Goal: Information Seeking & Learning: Learn about a topic

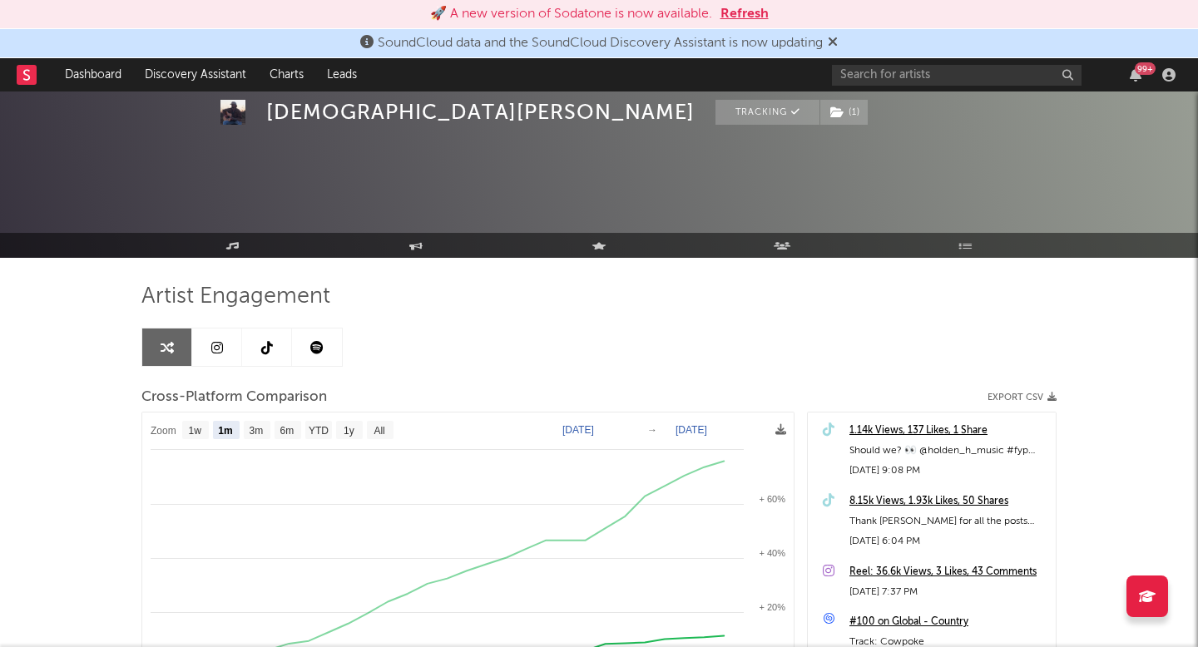
select select "1m"
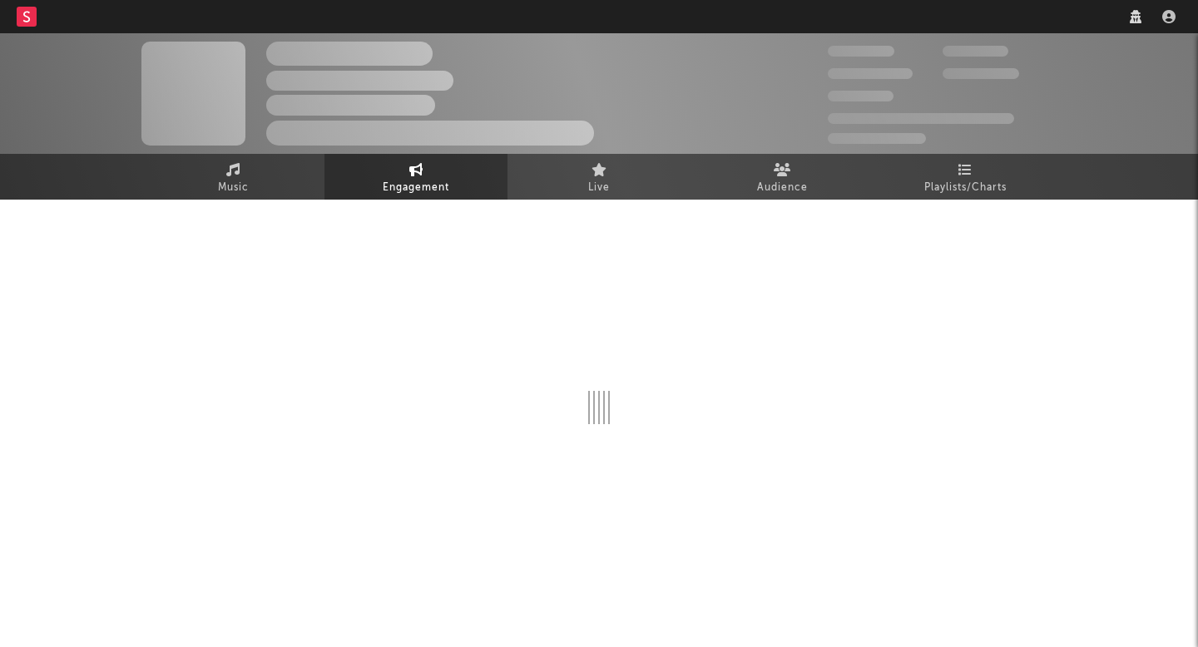
select select "1w"
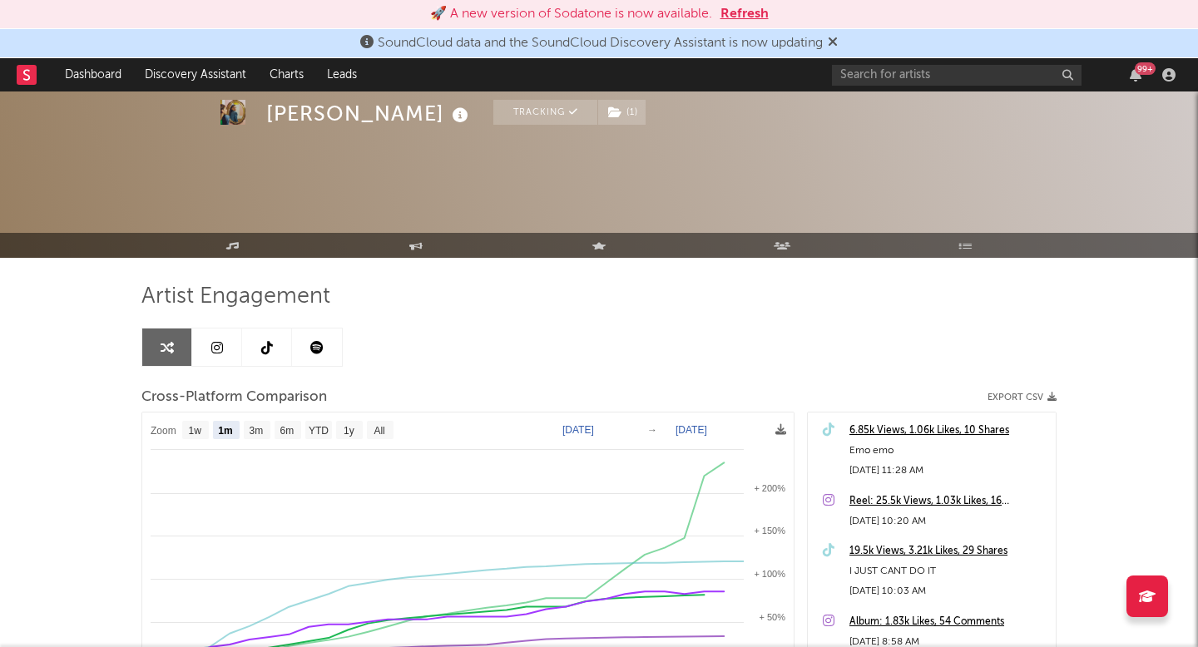
select select "1m"
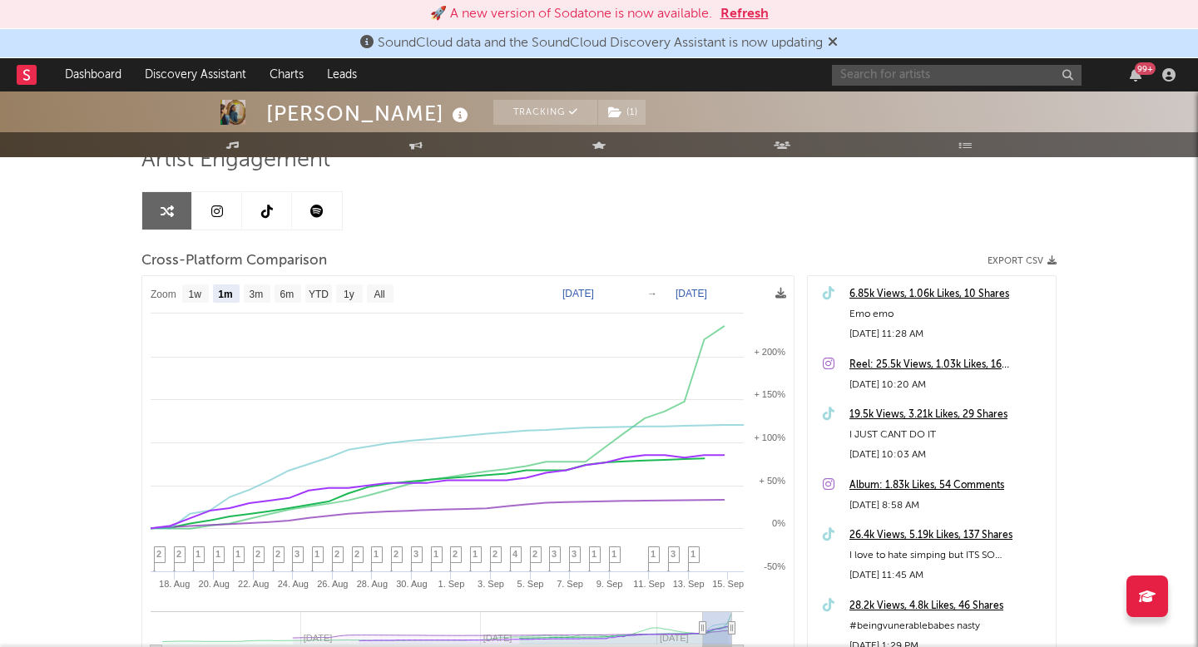
click at [940, 81] on input "text" at bounding box center [957, 75] width 250 height 21
type input "g"
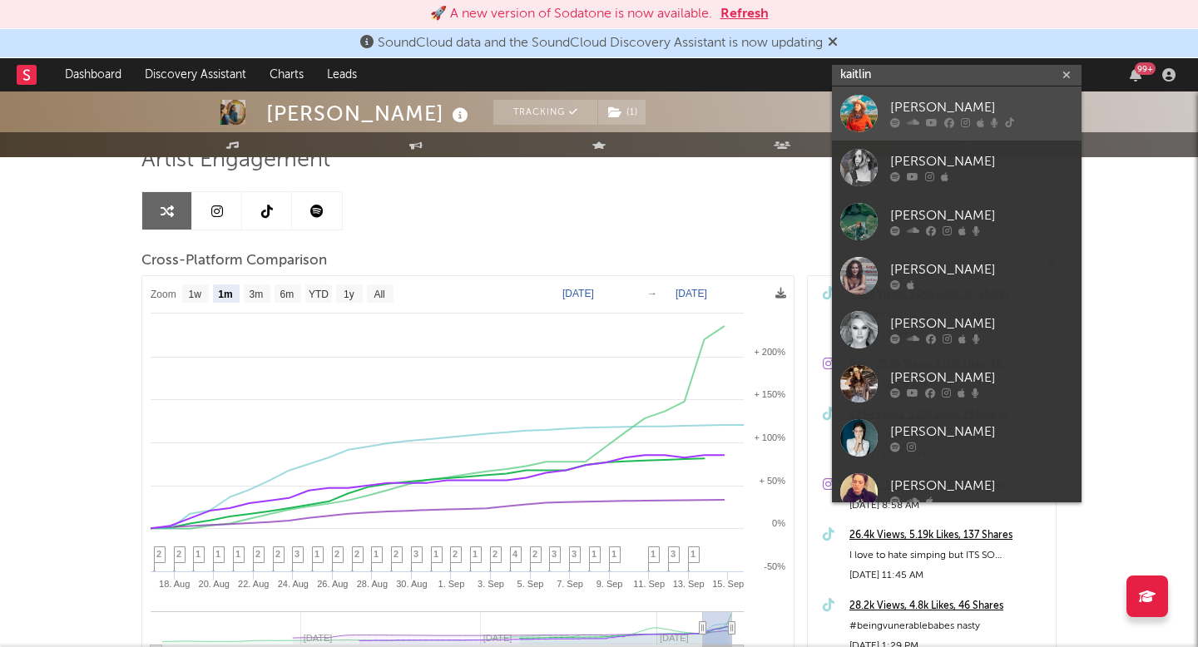
type input "kaitlin"
click at [959, 121] on div at bounding box center [981, 123] width 183 height 10
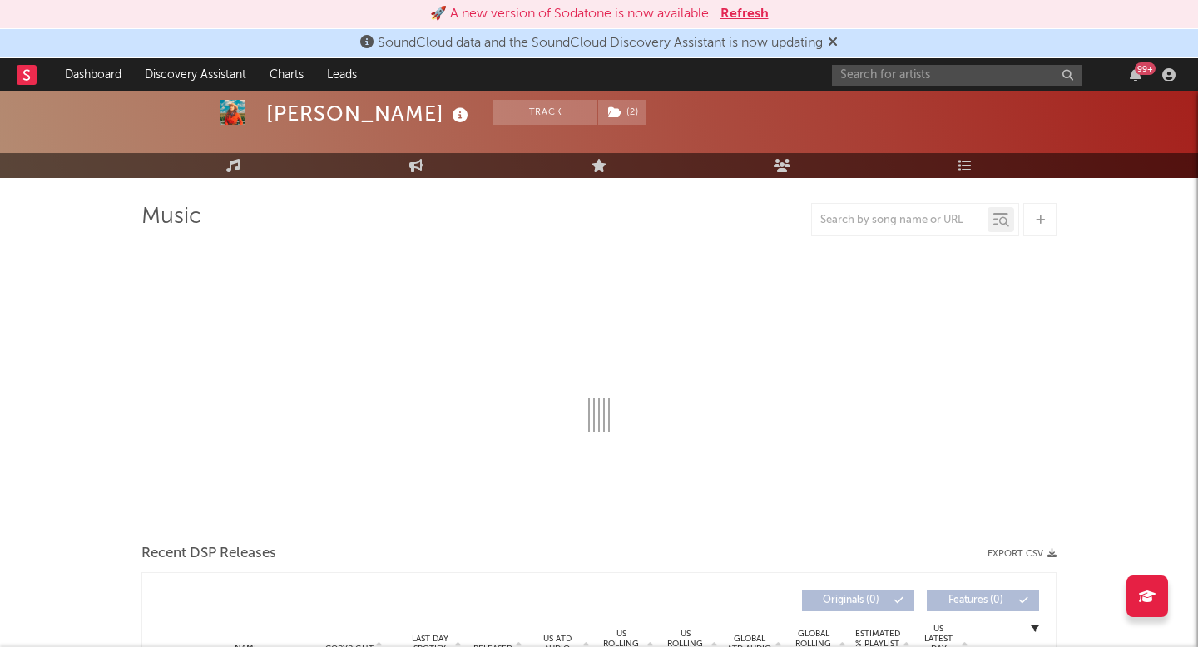
select select "6m"
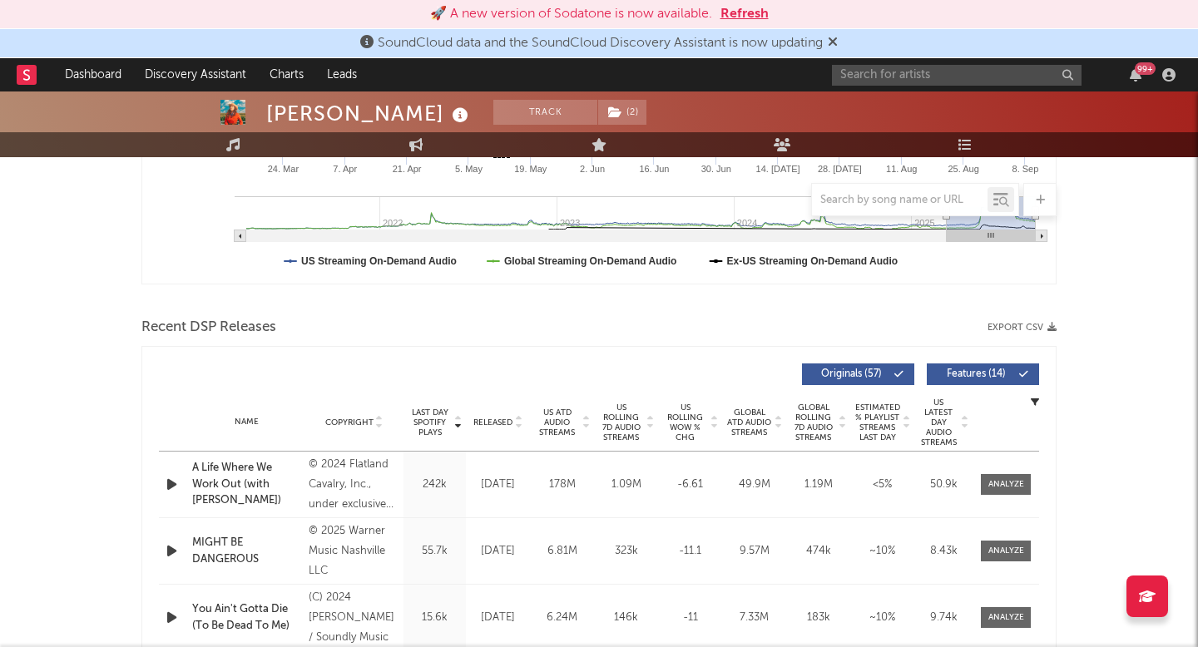
scroll to position [451, 0]
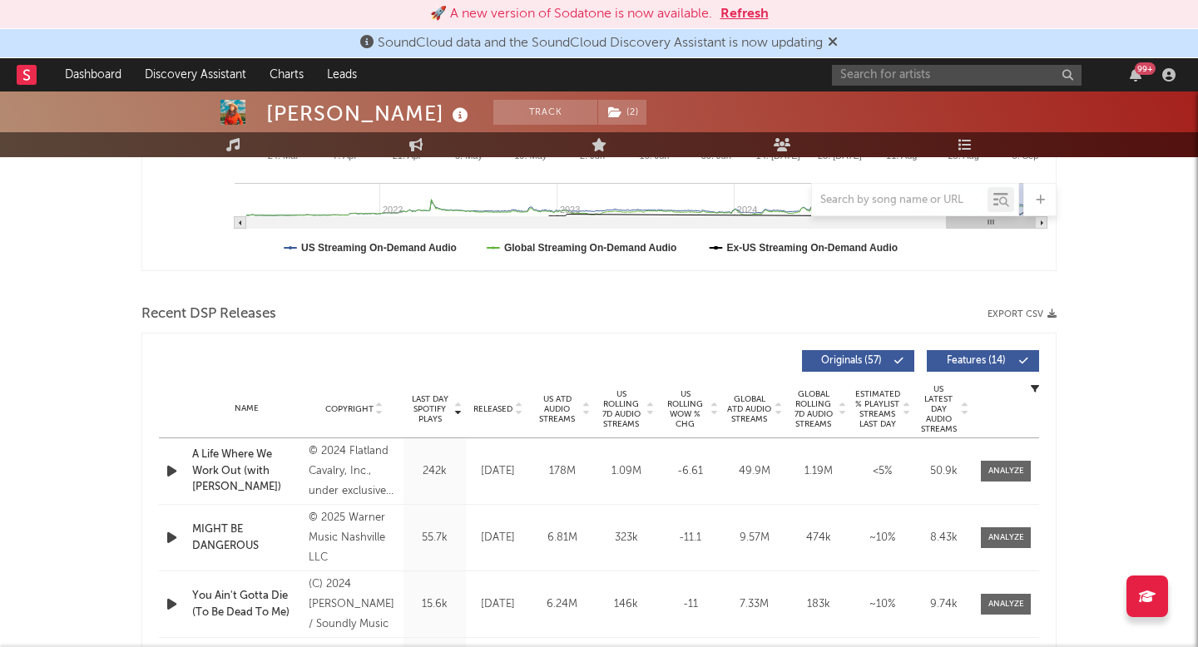
click at [601, 408] on span "US Rolling 7D Audio Streams" at bounding box center [621, 409] width 46 height 40
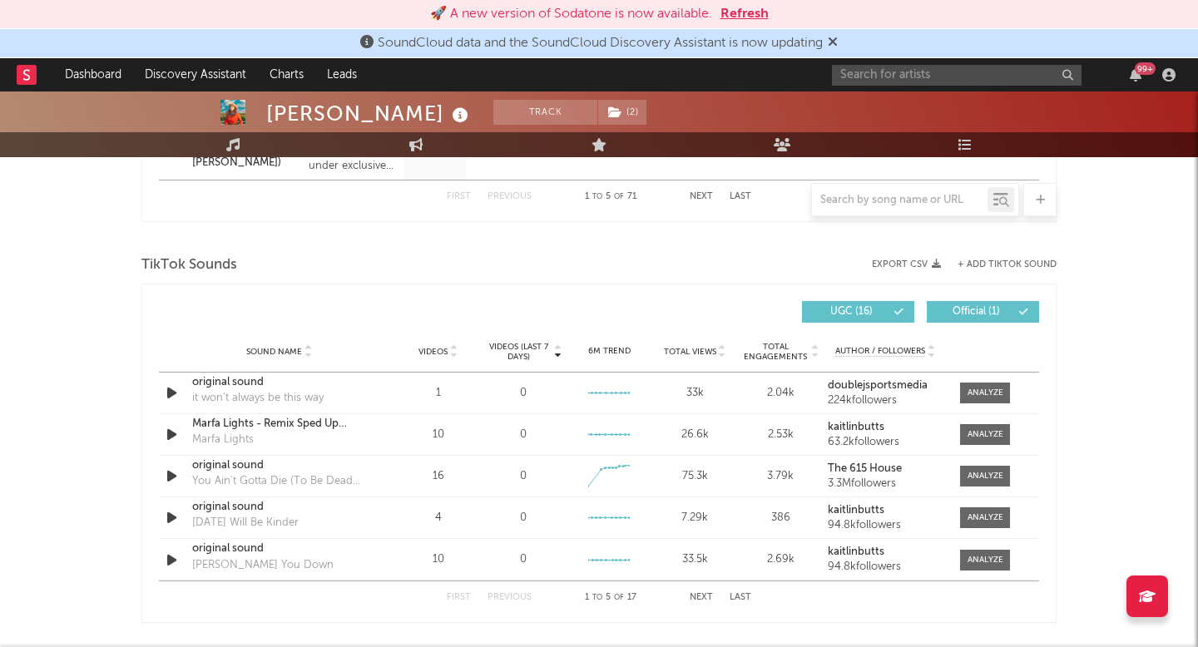
scroll to position [1143, 0]
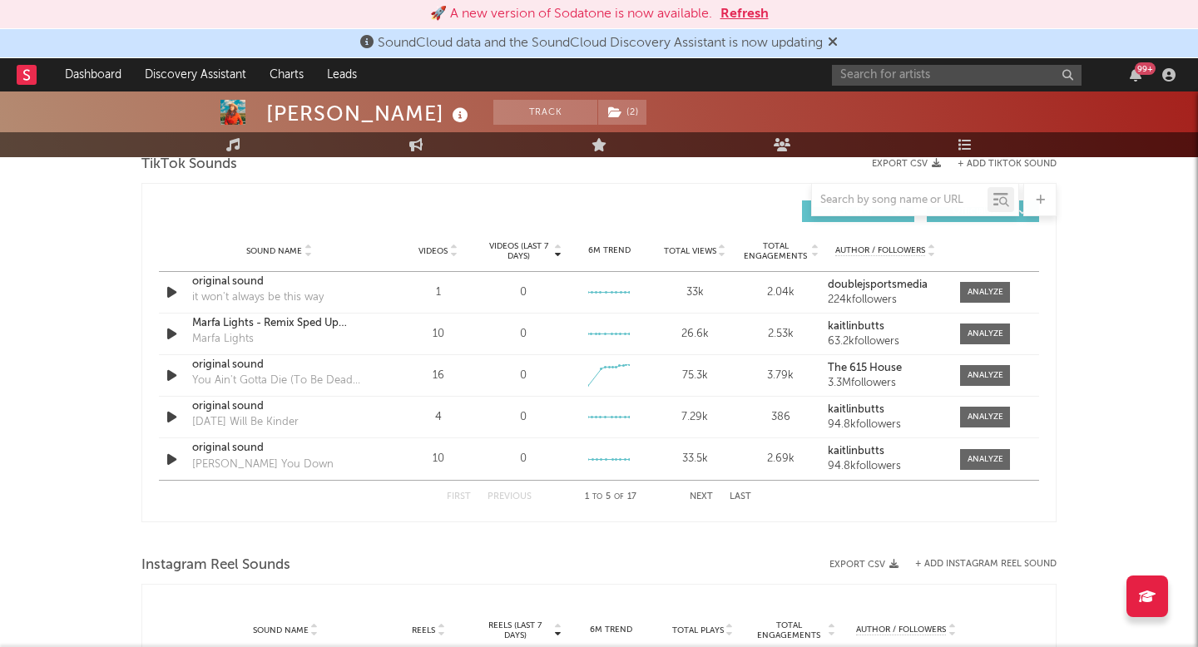
click at [448, 249] on div at bounding box center [453, 251] width 10 height 12
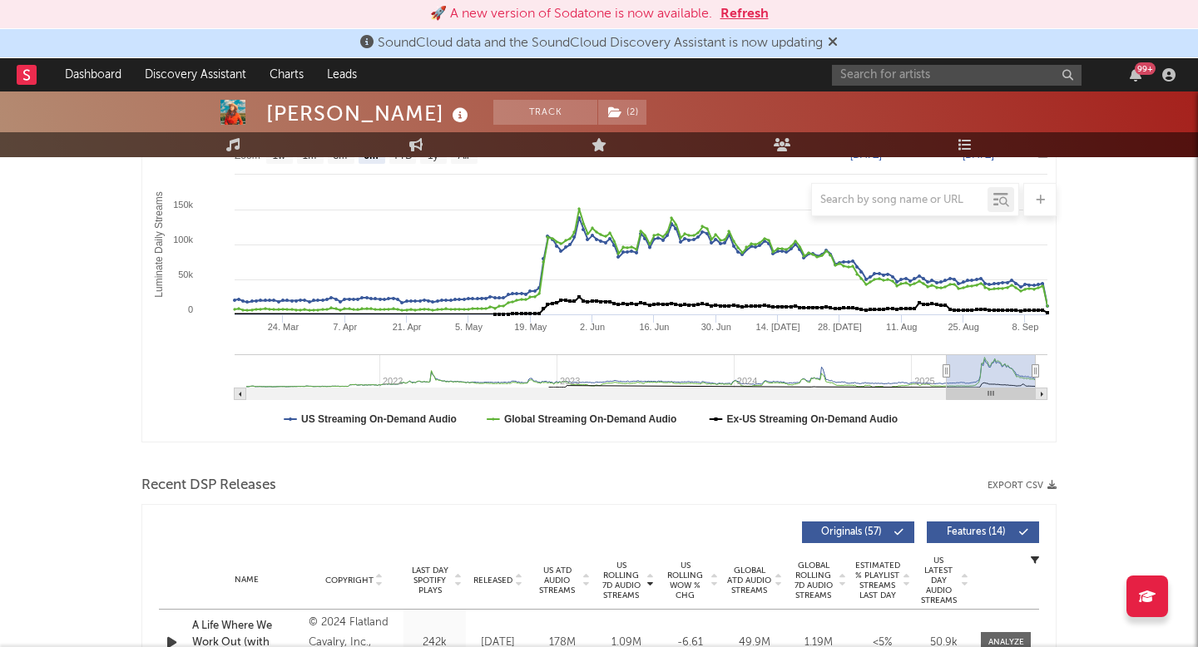
scroll to position [0, 0]
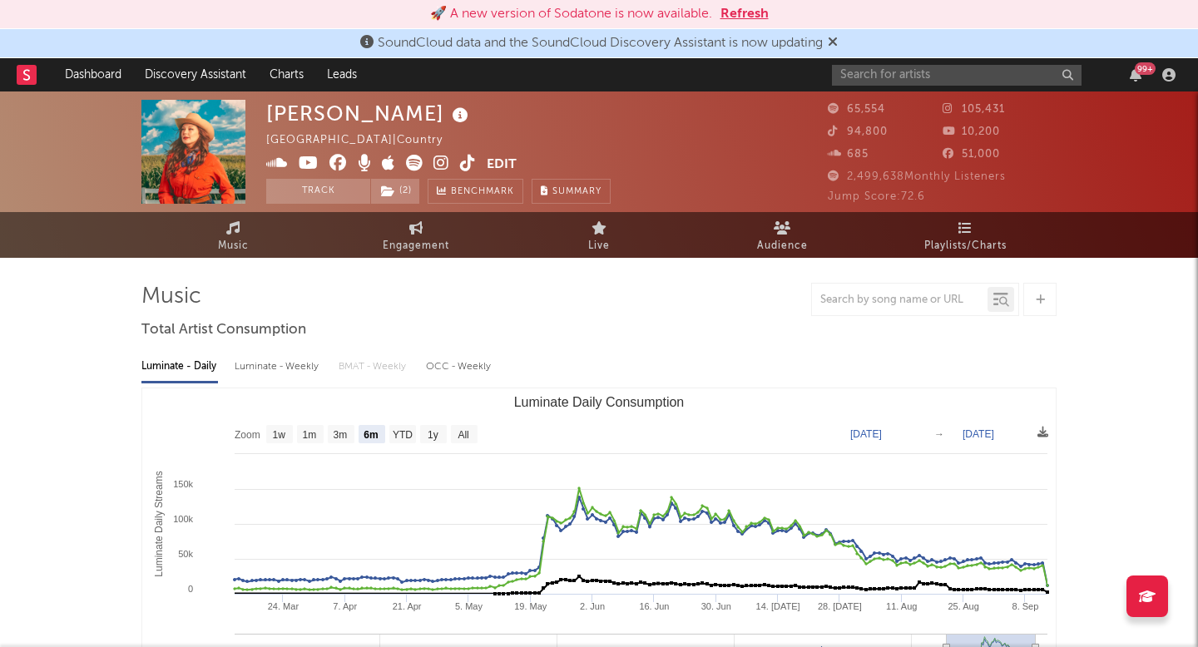
click at [1012, 89] on div "99 +" at bounding box center [1007, 74] width 350 height 33
click at [1019, 71] on input "text" at bounding box center [957, 75] width 250 height 21
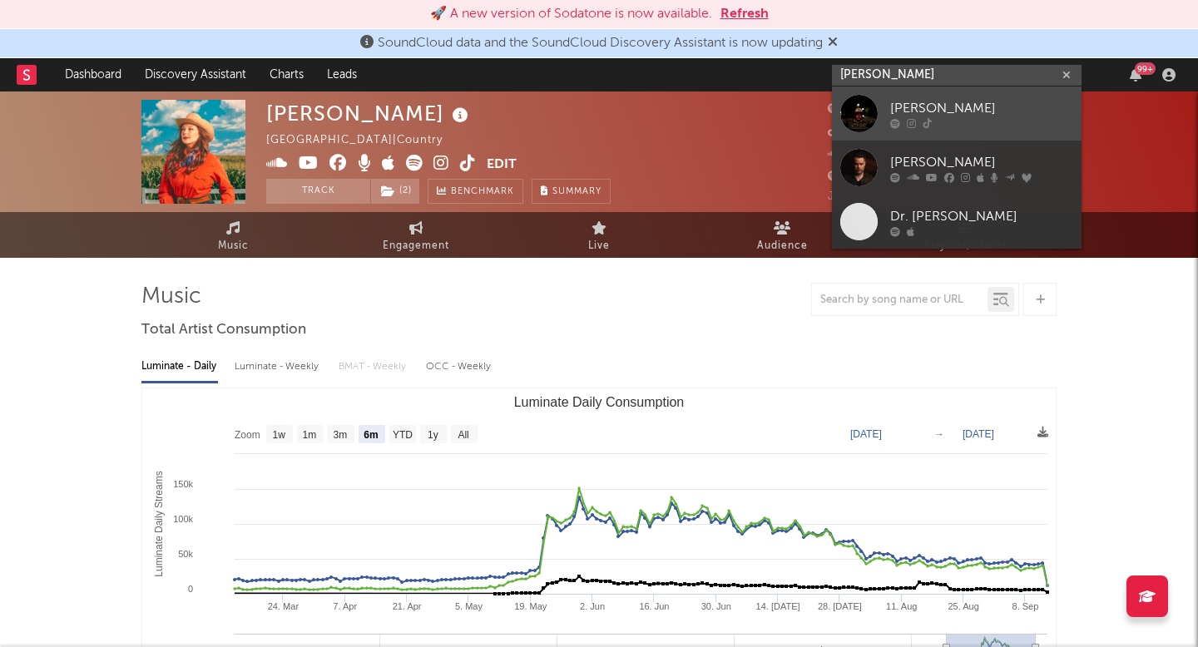
type input "davis cook"
click at [1000, 115] on div "Davis Cook" at bounding box center [981, 108] width 183 height 20
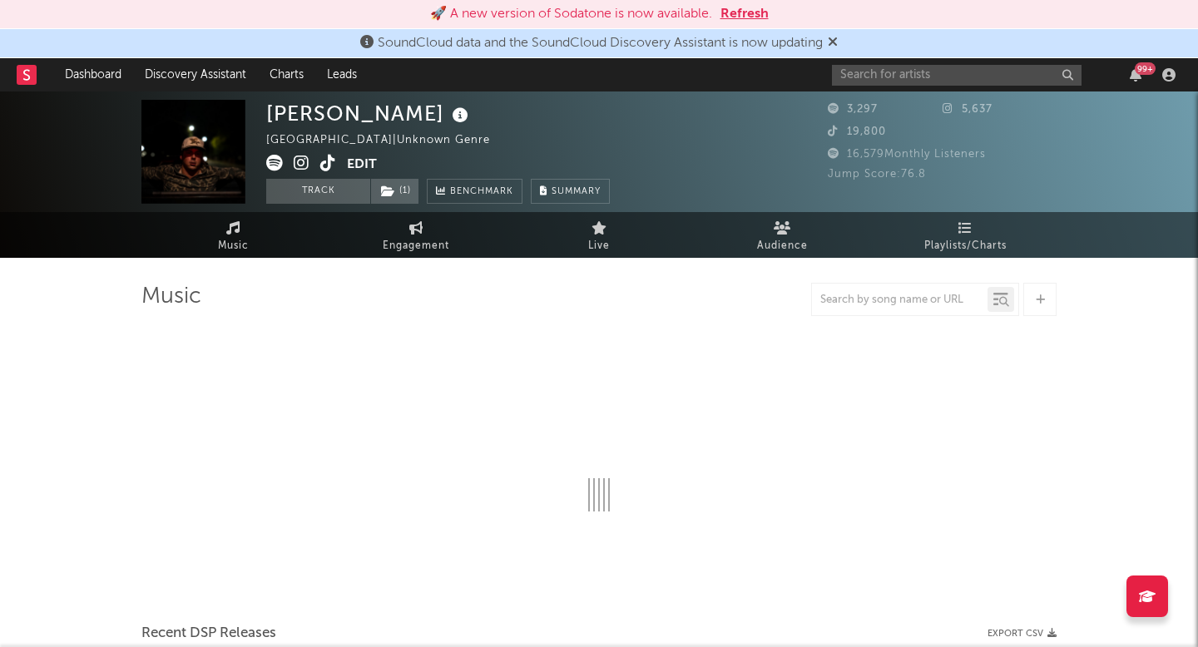
select select "1w"
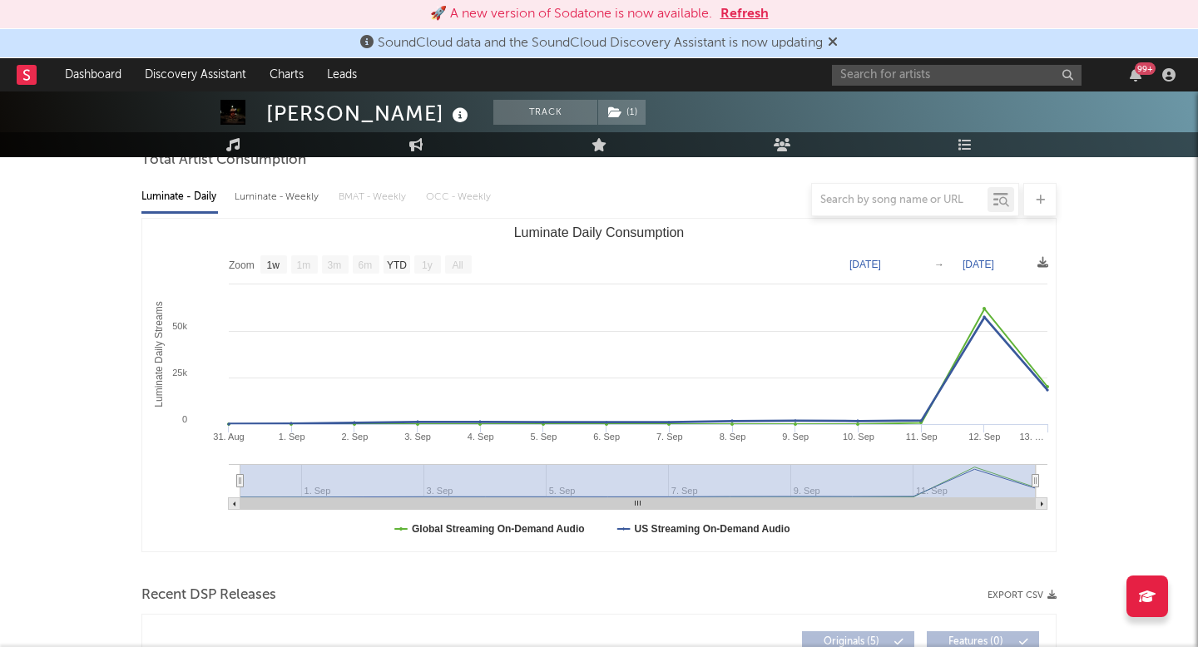
scroll to position [472, 0]
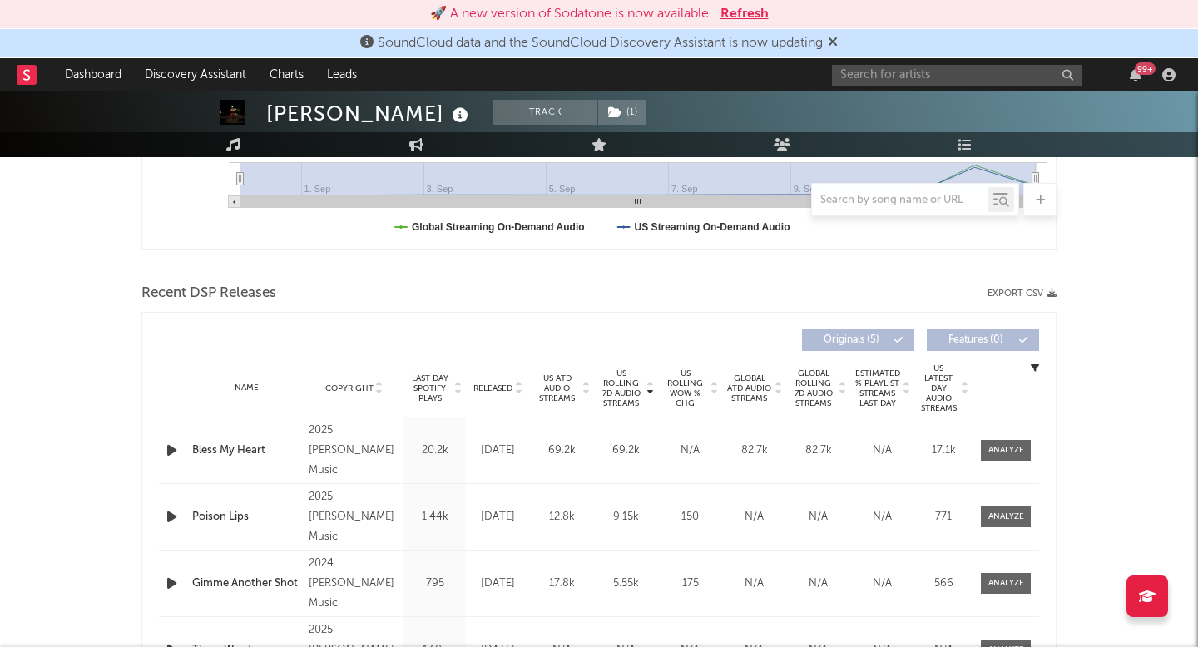
click at [175, 447] on icon "button" at bounding box center [171, 450] width 17 height 21
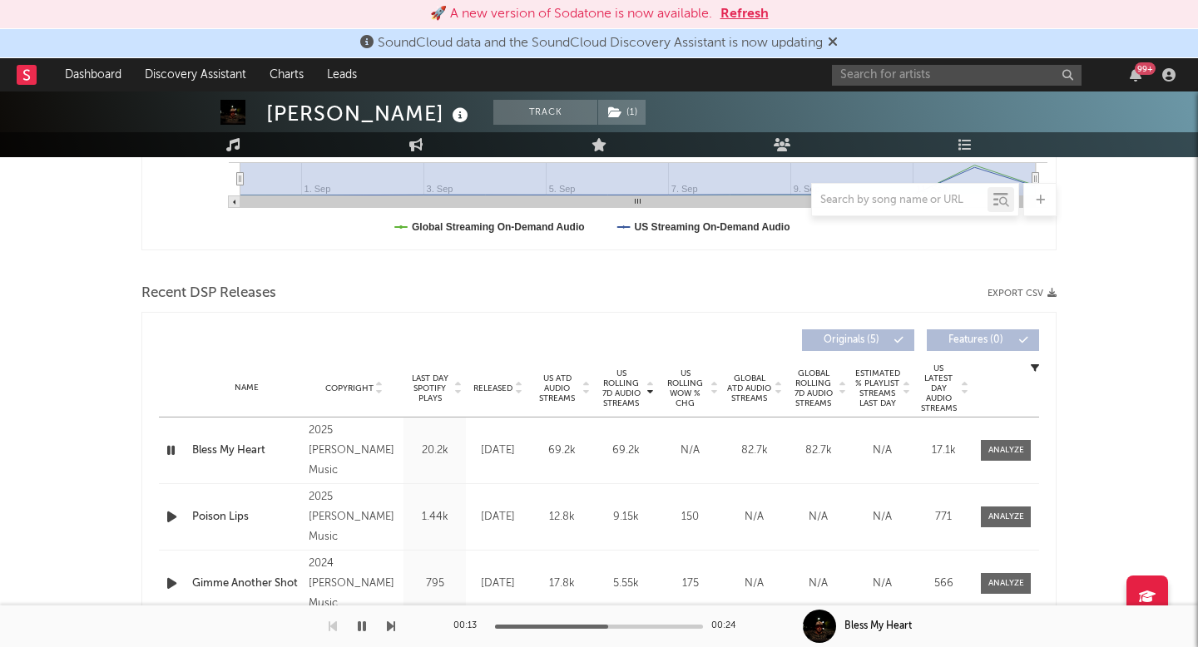
click at [175, 447] on icon "button" at bounding box center [171, 450] width 16 height 21
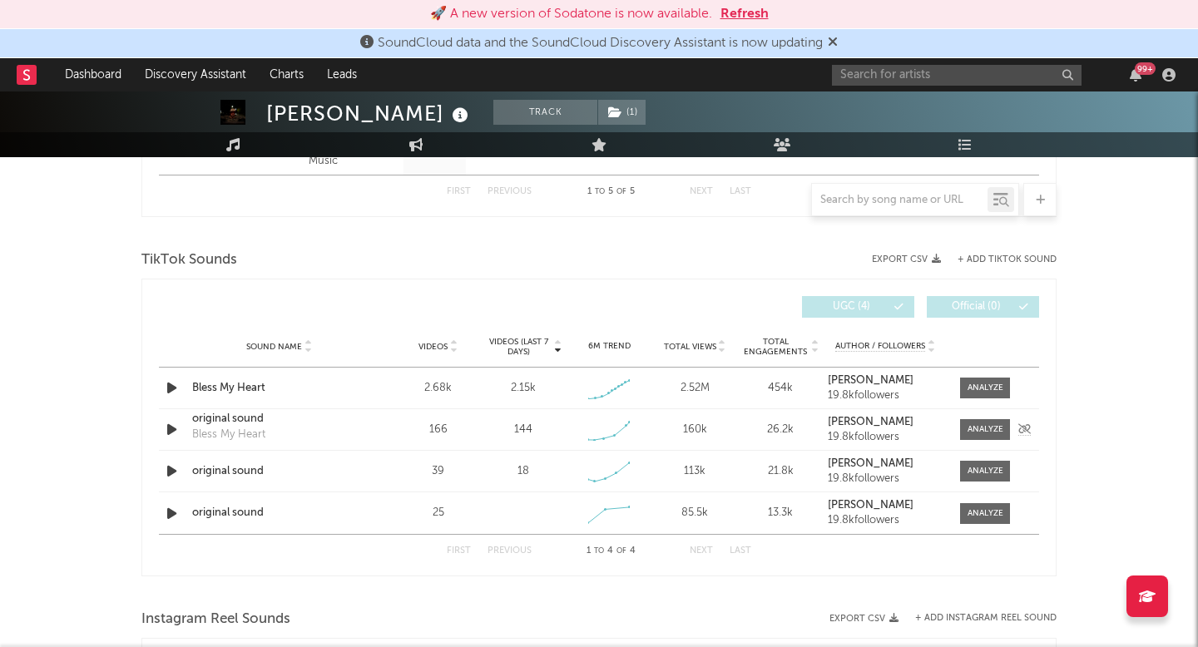
scroll to position [1074, 0]
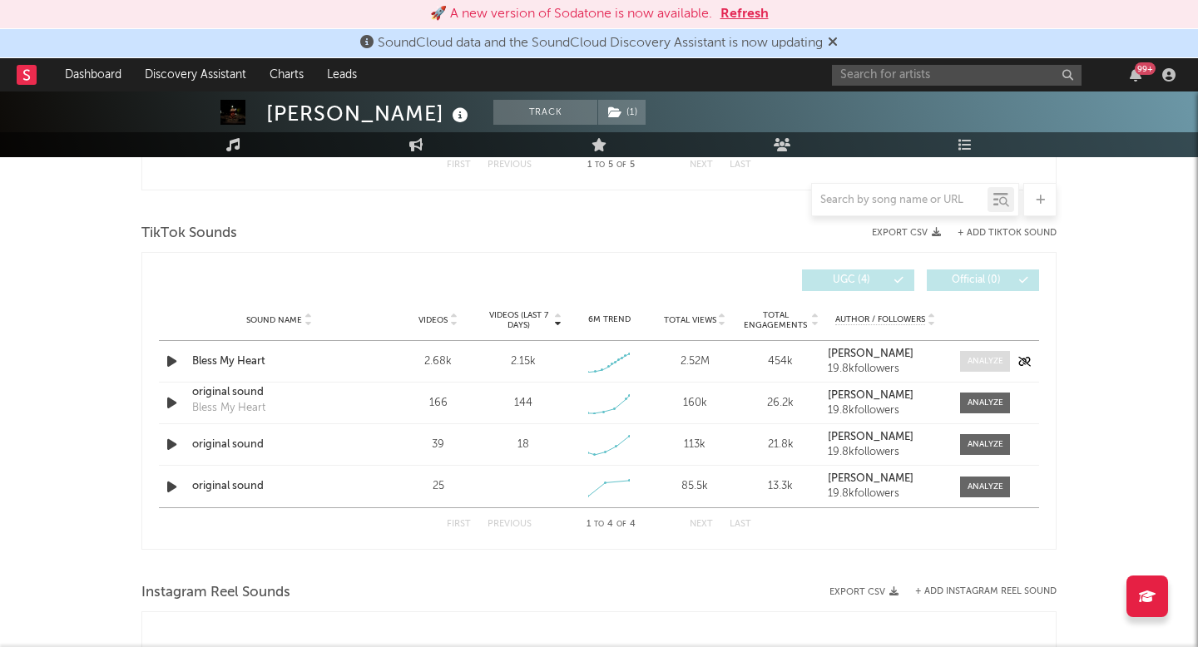
click at [983, 355] on div at bounding box center [986, 361] width 36 height 12
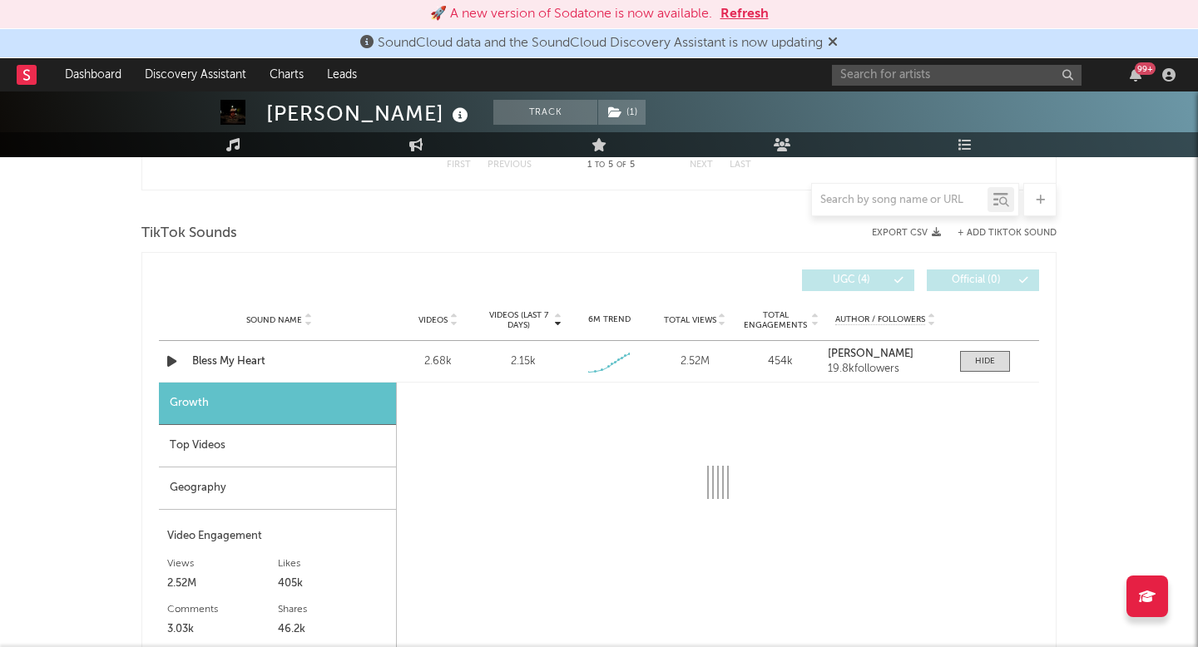
select select "1w"
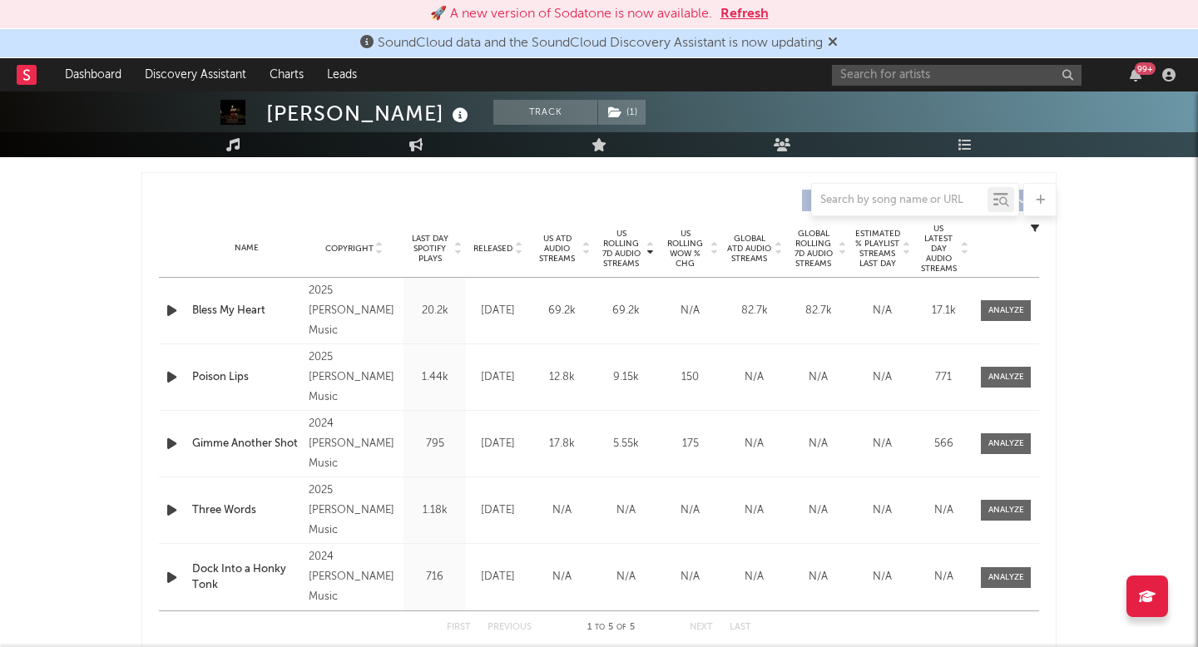
scroll to position [610, 0]
click at [1018, 297] on div "Name Bless My Heart Copyright 2025 Davis Cook Music Label Davis Cook Music Albu…" at bounding box center [599, 313] width 880 height 66
click at [1007, 303] on span at bounding box center [1006, 312] width 50 height 21
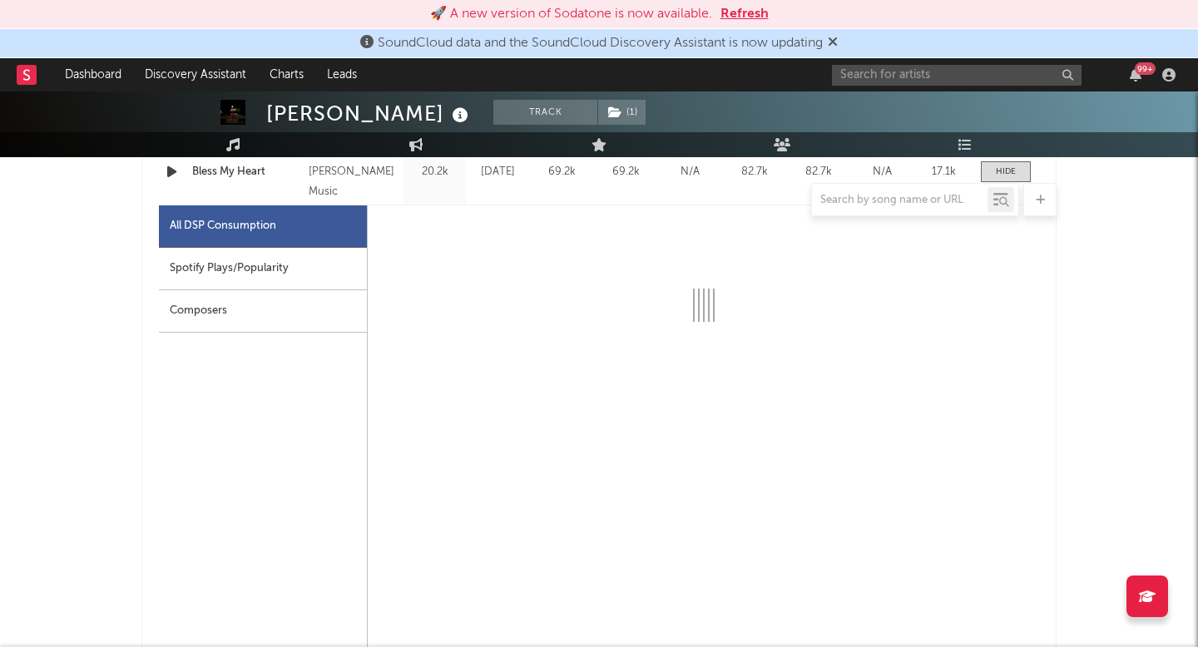
scroll to position [771, 0]
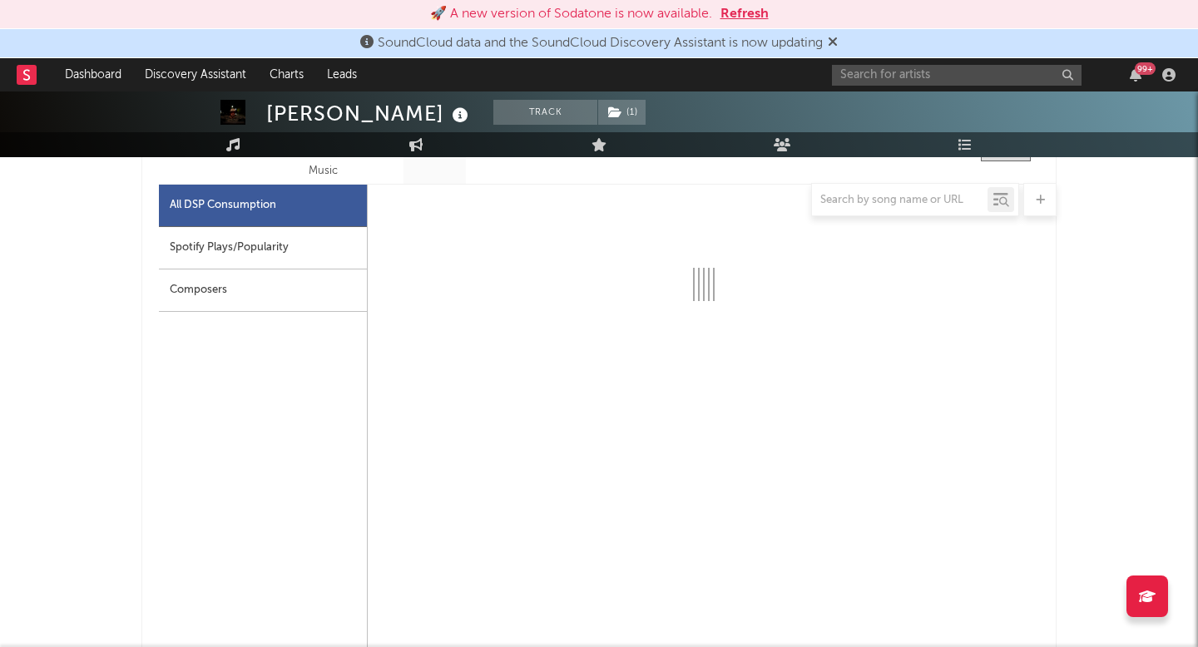
select select "1w"
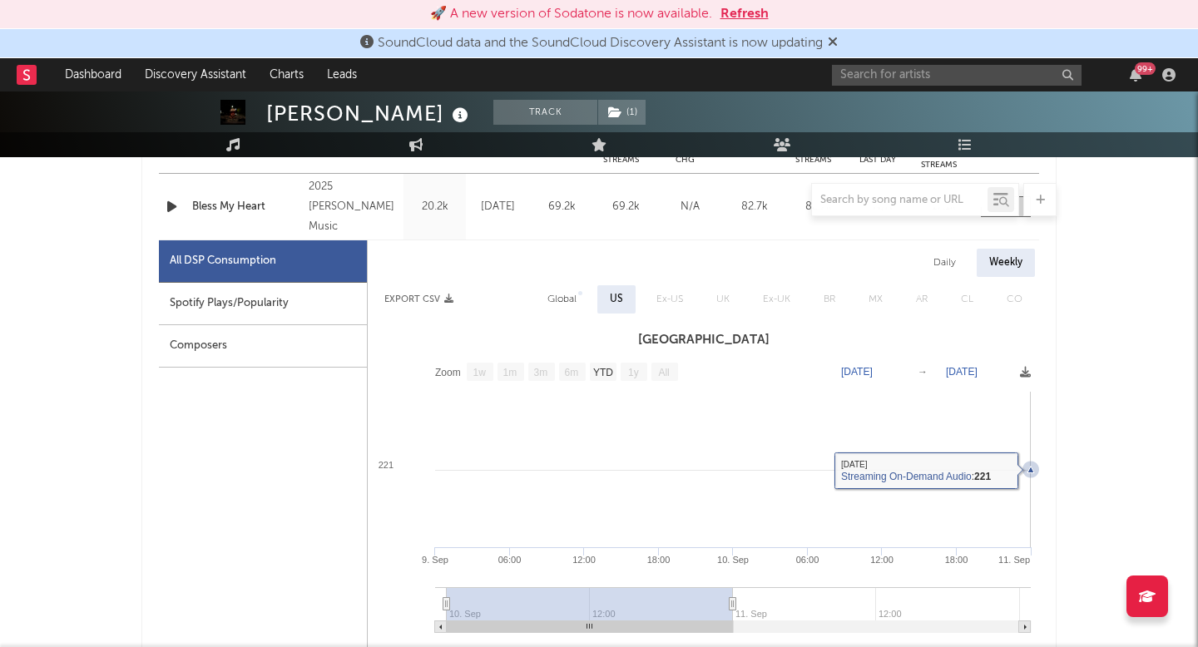
scroll to position [510, 0]
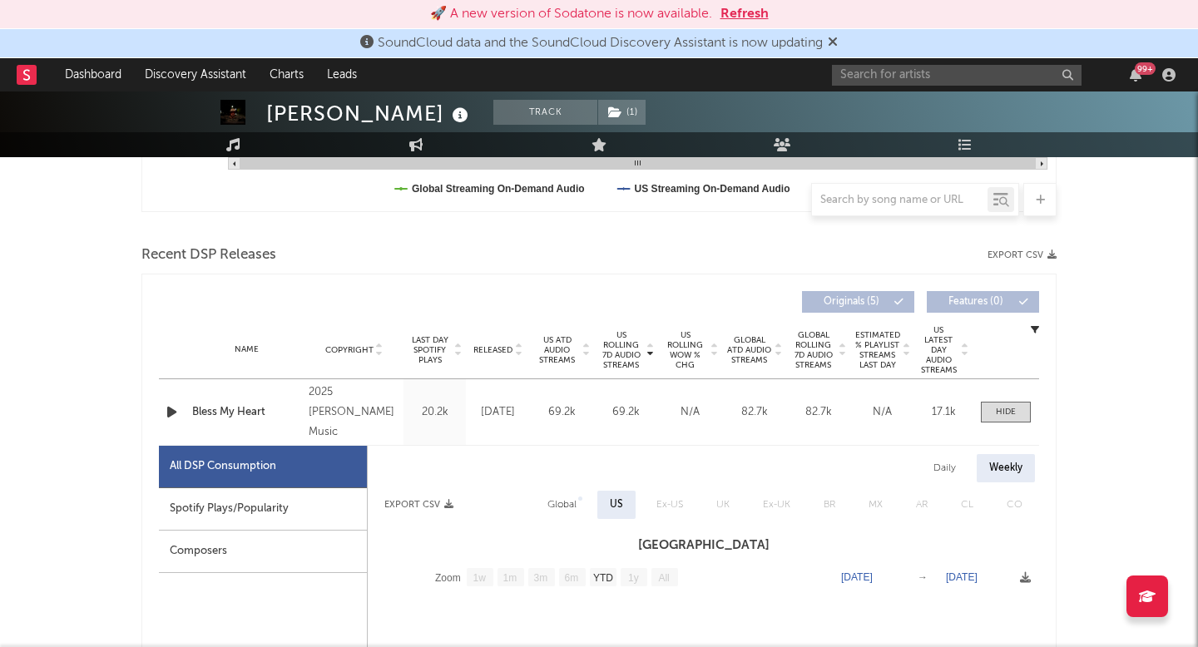
click at [294, 504] on div "Spotify Plays/Popularity" at bounding box center [263, 509] width 208 height 42
select select "1w"
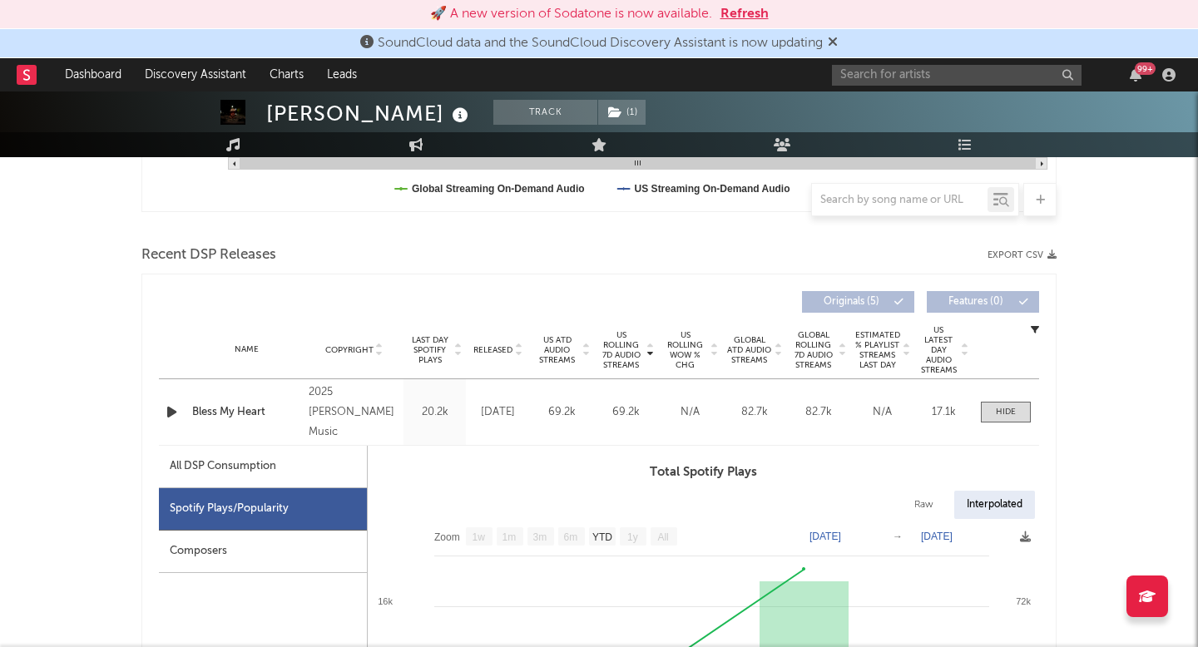
click at [300, 479] on div "All DSP Consumption" at bounding box center [263, 467] width 208 height 42
select select "1w"
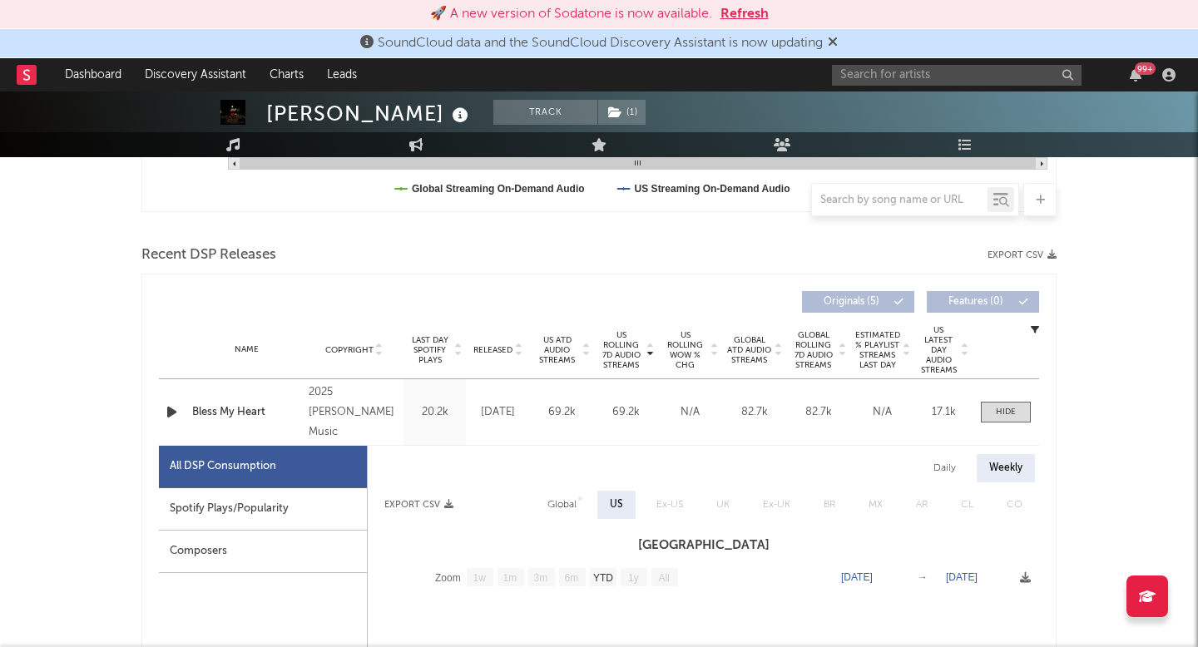
scroll to position [561, 0]
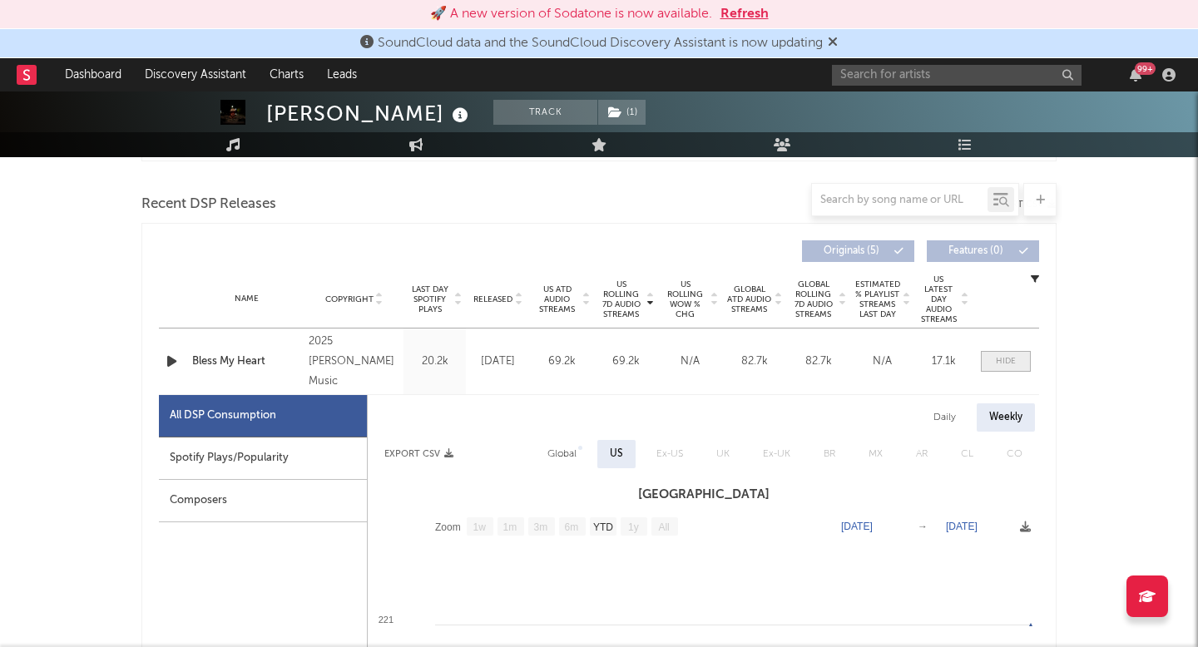
click at [1024, 363] on span at bounding box center [1006, 361] width 50 height 21
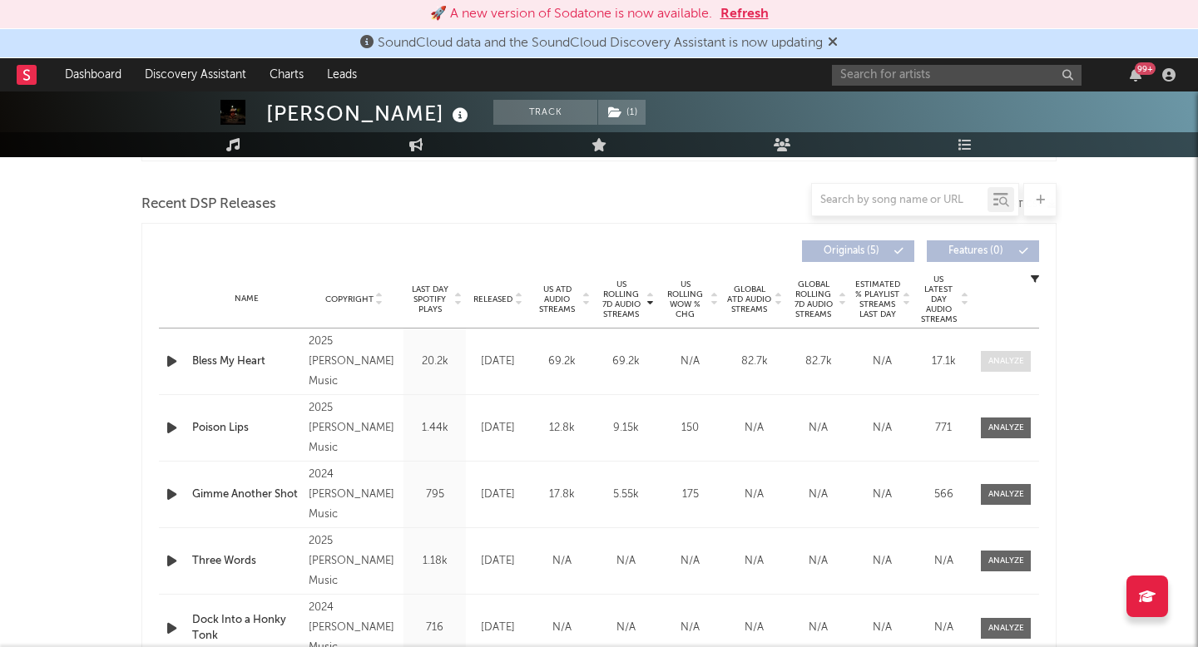
click at [1024, 363] on div at bounding box center [1007, 361] width 36 height 12
select select "1w"
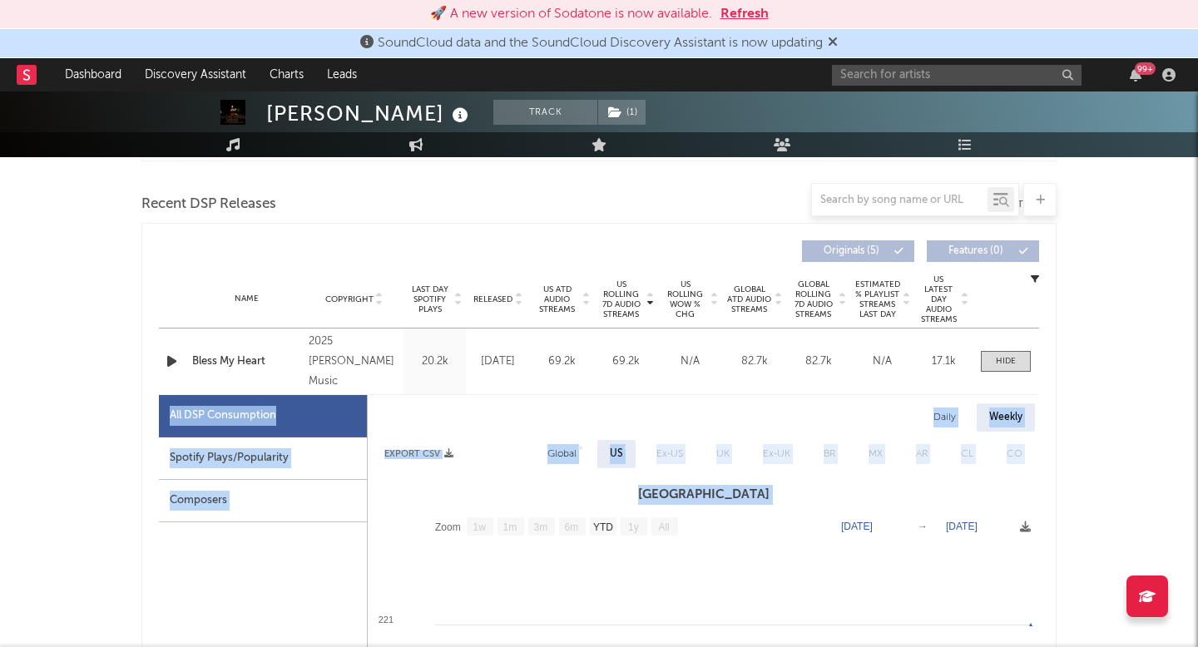
click at [942, 427] on div "Daily" at bounding box center [944, 418] width 47 height 28
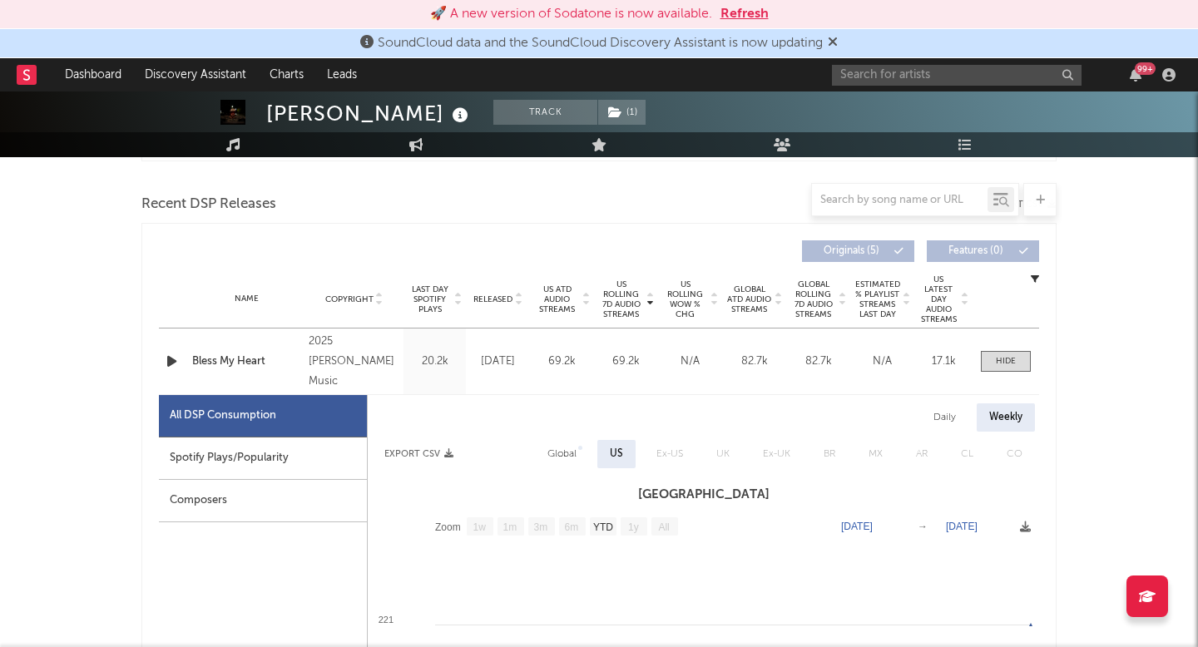
select select "1w"
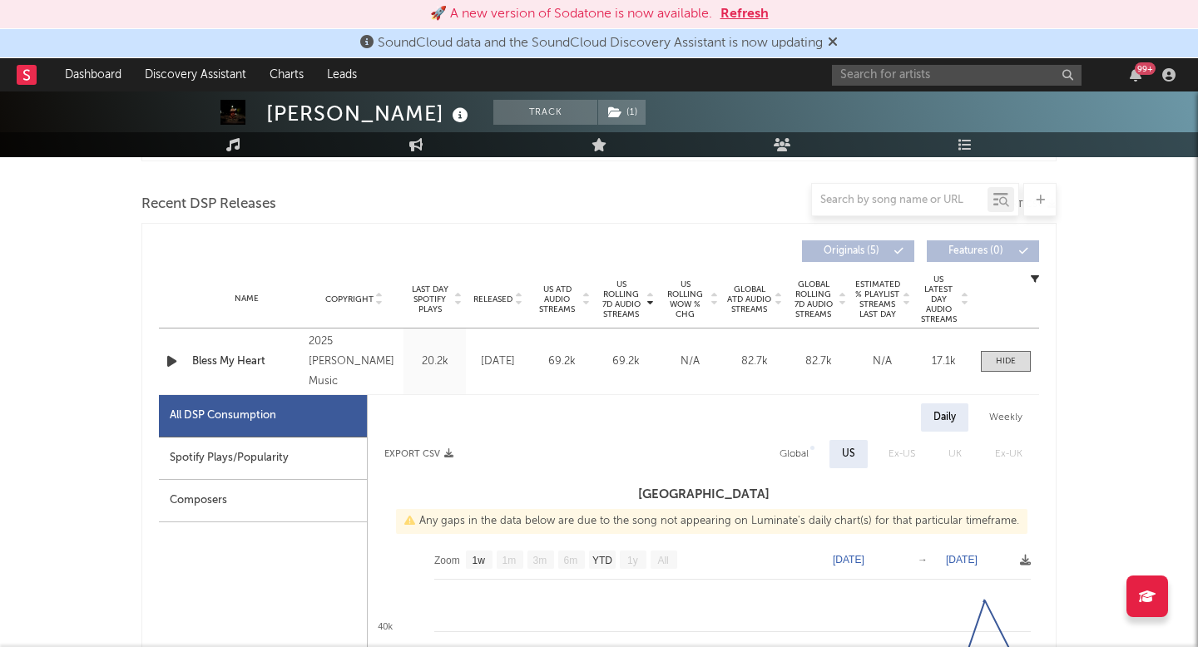
scroll to position [728, 0]
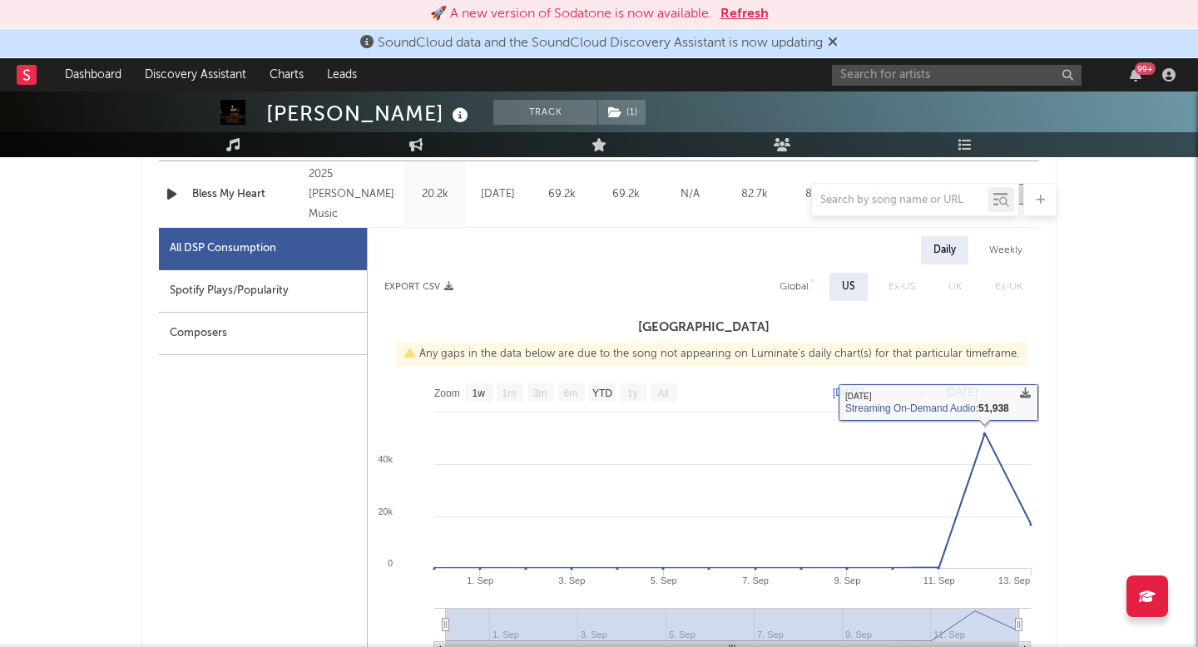
click at [796, 278] on div "Global" at bounding box center [794, 287] width 29 height 20
select select "1w"
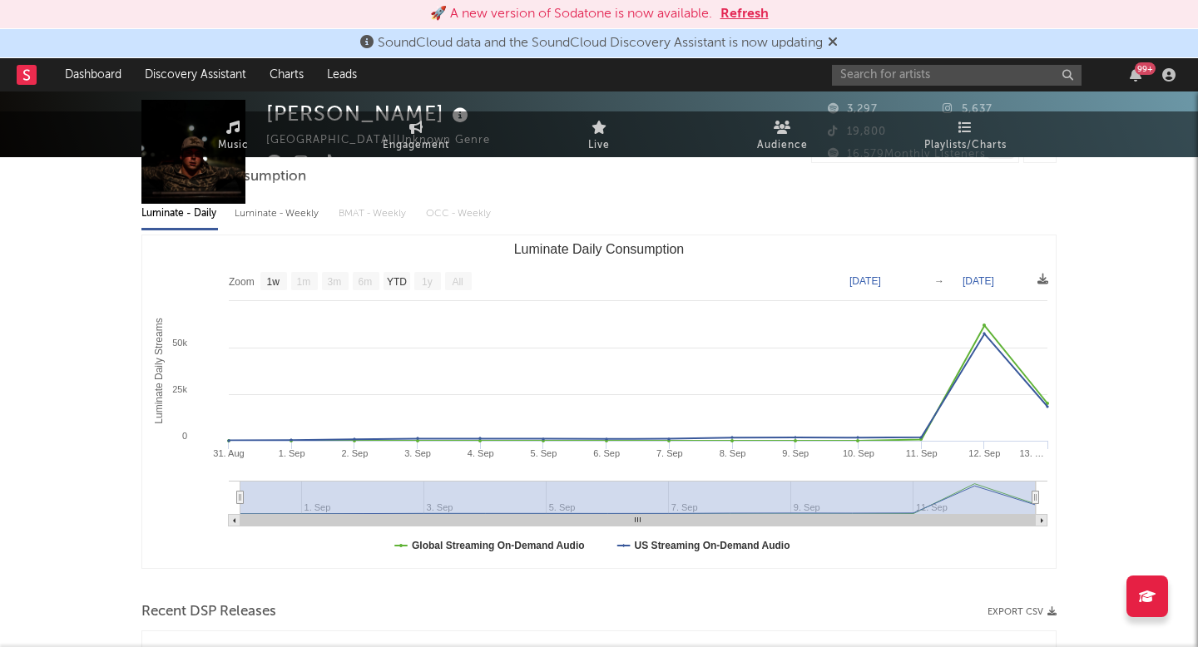
scroll to position [0, 0]
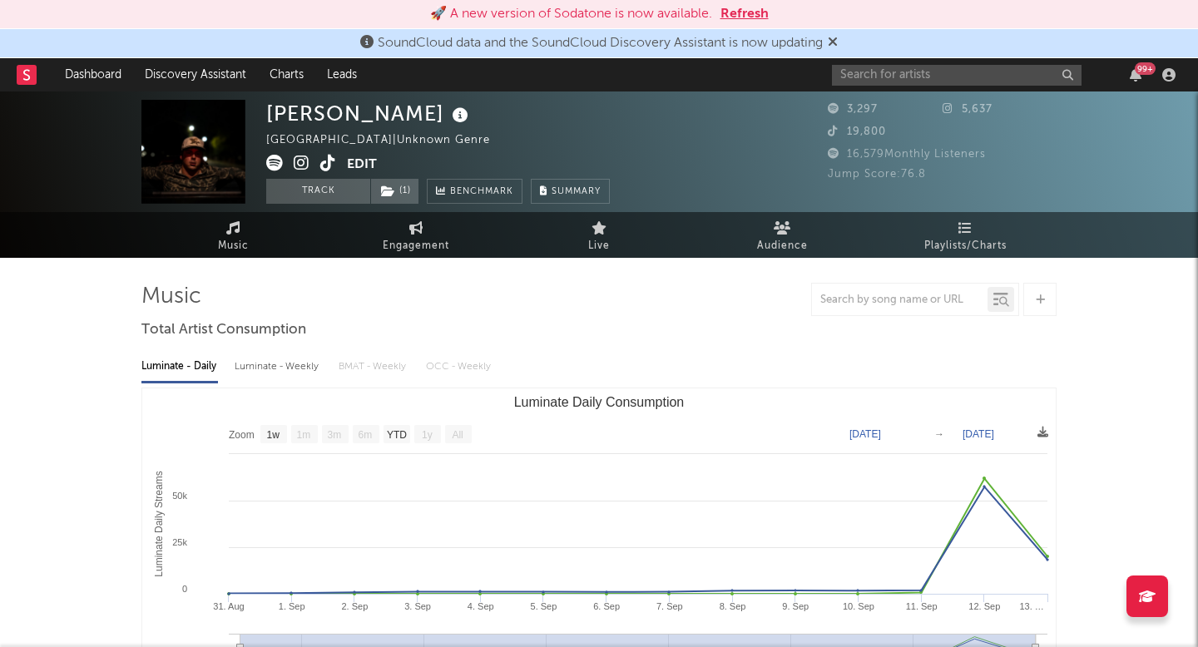
click at [853, 85] on div "99 +" at bounding box center [1007, 74] width 350 height 33
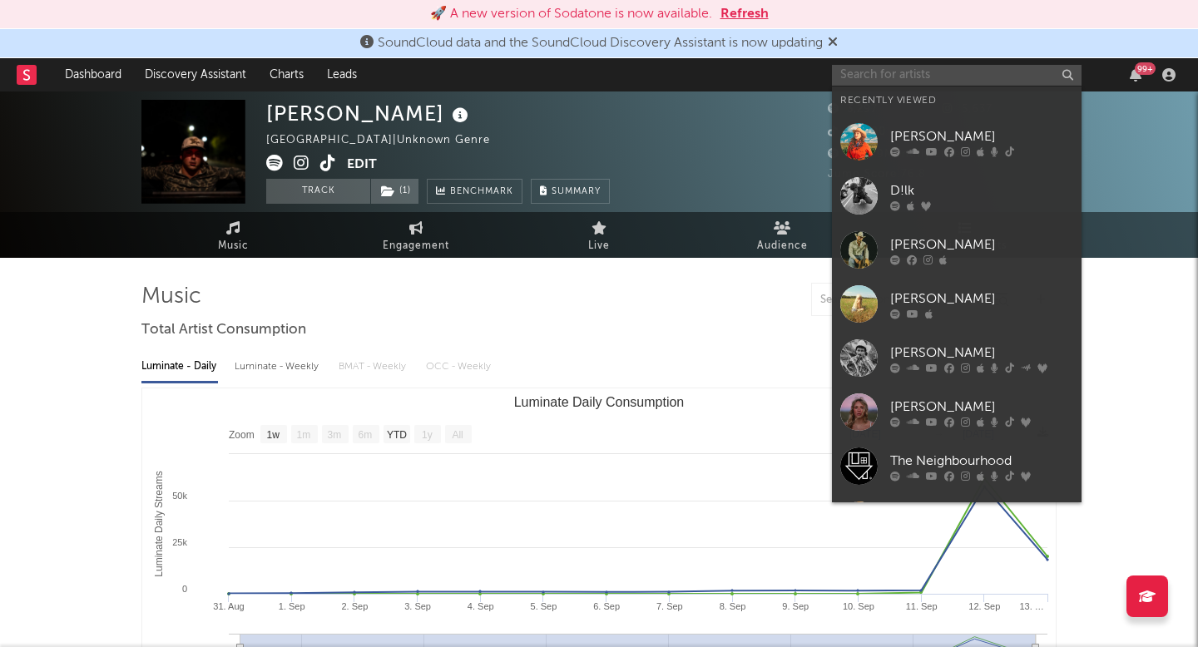
click at [895, 82] on input "text" at bounding box center [957, 75] width 250 height 21
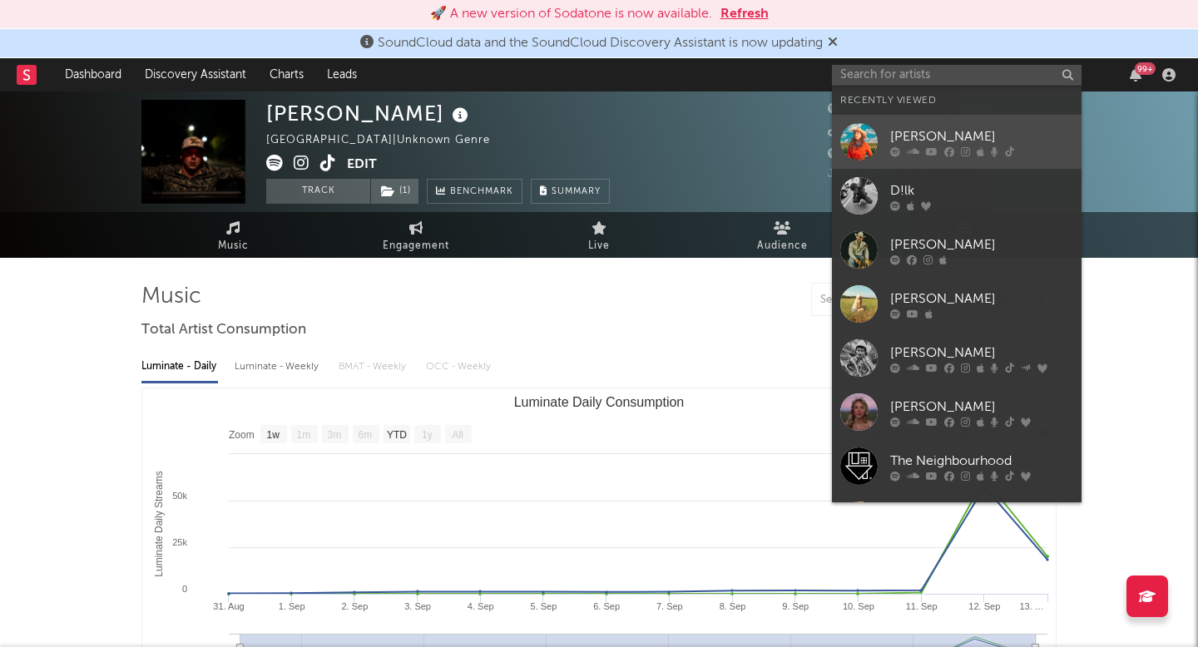
click at [934, 148] on icon at bounding box center [932, 151] width 12 height 10
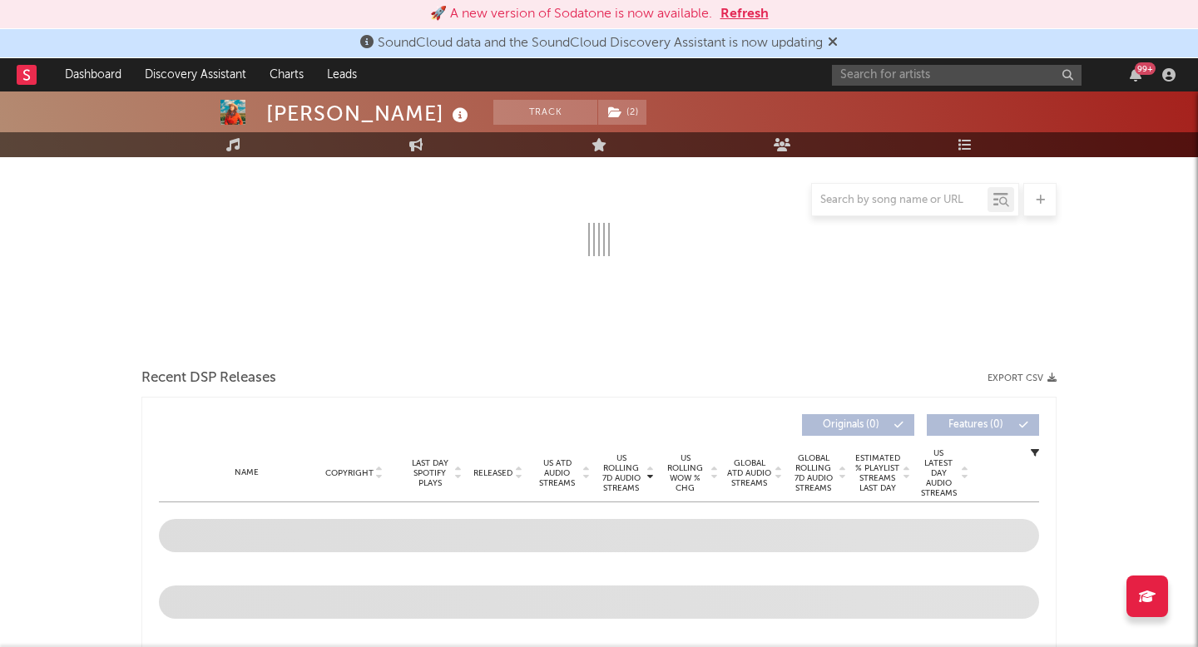
select select "6m"
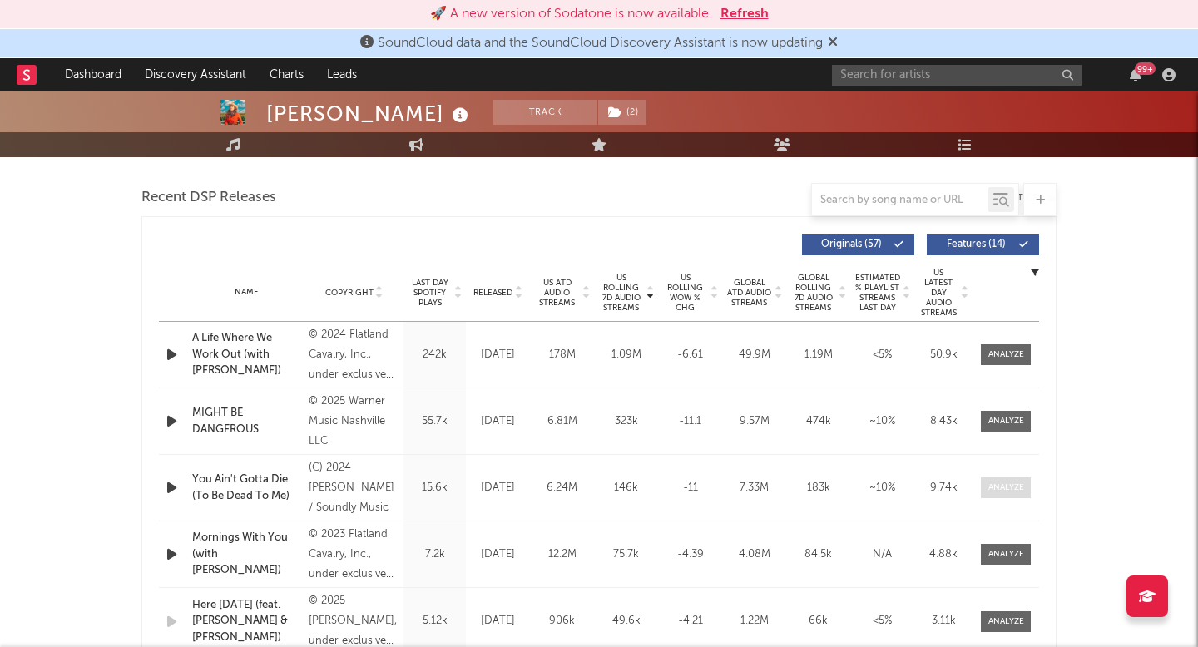
click at [995, 490] on div at bounding box center [1007, 488] width 36 height 12
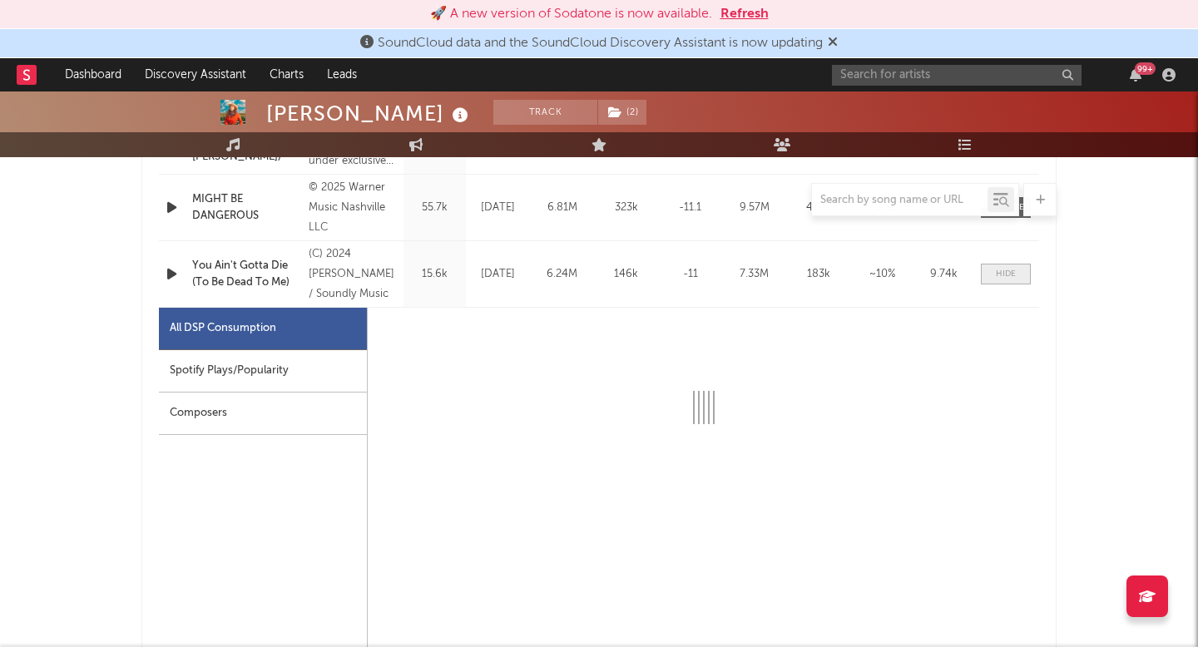
scroll to position [796, 0]
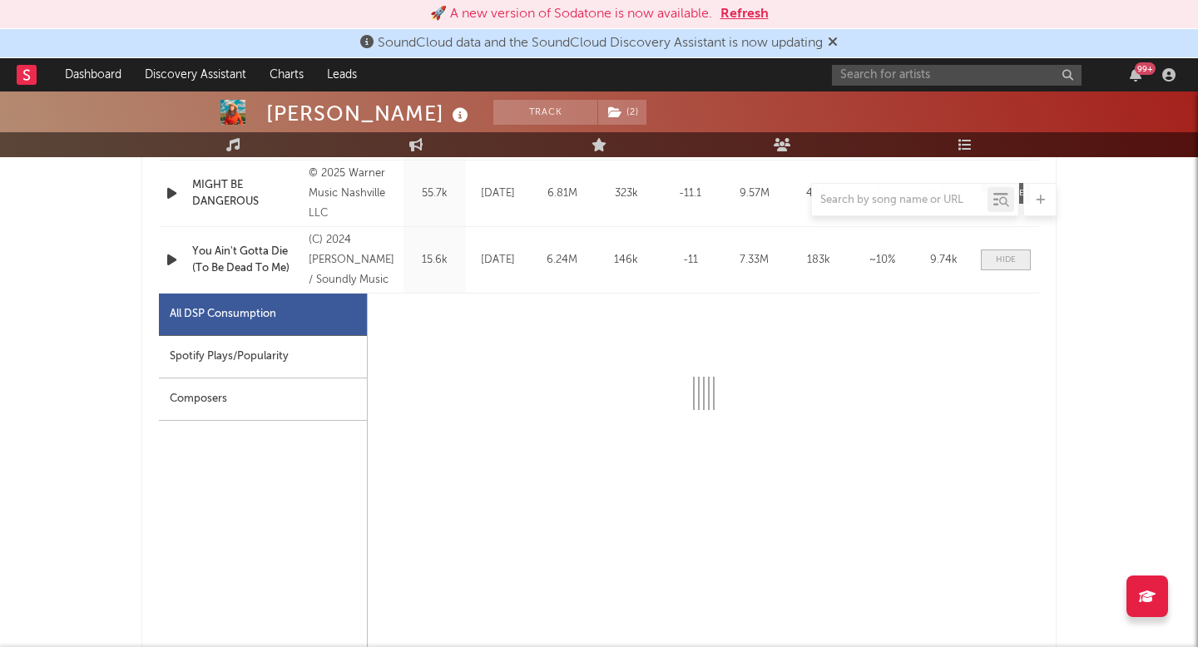
select select "1w"
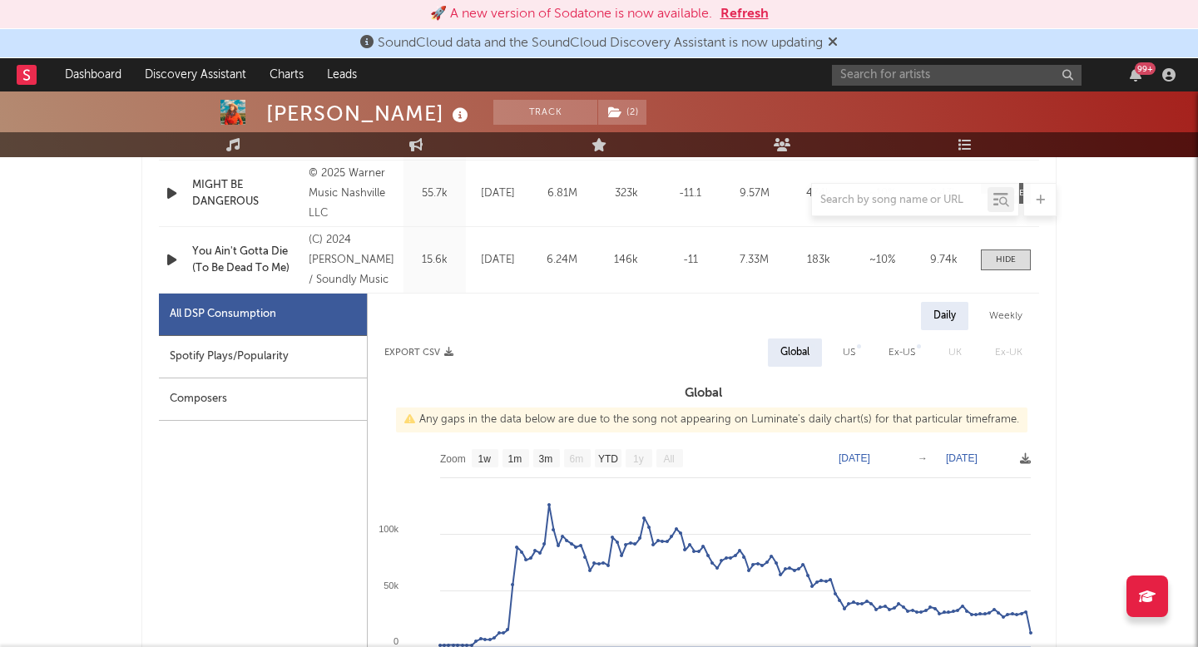
click at [850, 348] on div "US" at bounding box center [849, 353] width 12 height 20
select select "6m"
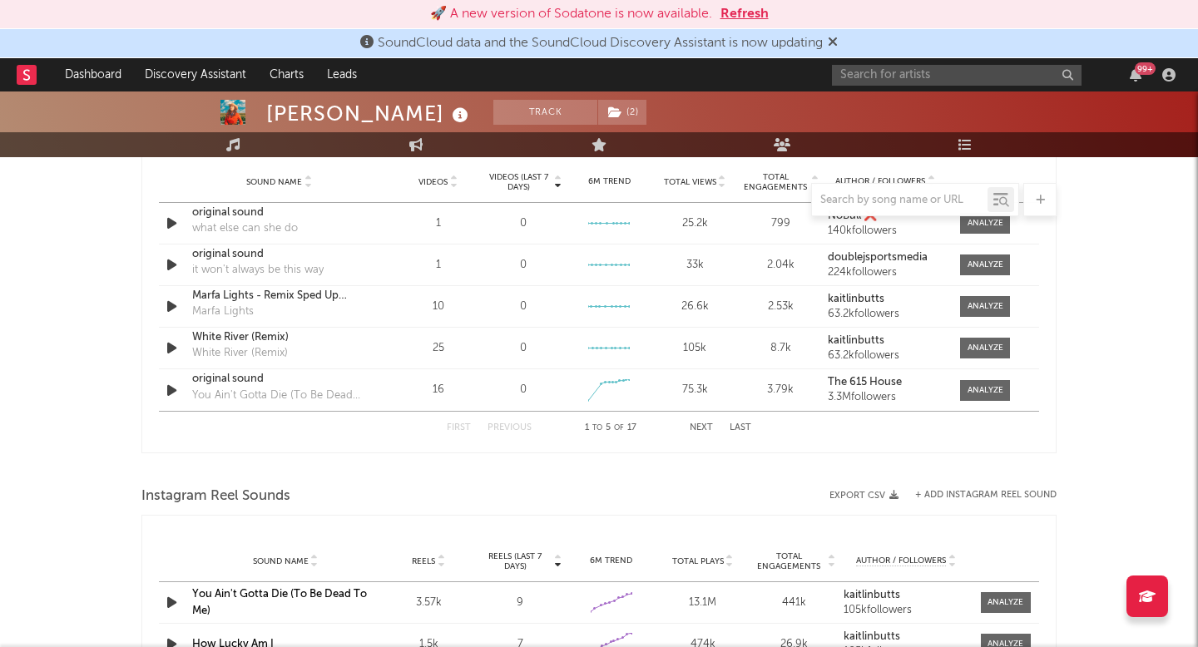
scroll to position [1935, 0]
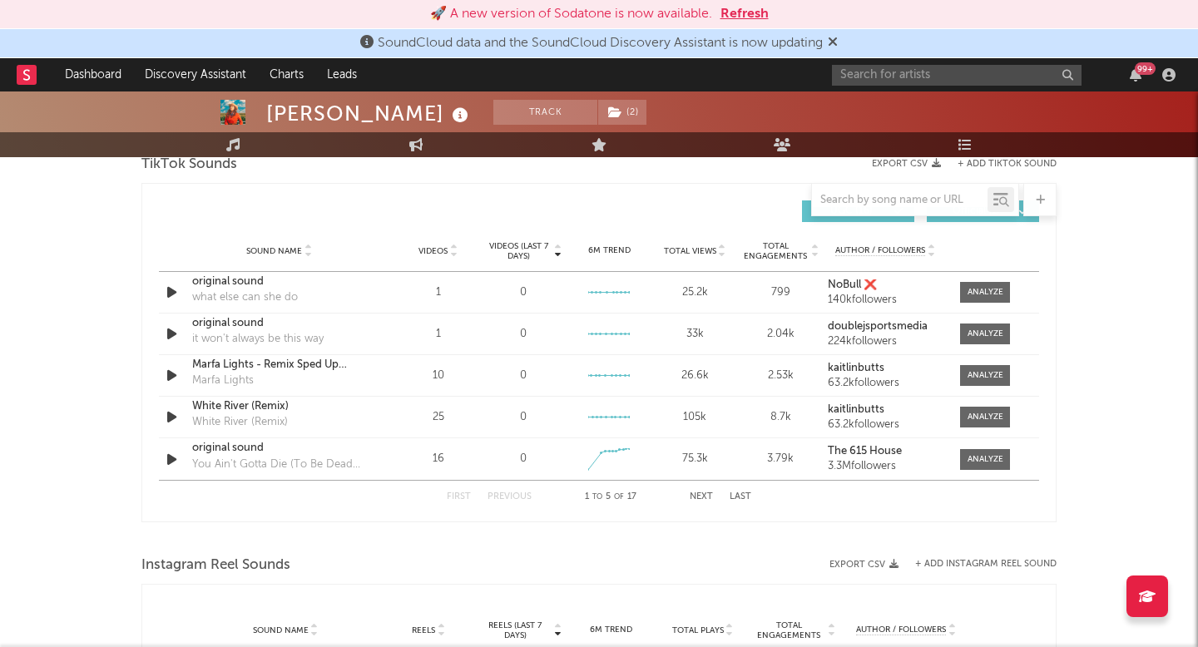
click at [445, 248] on span "Videos" at bounding box center [433, 251] width 29 height 10
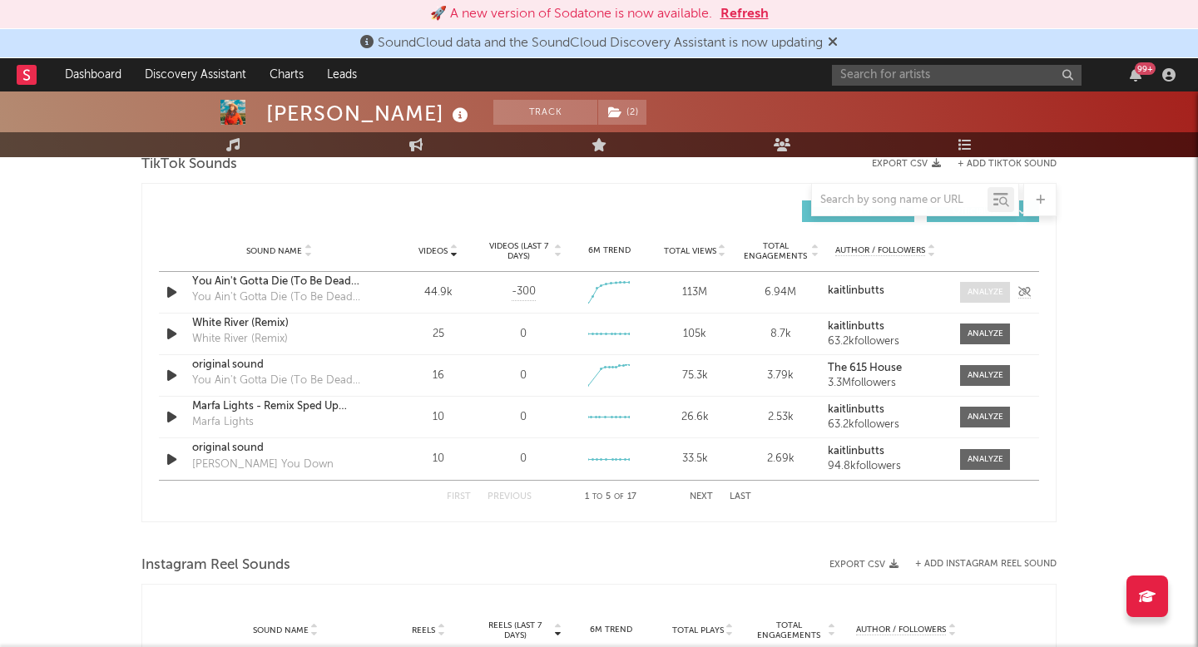
click at [984, 300] on span at bounding box center [985, 292] width 50 height 21
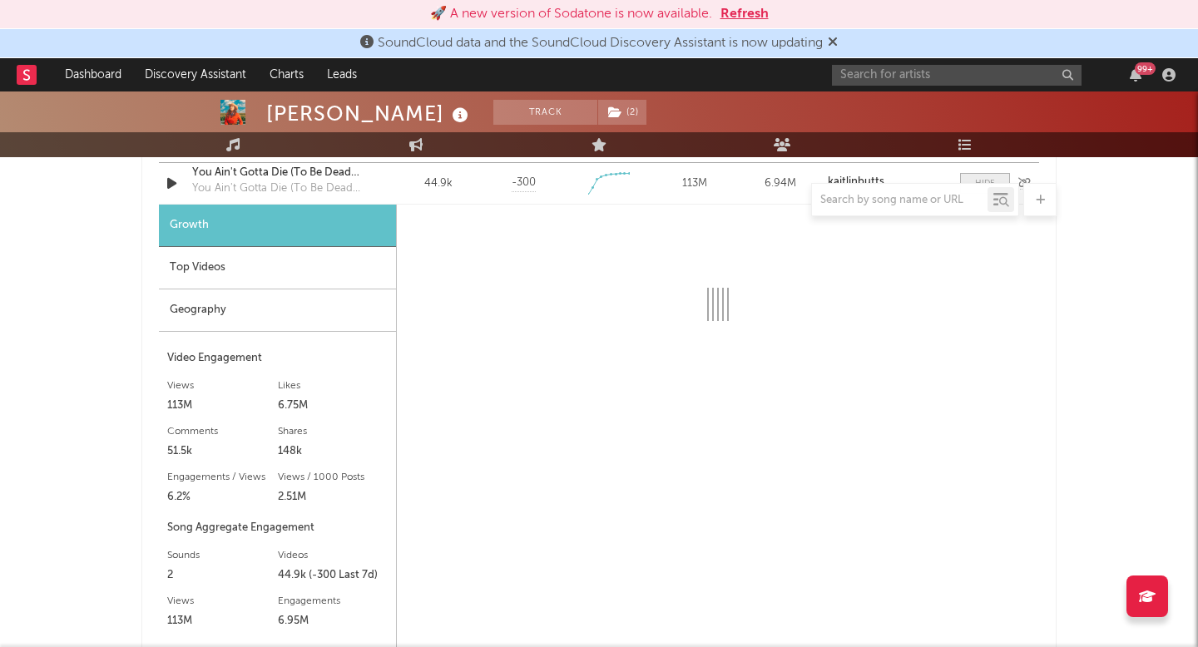
scroll to position [2036, 0]
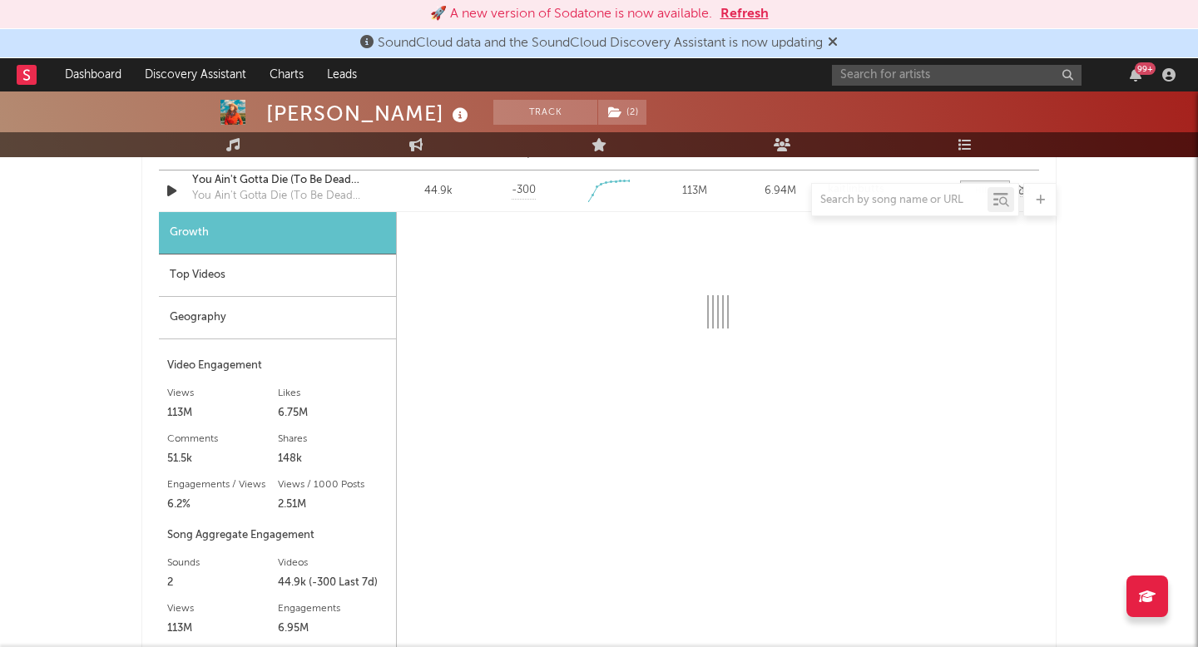
select select "6m"
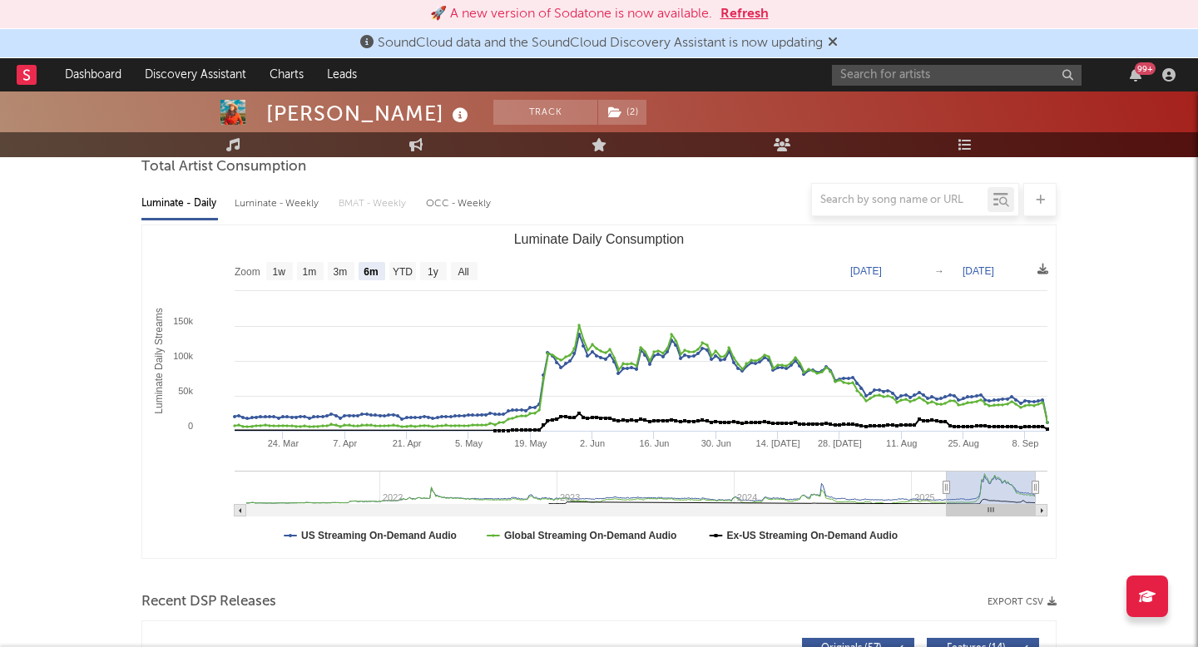
scroll to position [169, 0]
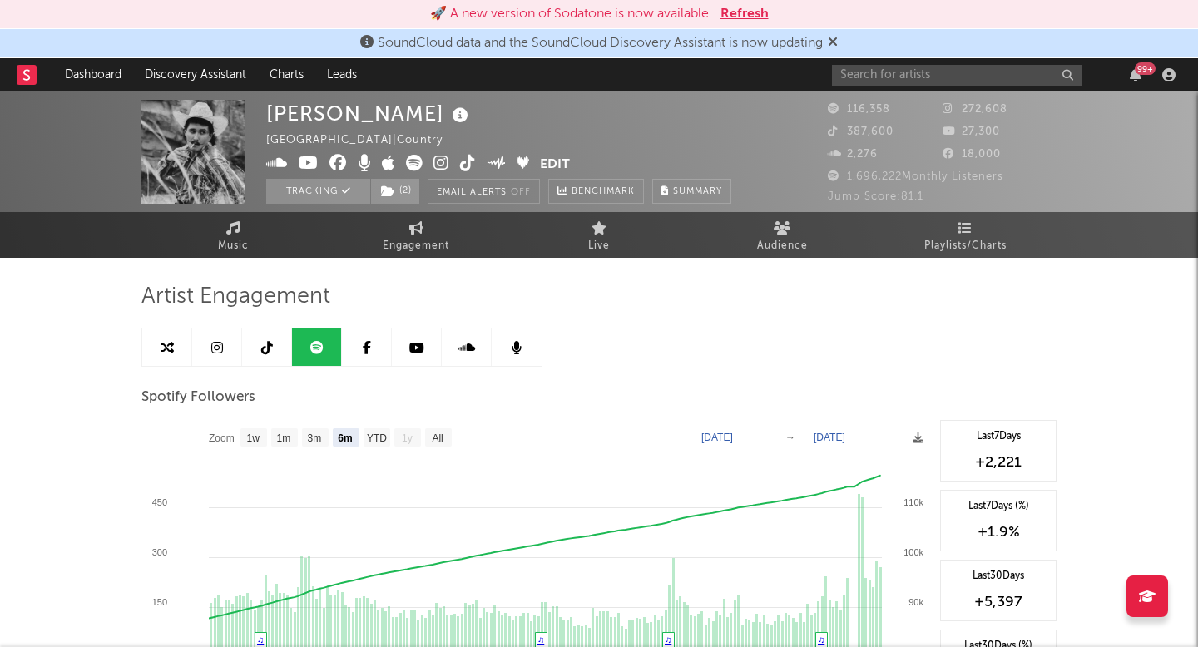
select select "6m"
select select "1w"
click at [901, 70] on input "text" at bounding box center [957, 75] width 250 height 21
click at [900, 65] on input "text" at bounding box center [957, 75] width 250 height 21
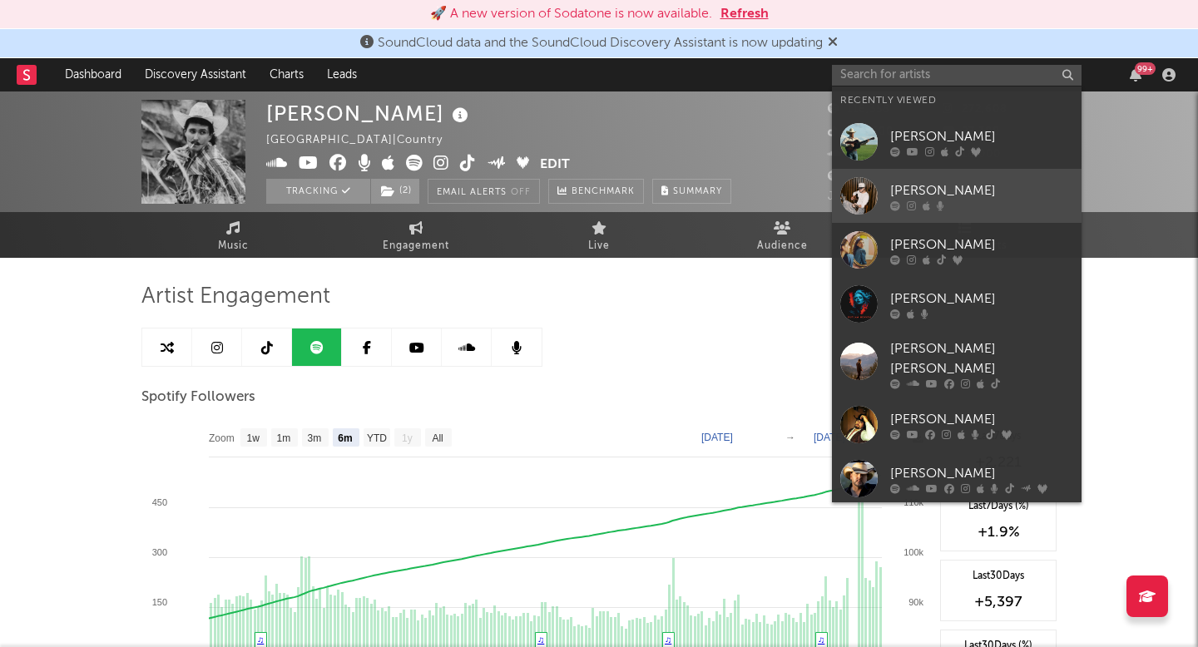
click at [908, 186] on div "Dawson Gray" at bounding box center [981, 191] width 183 height 20
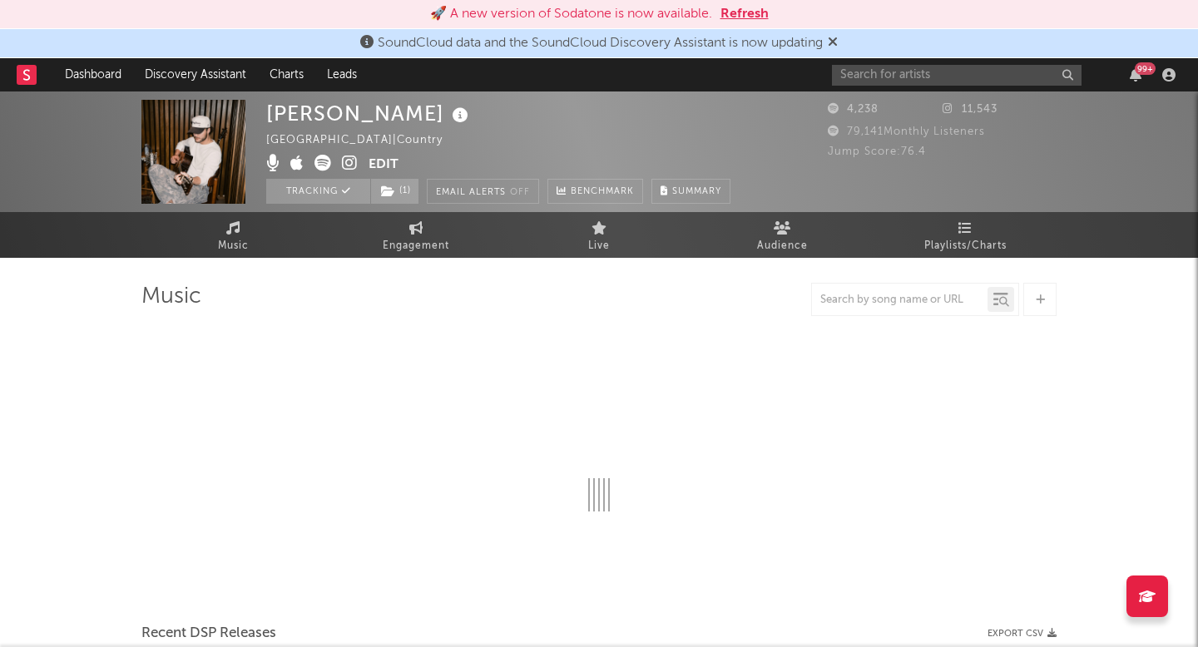
select select "6m"
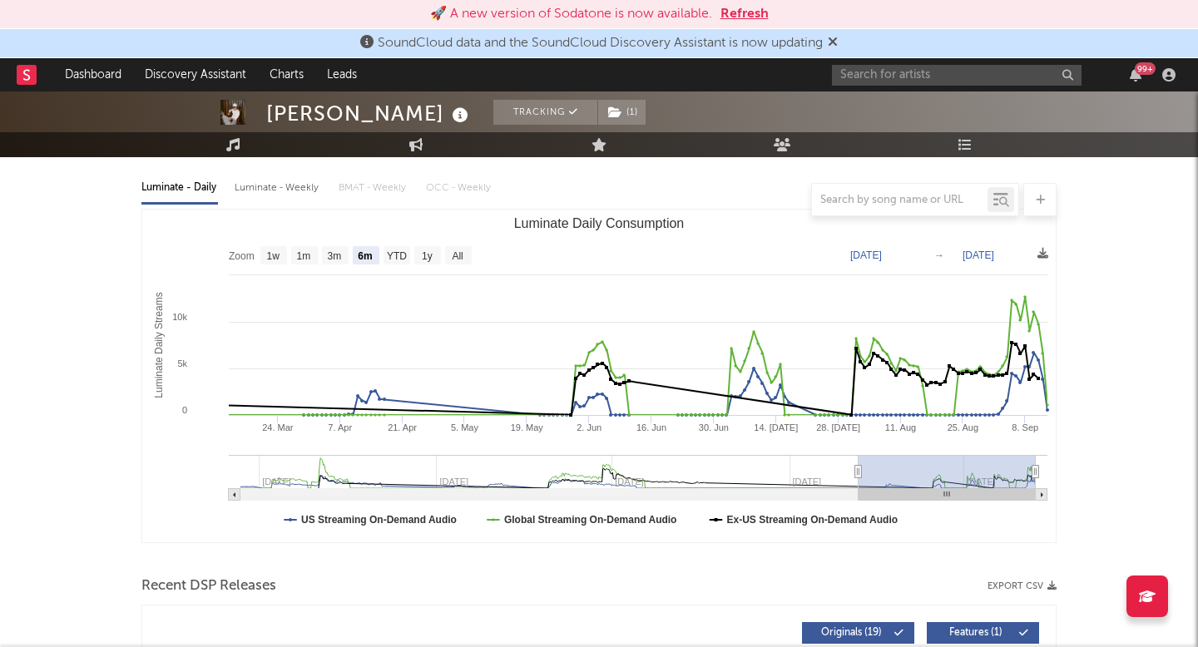
scroll to position [566, 0]
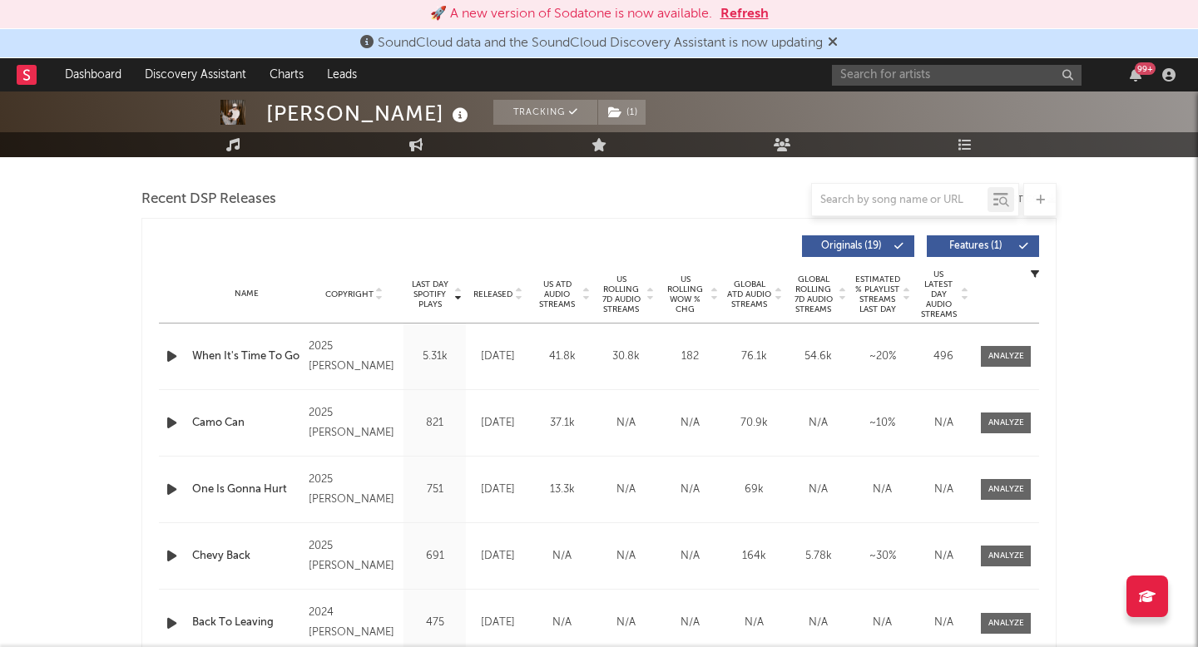
click at [165, 355] on icon "button" at bounding box center [171, 356] width 17 height 21
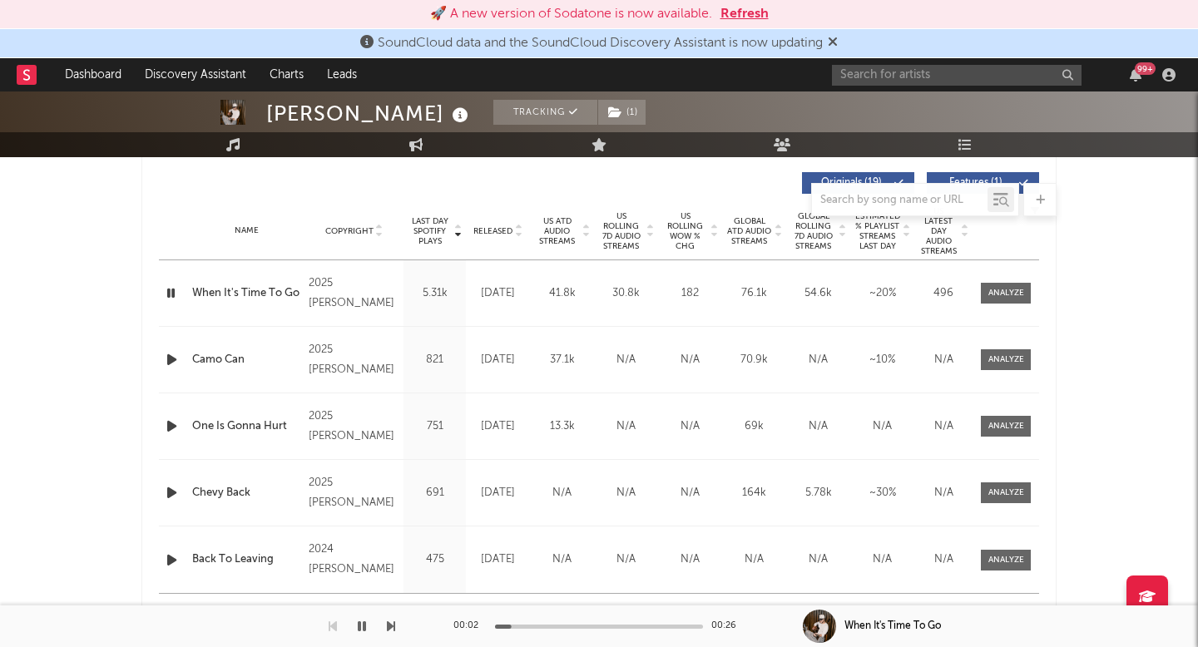
scroll to position [628, 0]
click at [1009, 301] on span at bounding box center [1006, 294] width 50 height 21
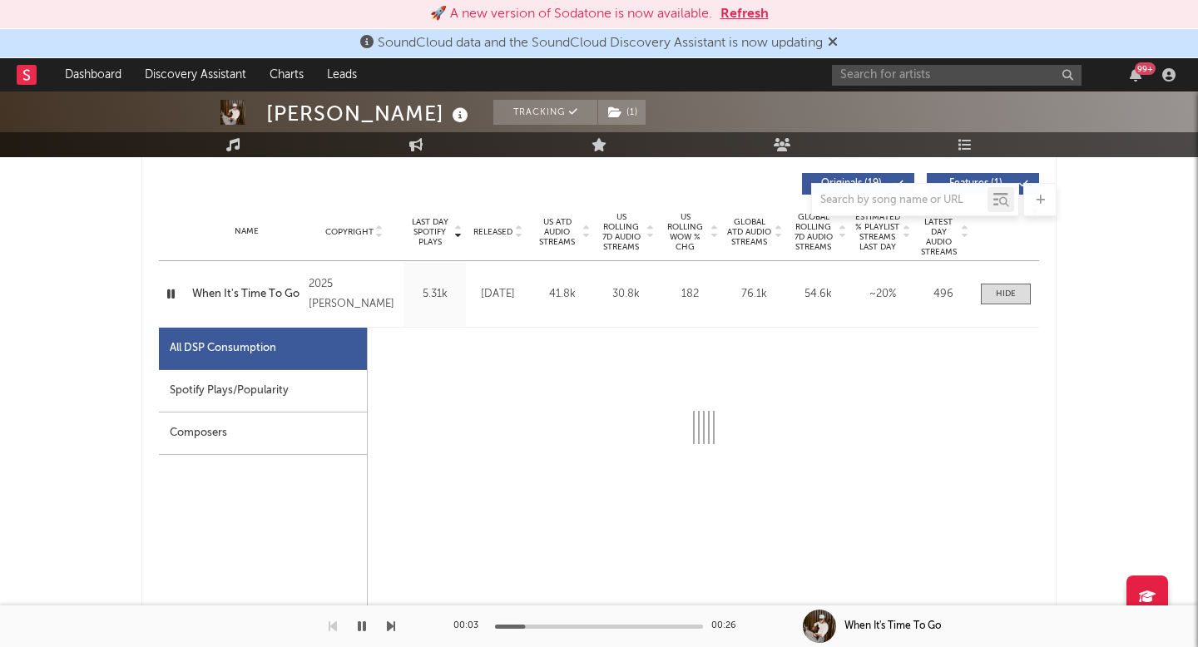
scroll to position [728, 0]
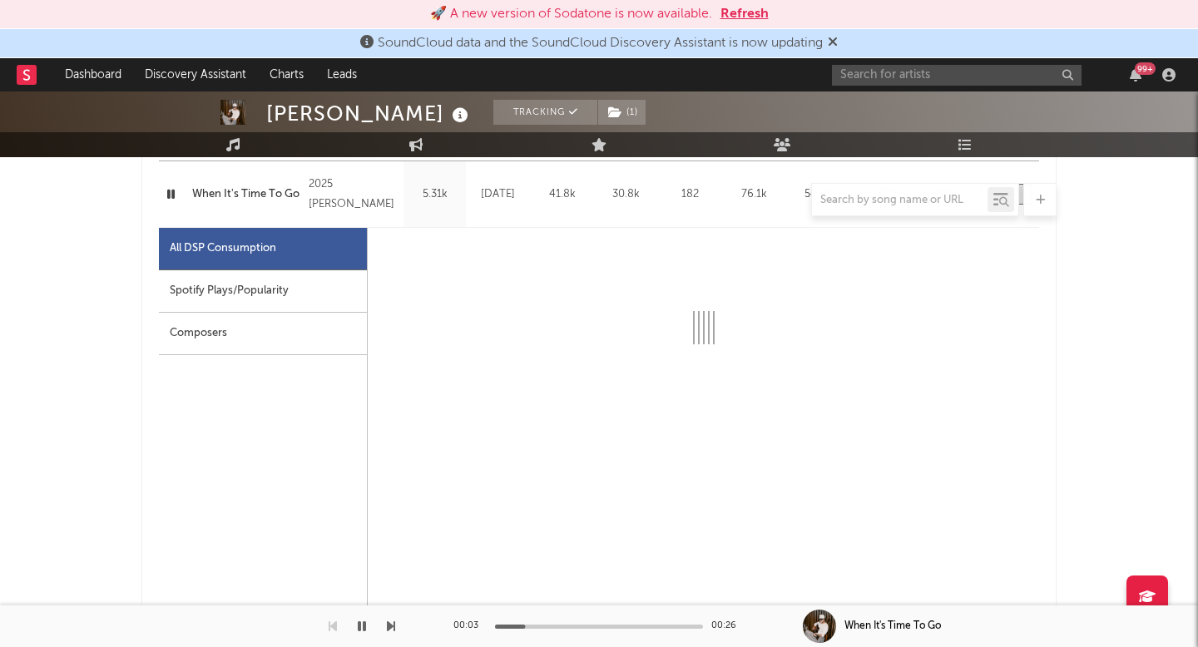
select select "1w"
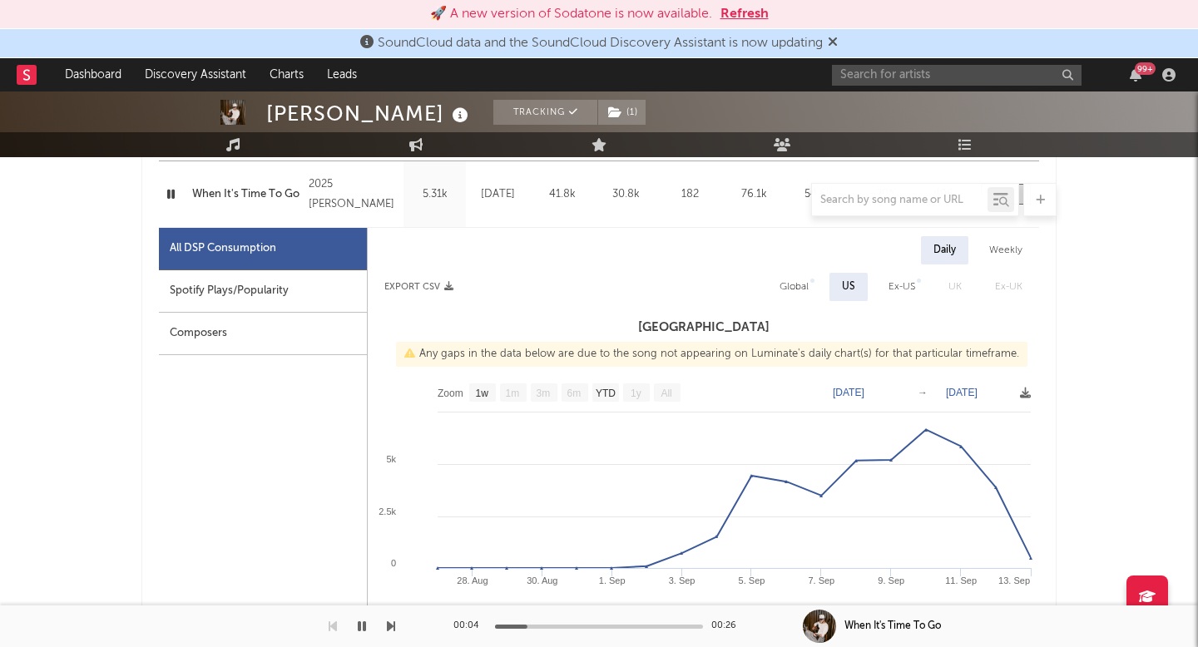
scroll to position [0, 0]
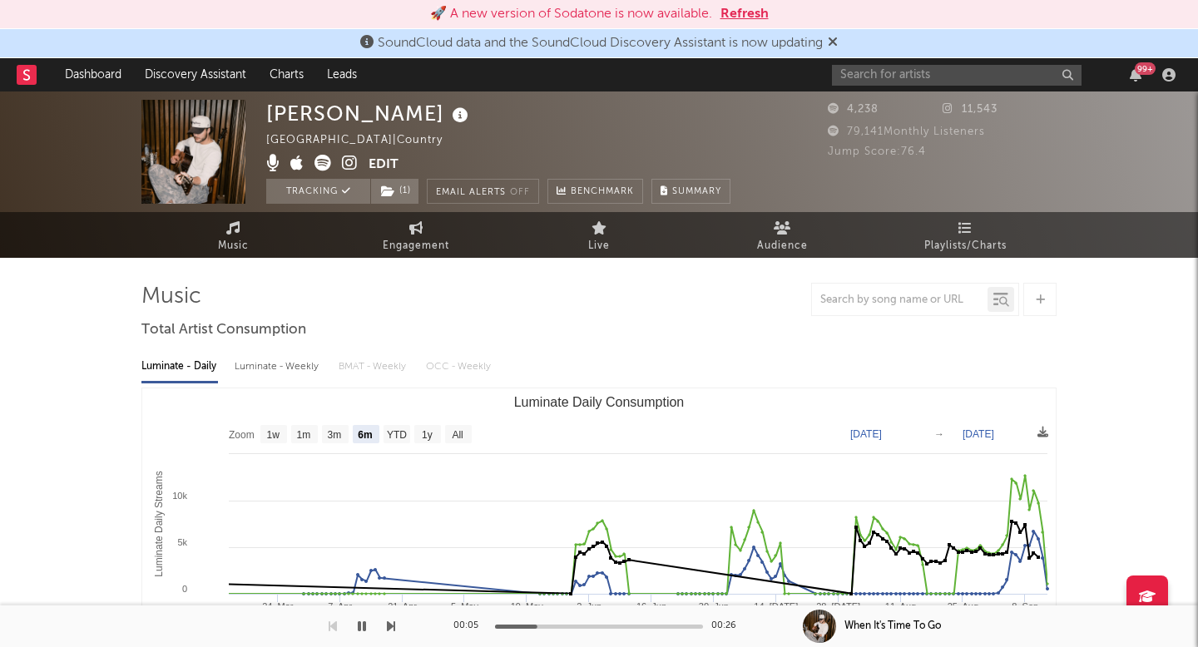
click at [355, 166] on icon at bounding box center [350, 163] width 16 height 17
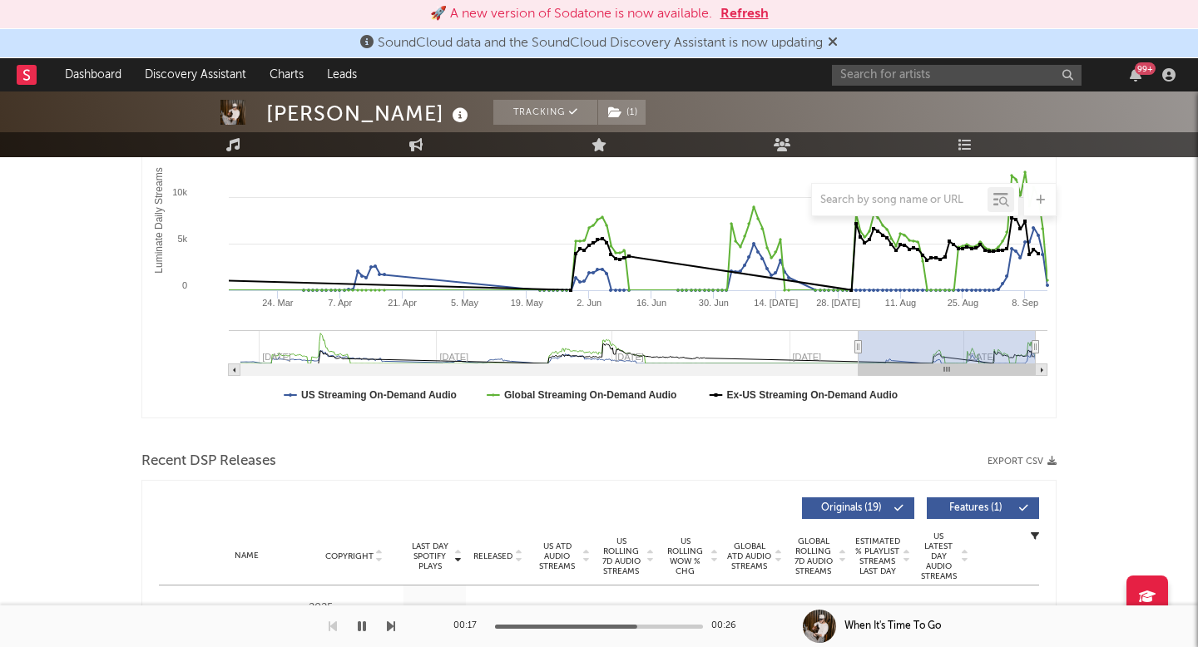
scroll to position [375, 0]
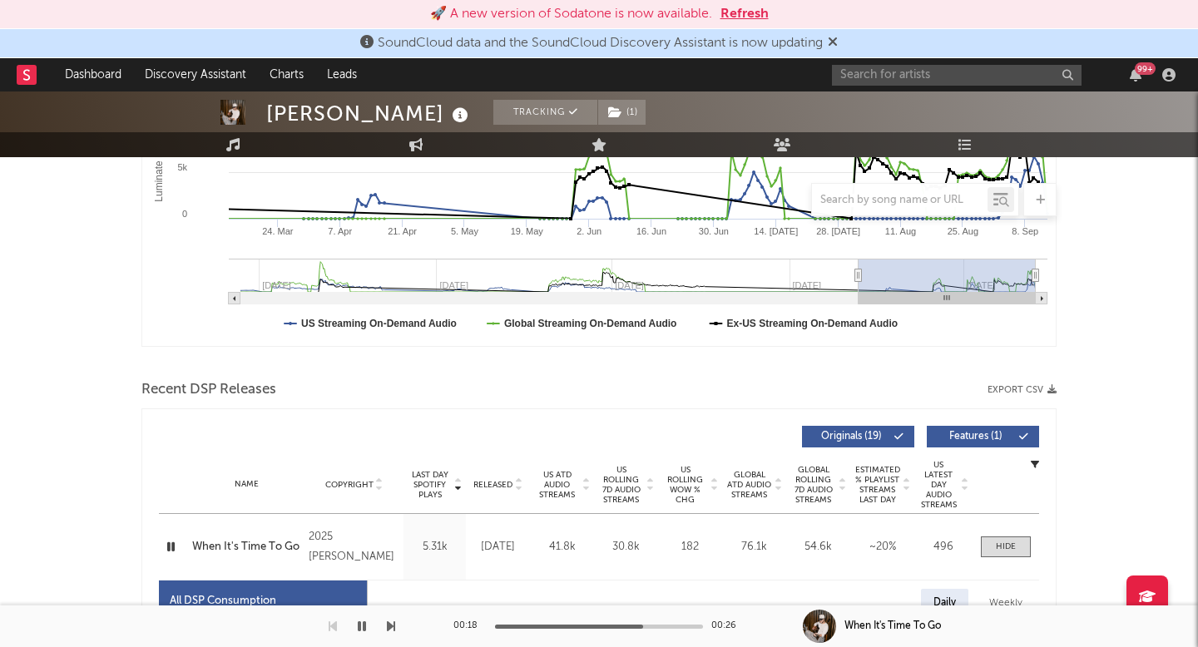
click at [183, 553] on div at bounding box center [173, 547] width 21 height 21
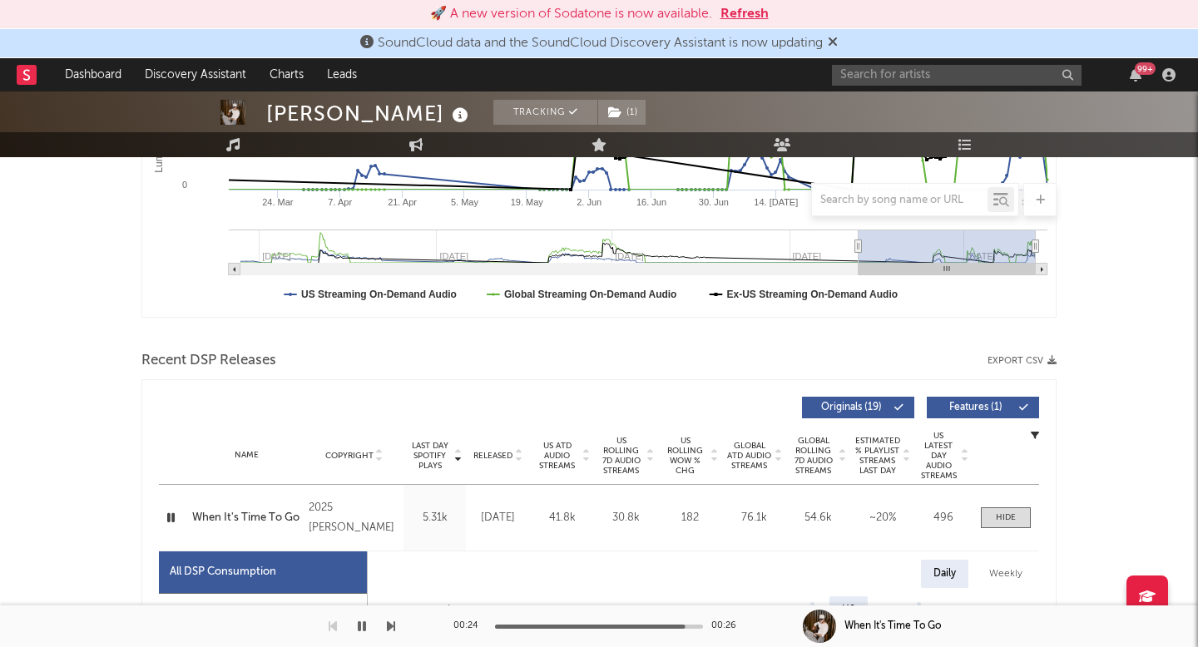
scroll to position [557, 0]
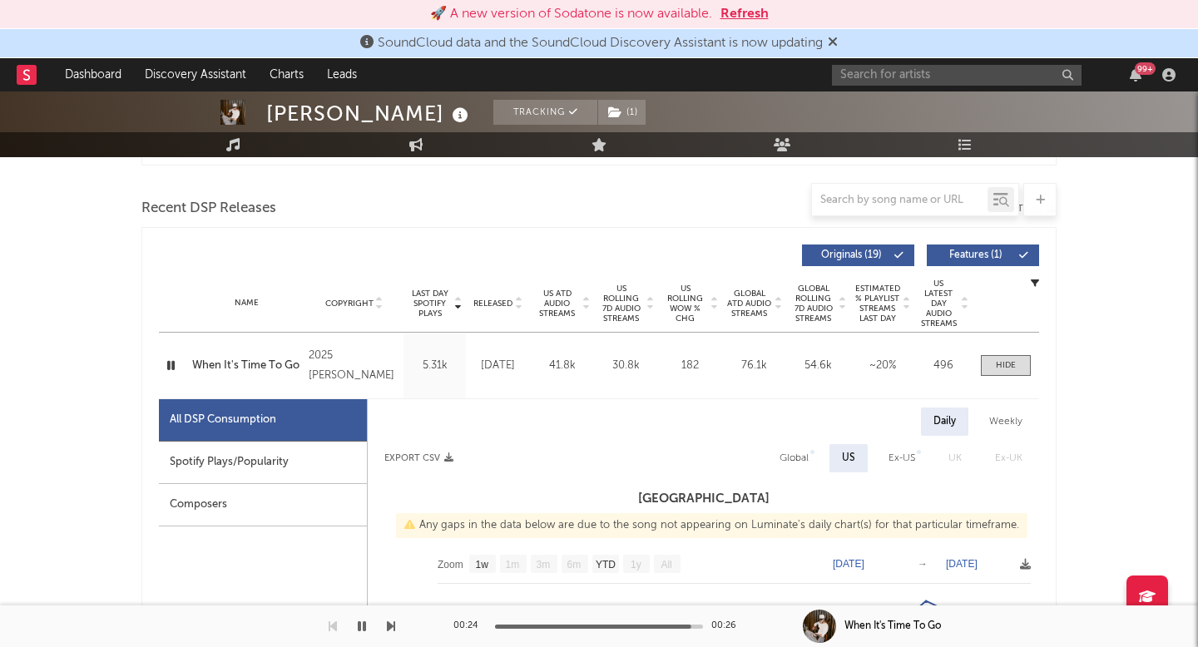
click at [173, 362] on icon "button" at bounding box center [171, 365] width 16 height 21
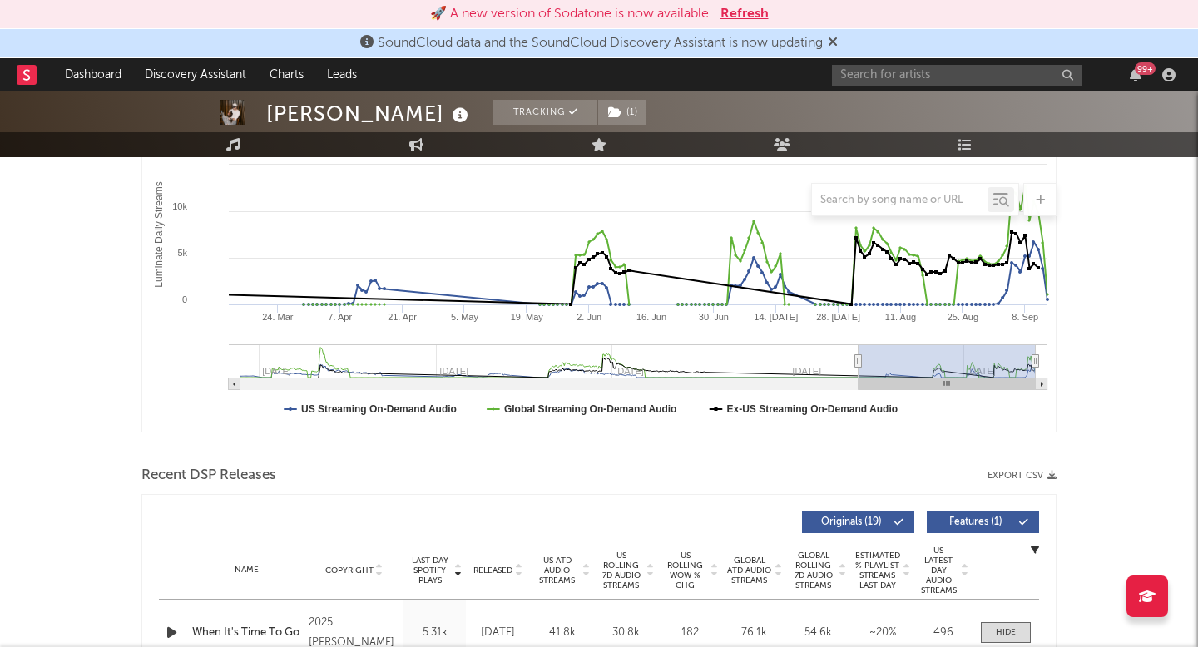
scroll to position [0, 0]
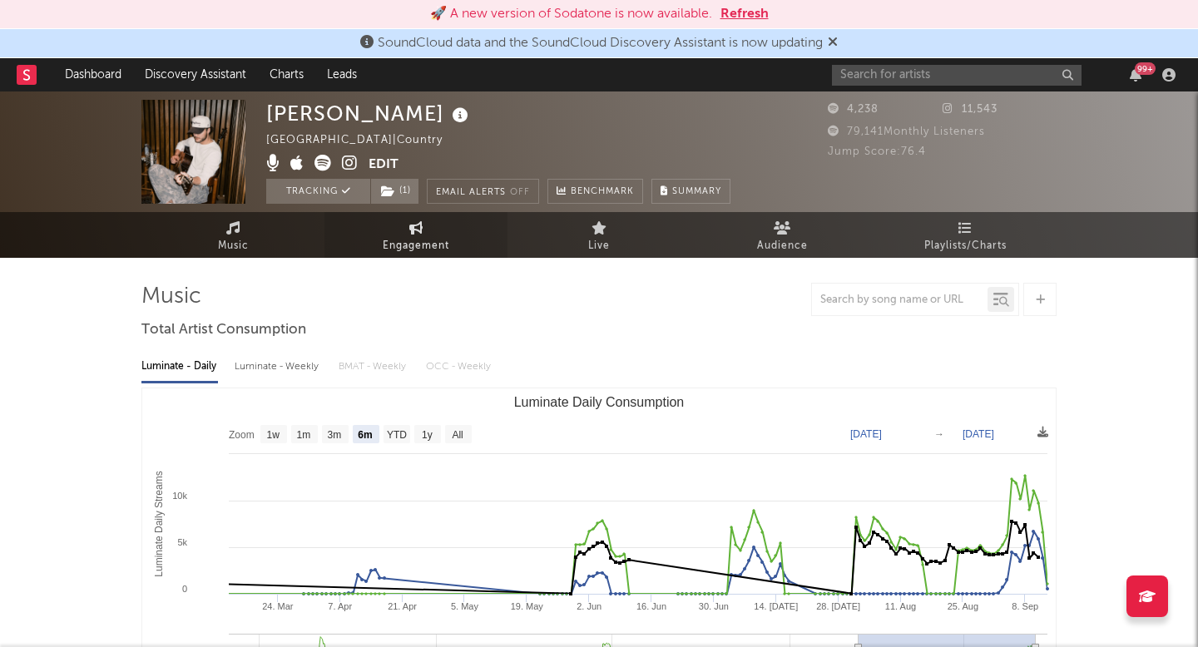
click at [403, 239] on span "Engagement" at bounding box center [416, 246] width 67 height 20
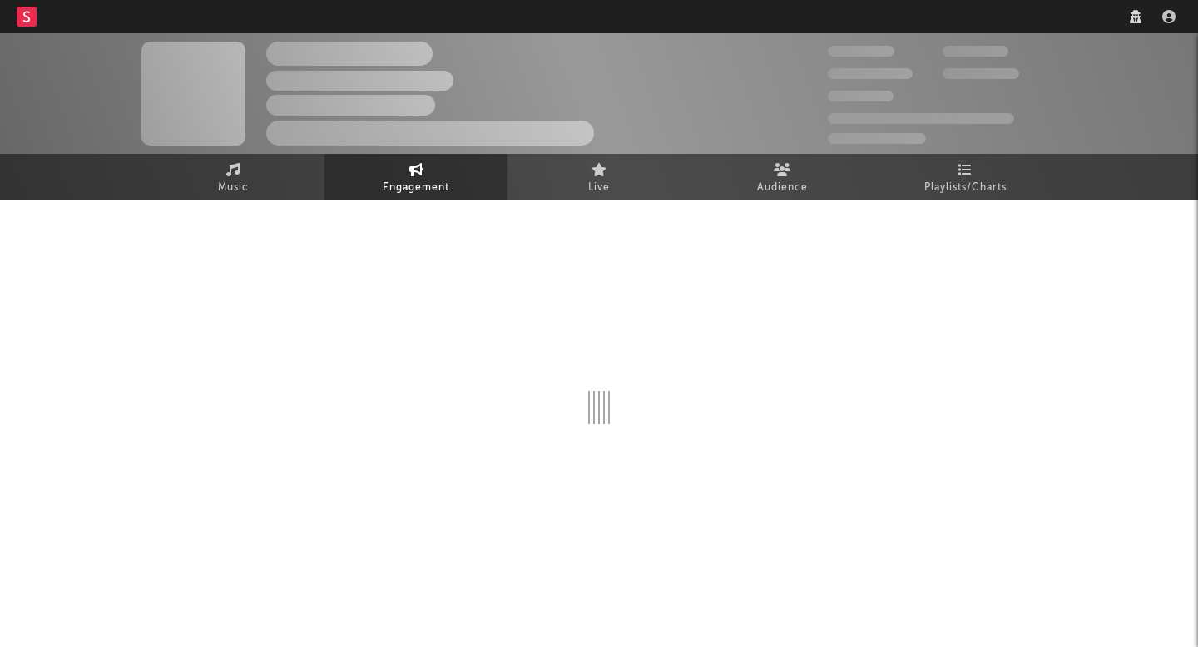
select select "1w"
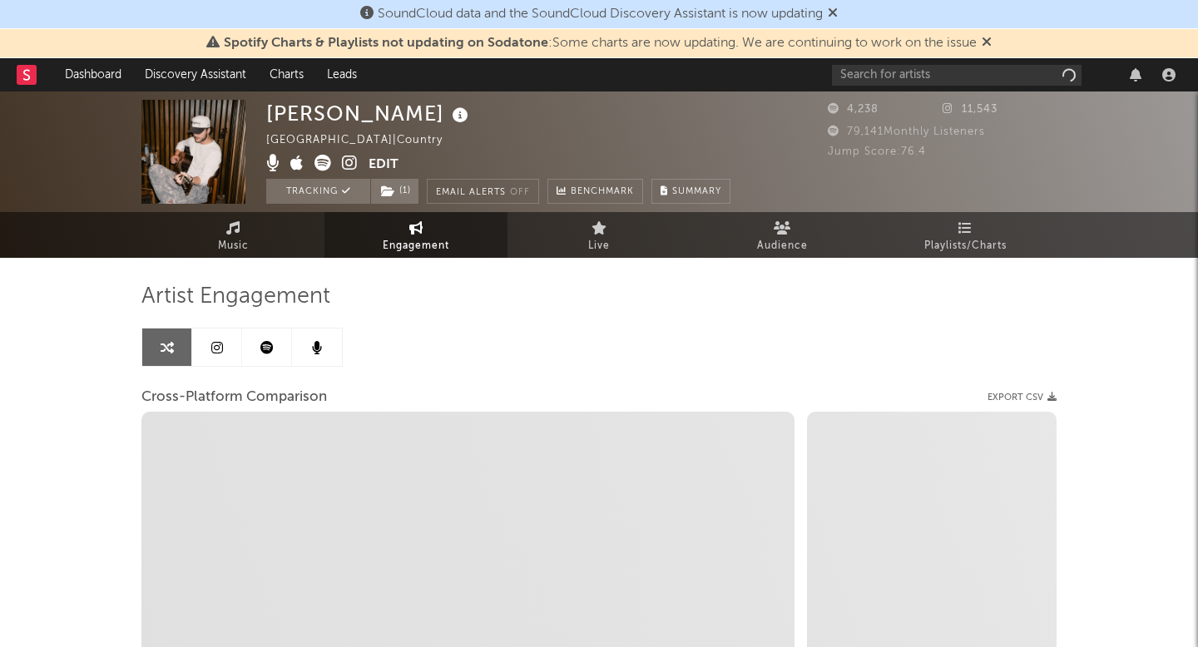
click at [992, 42] on icon at bounding box center [987, 41] width 10 height 13
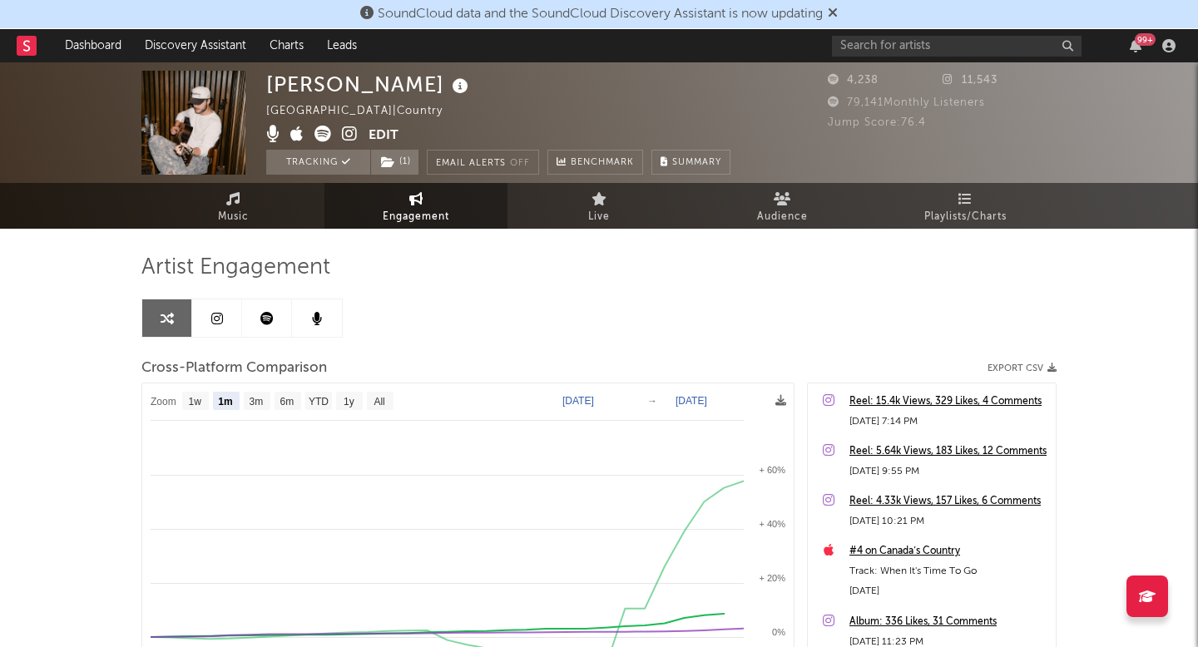
select select "1m"
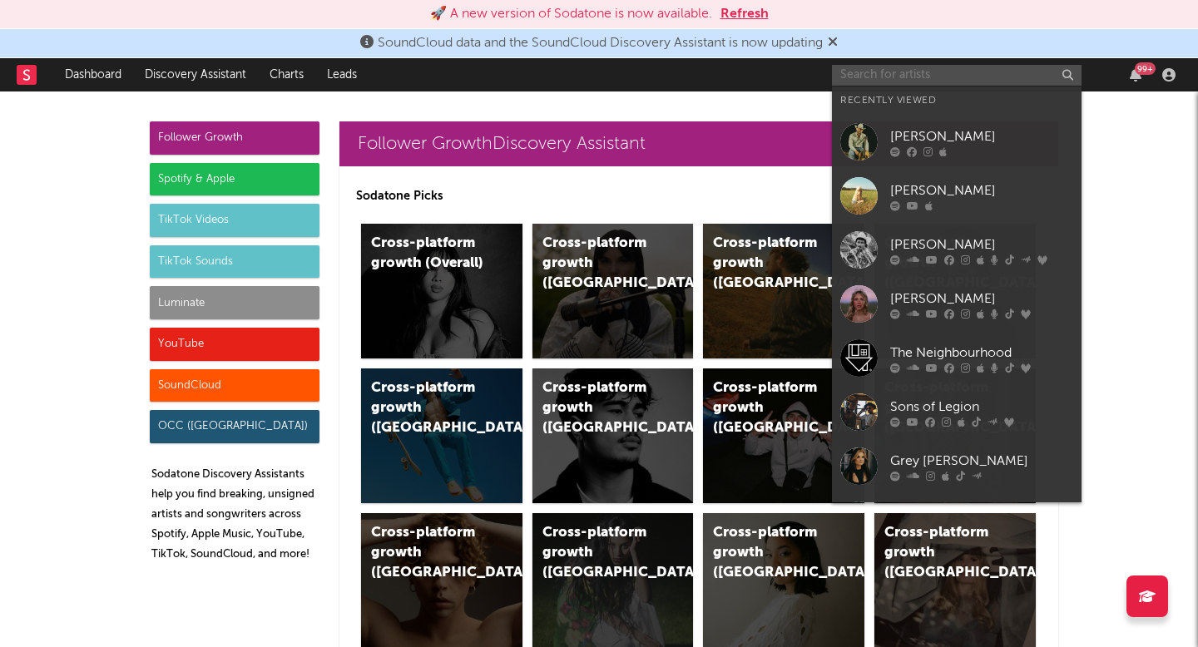
click at [960, 72] on input "text" at bounding box center [957, 75] width 250 height 21
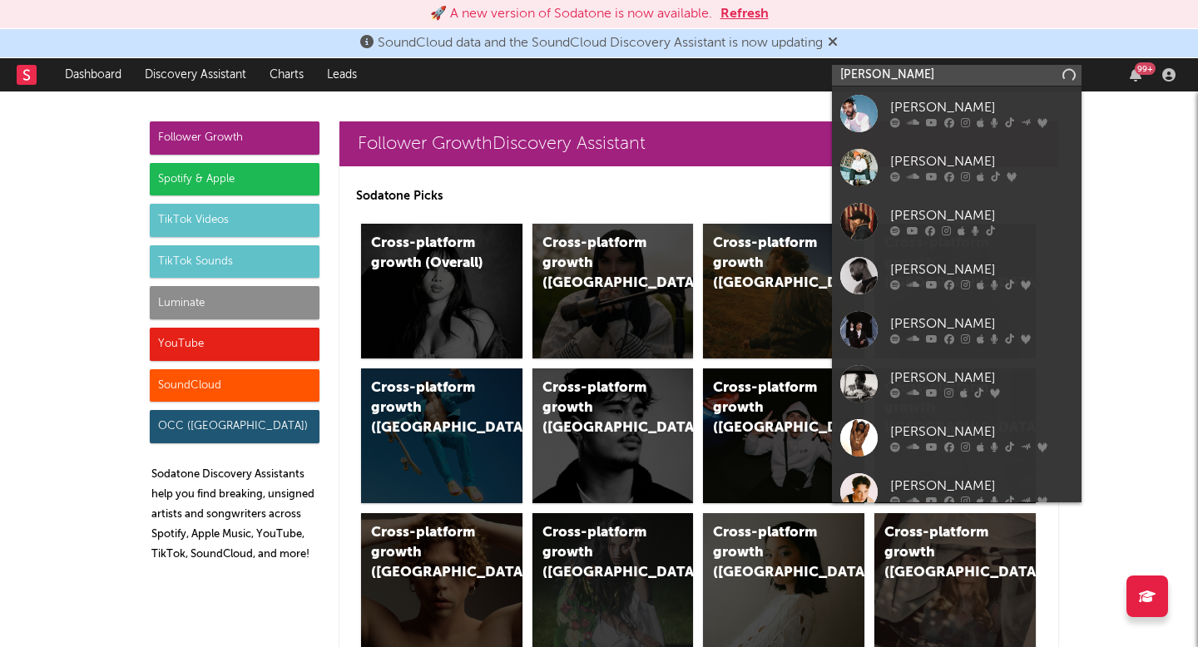
type input "kyle ray"
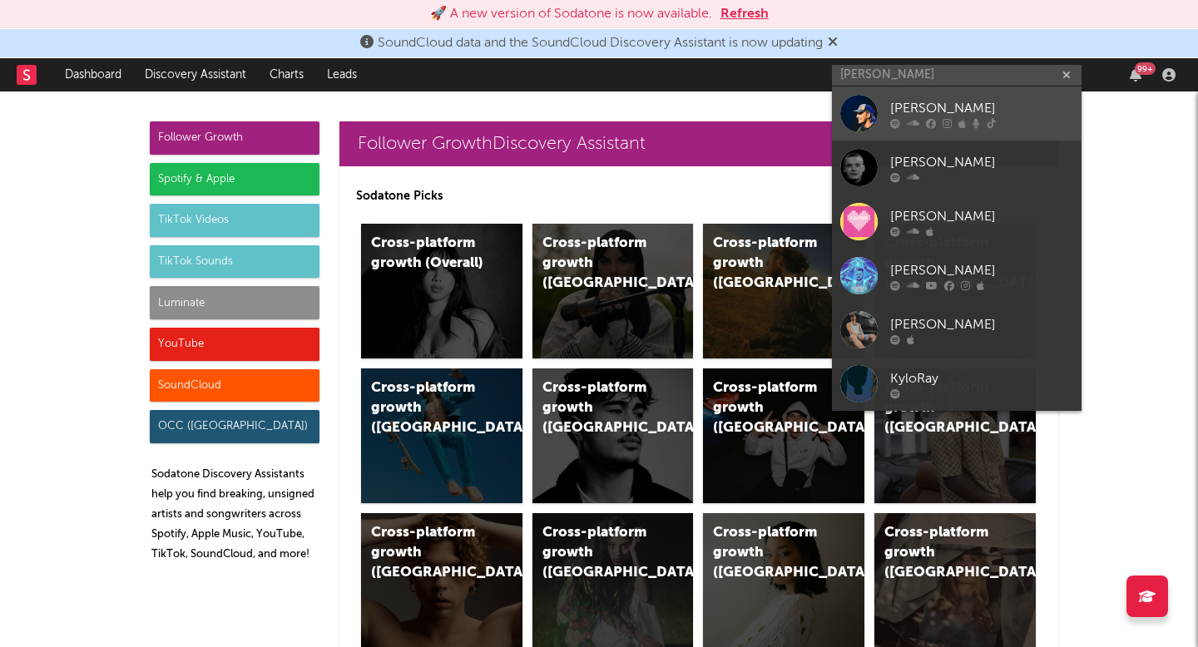
click icon
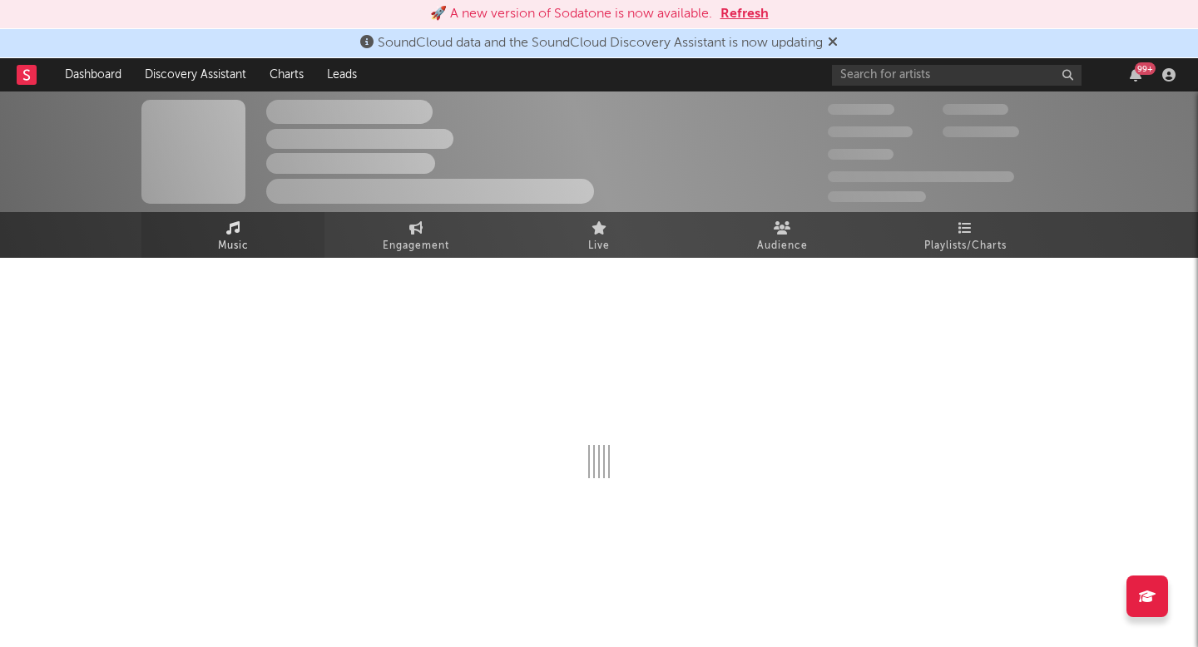
select select "1w"
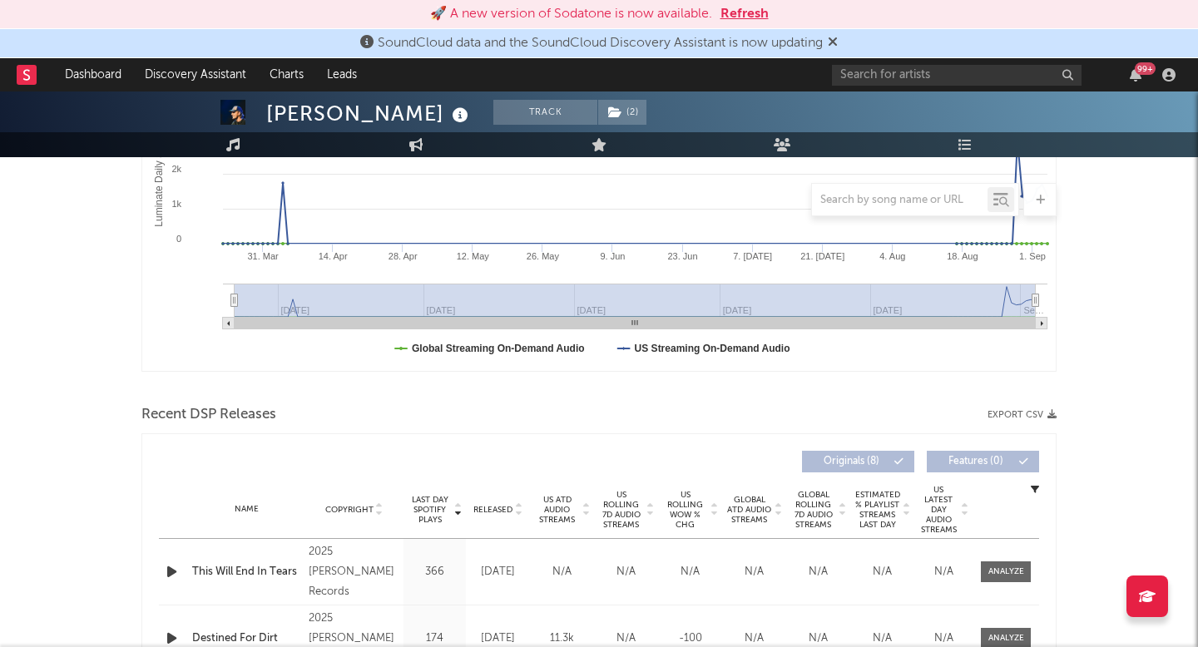
scroll to position [714, 0]
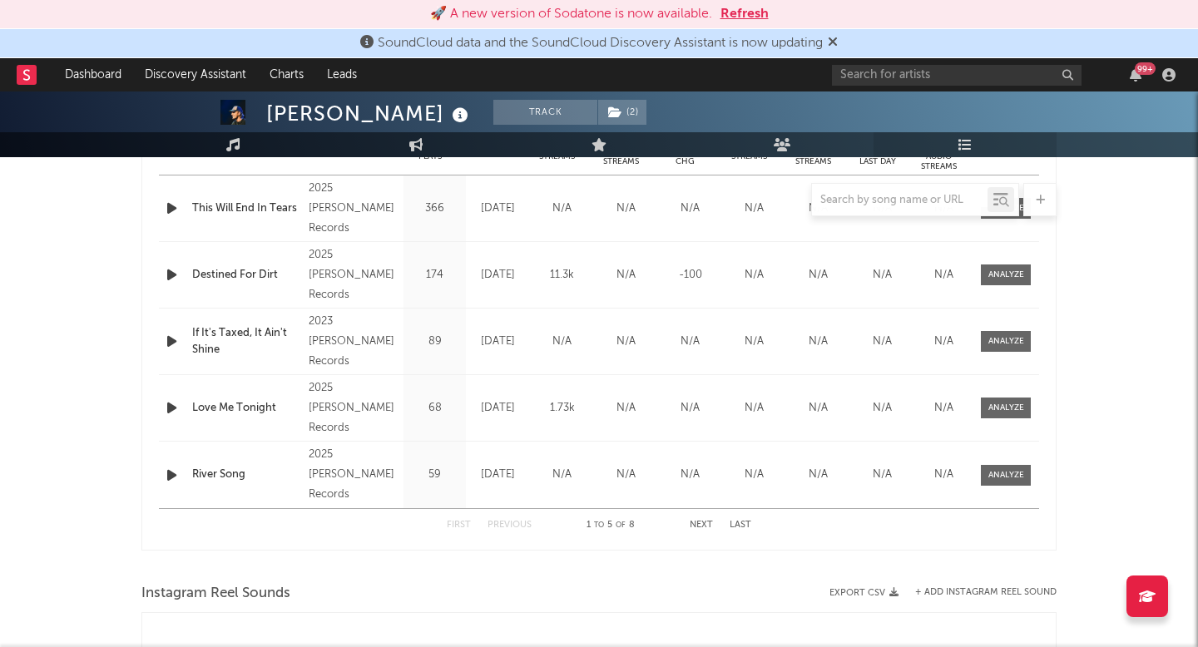
click link "Playlists/Charts"
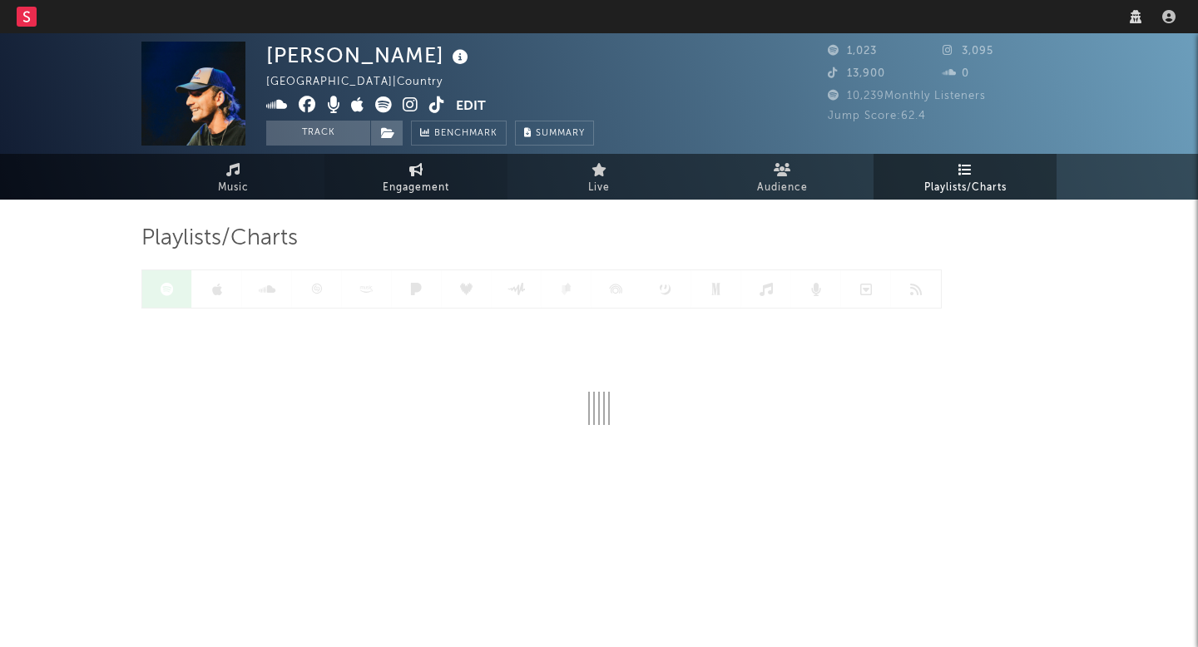
click at [385, 183] on link "Engagement" at bounding box center [416, 177] width 183 height 46
select select "1w"
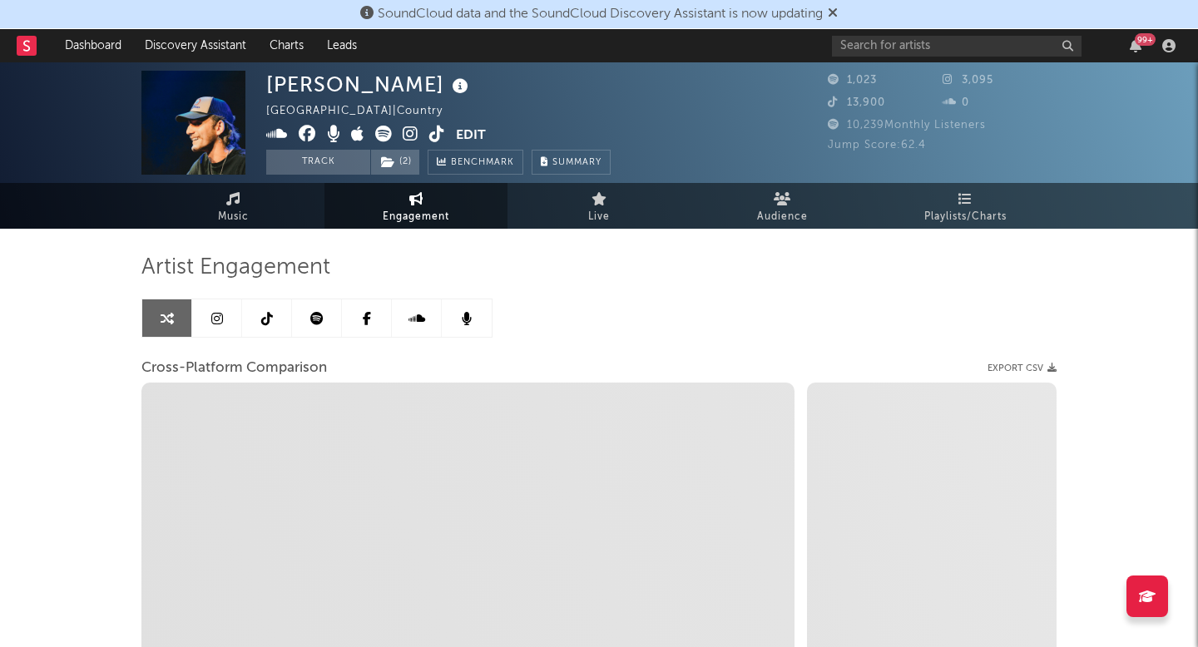
select select "1m"
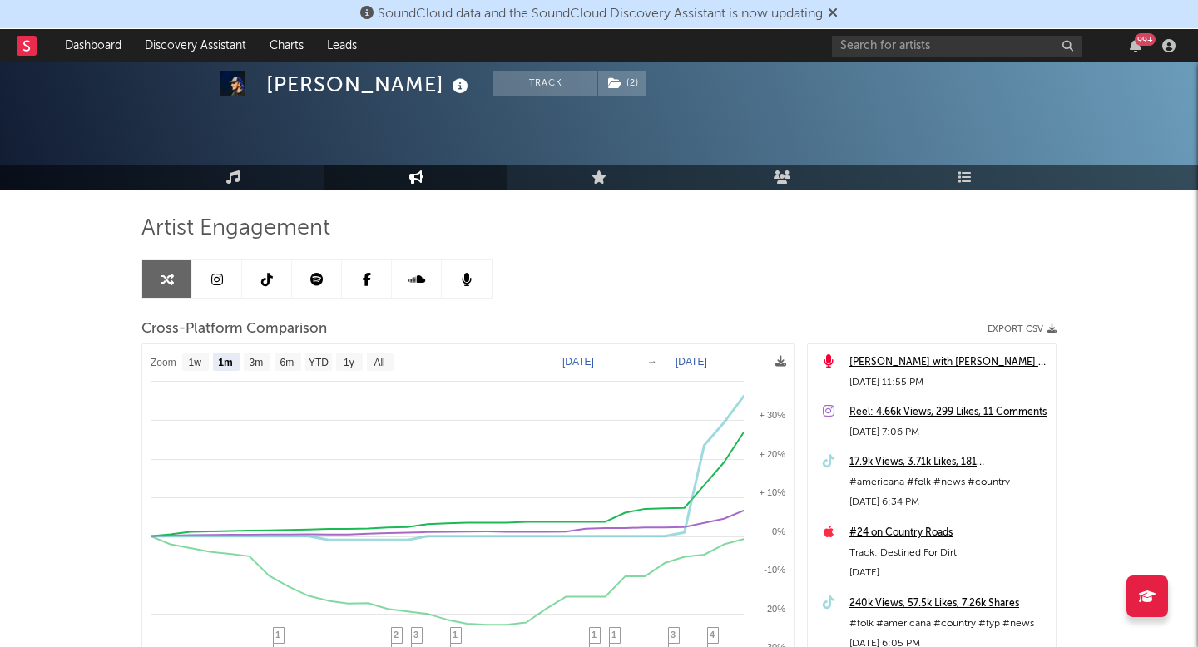
scroll to position [76, 0]
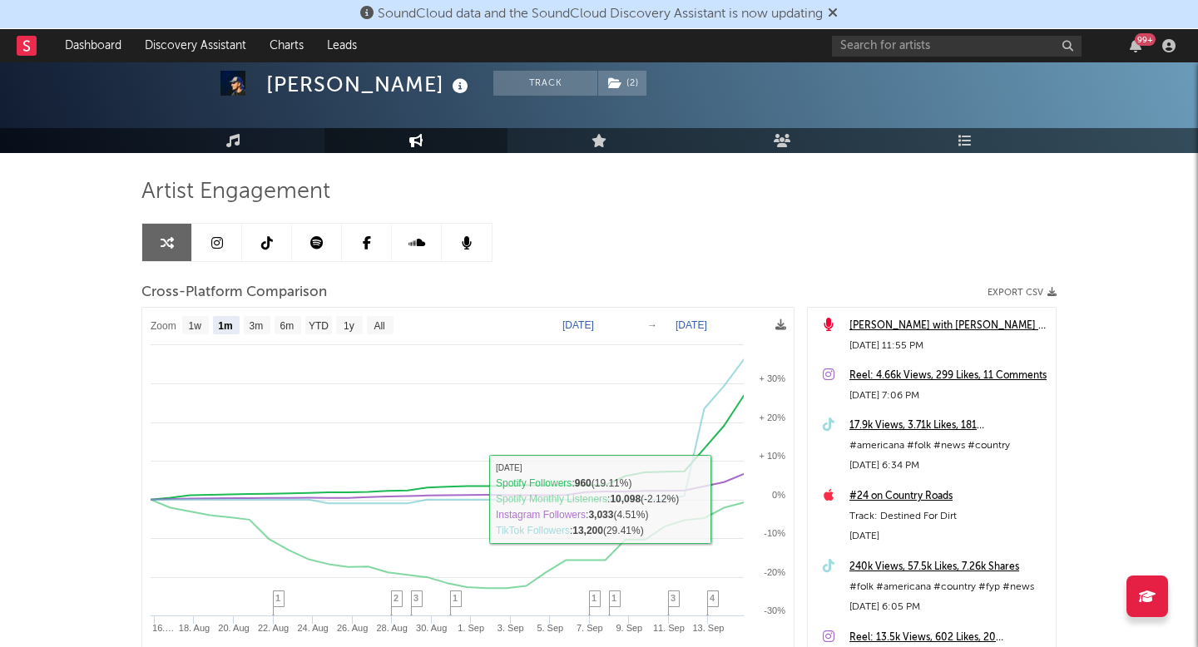
click at [890, 559] on div "240k Views, 57.5k Likes, 7.26k Shares" at bounding box center [949, 568] width 198 height 20
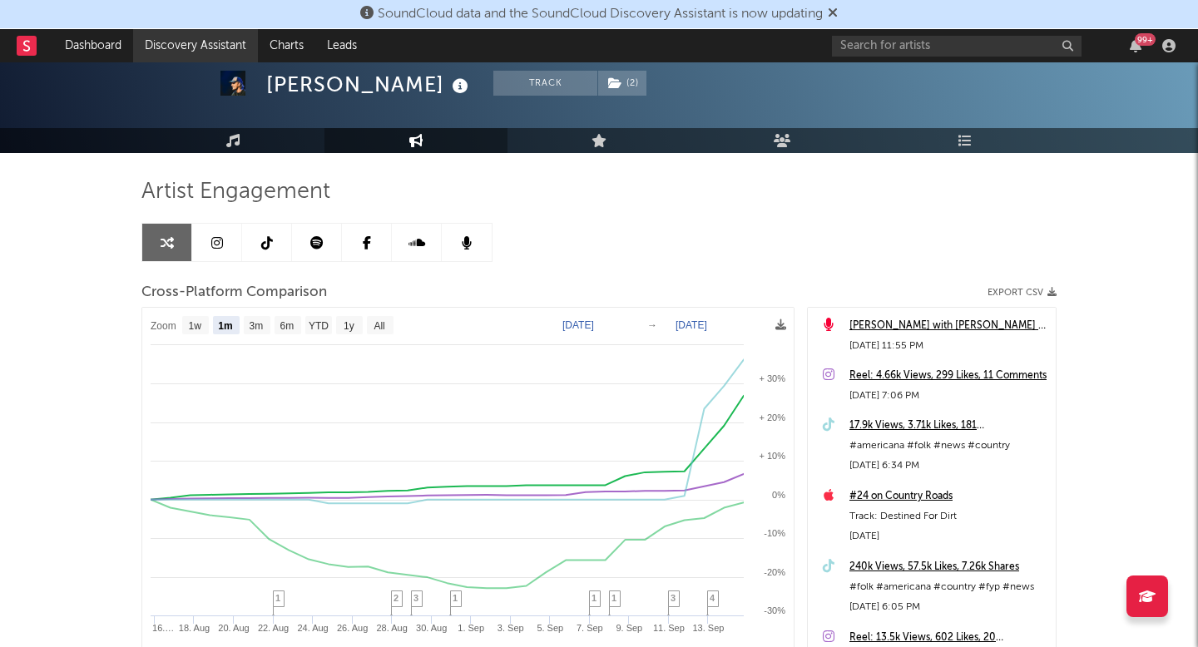
click at [225, 37] on link "Discovery Assistant" at bounding box center [195, 45] width 125 height 33
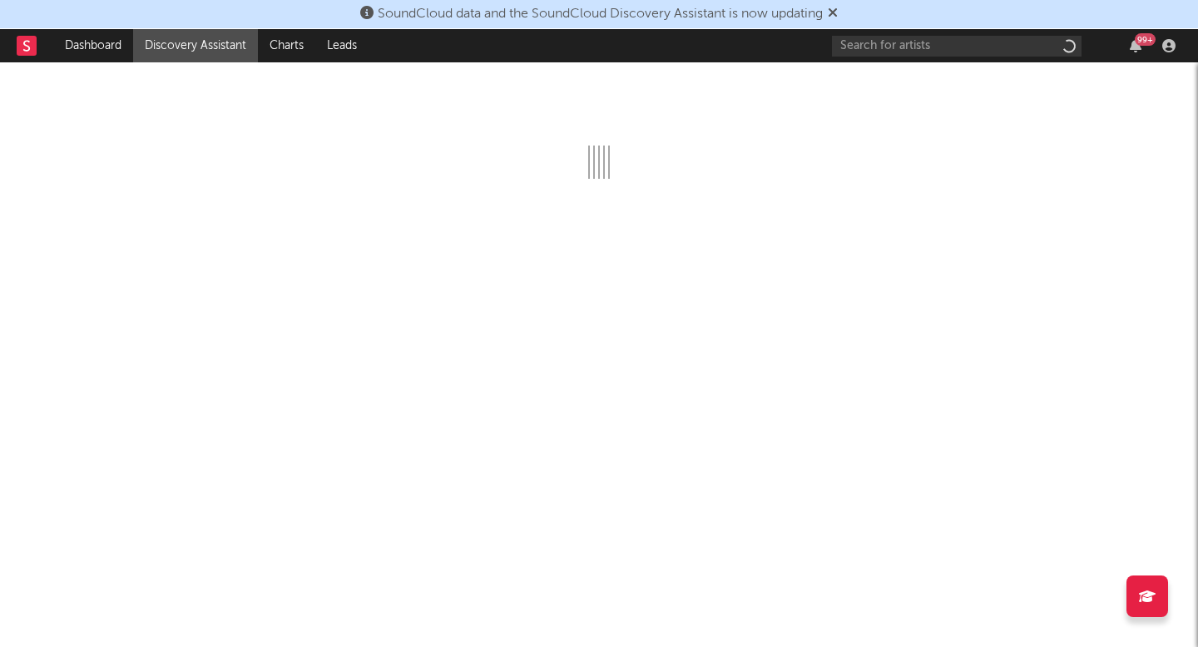
click at [225, 37] on link "Discovery Assistant" at bounding box center [195, 45] width 125 height 33
click at [950, 50] on input "text" at bounding box center [957, 46] width 250 height 21
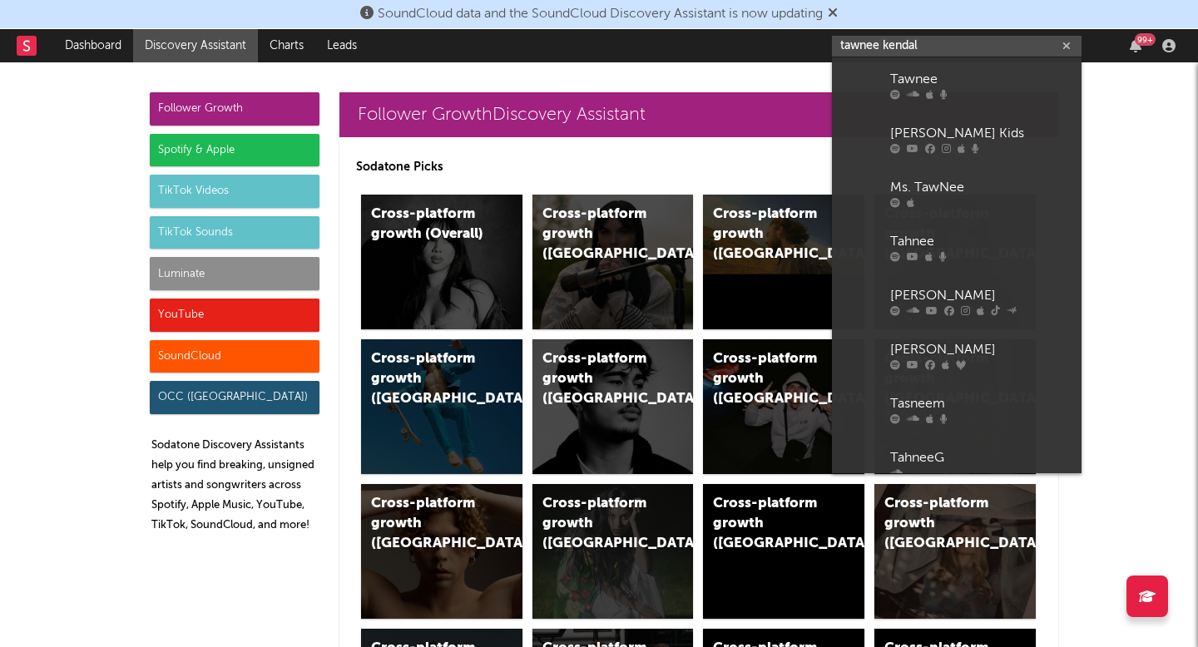
type input "tawnee kendall"
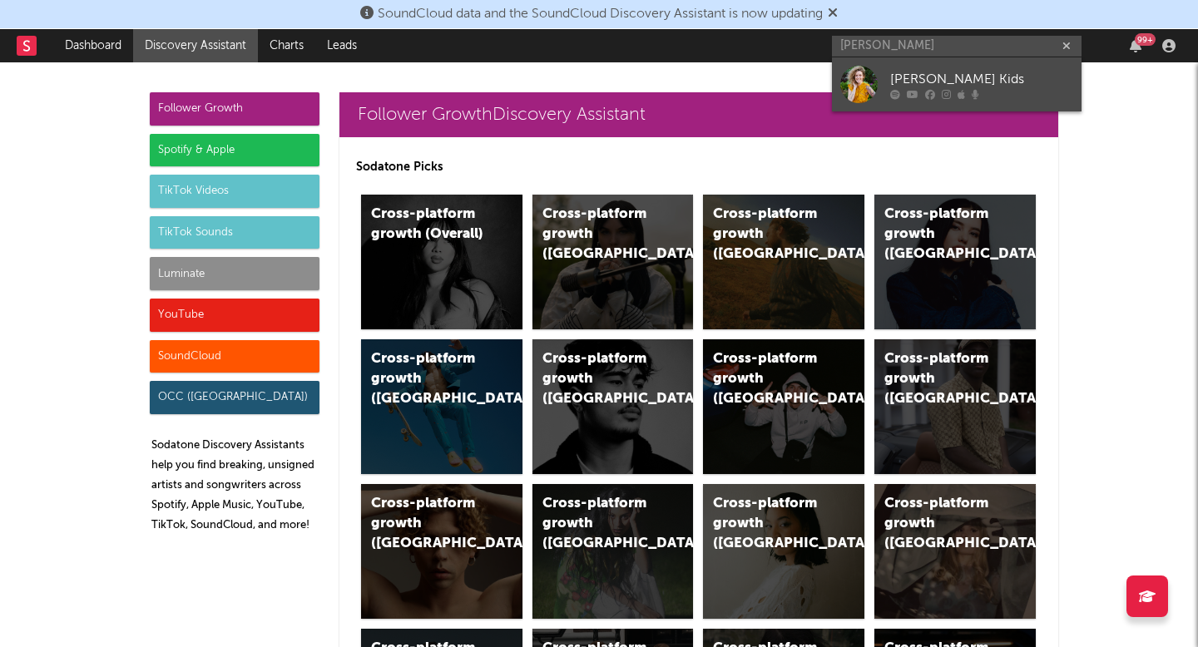
click at [930, 79] on div "Tawnee Kendall Kids" at bounding box center [981, 79] width 183 height 20
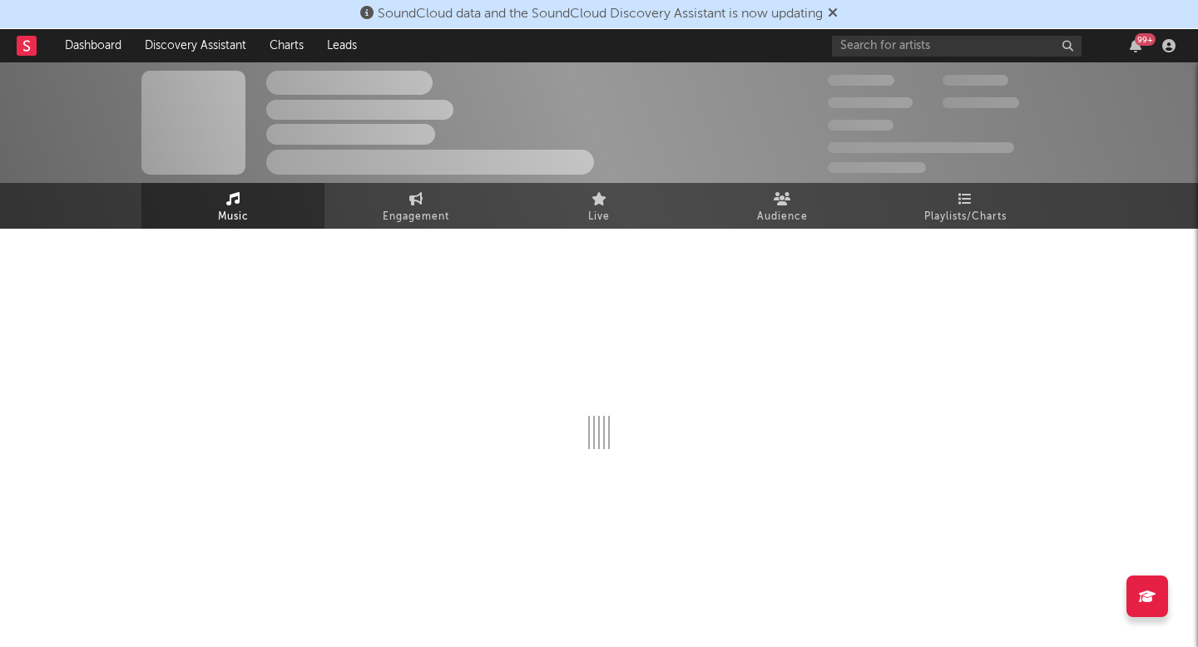
select select "1w"
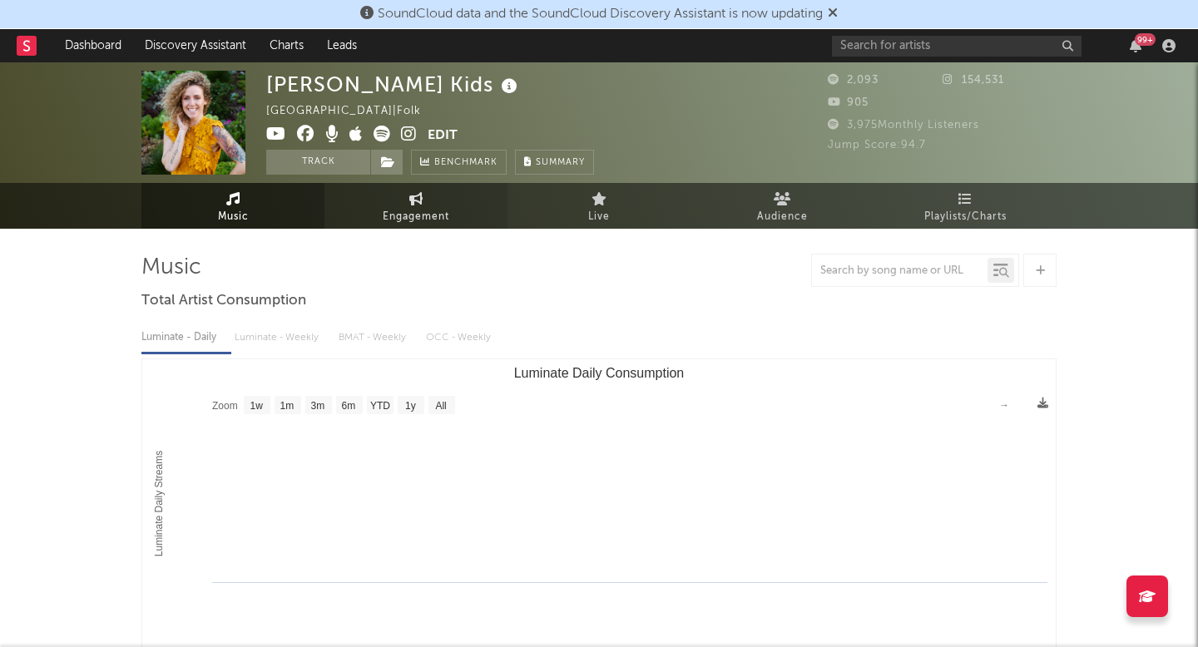
click at [424, 191] on link "Engagement" at bounding box center [416, 206] width 183 height 46
select select "1w"
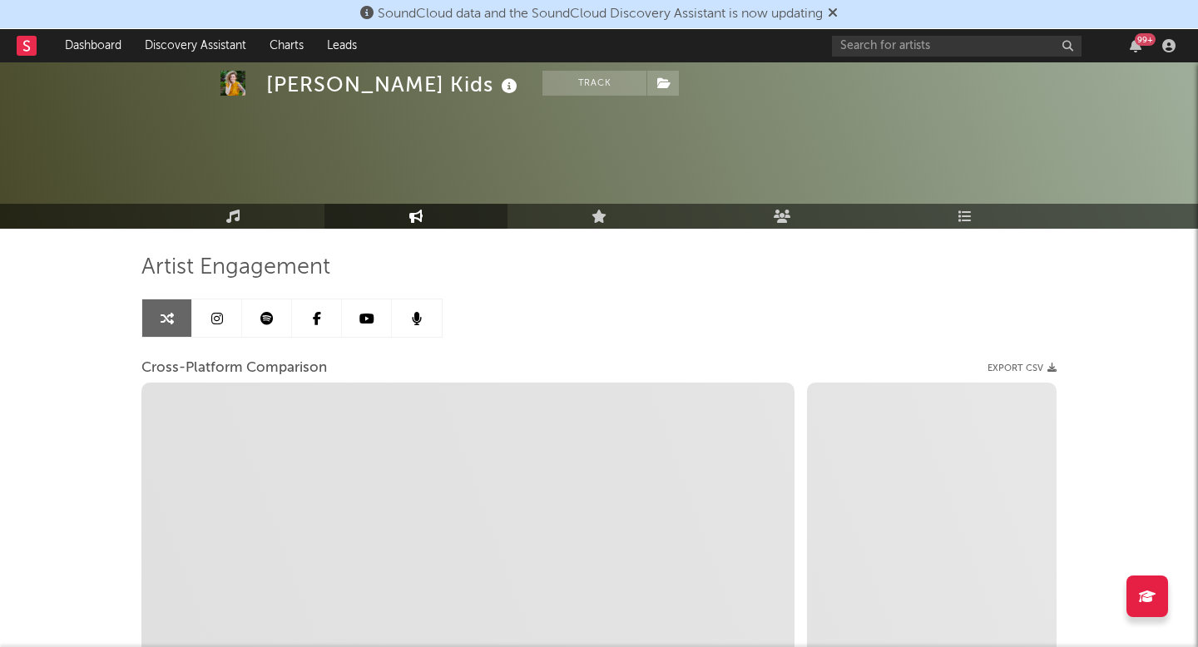
select select "1m"
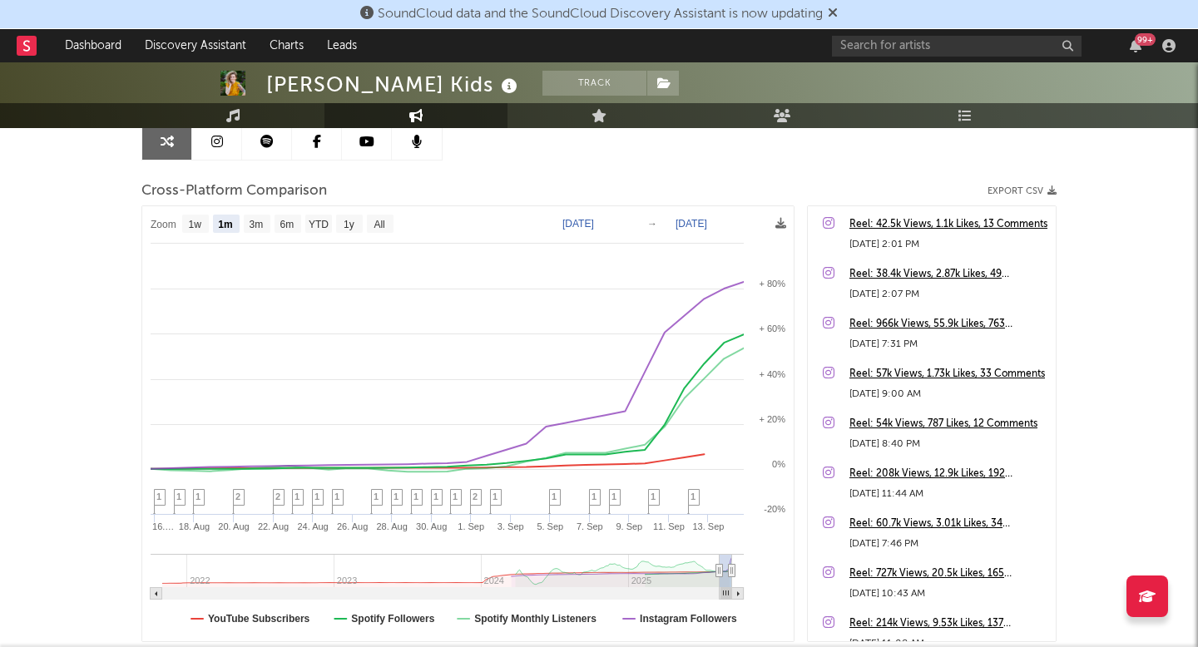
scroll to position [288, 0]
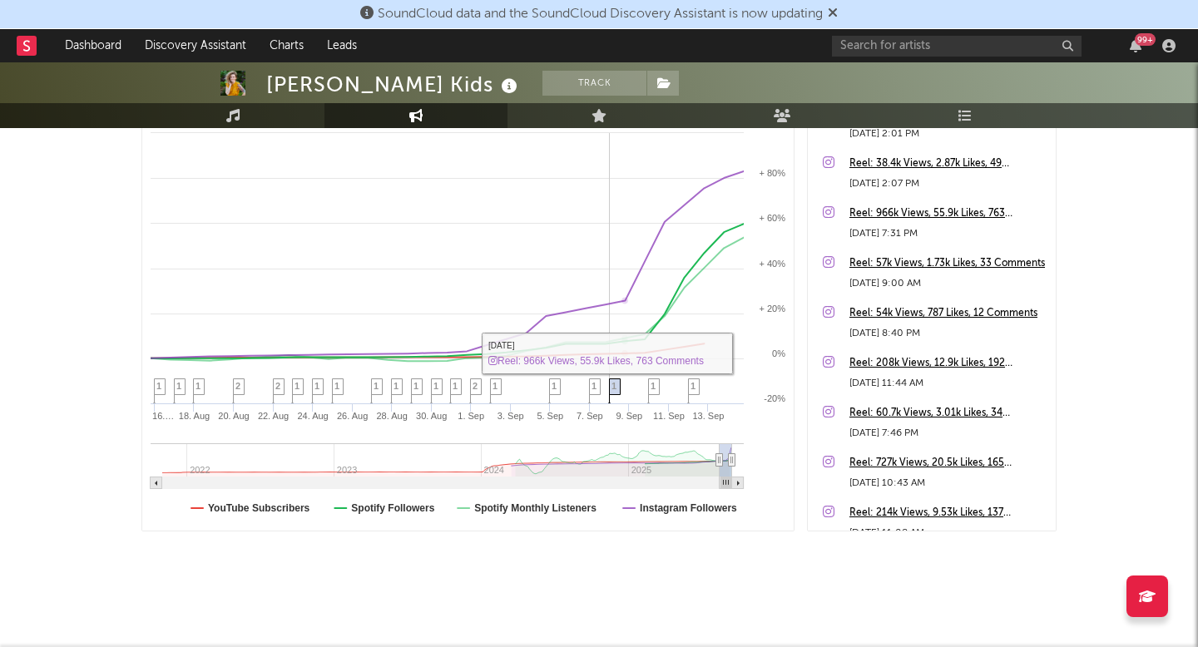
click at [619, 393] on icon at bounding box center [615, 392] width 12 height 26
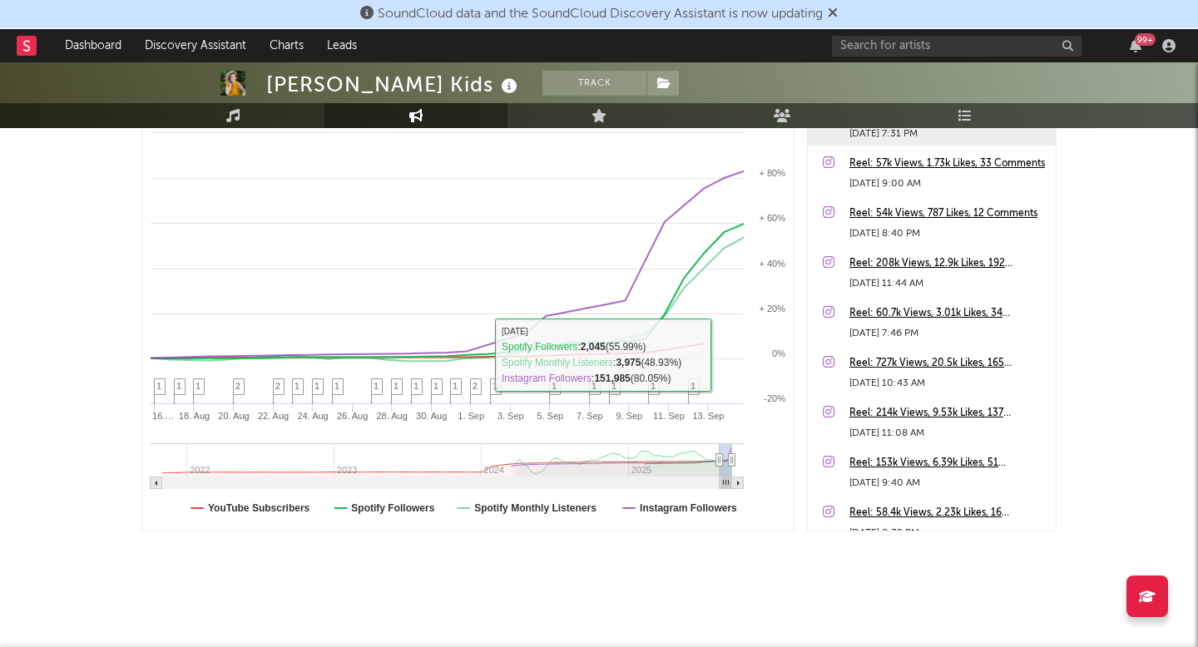
scroll to position [0, 0]
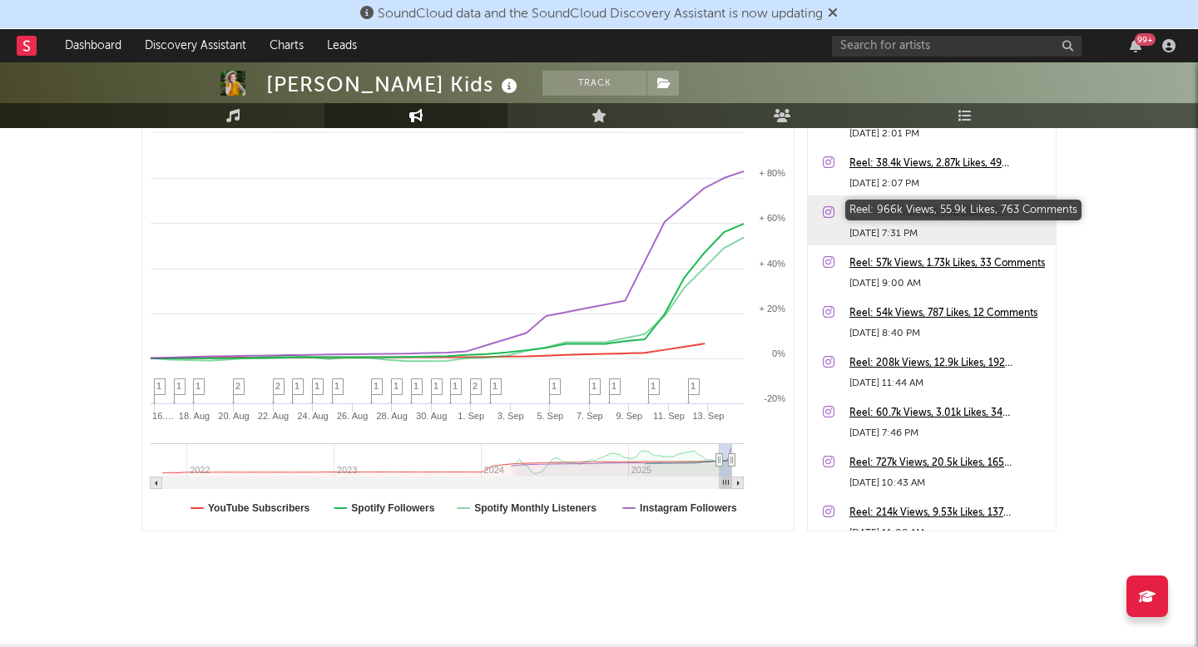
click at [923, 213] on div "Reel: 966k Views, 55.9k Likes, 763 Comments" at bounding box center [949, 214] width 198 height 20
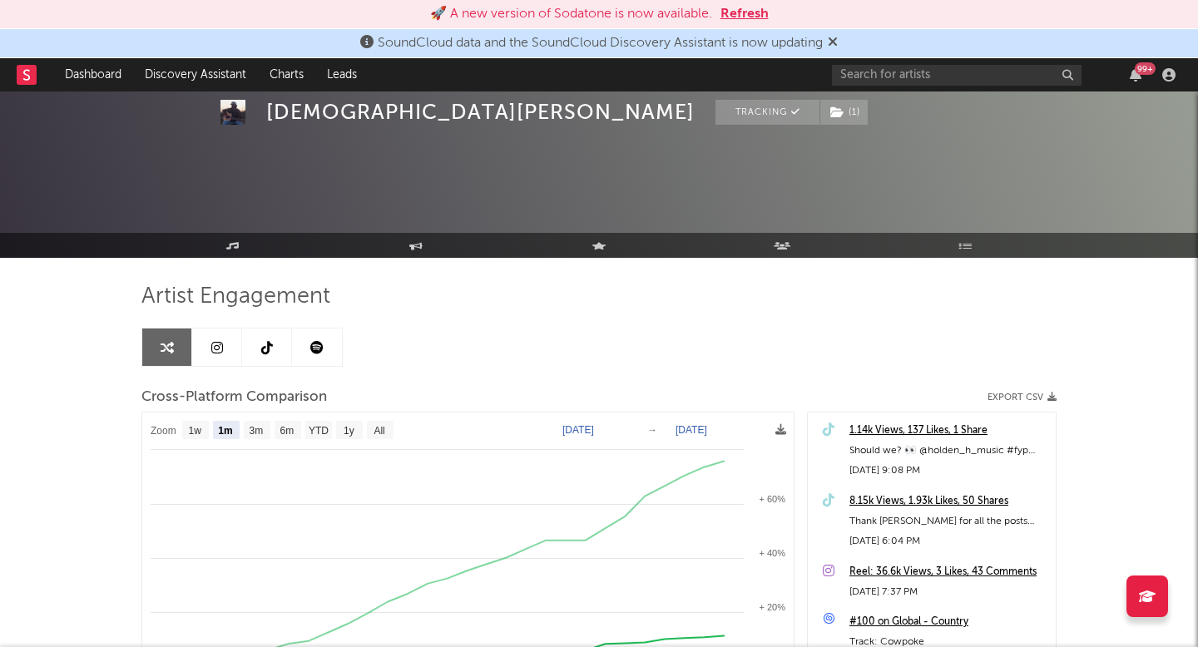
select select "1m"
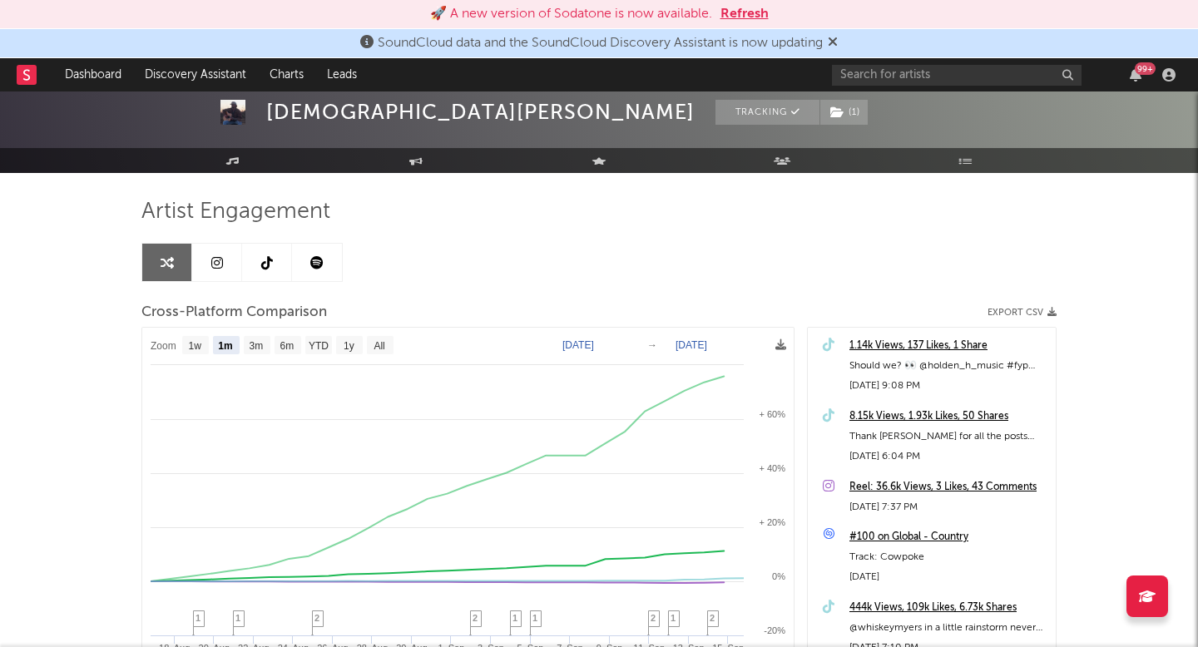
click at [242, 142] on div at bounding box center [599, 90] width 1198 height 166
click at [249, 167] on link "Music" at bounding box center [232, 160] width 183 height 25
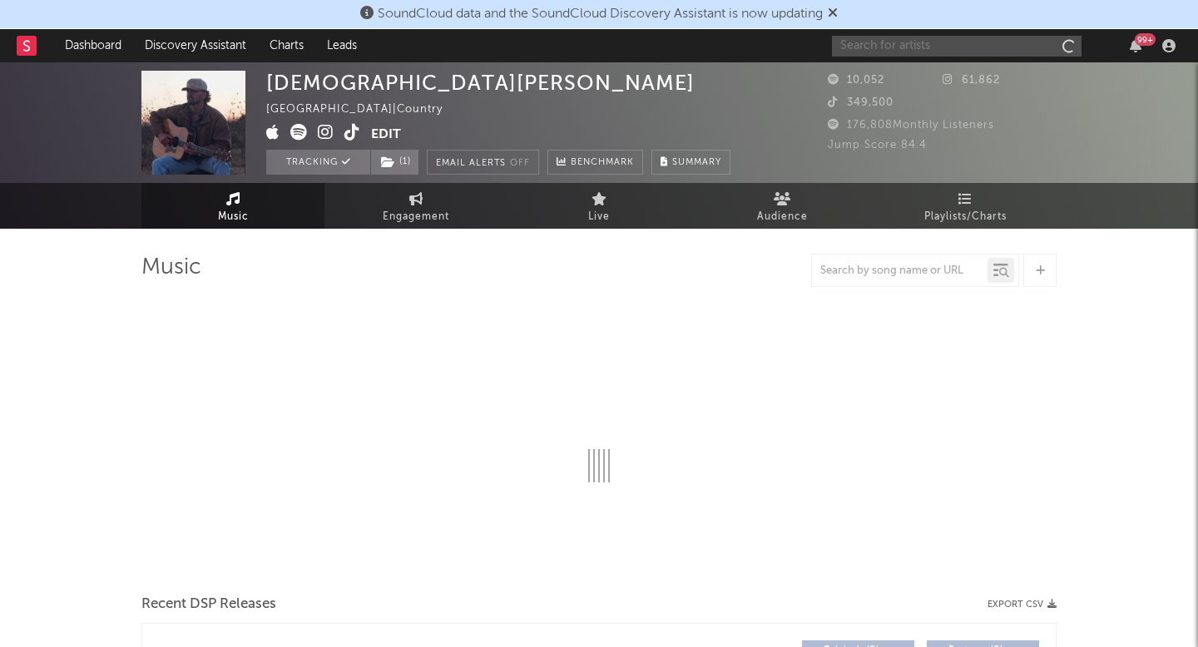
click at [923, 36] on input "text" at bounding box center [957, 46] width 250 height 21
select select "6m"
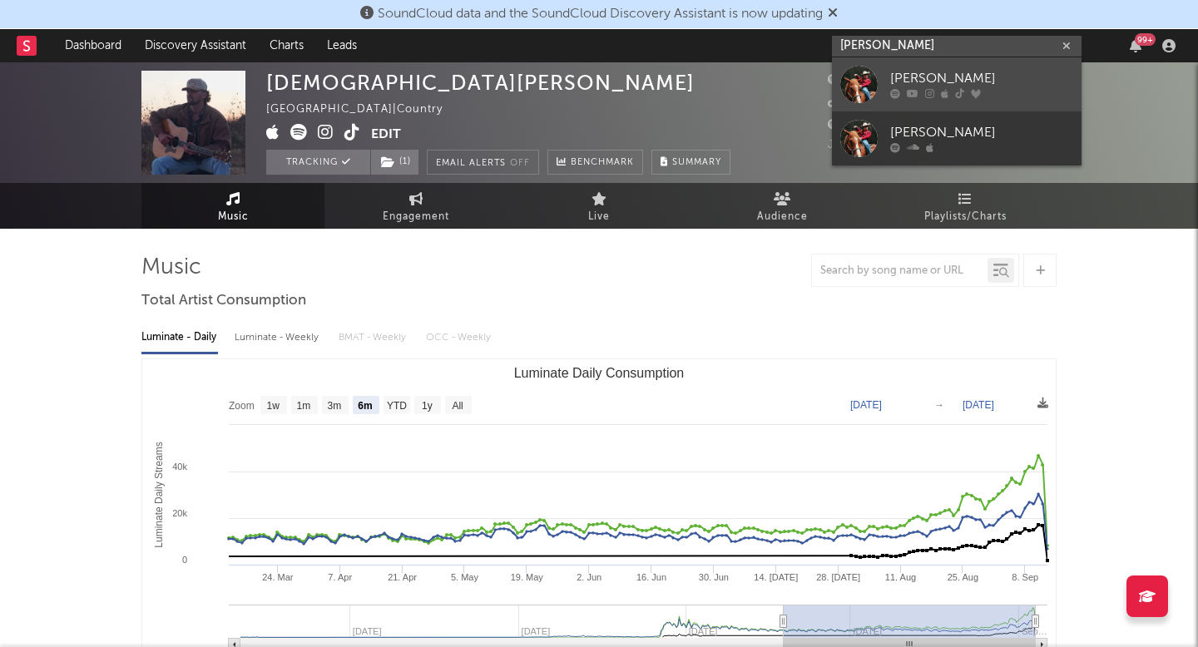
type input "[PERSON_NAME]"
click at [935, 105] on link "[PERSON_NAME]" at bounding box center [957, 84] width 250 height 54
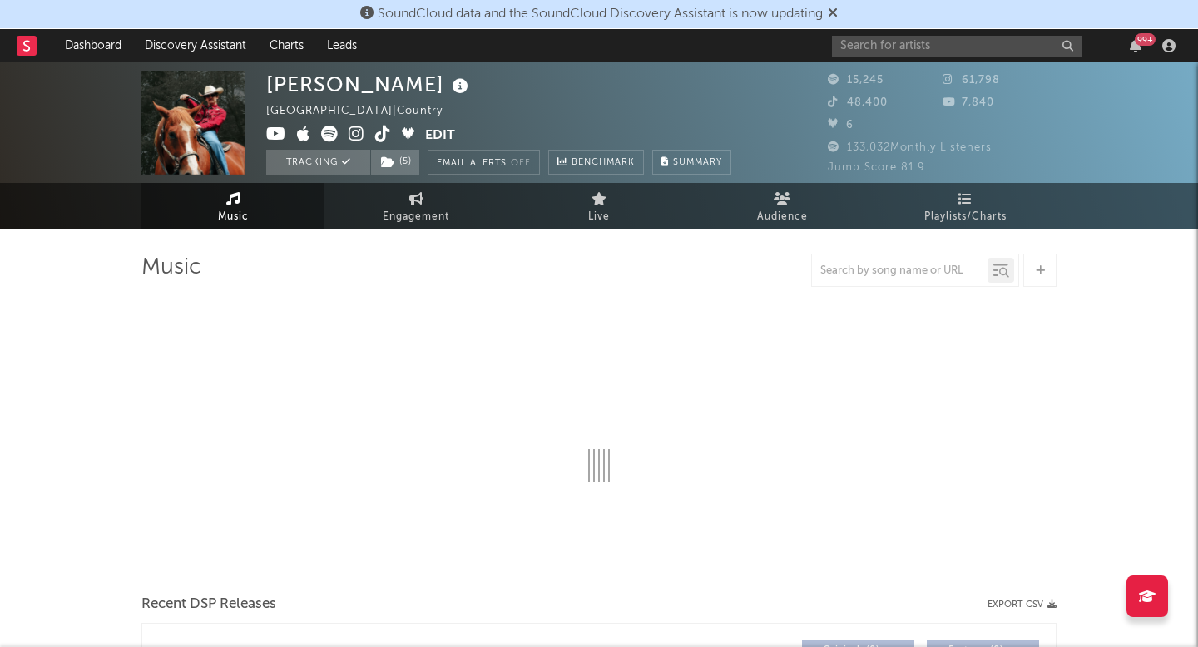
select select "6m"
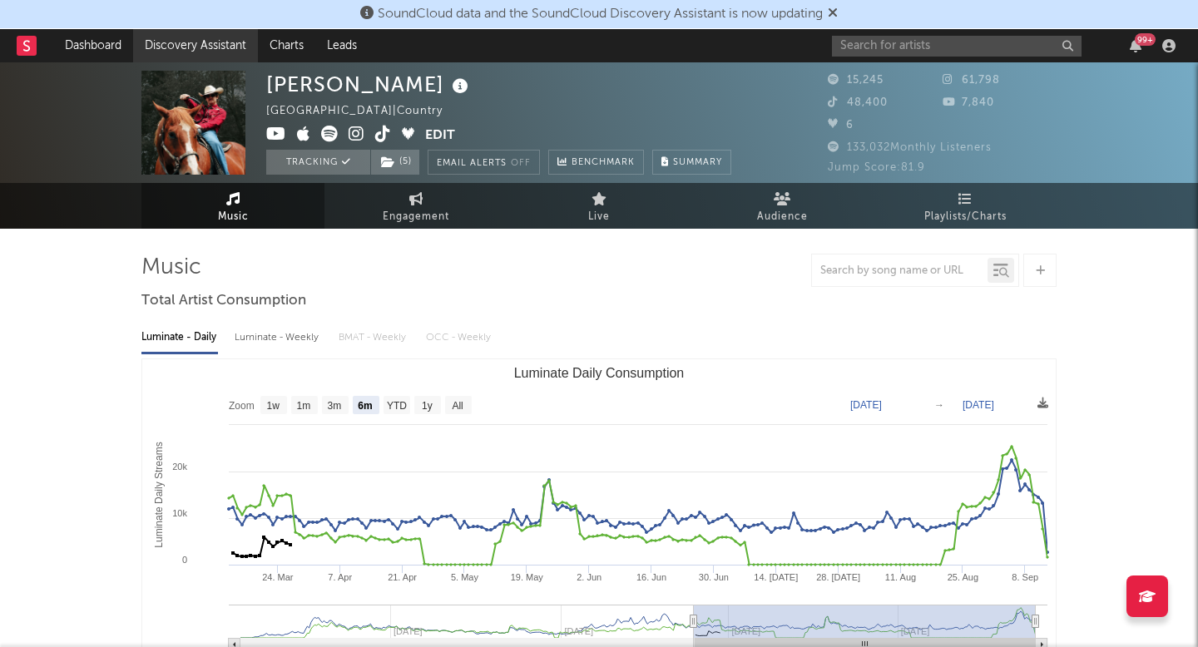
click at [206, 36] on link "Discovery Assistant" at bounding box center [195, 45] width 125 height 33
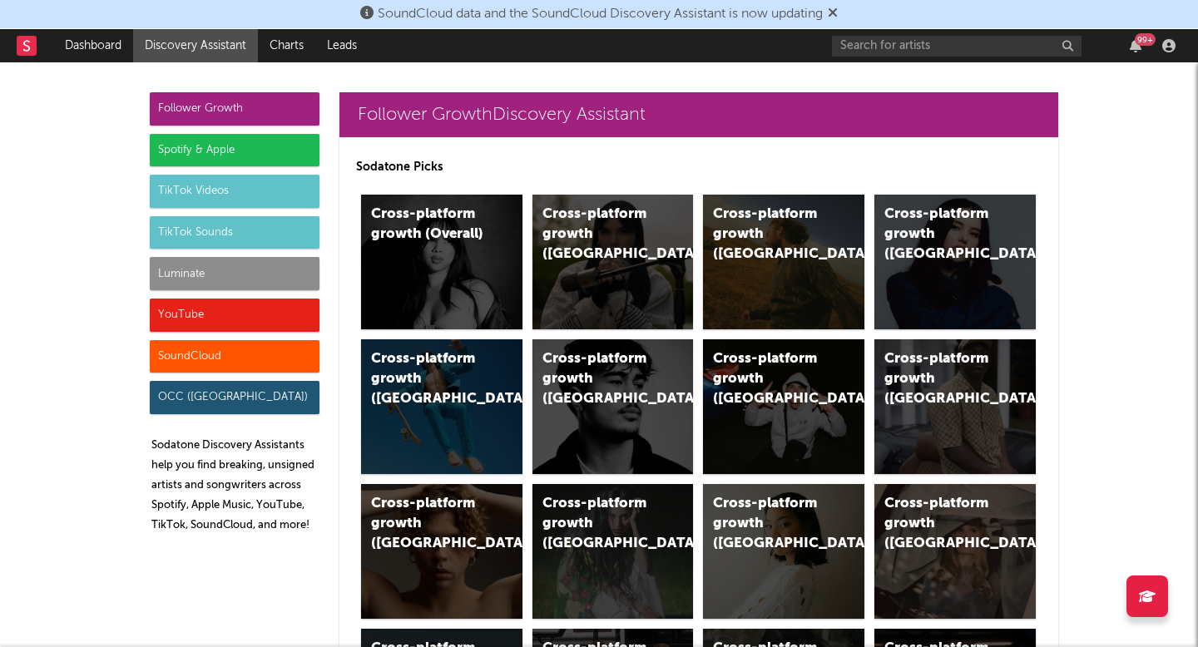
click at [911, 31] on div "99 +" at bounding box center [1007, 45] width 350 height 33
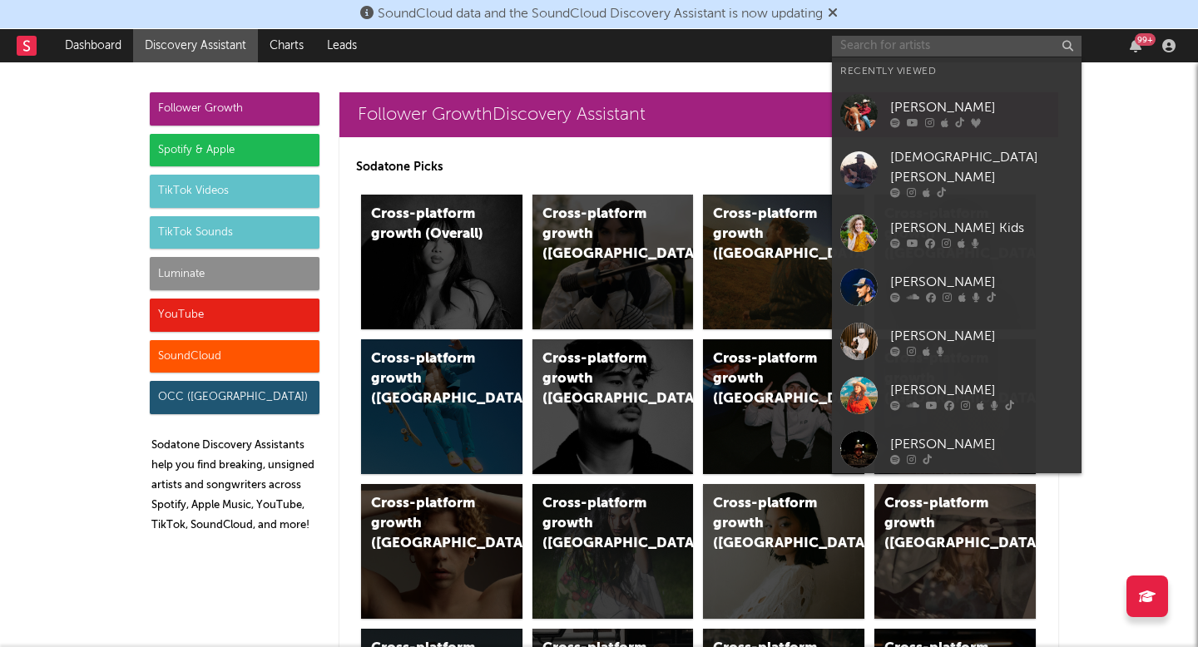
click at [910, 49] on input "text" at bounding box center [957, 46] width 250 height 21
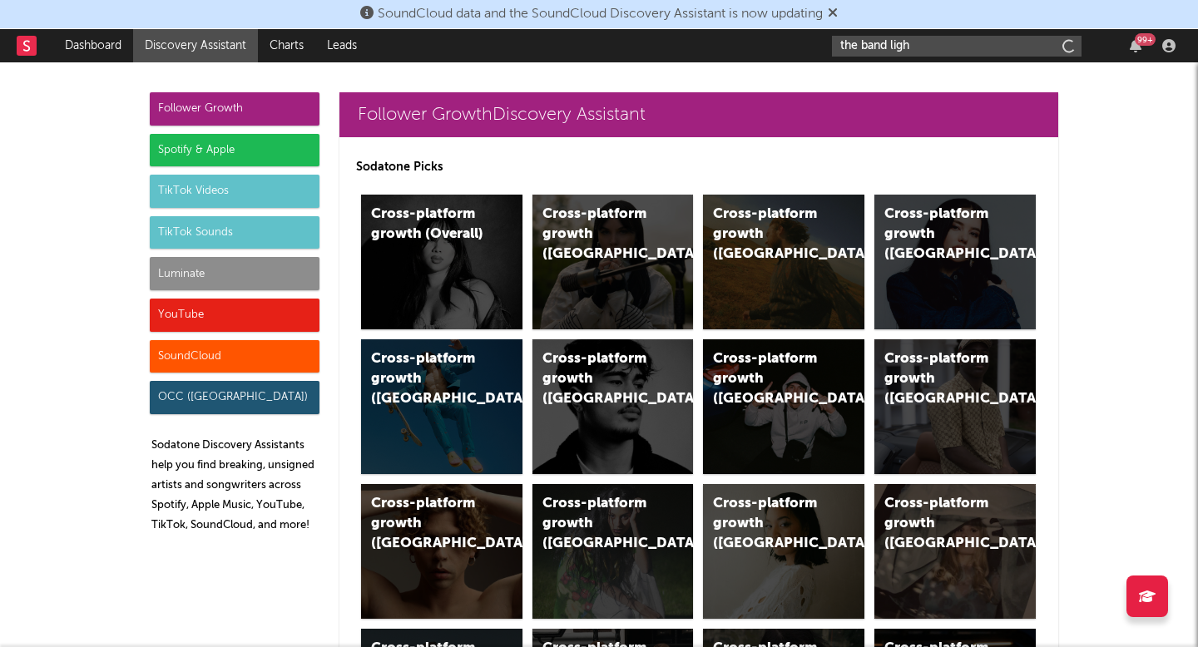
type input "the band light"
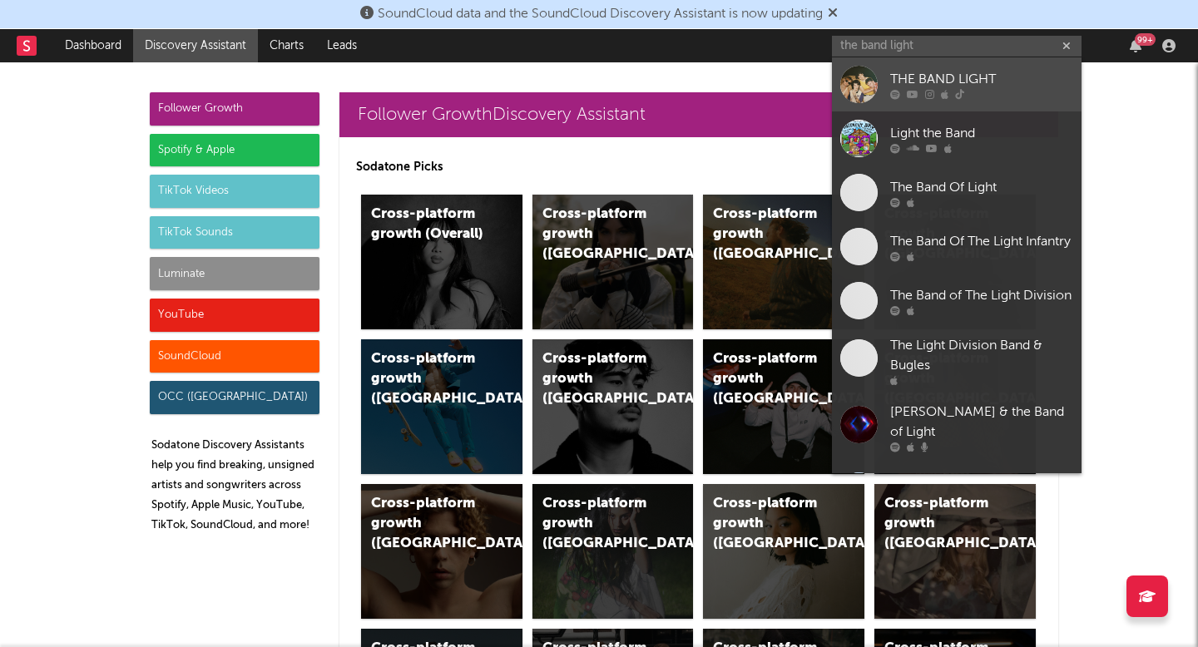
click at [920, 104] on link "THE BAND LIGHT" at bounding box center [957, 84] width 250 height 54
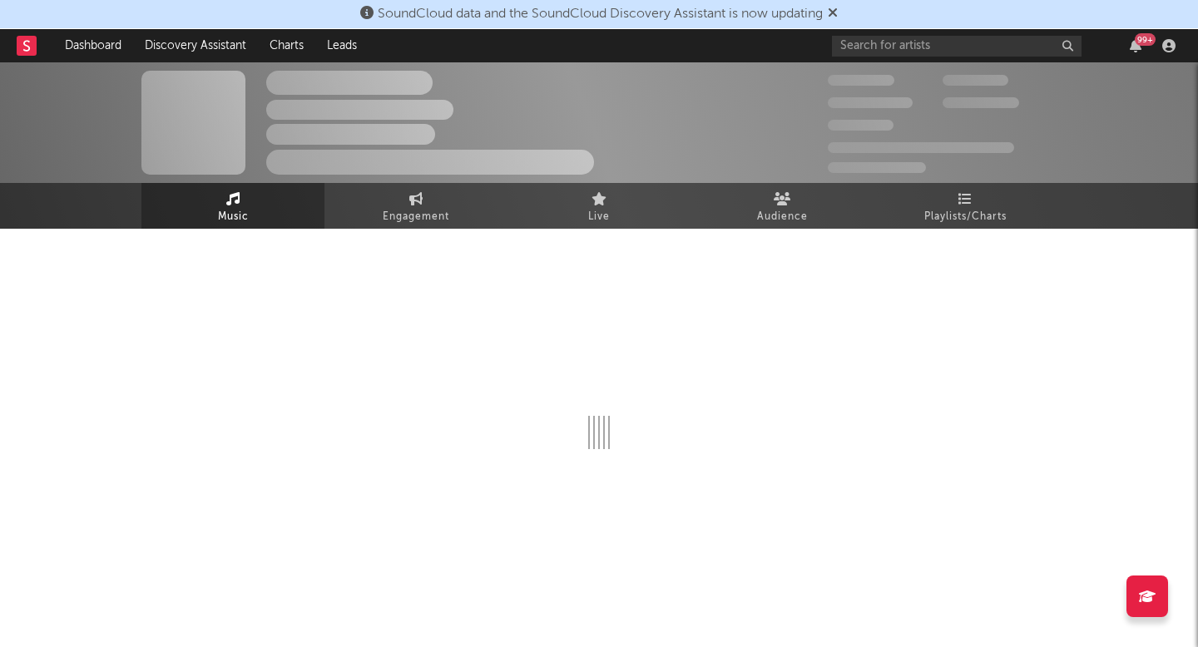
select select "1w"
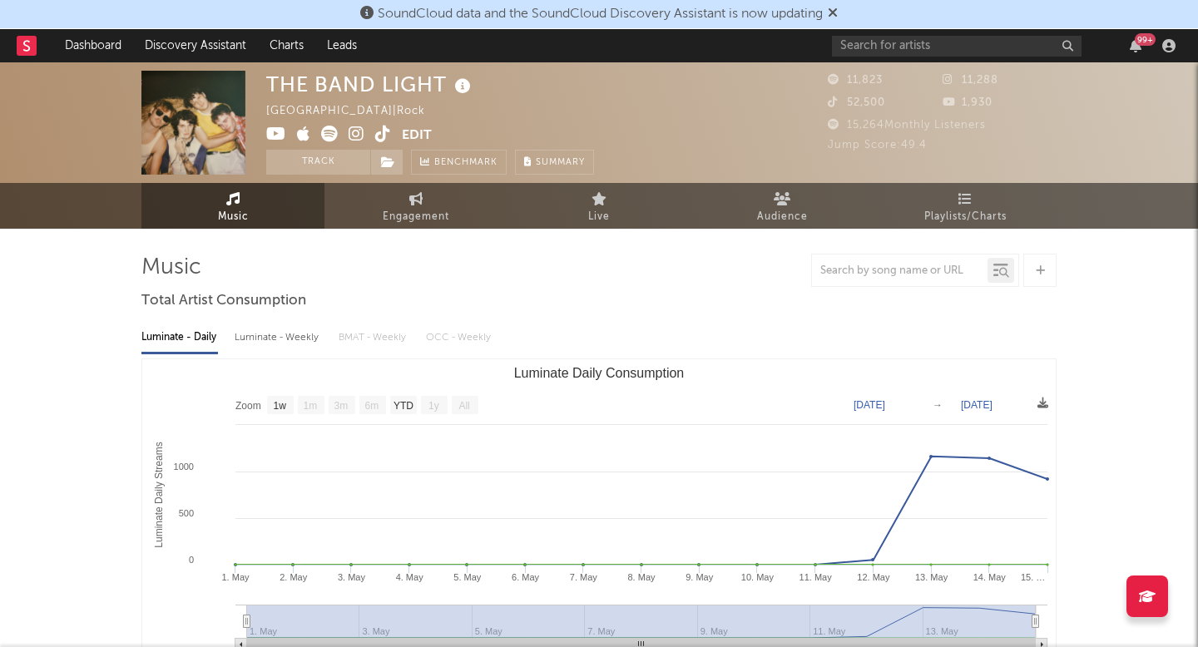
click at [359, 131] on icon at bounding box center [357, 134] width 16 height 17
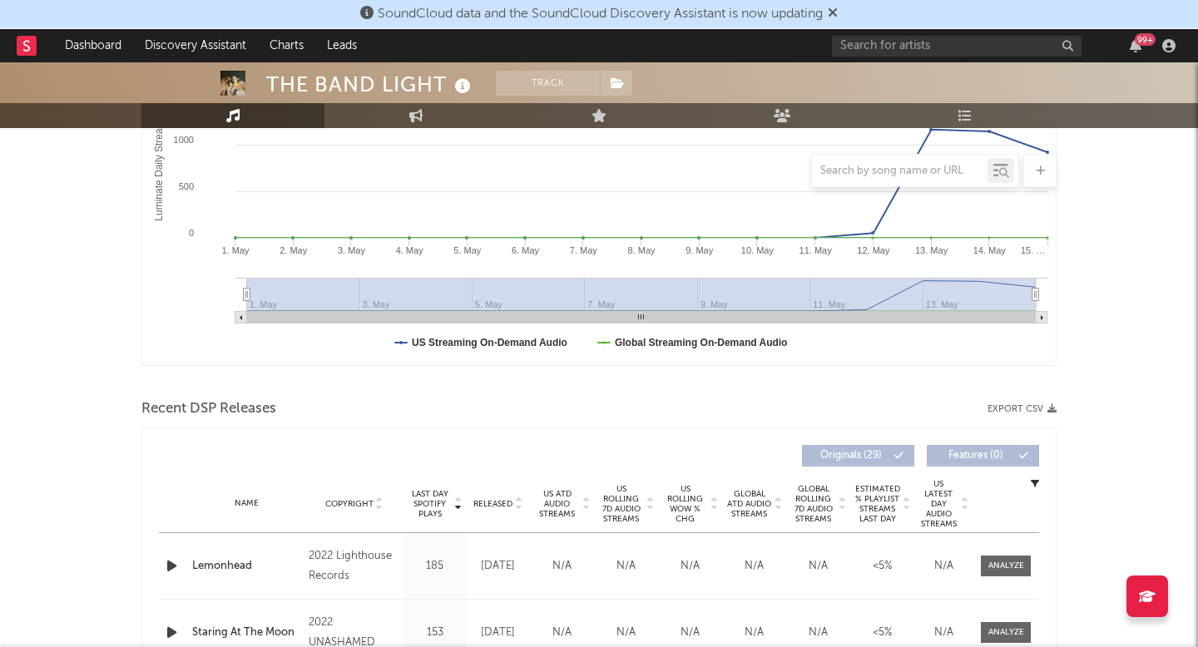
scroll to position [449, 0]
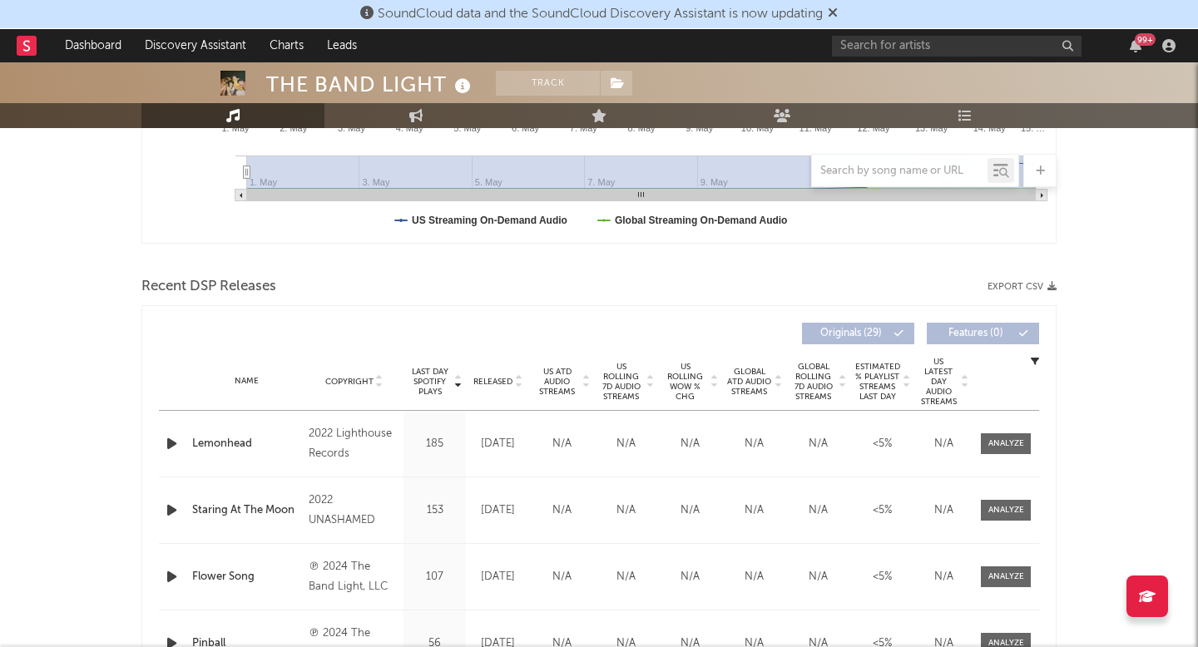
click at [484, 382] on span "Released" at bounding box center [493, 382] width 39 height 10
click at [170, 445] on icon "button" at bounding box center [171, 444] width 17 height 21
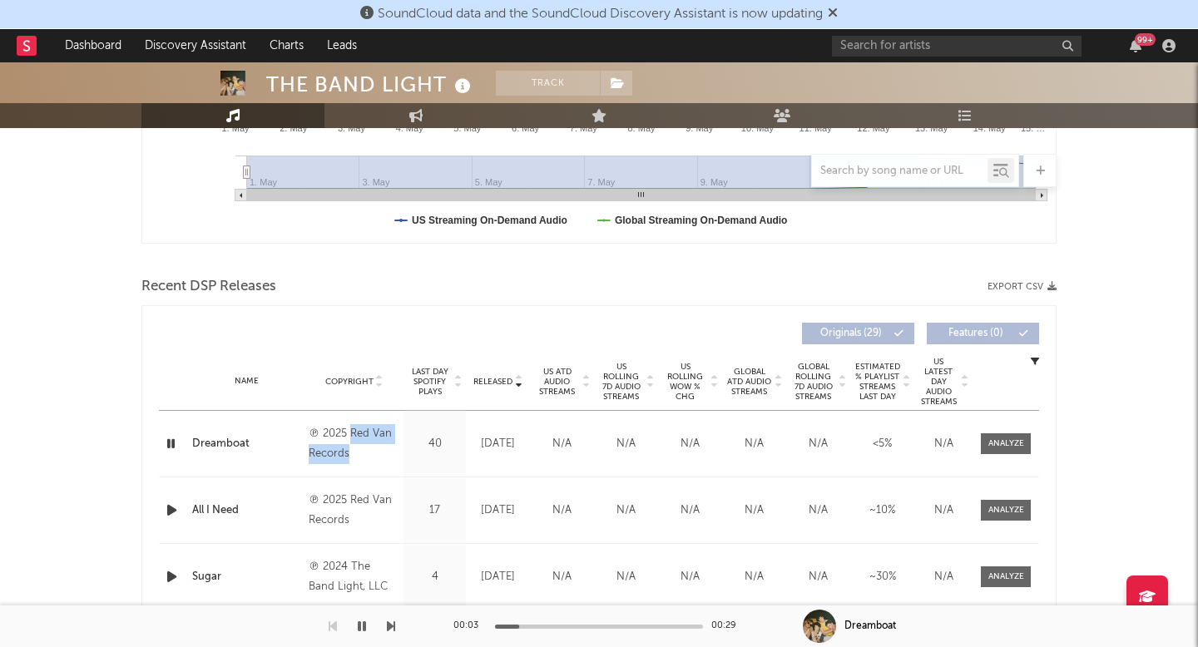
drag, startPoint x: 360, startPoint y: 453, endPoint x: 349, endPoint y: 437, distance: 19.6
click at [349, 437] on div "℗ 2025 Red Van Records" at bounding box center [354, 444] width 91 height 40
copy div "Red Van Records"
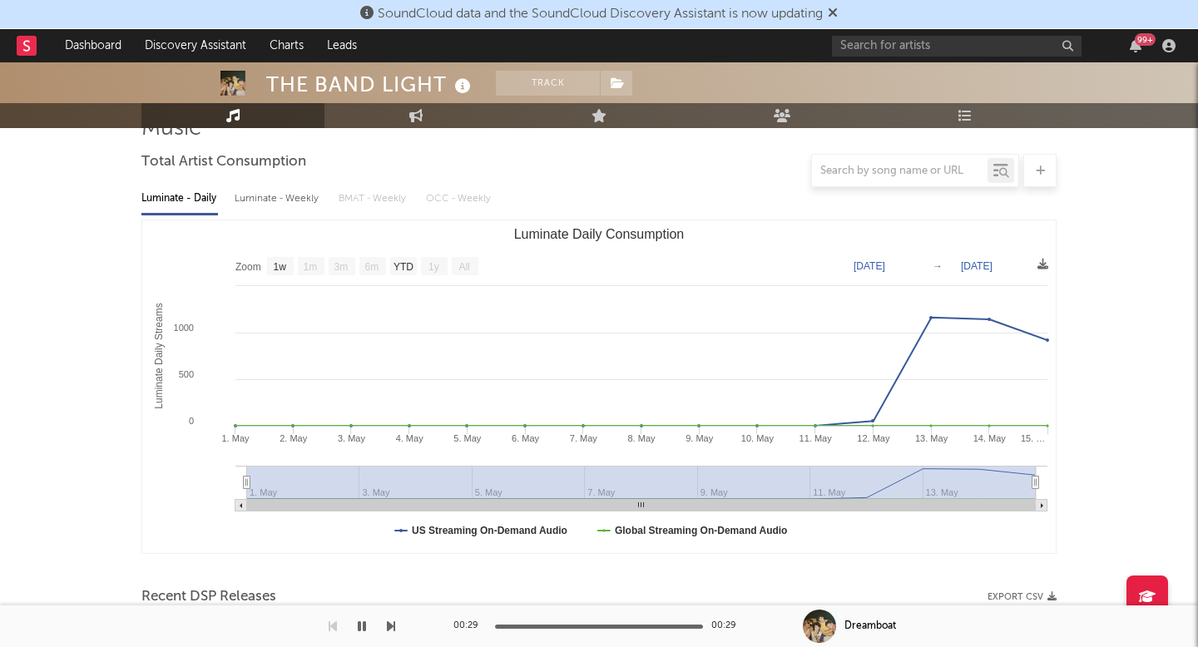
scroll to position [0, 0]
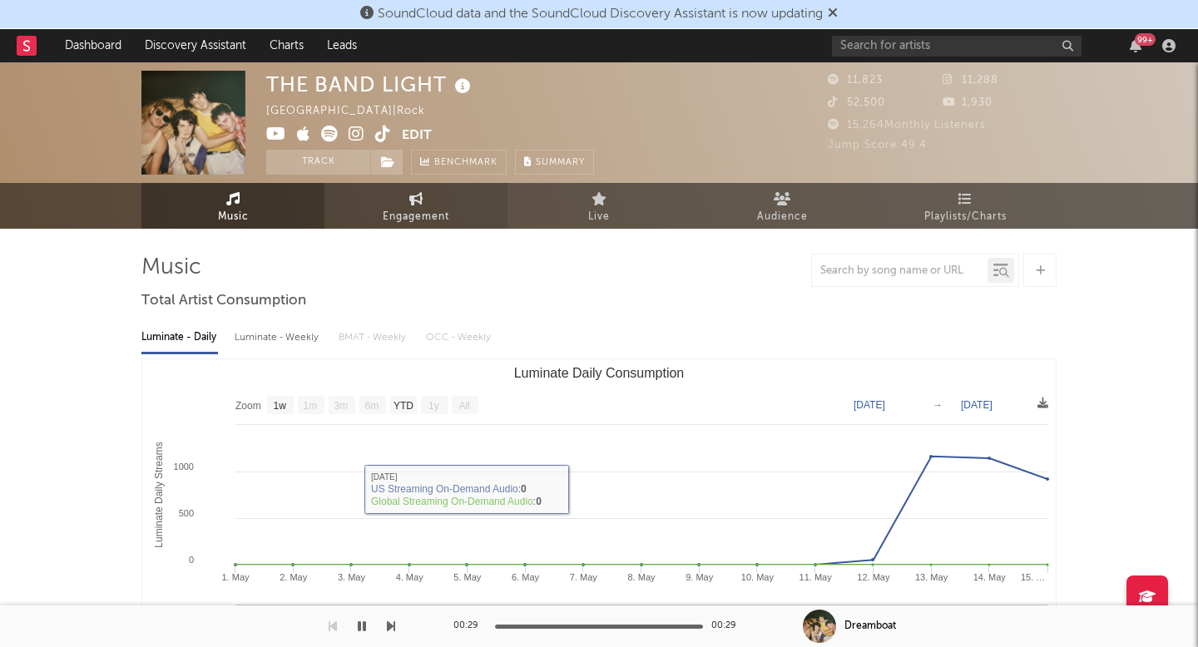
click at [446, 204] on link "Engagement" at bounding box center [416, 206] width 183 height 46
select select "1w"
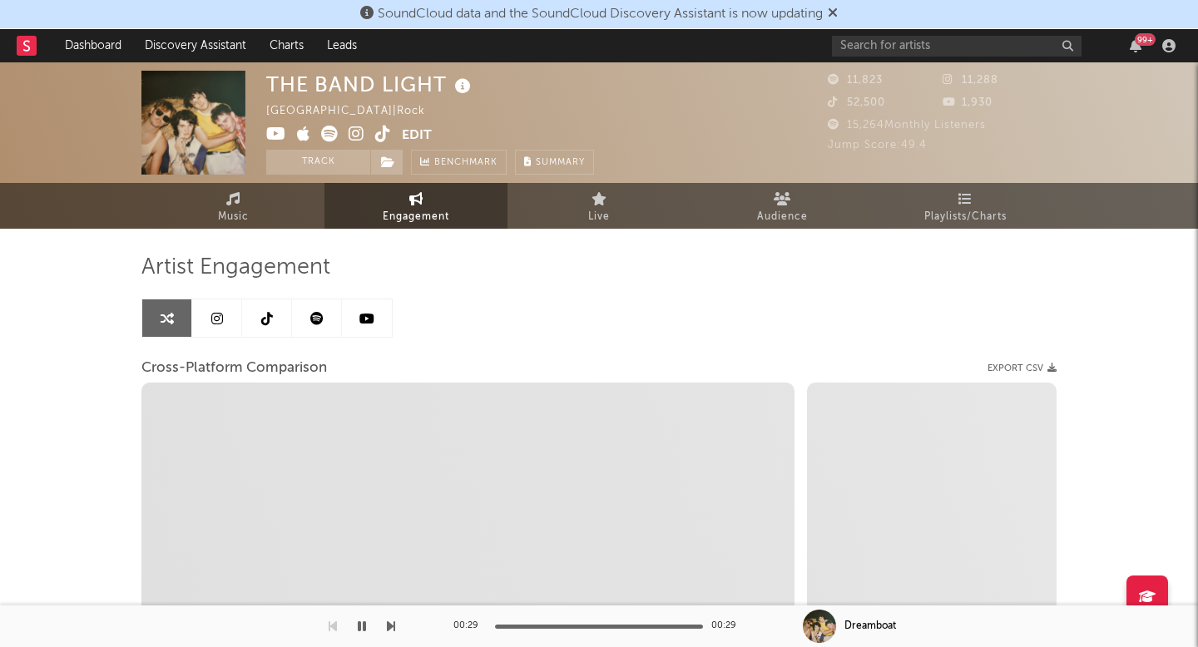
select select "1m"
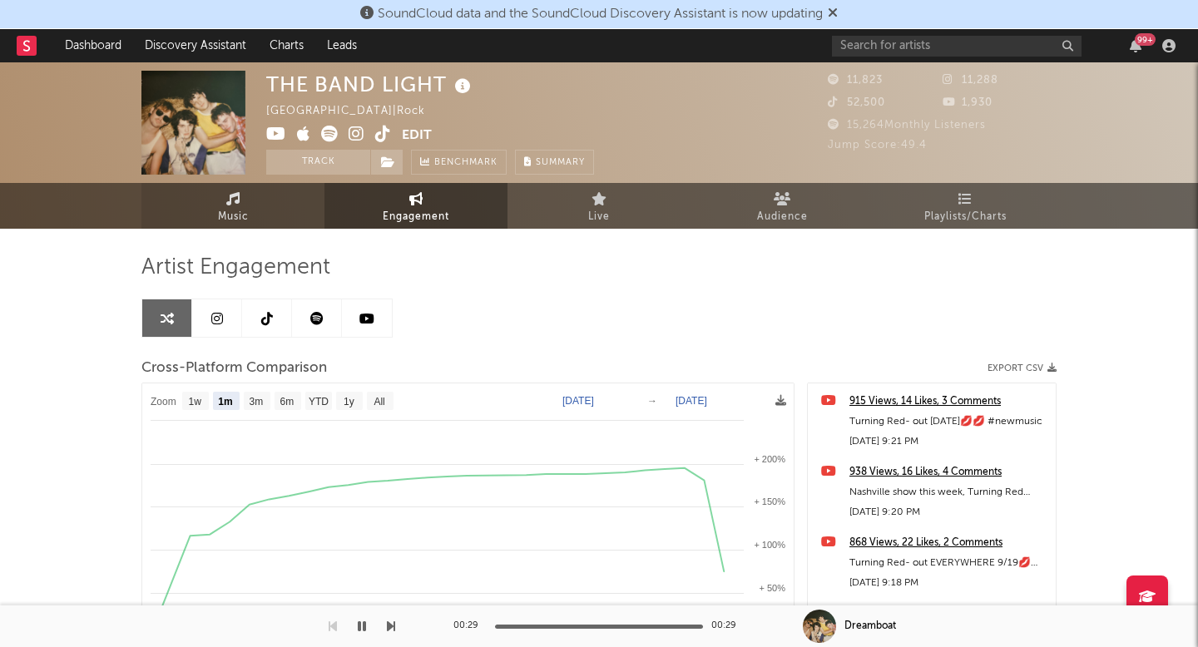
click at [298, 197] on link "Music" at bounding box center [232, 206] width 183 height 46
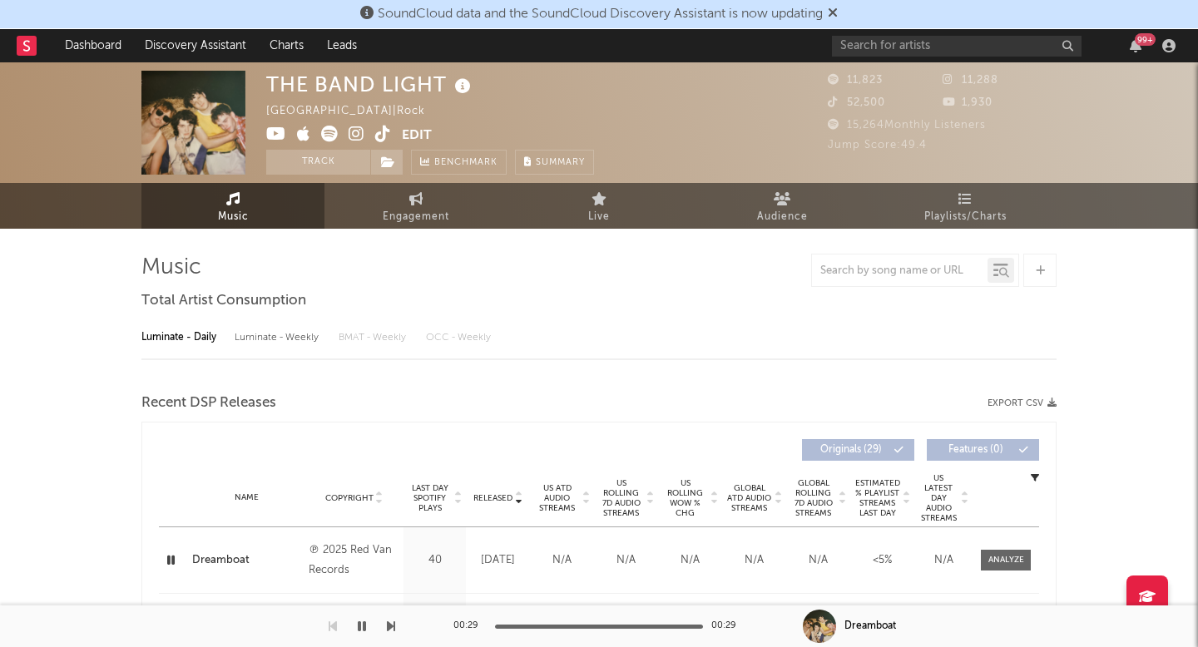
select select "1w"
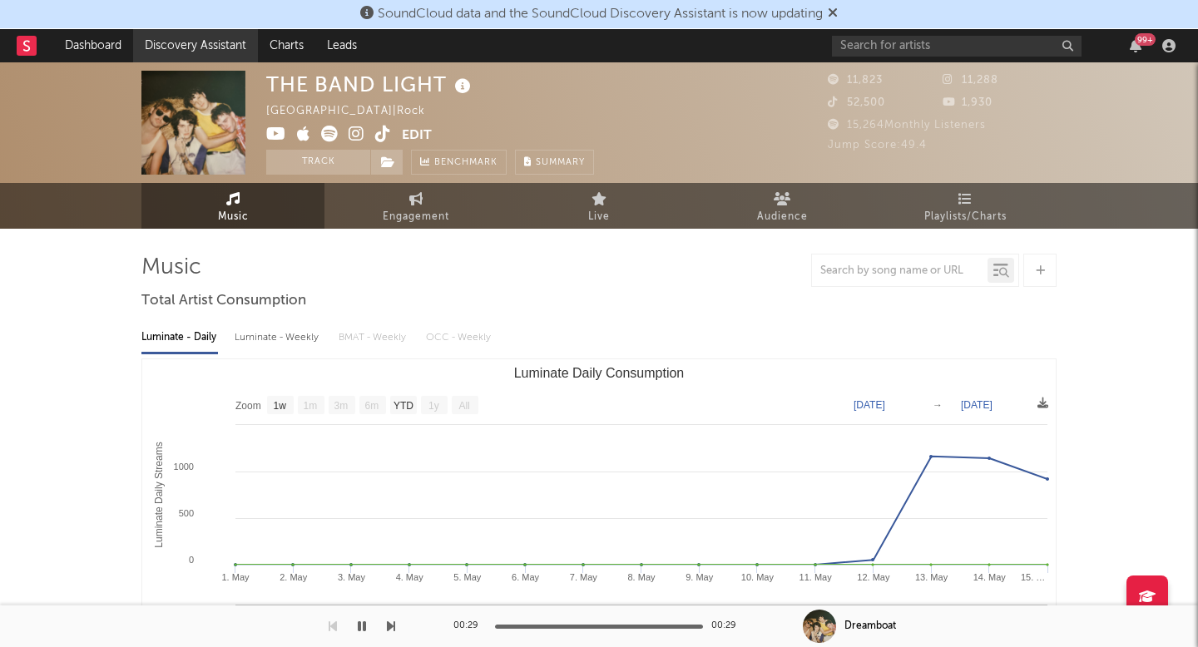
click at [241, 37] on link "Discovery Assistant" at bounding box center [195, 45] width 125 height 33
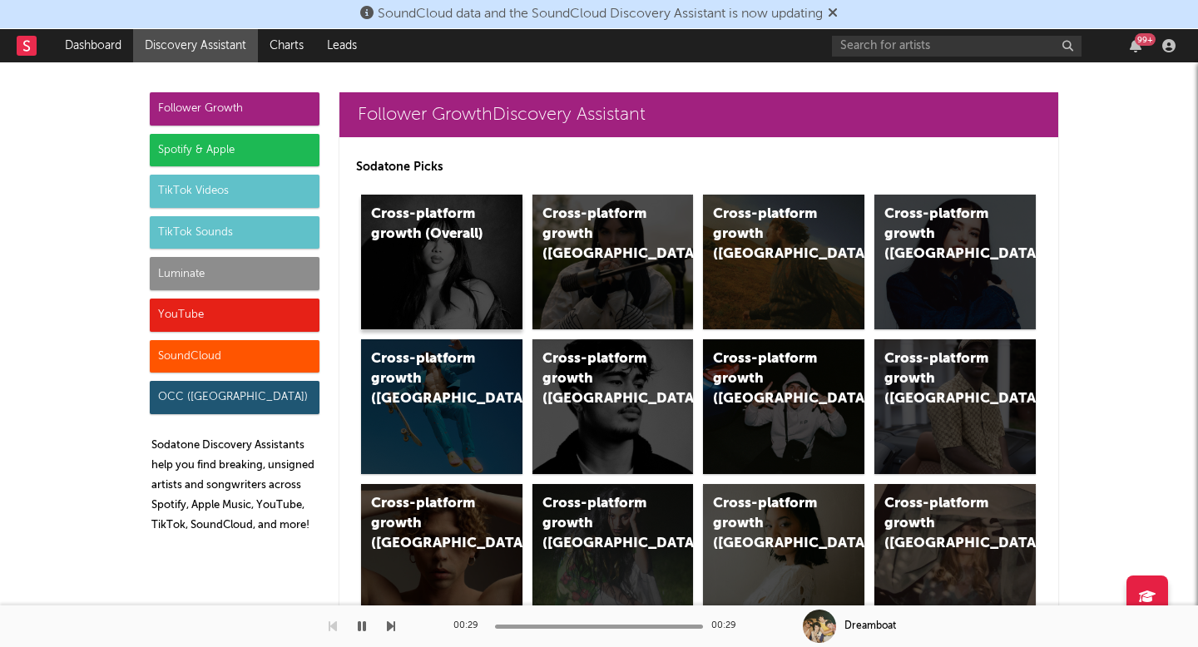
click at [449, 309] on div "Cross-platform growth (Overall)" at bounding box center [441, 262] width 161 height 135
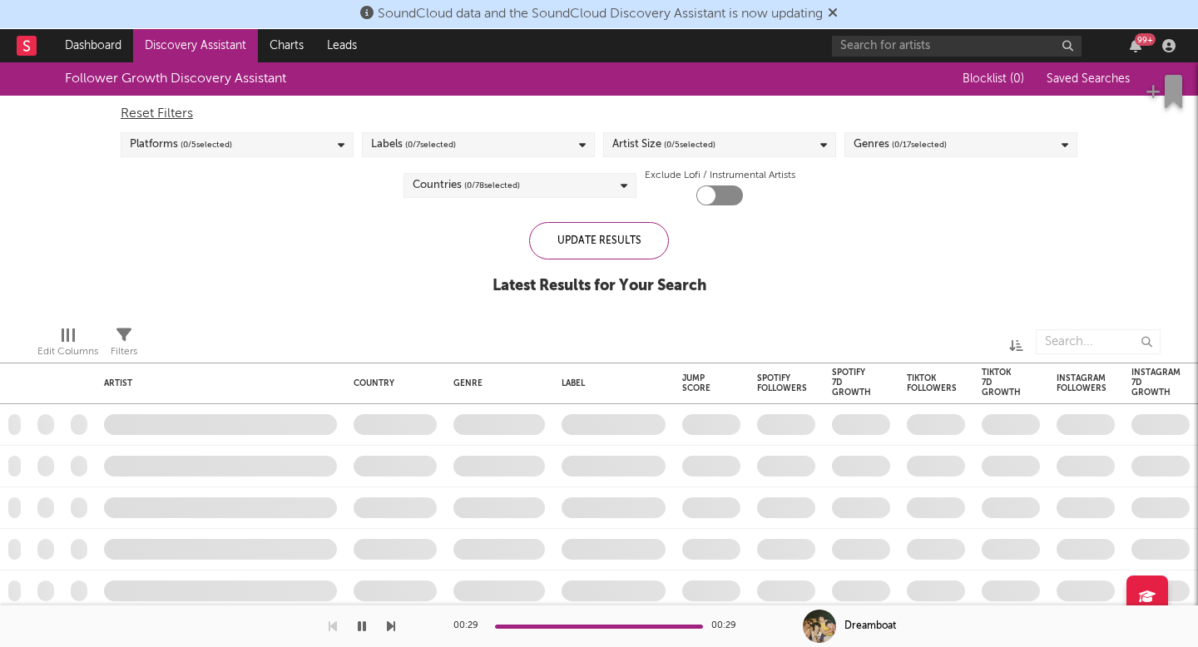
checkbox input "true"
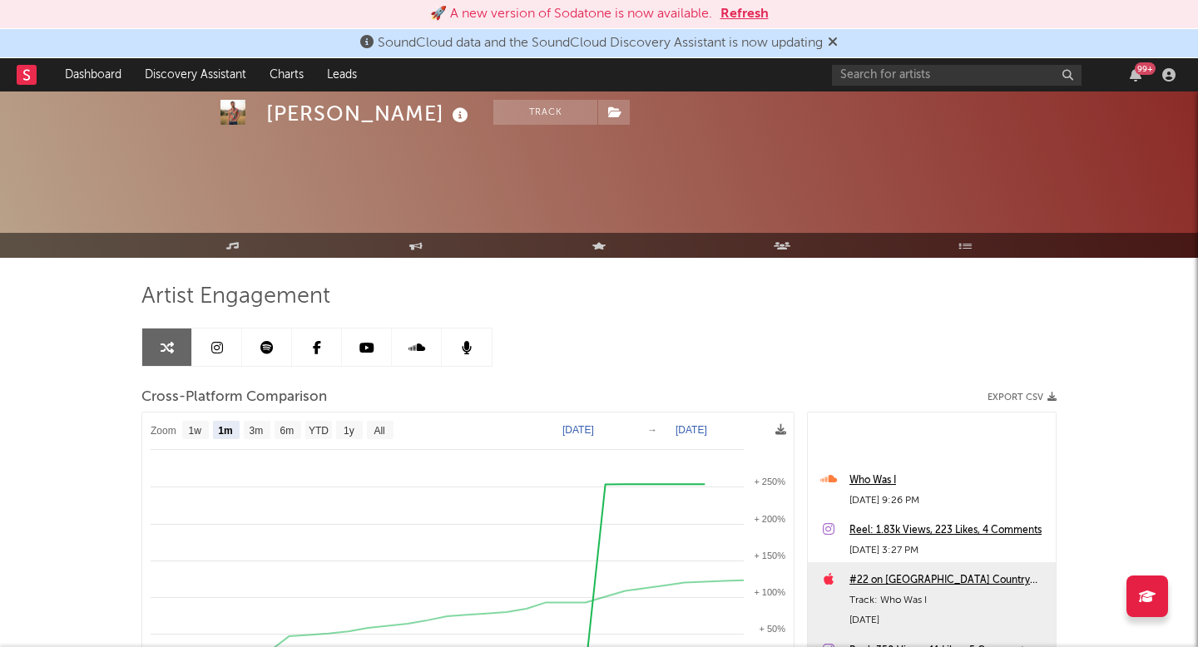
select select "1m"
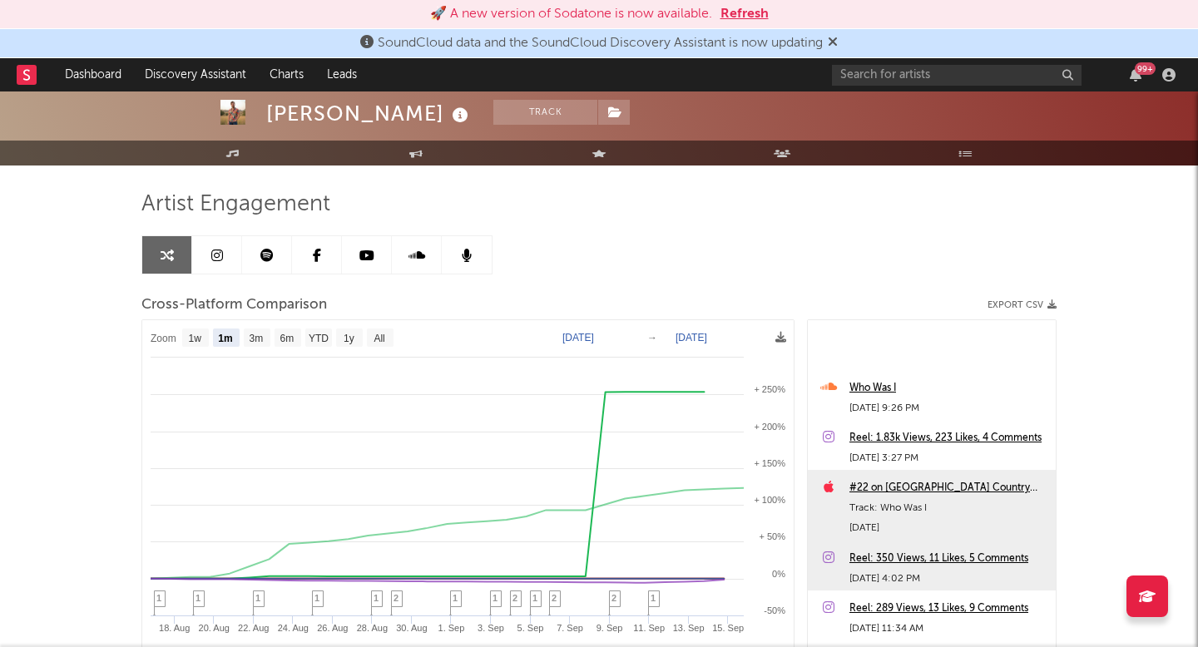
scroll to position [150, 0]
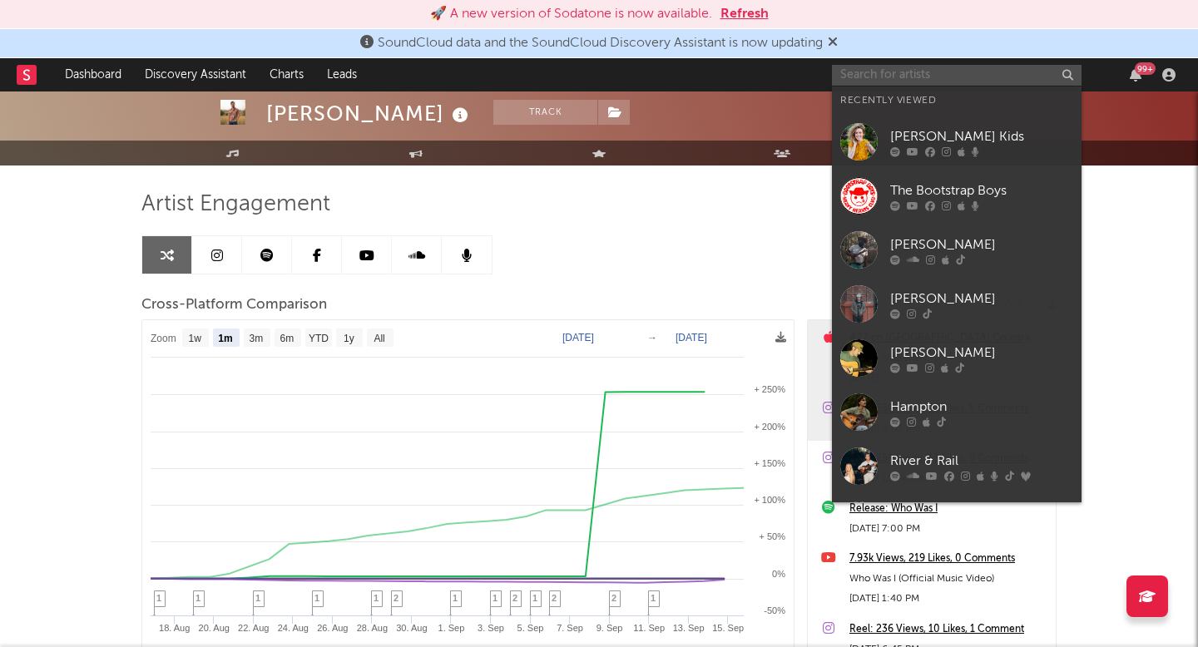
click at [873, 74] on input "text" at bounding box center [957, 75] width 250 height 21
type input "t"
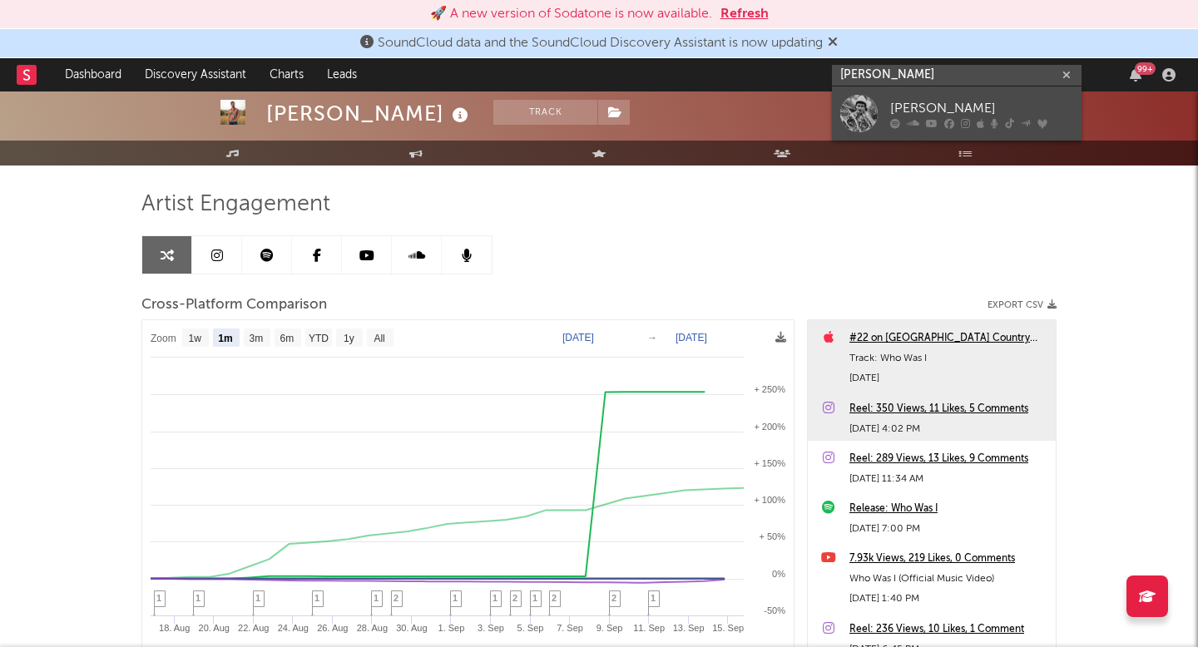
type input "[PERSON_NAME]"
click at [933, 137] on link "[PERSON_NAME]" at bounding box center [957, 114] width 250 height 54
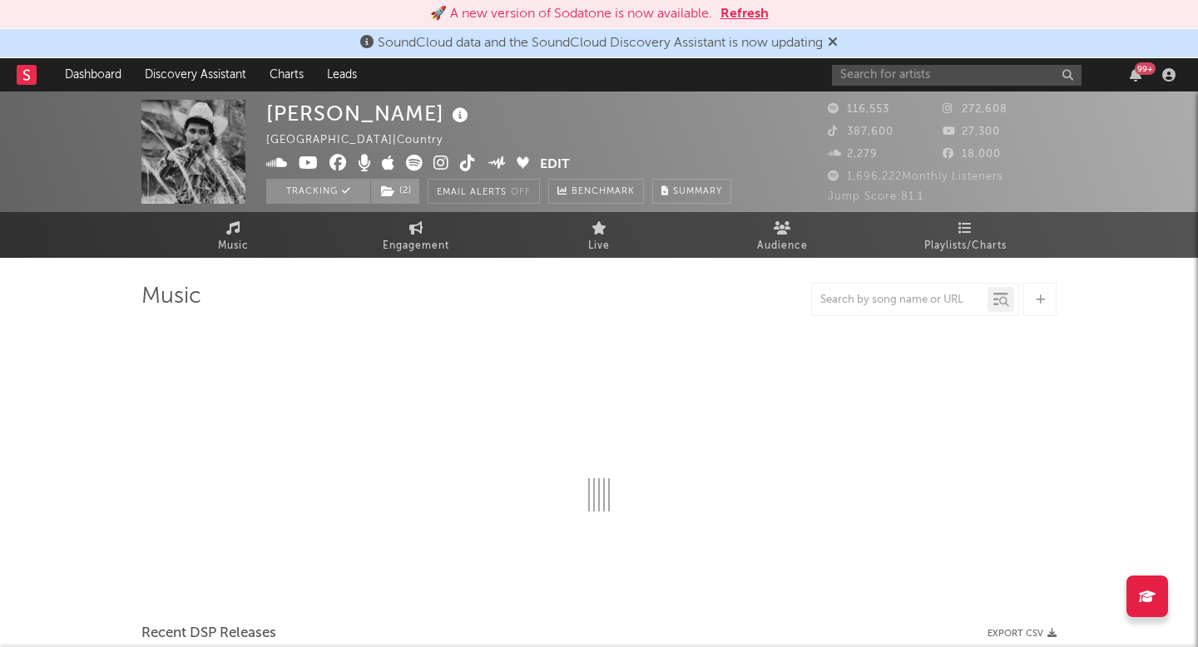
select select "6m"
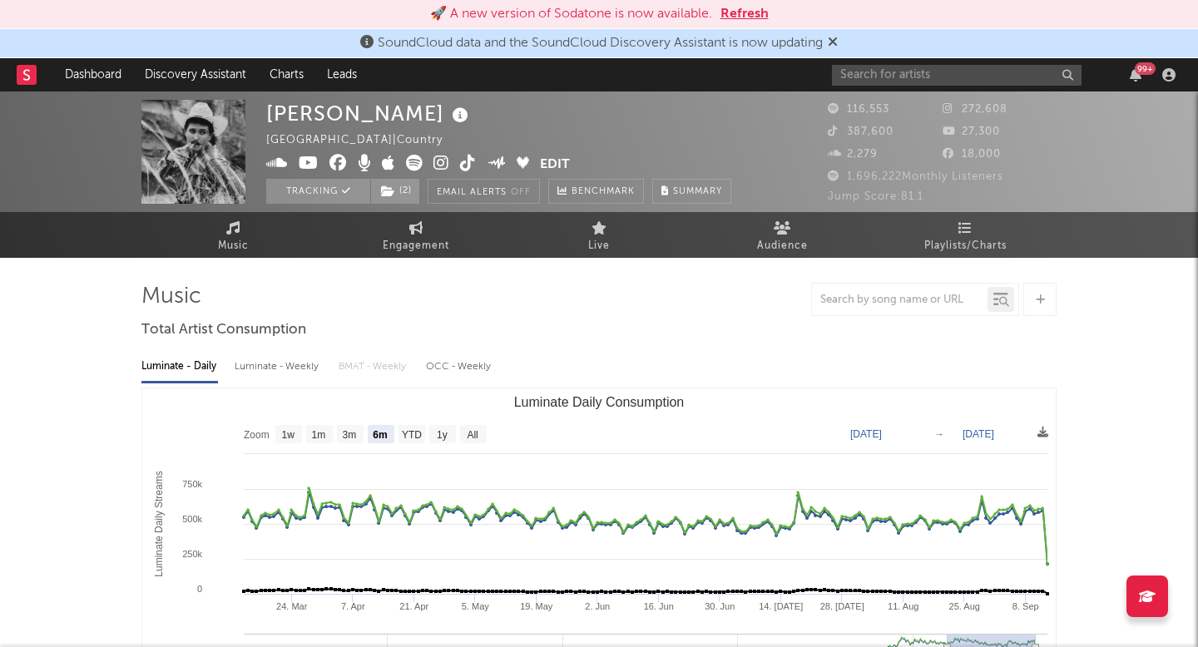
click at [469, 156] on icon at bounding box center [468, 163] width 16 height 17
select select "6m"
click at [453, 117] on div "Braxton Keith United States | Country Edit Tracking ( 2 ) Email Alerts Off Benc…" at bounding box center [498, 152] width 465 height 104
click at [255, 67] on link "Discovery Assistant" at bounding box center [195, 74] width 125 height 33
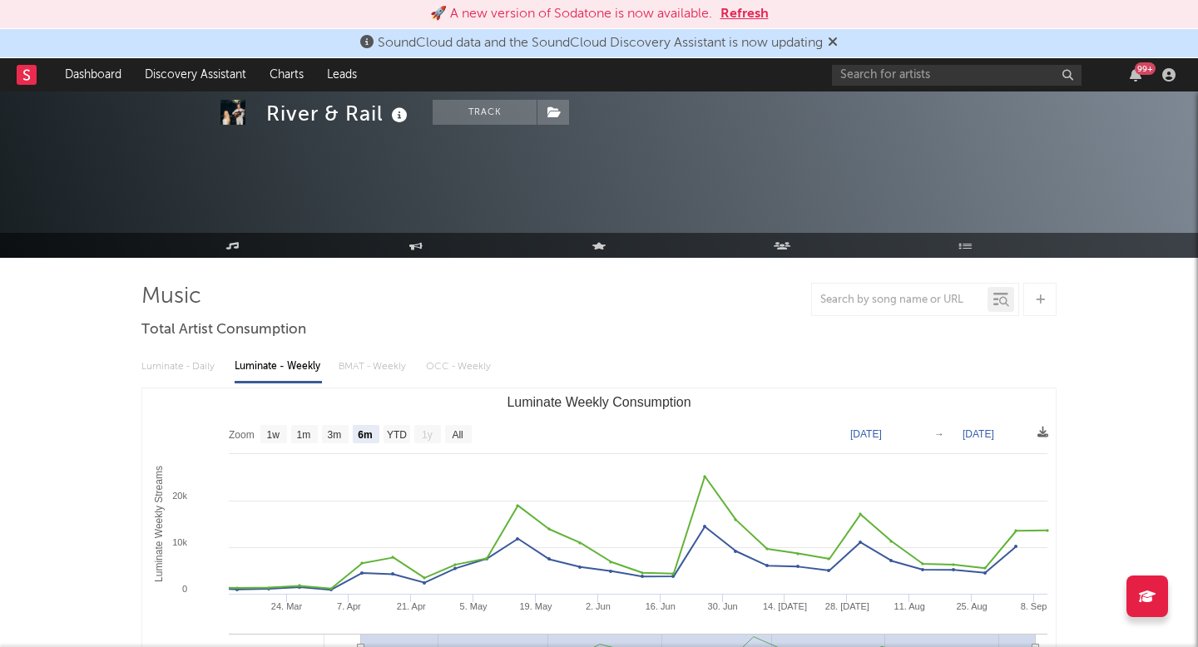
select select "6m"
click at [961, 55] on div "SoundCloud data and the SoundCloud Discovery Assistant is now updating" at bounding box center [599, 43] width 1198 height 29
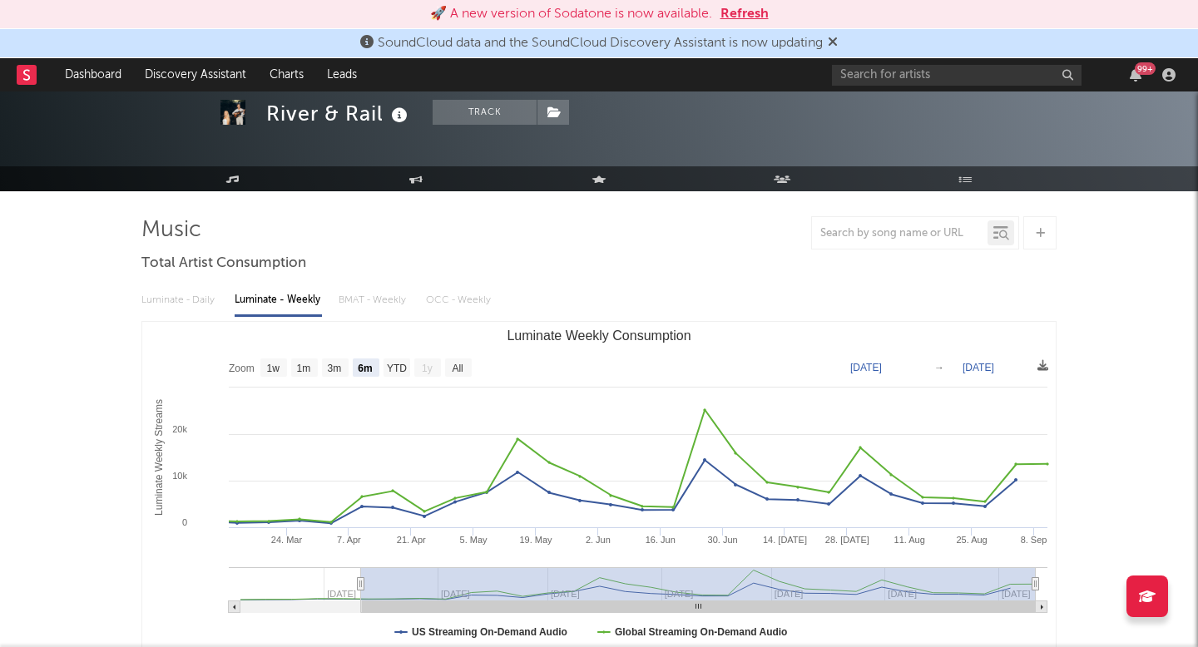
click at [959, 58] on div "99 +" at bounding box center [1007, 74] width 350 height 33
click at [959, 67] on input "text" at bounding box center [957, 75] width 250 height 21
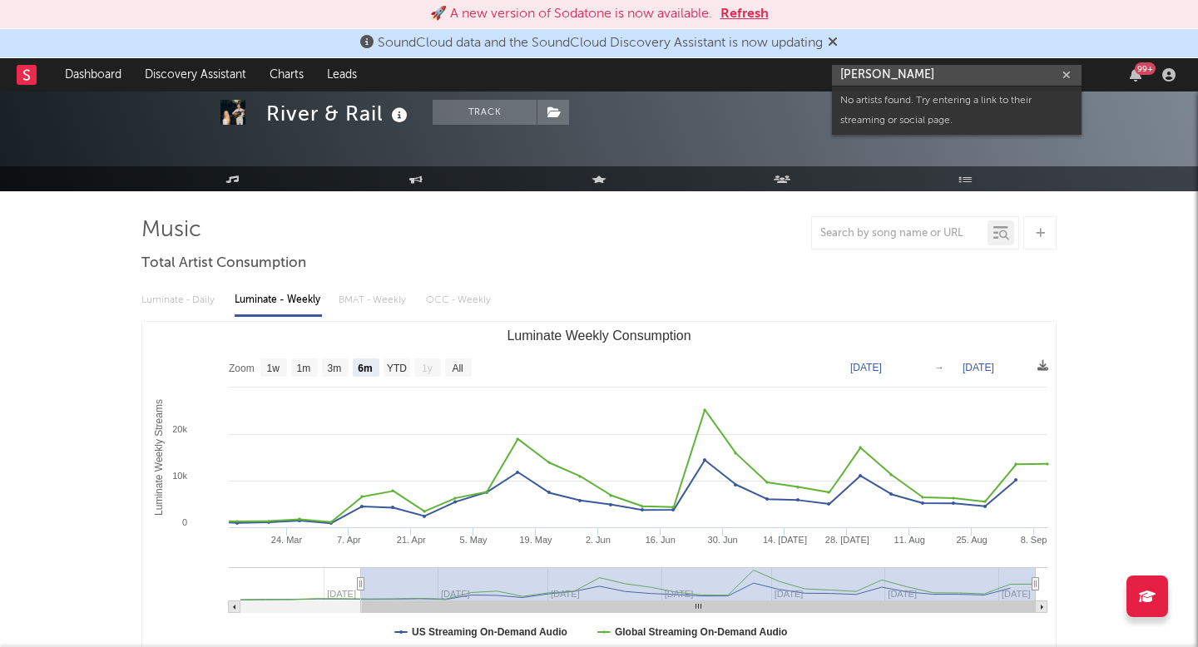
type input "jack conrad"
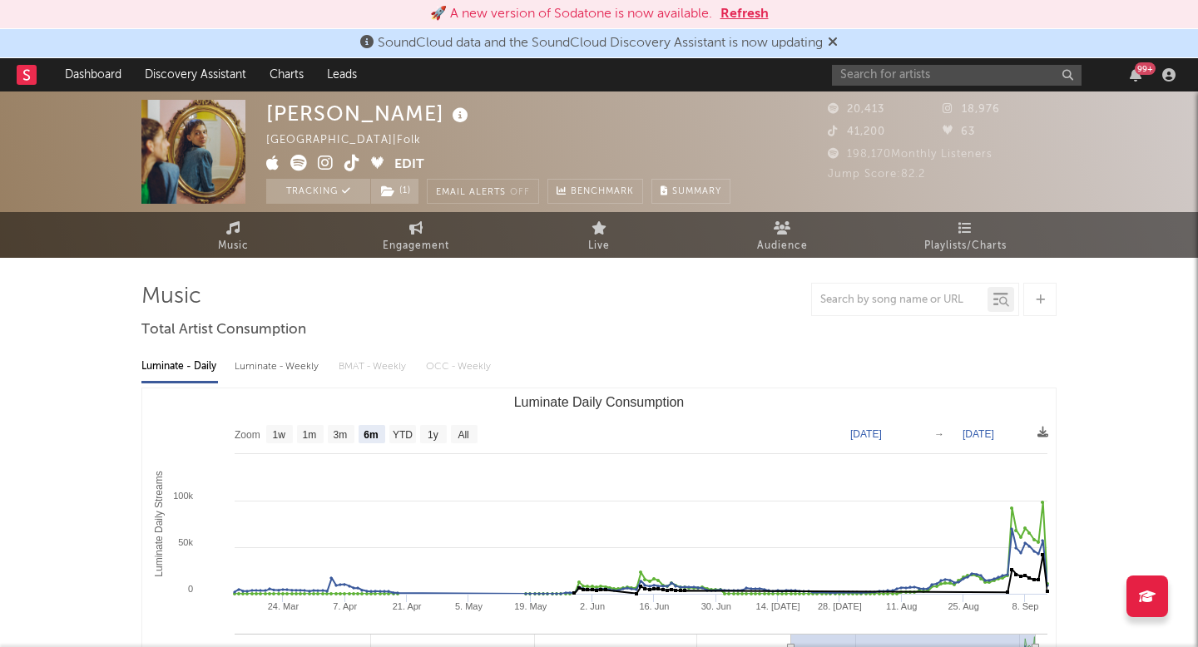
select select "6m"
select select "1w"
click at [894, 88] on div "99 +" at bounding box center [1007, 74] width 350 height 33
click at [893, 84] on input "text" at bounding box center [957, 75] width 250 height 21
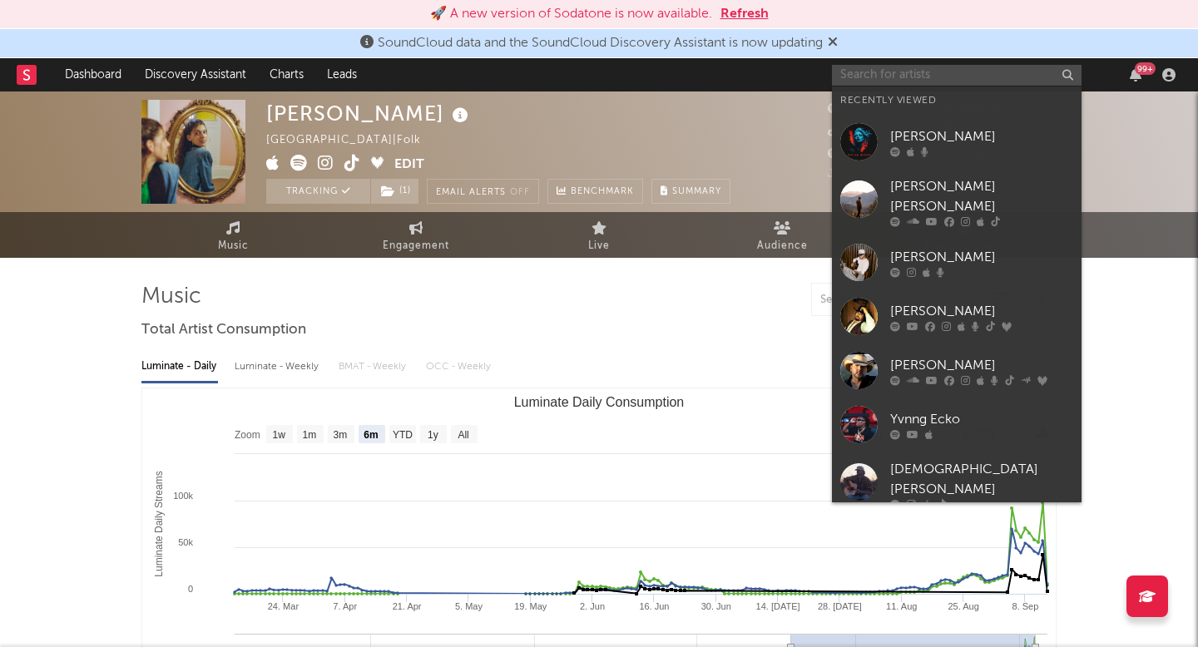
paste input "https://www.tiktok.com/@jack_conrad_music"
type input "https://www.tiktok.com/@jack_conrad_music"
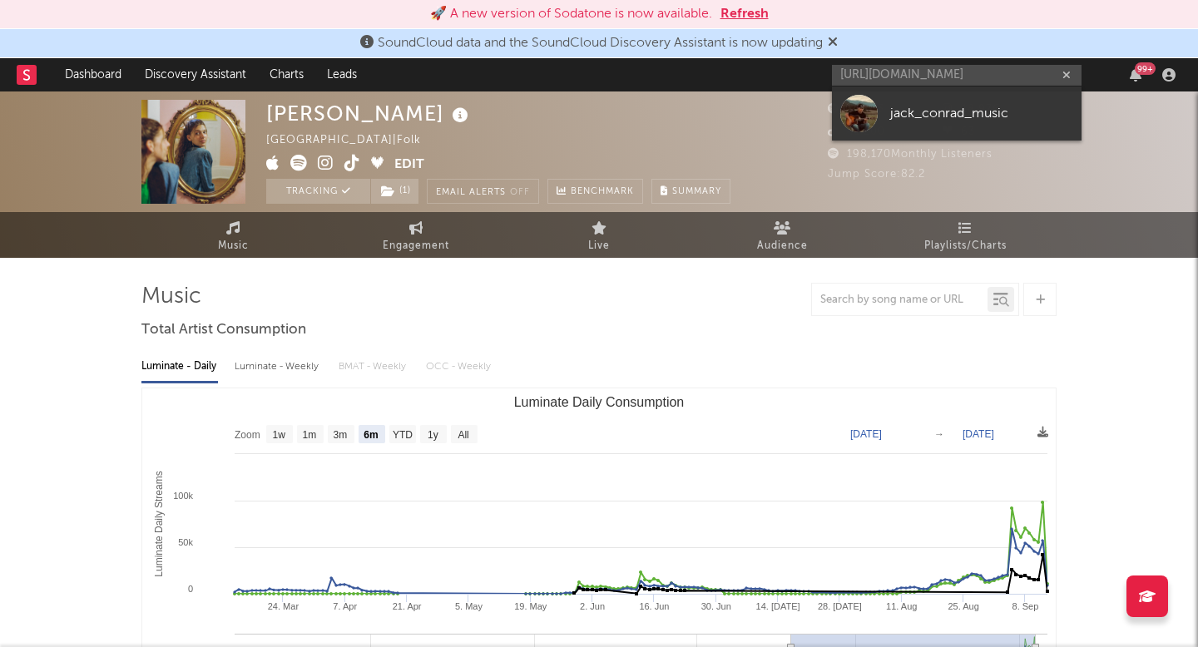
click at [904, 111] on div "jack_conrad_music" at bounding box center [981, 113] width 183 height 20
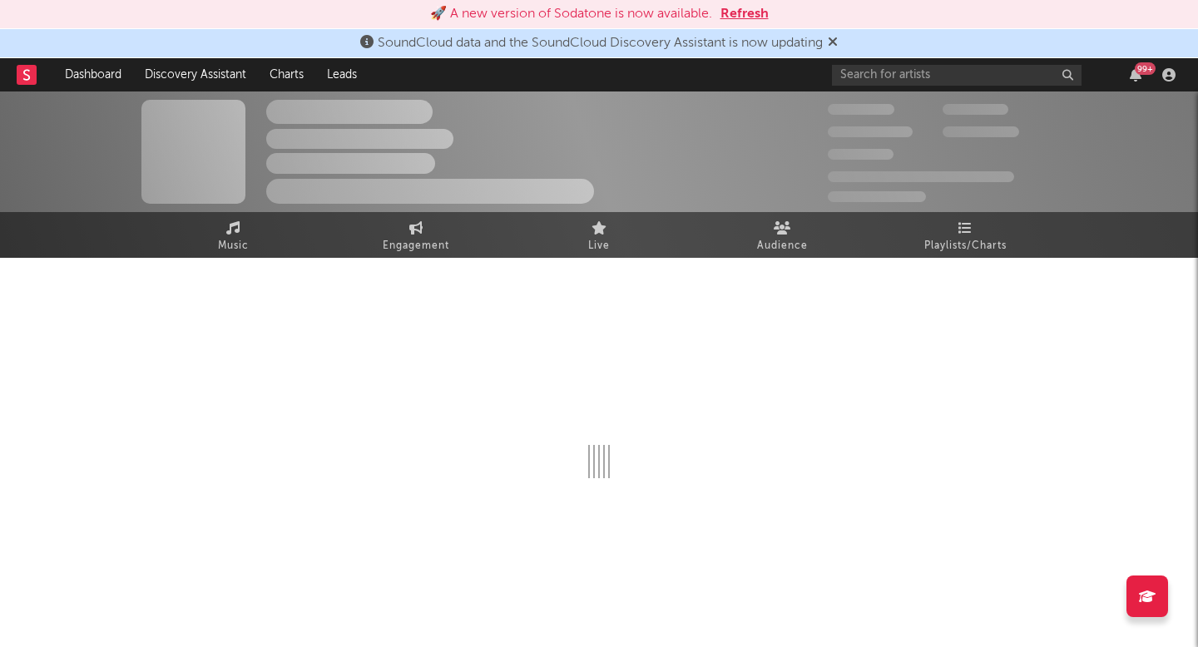
select select "1w"
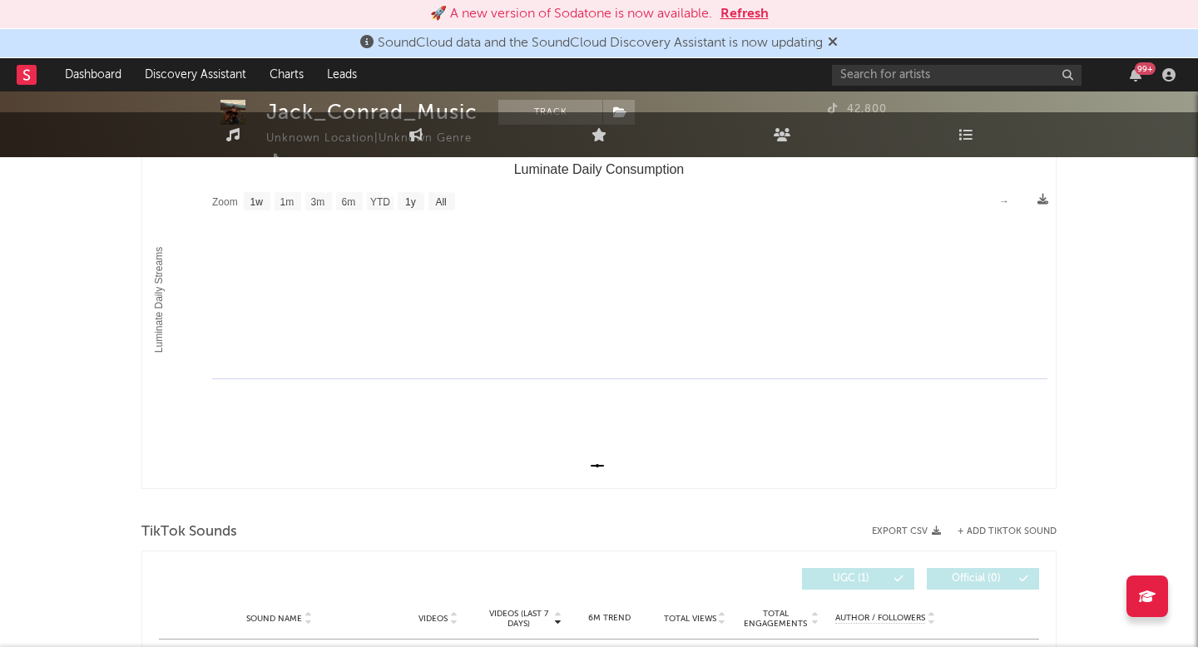
scroll to position [389, 0]
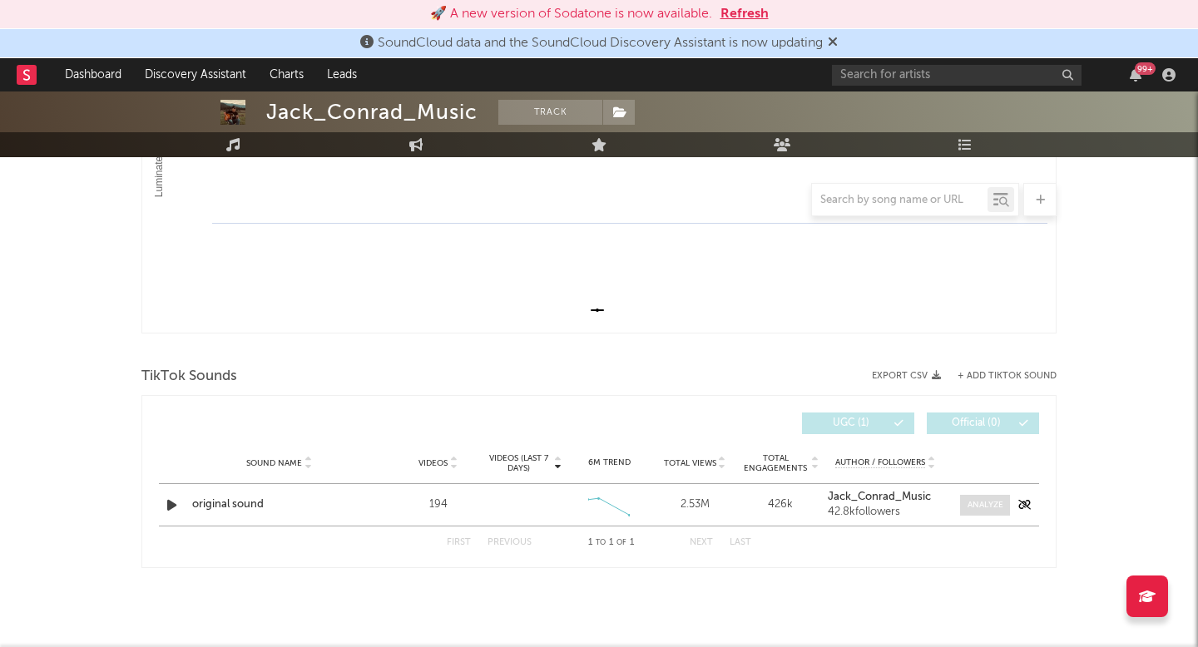
click at [985, 508] on div at bounding box center [986, 505] width 36 height 12
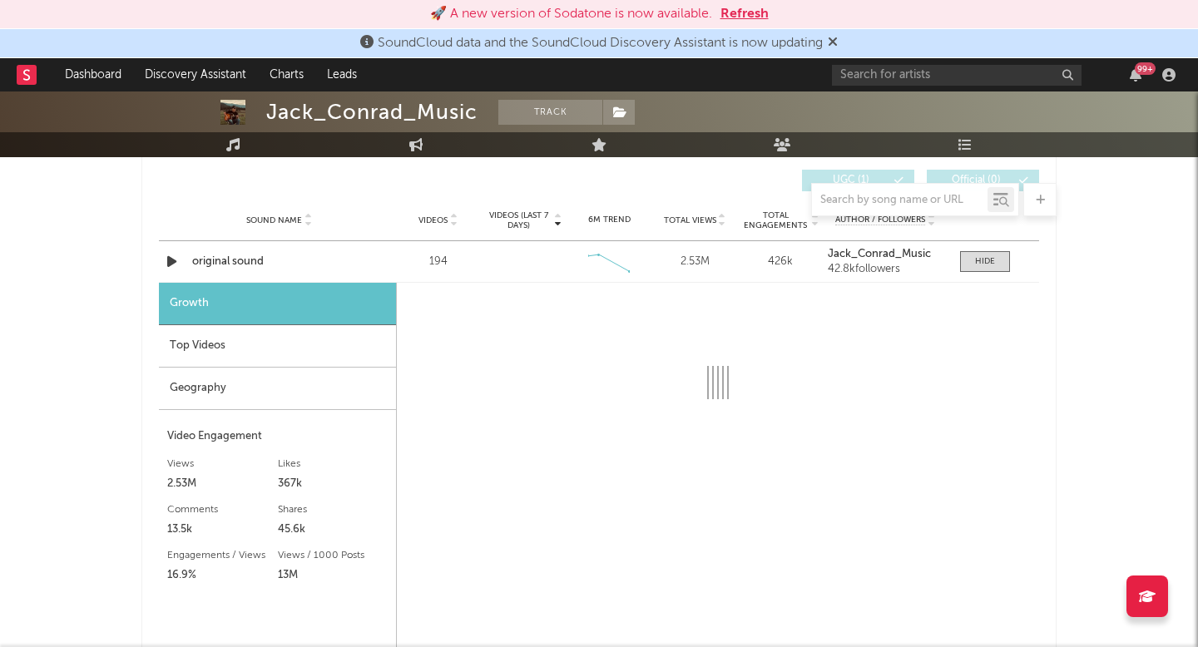
scroll to position [633, 0]
select select "1w"
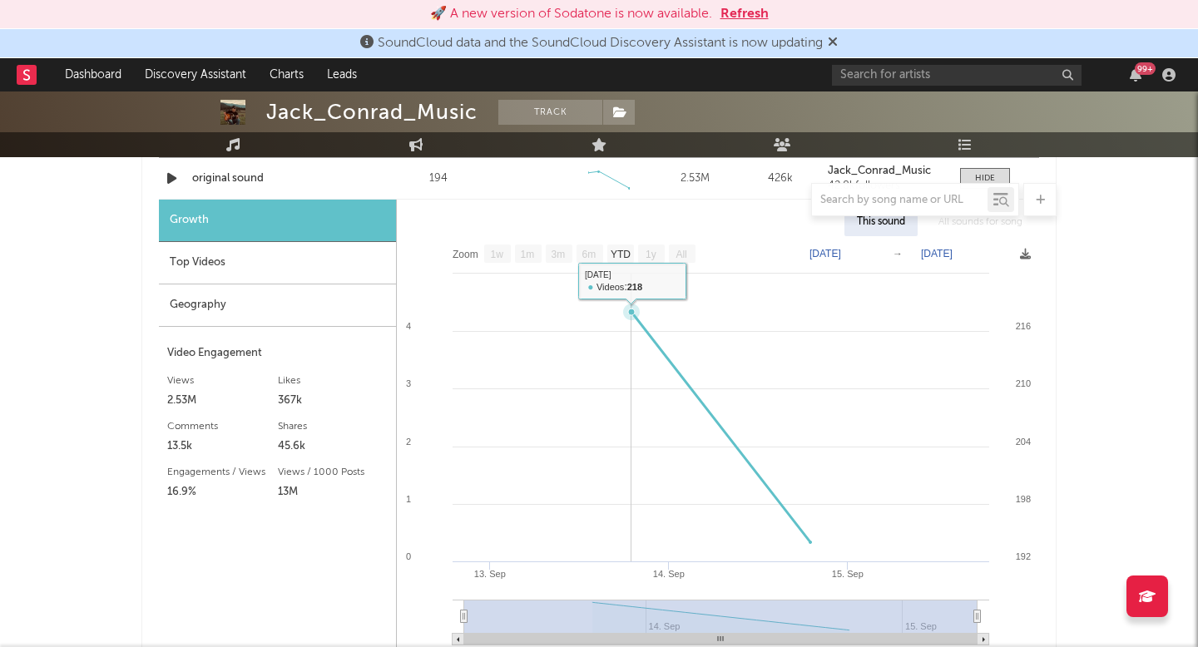
scroll to position [718, 0]
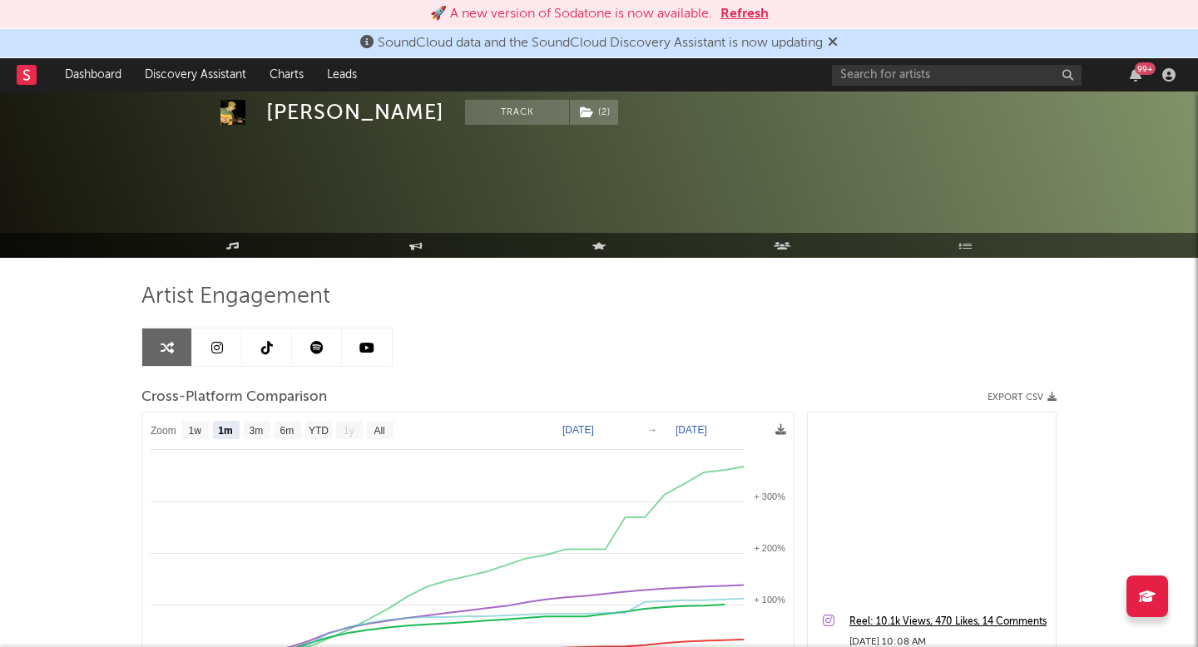
select select "1m"
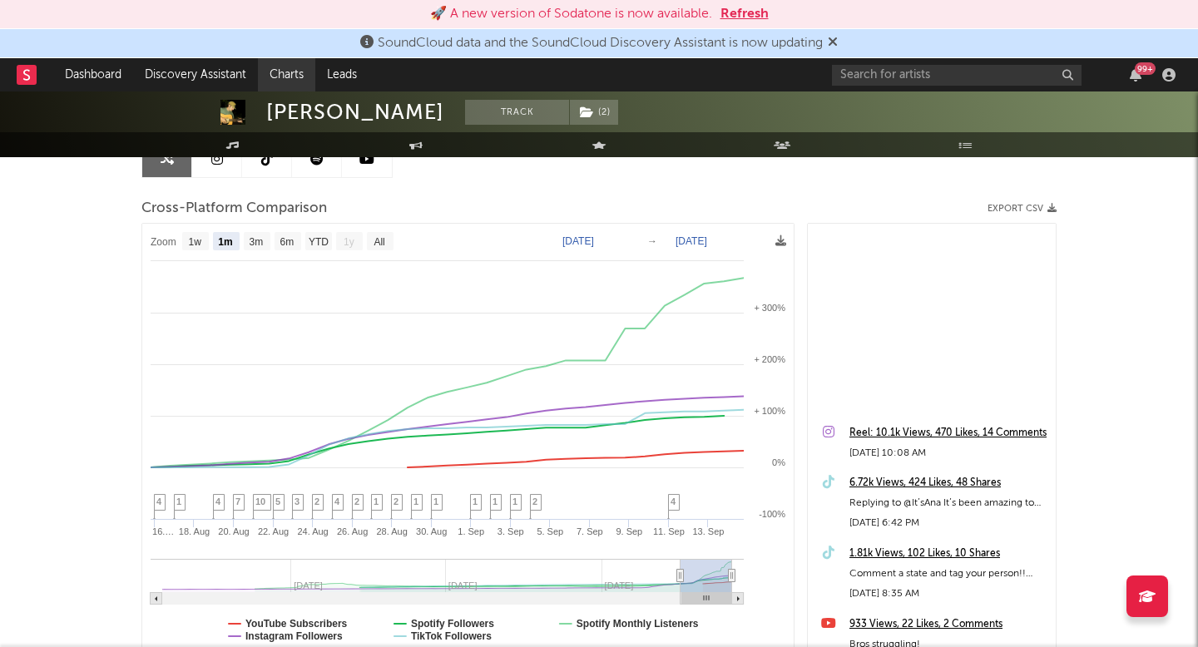
scroll to position [317, 0]
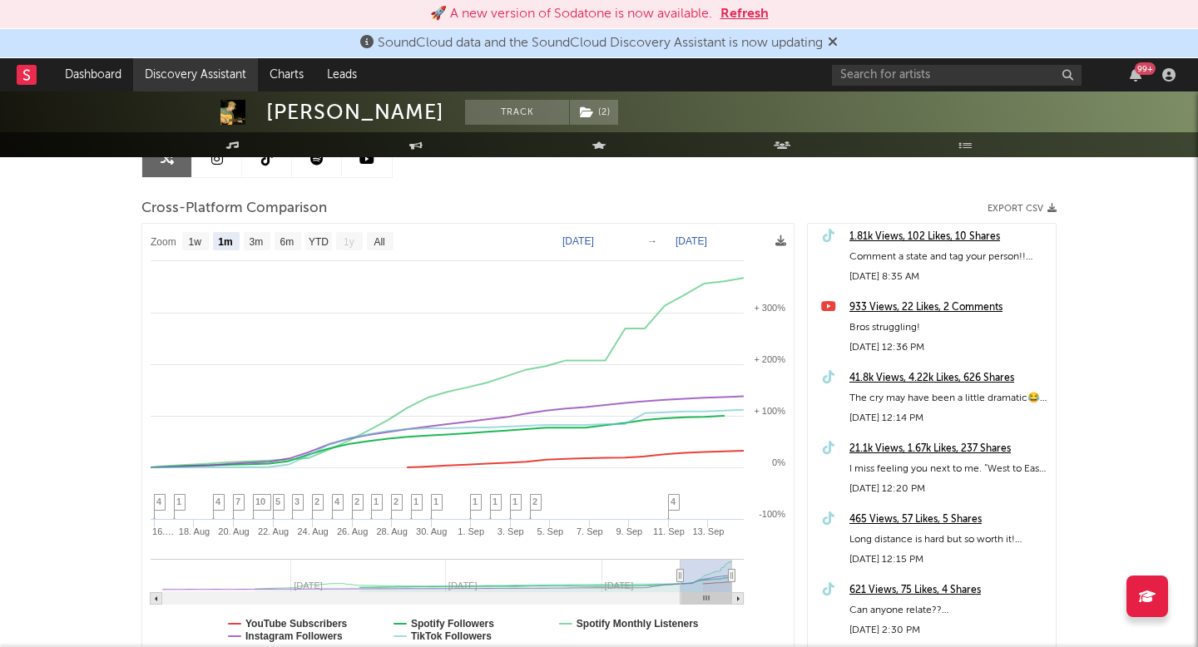
click at [180, 70] on link "Discovery Assistant" at bounding box center [195, 74] width 125 height 33
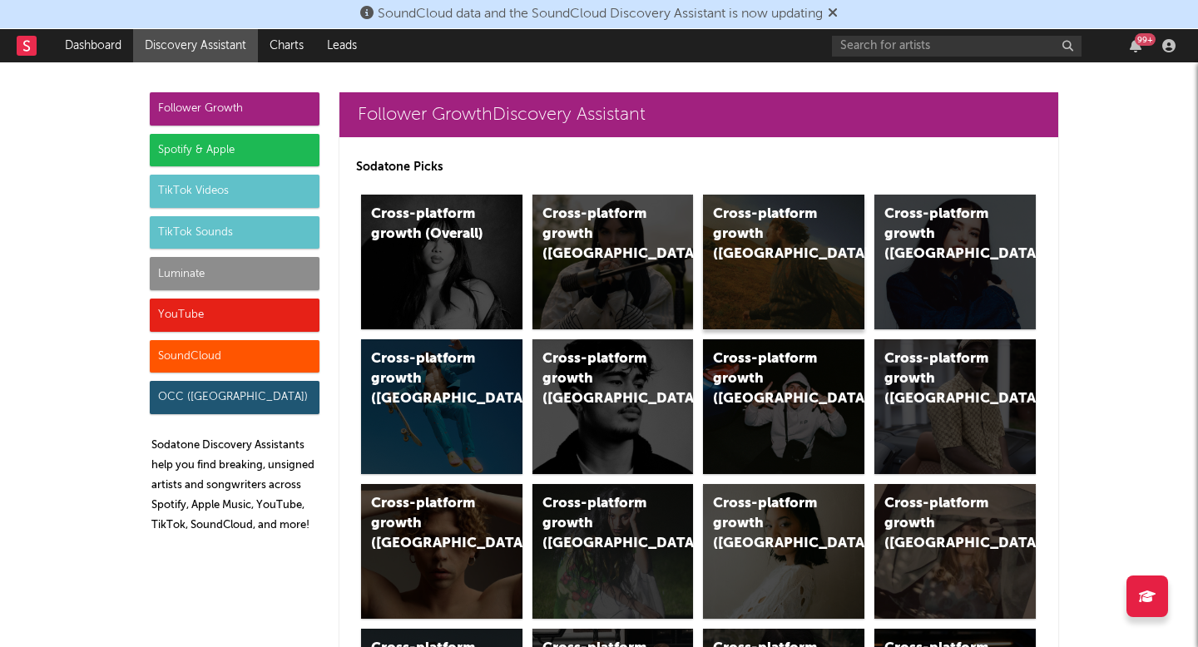
click at [785, 226] on div "Cross-platform growth (US)" at bounding box center [769, 235] width 113 height 60
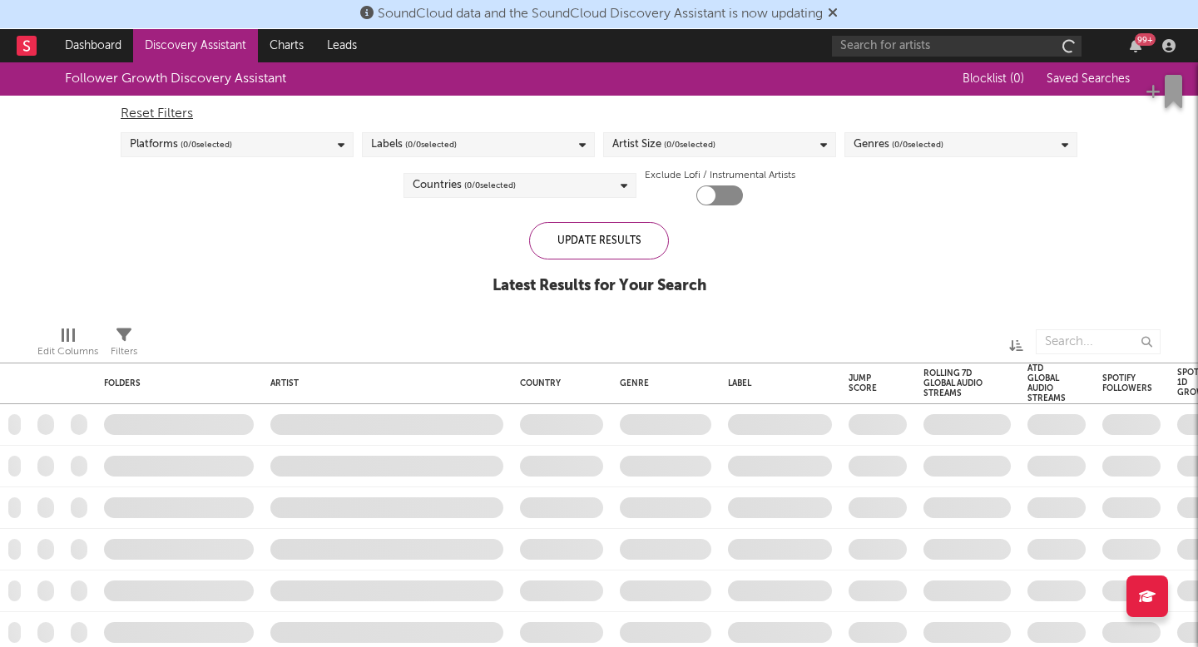
checkbox input "true"
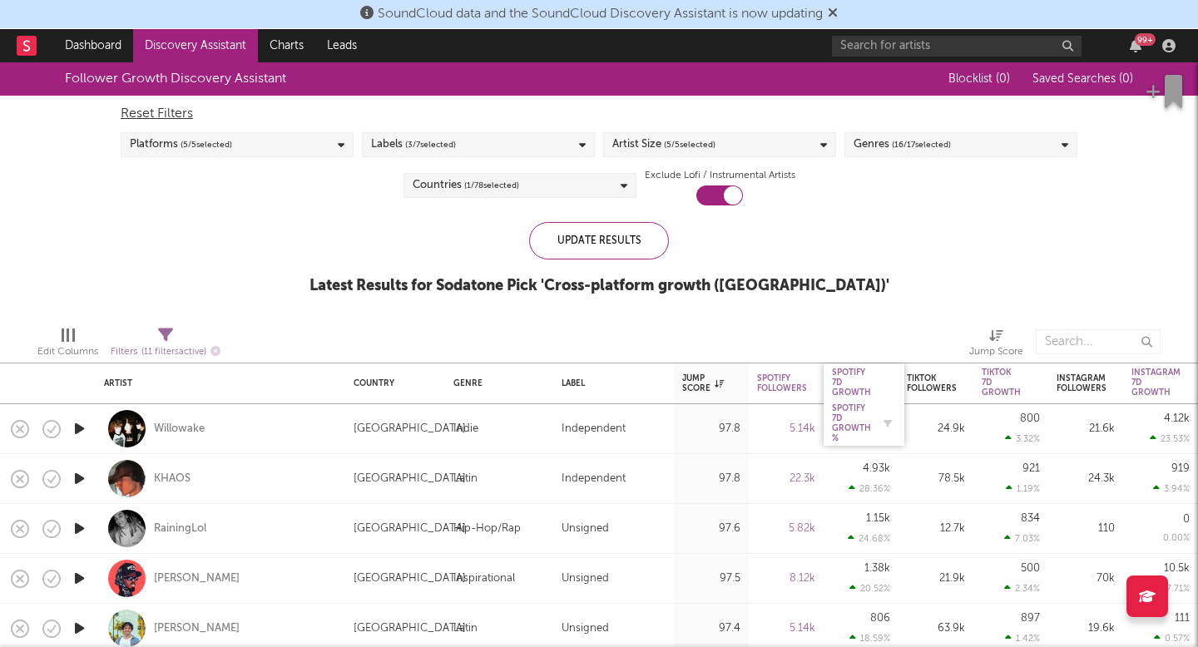
click at [866, 423] on div "Spotify 7D Growth %" at bounding box center [851, 424] width 39 height 40
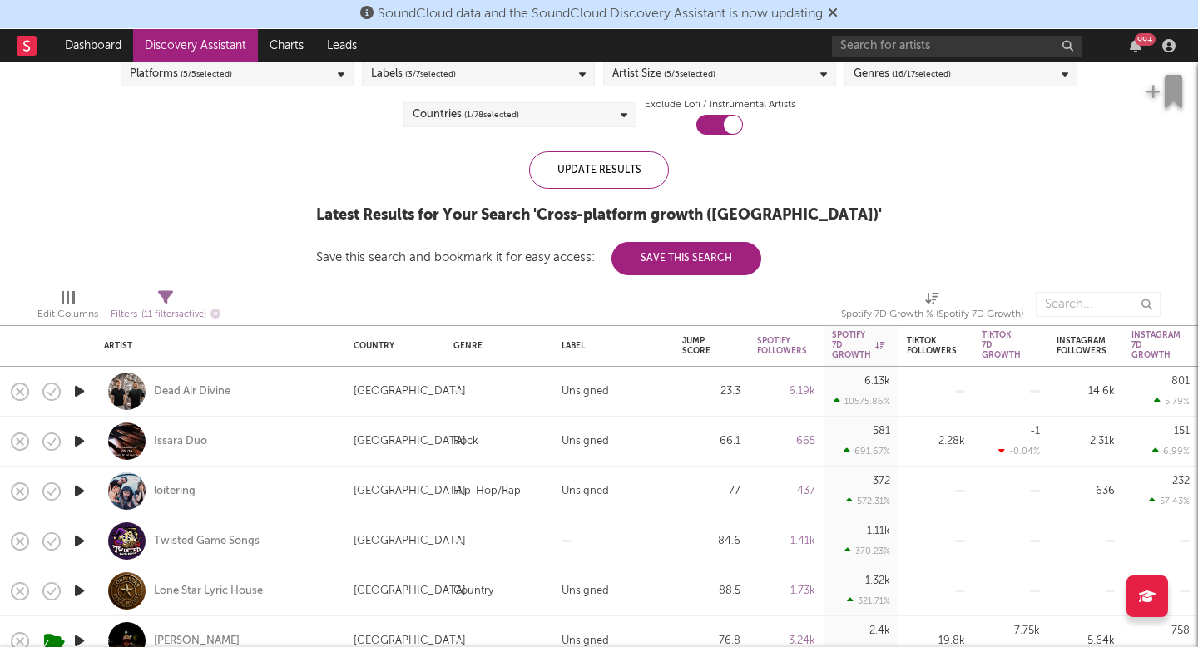
click at [77, 384] on icon "button" at bounding box center [79, 391] width 17 height 21
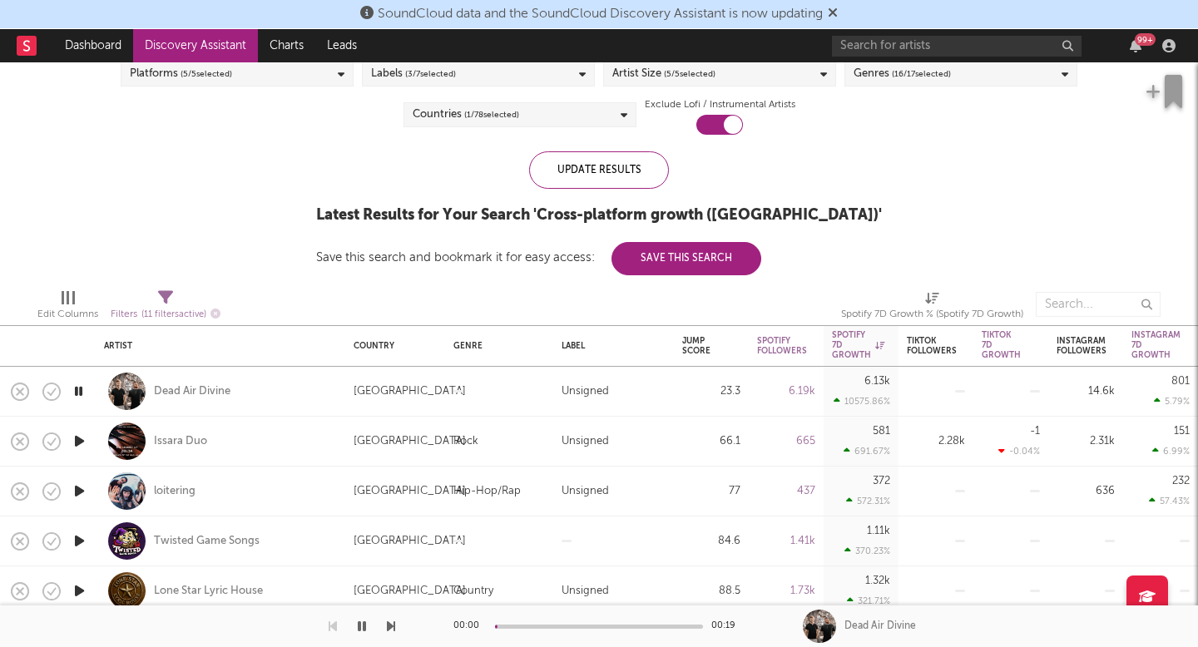
click at [77, 384] on icon "button" at bounding box center [79, 391] width 16 height 21
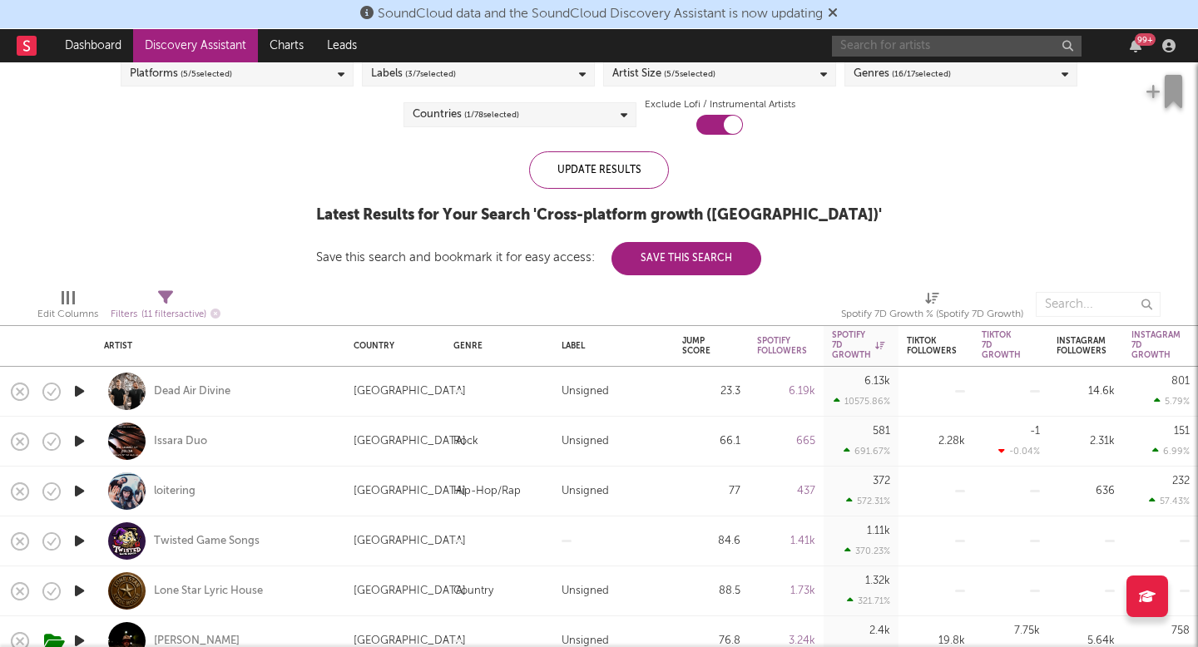
click at [853, 44] on input "text" at bounding box center [957, 46] width 250 height 21
click at [925, 45] on input "brady brazeal" at bounding box center [957, 46] width 250 height 21
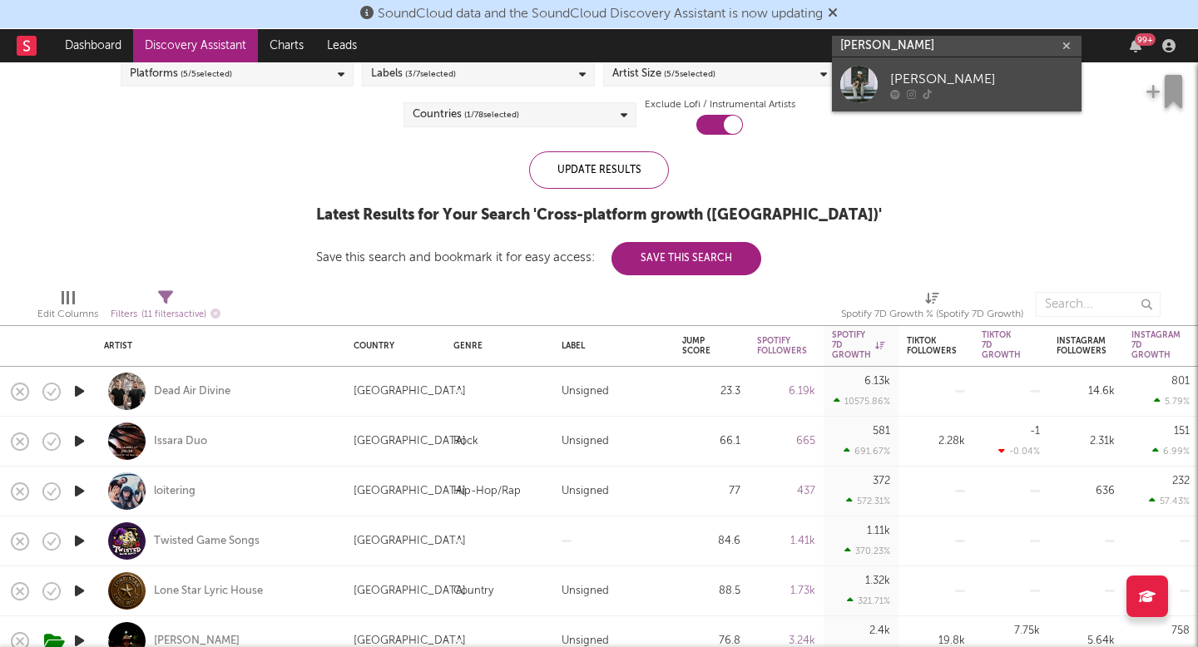
type input "brady brazeal"
click at [939, 69] on div "Brady Brazeal" at bounding box center [981, 79] width 183 height 20
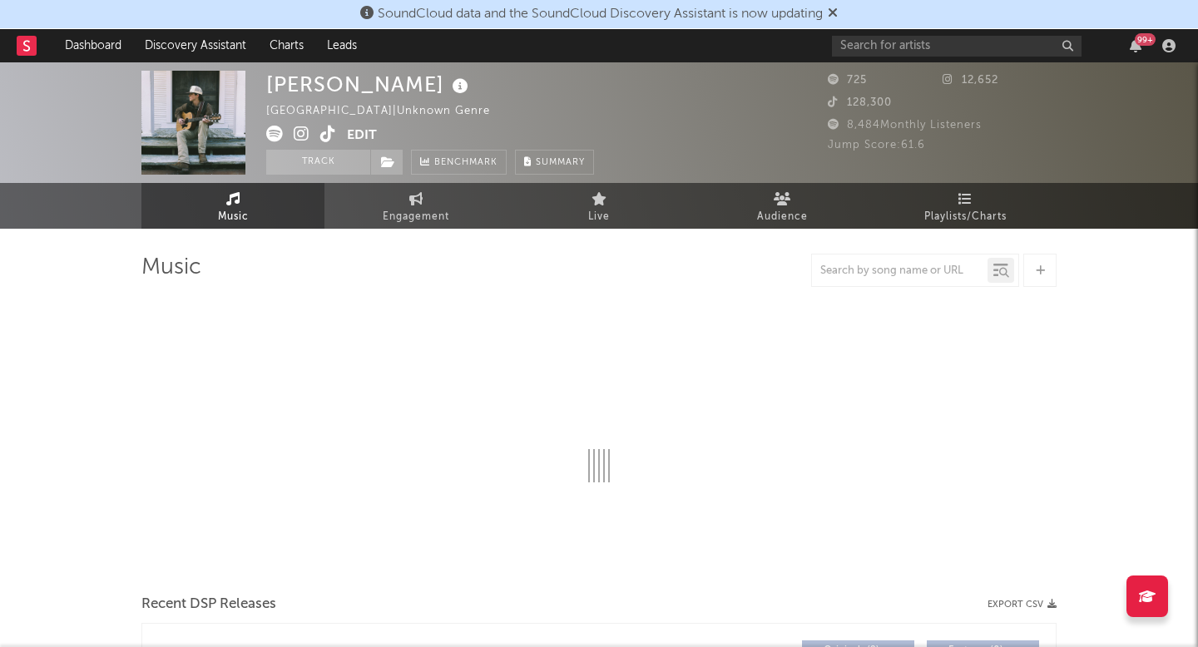
select select "1w"
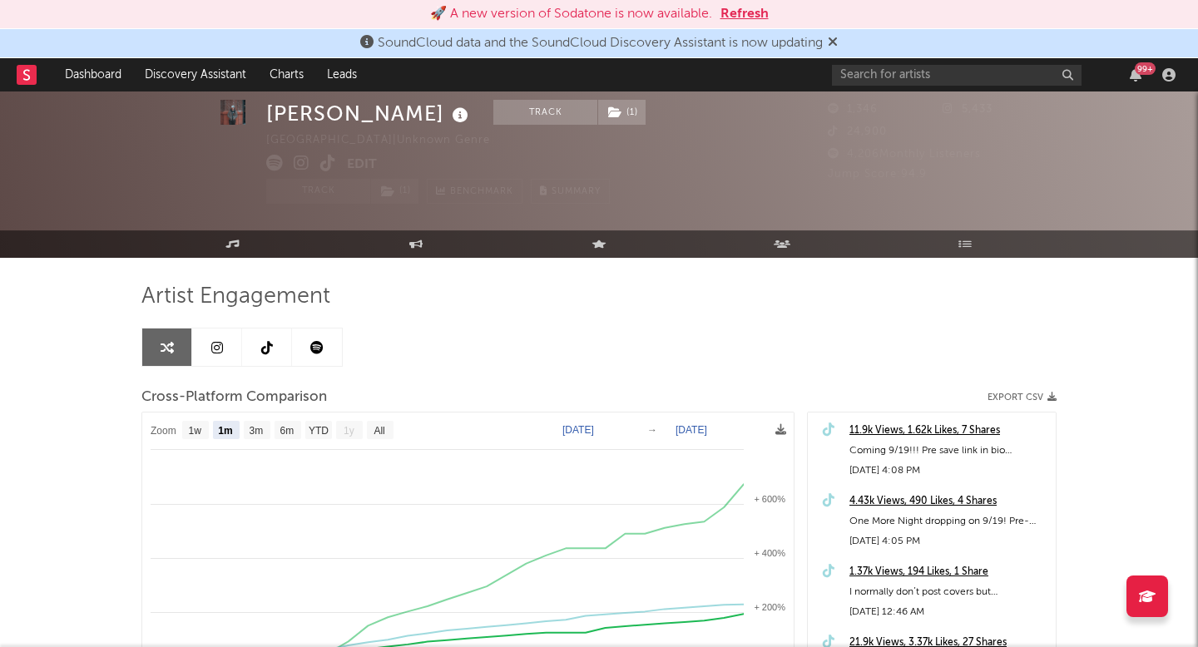
select select "1m"
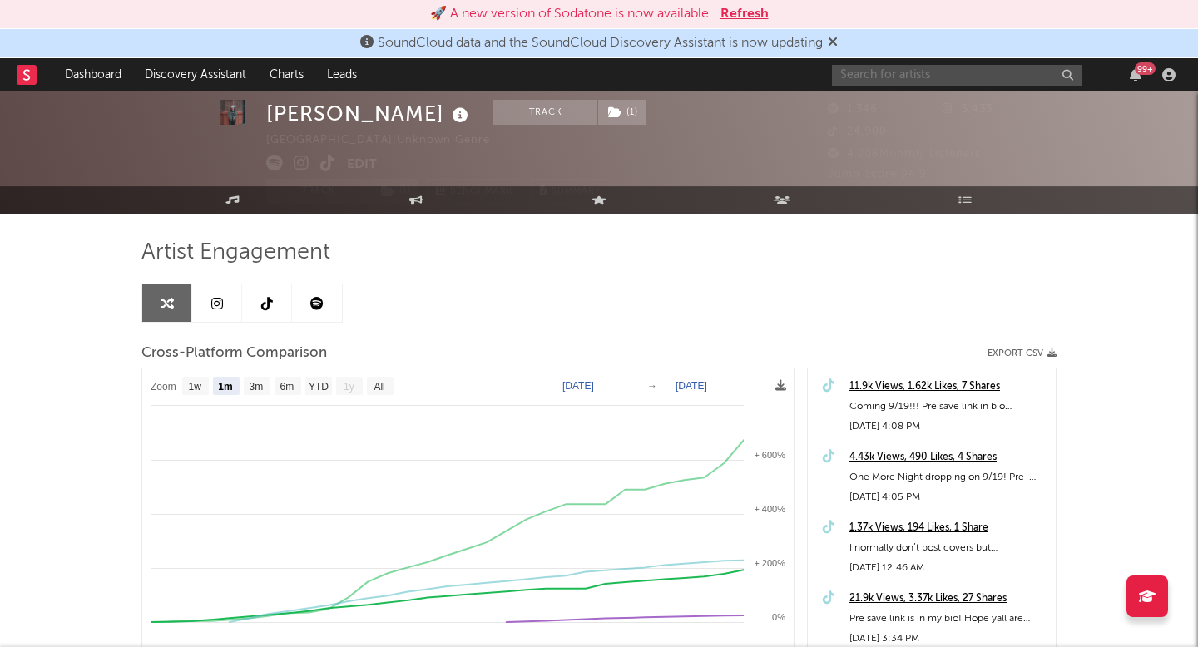
click at [1006, 82] on input "text" at bounding box center [957, 75] width 250 height 21
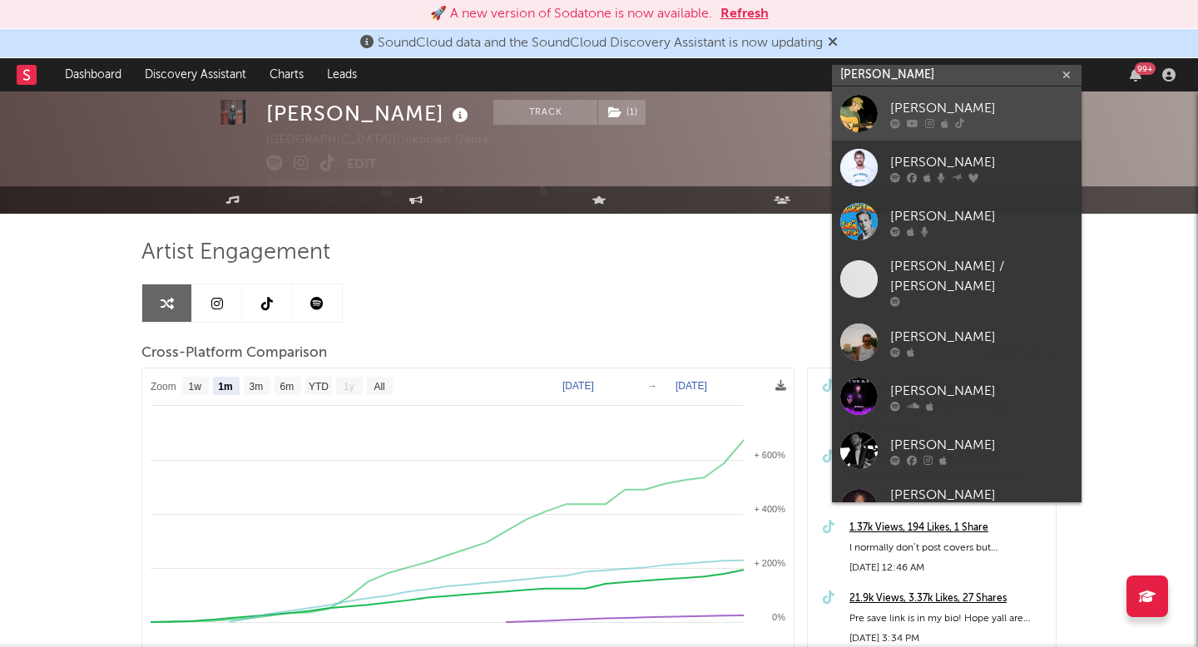
type input "[PERSON_NAME]"
click at [989, 120] on div at bounding box center [981, 123] width 183 height 10
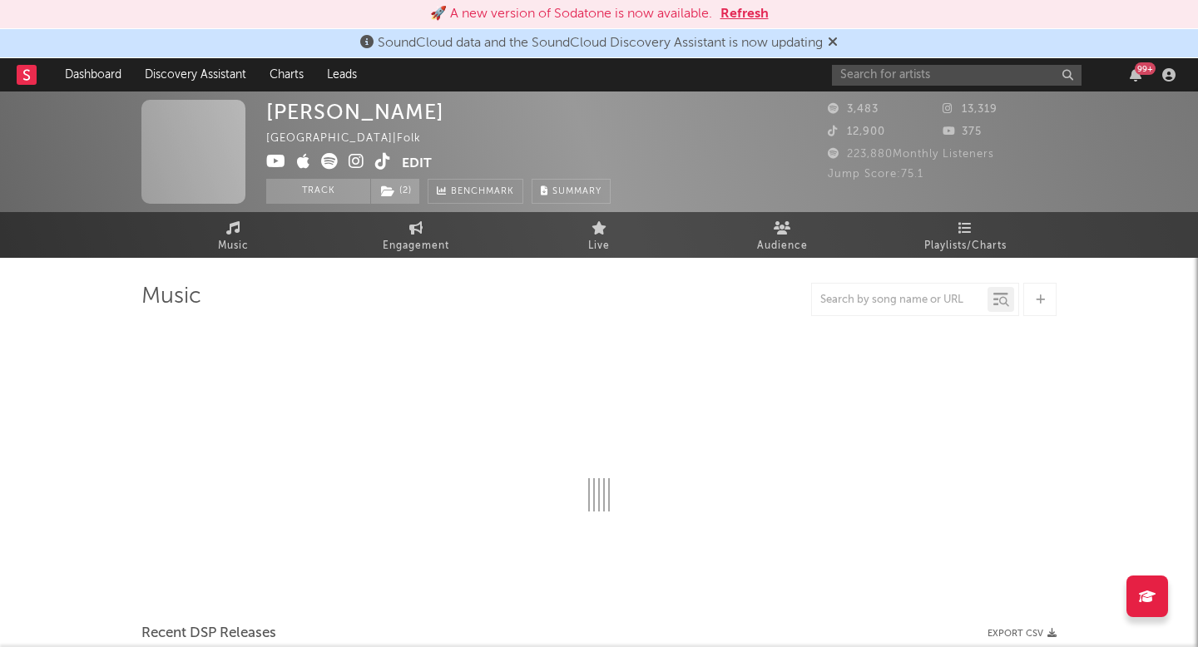
select select "6m"
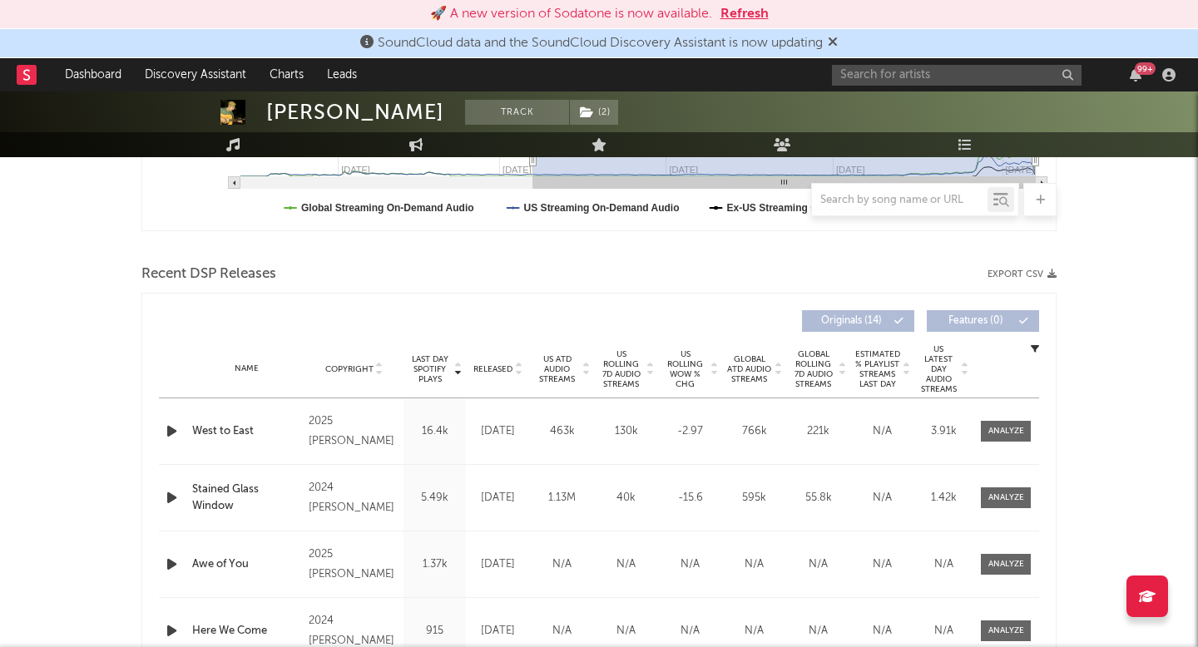
scroll to position [564, 0]
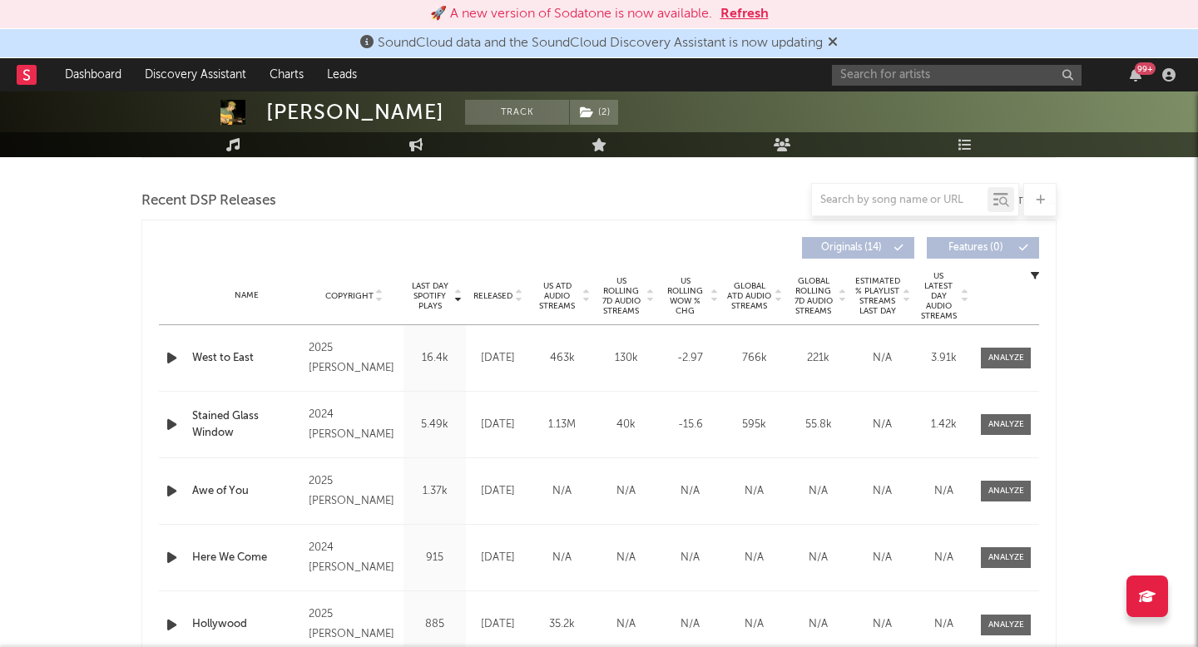
click at [175, 360] on icon "button" at bounding box center [171, 358] width 17 height 21
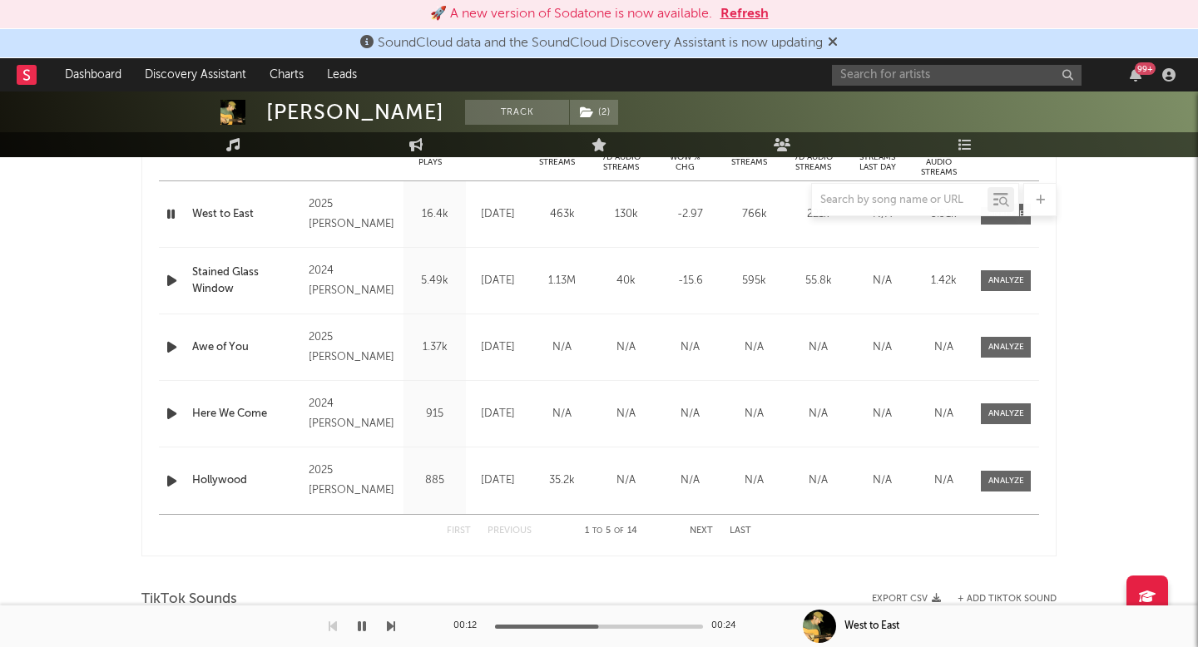
scroll to position [686, 0]
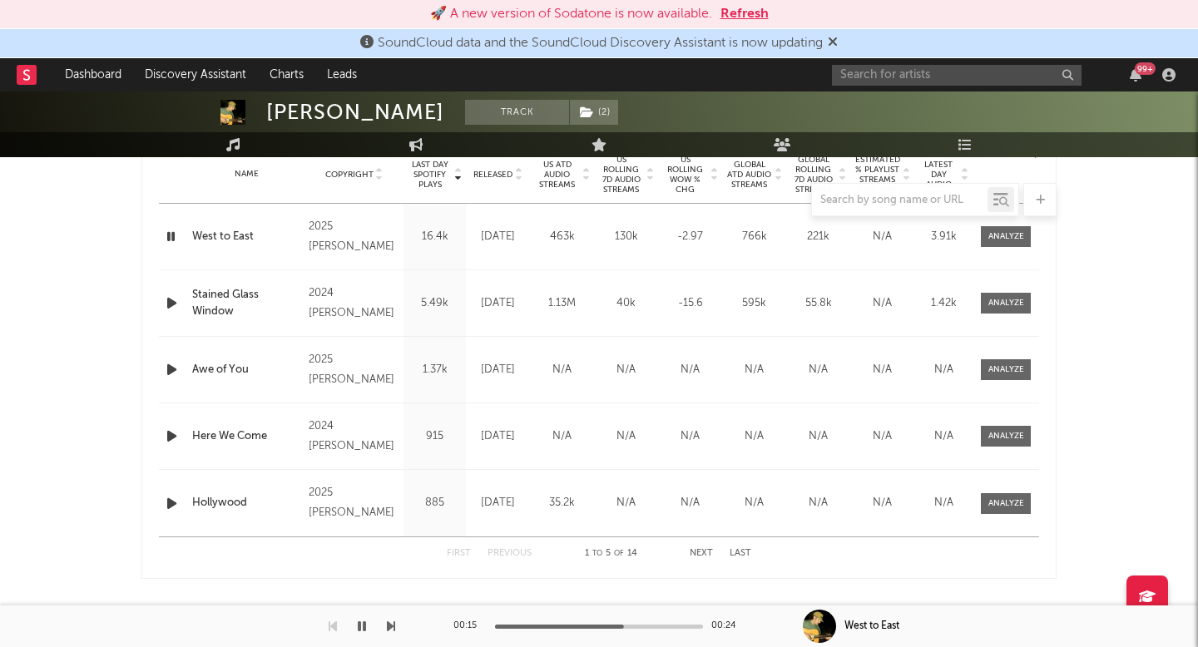
click at [369, 624] on button "button" at bounding box center [362, 627] width 17 height 42
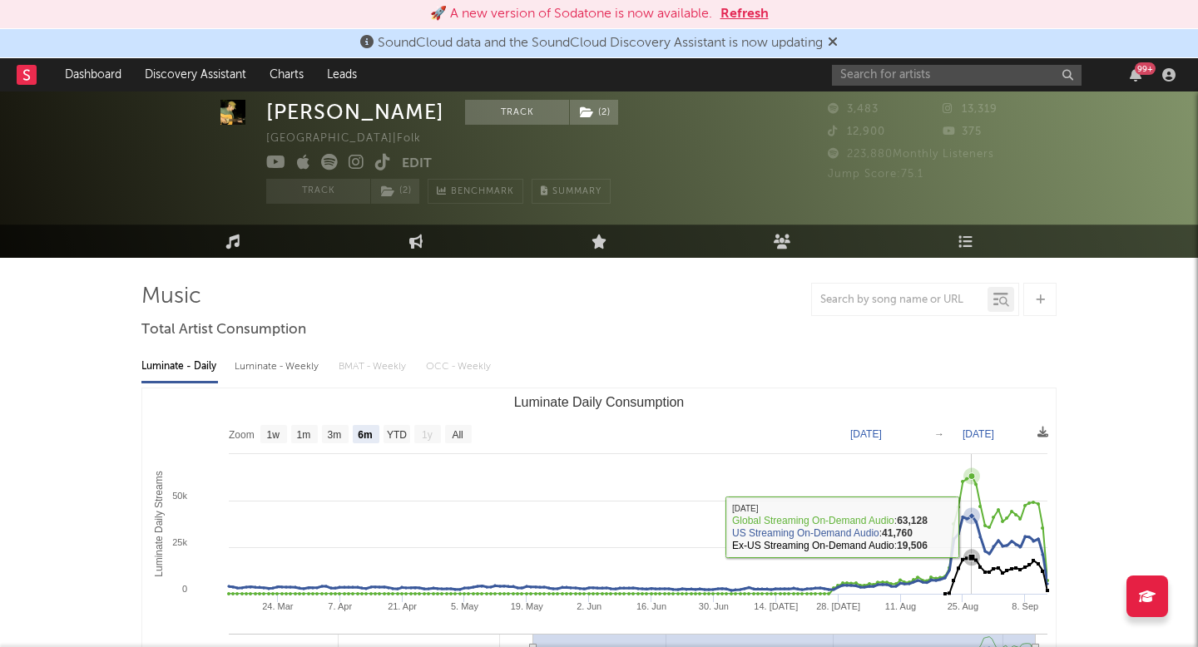
scroll to position [65, 0]
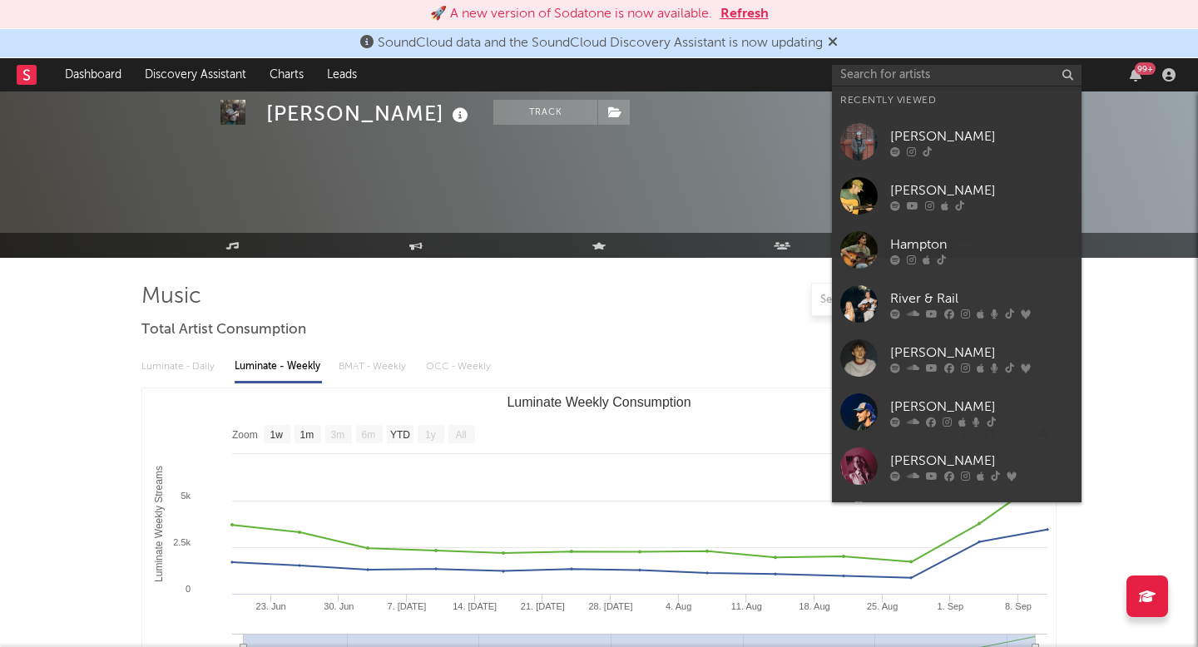
select select "1w"
click at [900, 75] on input "text" at bounding box center [957, 75] width 250 height 21
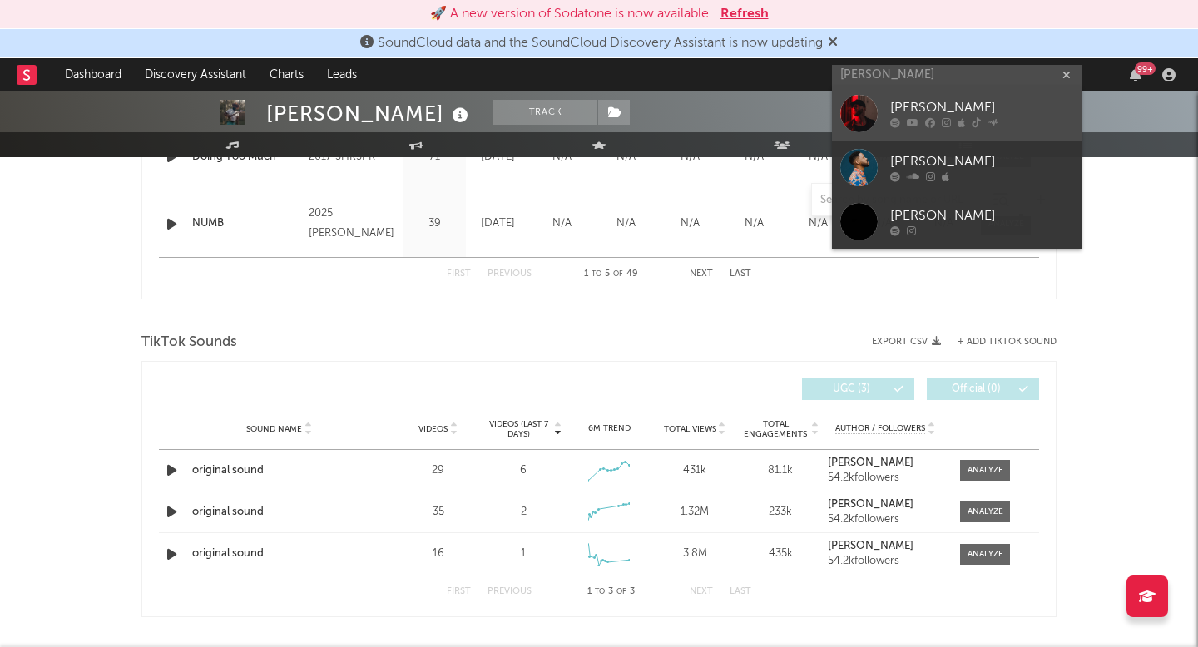
type input "ryan jesse"
click at [915, 121] on icon at bounding box center [913, 123] width 12 height 10
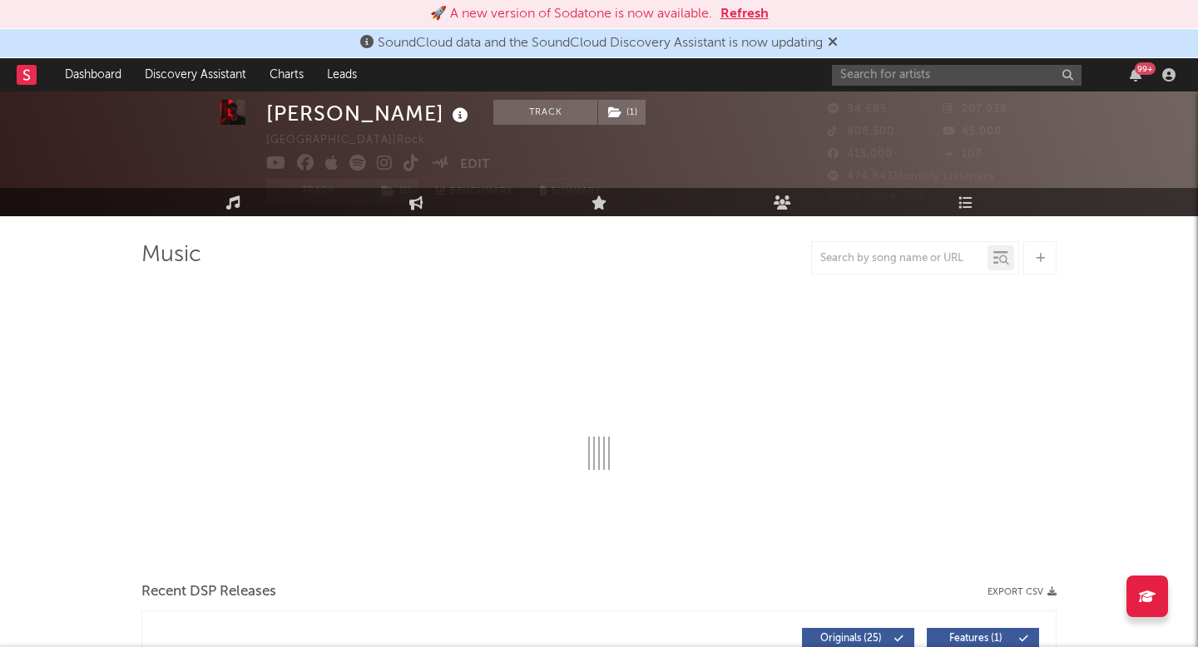
select select "6m"
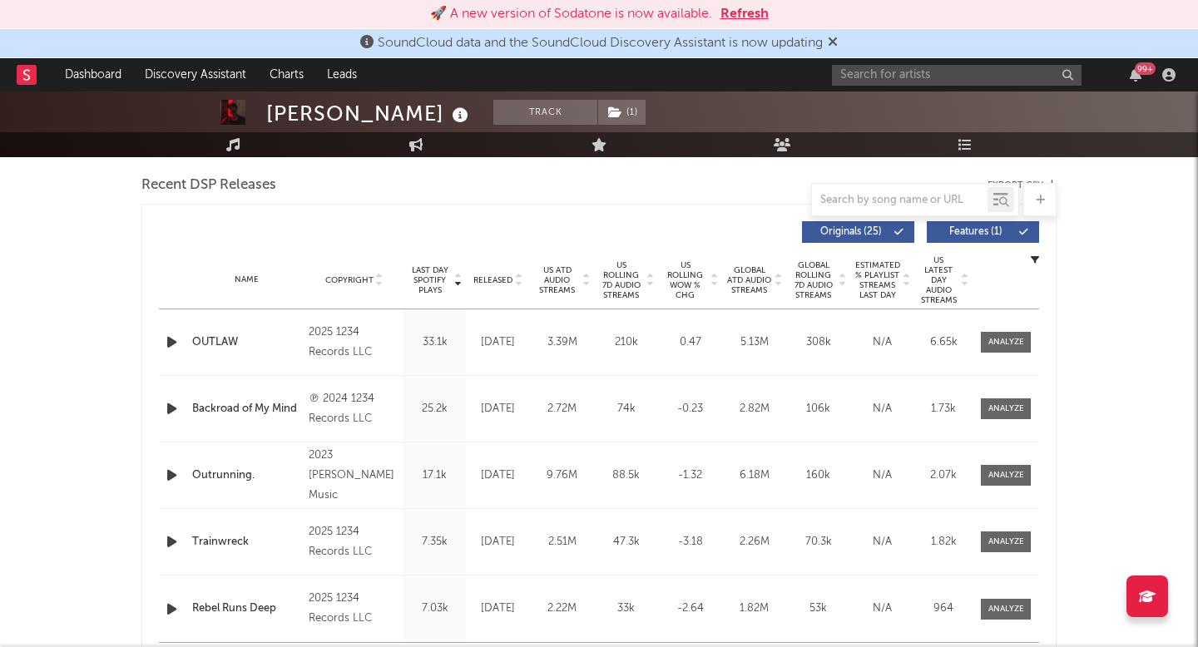
scroll to position [1029, 0]
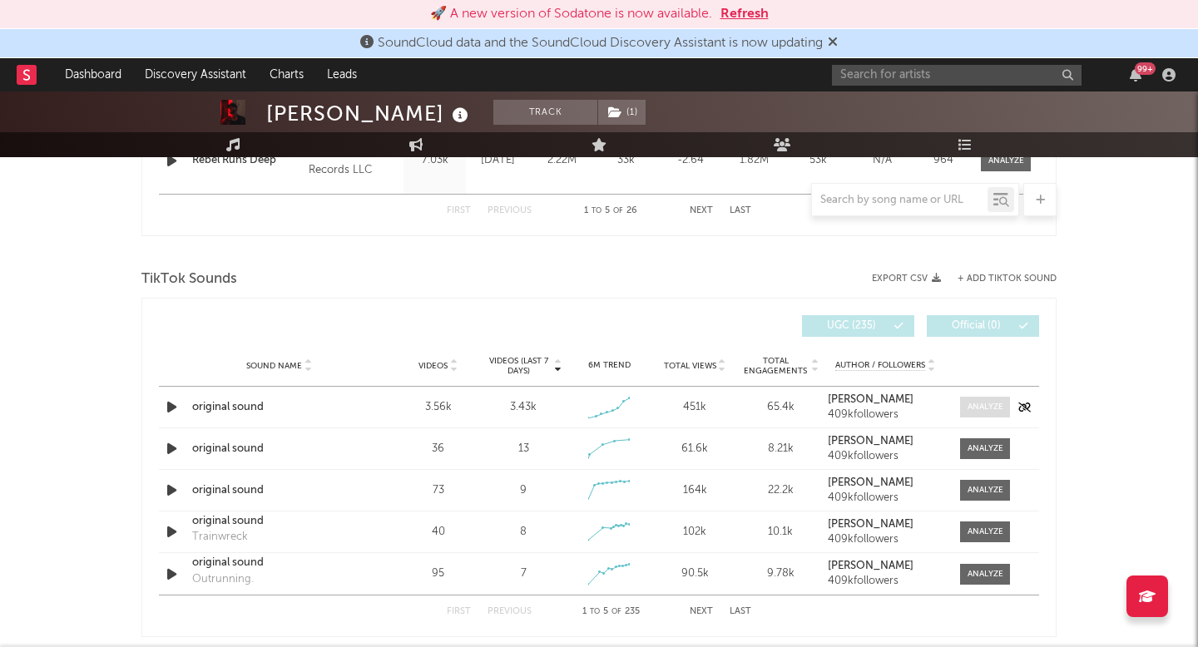
click at [998, 399] on span at bounding box center [985, 407] width 50 height 21
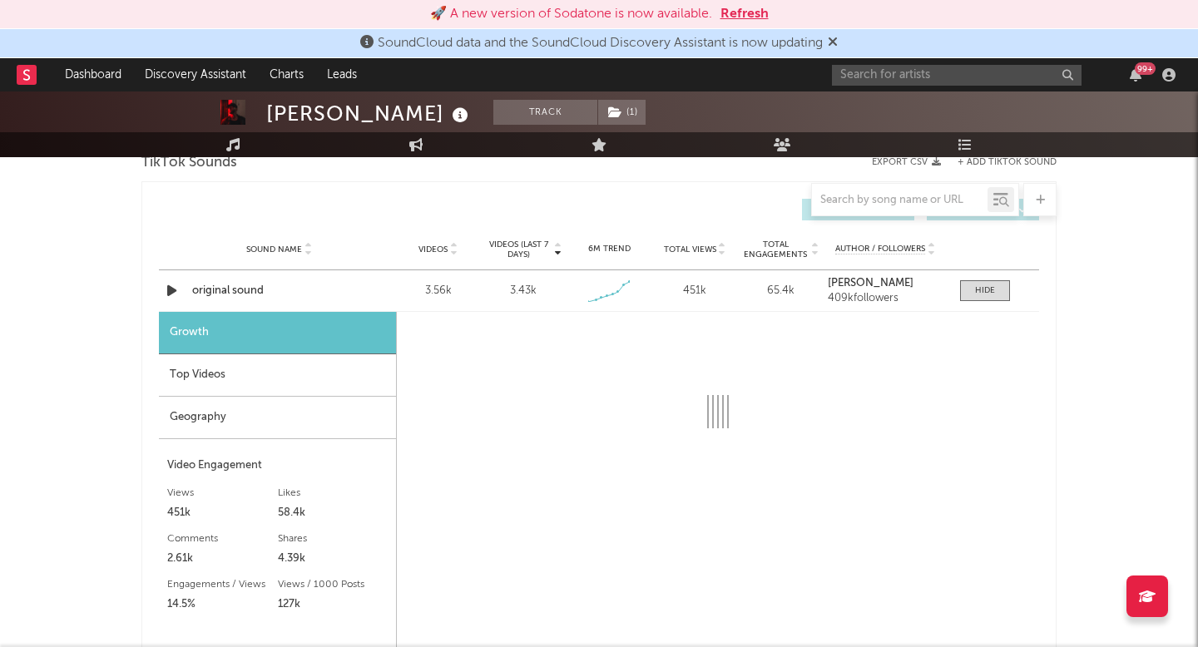
select select "1w"
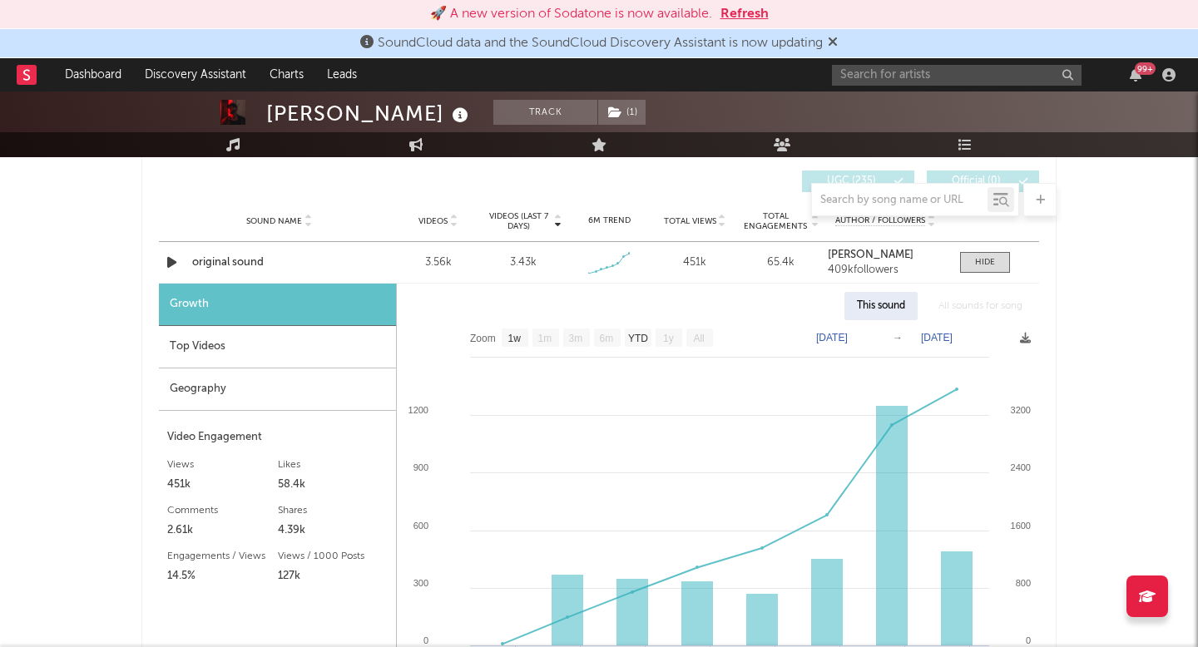
scroll to position [1176, 0]
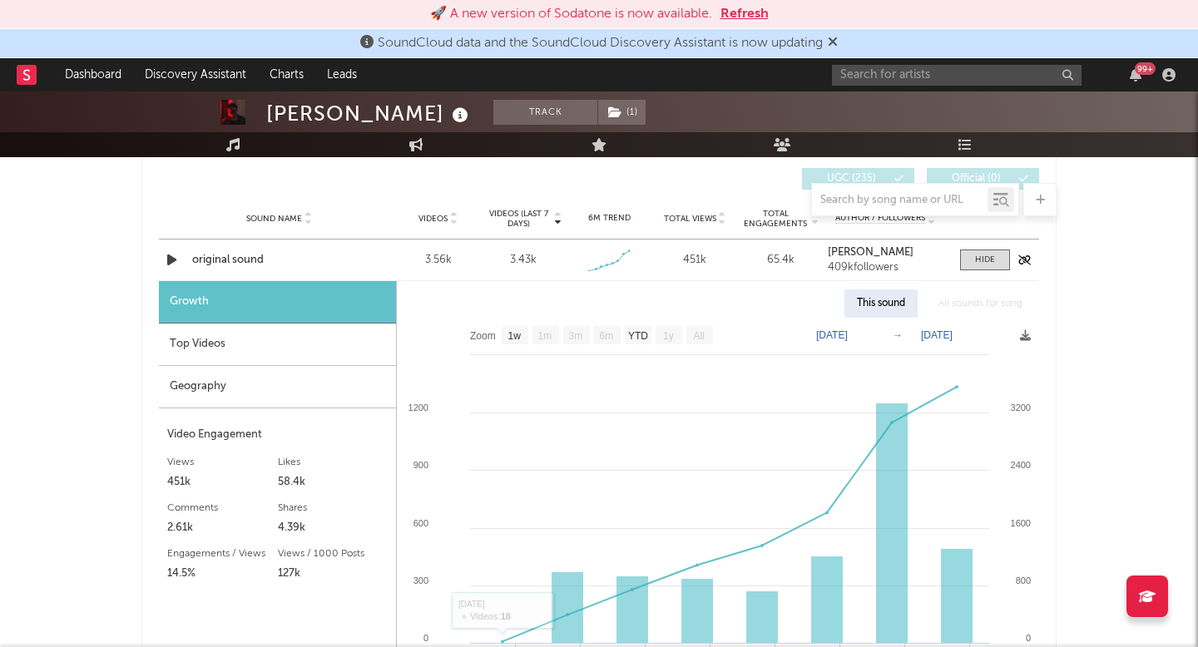
click at [167, 255] on icon "button" at bounding box center [171, 260] width 17 height 21
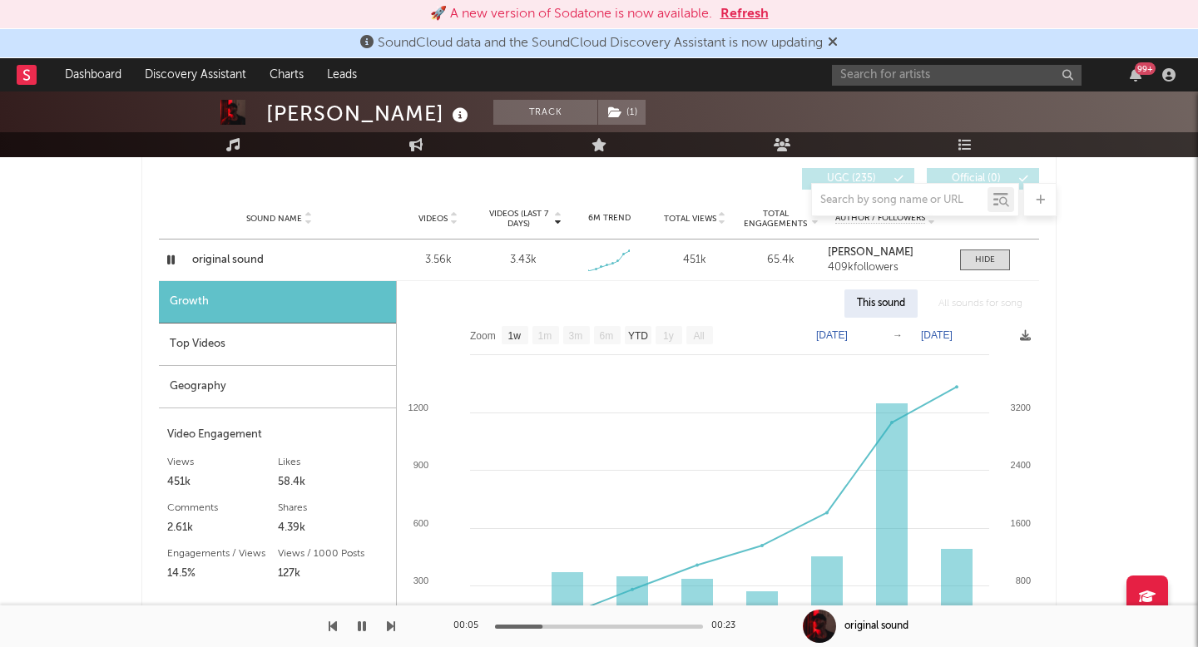
click at [361, 627] on icon "button" at bounding box center [362, 626] width 8 height 13
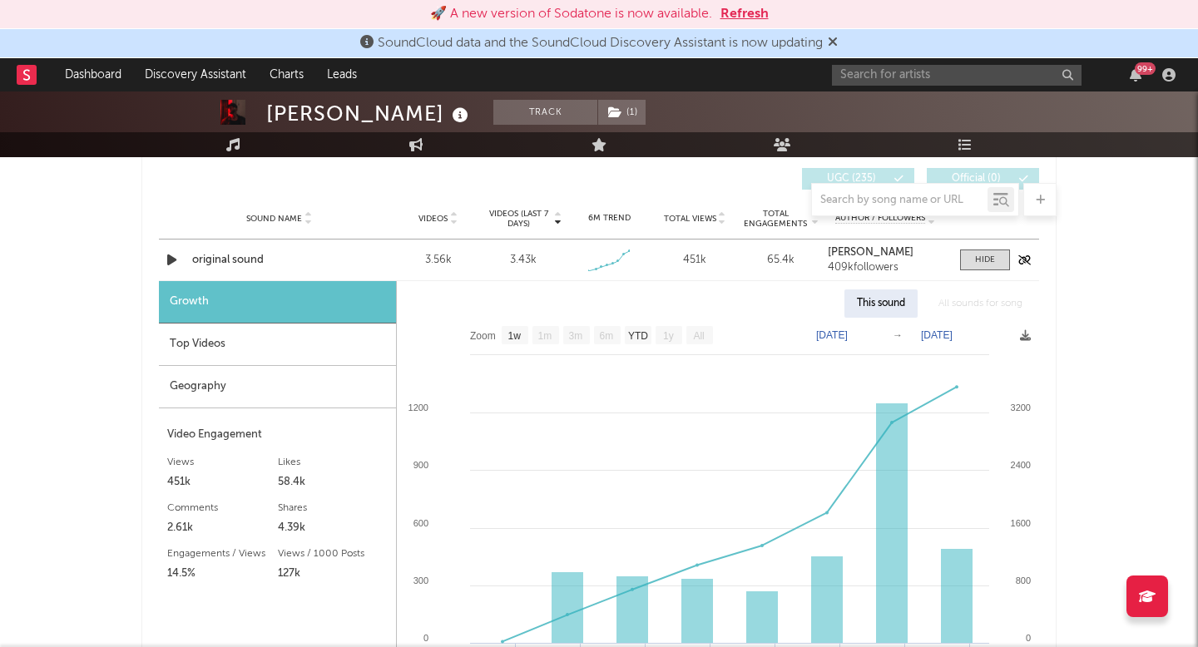
click at [253, 250] on div "Sound Name original sound Videos 3.56k Videos (last 7 days) 3.43k Weekly Growth…" at bounding box center [599, 260] width 880 height 41
click at [221, 265] on div "original sound" at bounding box center [279, 260] width 174 height 17
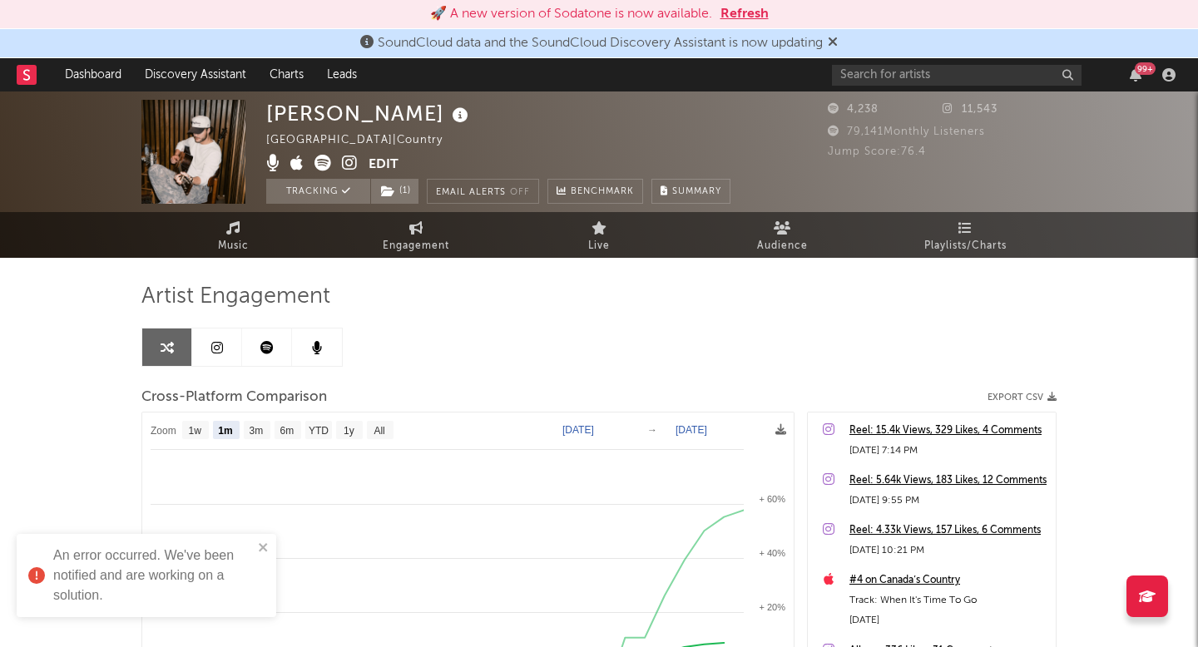
select select "1m"
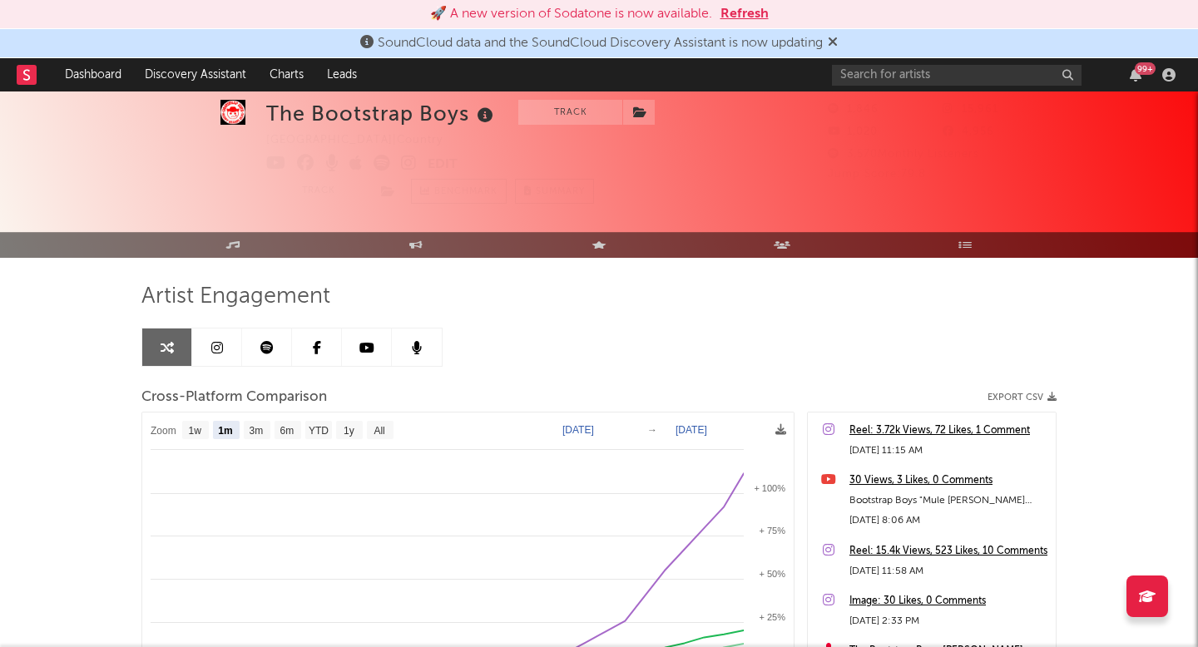
select select "1m"
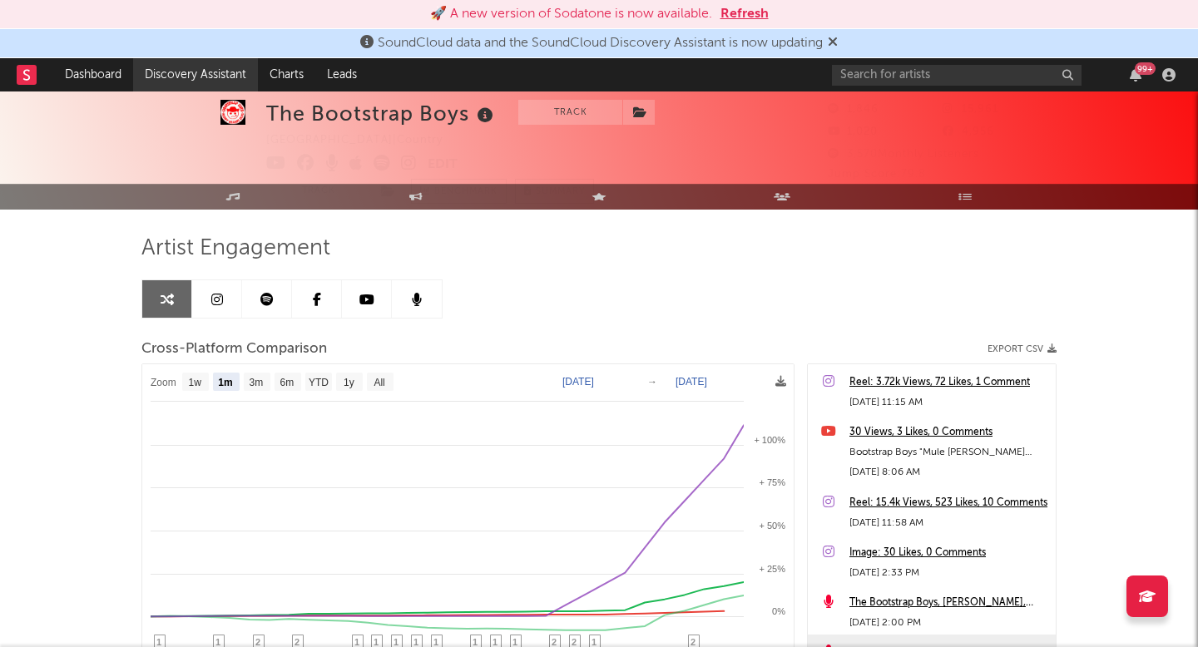
click at [161, 74] on link "Discovery Assistant" at bounding box center [195, 74] width 125 height 33
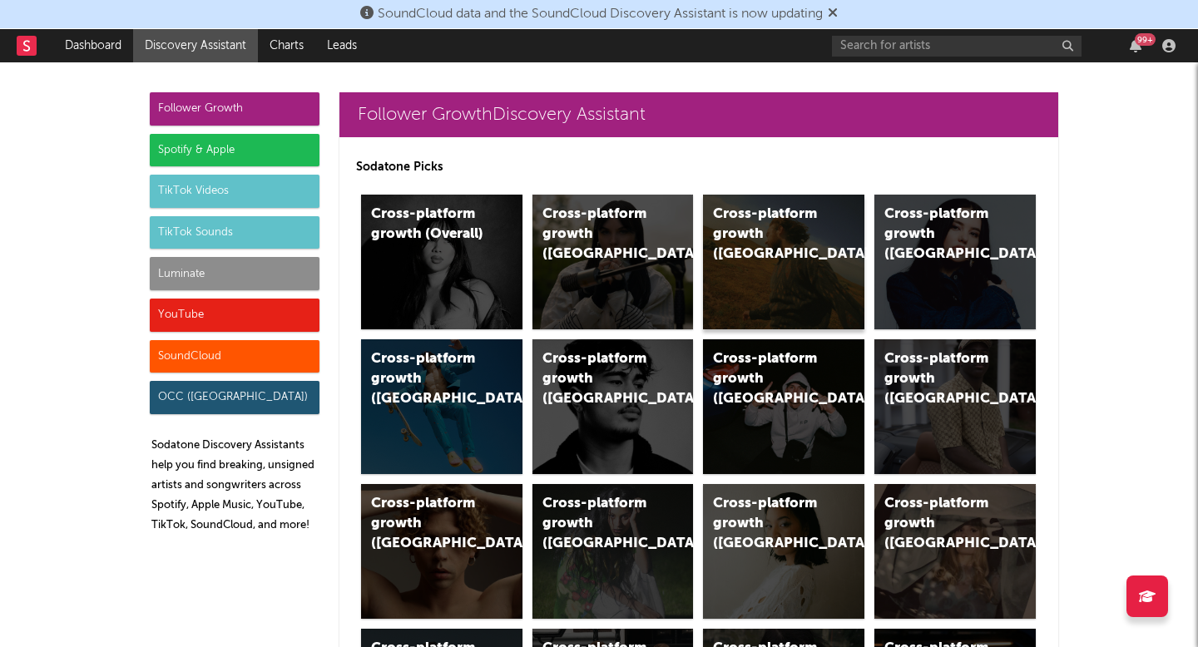
click at [825, 263] on div "Cross-platform growth (US)" at bounding box center [783, 262] width 161 height 135
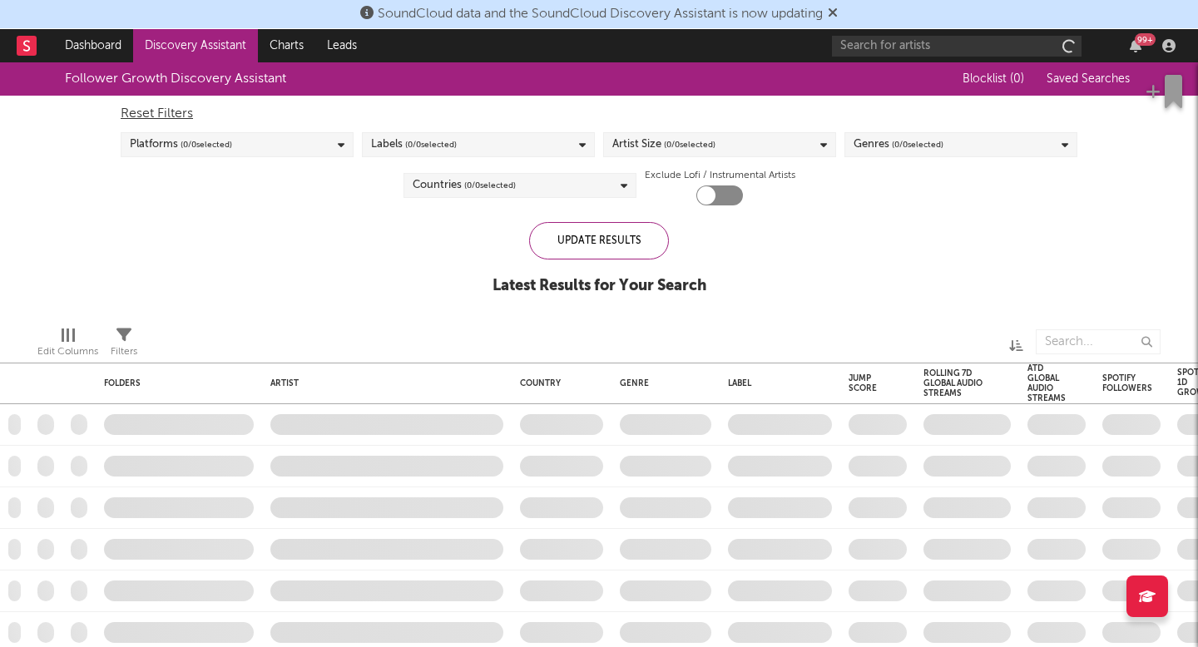
checkbox input "true"
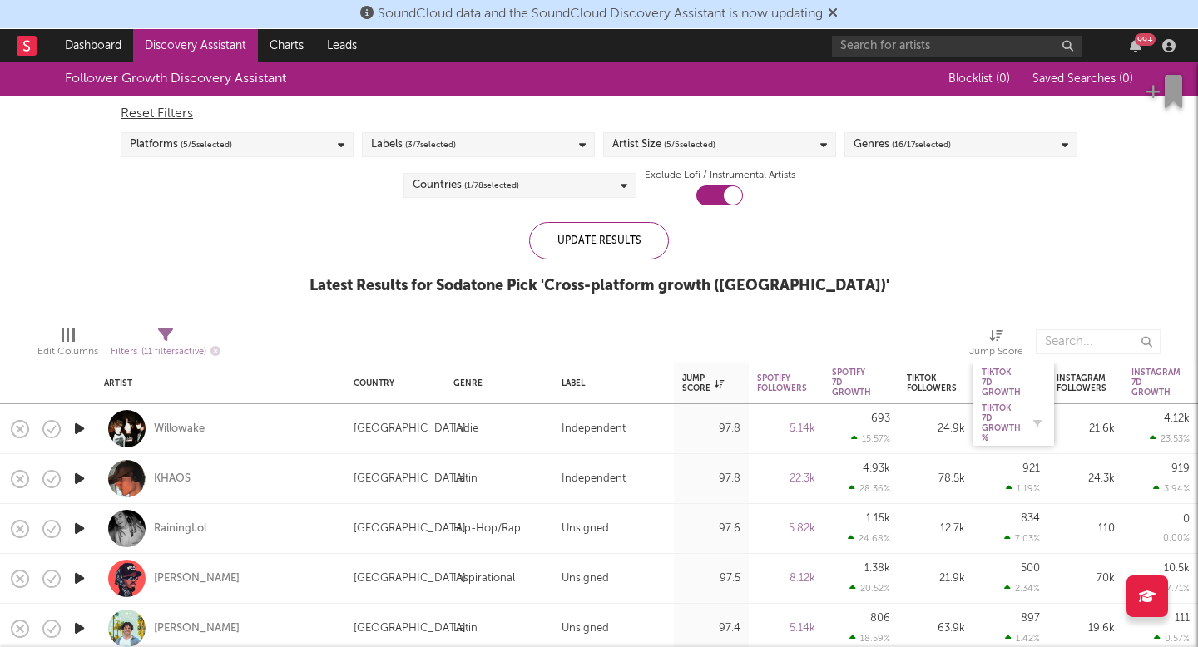
click at [982, 424] on div "Tiktok 7D Growth %" at bounding box center [1001, 424] width 39 height 40
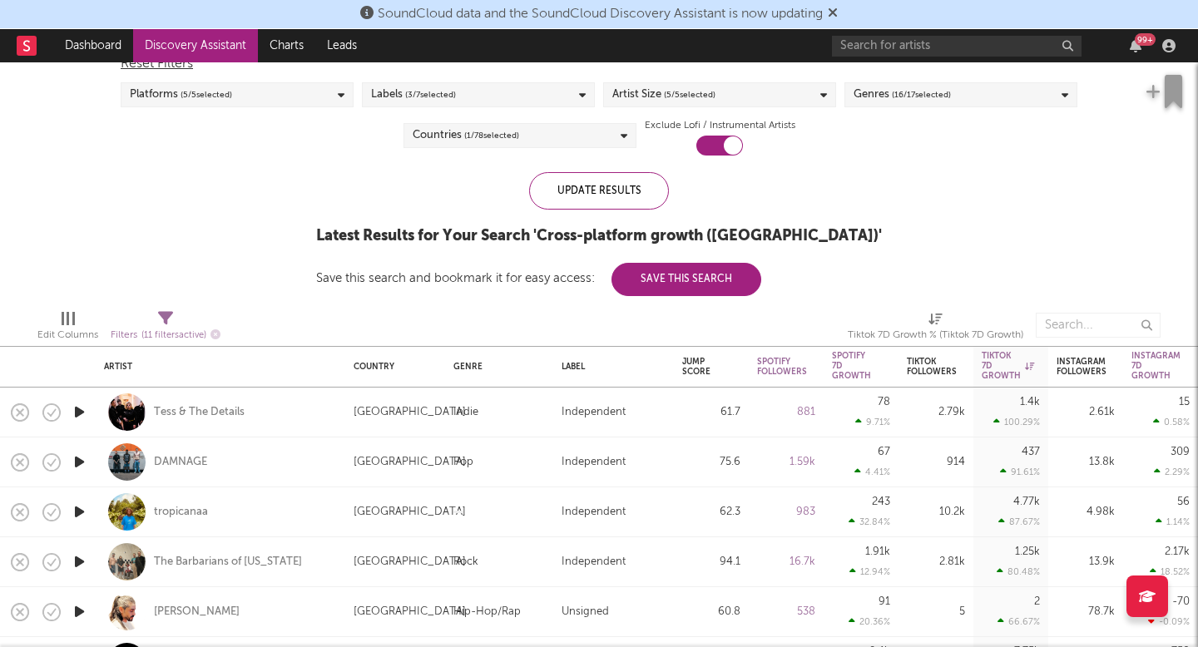
click at [81, 408] on icon "button" at bounding box center [79, 412] width 17 height 21
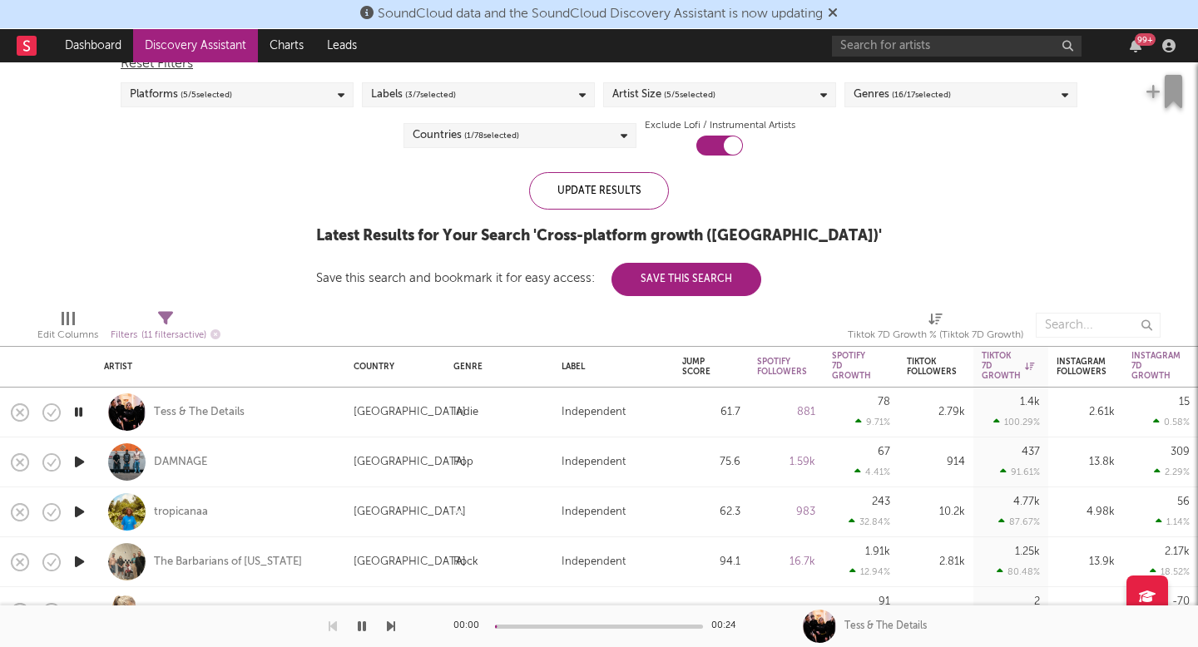
click at [81, 408] on icon "button" at bounding box center [79, 412] width 16 height 21
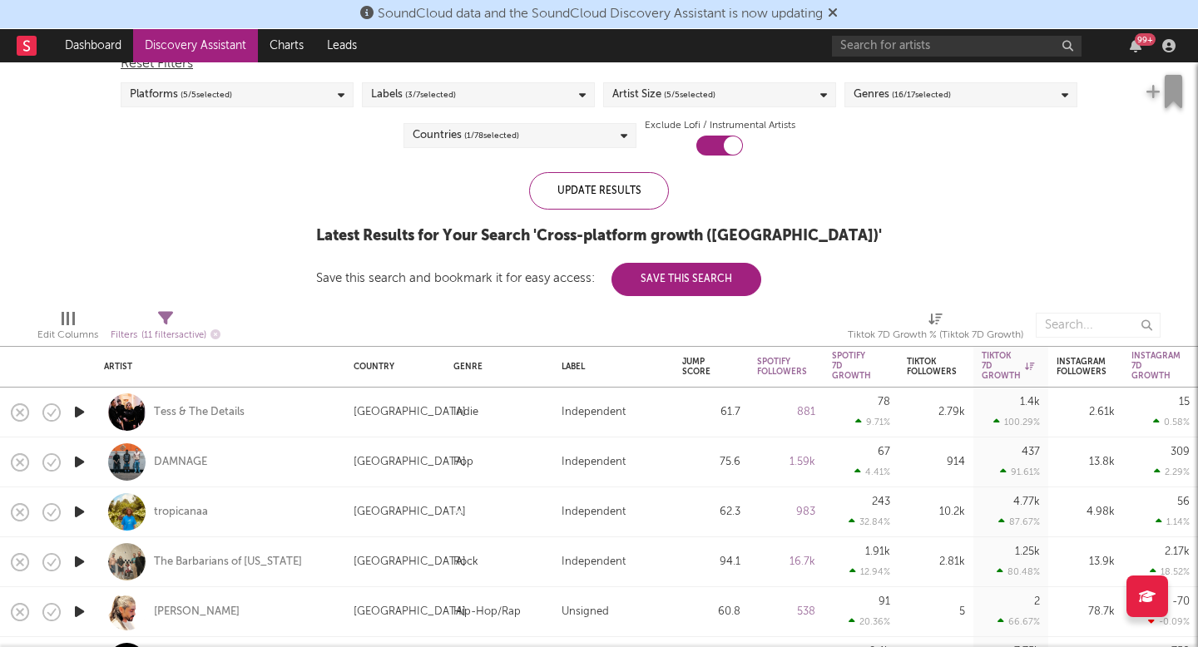
click at [81, 416] on icon "button" at bounding box center [79, 412] width 17 height 21
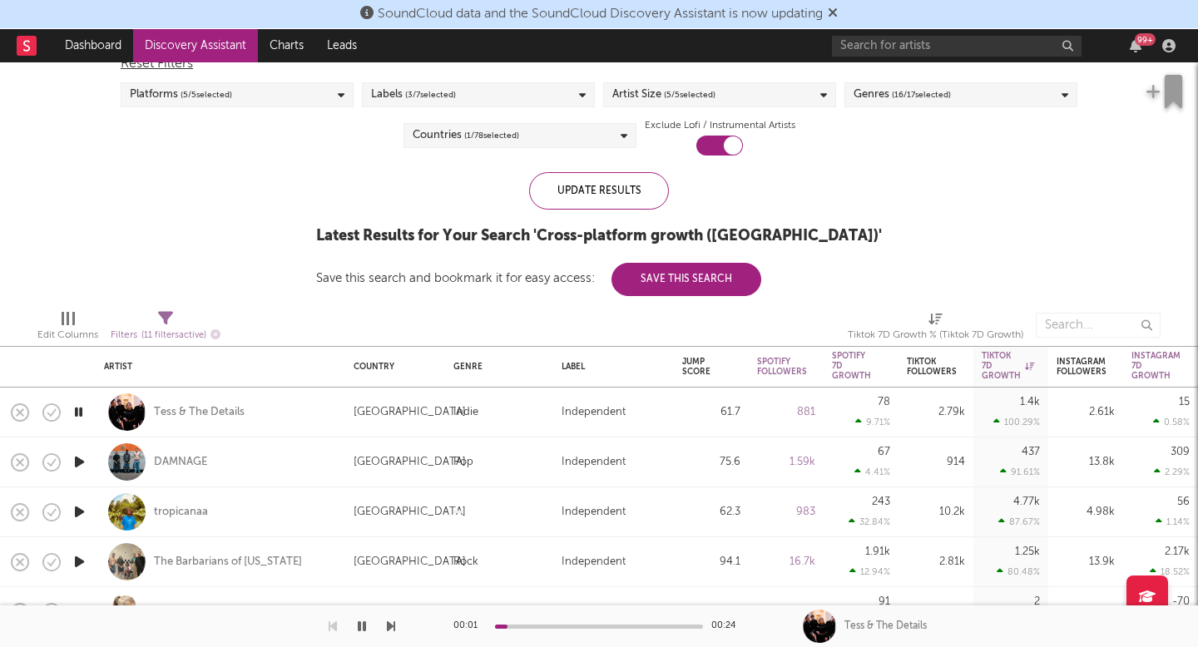
click at [81, 459] on icon "button" at bounding box center [79, 462] width 17 height 21
click at [81, 459] on icon "button" at bounding box center [79, 462] width 16 height 21
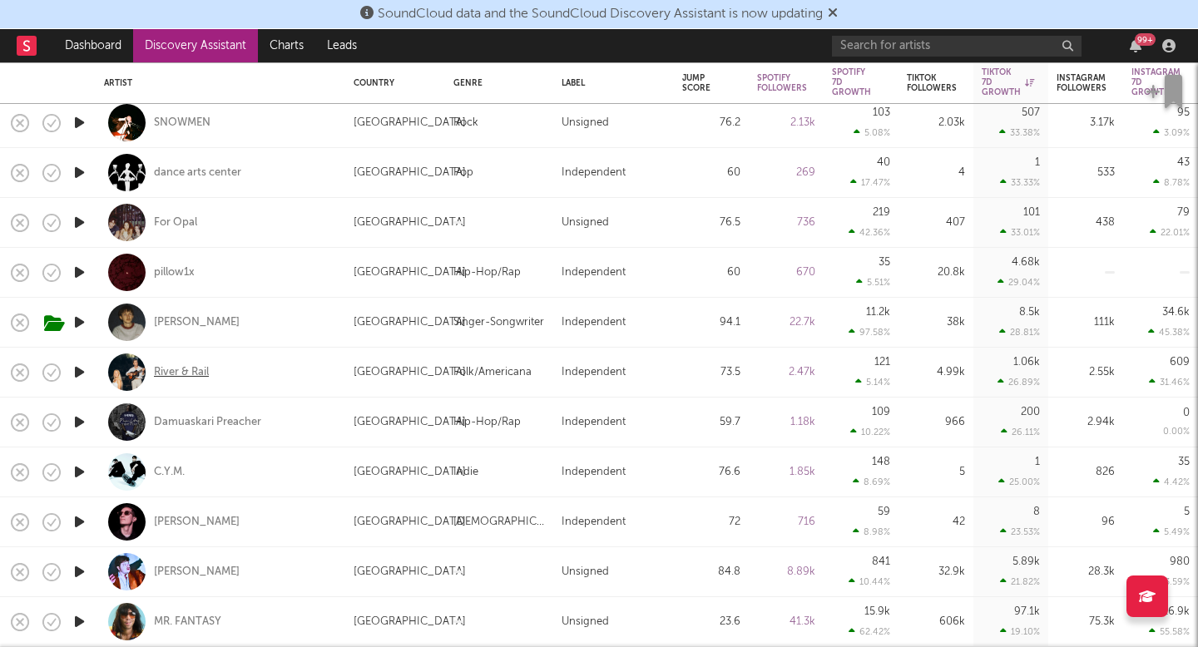
click at [209, 378] on div "River & Rail" at bounding box center [181, 372] width 55 height 15
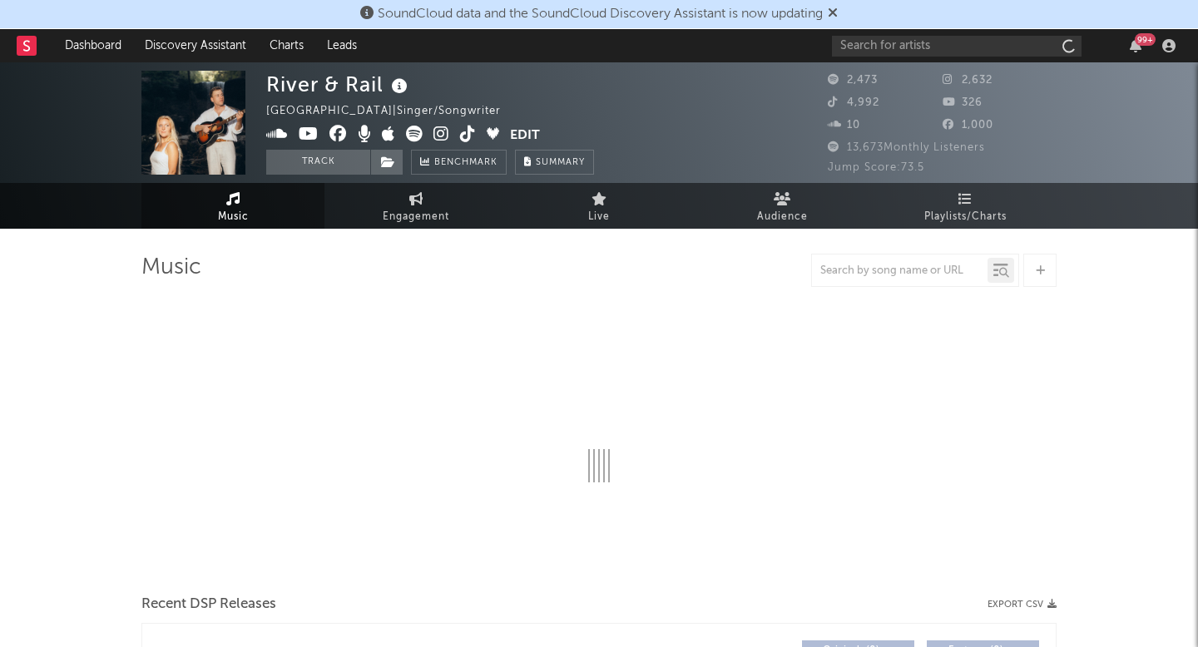
select select "6m"
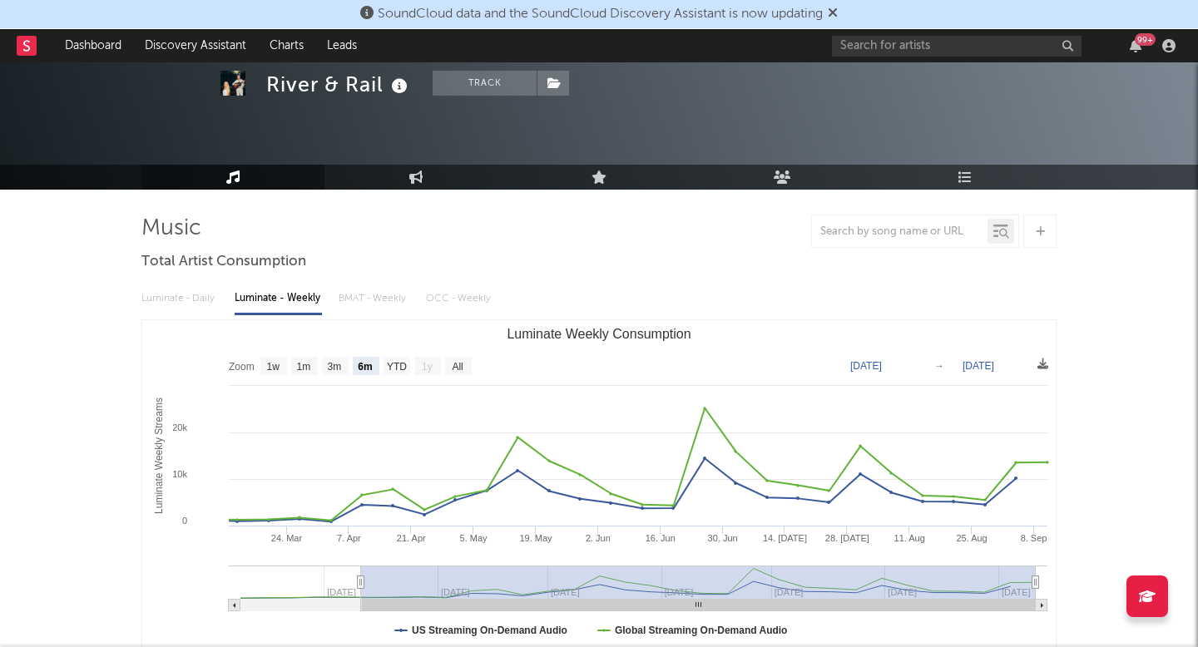
scroll to position [60, 0]
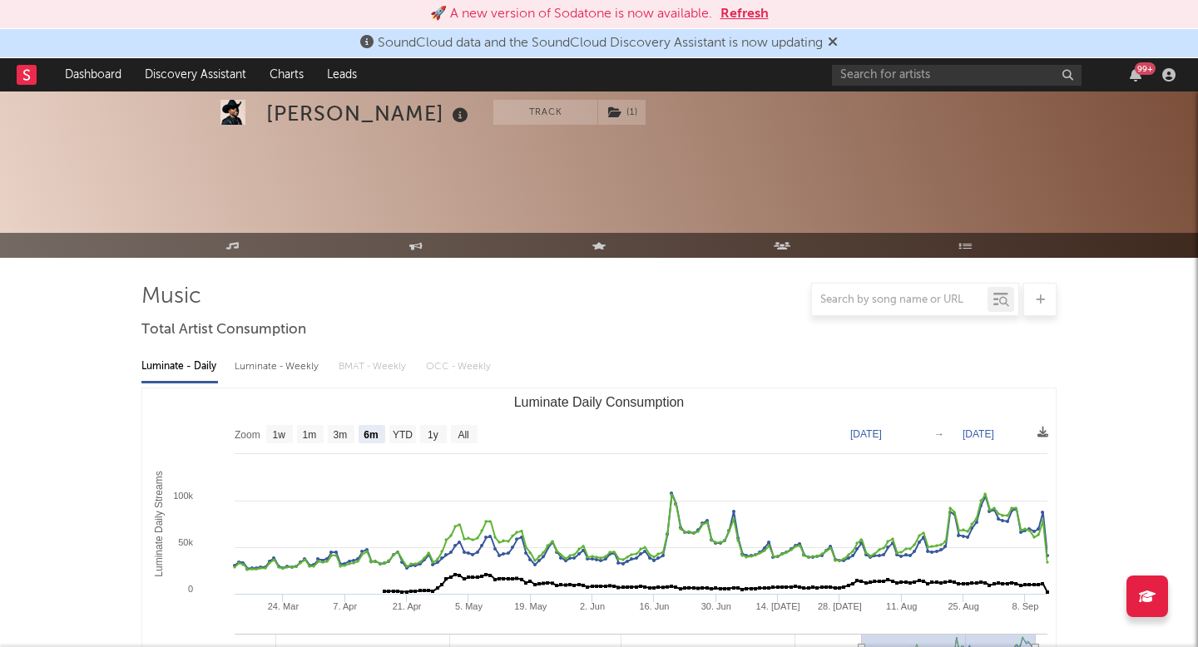
select select "6m"
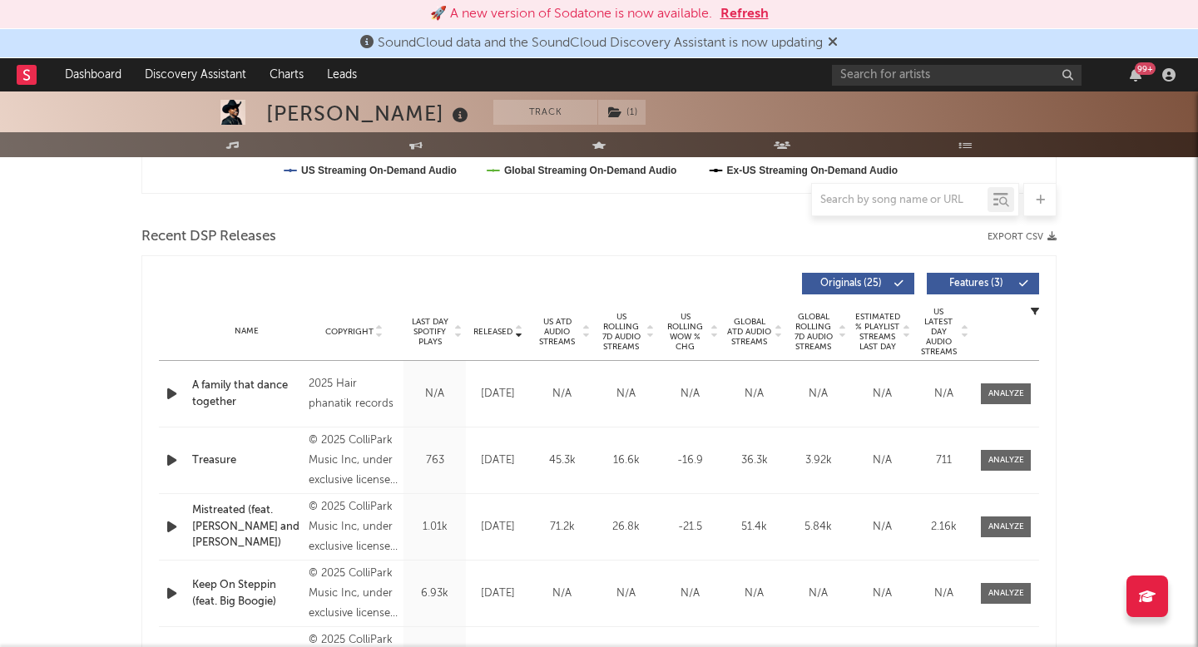
scroll to position [489, 0]
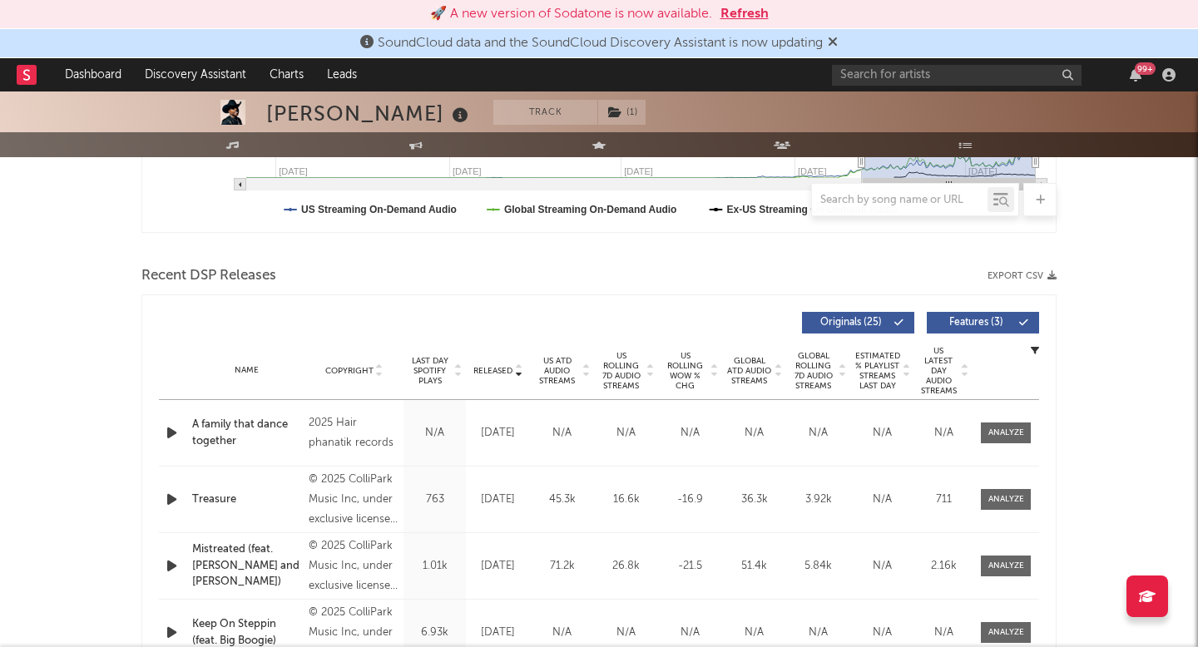
click at [845, 51] on div "SoundCloud data and the SoundCloud Discovery Assistant is now updating" at bounding box center [599, 43] width 1198 height 29
click at [845, 45] on div "SoundCloud data and the SoundCloud Discovery Assistant is now updating" at bounding box center [599, 43] width 1198 height 29
click at [831, 44] on span "SoundCloud data and the SoundCloud Discovery Assistant is now updating" at bounding box center [599, 43] width 478 height 20
click at [832, 47] on span "SoundCloud data and the SoundCloud Discovery Assistant is now updating" at bounding box center [599, 43] width 478 height 20
click at [838, 47] on icon at bounding box center [833, 41] width 10 height 13
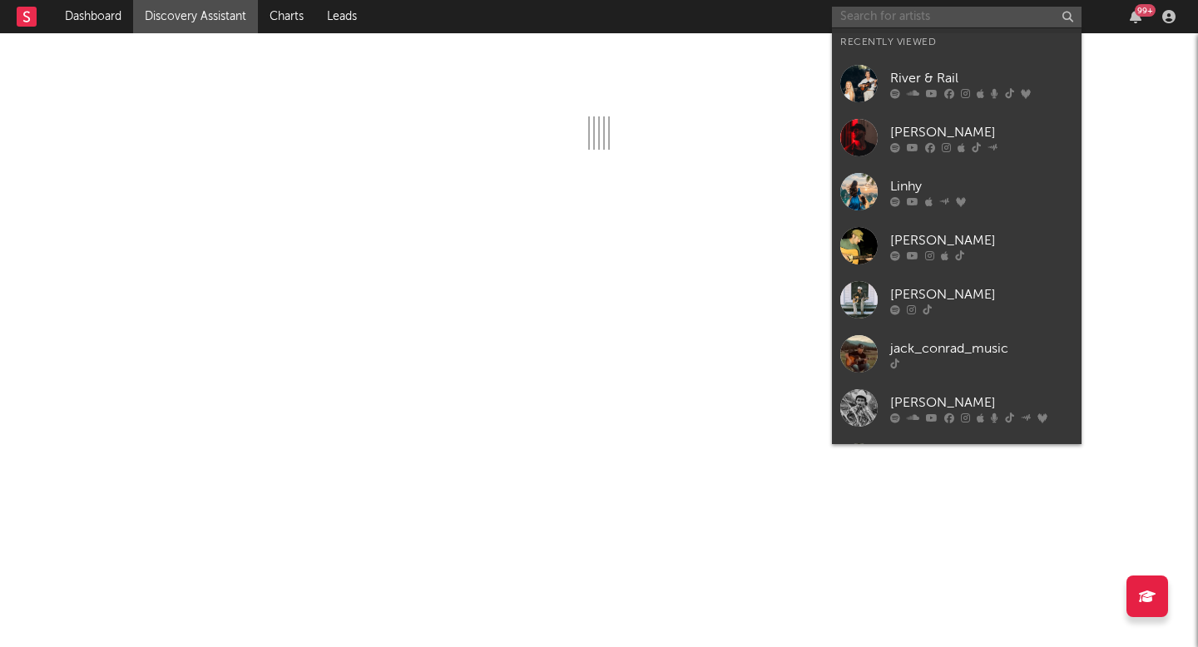
click at [882, 22] on input "text" at bounding box center [957, 17] width 250 height 21
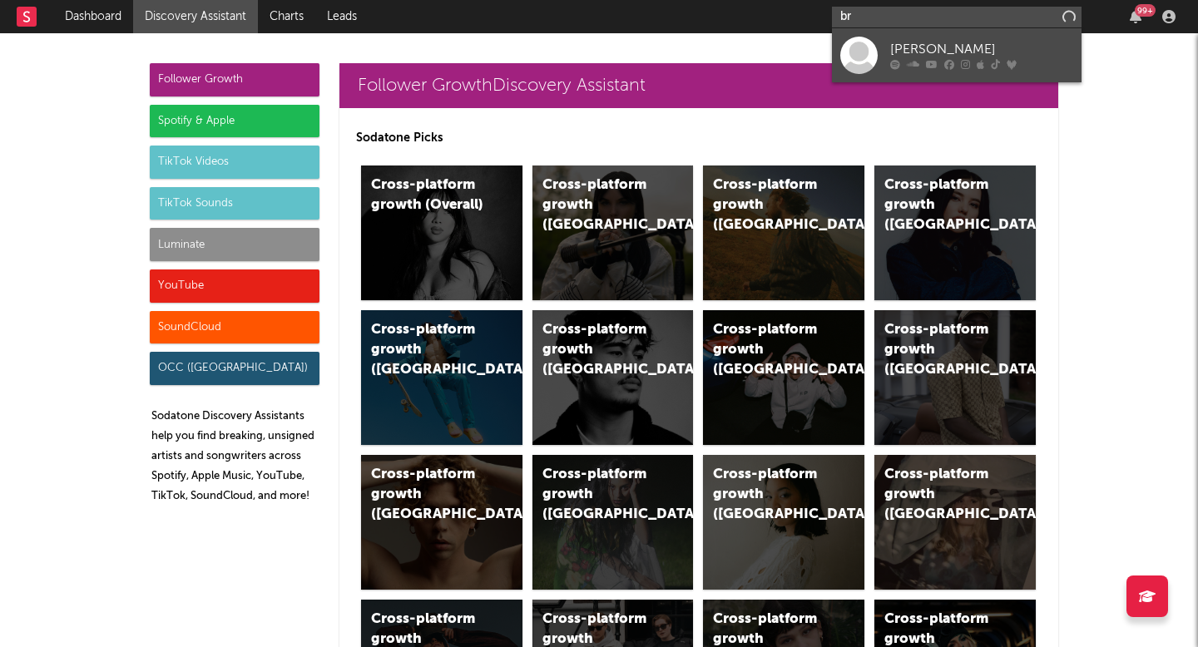
type input "b"
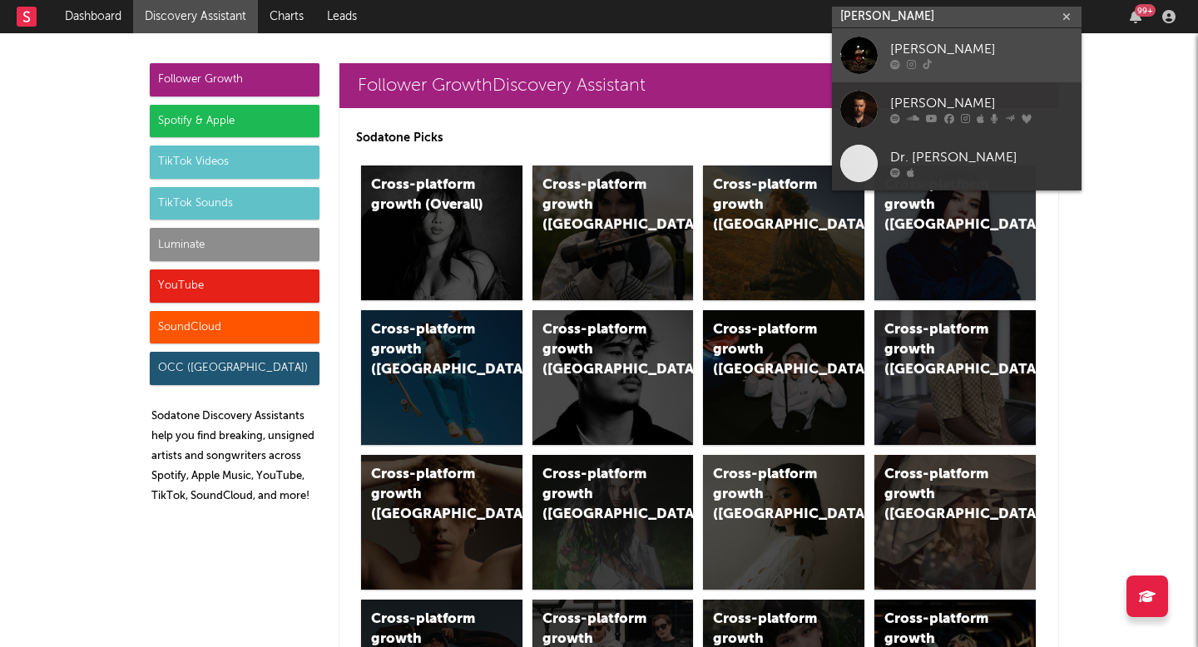
type input "davis cook"
click at [894, 61] on icon at bounding box center [895, 65] width 10 height 10
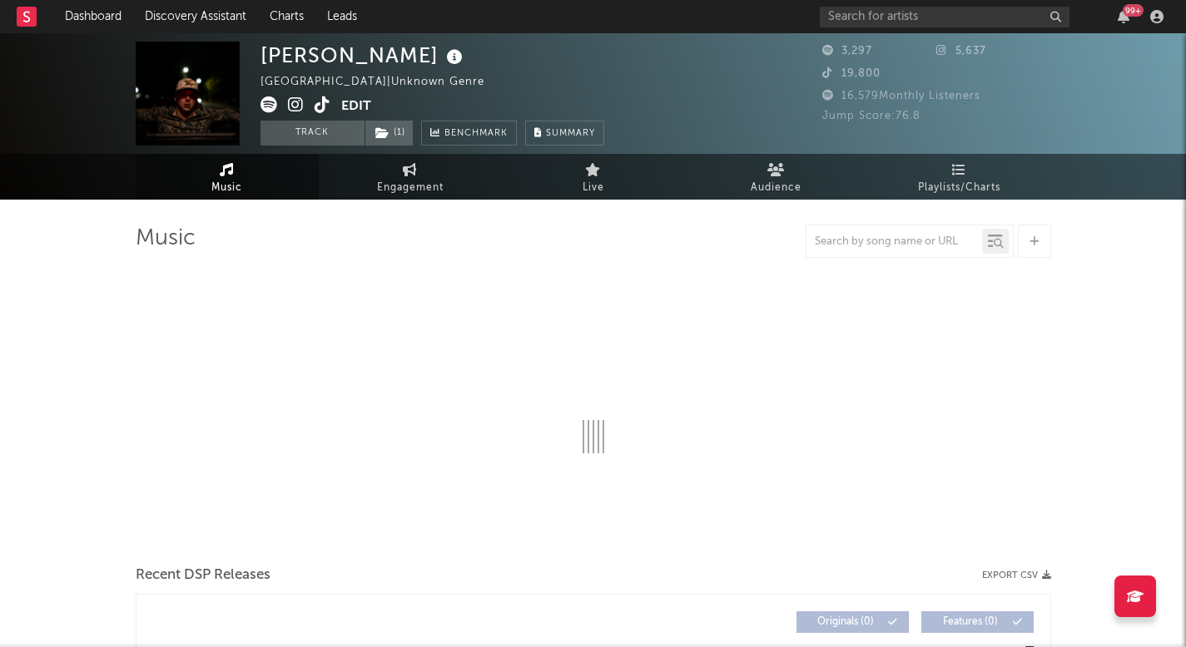
select select "1w"
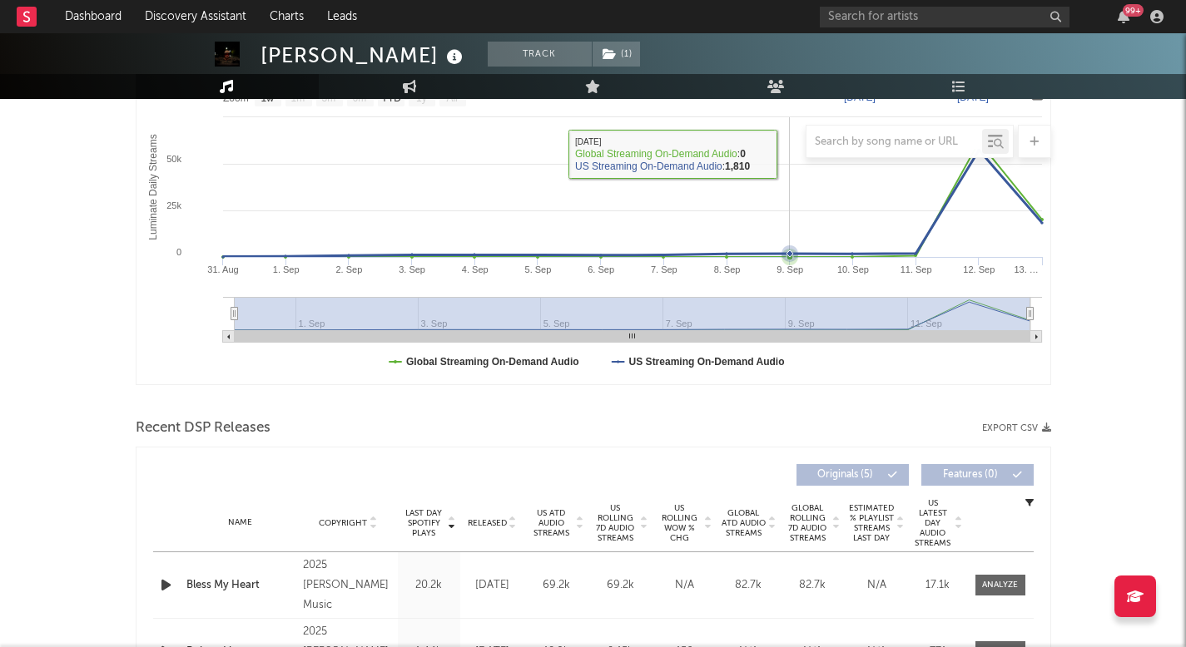
scroll to position [436, 0]
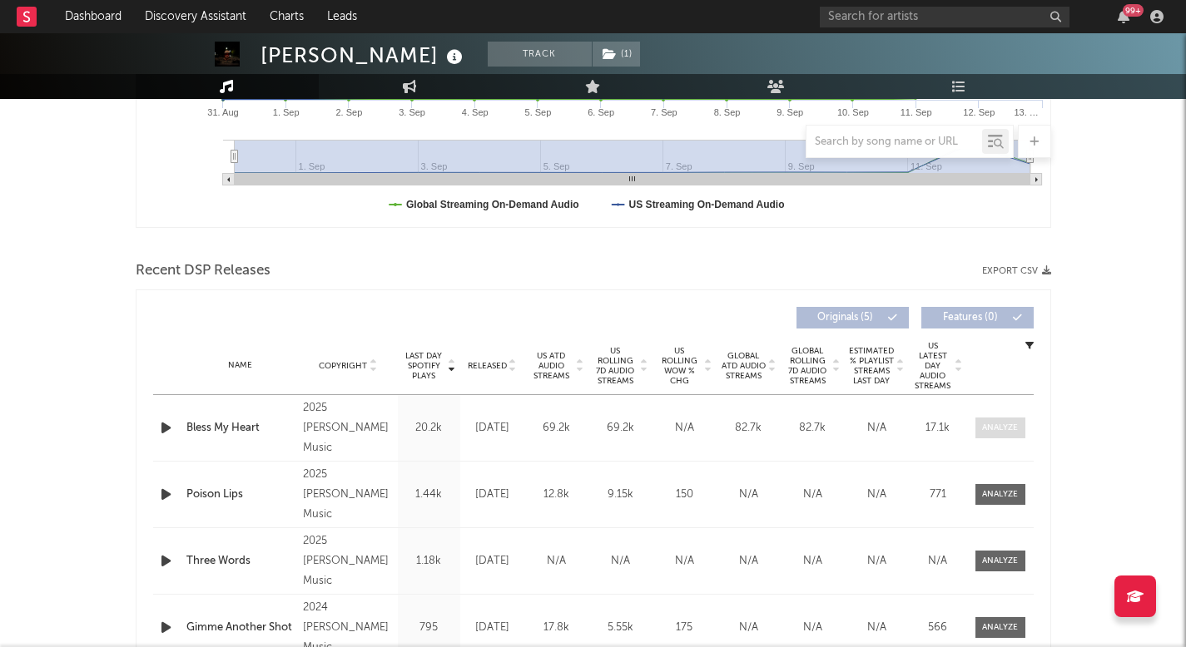
click at [1017, 422] on div at bounding box center [1000, 428] width 36 height 12
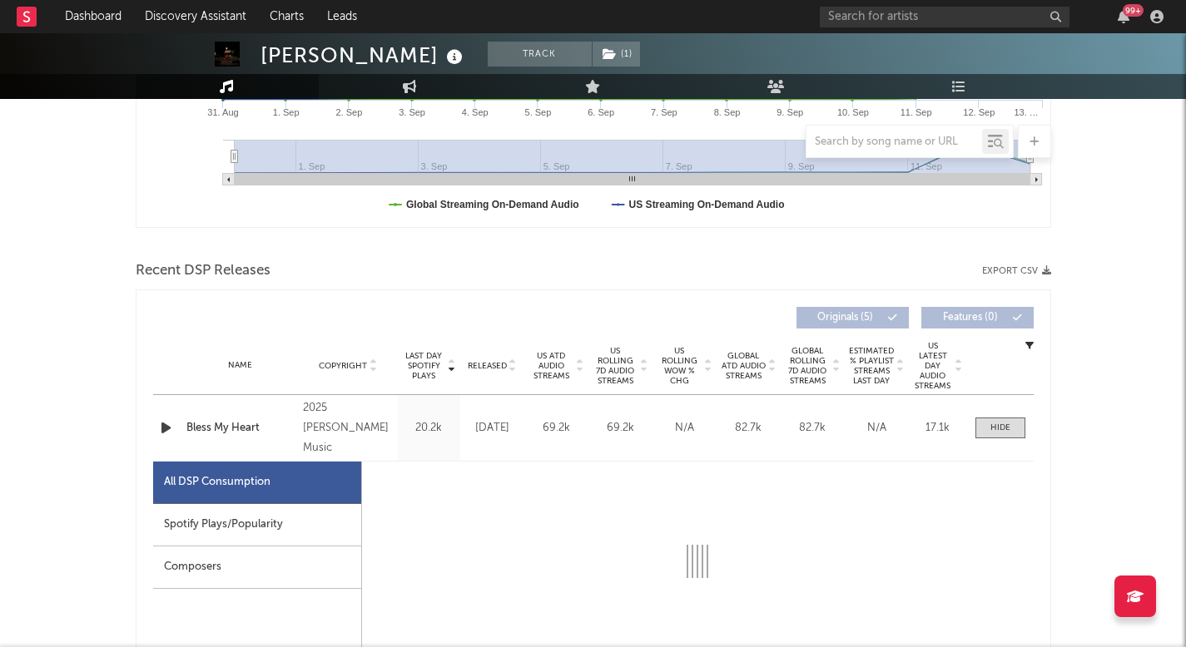
select select "1w"
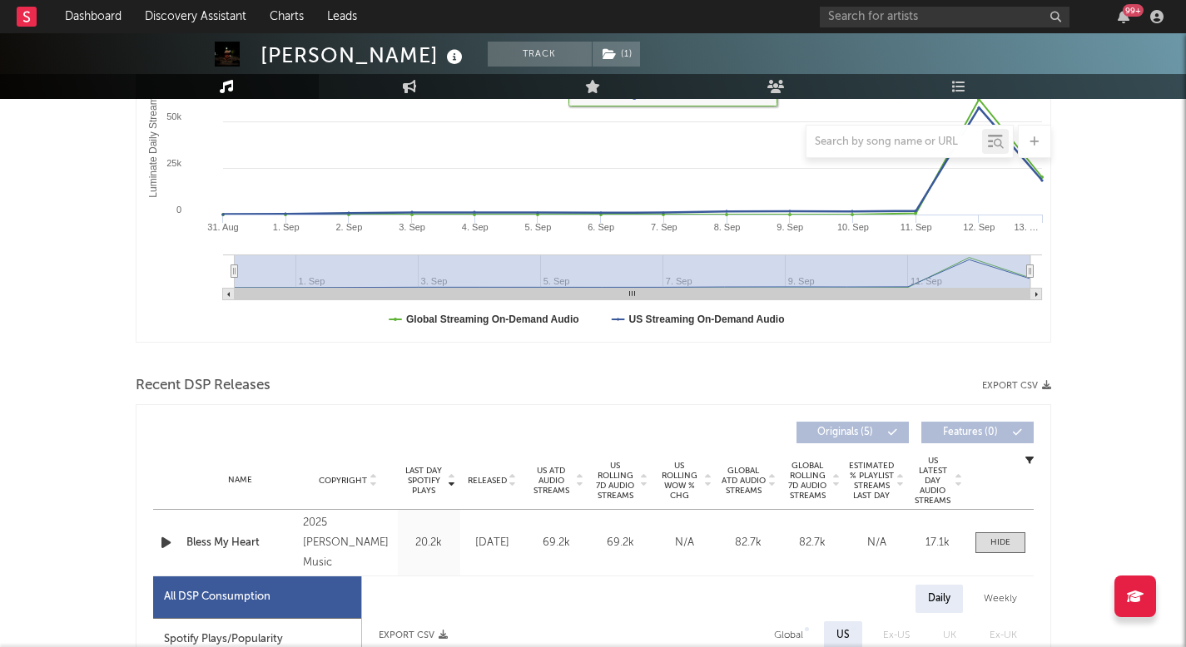
scroll to position [422, 0]
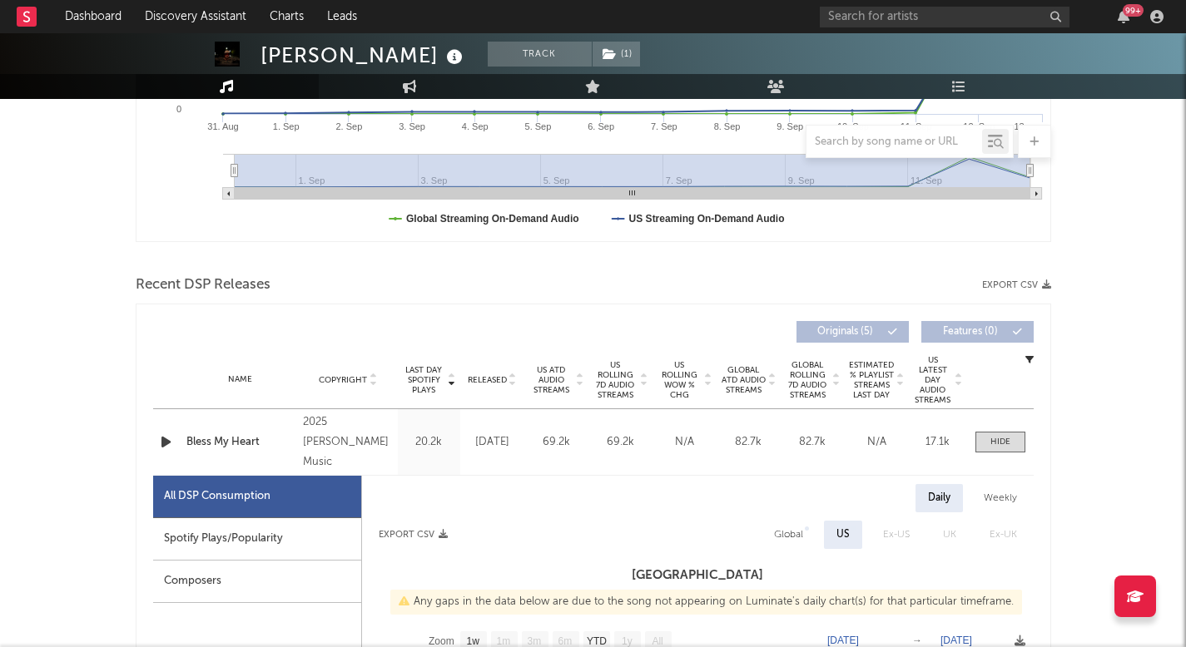
click at [297, 532] on div "Spotify Plays/Popularity" at bounding box center [257, 539] width 208 height 42
select select "1w"
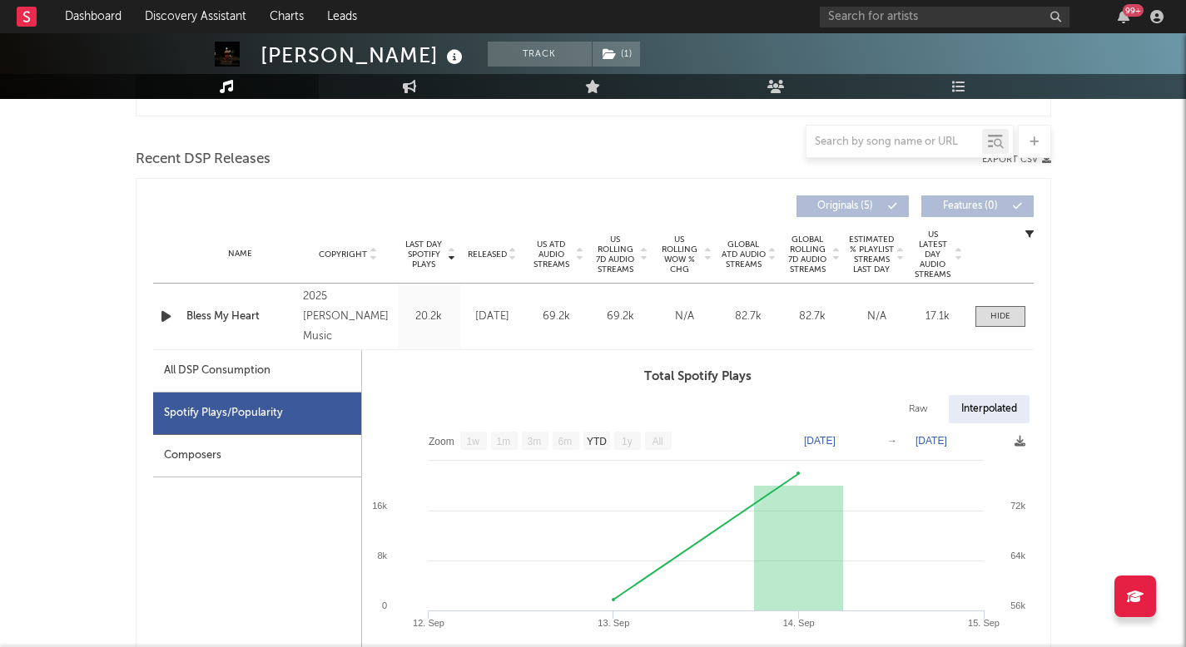
scroll to position [572, 0]
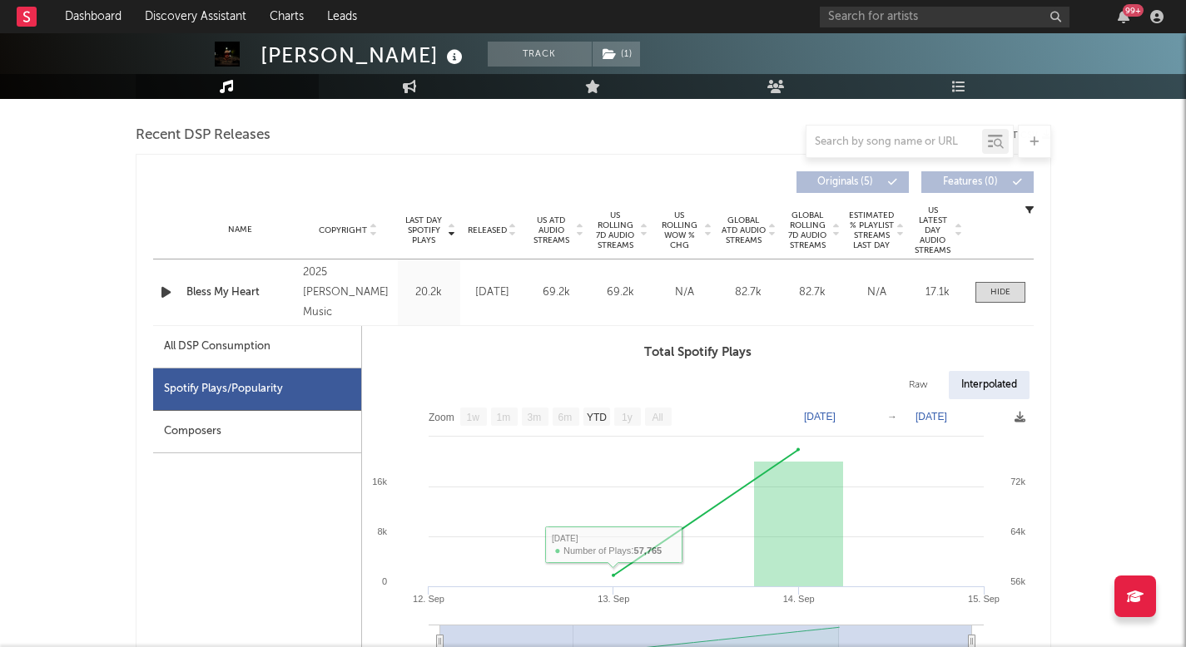
click at [304, 340] on div "All DSP Consumption" at bounding box center [257, 347] width 208 height 42
select select "1w"
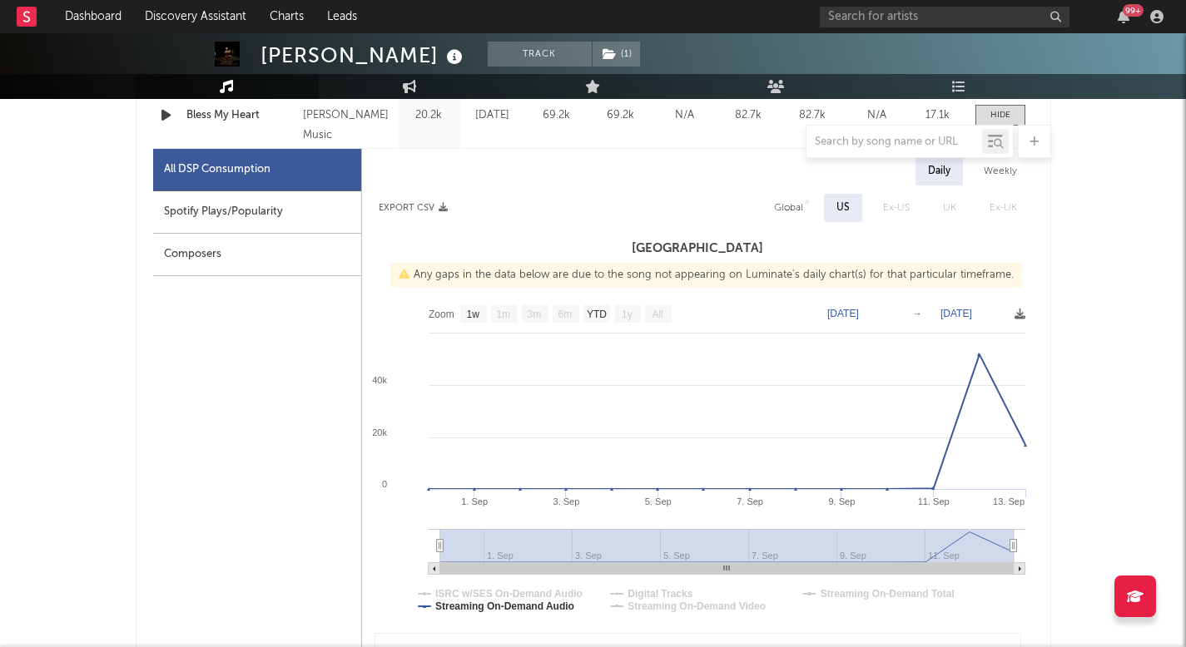
scroll to position [808, 0]
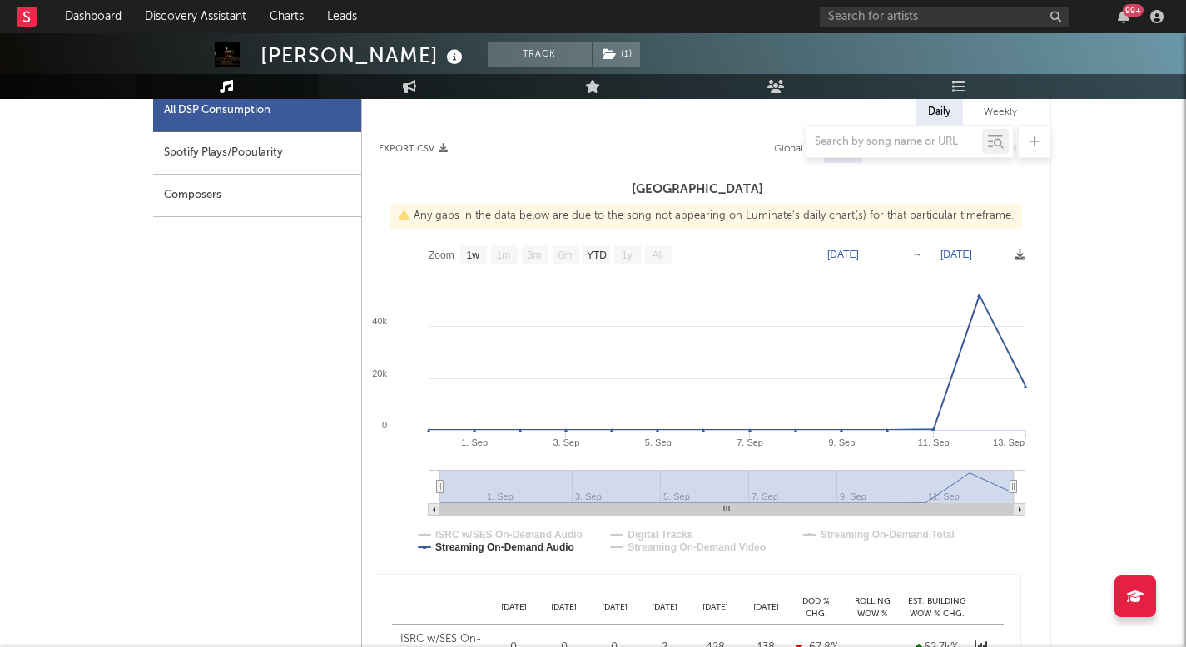
click at [776, 149] on div at bounding box center [593, 141] width 915 height 33
click at [781, 150] on div at bounding box center [593, 141] width 915 height 33
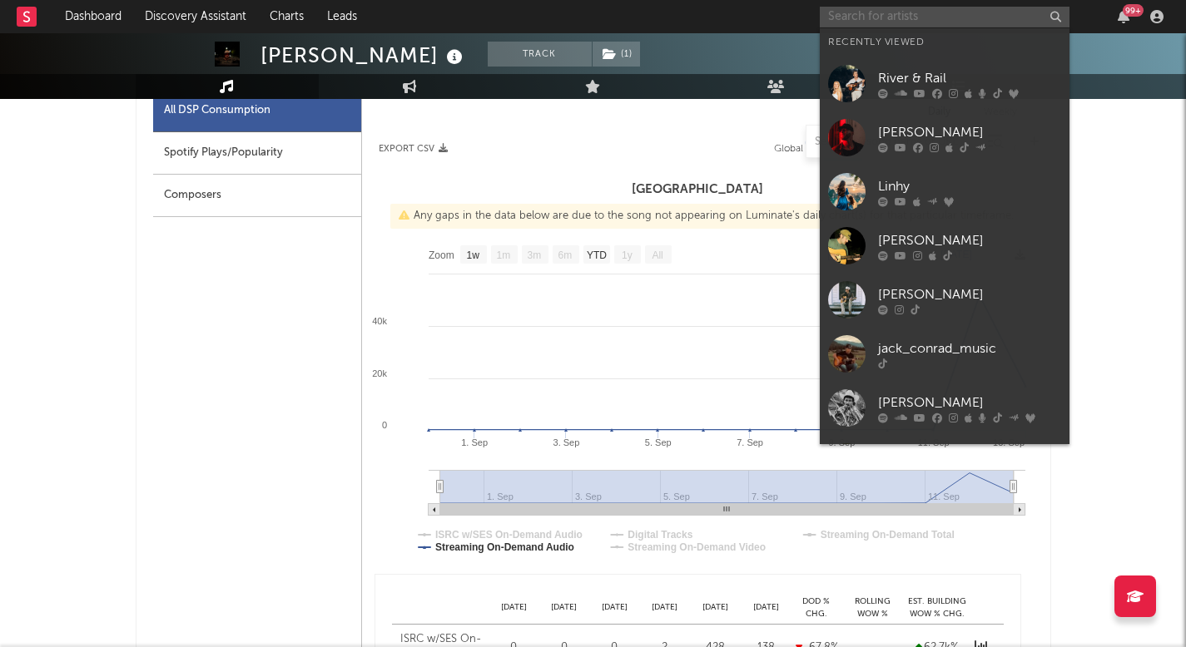
click at [923, 21] on input "text" at bounding box center [945, 17] width 250 height 21
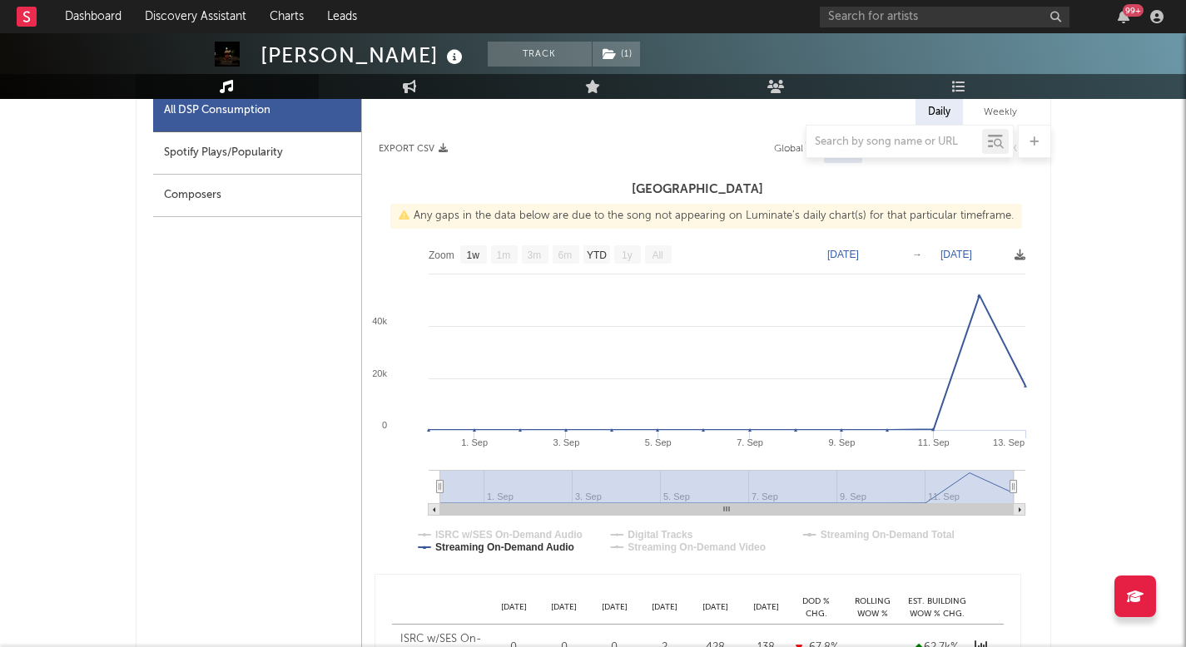
click at [1138, 232] on div "Davis Cook Track ( 1 ) United States | Unknown Genre Edit Track ( 1 ) Benchmark…" at bounding box center [593, 616] width 1186 height 2783
click at [1001, 89] on link "Playlists/Charts" at bounding box center [959, 86] width 183 height 25
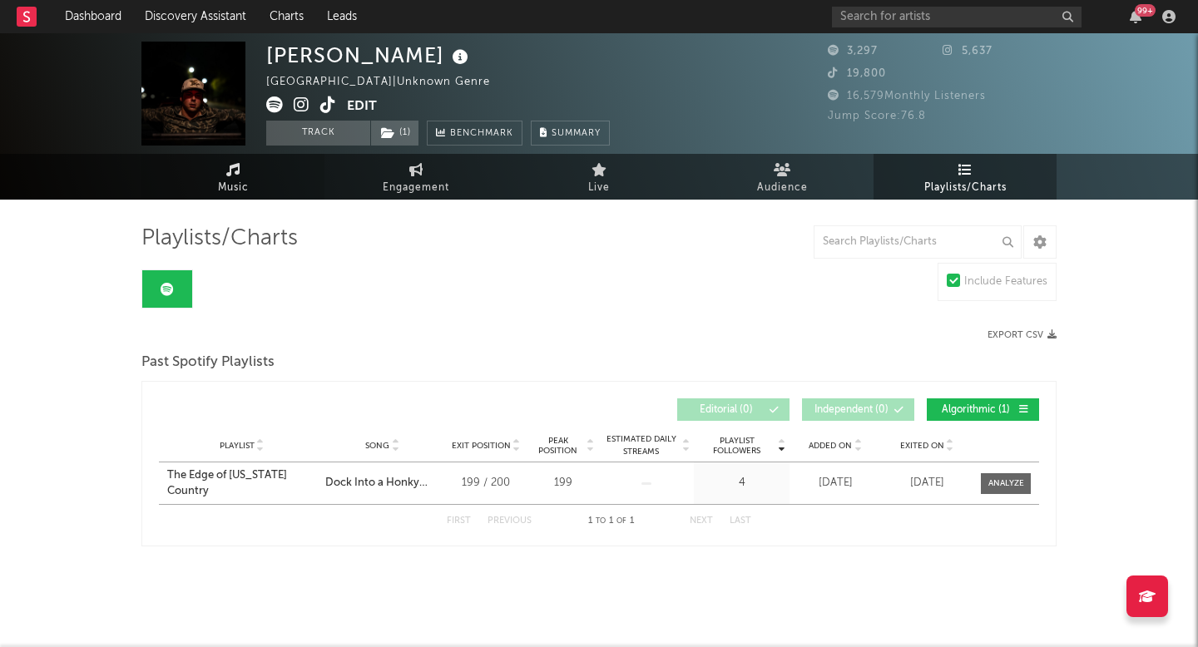
click at [199, 163] on link "Music" at bounding box center [232, 177] width 183 height 46
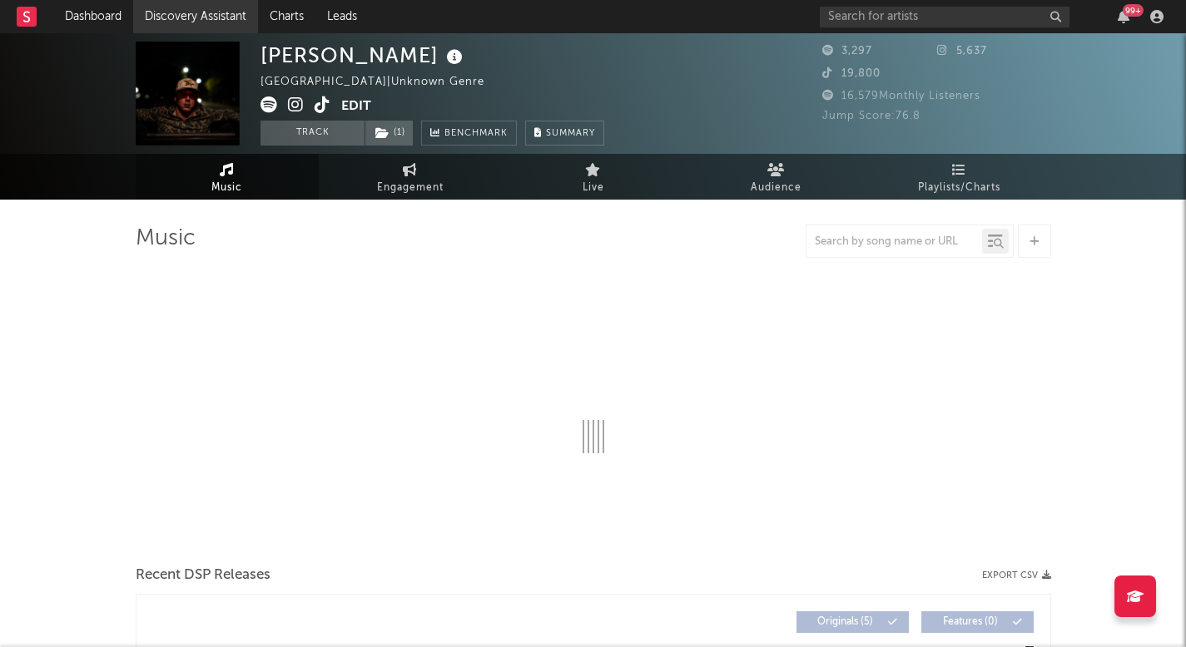
select select "1w"
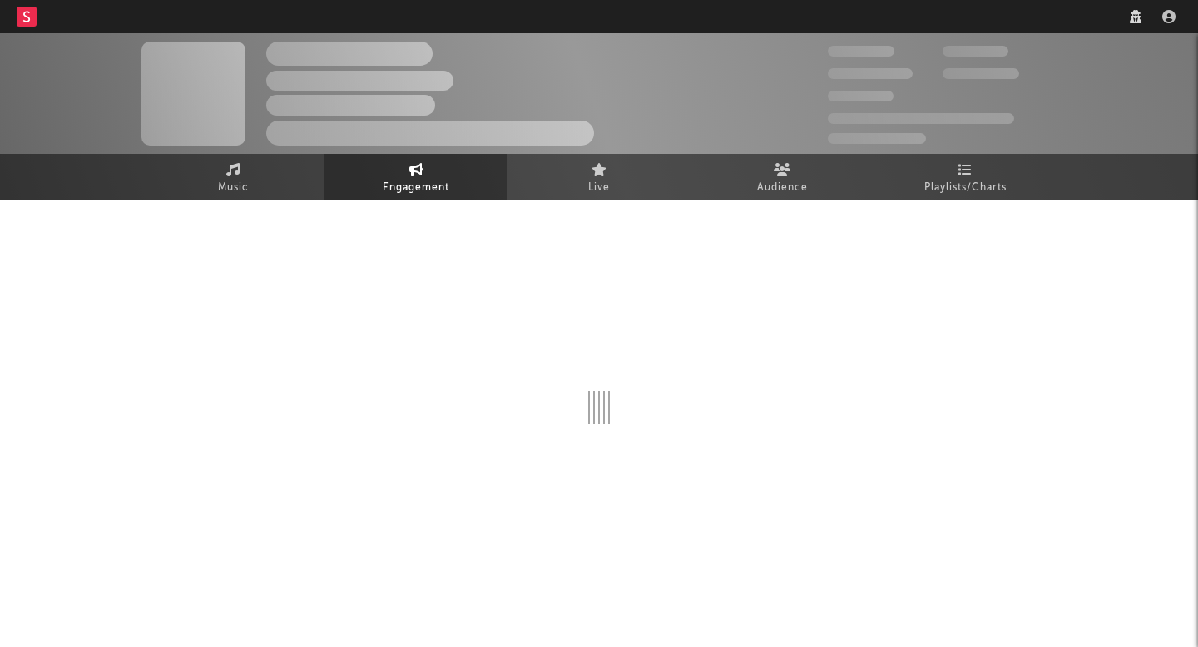
select select "1w"
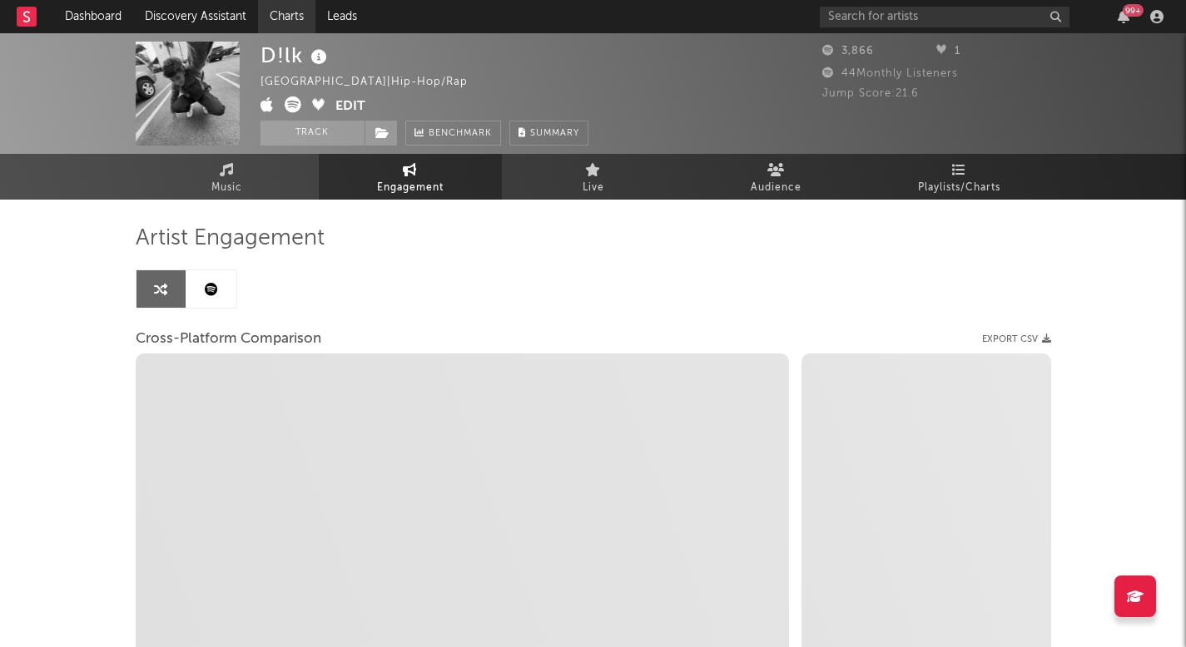
select select "1m"
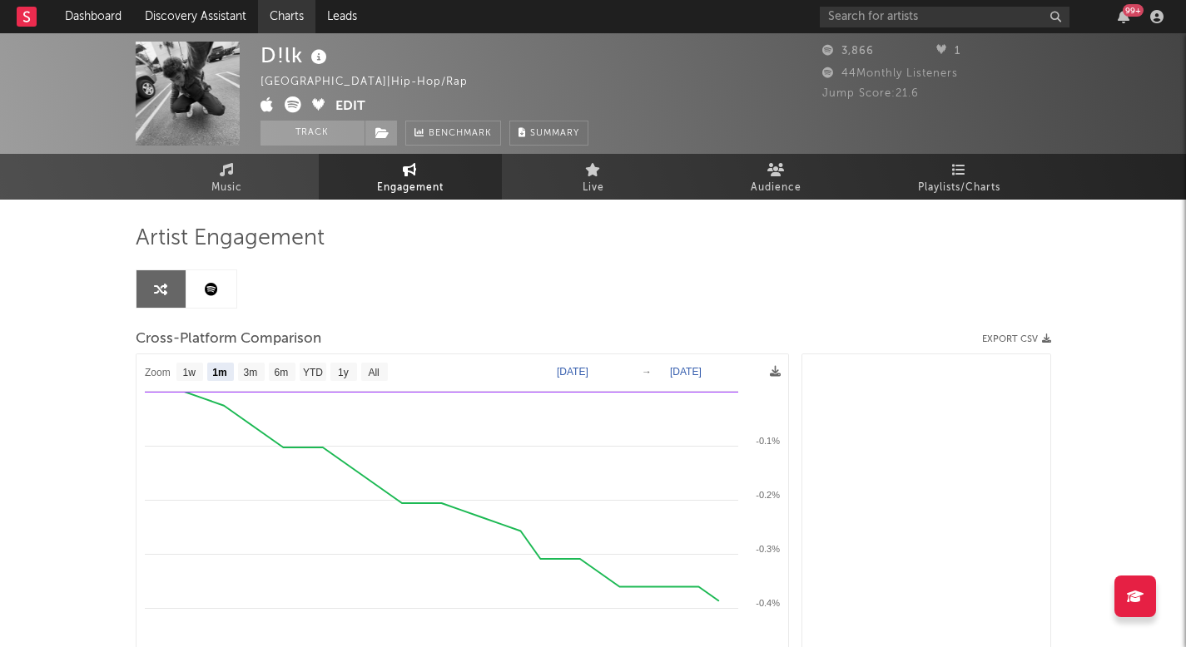
select select "1m"
click at [885, 18] on input "text" at bounding box center [945, 17] width 250 height 21
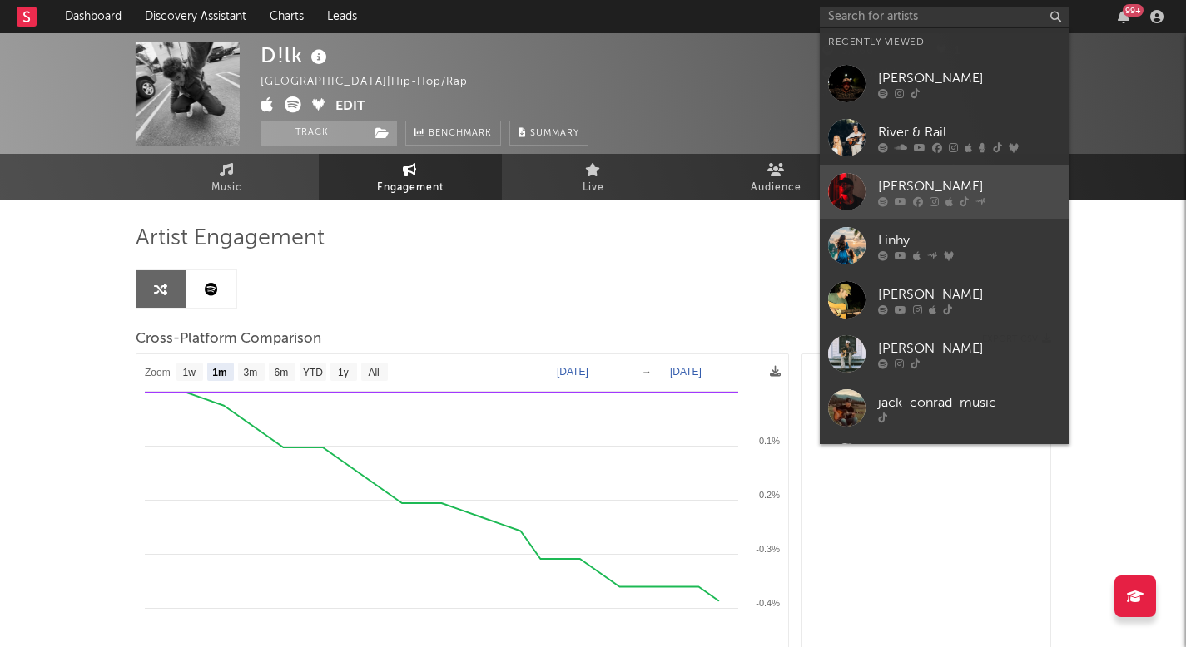
click at [916, 185] on div "[PERSON_NAME]" at bounding box center [969, 186] width 183 height 20
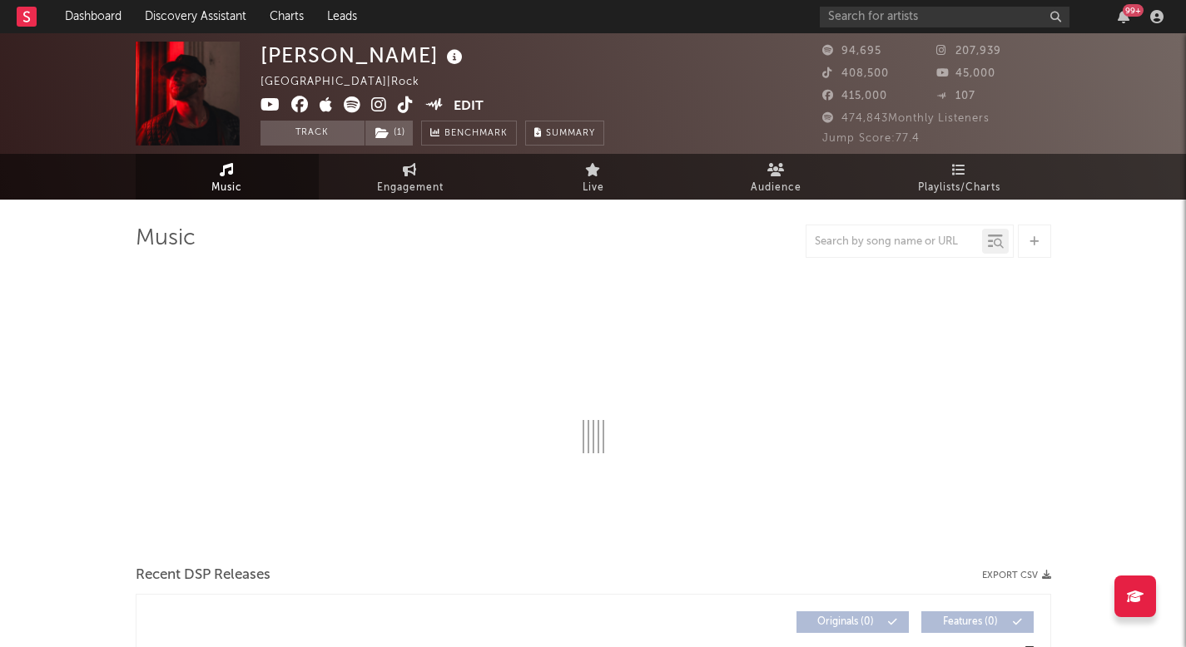
select select "6m"
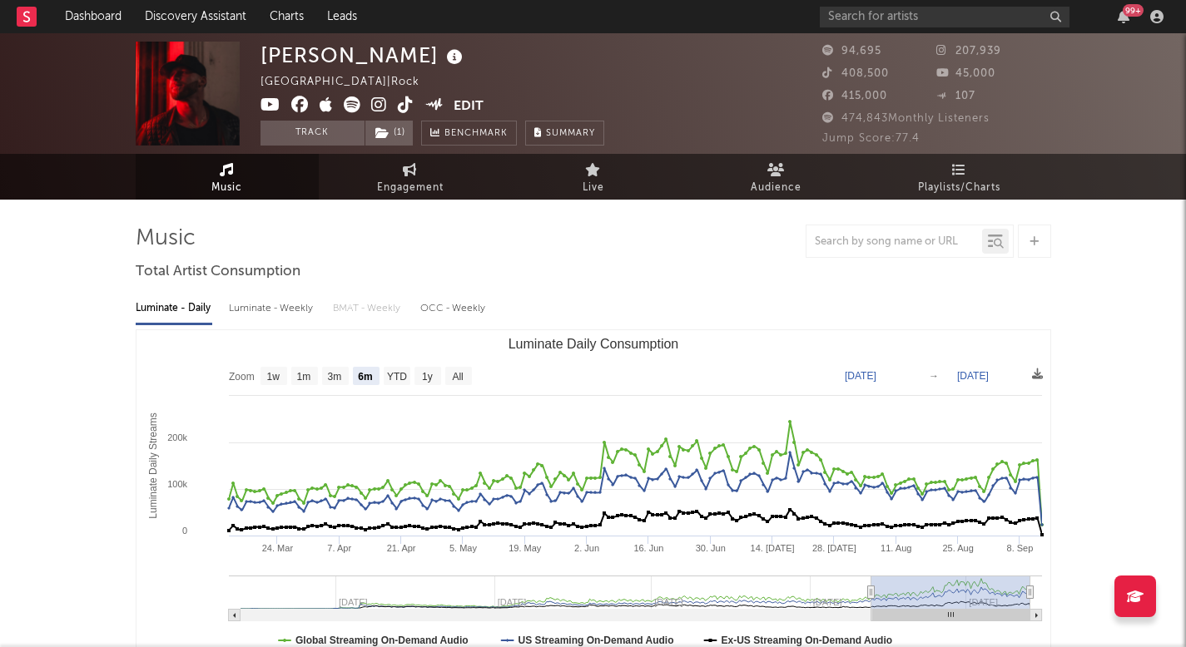
select select "6m"
click at [421, 191] on span "Engagement" at bounding box center [410, 188] width 67 height 20
select select "1w"
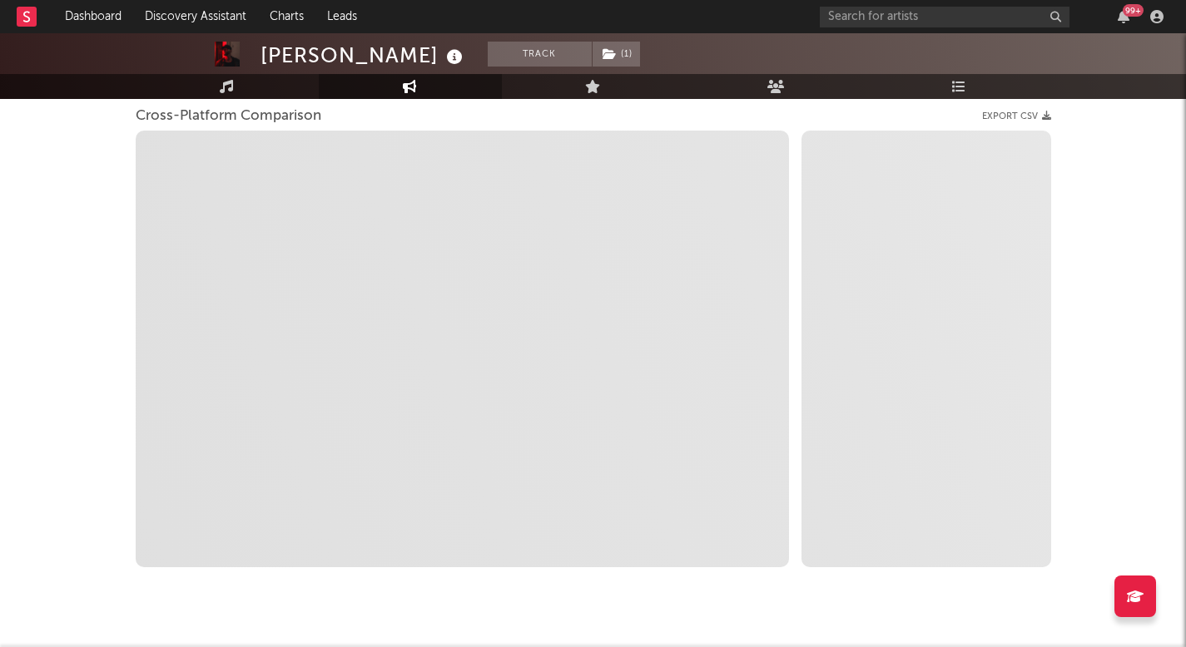
scroll to position [226, 0]
select select "1m"
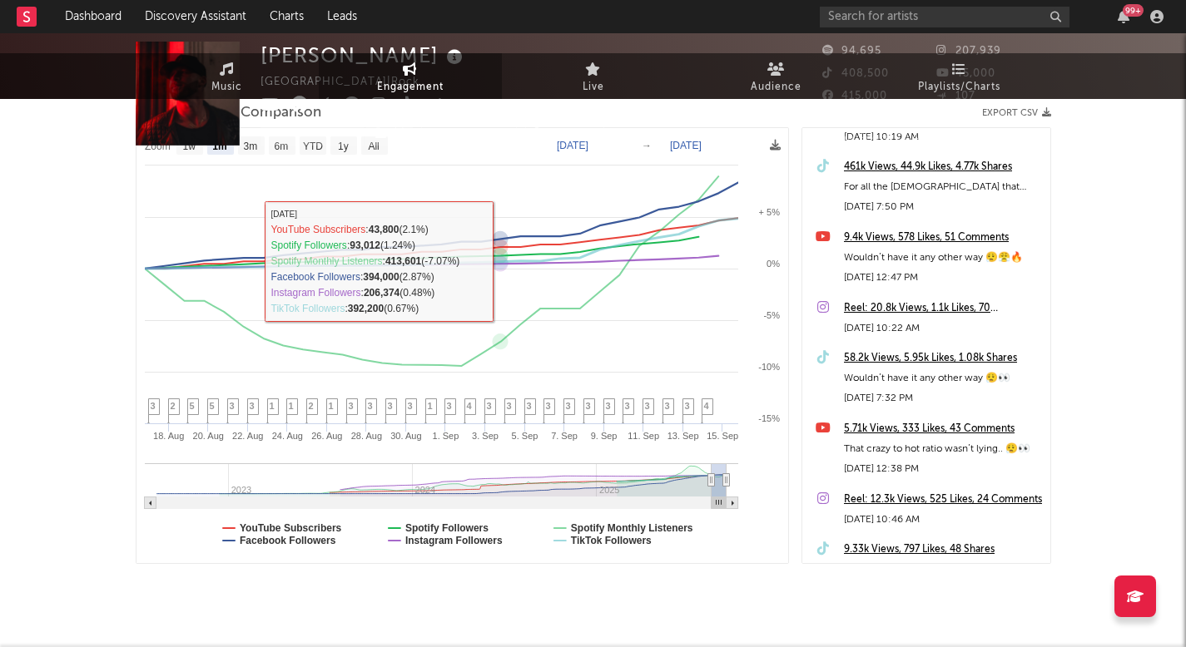
scroll to position [0, 0]
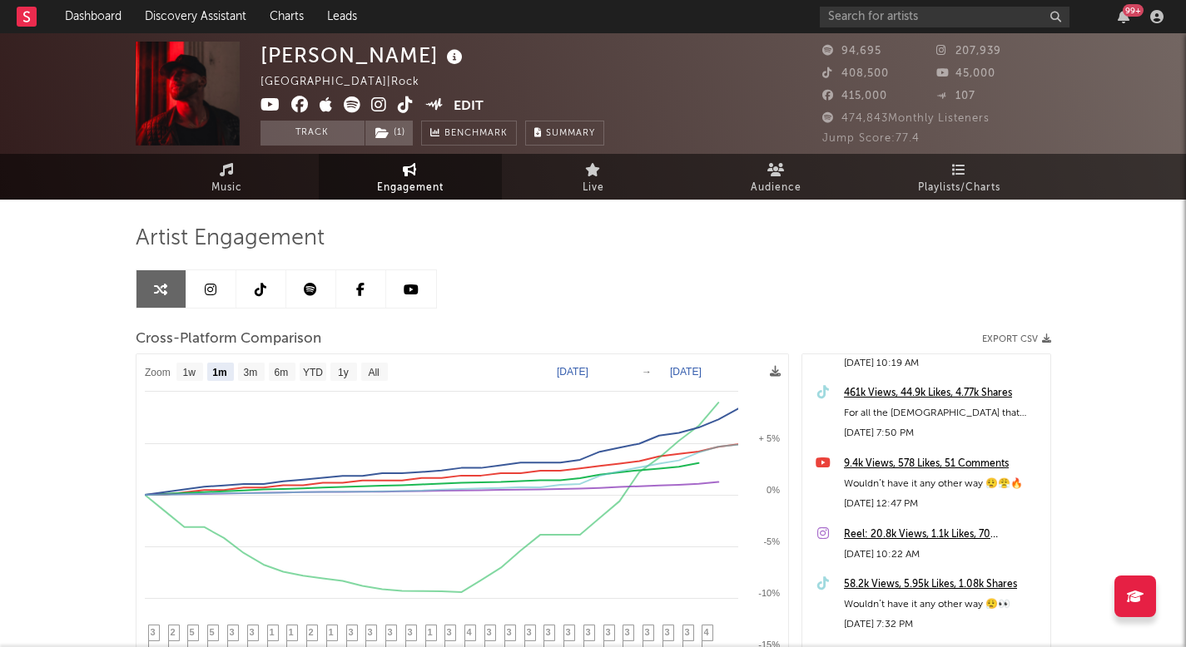
click at [409, 107] on icon at bounding box center [406, 105] width 16 height 17
click at [208, 171] on link "Music" at bounding box center [227, 177] width 183 height 46
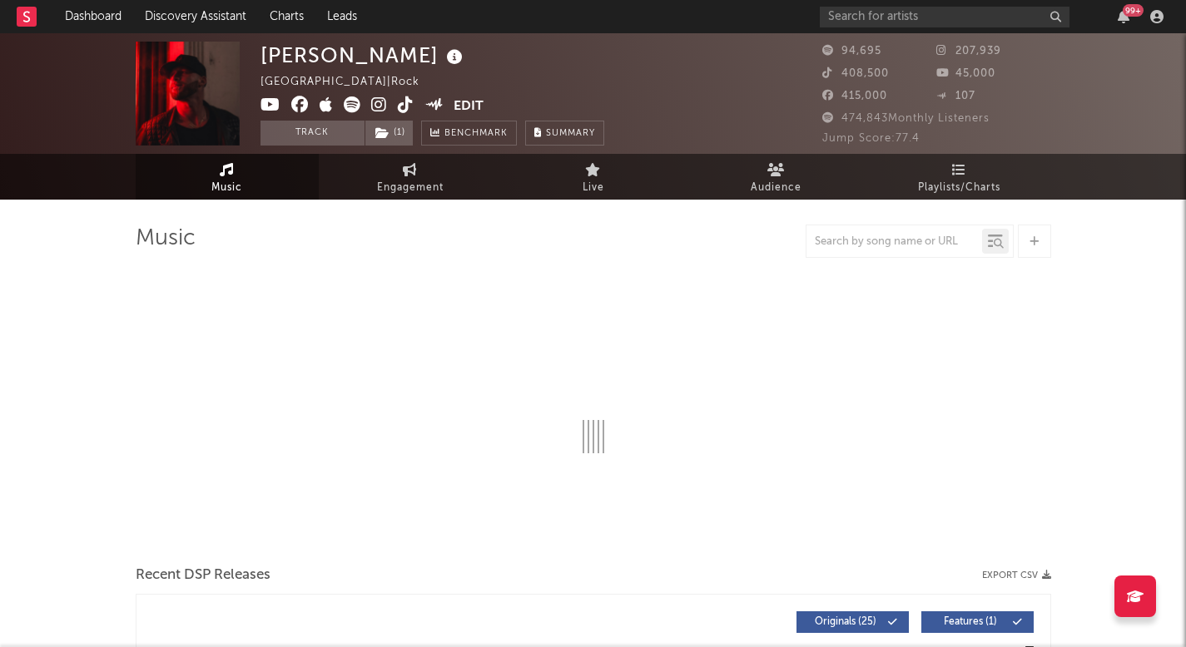
select select "6m"
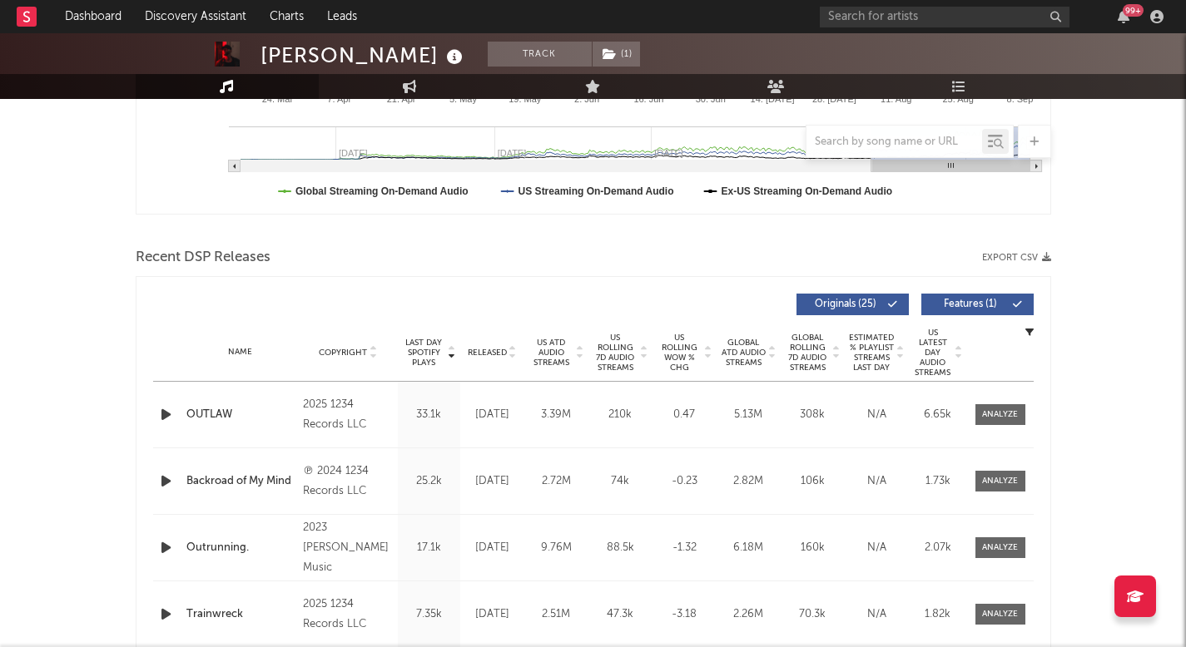
scroll to position [459, 0]
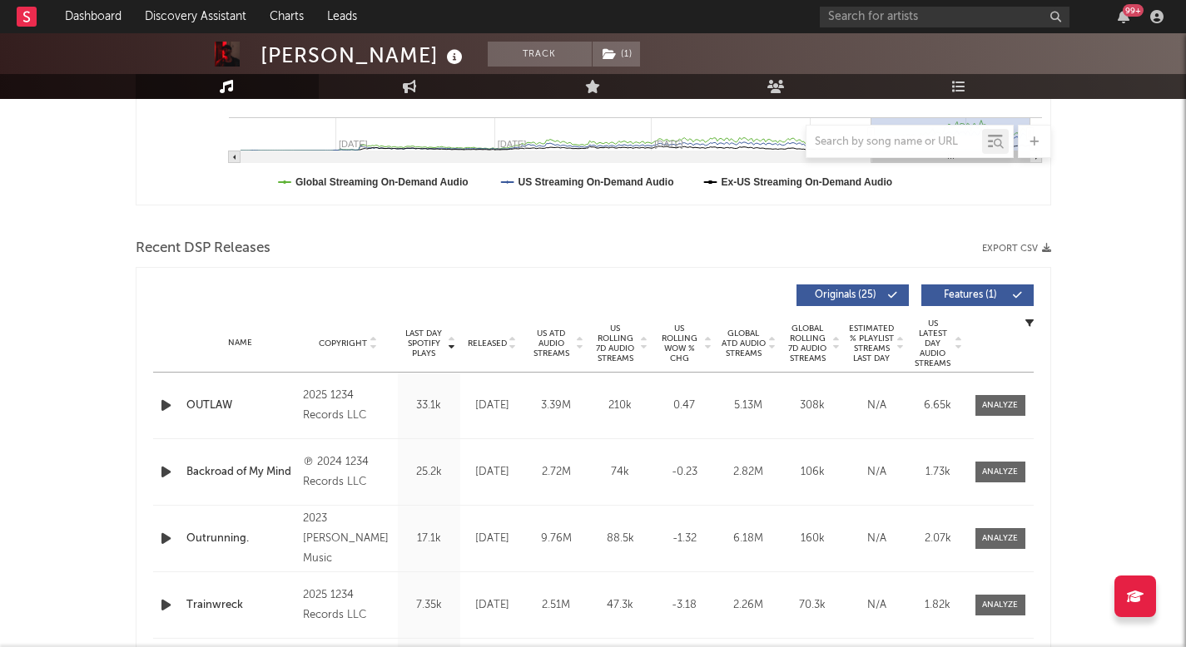
click at [485, 340] on span "Released" at bounding box center [487, 344] width 39 height 10
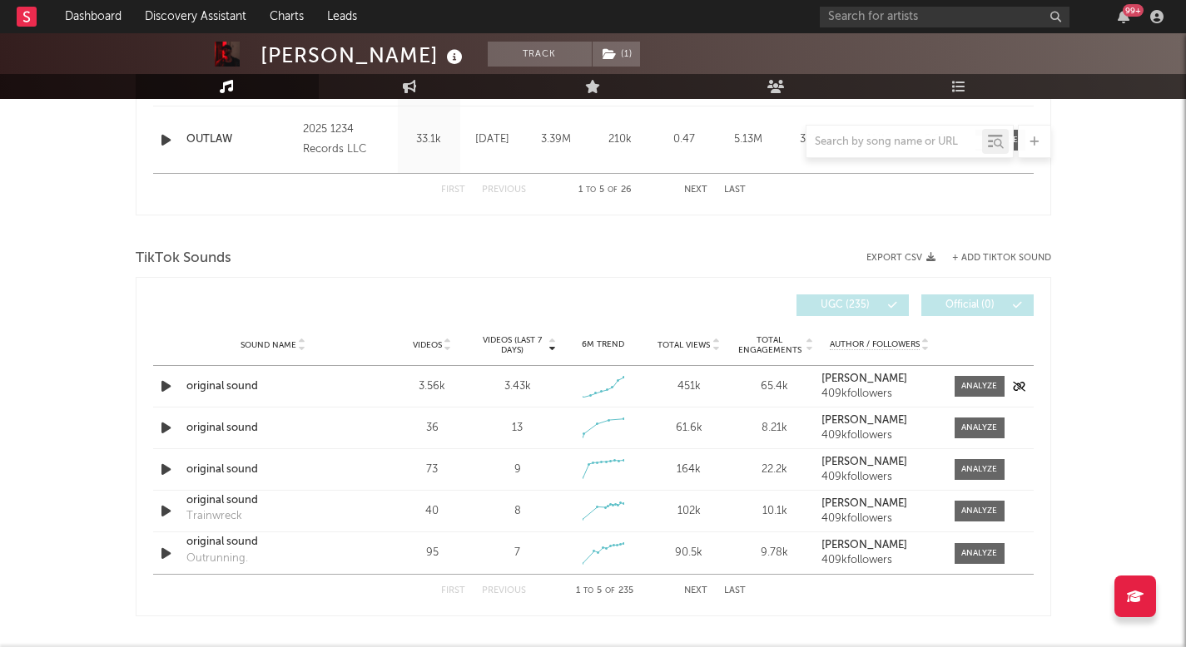
scroll to position [992, 0]
click at [971, 380] on div at bounding box center [979, 385] width 36 height 12
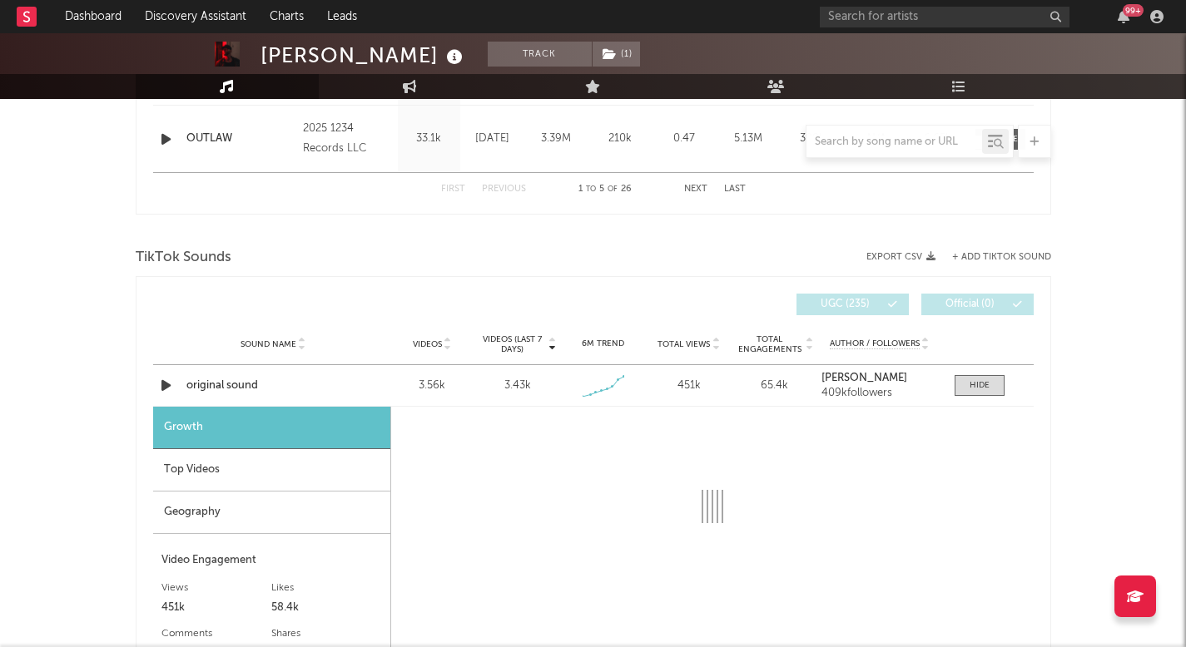
select select "1w"
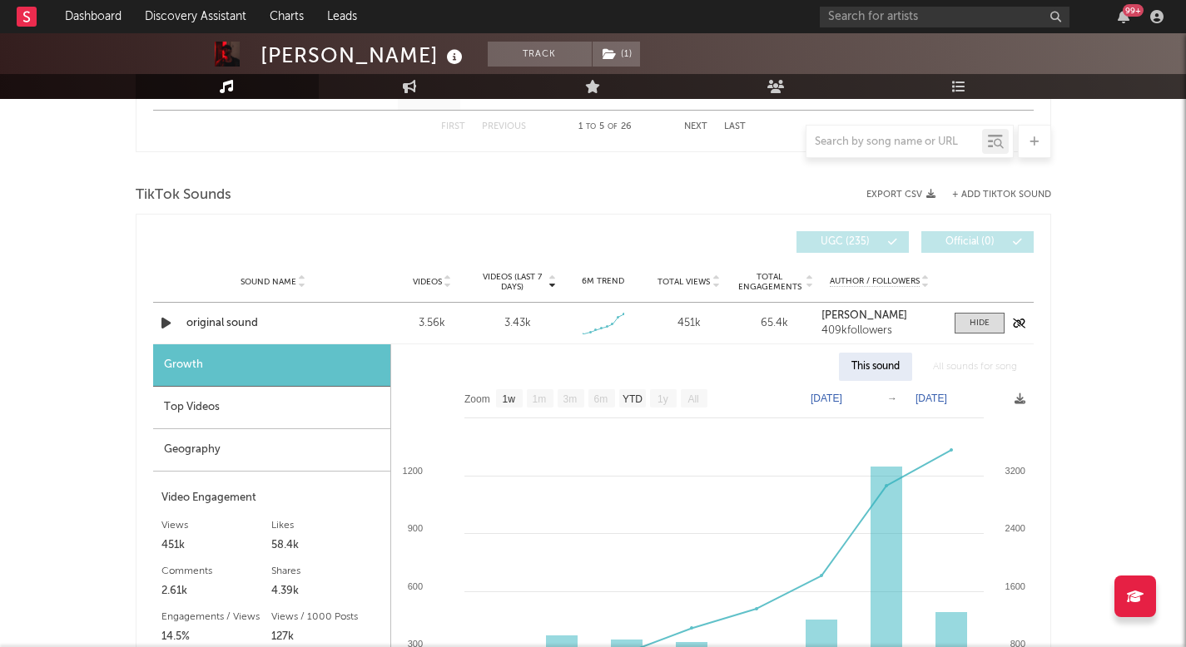
scroll to position [1078, 0]
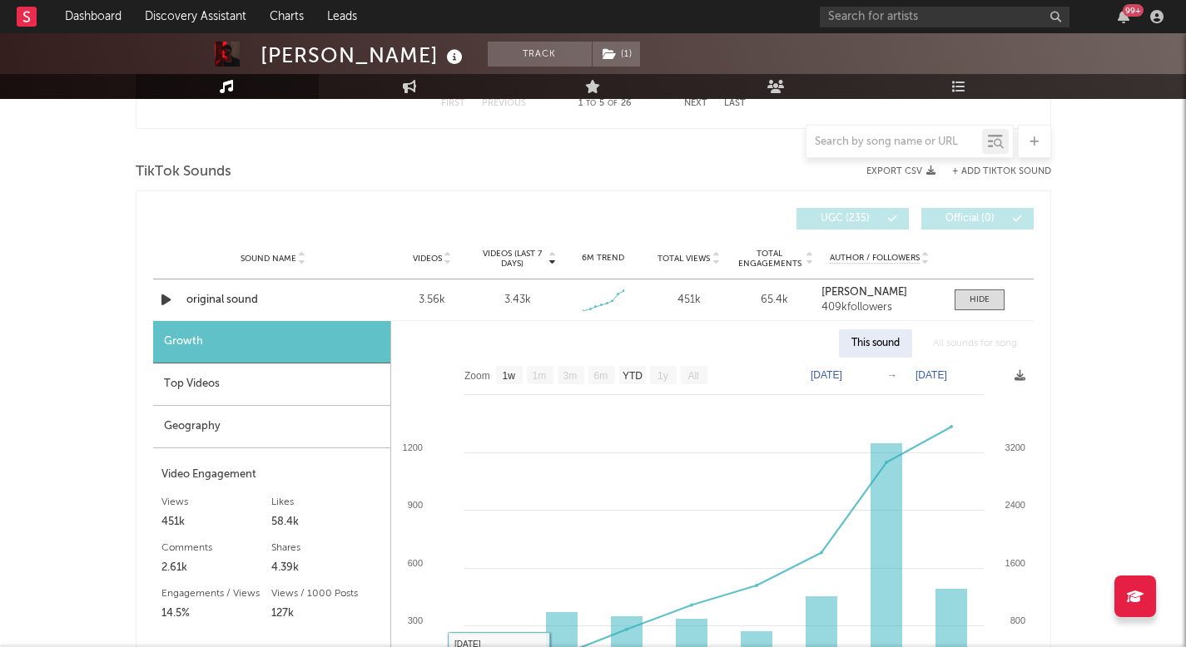
click at [208, 386] on div "Top Videos" at bounding box center [271, 385] width 237 height 42
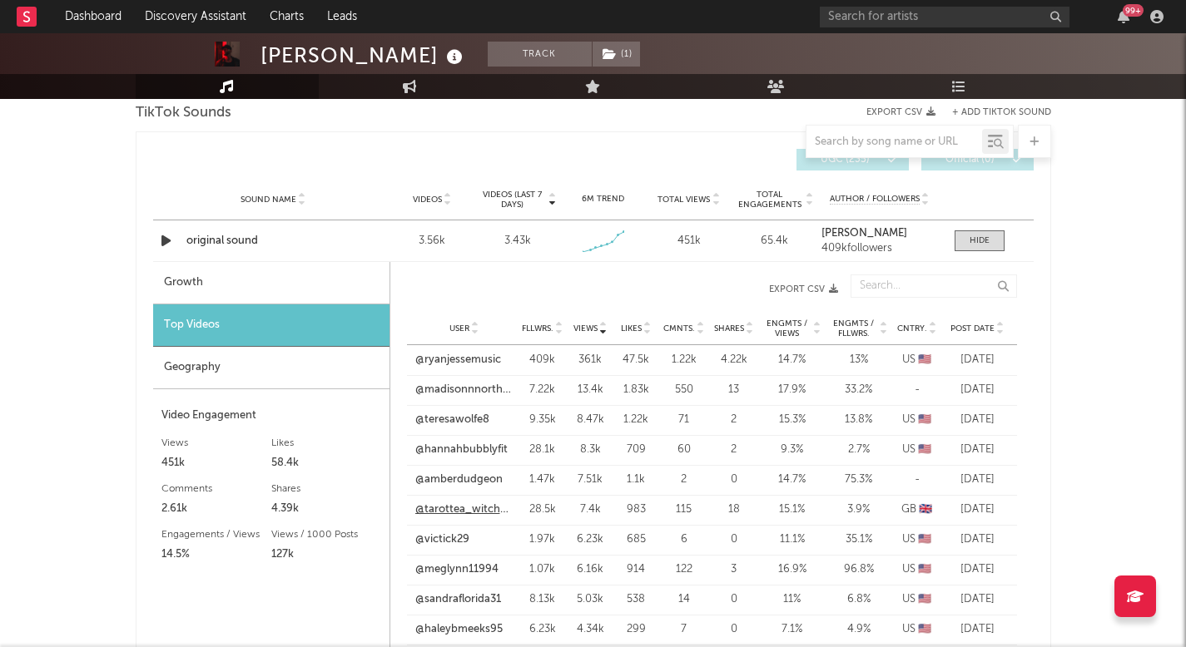
scroll to position [1140, 0]
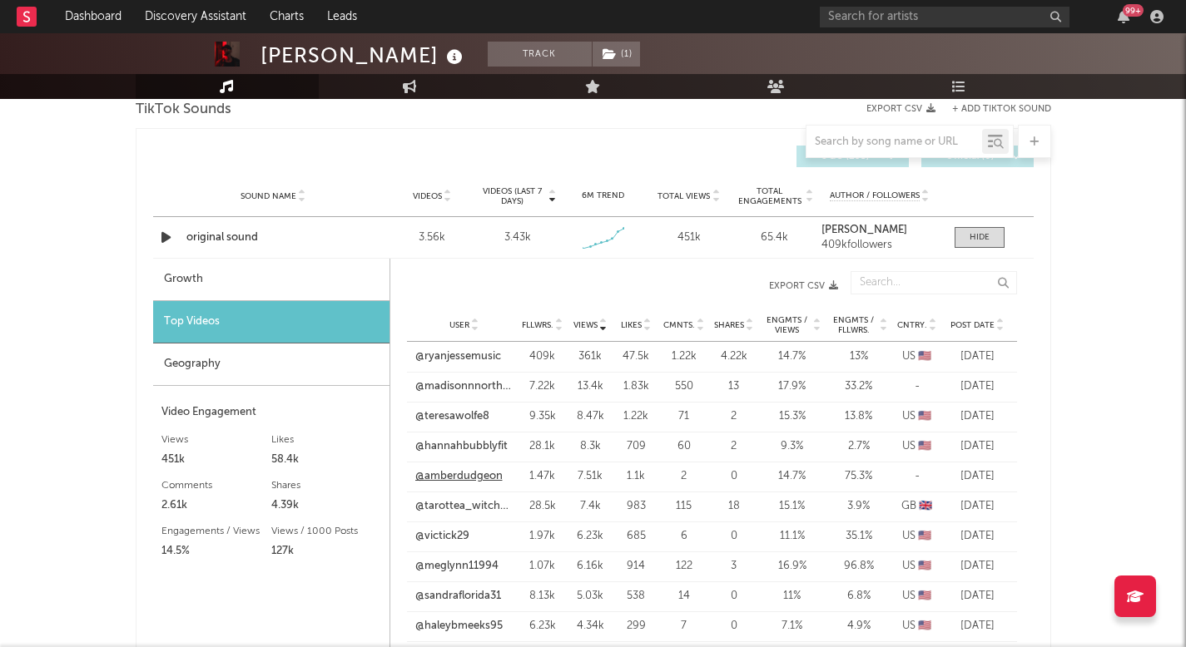
click at [464, 474] on link "@amberdudgeon" at bounding box center [458, 477] width 87 height 17
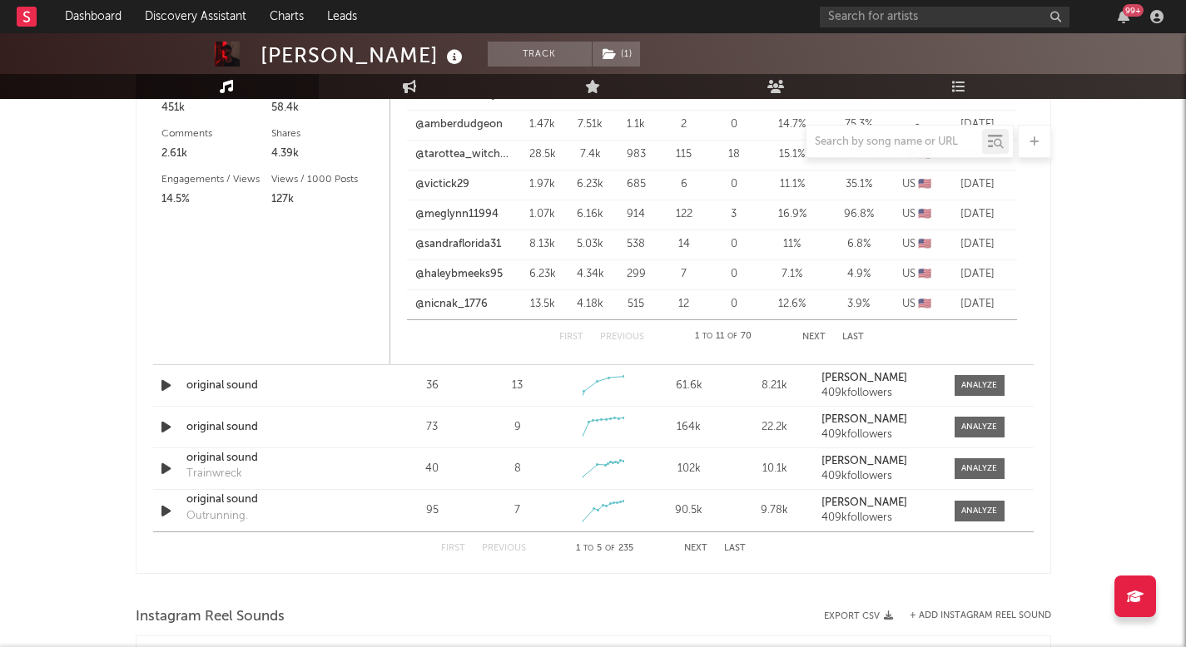
scroll to position [1207, 0]
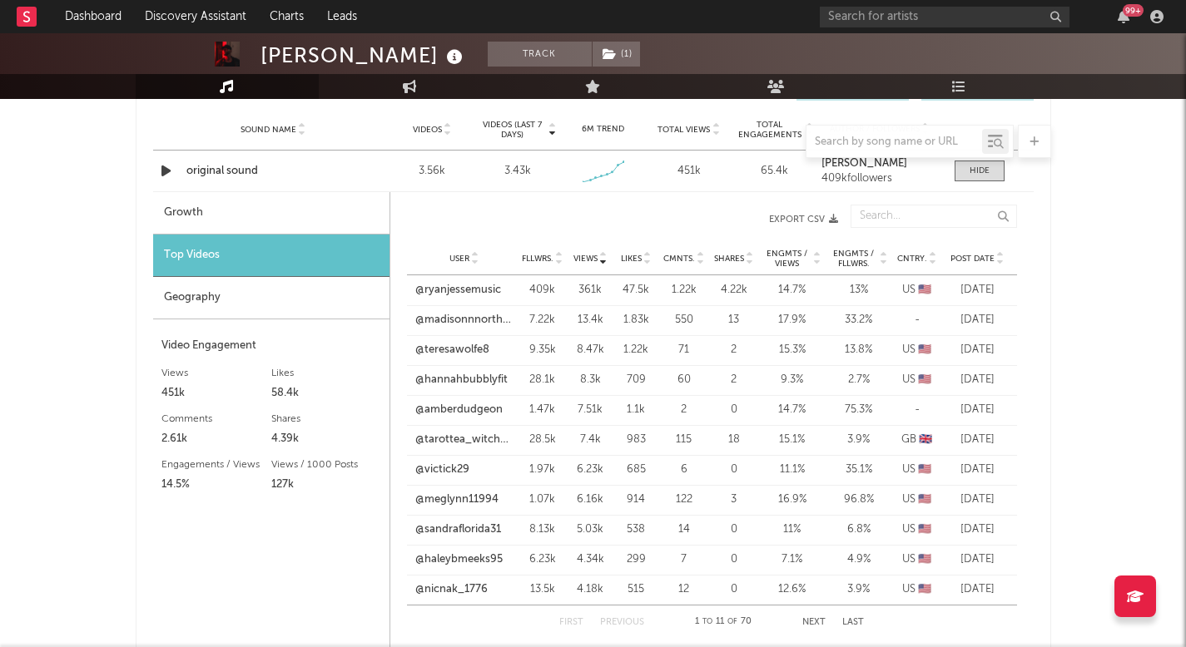
click at [590, 254] on span "Views" at bounding box center [585, 259] width 24 height 10
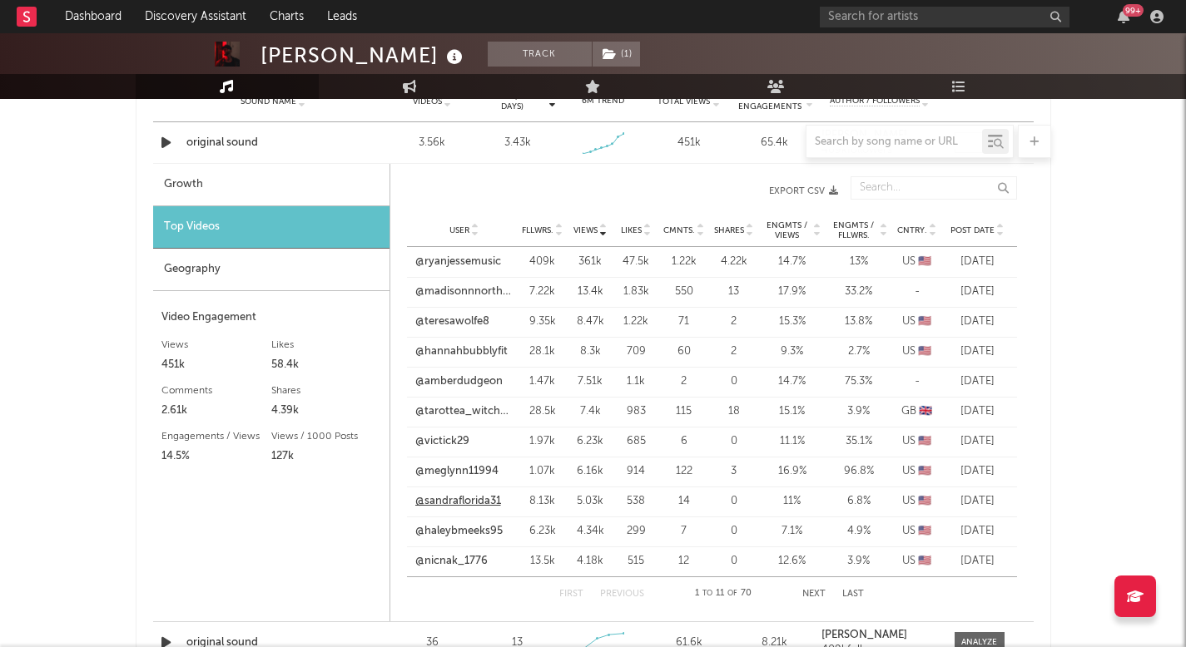
click at [462, 496] on link "@sandraflorida31" at bounding box center [458, 501] width 86 height 17
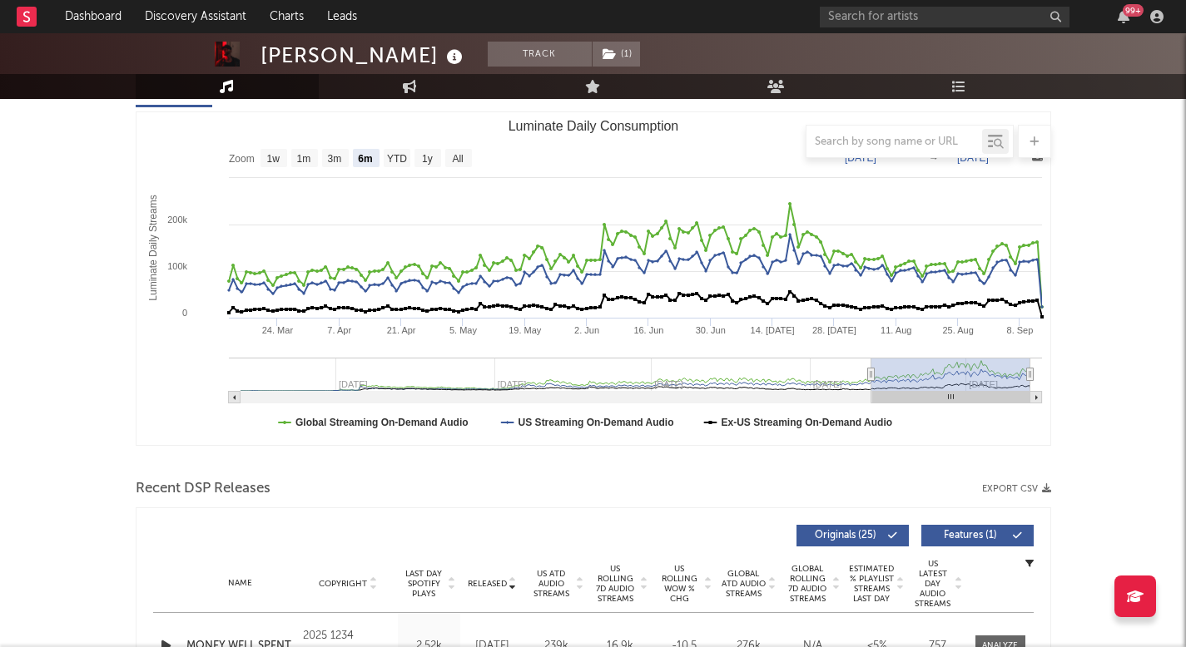
scroll to position [0, 0]
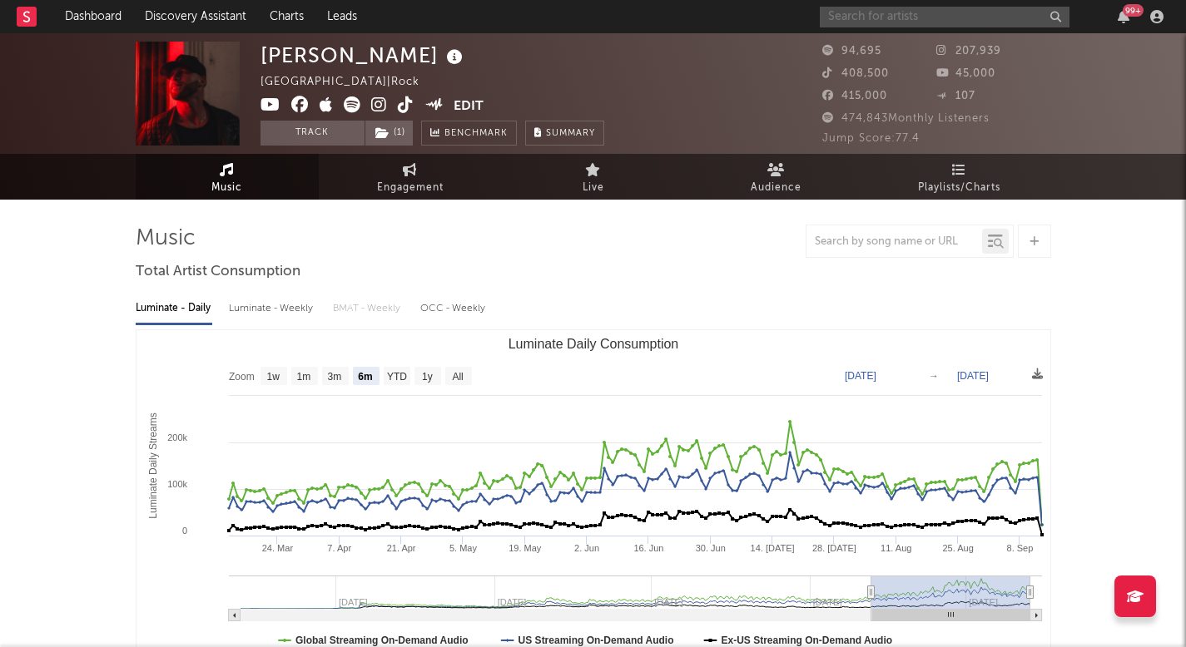
click at [863, 9] on input "text" at bounding box center [945, 17] width 250 height 21
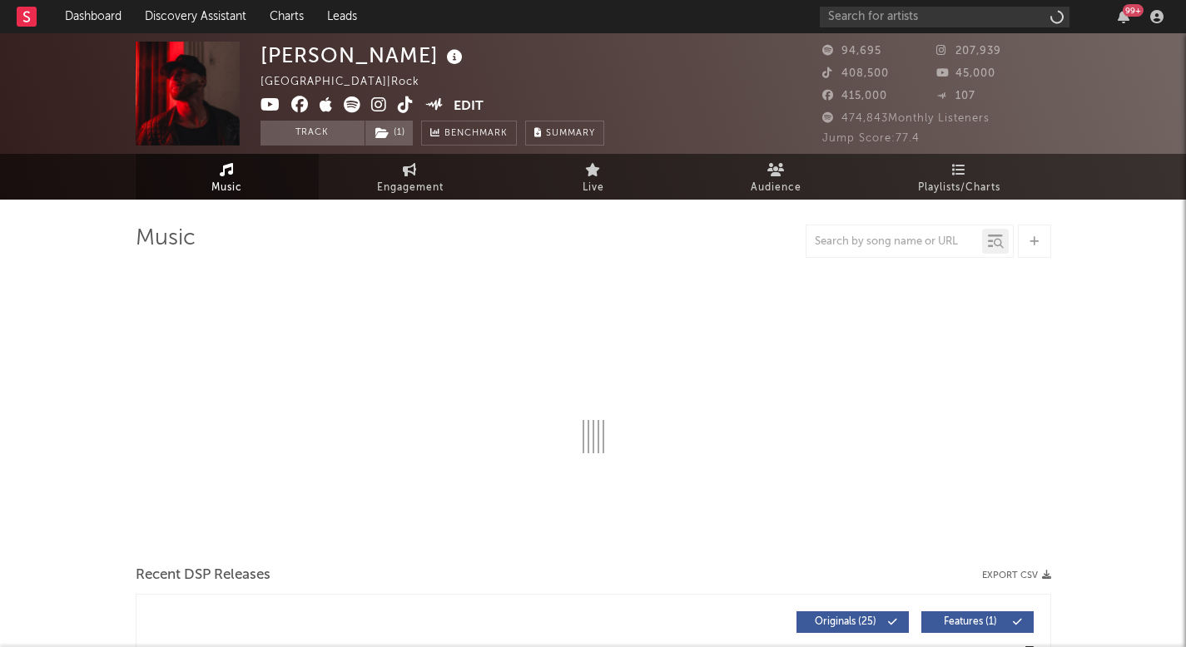
select select "6m"
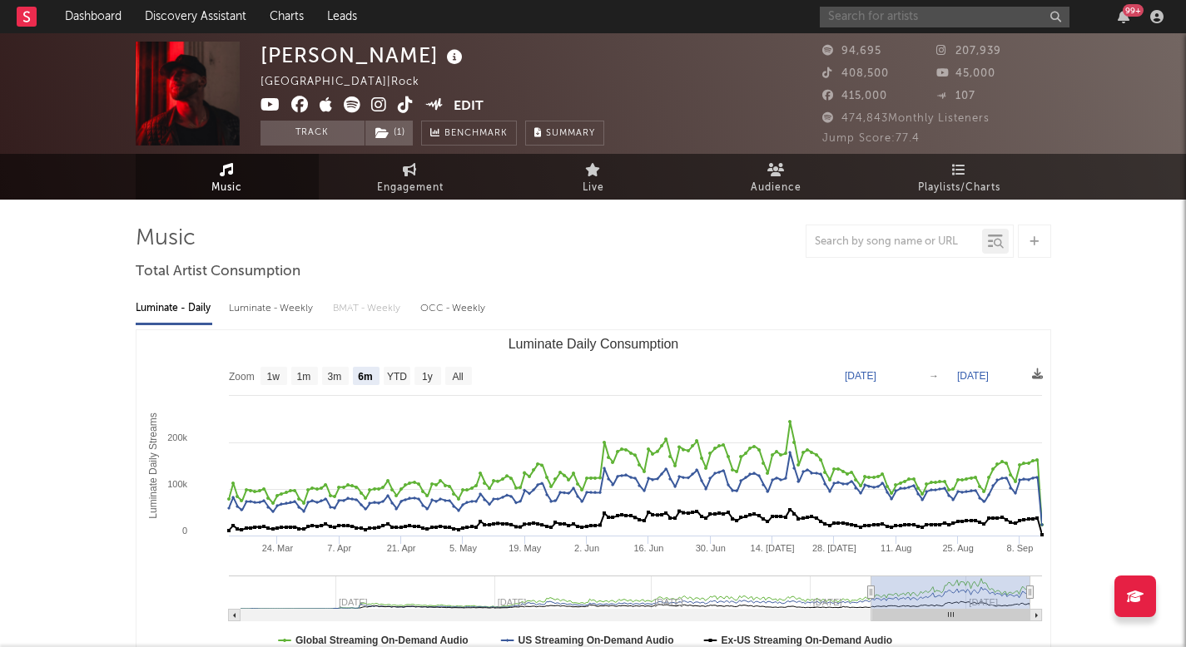
click at [1015, 14] on input "text" at bounding box center [945, 17] width 250 height 21
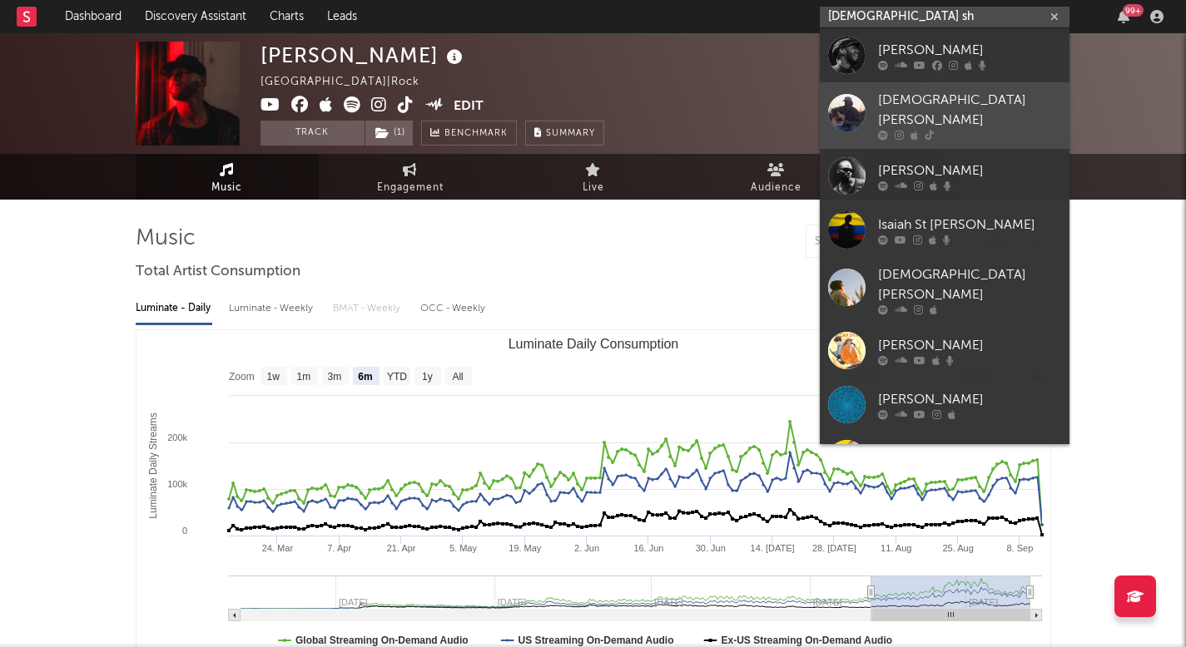
type input "[DEMOGRAPHIC_DATA] sh"
click at [960, 131] on div at bounding box center [969, 136] width 183 height 10
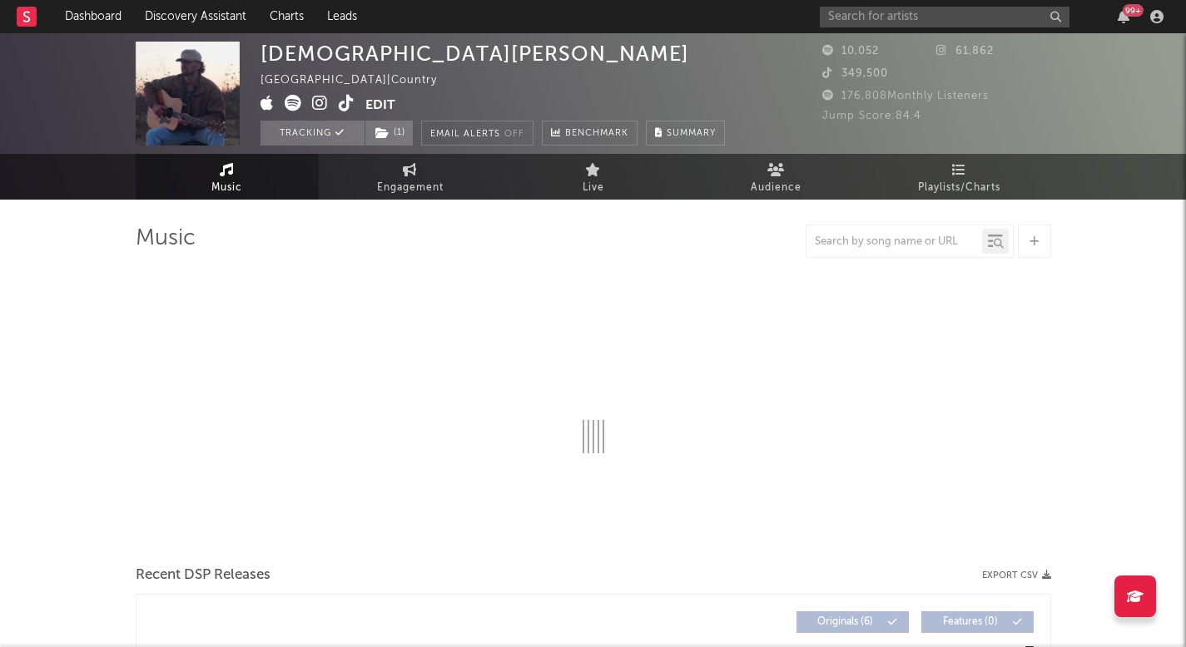
select select "6m"
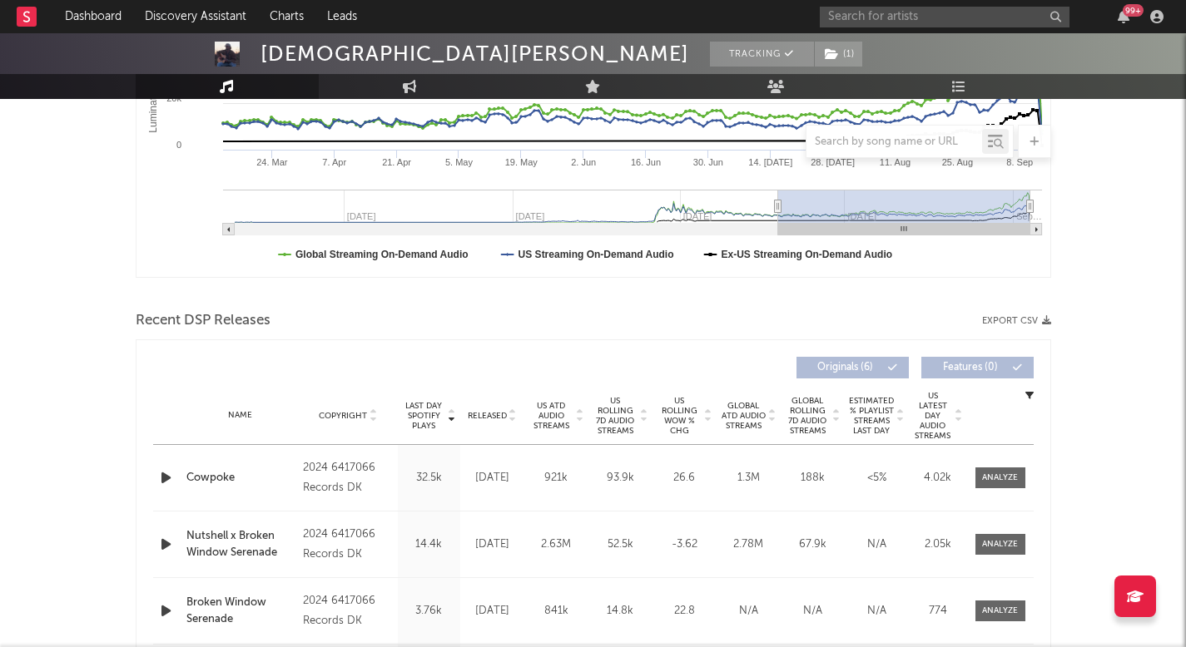
scroll to position [388, 0]
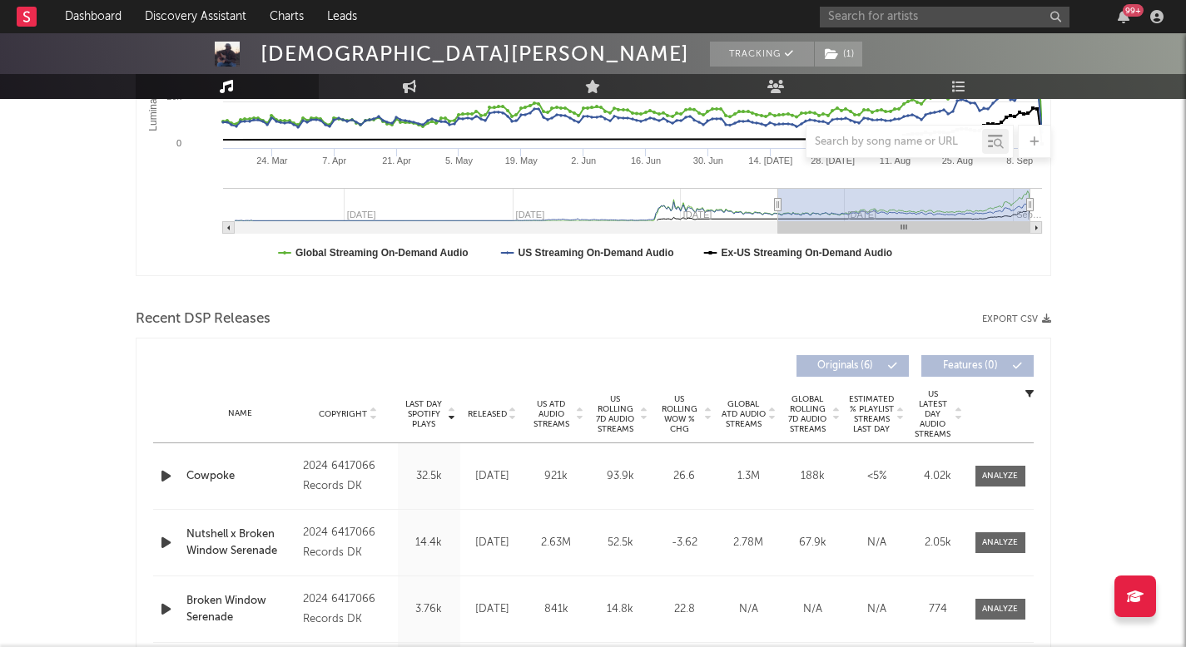
click at [622, 422] on span "US Rolling 7D Audio Streams" at bounding box center [616, 414] width 46 height 40
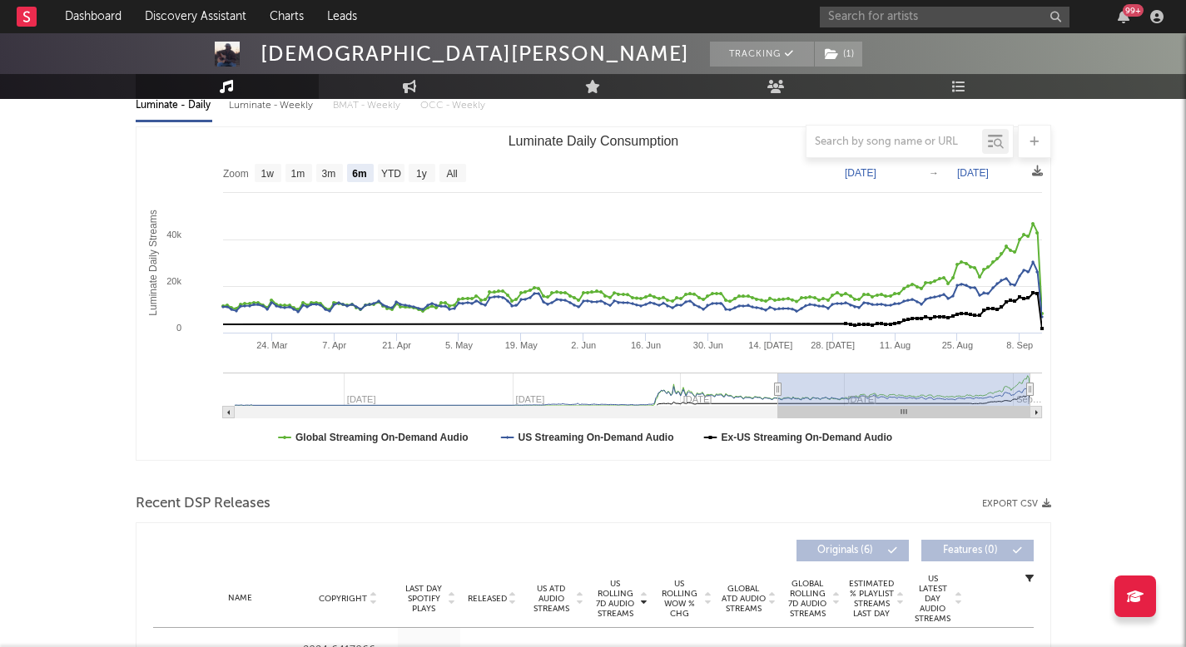
scroll to position [192, 0]
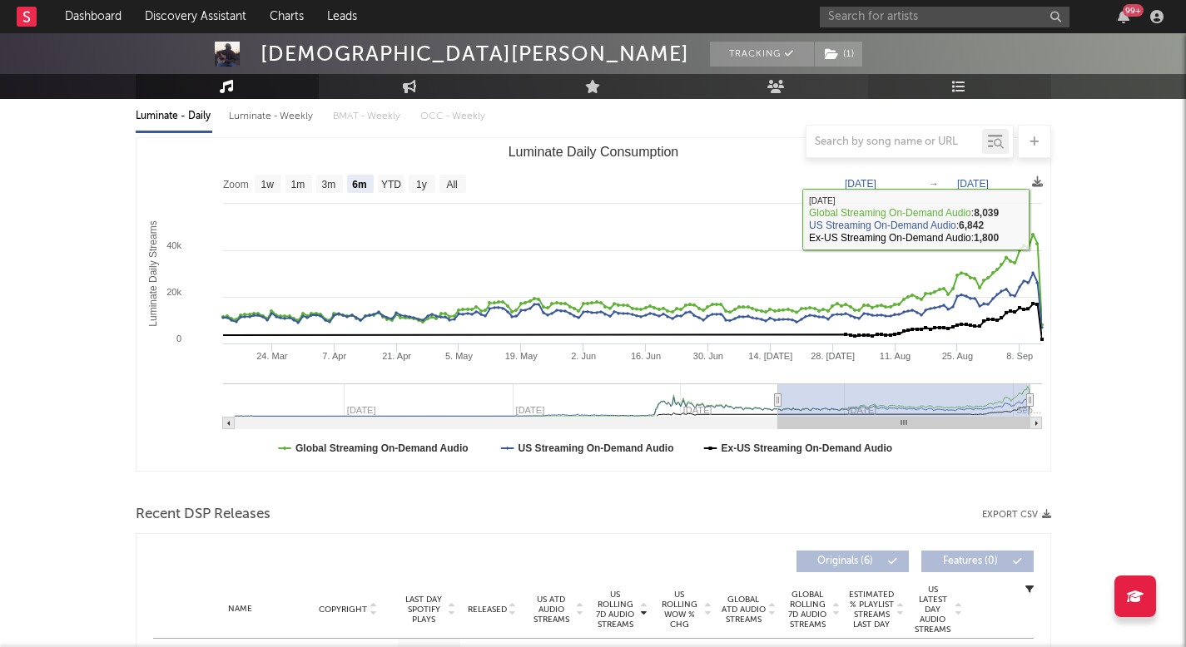
click at [979, 76] on link "Playlists/Charts" at bounding box center [959, 86] width 183 height 25
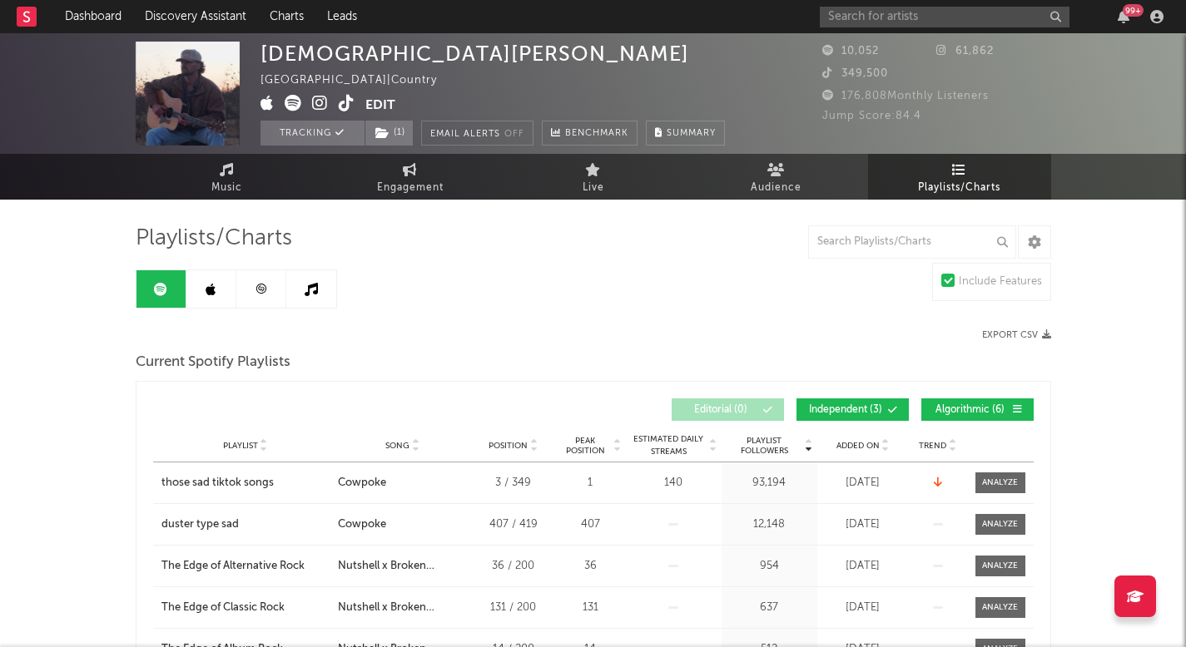
click at [258, 280] on link at bounding box center [261, 288] width 50 height 37
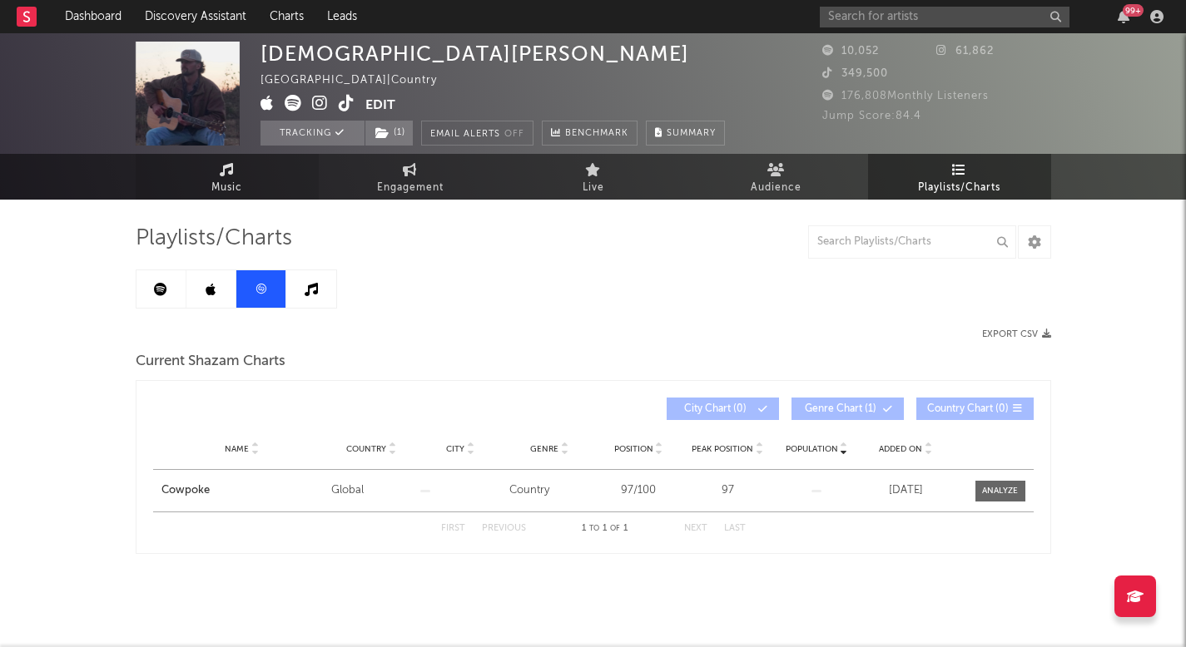
click at [201, 157] on link "Music" at bounding box center [227, 177] width 183 height 46
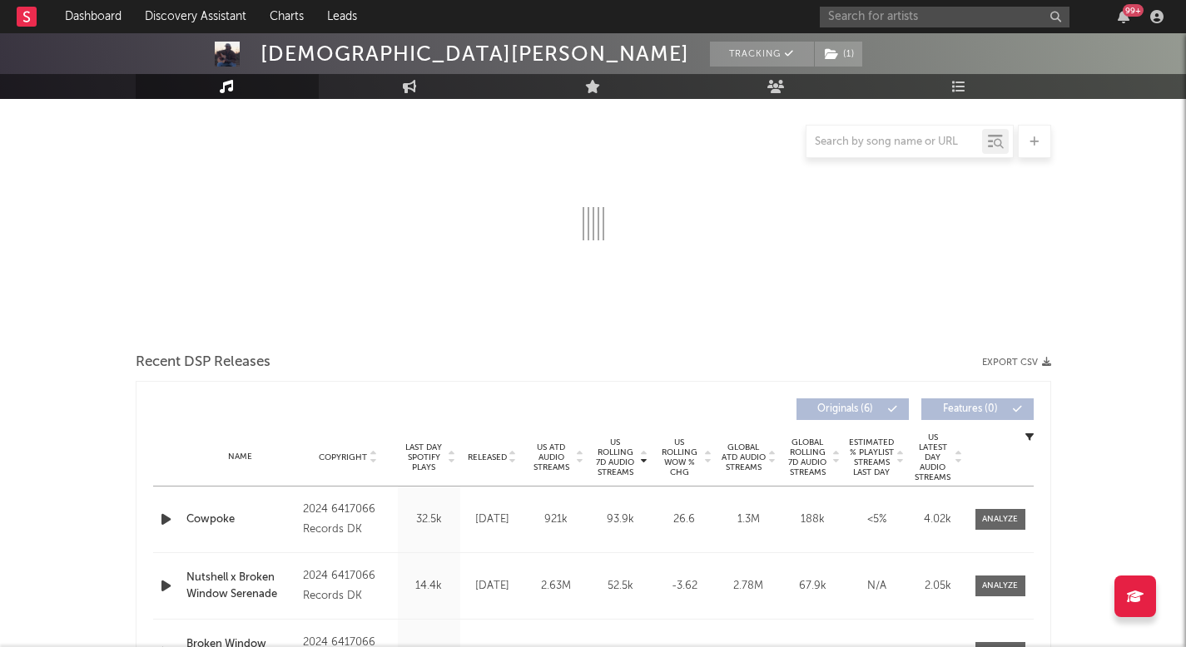
select select "6m"
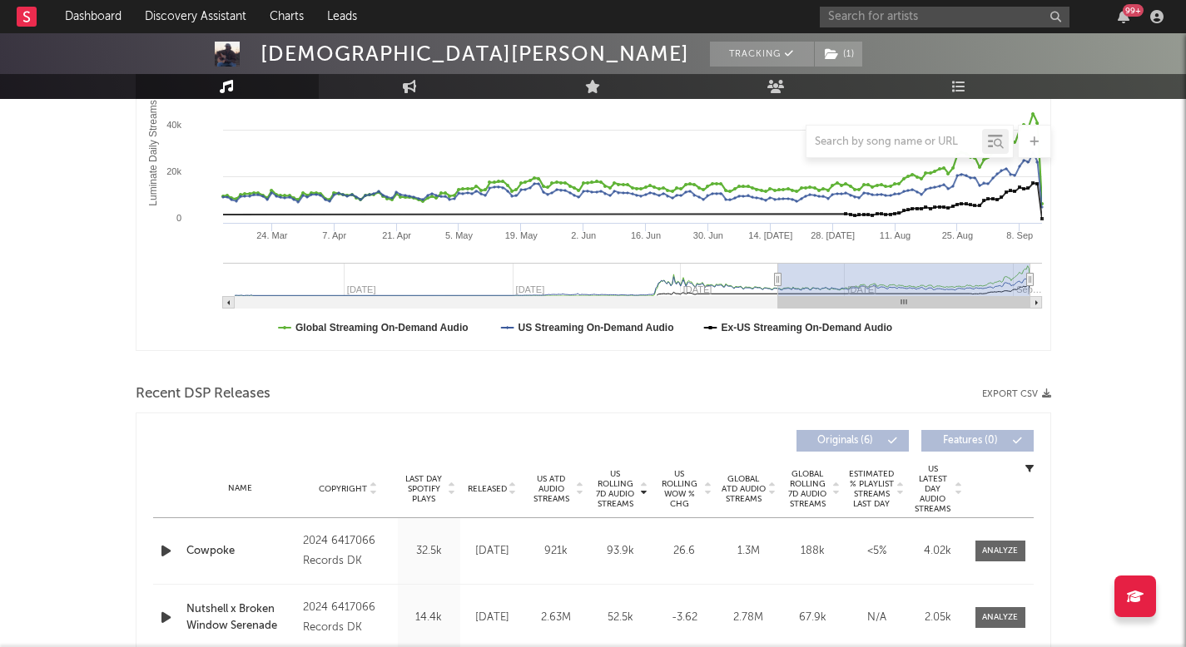
scroll to position [354, 0]
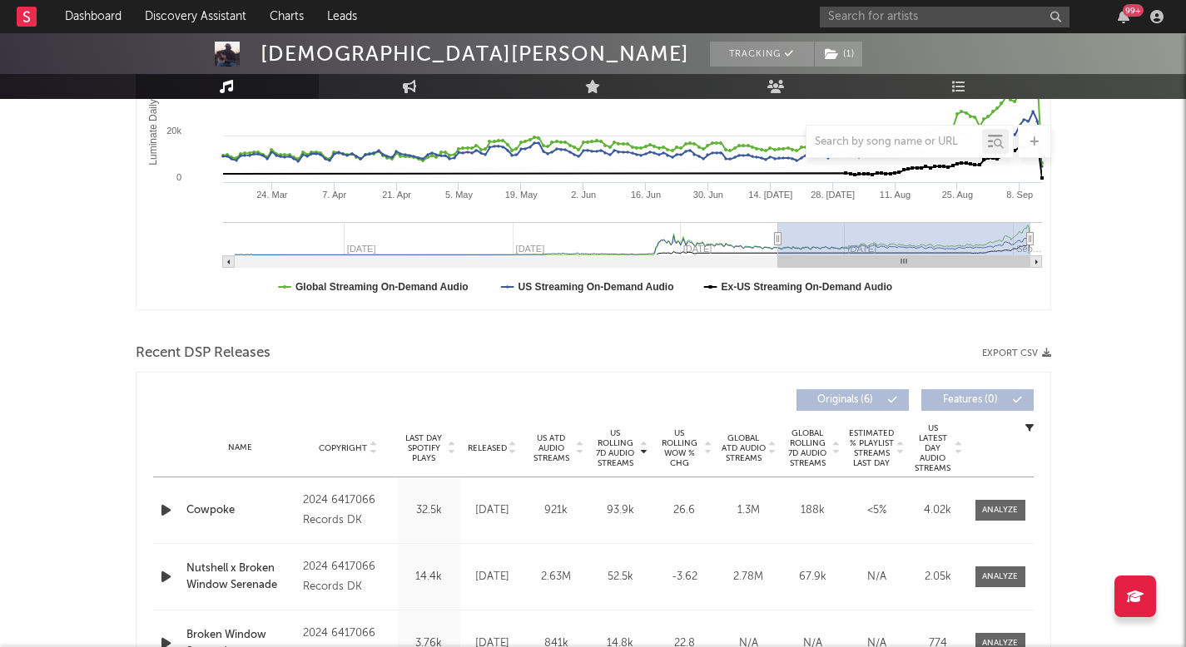
click at [176, 502] on div at bounding box center [167, 510] width 21 height 21
click at [174, 502] on icon "button" at bounding box center [165, 510] width 17 height 21
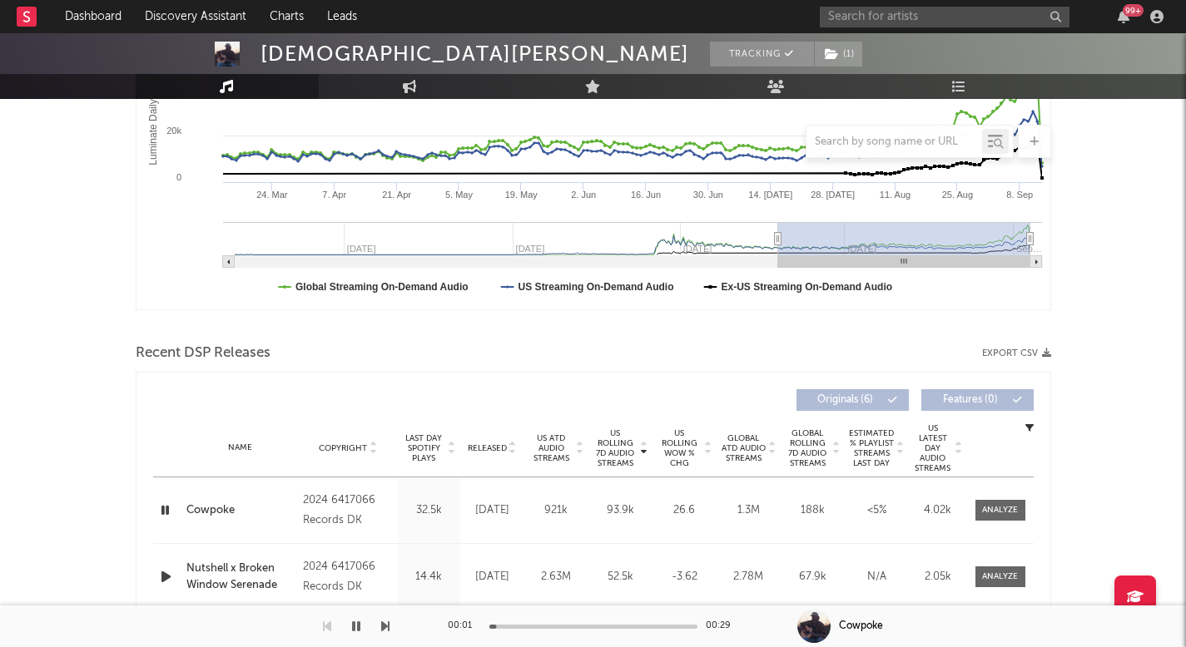
click at [588, 626] on div at bounding box center [593, 627] width 208 height 4
click at [634, 625] on div at bounding box center [593, 627] width 208 height 4
click at [652, 625] on div at bounding box center [593, 627] width 208 height 4
click at [1009, 513] on div at bounding box center [1000, 510] width 36 height 12
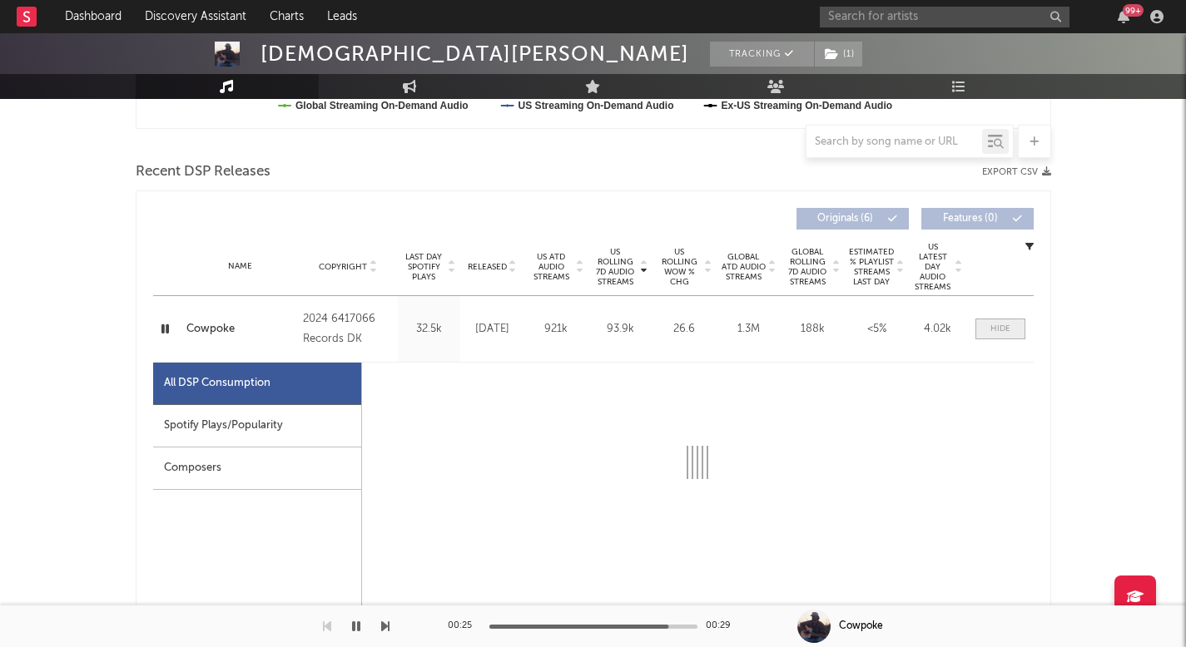
scroll to position [618, 0]
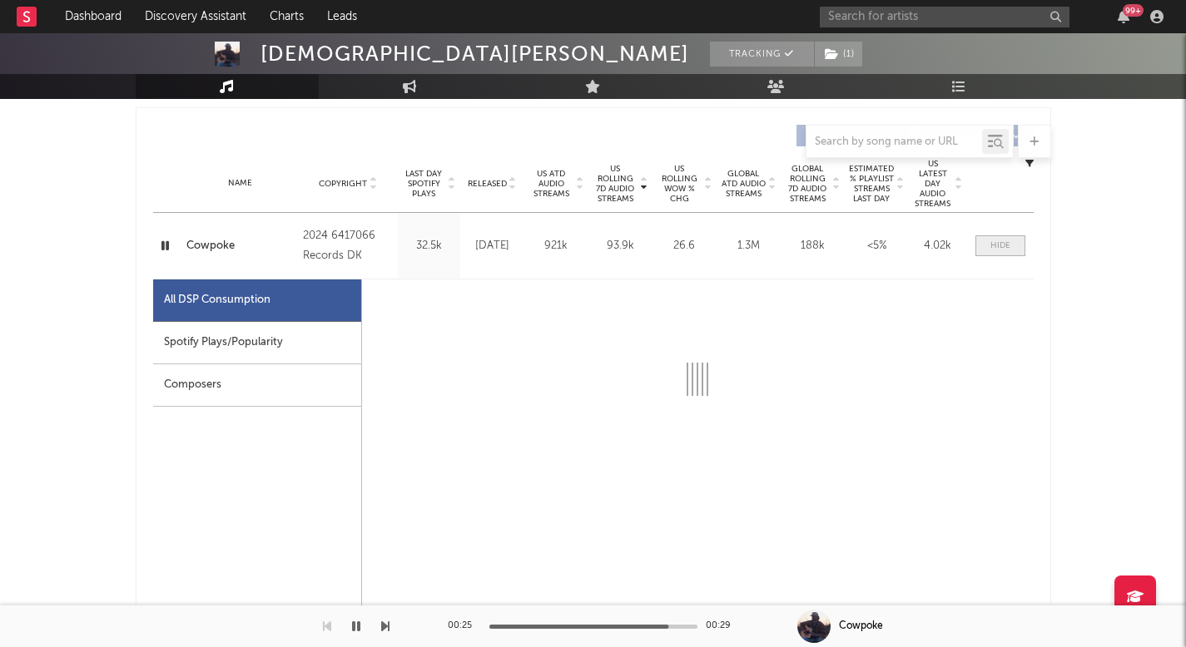
select select "1w"
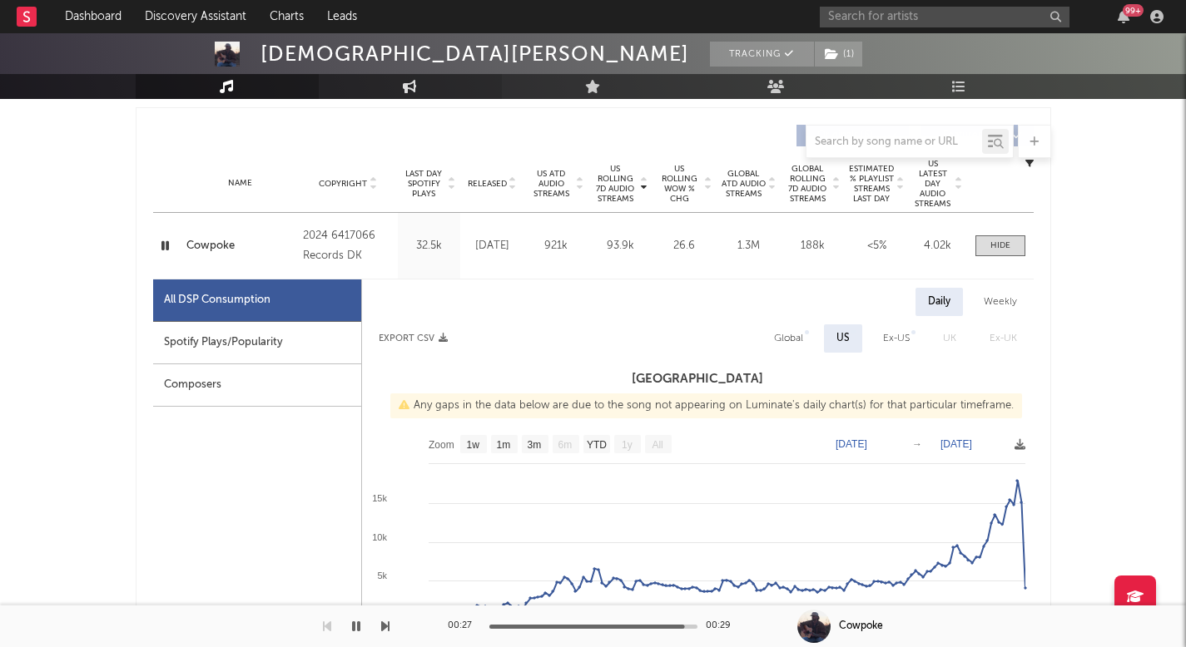
click at [420, 84] on link "Engagement" at bounding box center [410, 86] width 183 height 25
select select "1w"
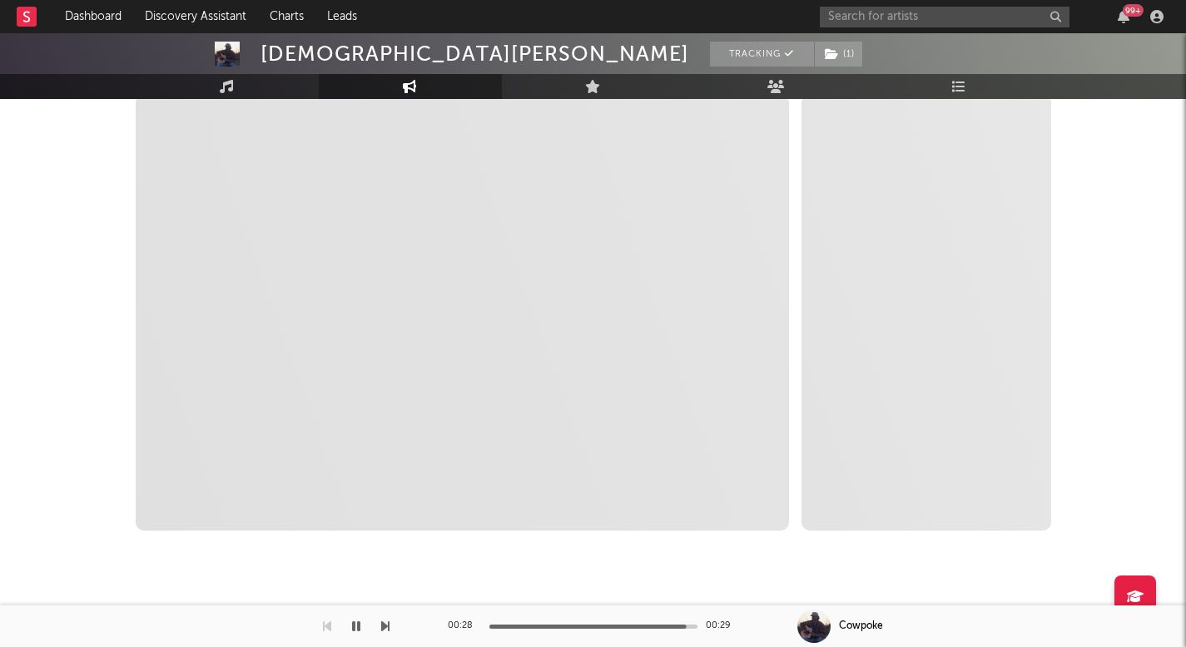
scroll to position [260, 0]
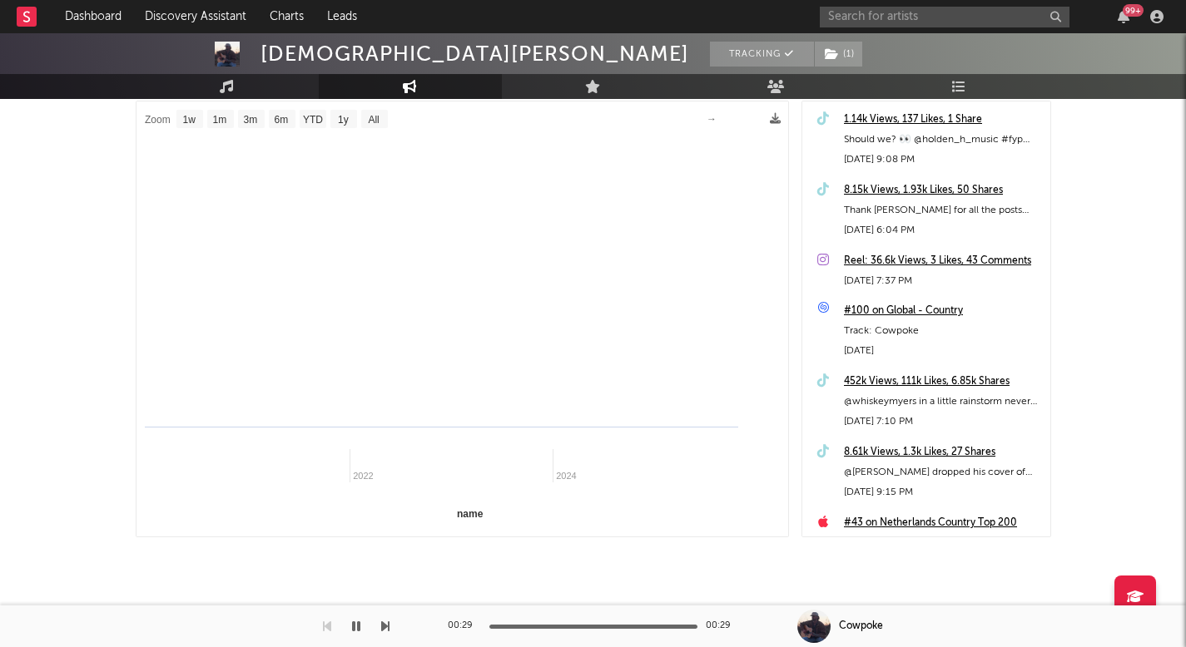
select select "1m"
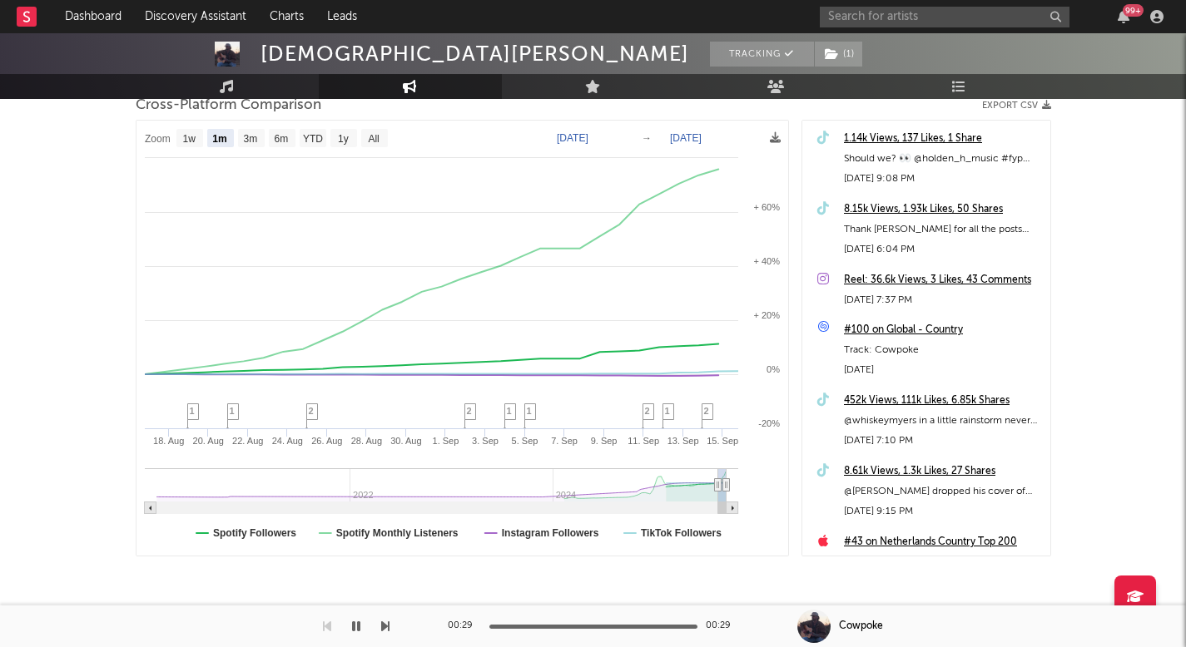
scroll to position [217, 0]
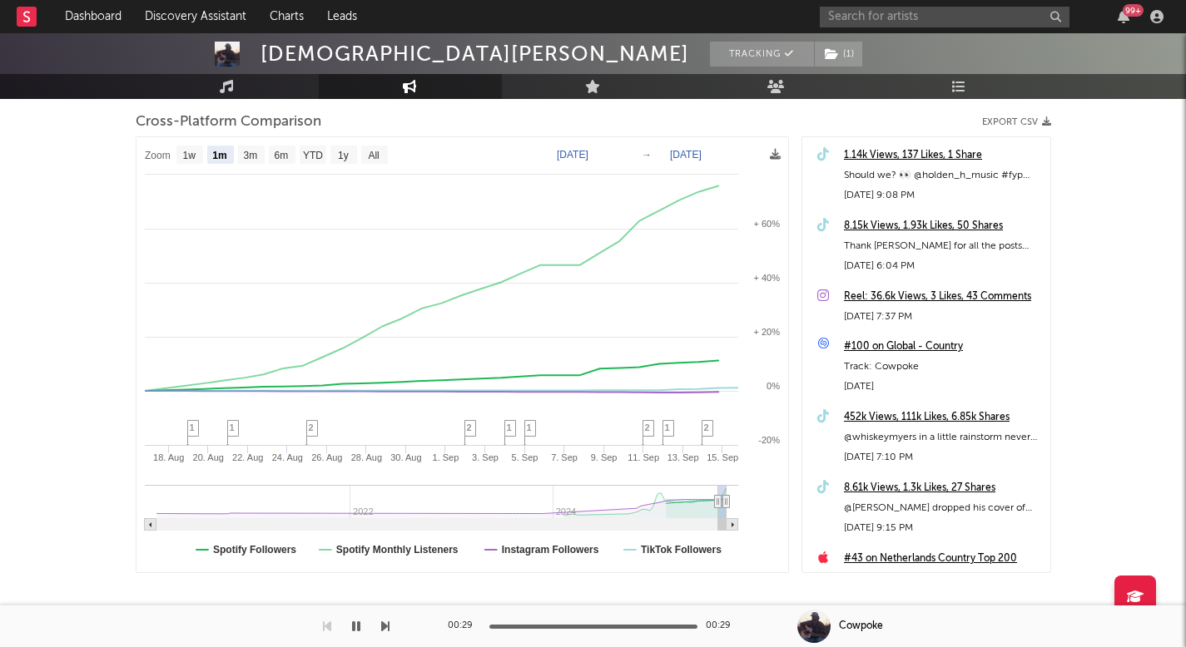
click at [231, 71] on div at bounding box center [593, 16] width 1186 height 166
click at [231, 87] on icon at bounding box center [227, 86] width 14 height 13
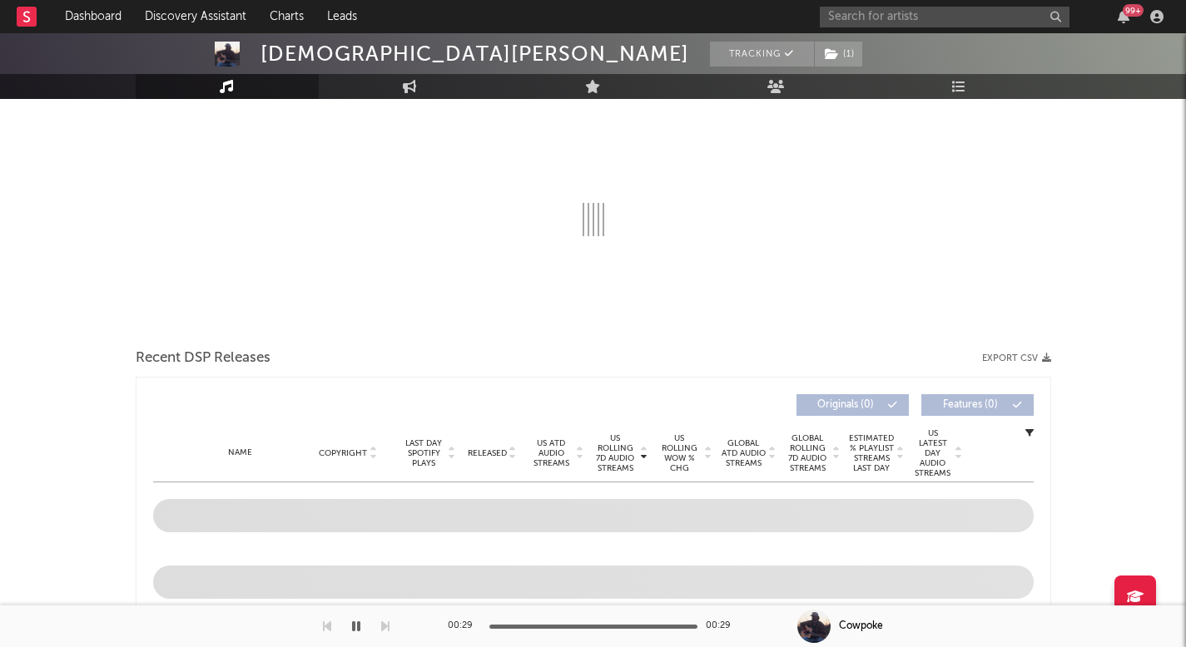
click at [231, 87] on icon at bounding box center [227, 86] width 14 height 13
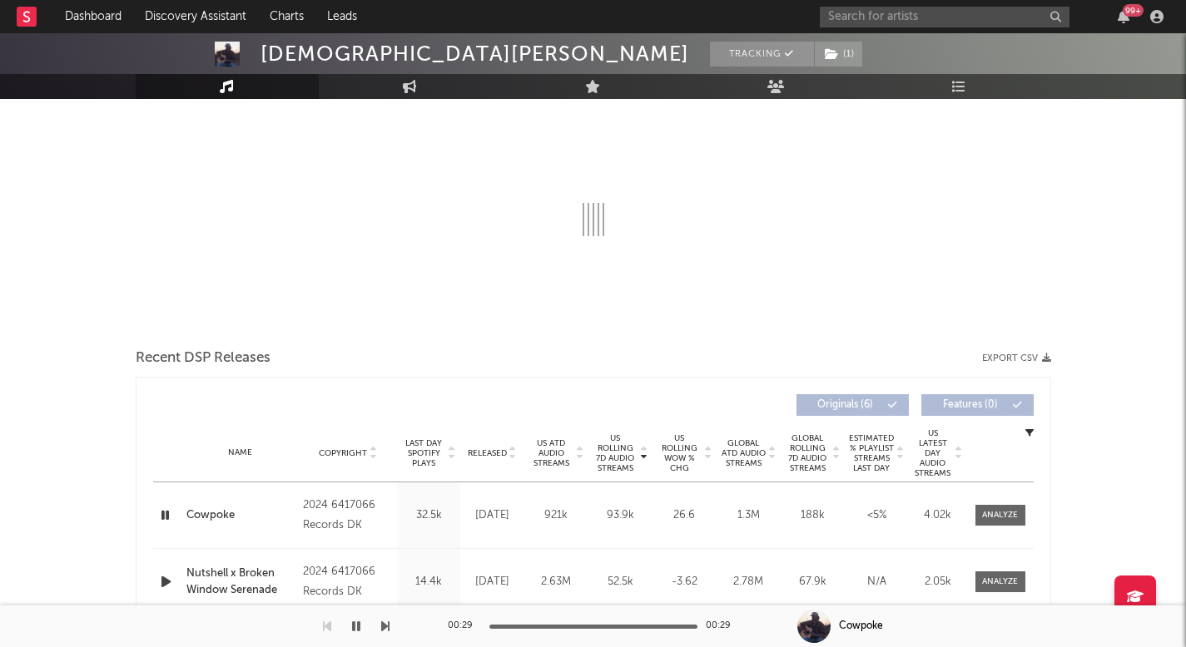
select select "6m"
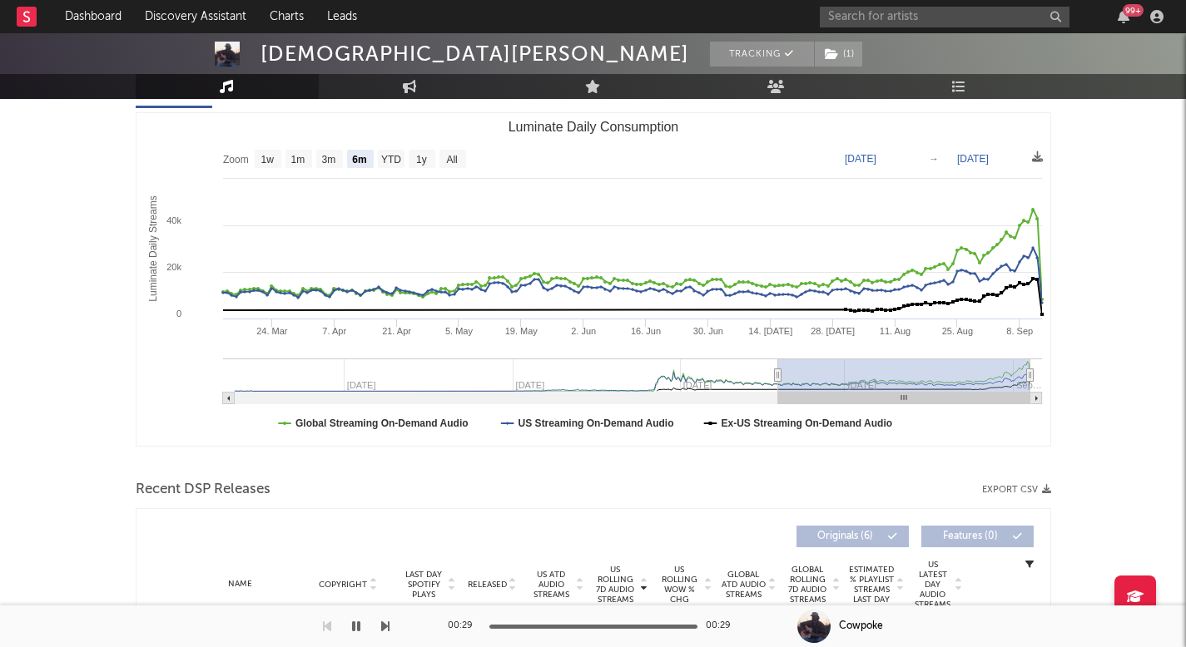
click at [229, 95] on link "Music" at bounding box center [227, 86] width 183 height 25
click at [186, 84] on link "Music" at bounding box center [227, 86] width 183 height 25
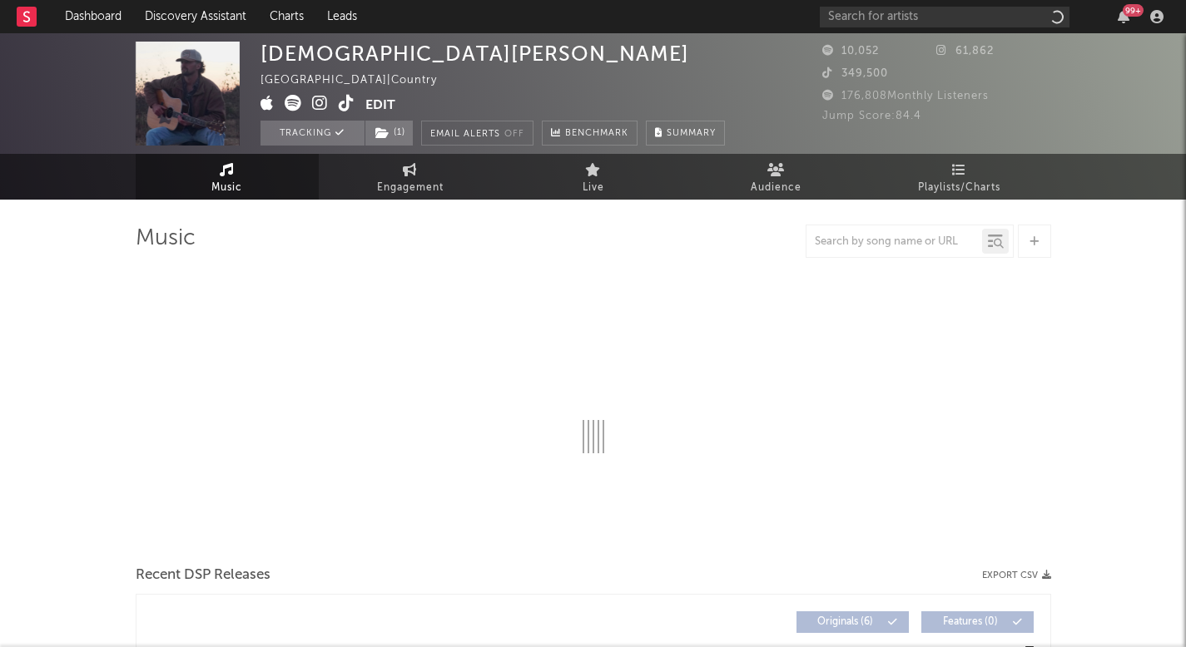
select select "6m"
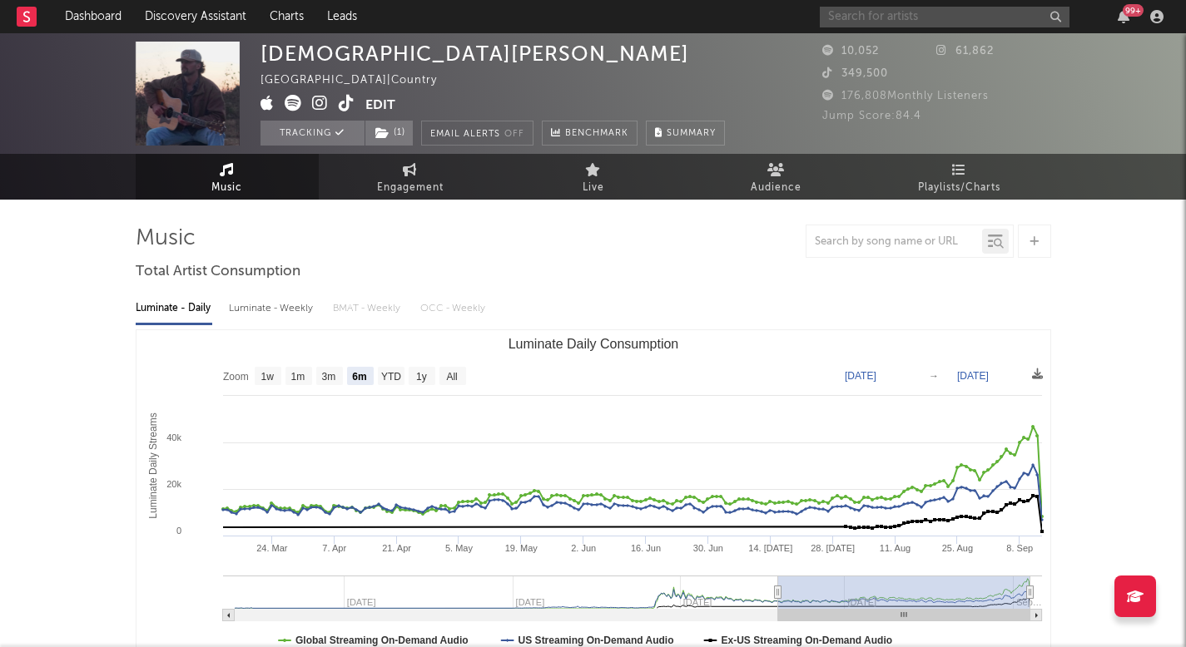
click at [945, 23] on input "text" at bounding box center [945, 17] width 250 height 21
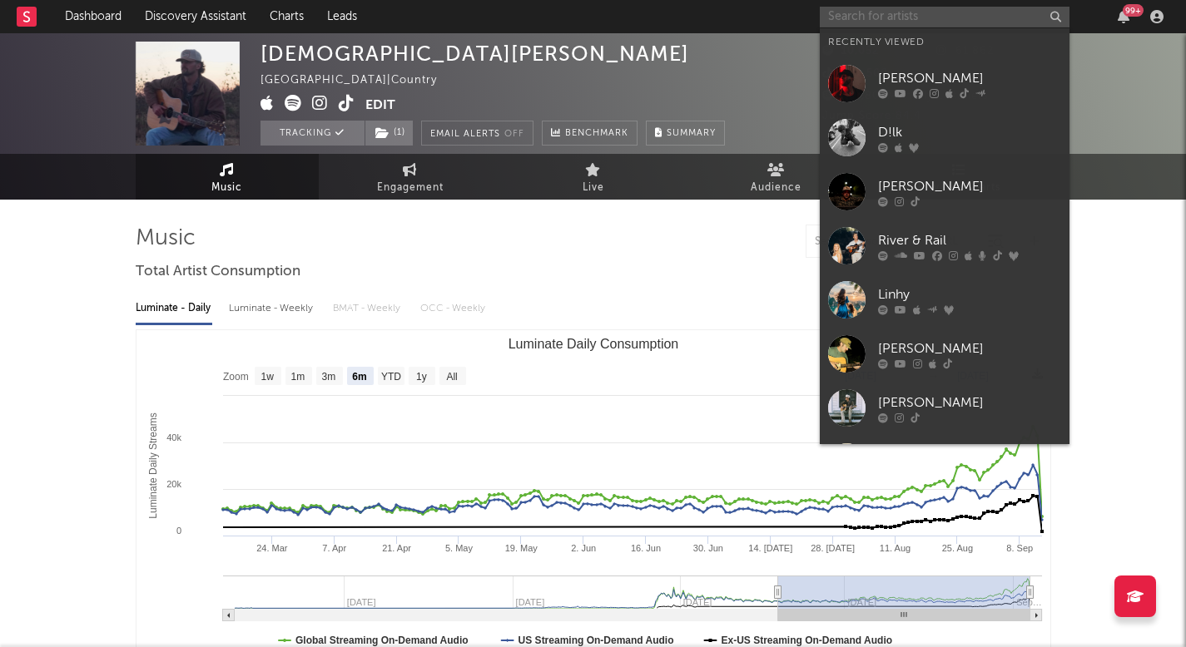
click at [945, 23] on input "text" at bounding box center [945, 17] width 250 height 21
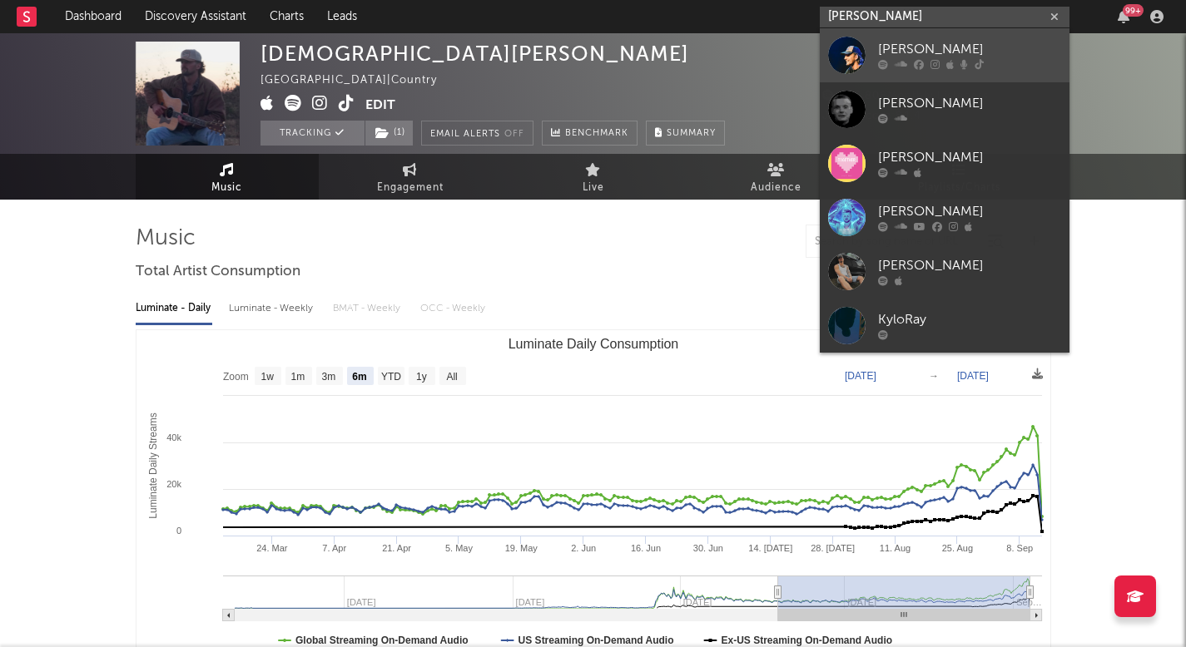
type input "[PERSON_NAME]"
click at [963, 46] on div "[PERSON_NAME]" at bounding box center [969, 50] width 183 height 20
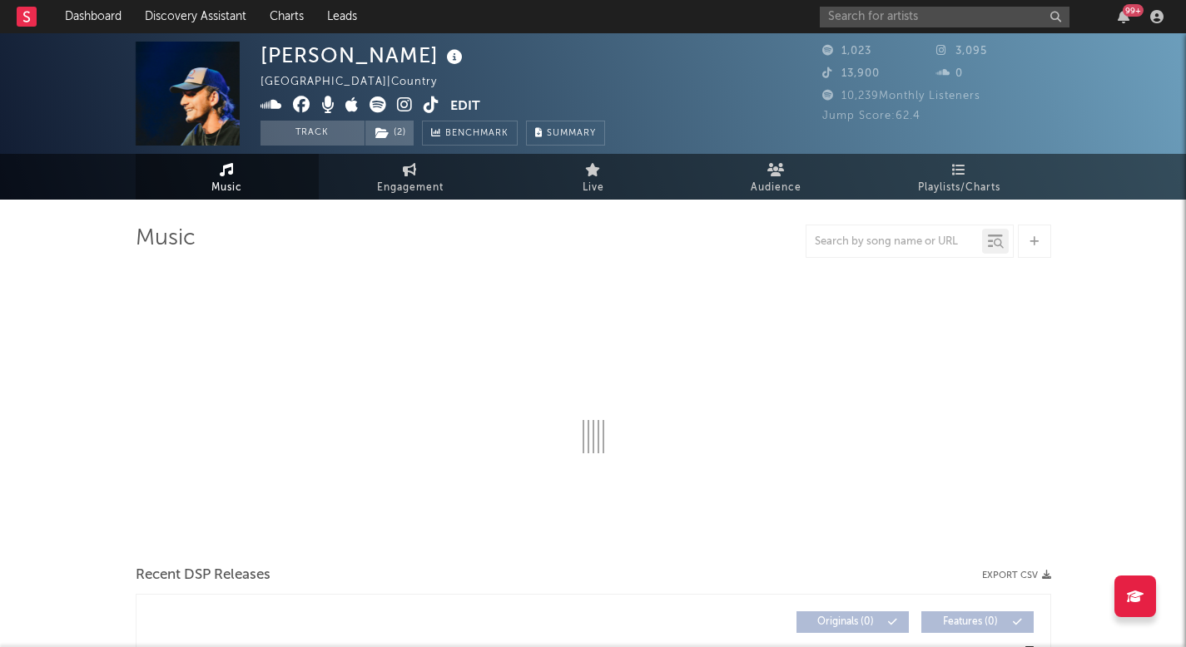
select select "1w"
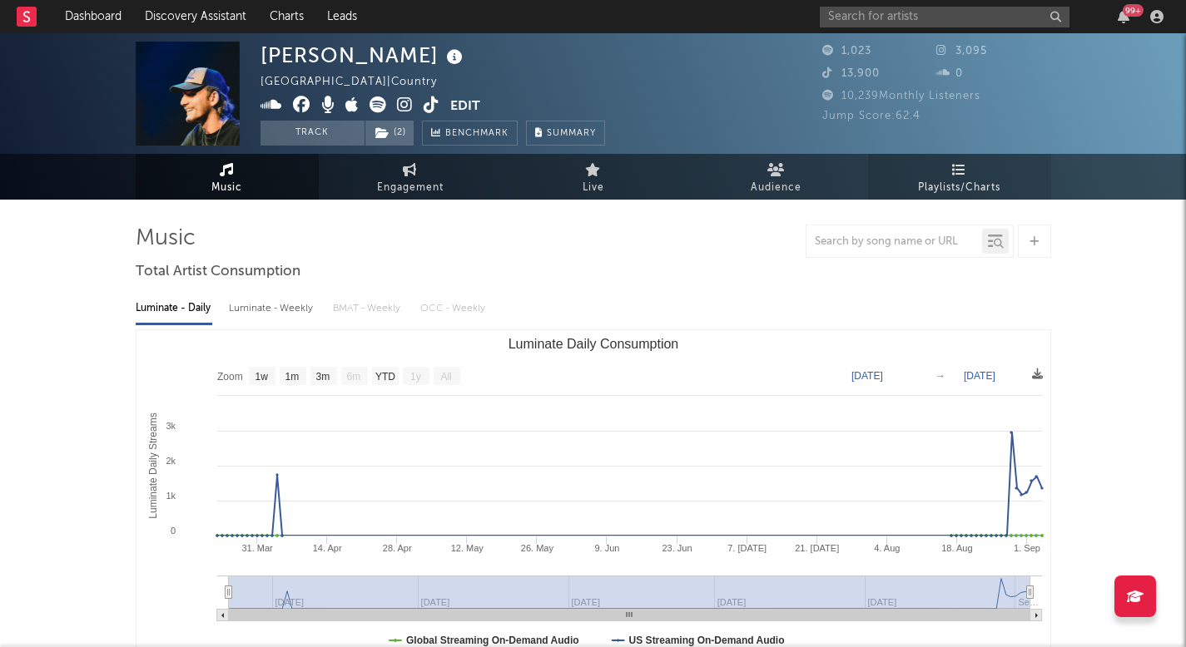
click at [910, 174] on link "Playlists/Charts" at bounding box center [959, 177] width 183 height 46
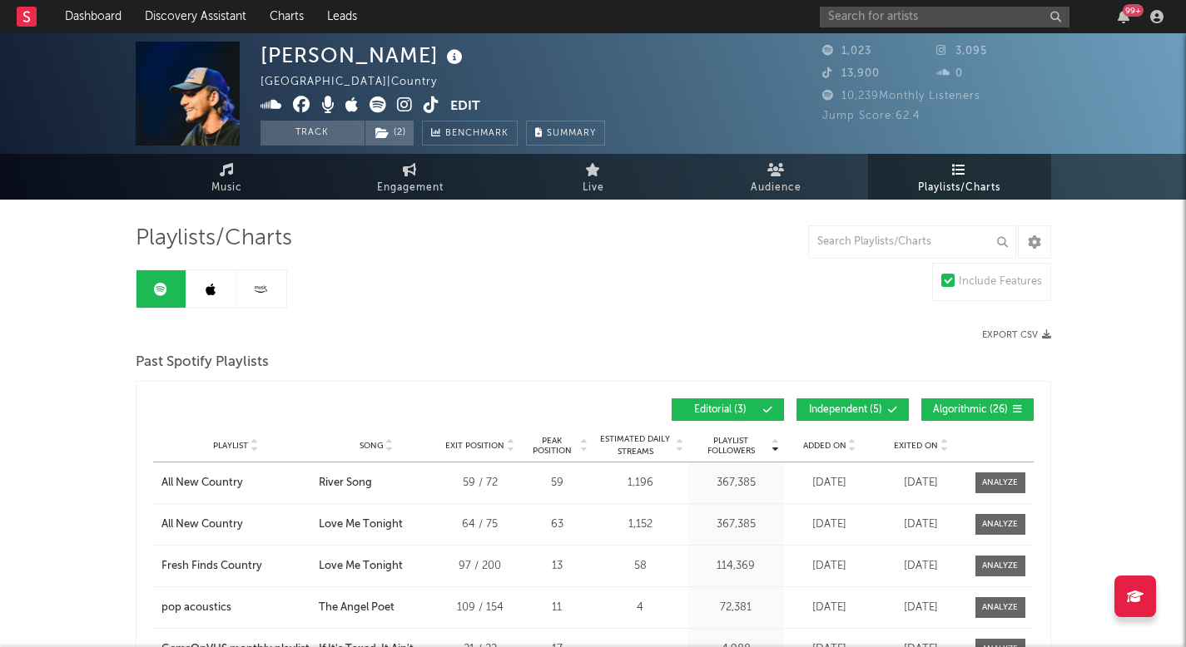
click at [220, 280] on link at bounding box center [211, 288] width 50 height 37
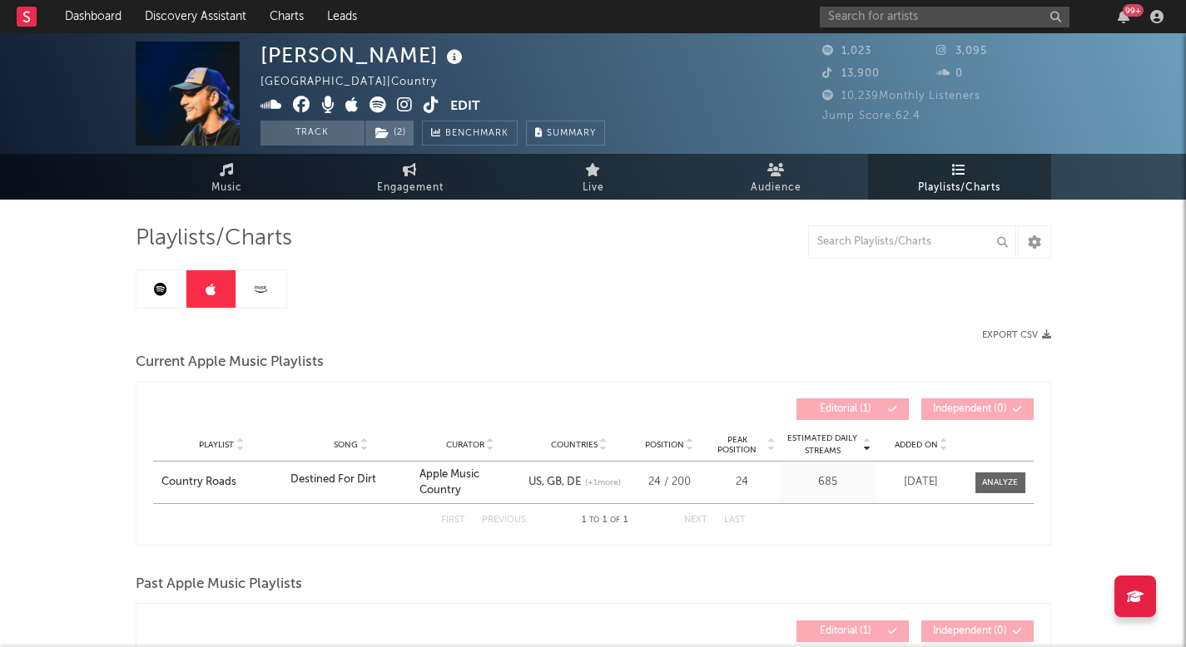
click at [175, 283] on link at bounding box center [161, 288] width 50 height 37
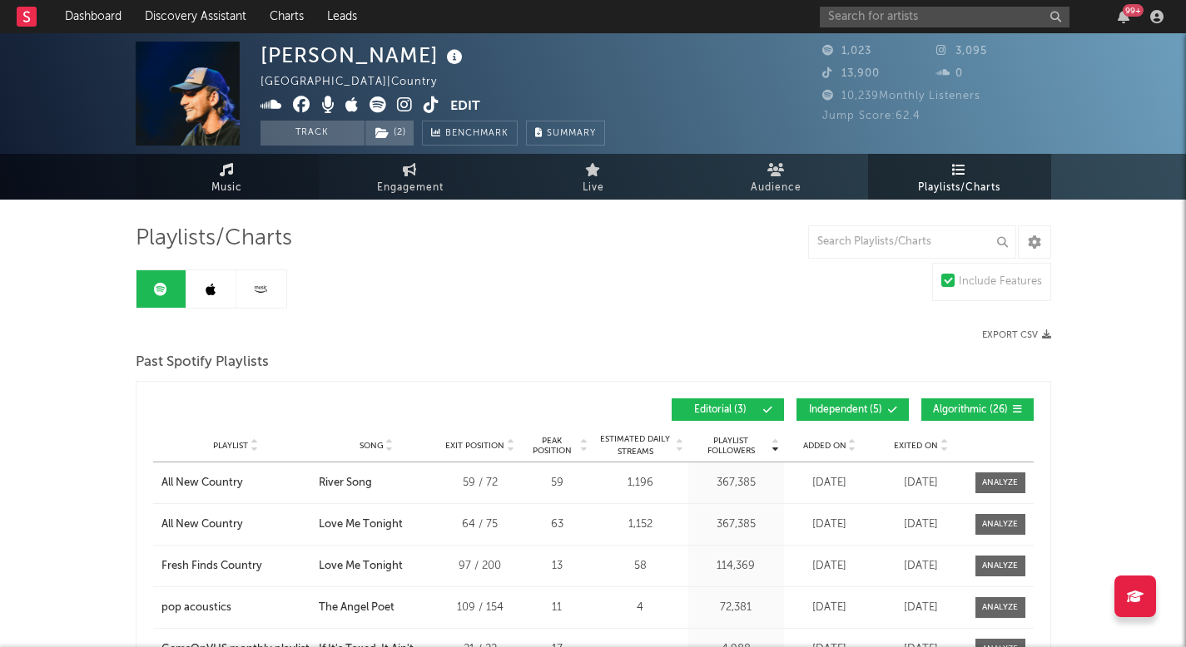
click at [245, 187] on link "Music" at bounding box center [227, 177] width 183 height 46
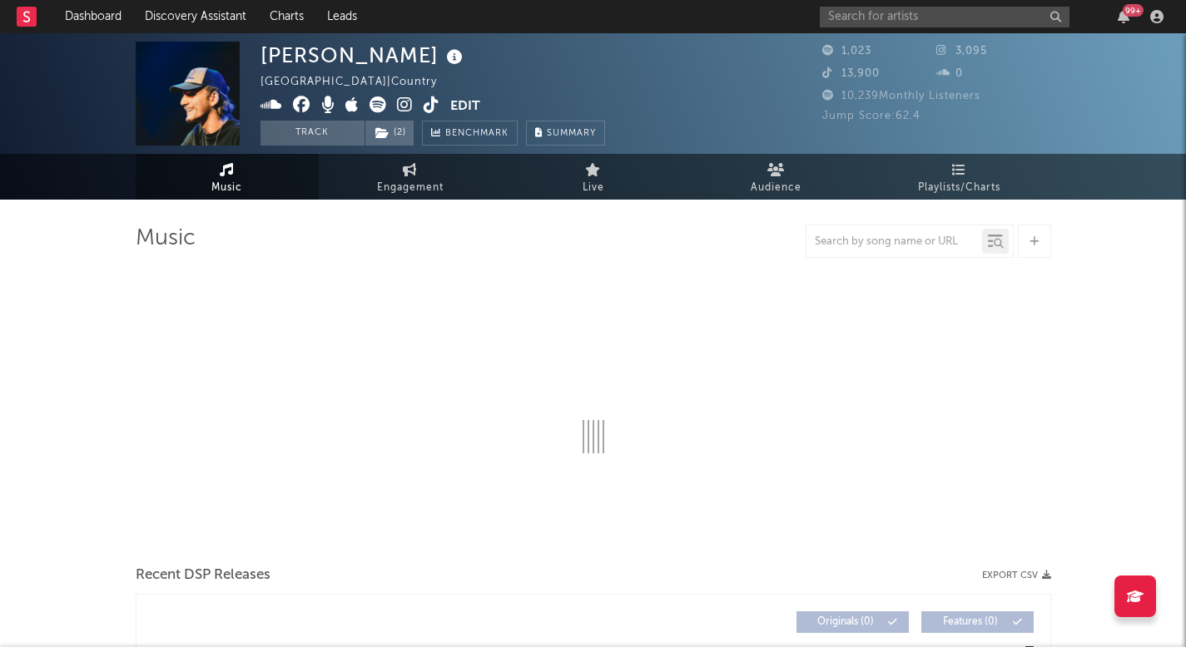
select select "1w"
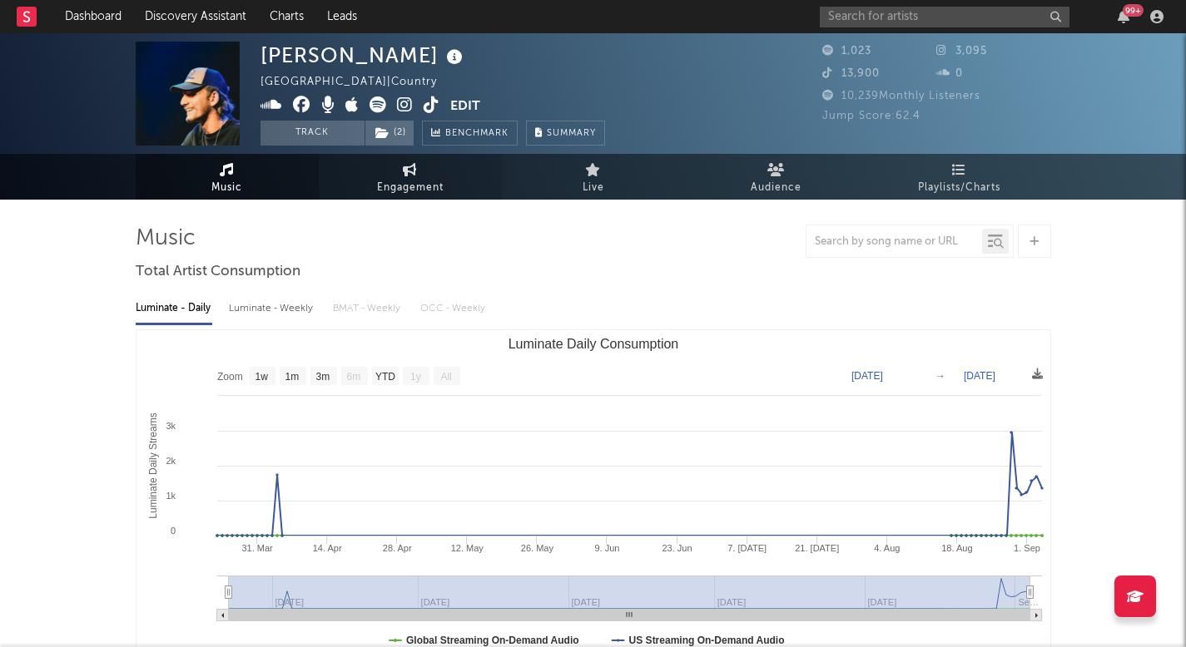
click at [413, 183] on span "Engagement" at bounding box center [410, 188] width 67 height 20
select select "1w"
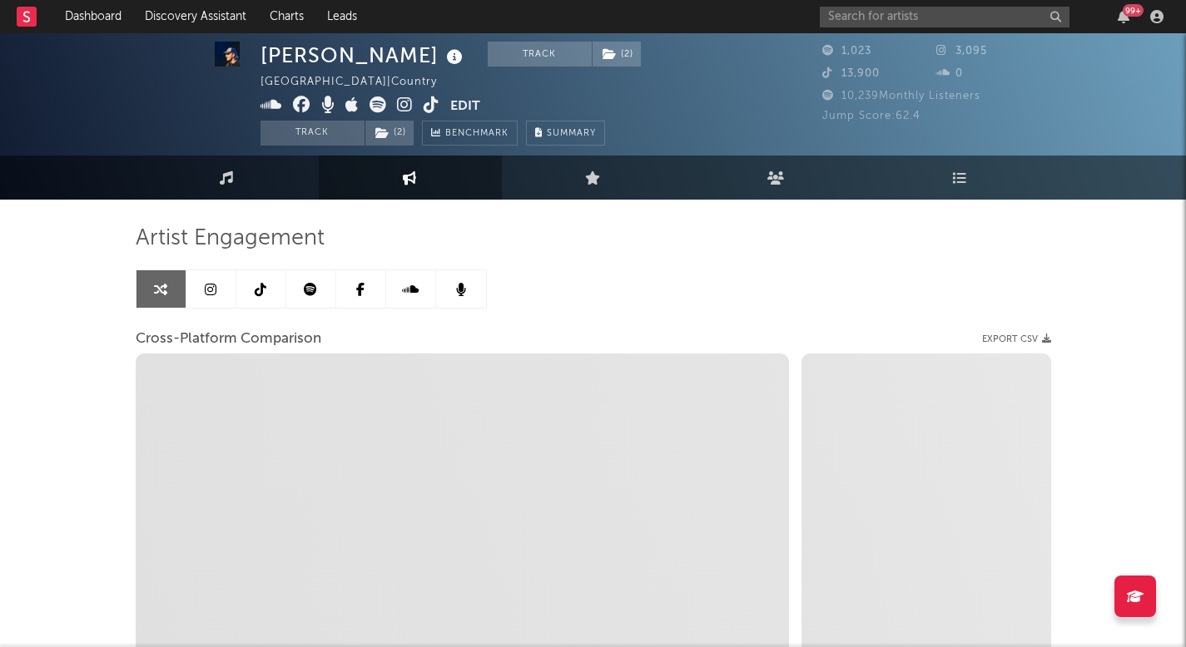
scroll to position [39, 0]
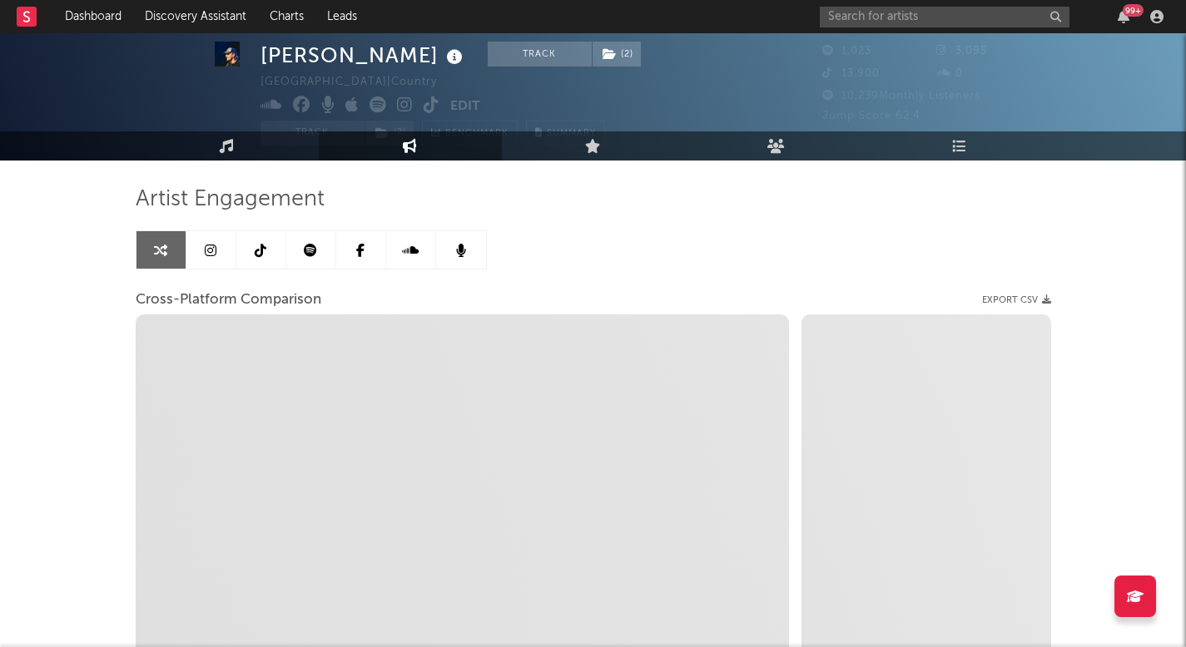
select select "1m"
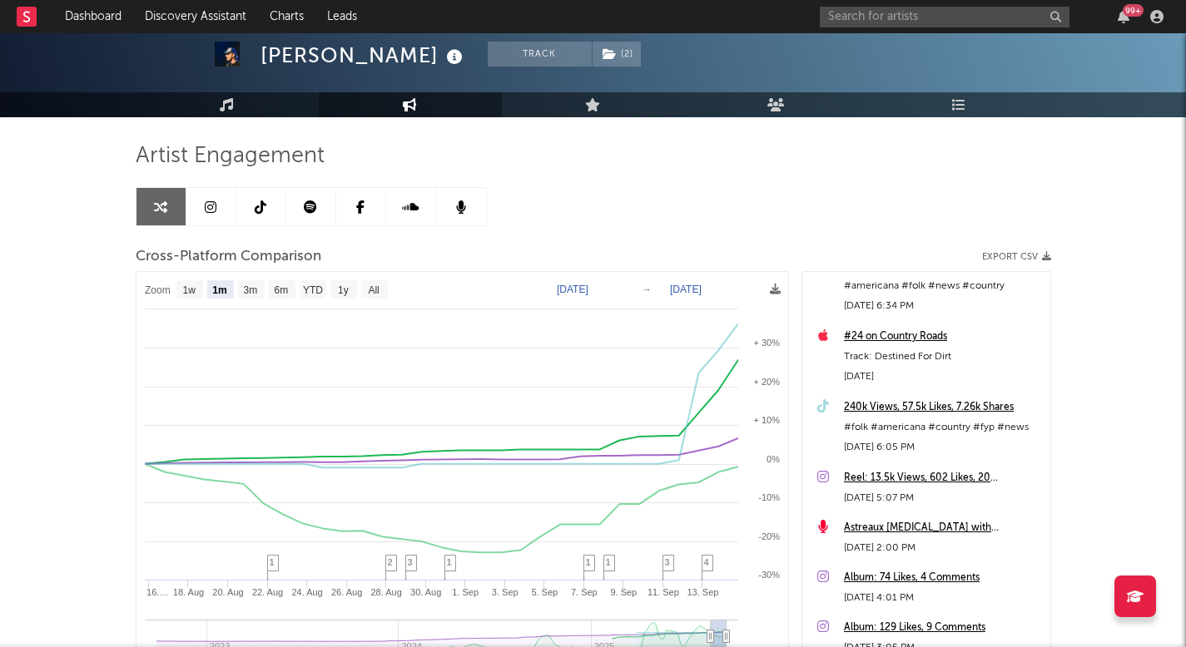
scroll to position [130, 0]
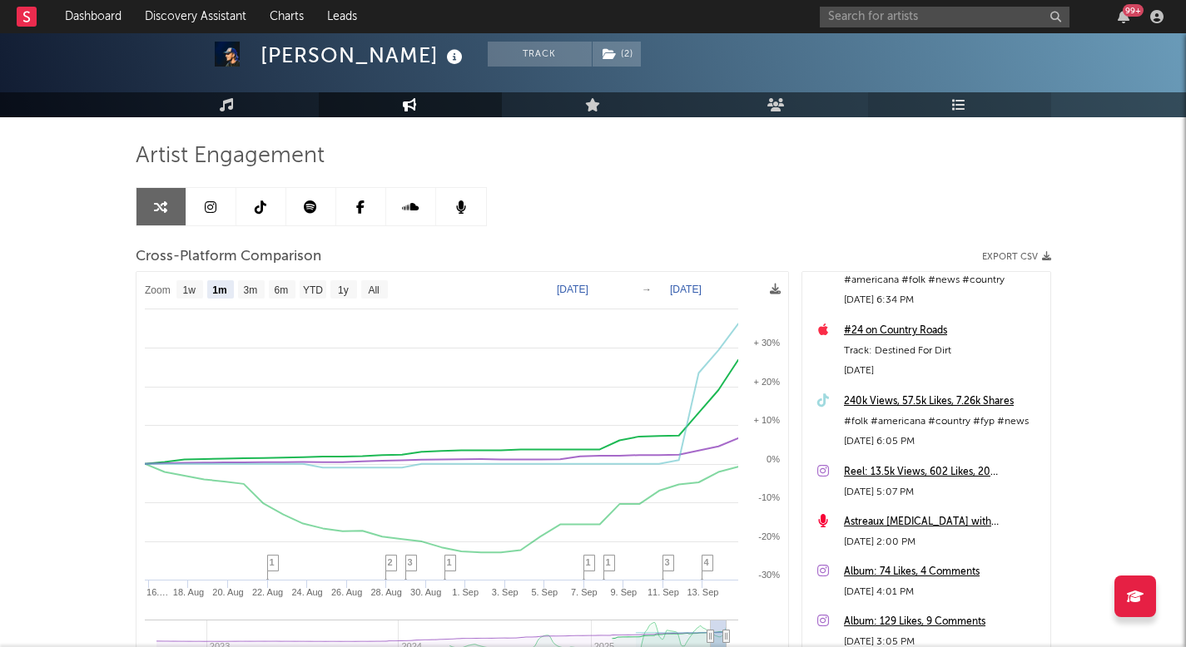
click at [965, 110] on icon at bounding box center [959, 104] width 14 height 13
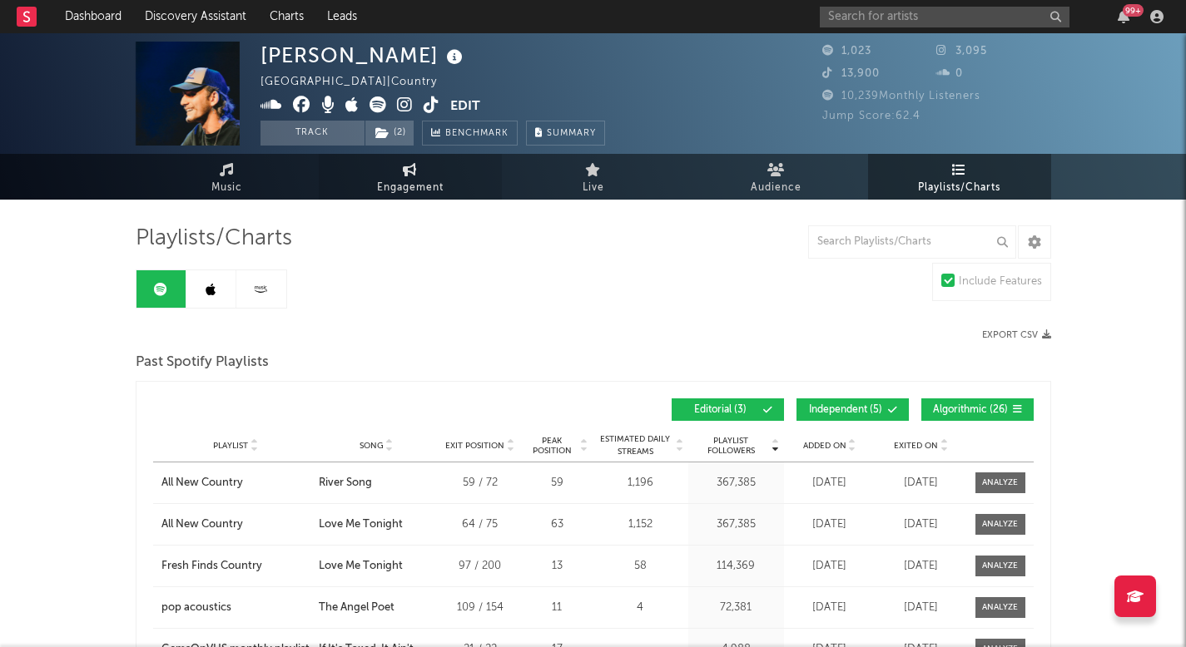
click at [420, 187] on span "Engagement" at bounding box center [410, 188] width 67 height 20
select select "1w"
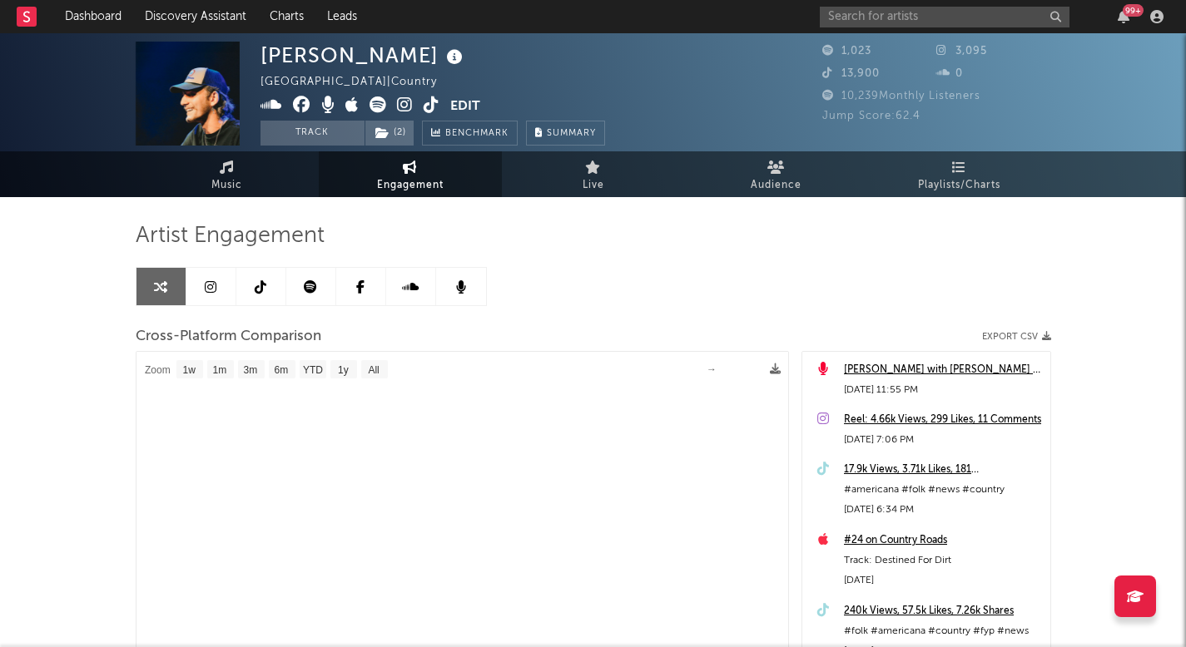
scroll to position [13, 0]
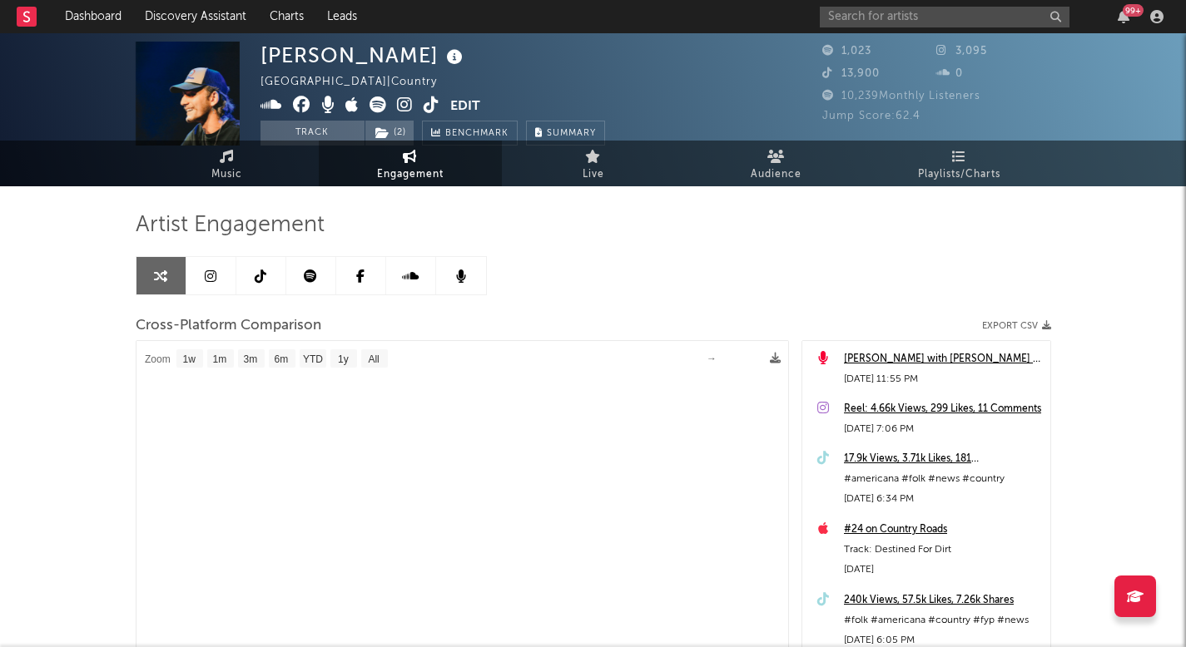
select select "1m"
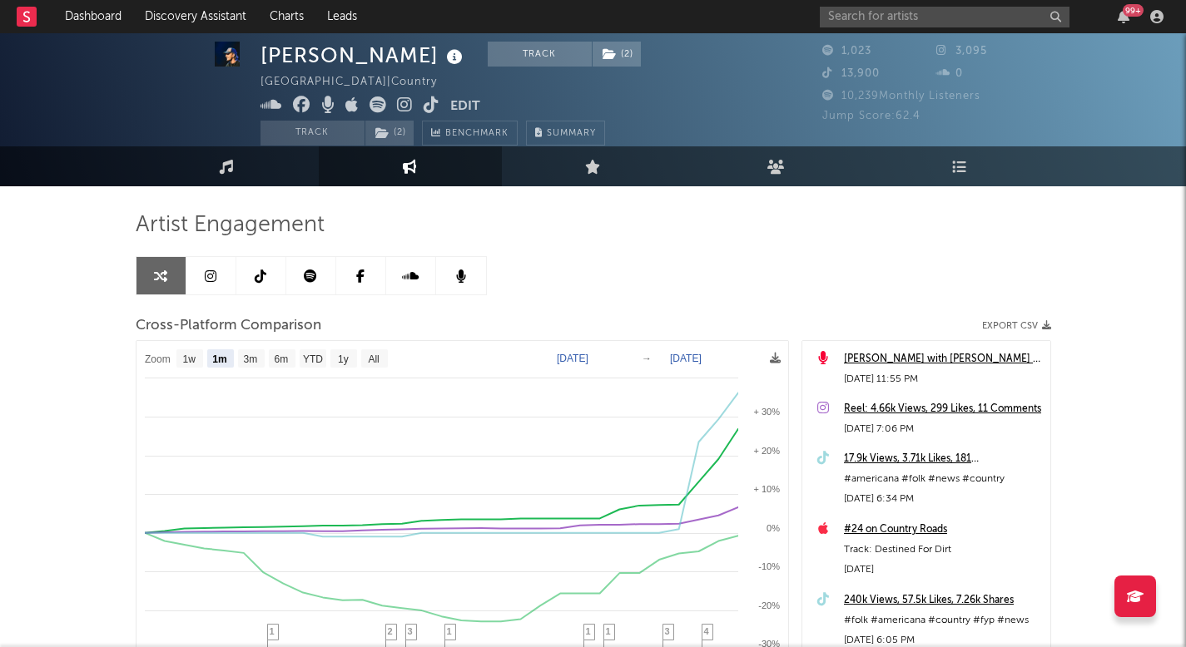
scroll to position [0, 0]
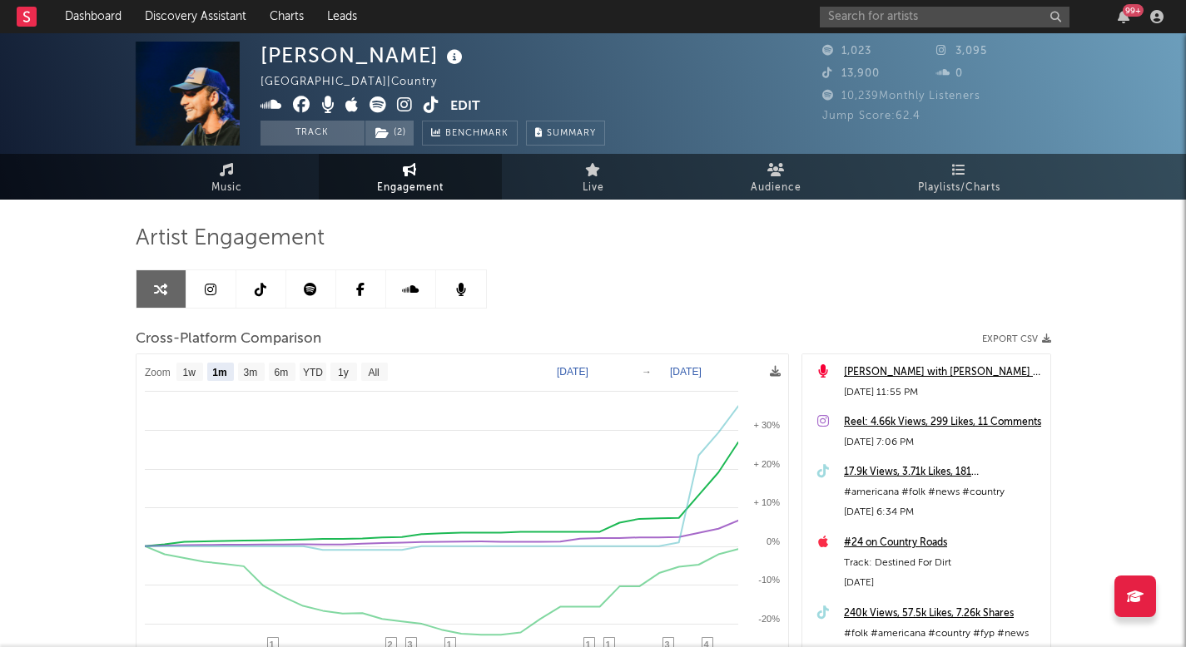
click at [608, 246] on div "Artist Engagement" at bounding box center [593, 239] width 915 height 28
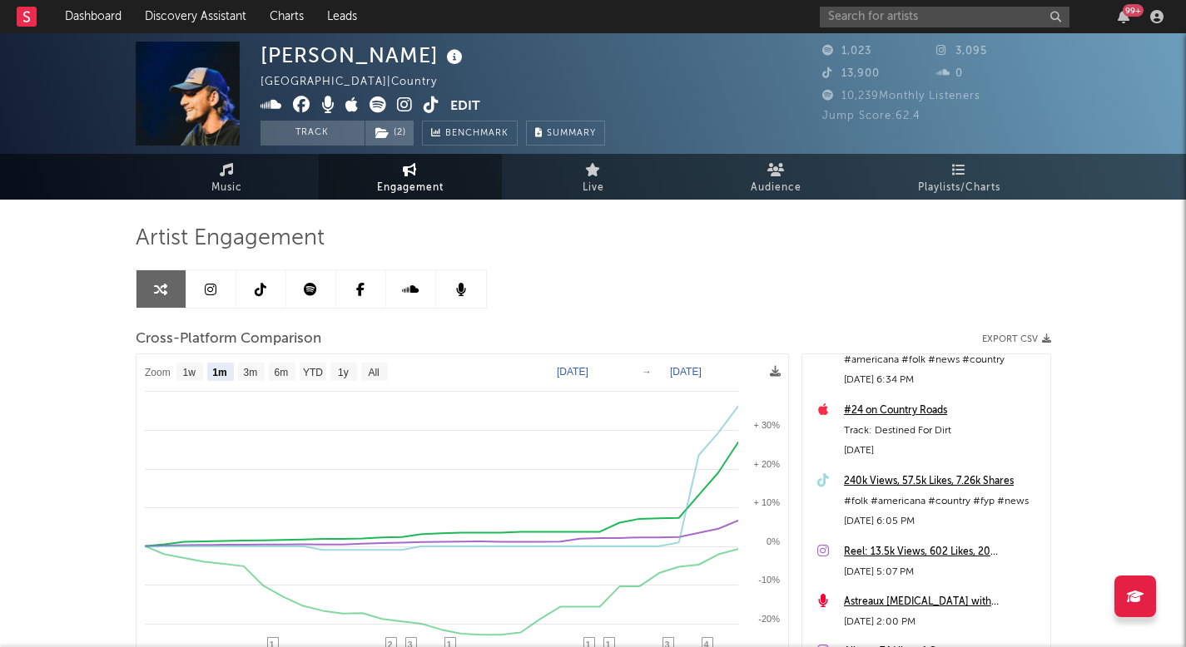
scroll to position [171, 0]
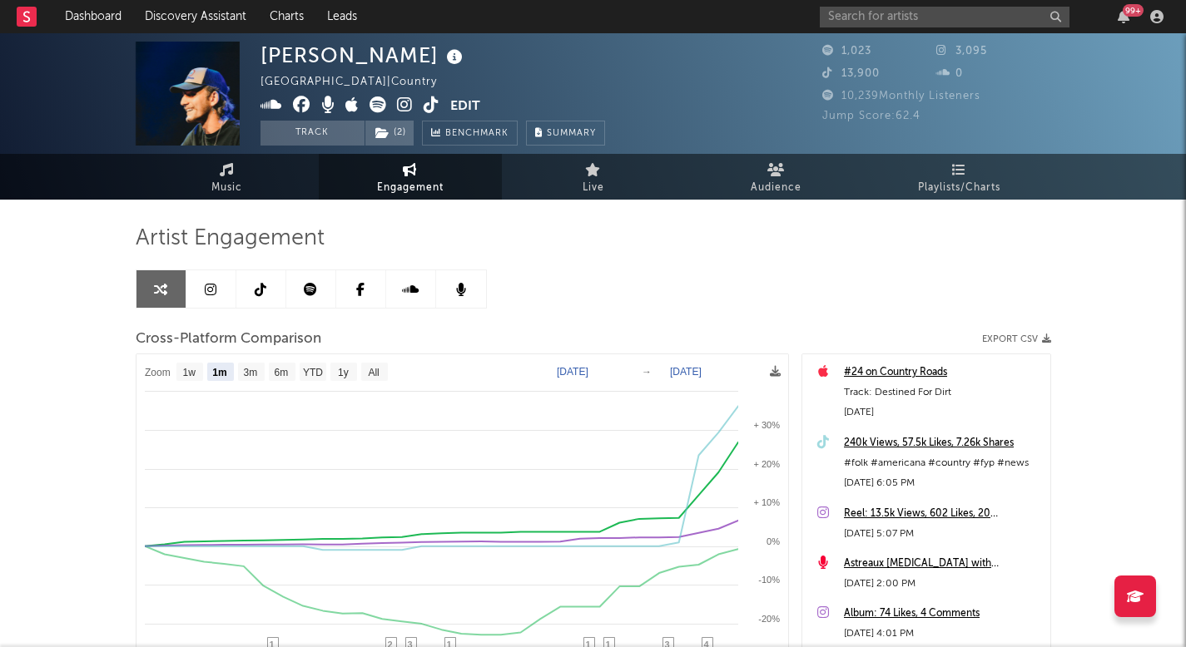
click at [887, 443] on div "240k Views, 57.5k Likes, 7.26k Shares" at bounding box center [943, 444] width 198 height 20
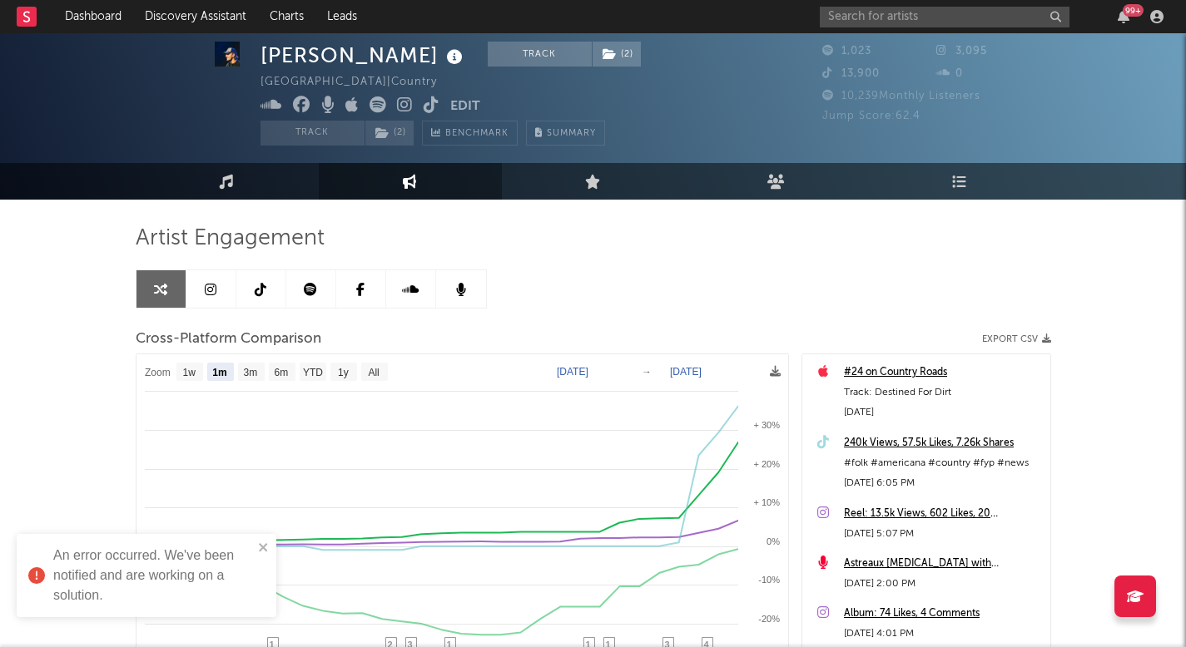
scroll to position [82, 0]
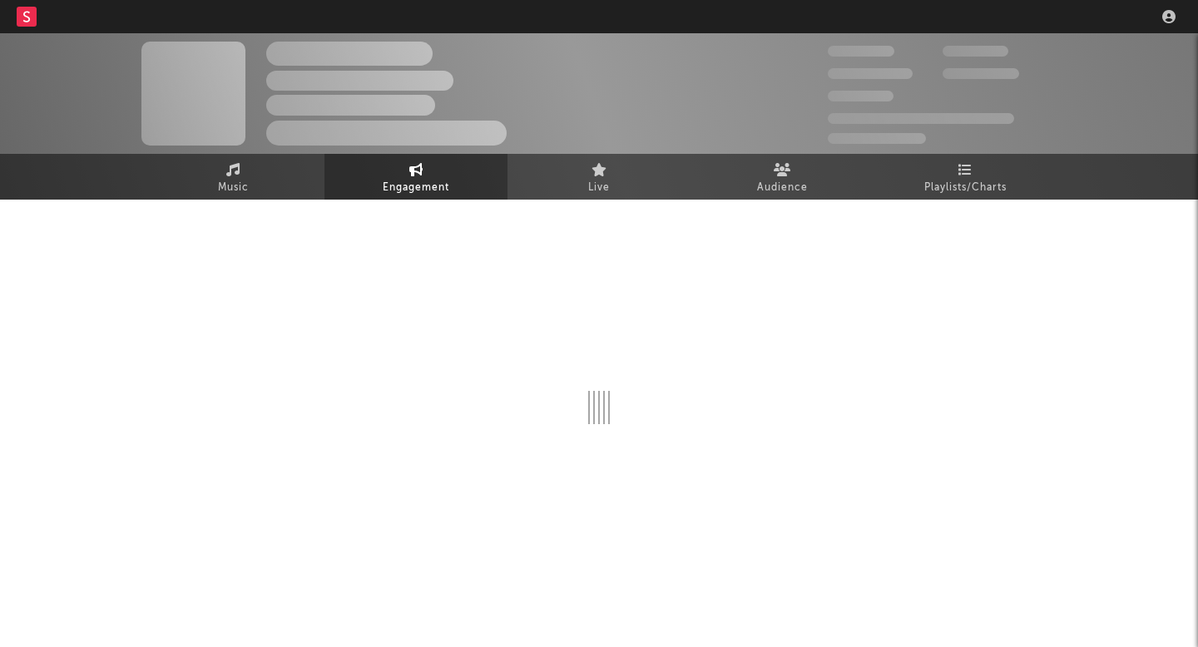
drag, startPoint x: 845, startPoint y: 25, endPoint x: 832, endPoint y: 12, distance: 18.3
click at [845, 25] on nav "Dashboard Discovery Assistant Charts Leads" at bounding box center [599, 16] width 1198 height 33
select select "1w"
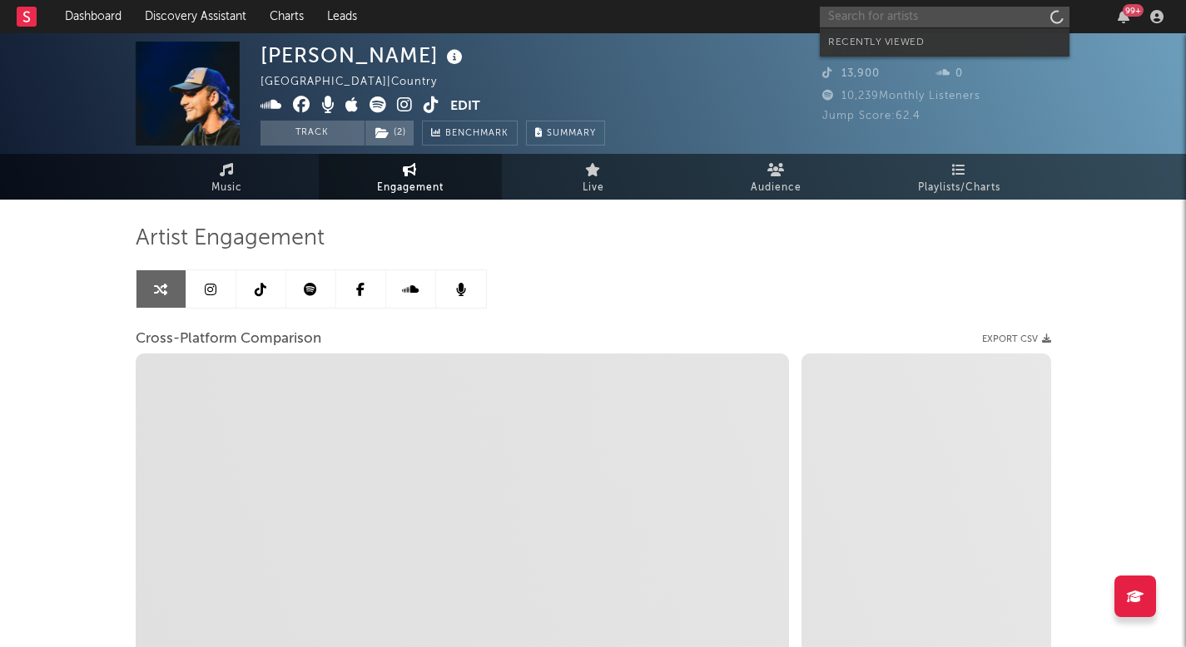
click at [839, 18] on input "text" at bounding box center [945, 17] width 250 height 21
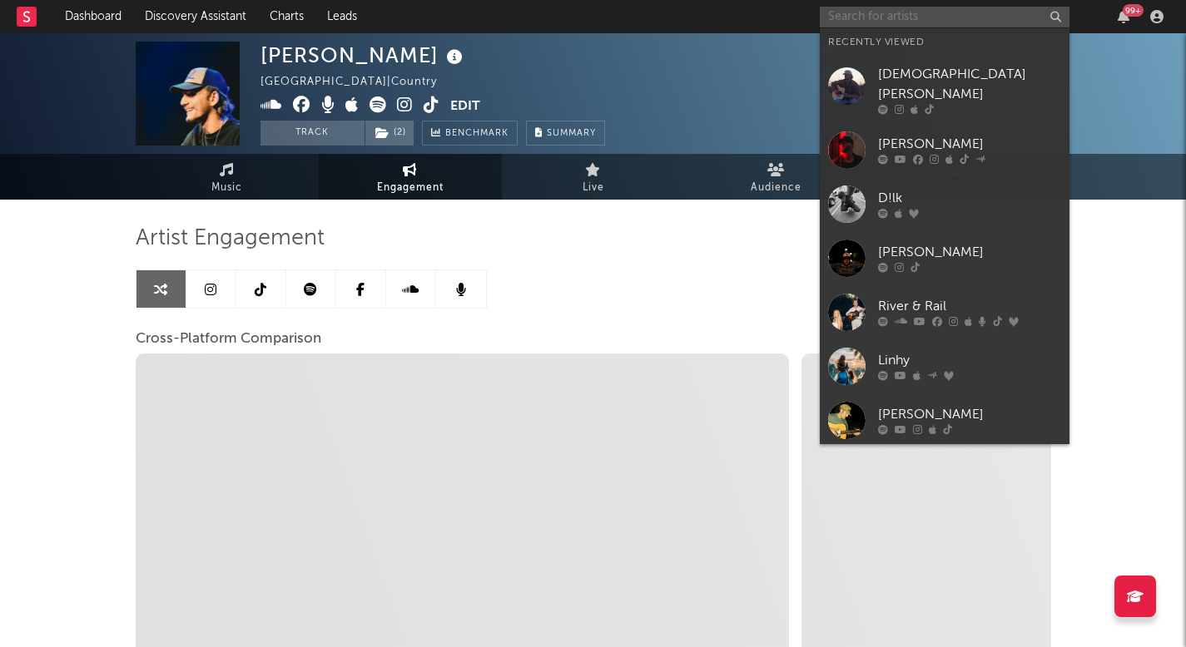
type input "b"
select select "1m"
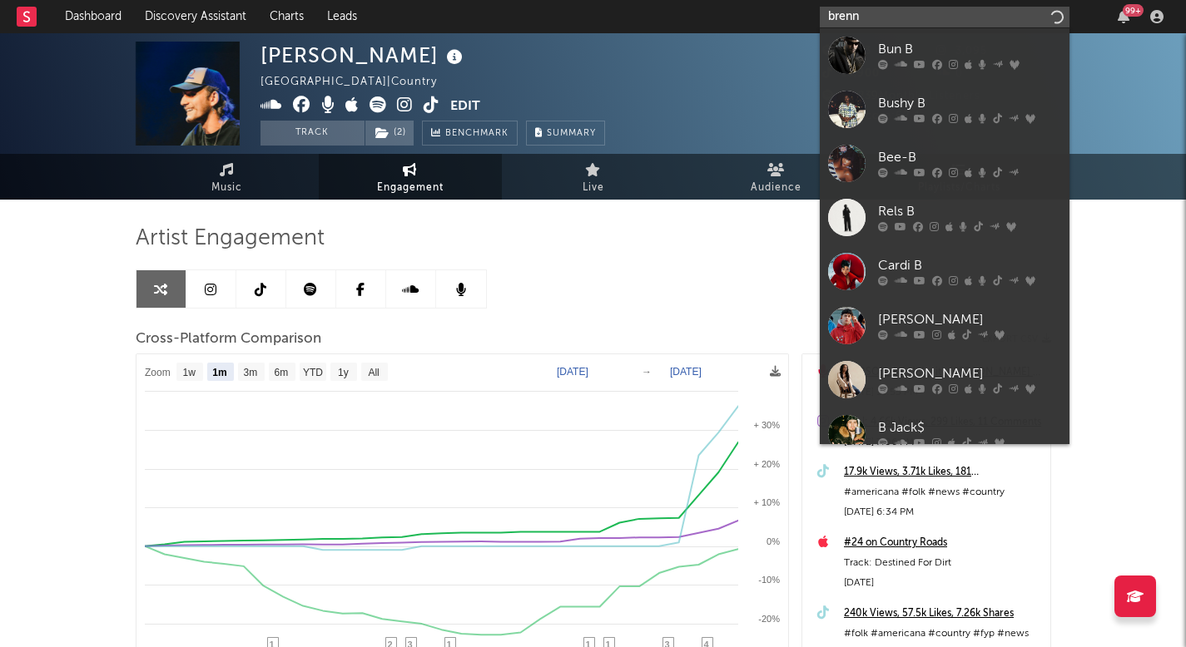
type input "brenna"
select select "1m"
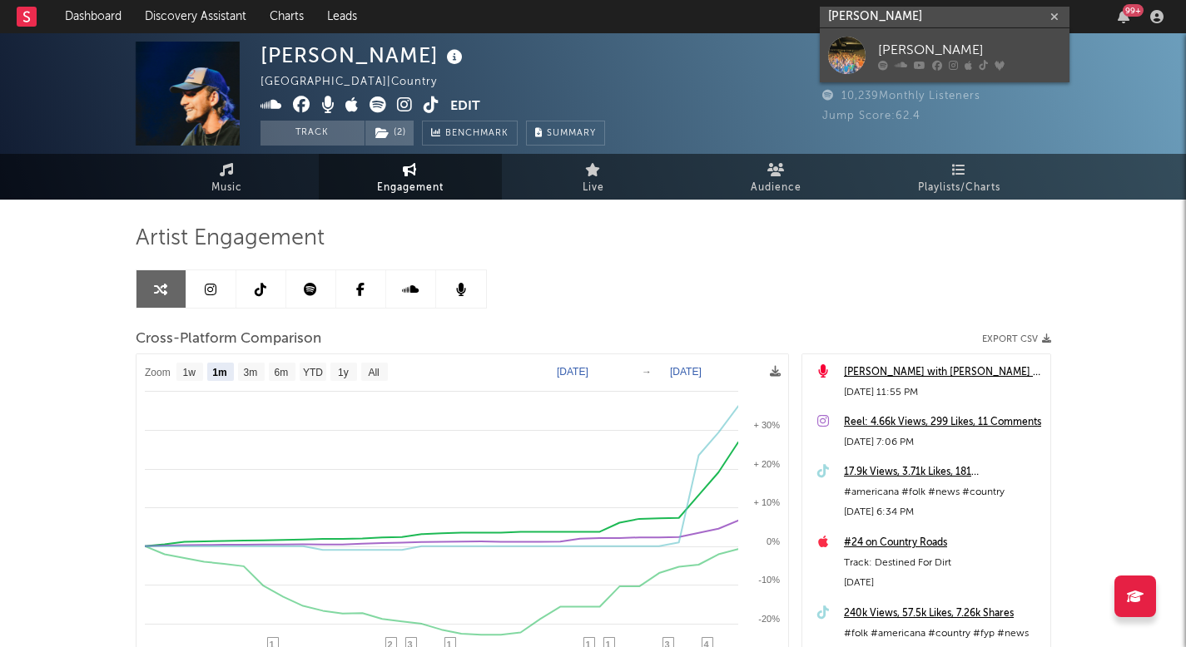
type input "brennan clem"
click at [866, 56] on link "Brendan Clemente" at bounding box center [945, 55] width 250 height 54
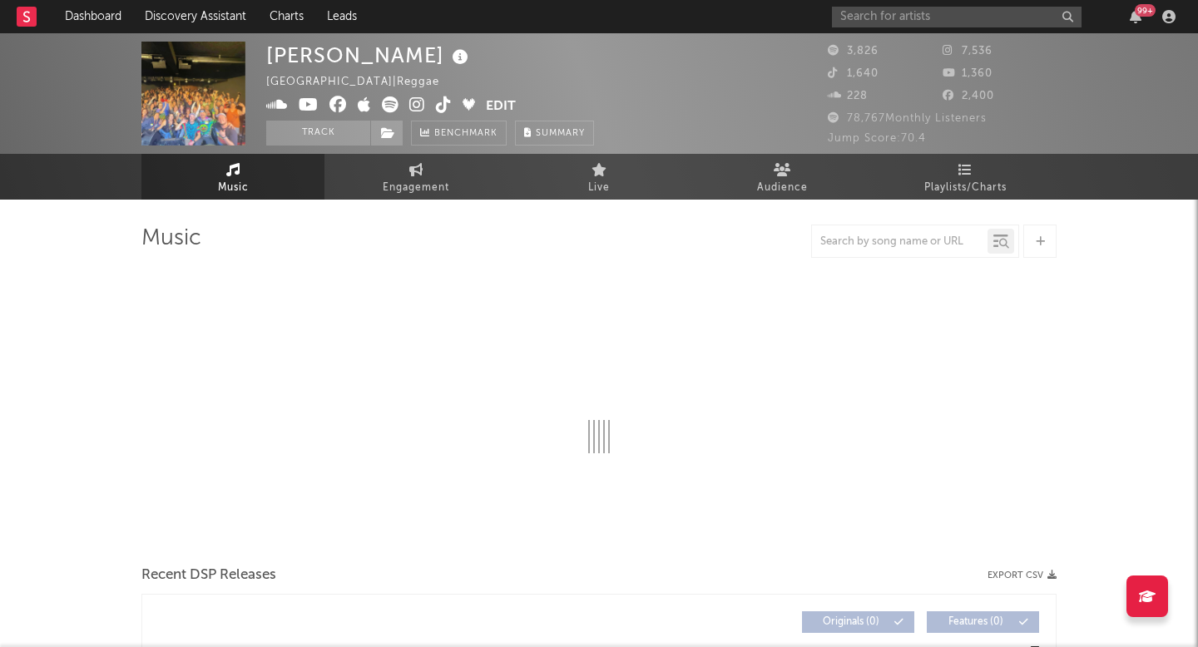
select select "6m"
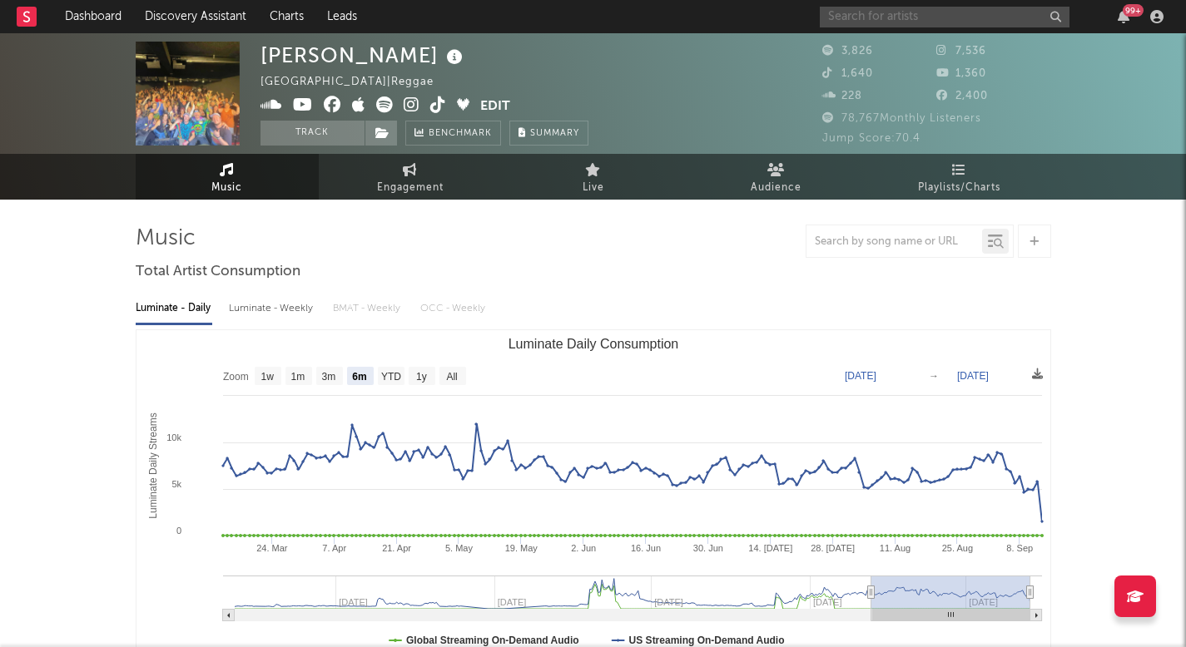
click at [890, 9] on input "text" at bounding box center [945, 17] width 250 height 21
click at [887, 3] on div "99 +" at bounding box center [995, 16] width 350 height 33
click at [886, 7] on input "text" at bounding box center [945, 17] width 250 height 21
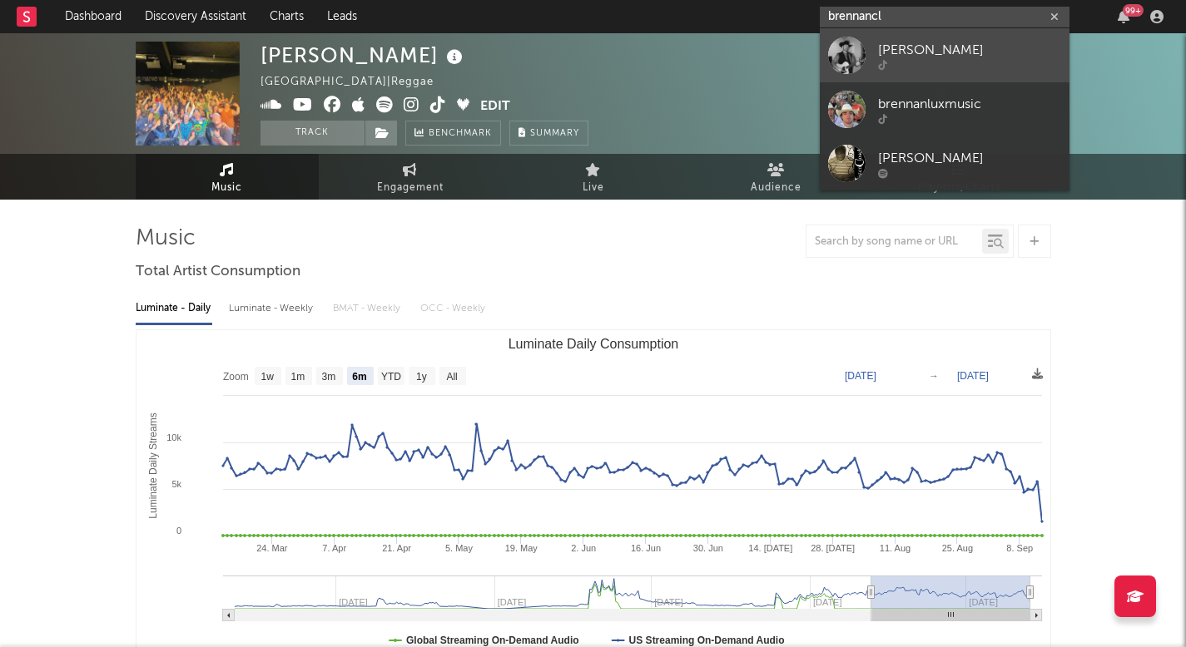
type input "brennancl"
click at [895, 38] on link "brennan_clements" at bounding box center [945, 55] width 250 height 54
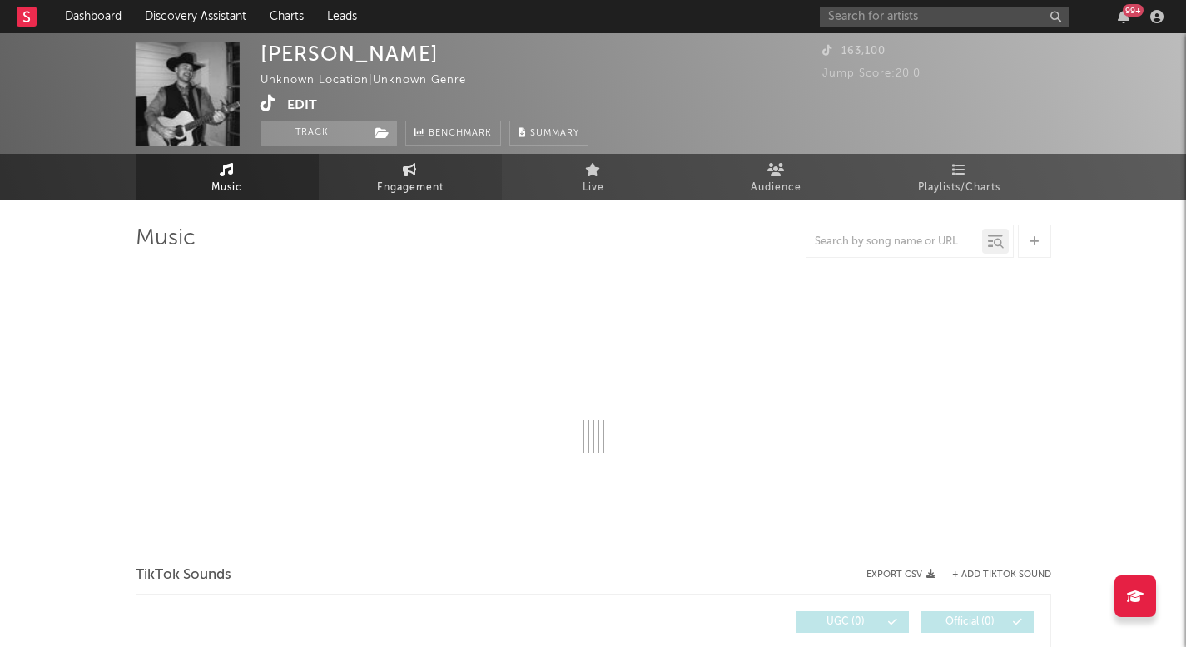
select select "1w"
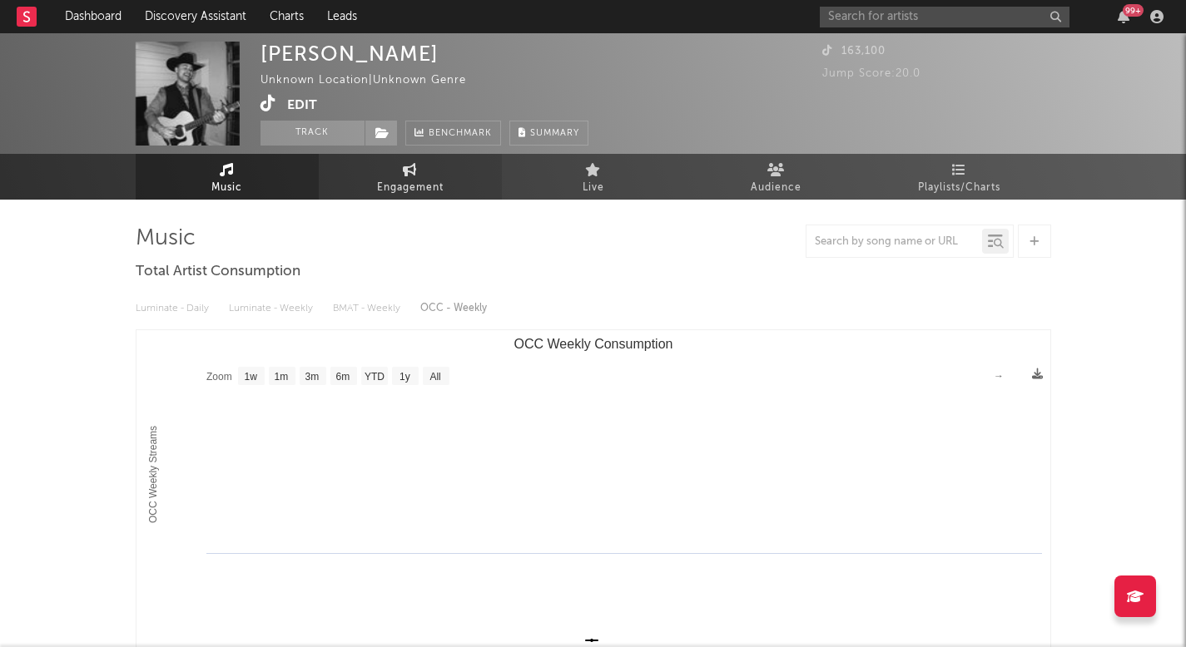
click at [421, 173] on link "Engagement" at bounding box center [410, 177] width 183 height 46
select select "1w"
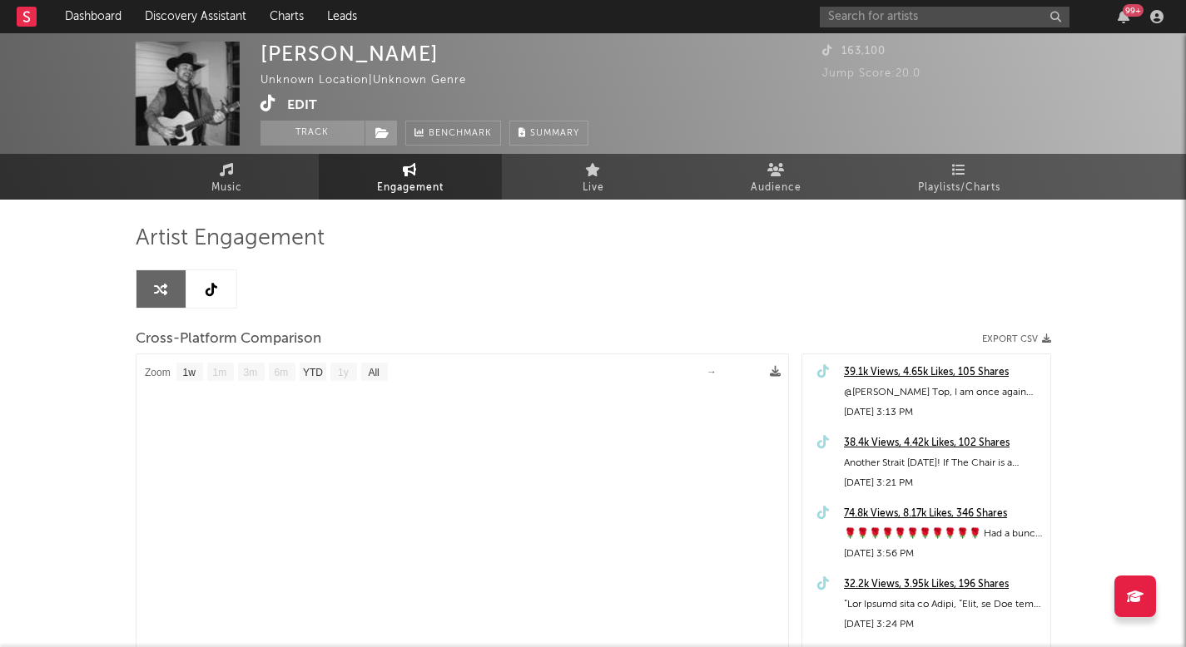
select select "1m"
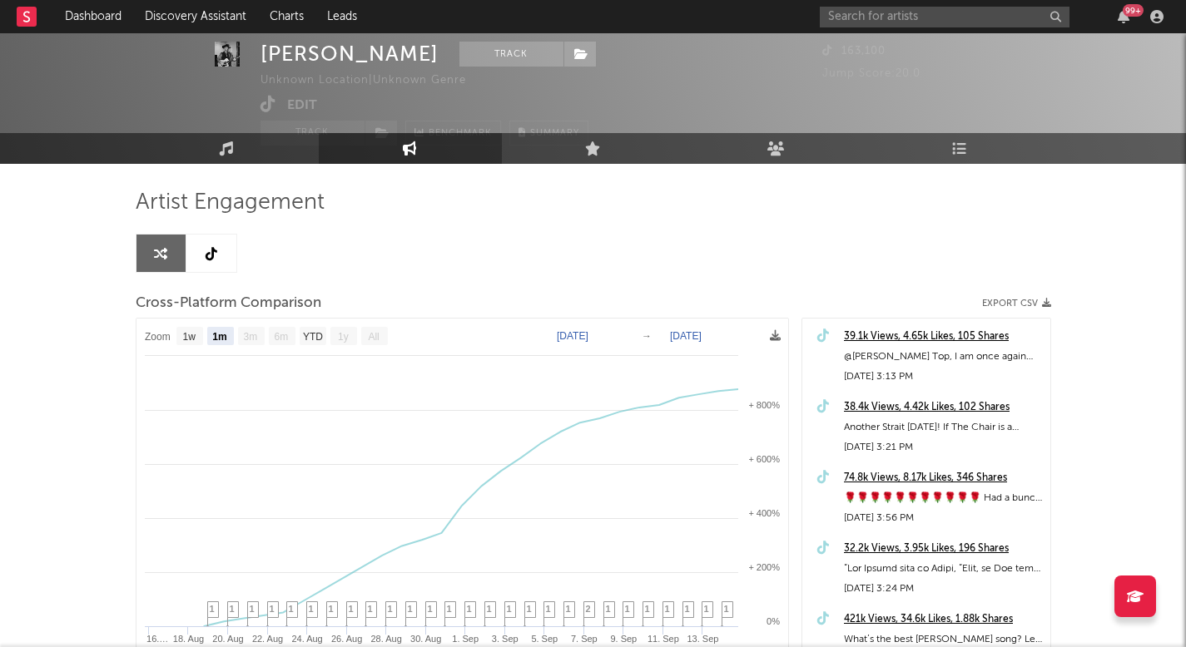
scroll to position [32, 0]
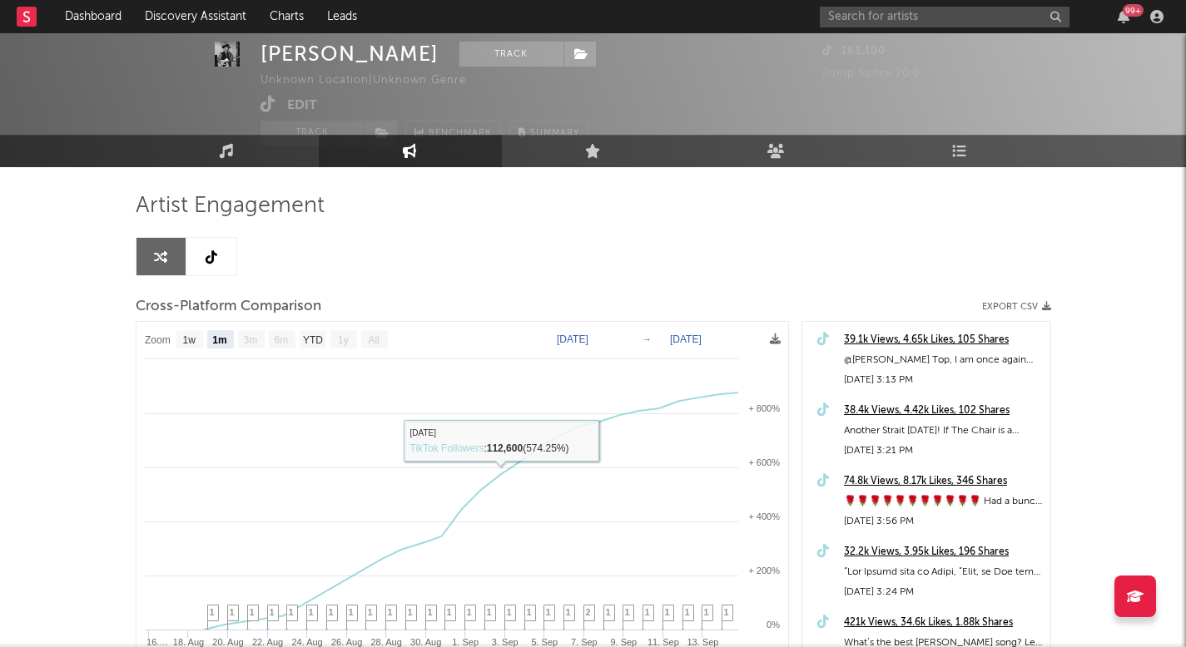
click at [202, 250] on link at bounding box center [211, 256] width 50 height 37
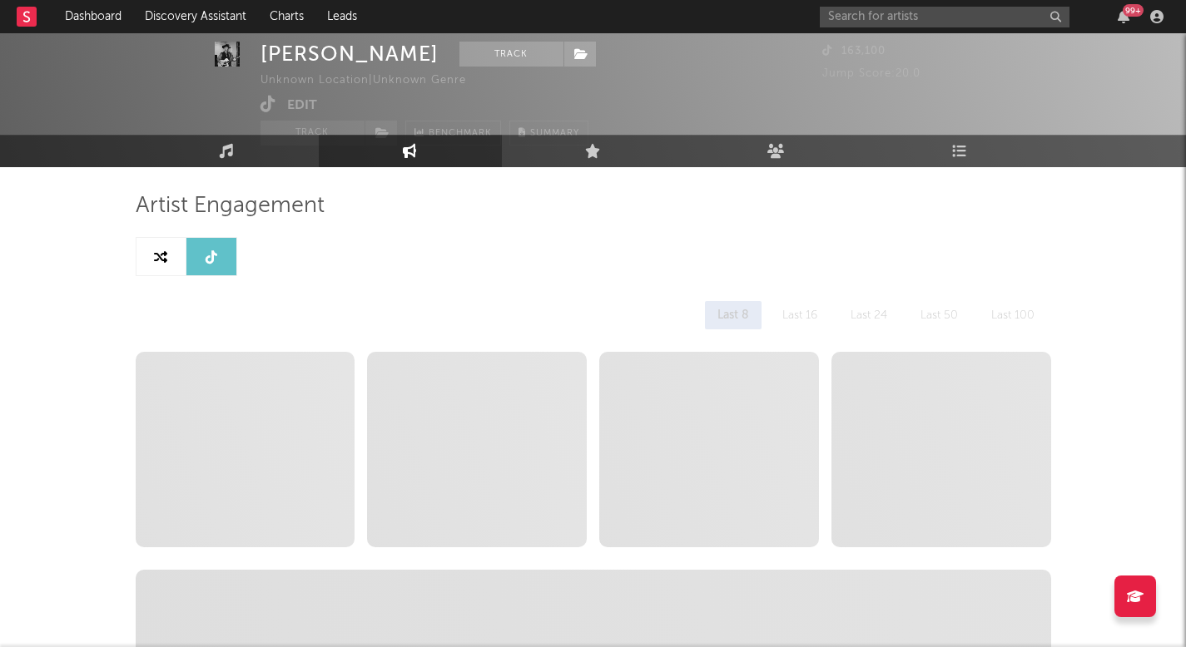
select select "1w"
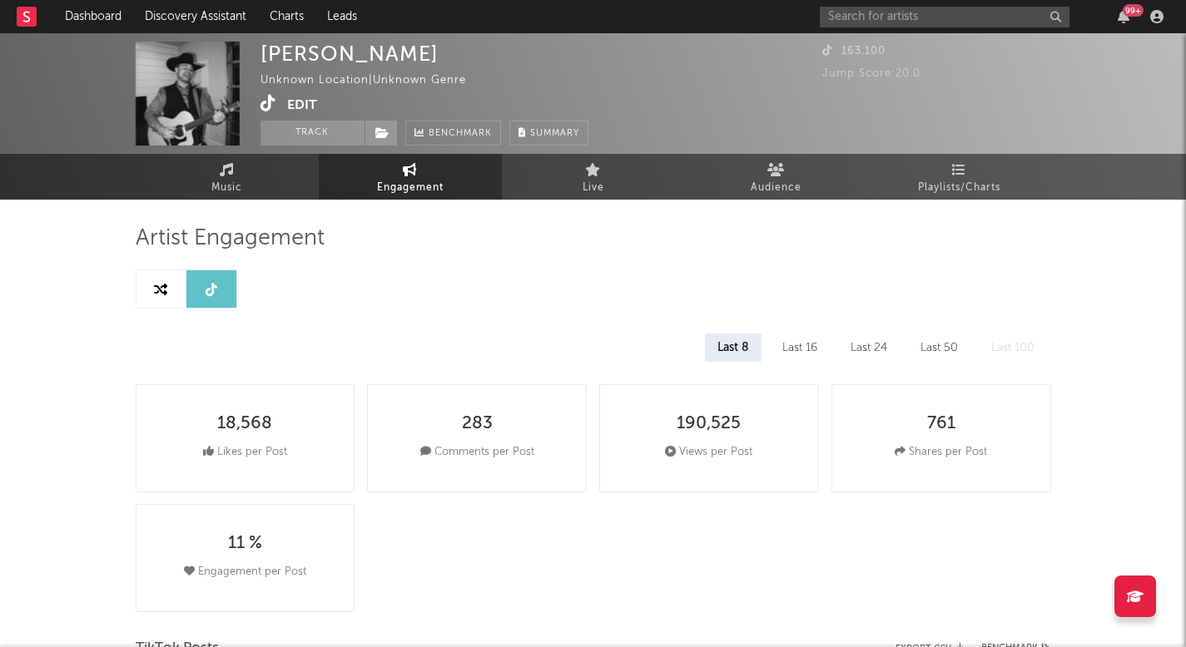
click at [263, 111] on icon at bounding box center [268, 103] width 16 height 17
click at [167, 275] on link at bounding box center [161, 288] width 50 height 37
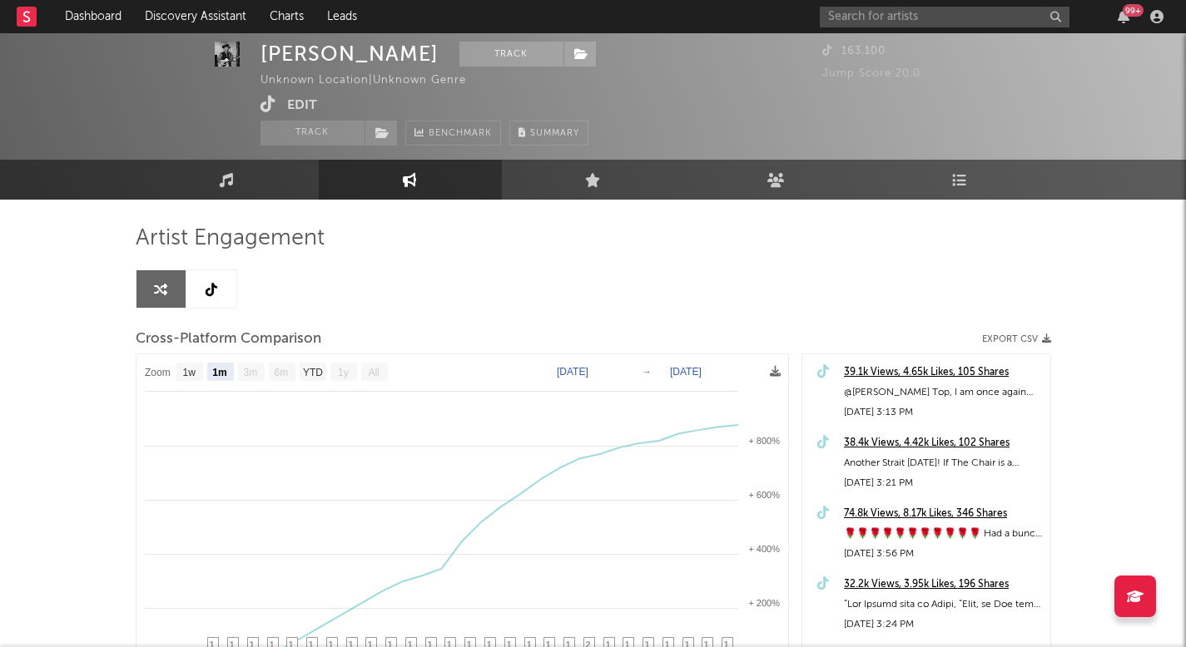
scroll to position [166, 0]
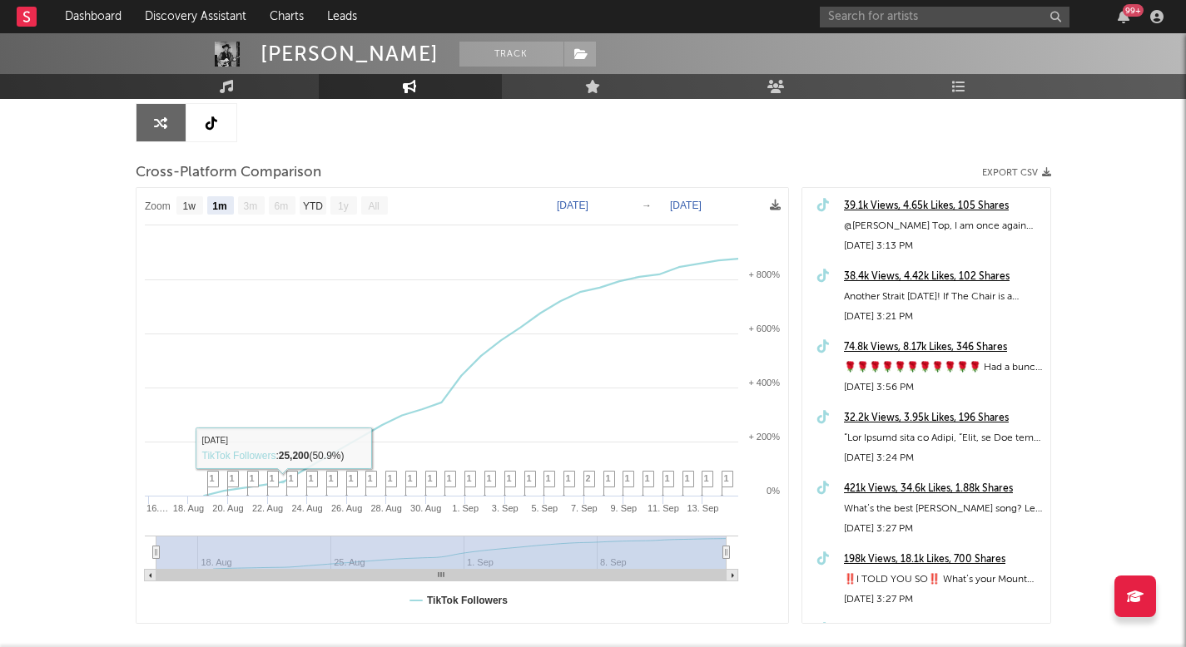
click at [308, 196] on rect at bounding box center [462, 405] width 652 height 435
click at [308, 211] on rect at bounding box center [313, 205] width 27 height 18
select select "YTD"
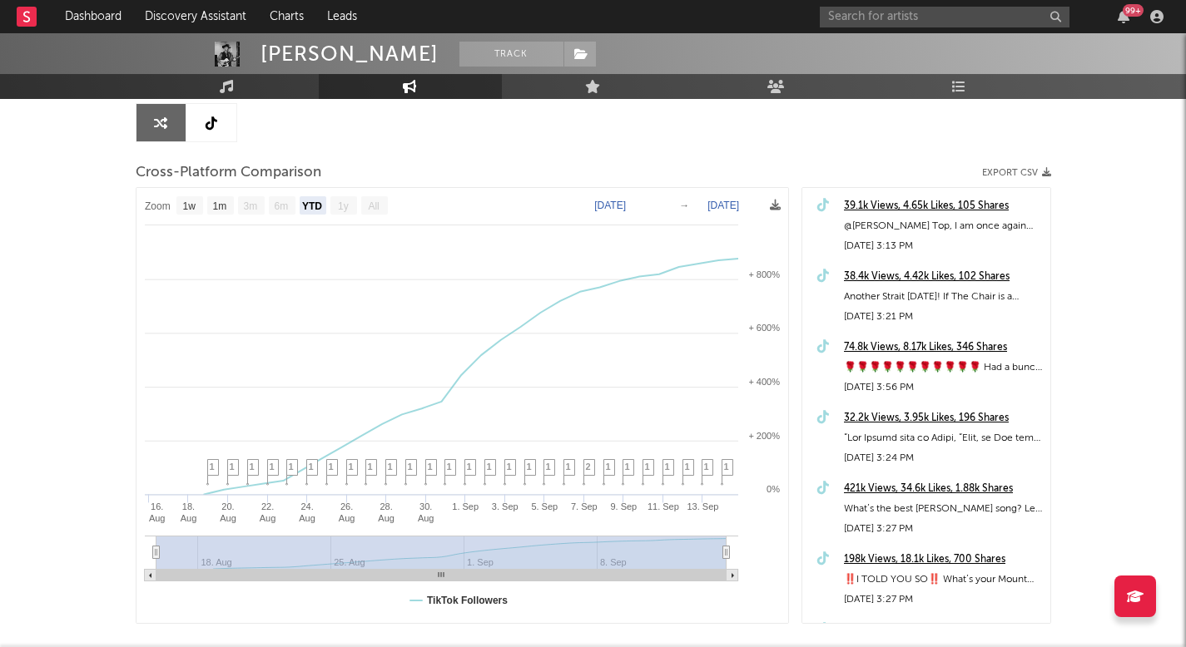
select select "1m"
click at [848, 15] on input "text" at bounding box center [945, 17] width 250 height 21
type input "[PERSON_NAME]"
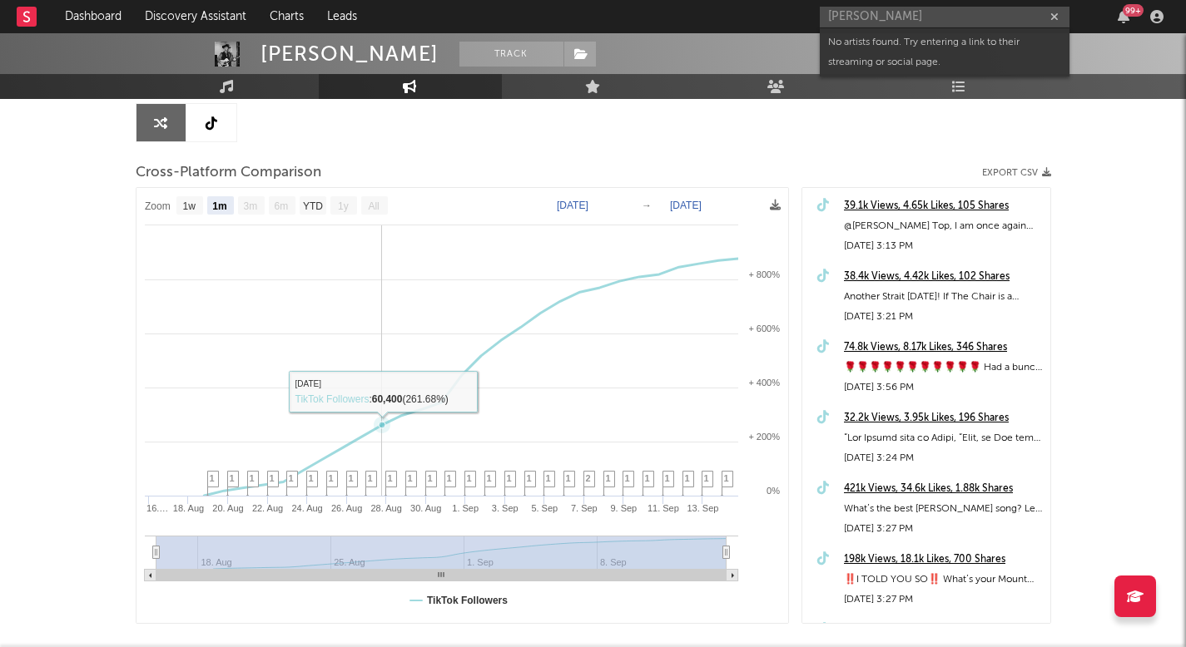
click at [386, 295] on rect at bounding box center [462, 405] width 652 height 435
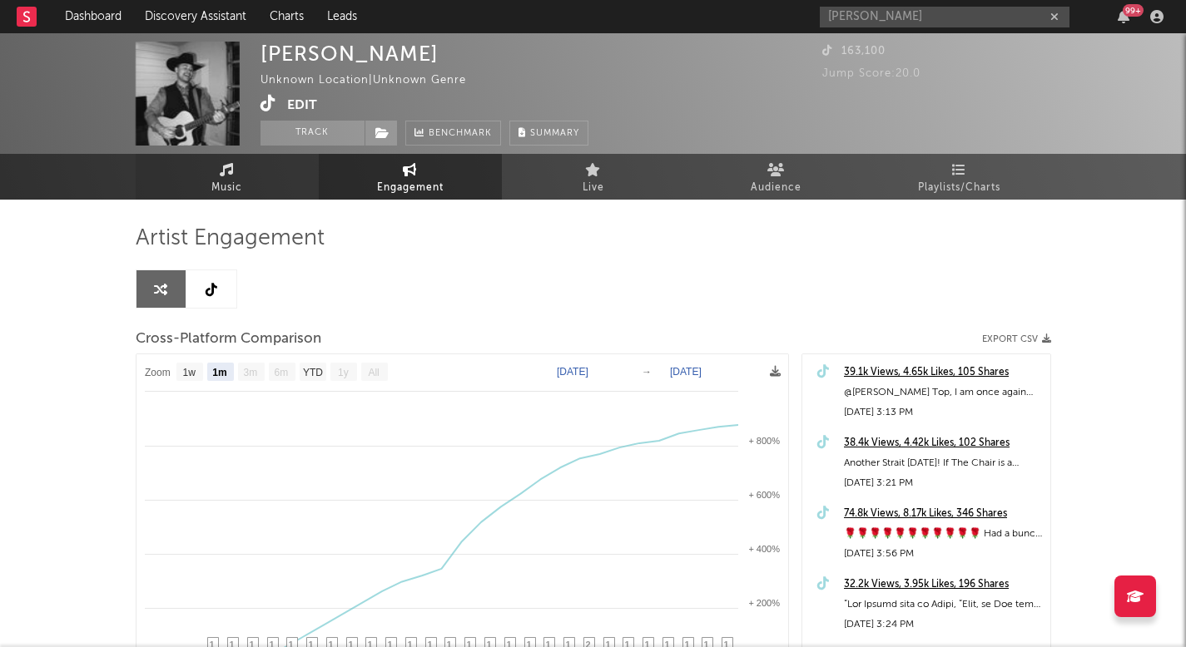
click at [199, 198] on link "Music" at bounding box center [227, 177] width 183 height 46
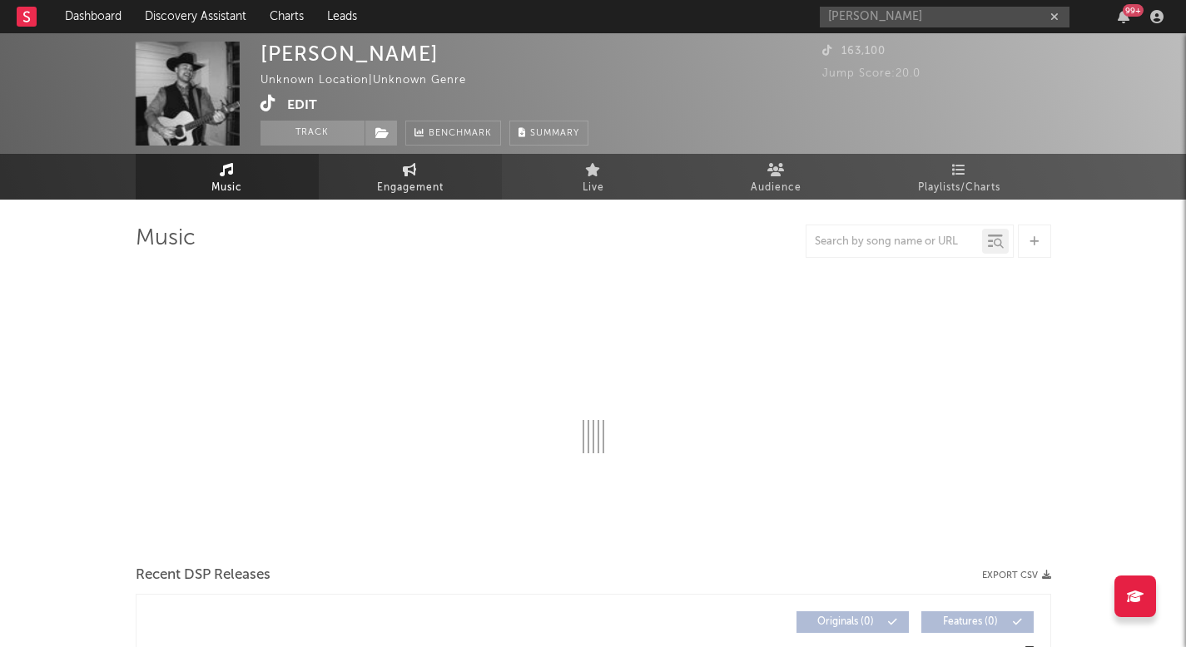
select select "1w"
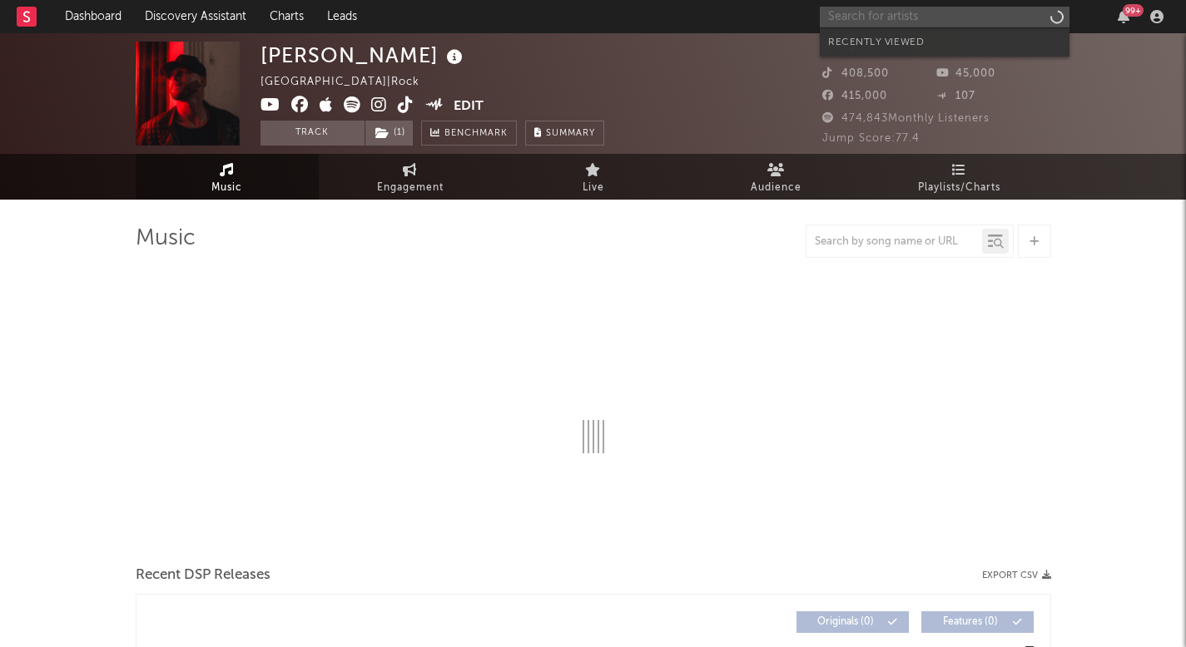
click at [893, 12] on input "text" at bounding box center [945, 17] width 250 height 21
select select "6m"
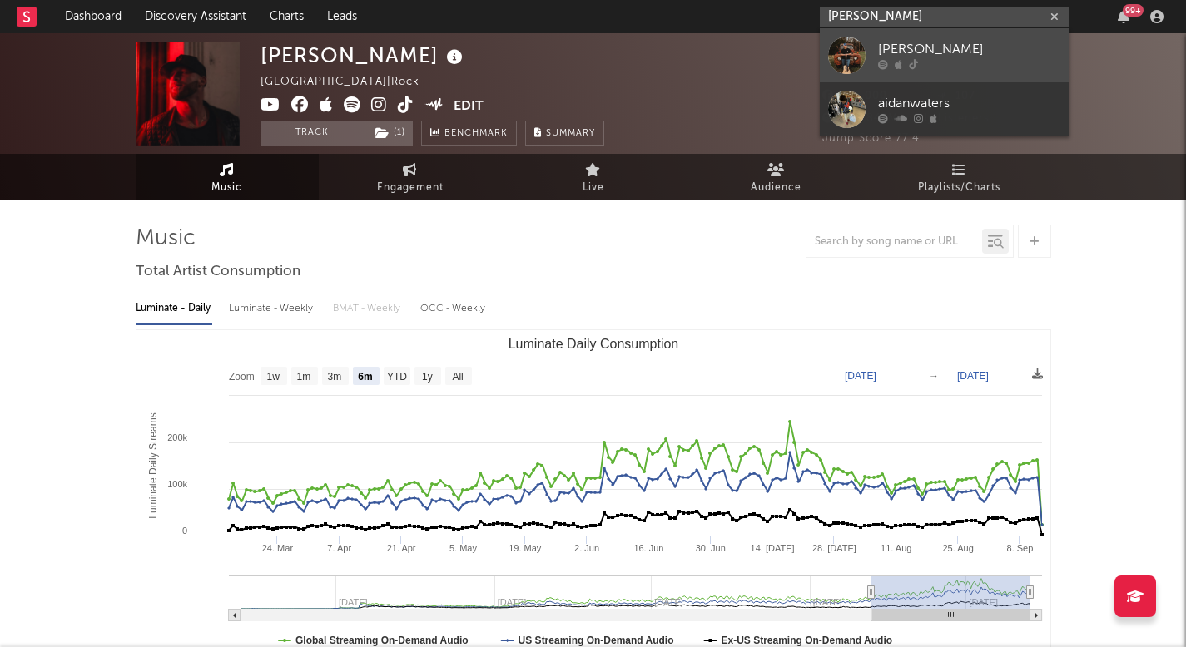
type input "aidan walters"
click at [910, 42] on div "[PERSON_NAME]" at bounding box center [969, 50] width 183 height 20
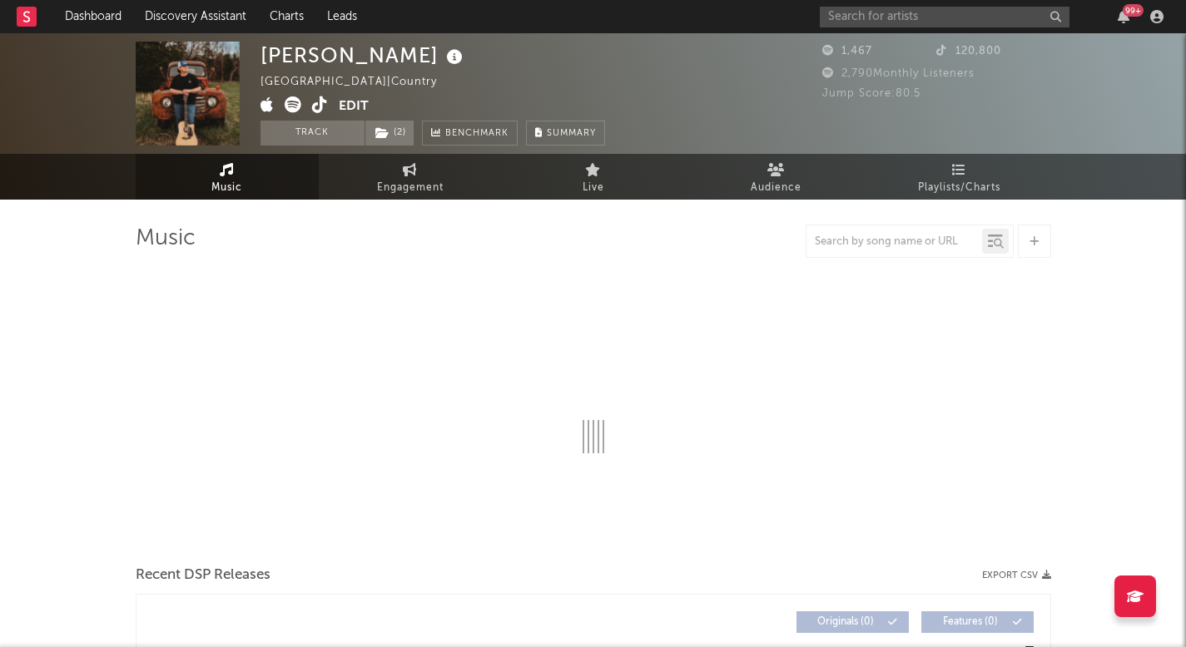
select select "6m"
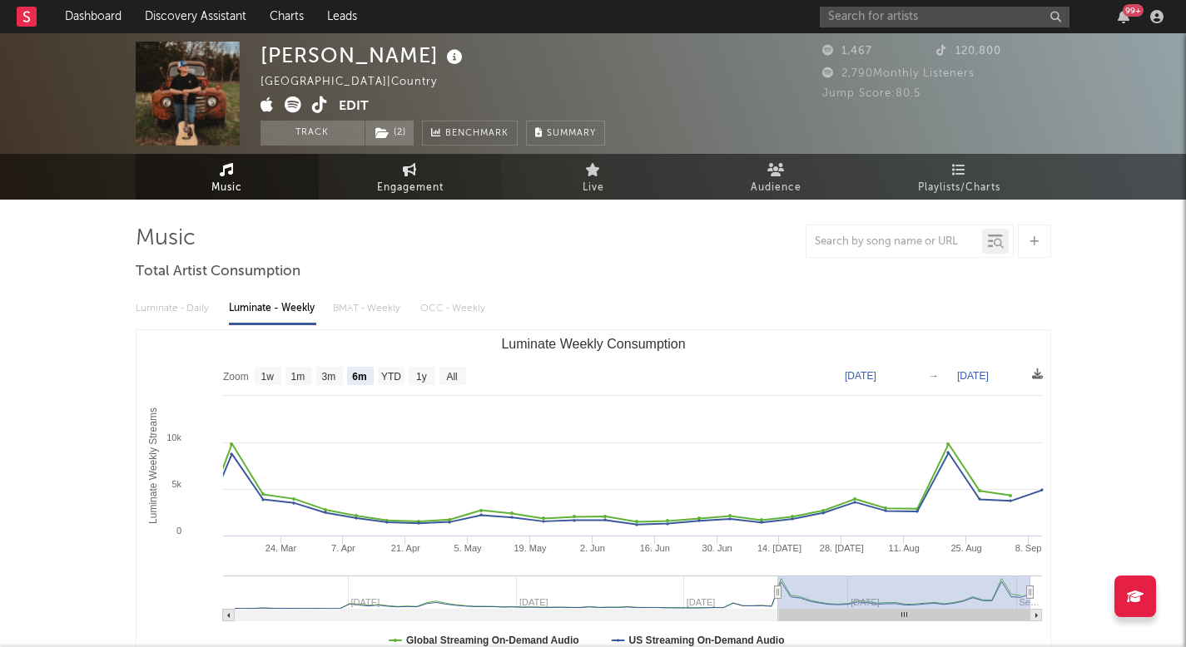
click at [406, 178] on span "Engagement" at bounding box center [410, 188] width 67 height 20
select select "1w"
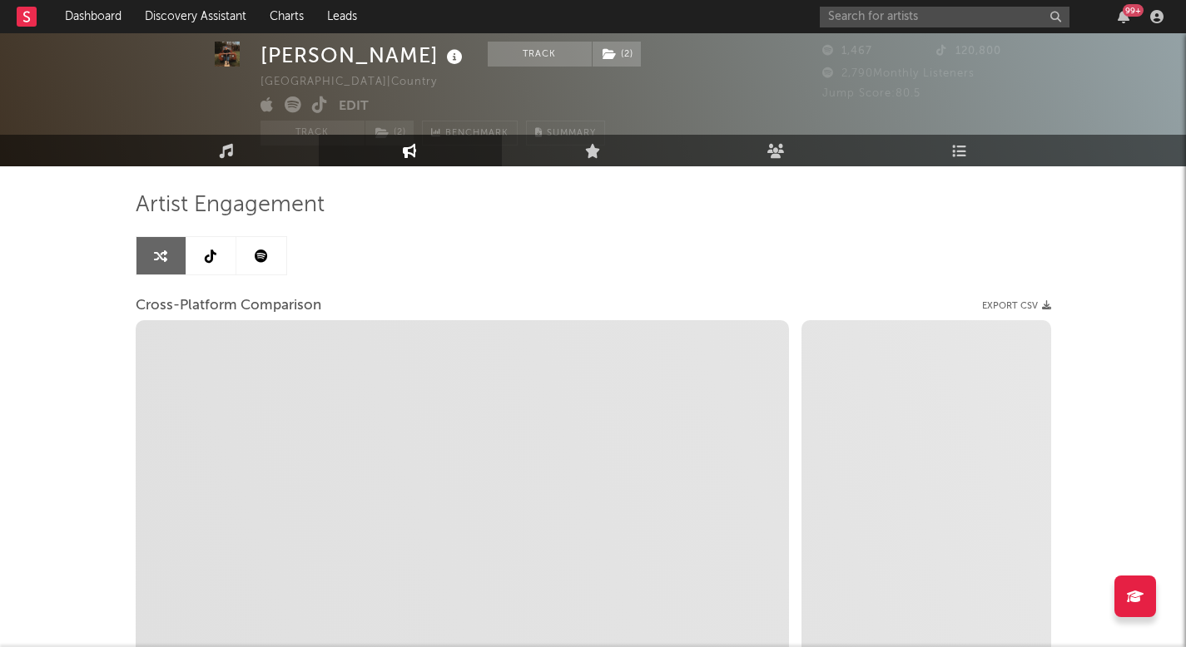
select select "1m"
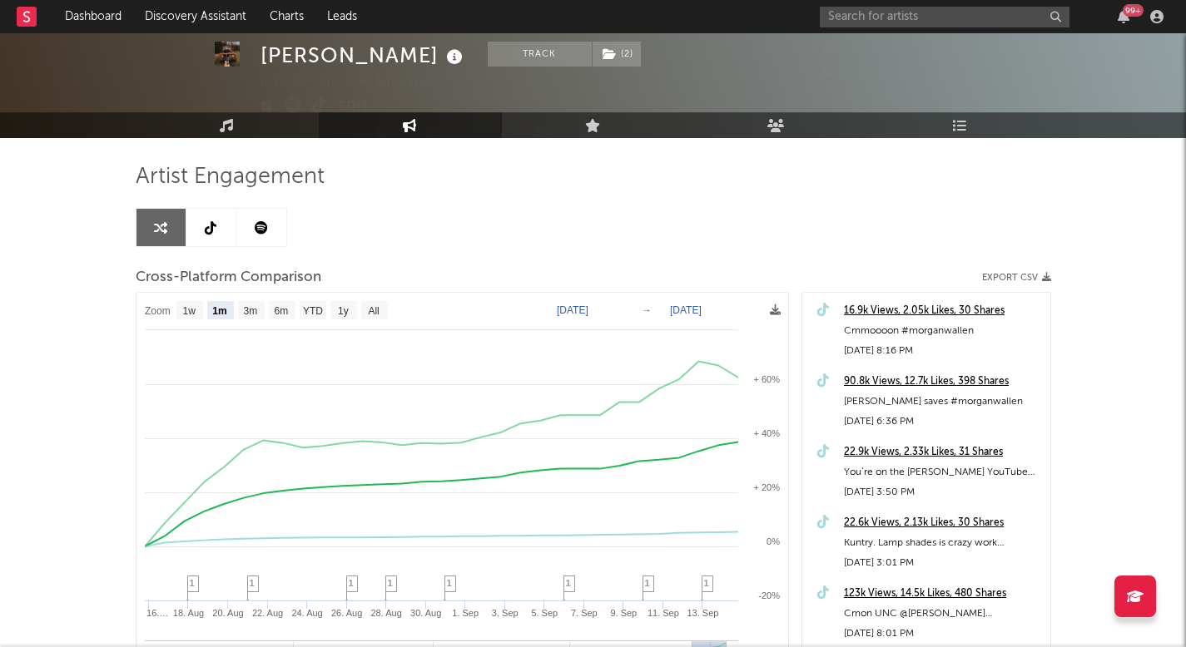
scroll to position [65, 0]
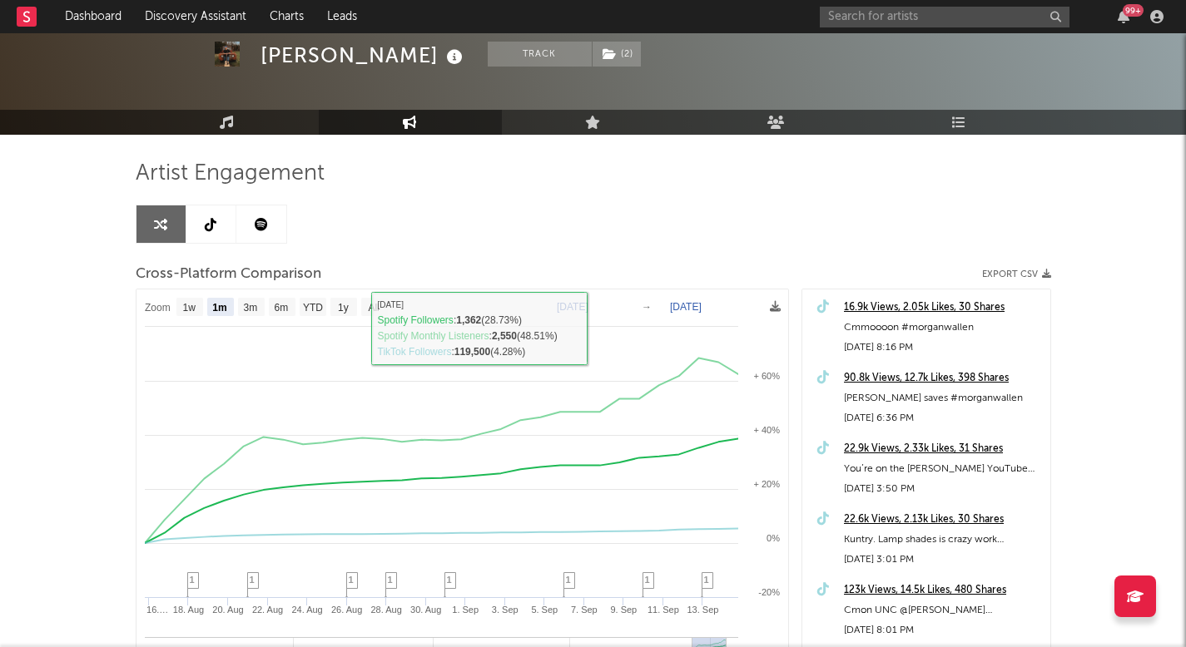
click at [235, 101] on div at bounding box center [593, 51] width 1186 height 166
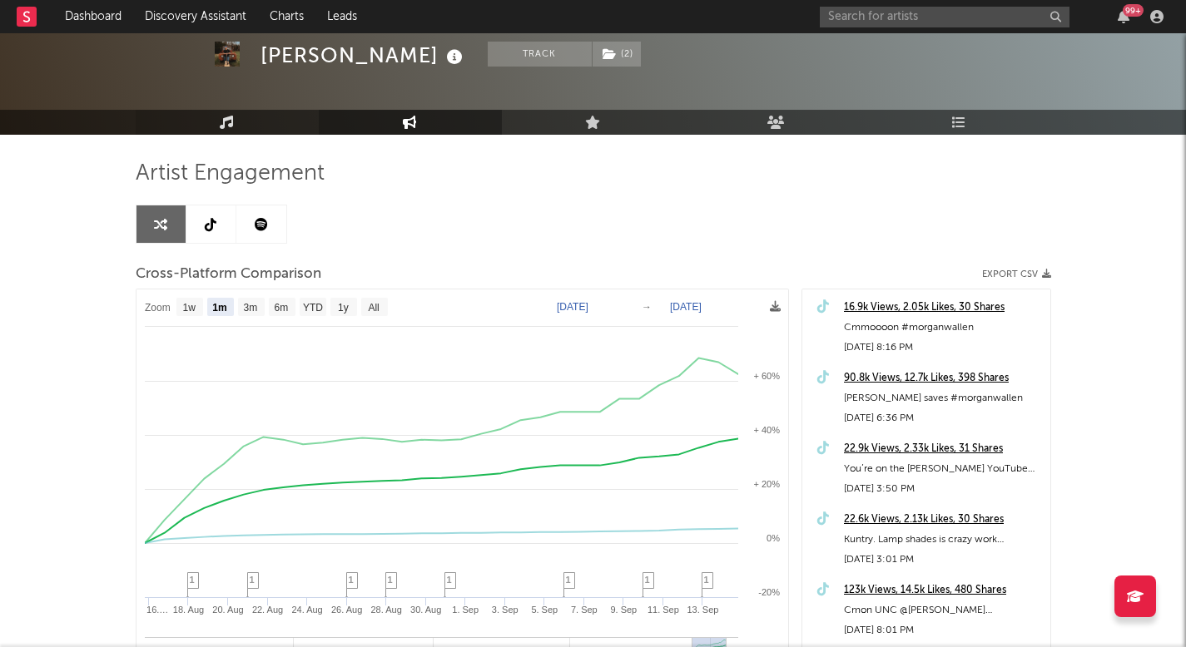
click at [235, 112] on link "Music" at bounding box center [227, 122] width 183 height 25
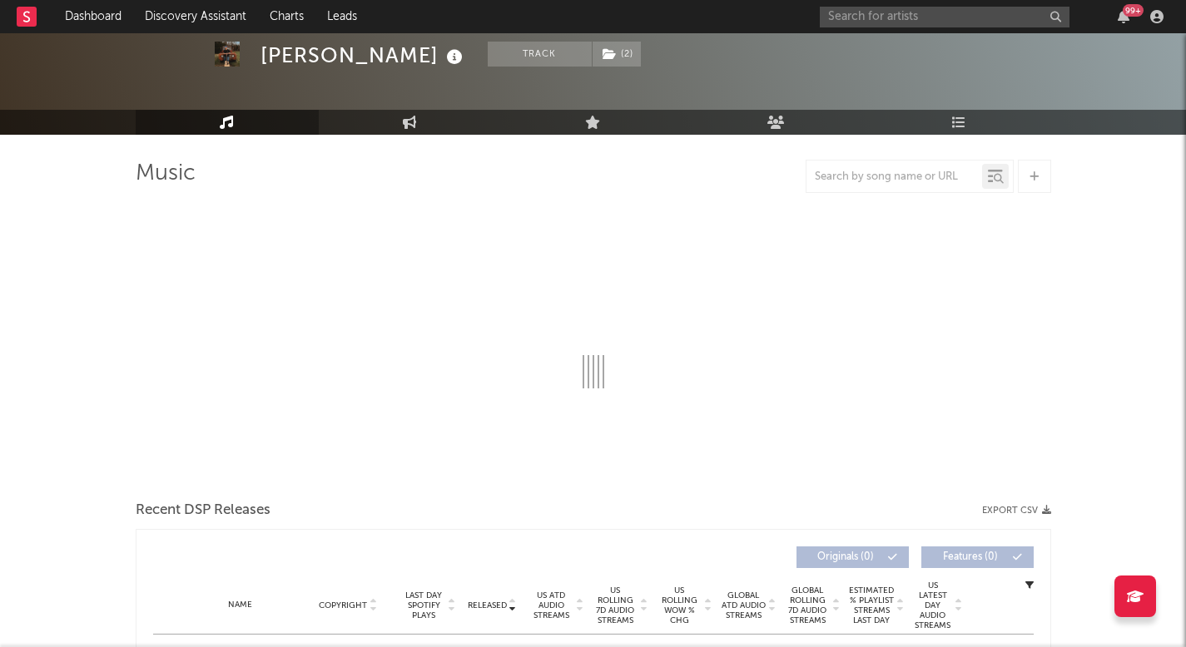
select select "6m"
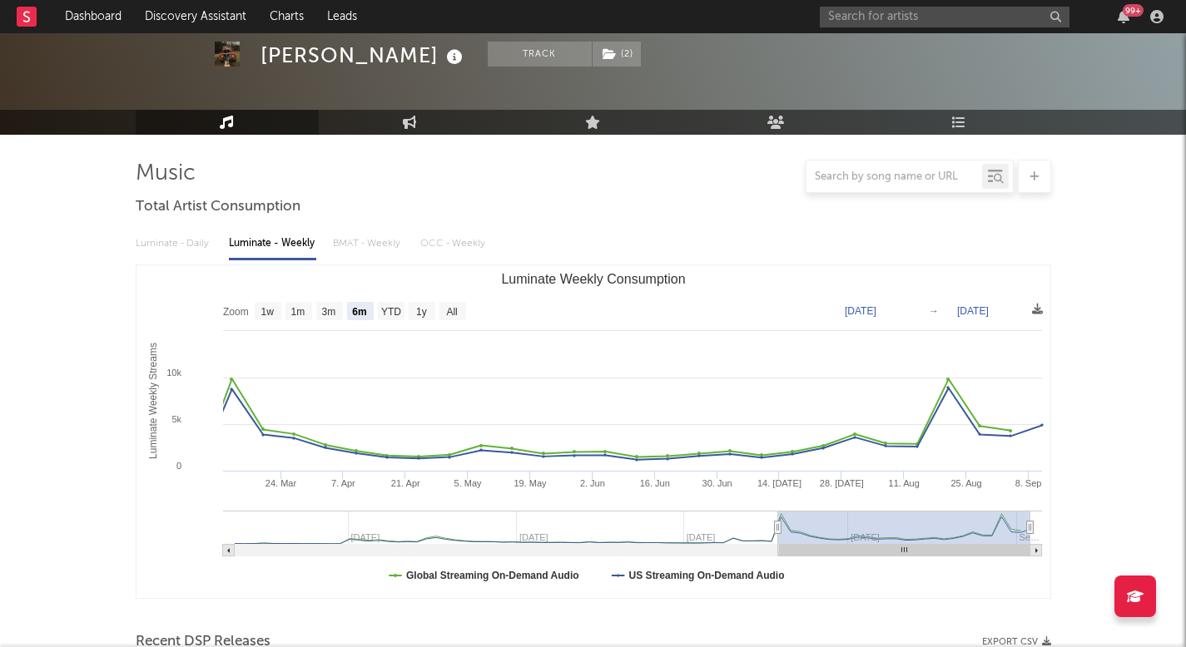
scroll to position [489, 0]
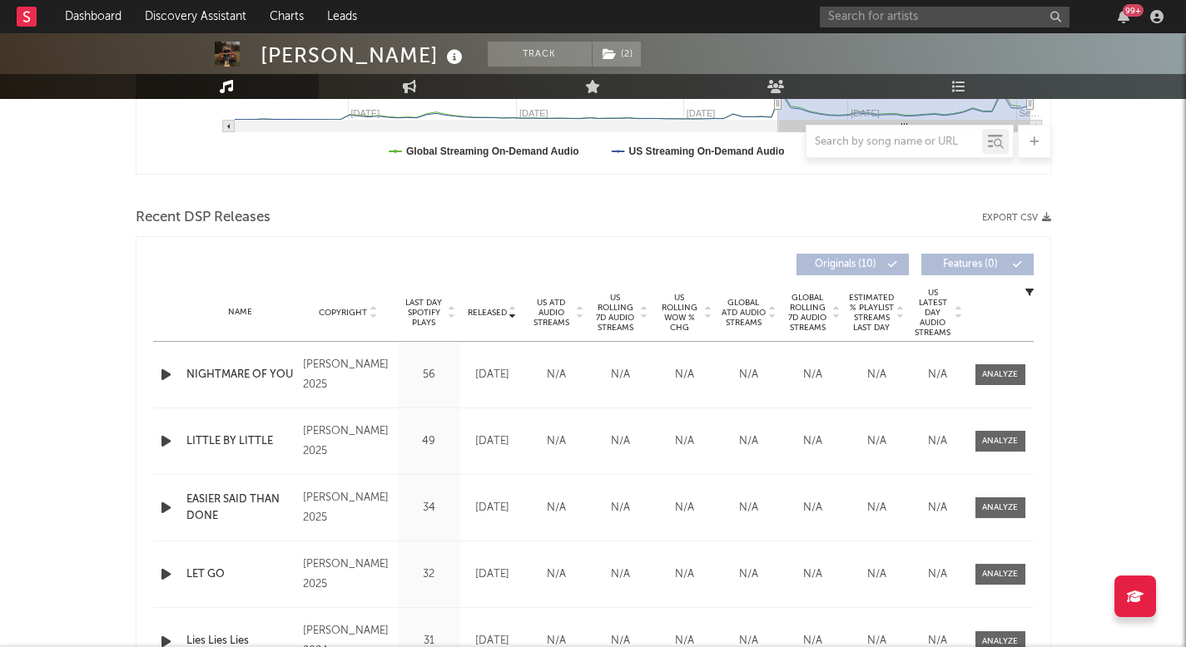
click at [563, 320] on span "US ATD Audio Streams" at bounding box center [551, 313] width 46 height 30
click at [494, 310] on span "Released" at bounding box center [487, 313] width 39 height 10
click at [909, 7] on input "text" at bounding box center [945, 17] width 250 height 21
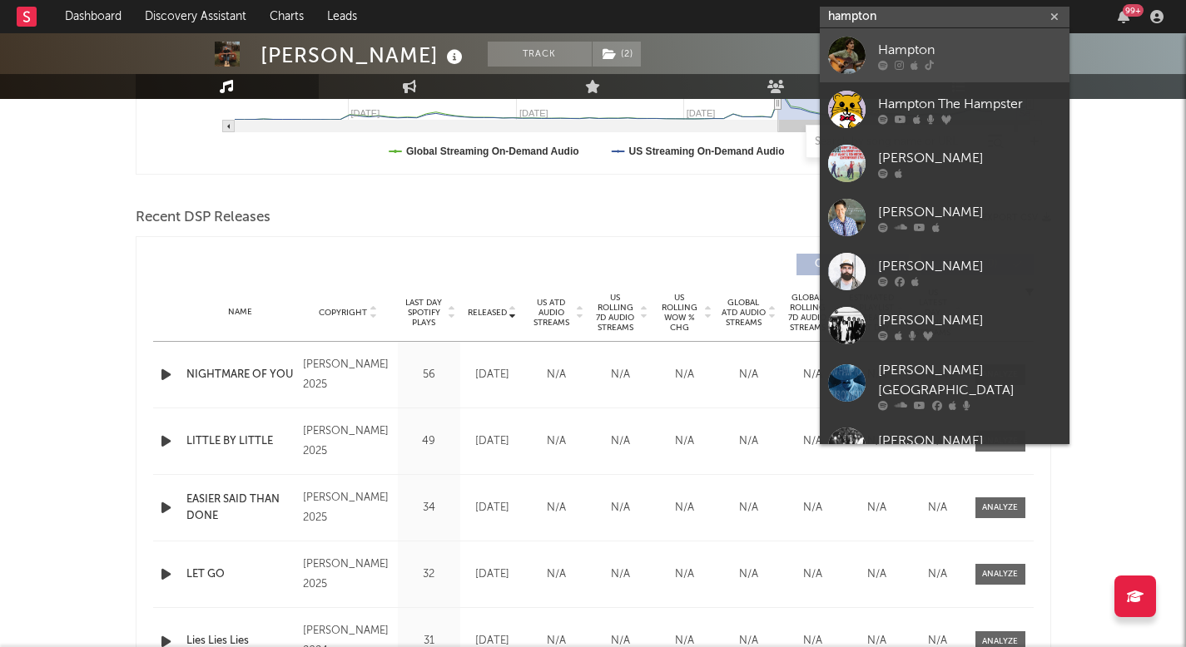
type input "hampton"
click at [869, 70] on link "Hampton" at bounding box center [945, 55] width 250 height 54
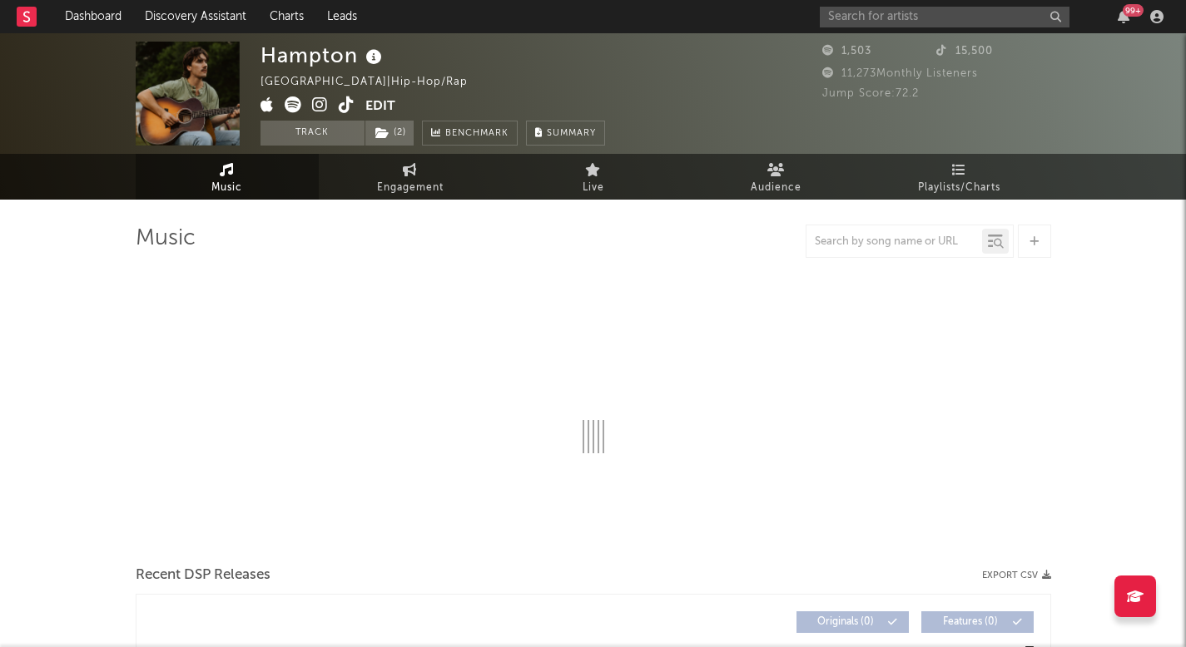
select select "6m"
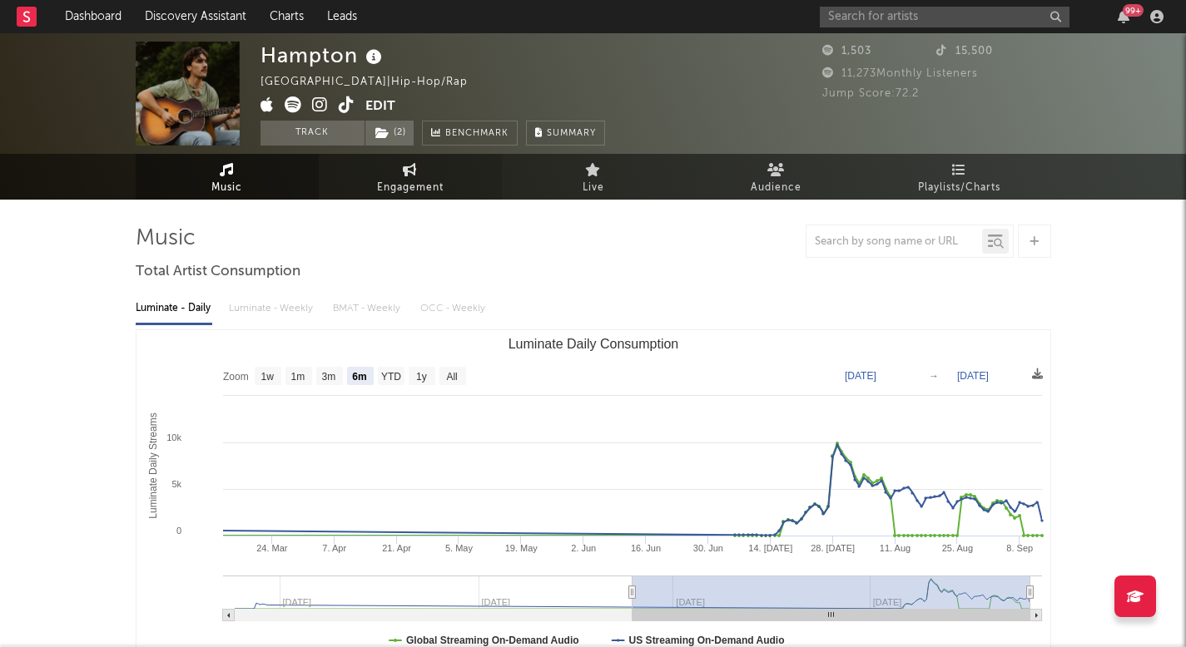
click at [407, 187] on span "Engagement" at bounding box center [410, 188] width 67 height 20
select select "1w"
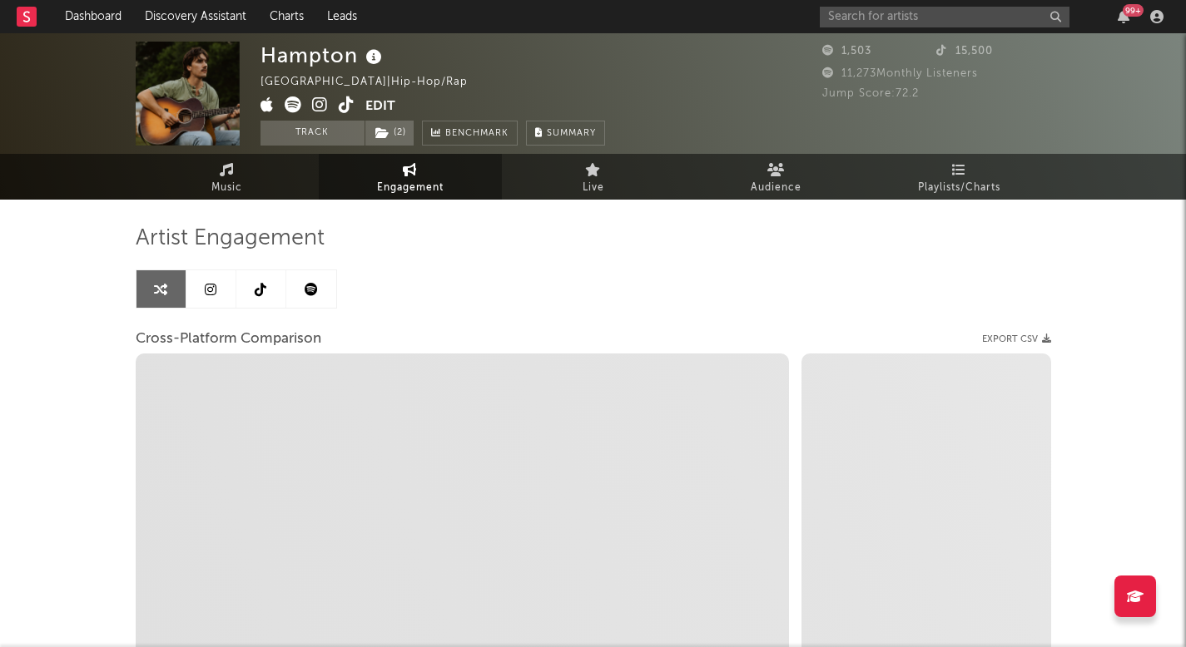
select select "1m"
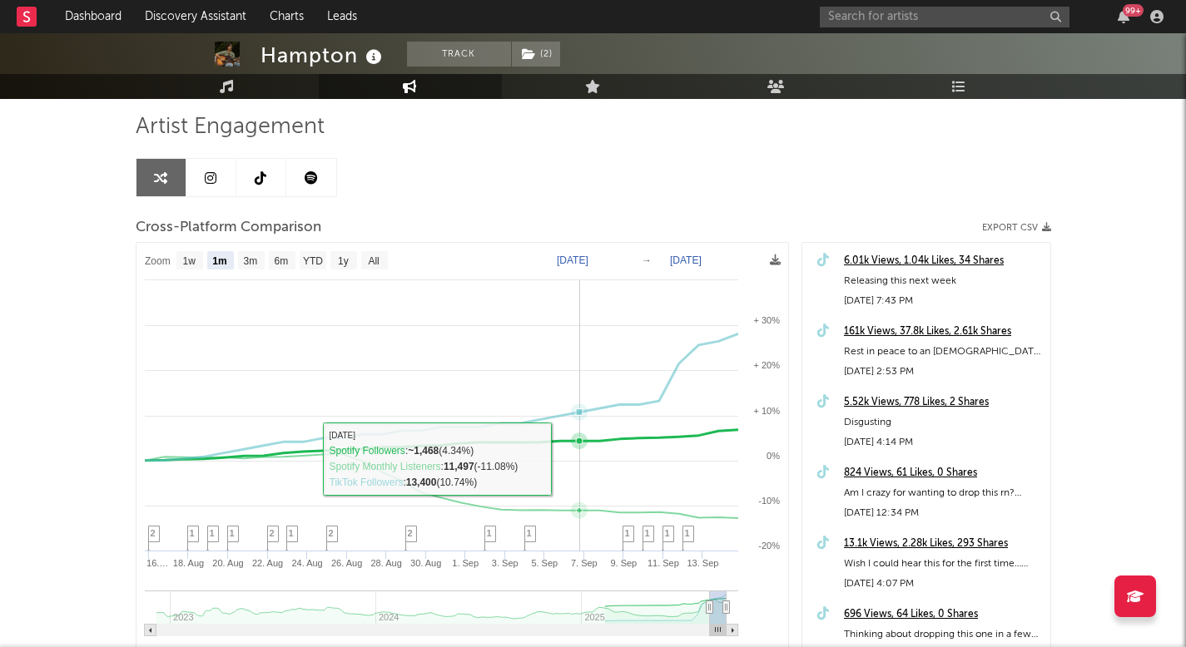
scroll to position [121, 0]
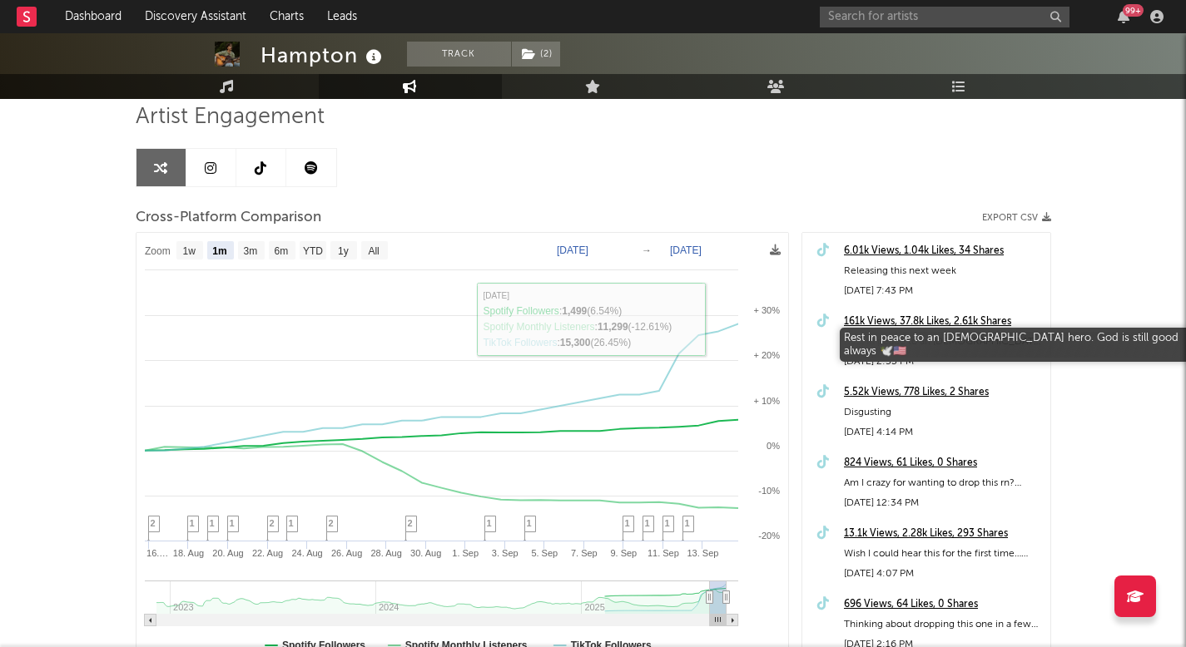
click at [890, 332] on div "Rest in peace to an American hero. God is still good always 🕊️🇺🇸" at bounding box center [943, 342] width 198 height 20
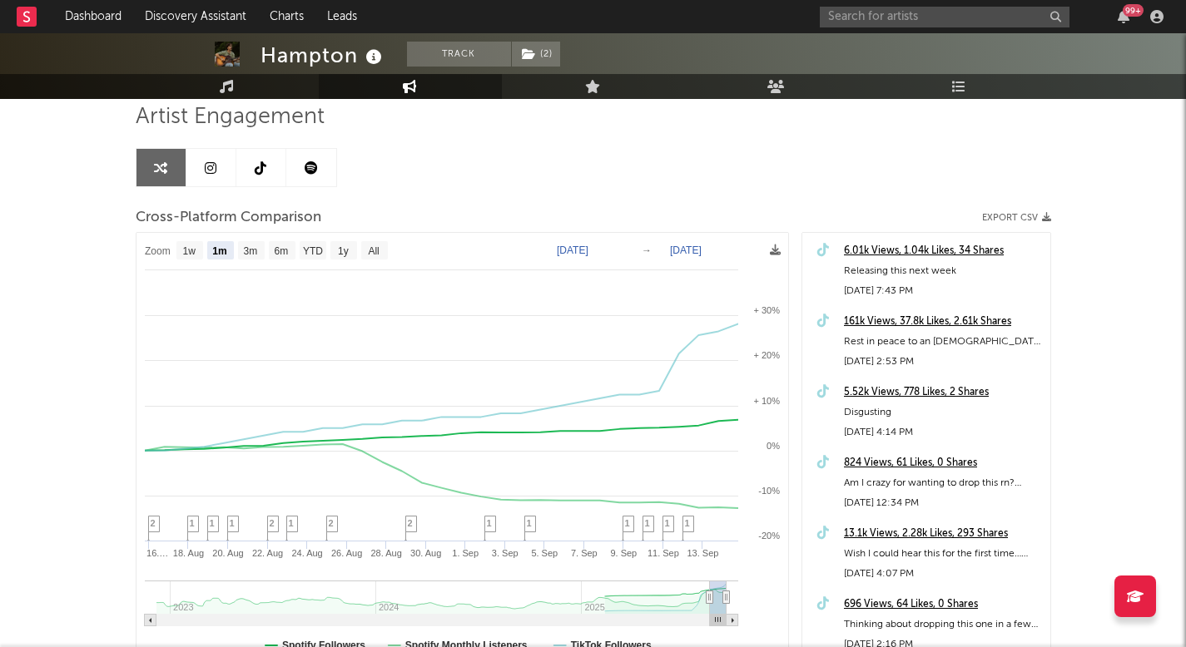
click at [890, 325] on div "161k Views, 37.8k Likes, 2.61k Shares" at bounding box center [943, 322] width 198 height 20
click at [967, 4] on div "99 +" at bounding box center [995, 16] width 350 height 33
click at [966, 8] on input "text" at bounding box center [945, 17] width 250 height 21
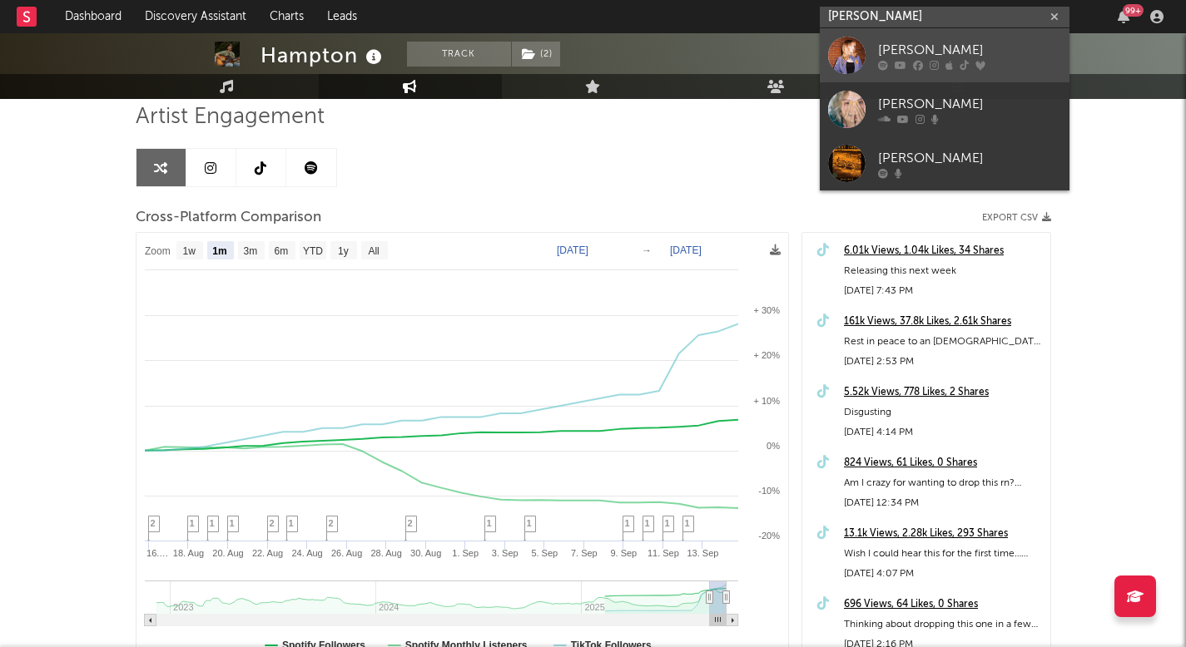
type input "macy todd"
click at [962, 47] on div "Macy Todd" at bounding box center [969, 50] width 183 height 20
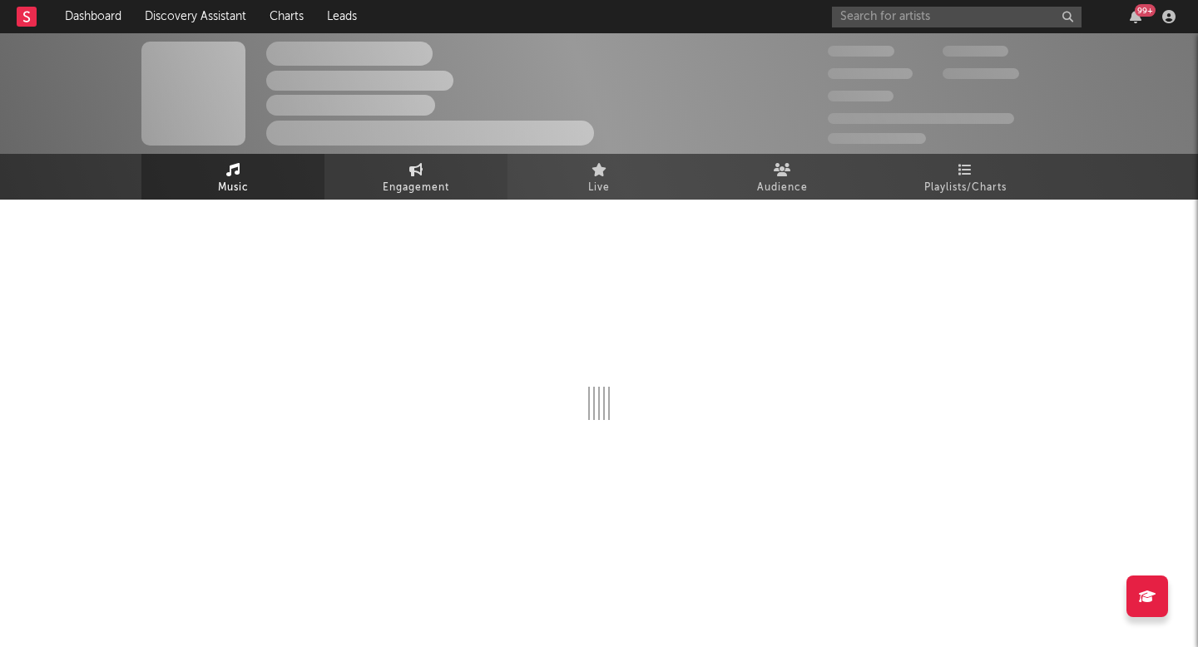
click at [444, 176] on link "Engagement" at bounding box center [416, 177] width 183 height 46
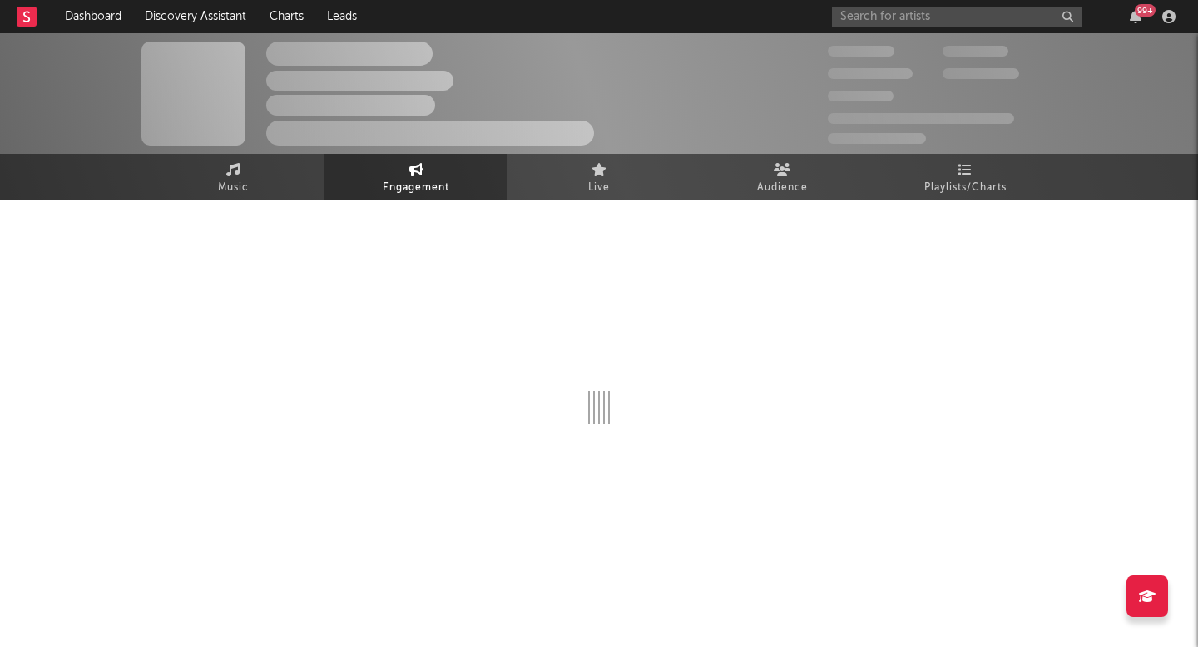
select select "1w"
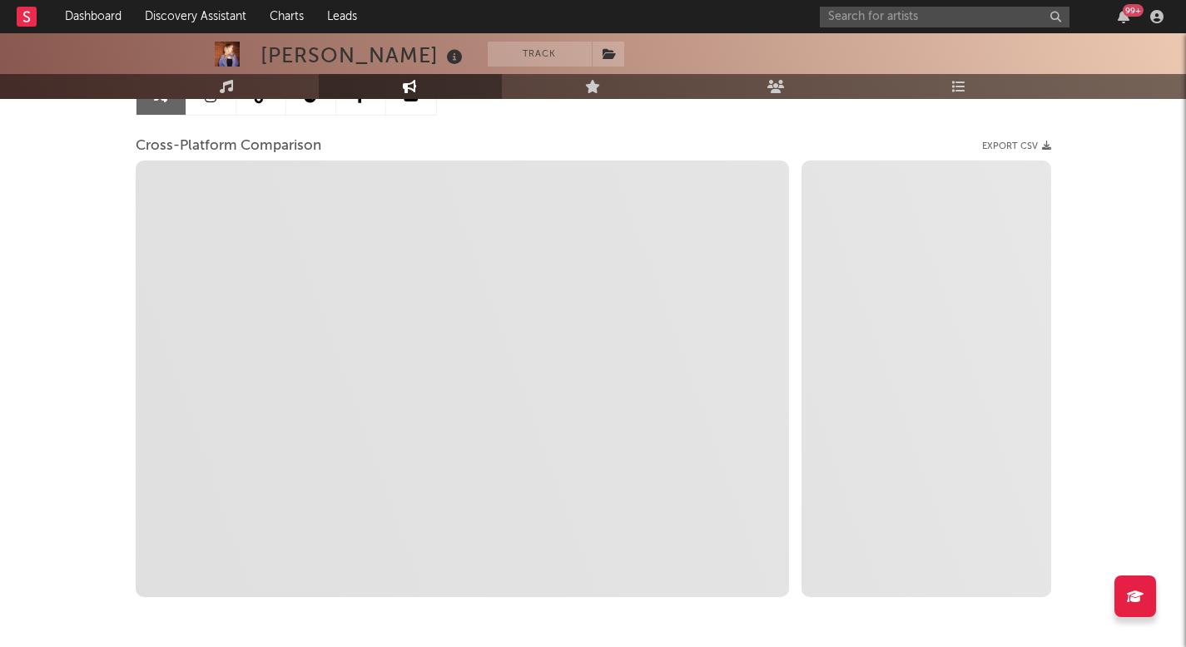
scroll to position [194, 0]
select select "1m"
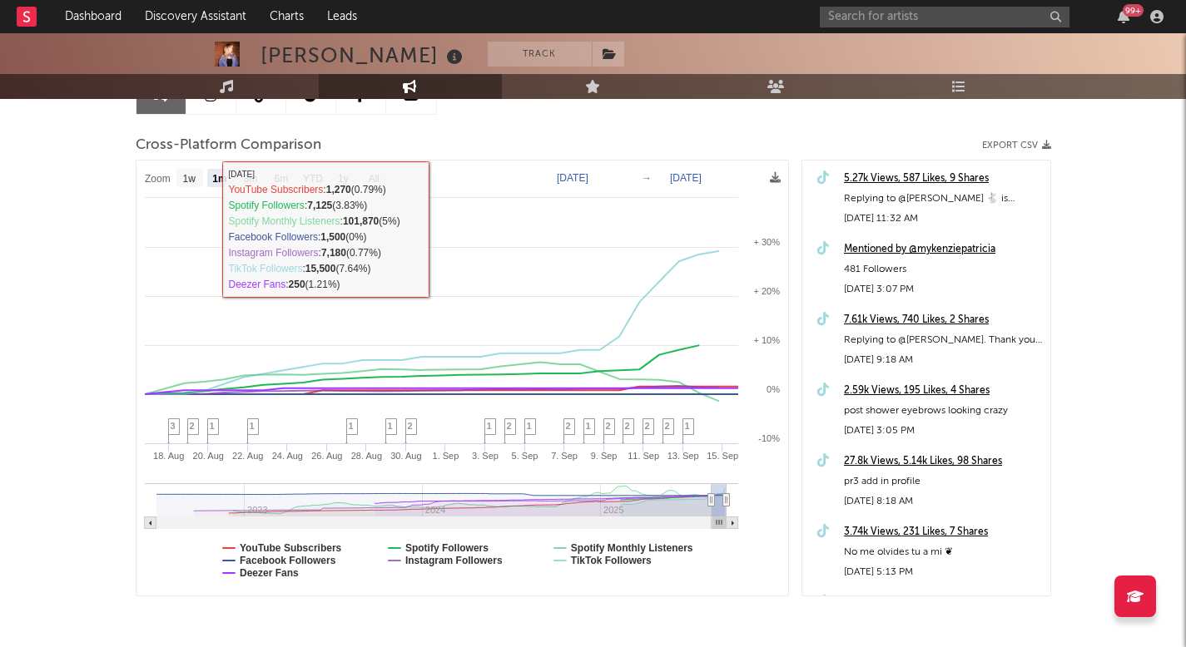
select select "6m"
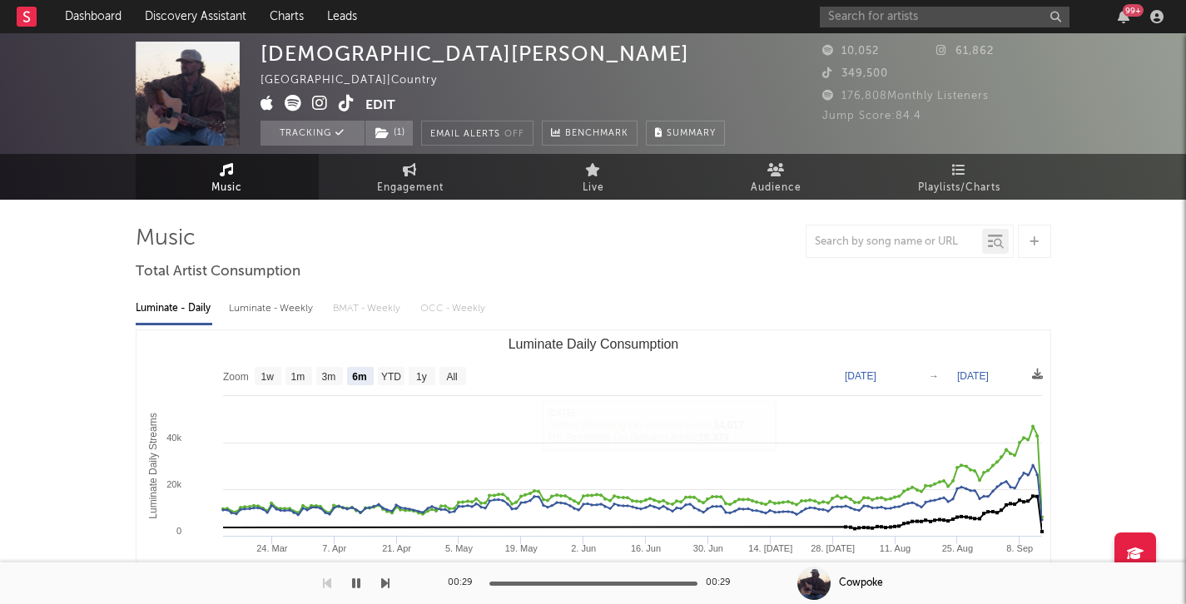
click at [345, 100] on icon at bounding box center [347, 103] width 16 height 17
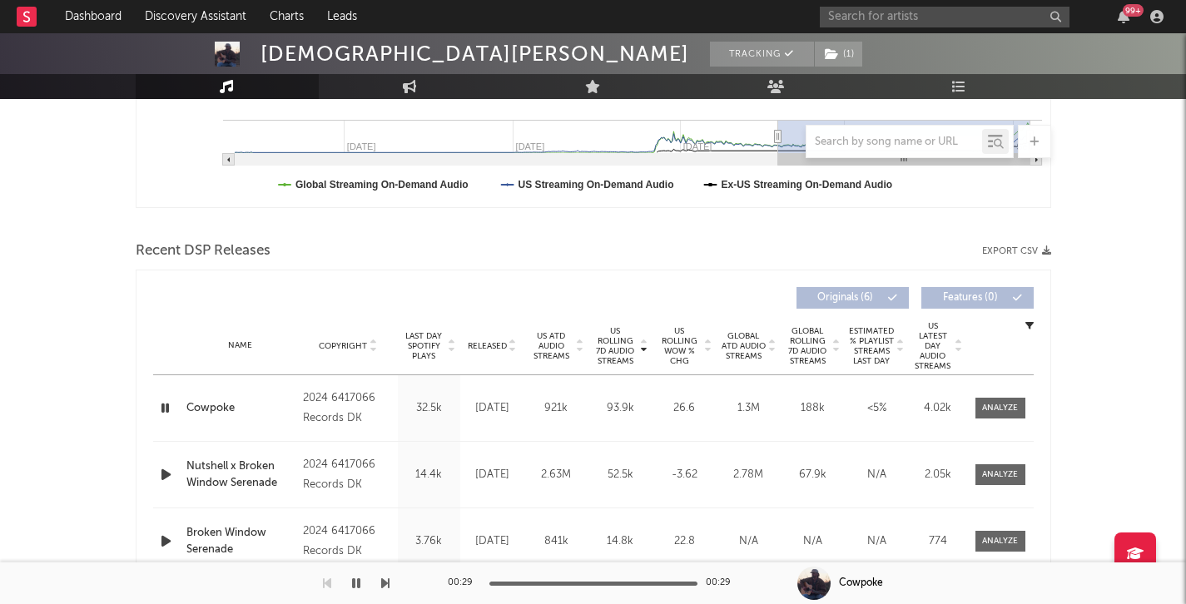
scroll to position [486, 0]
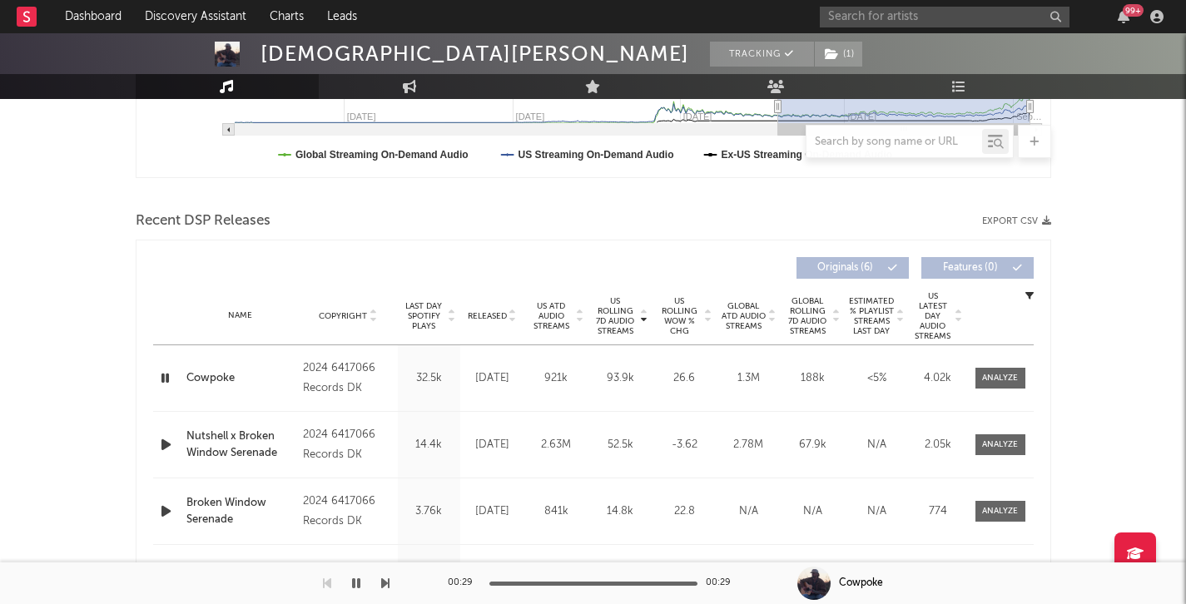
click at [164, 370] on icon "button" at bounding box center [165, 378] width 16 height 21
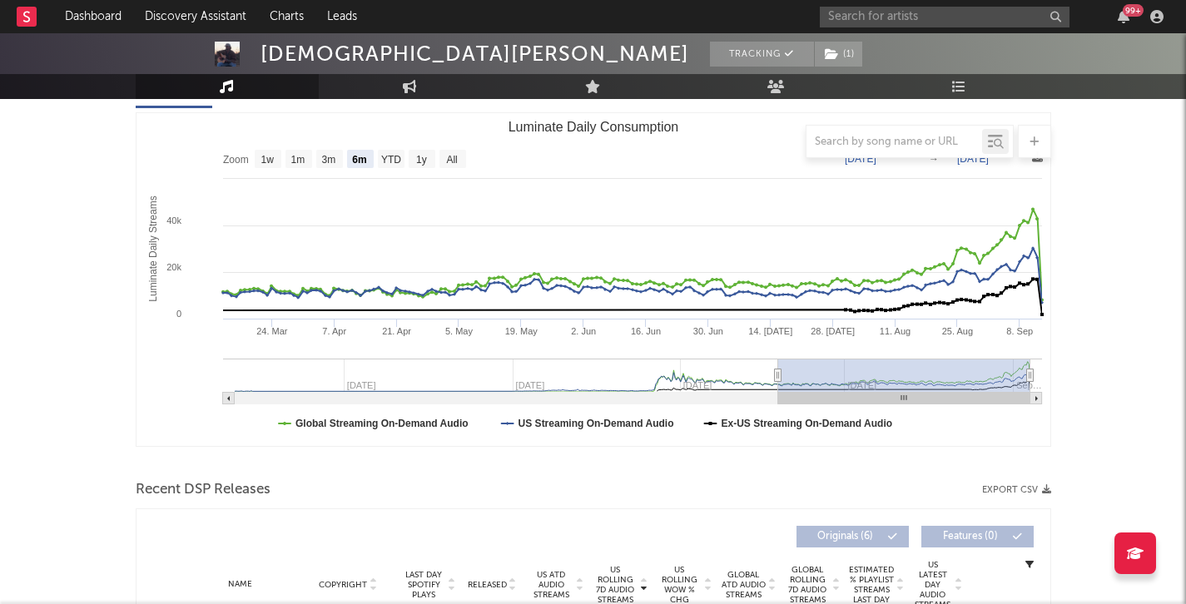
scroll to position [193, 0]
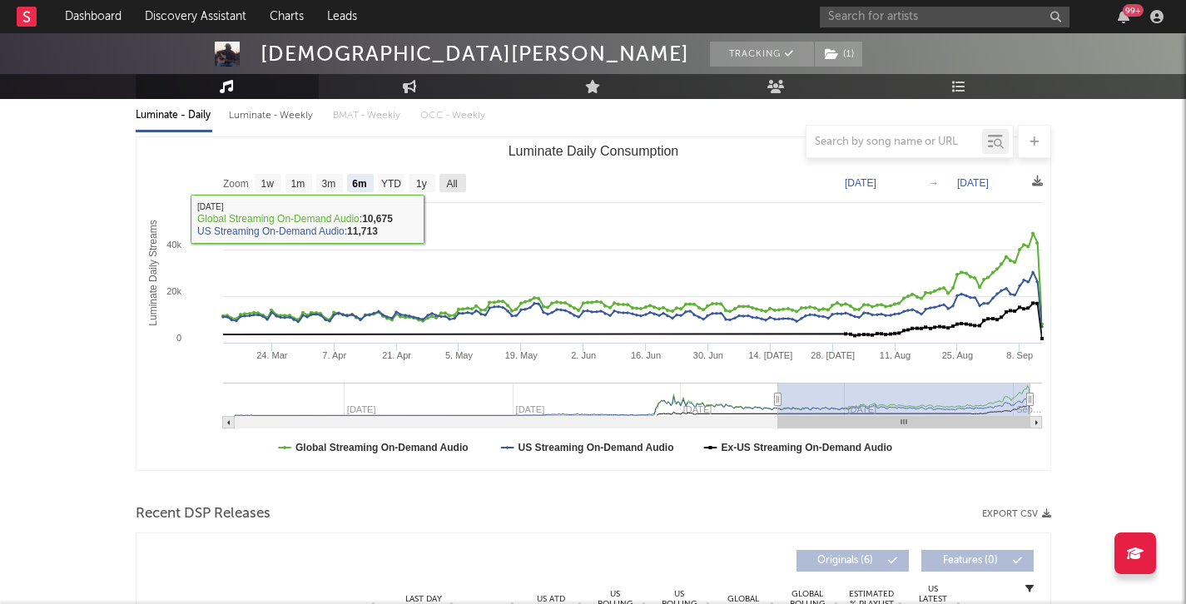
click at [446, 185] on text "All" at bounding box center [451, 184] width 11 height 12
select select "All"
type input "2024-02-11"
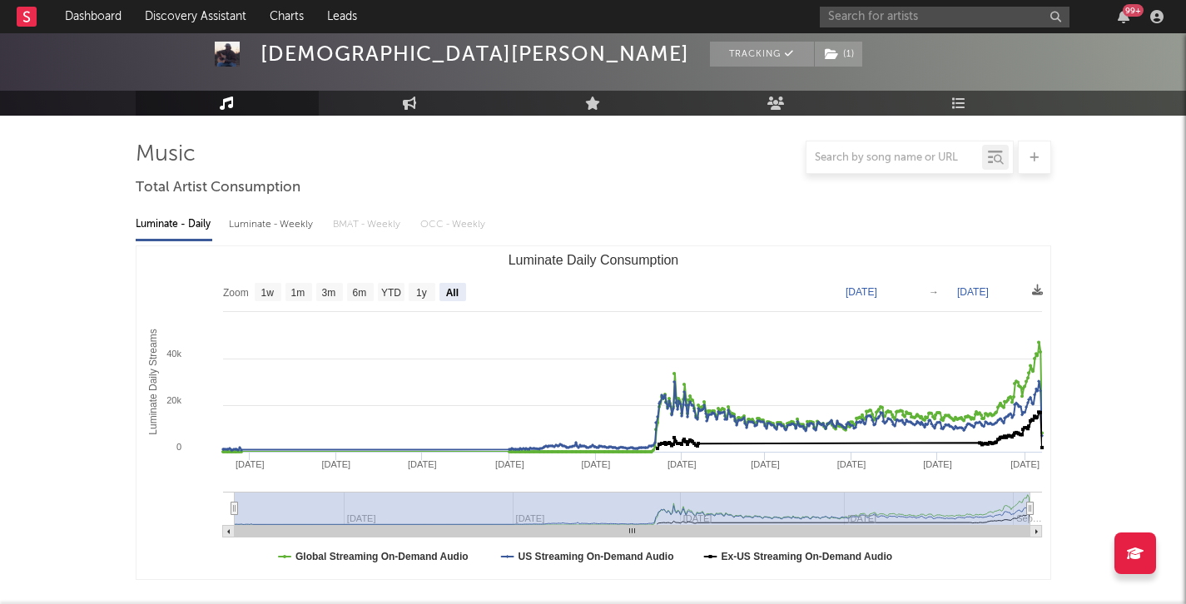
scroll to position [0, 0]
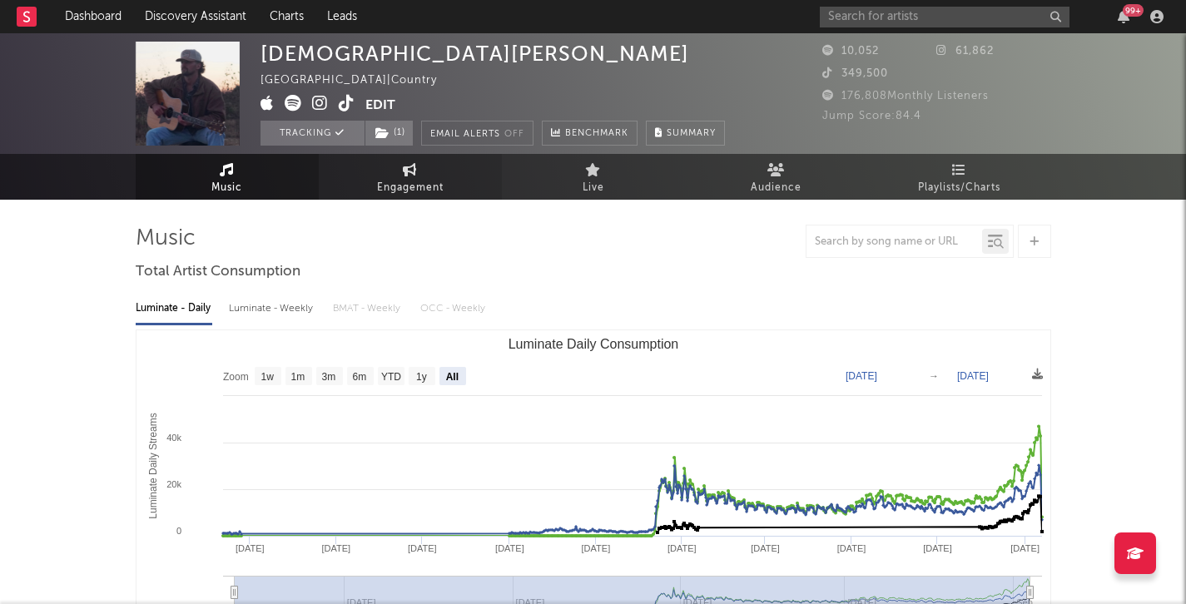
click at [448, 173] on link "Engagement" at bounding box center [410, 177] width 183 height 46
select select "1w"
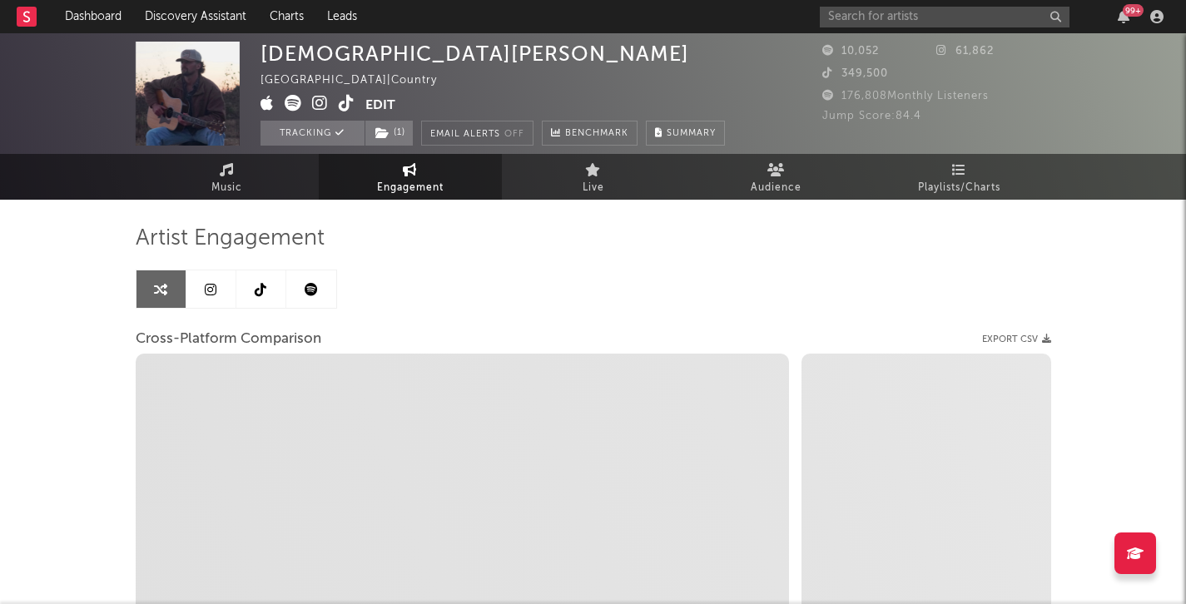
select select "1m"
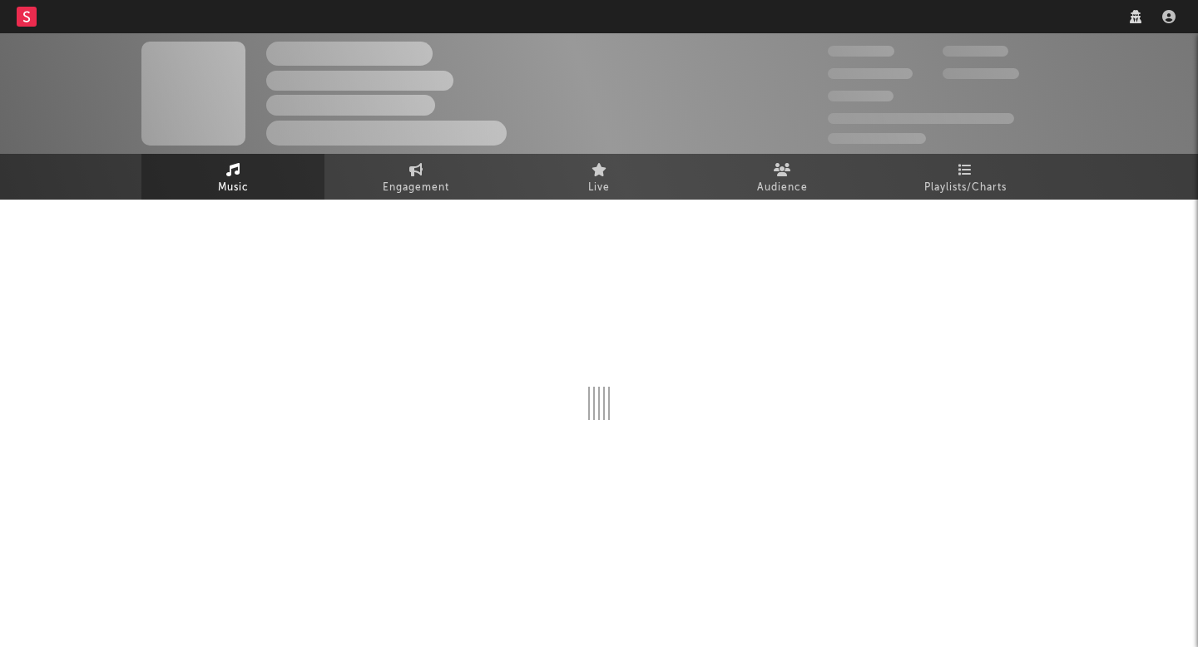
click at [960, 12] on nav "Dashboard Discovery Assistant Charts Leads" at bounding box center [599, 16] width 1198 height 33
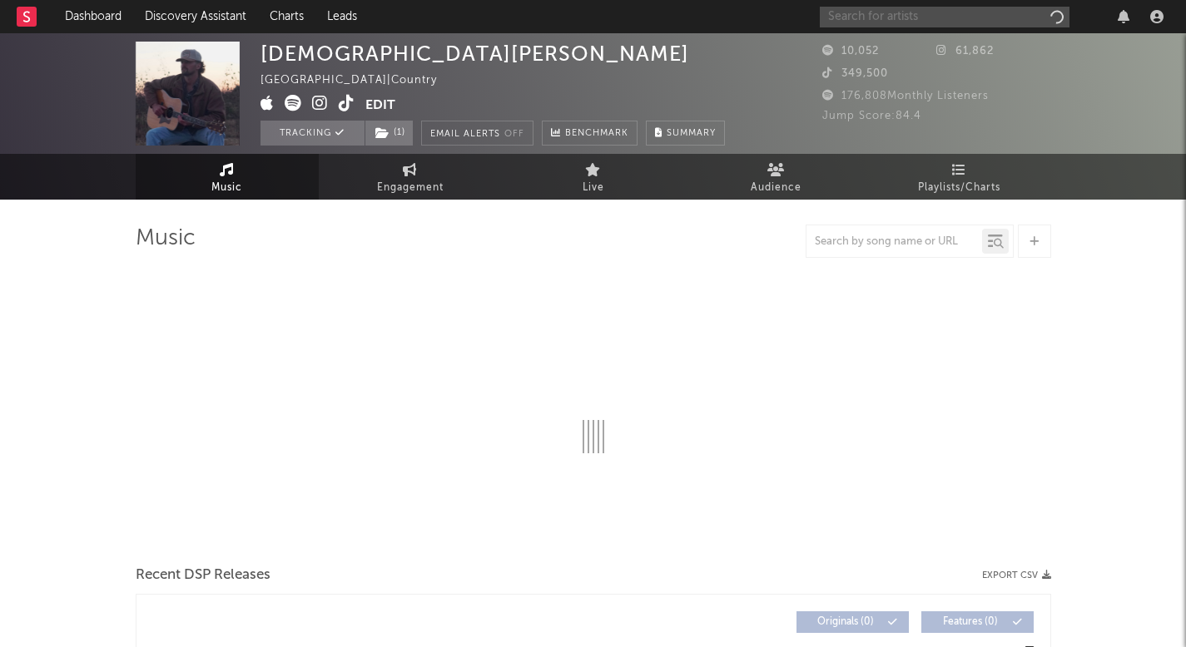
click at [960, 12] on input "text" at bounding box center [945, 17] width 250 height 21
type input "[PERSON_NAME] [PERSON_NAME]"
select select "6m"
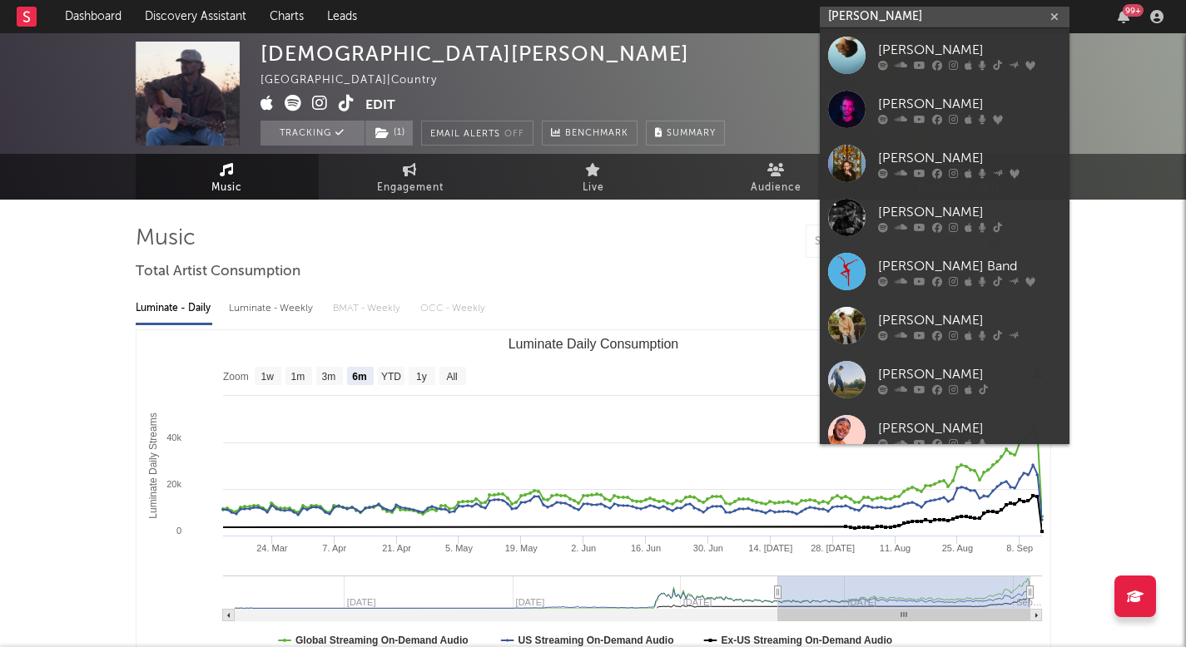
drag, startPoint x: 947, startPoint y: 18, endPoint x: 581, endPoint y: 18, distance: 366.2
click at [581, 18] on nav "Dashboard Discovery Assistant Charts Leads matt matthews 99 +" at bounding box center [593, 16] width 1186 height 33
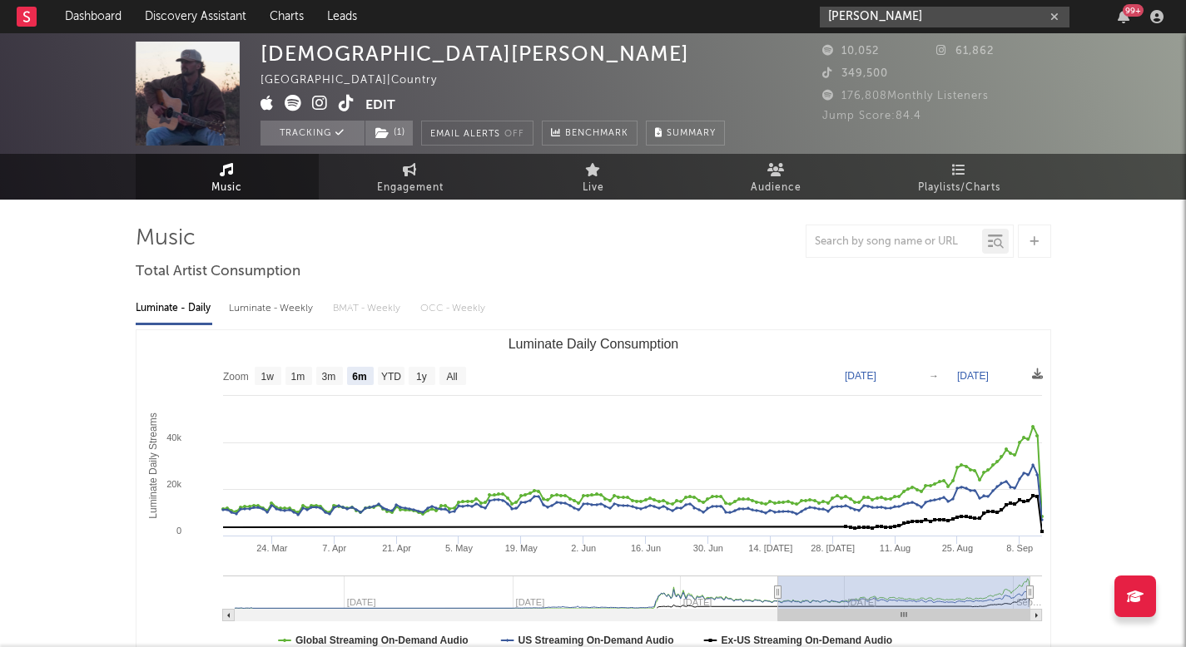
paste input "Matt Ma"
type input "Matt Mathews"
click at [299, 313] on div "Luminate - Weekly" at bounding box center [272, 309] width 87 height 28
select select "6m"
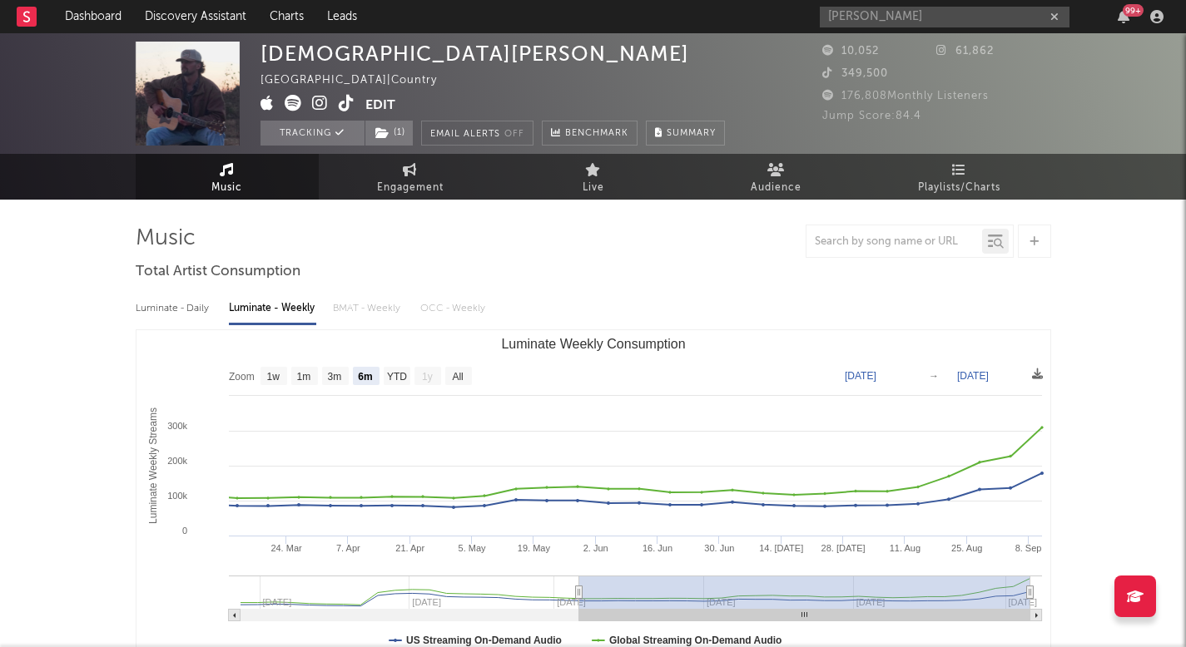
click at [167, 298] on div "Luminate - Daily" at bounding box center [174, 309] width 77 height 28
select select "6m"
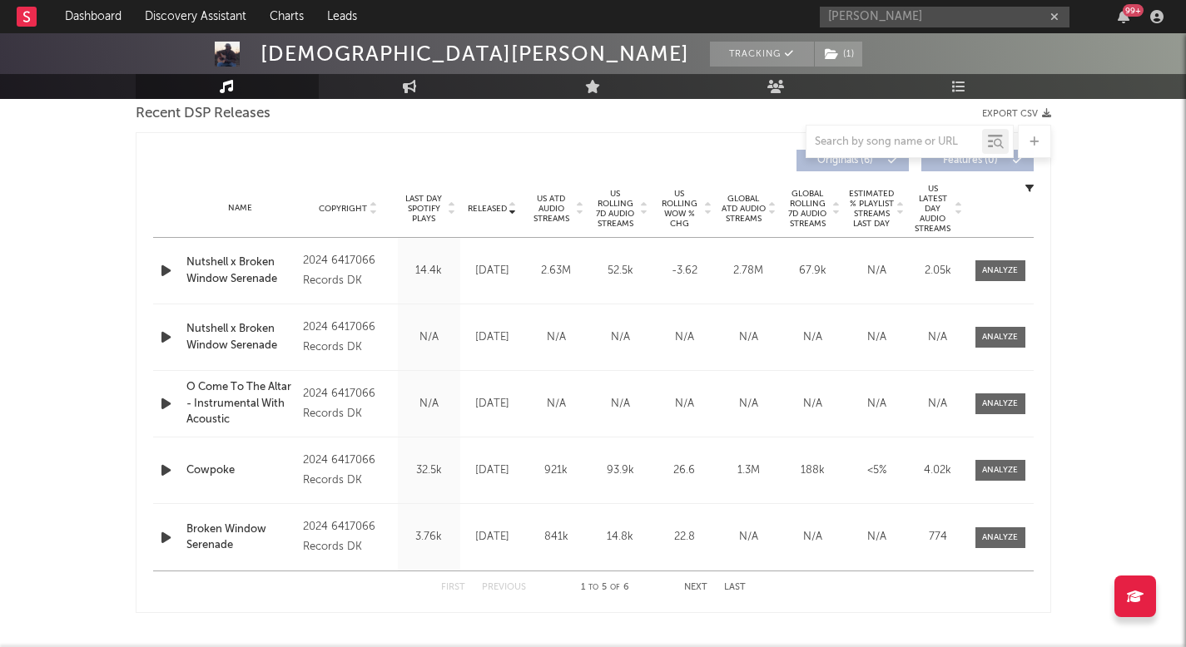
scroll to position [594, 0]
click at [606, 203] on span "US Rolling 7D Audio Streams" at bounding box center [616, 208] width 46 height 40
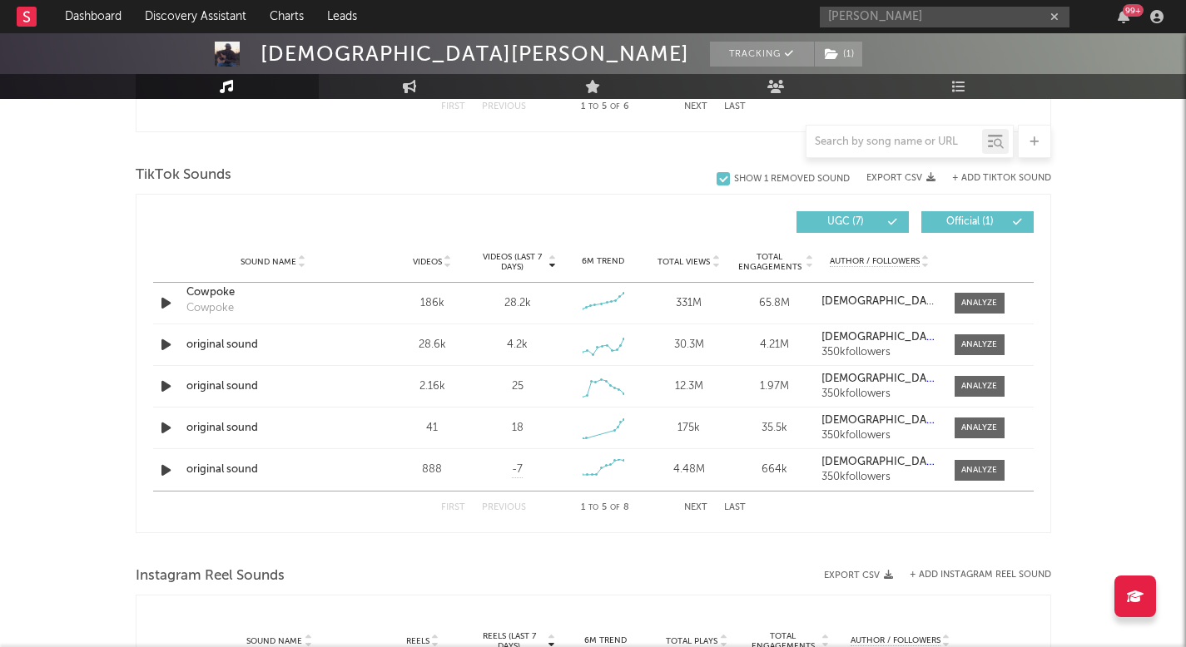
scroll to position [1087, 0]
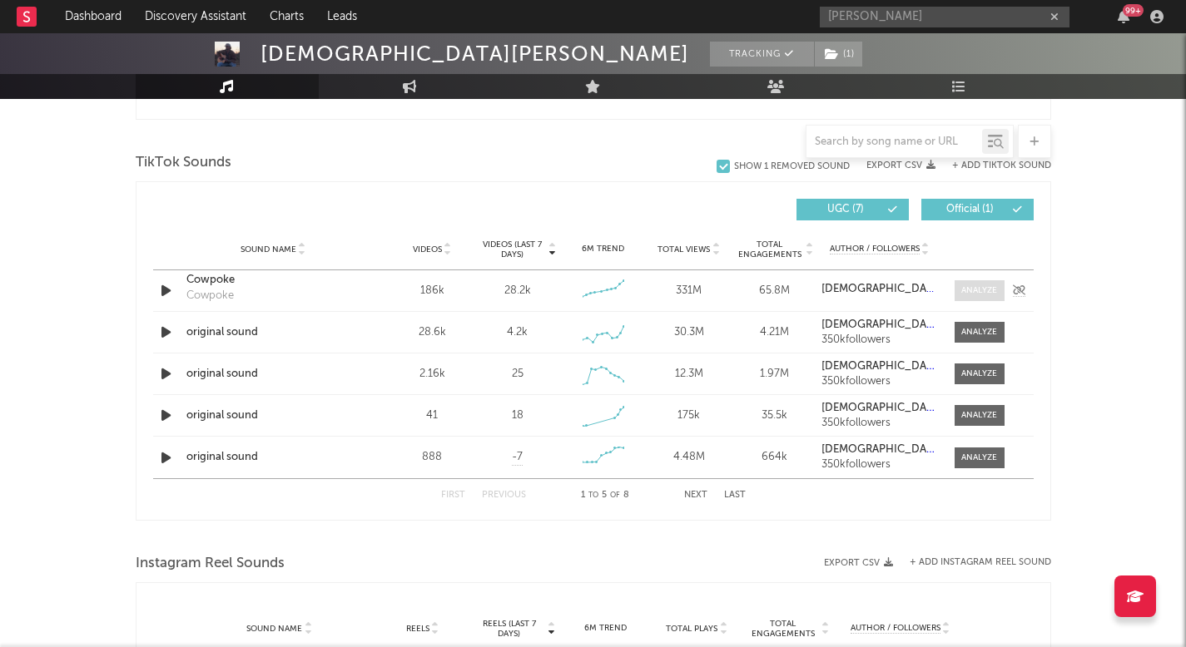
click at [989, 295] on div at bounding box center [979, 291] width 36 height 12
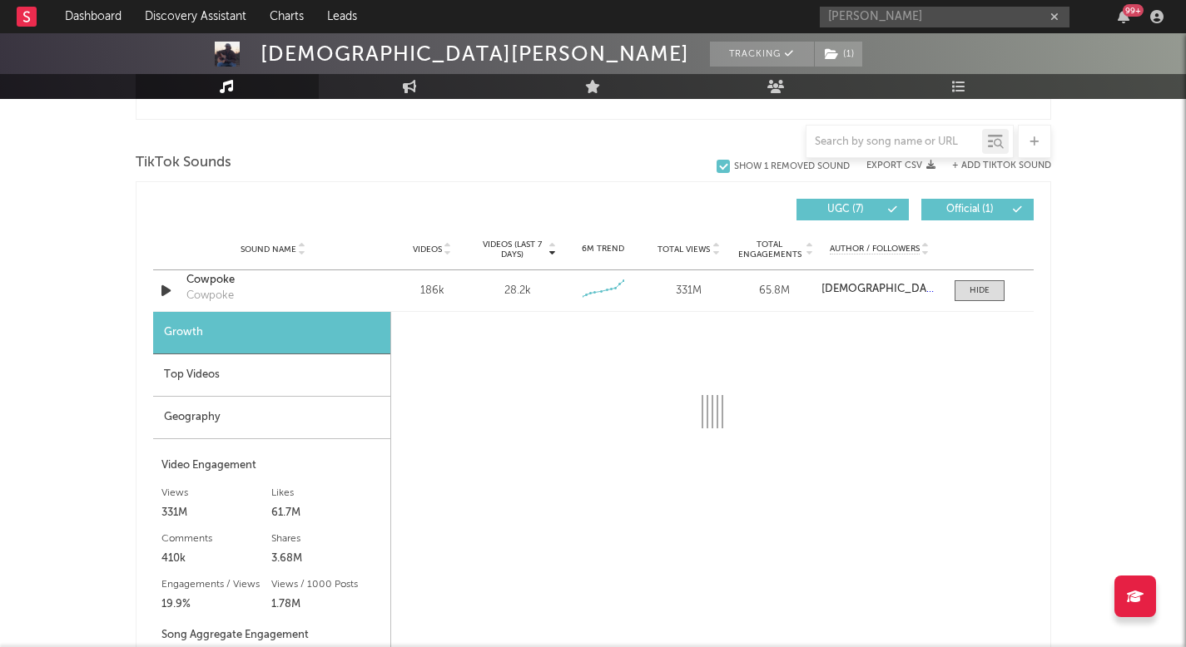
scroll to position [1133, 0]
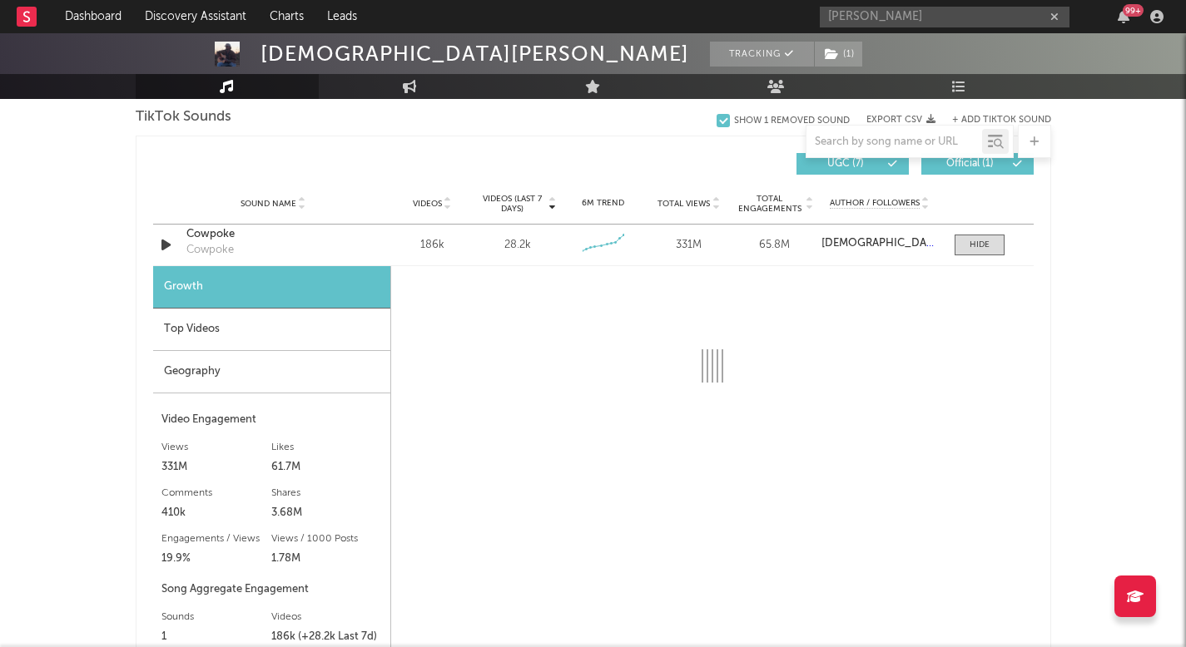
select select "6m"
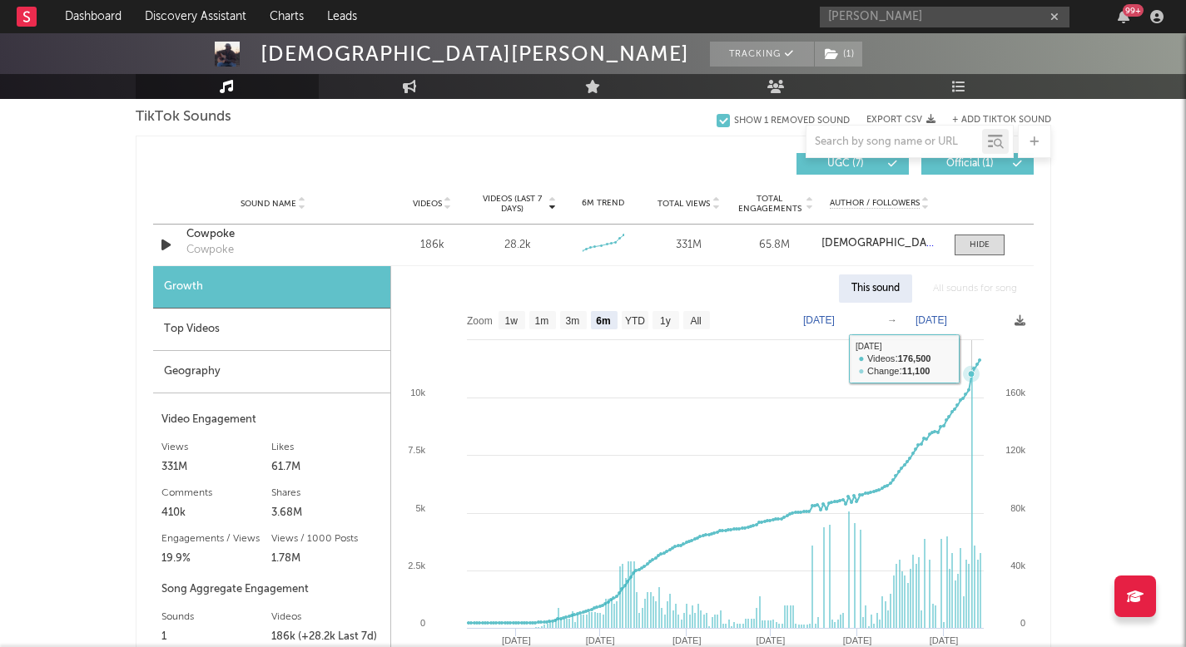
click at [972, 360] on icon at bounding box center [721, 492] width 517 height 264
click at [960, 12] on input "Matt Mathews" at bounding box center [945, 17] width 250 height 21
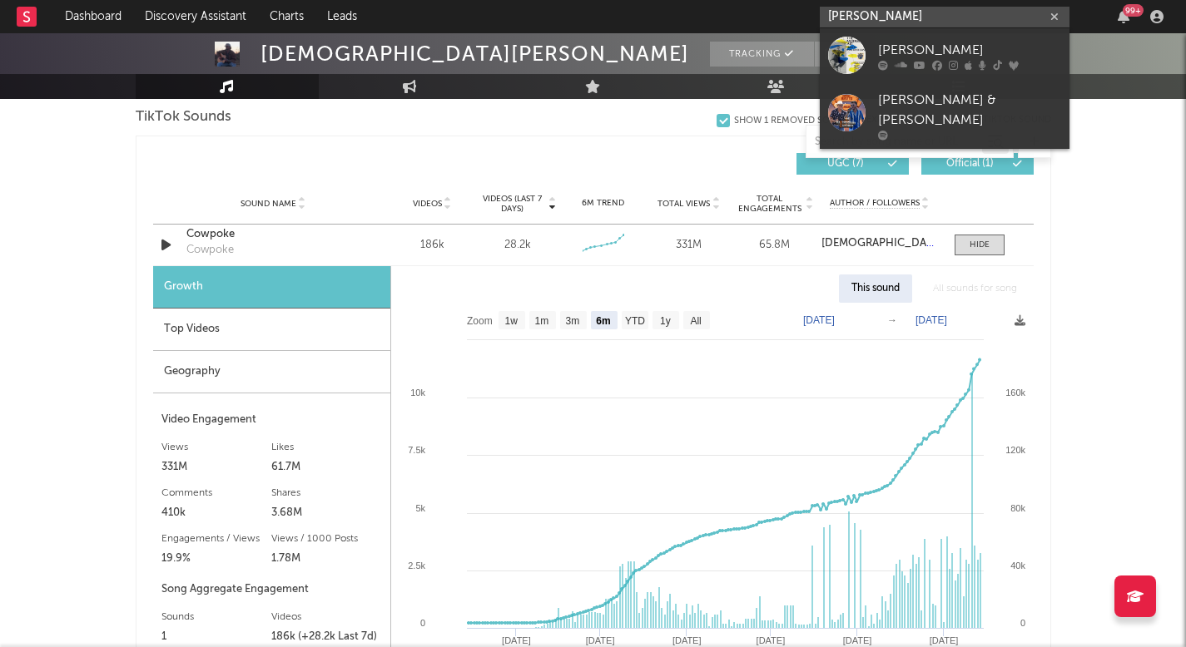
drag, startPoint x: 922, startPoint y: 12, endPoint x: 552, endPoint y: 12, distance: 370.3
click at [552, 12] on nav "Dashboard Discovery Assistant Charts Leads Matt Mathews 99 +" at bounding box center [593, 16] width 1186 height 33
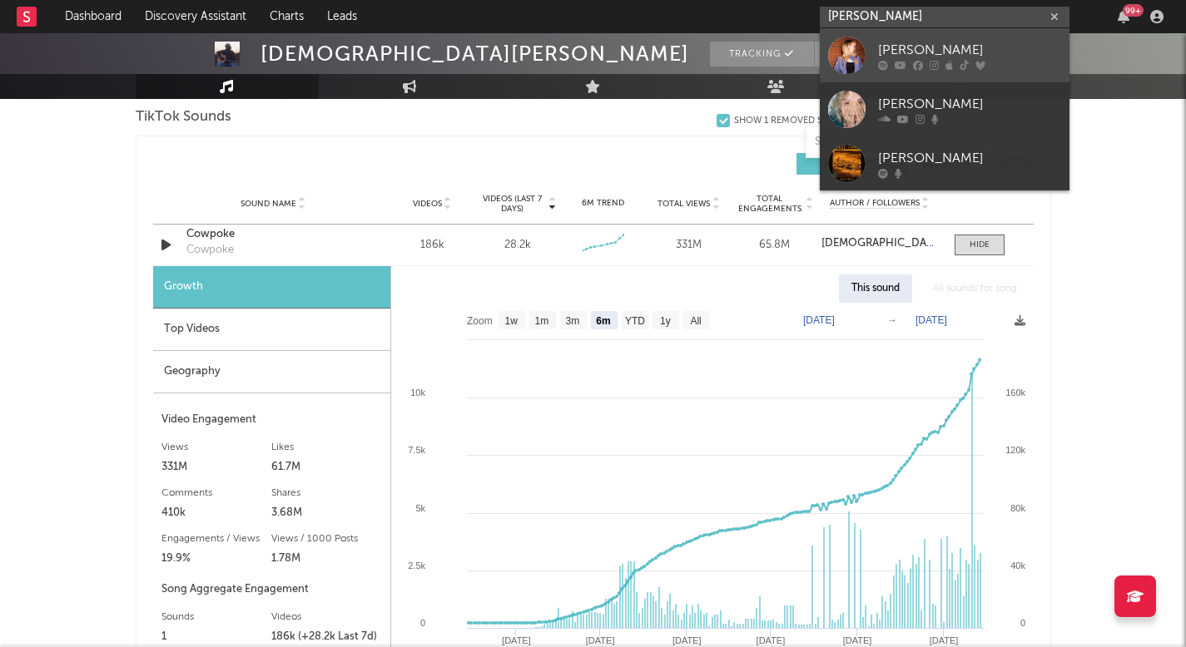
type input "macy todd"
click at [854, 62] on div at bounding box center [846, 55] width 37 height 37
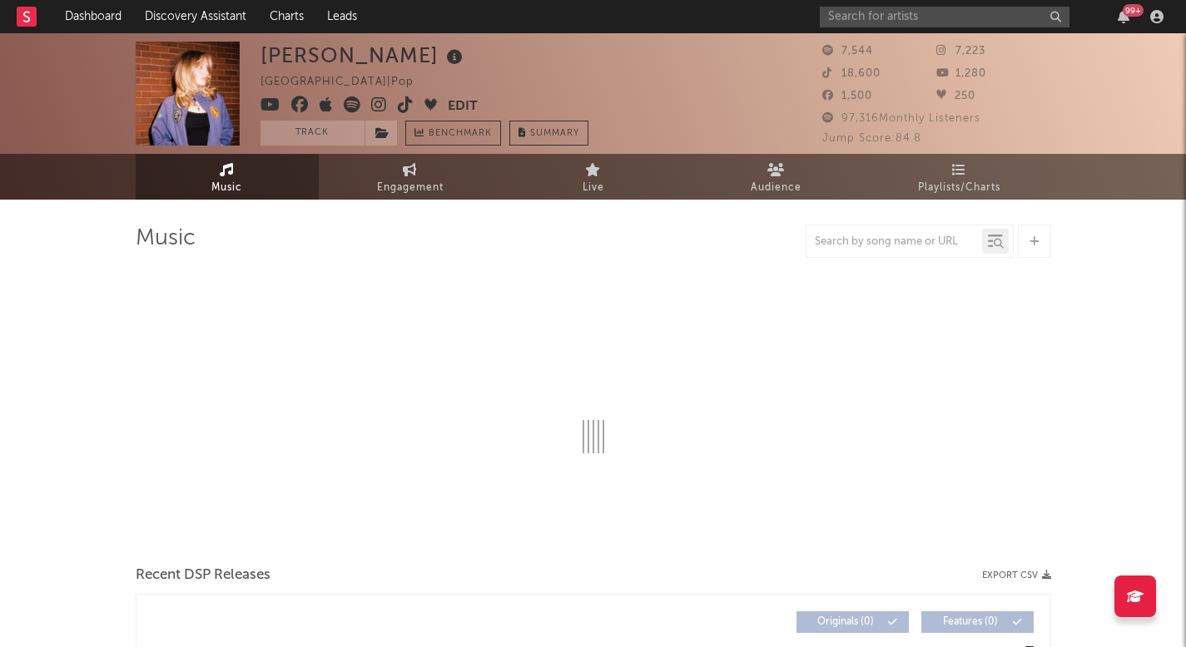
click at [404, 185] on span "Engagement" at bounding box center [410, 188] width 67 height 20
select select "1w"
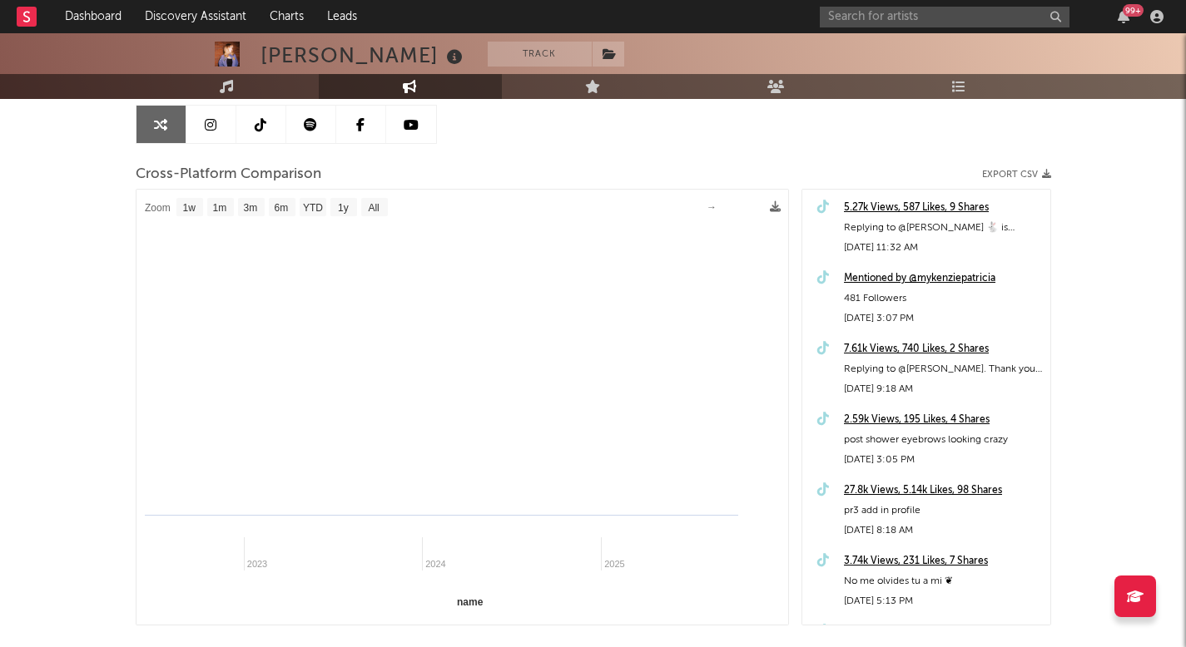
scroll to position [188, 0]
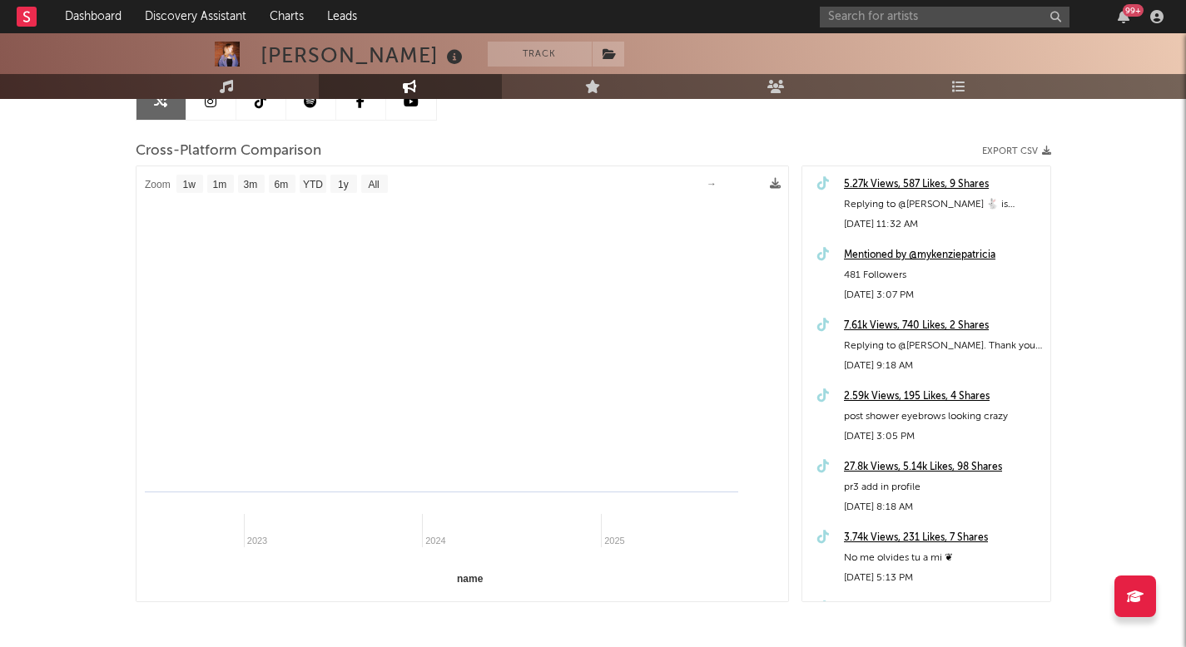
select select "1m"
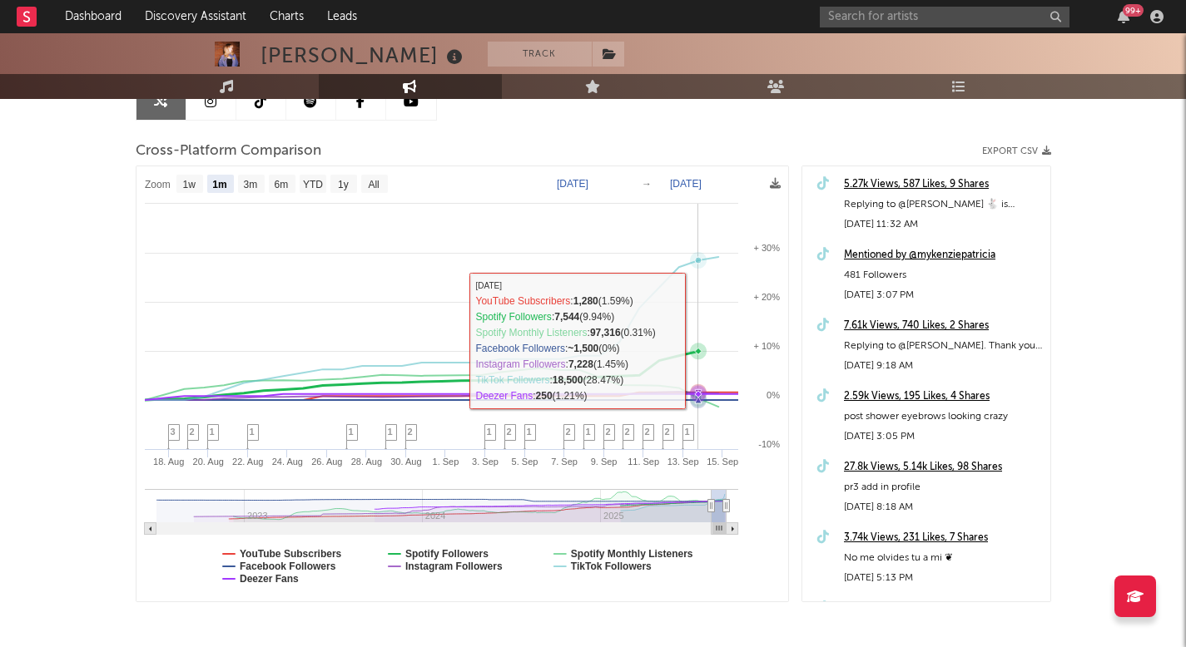
scroll to position [129, 0]
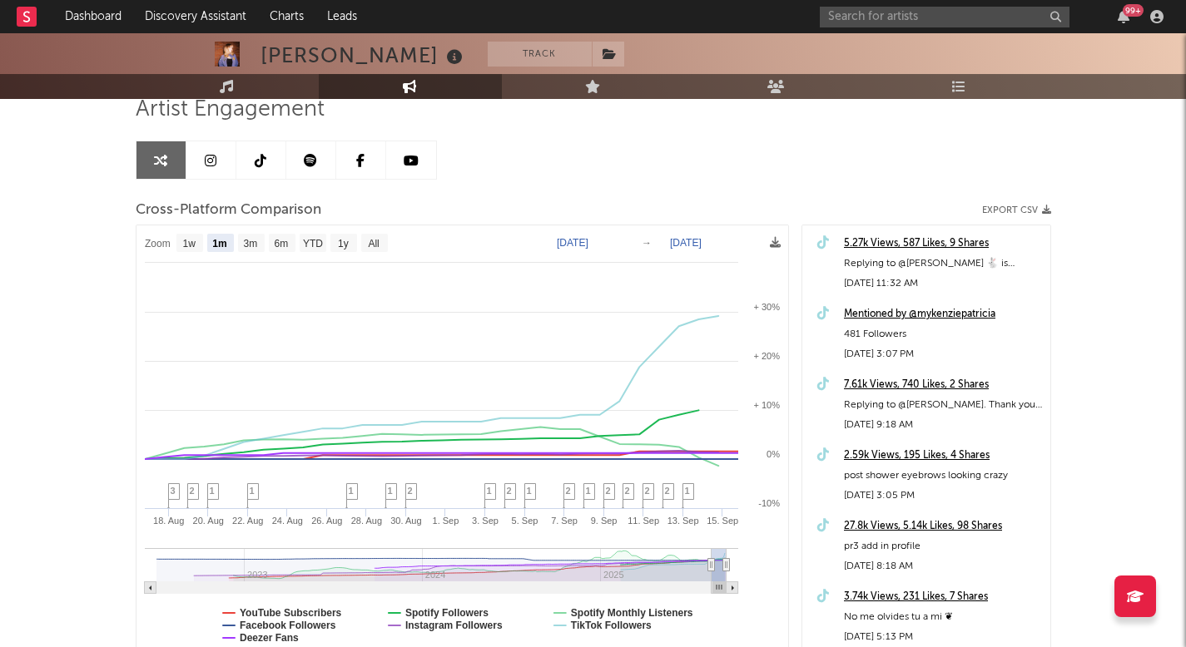
click at [318, 159] on link at bounding box center [311, 159] width 50 height 37
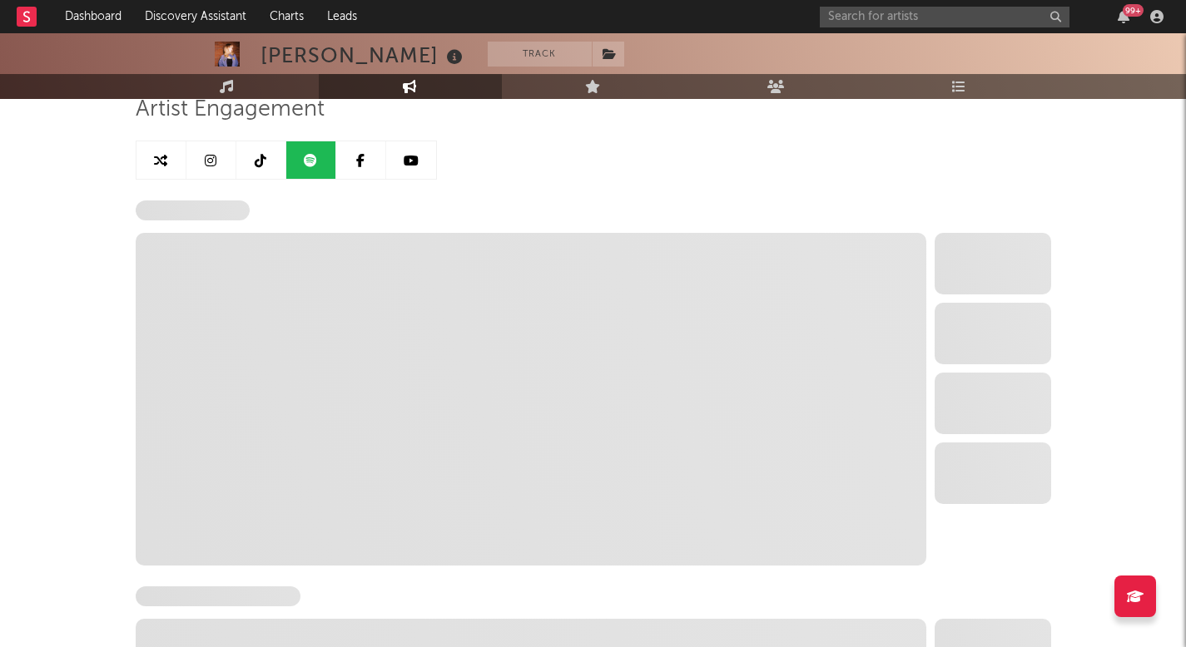
select select "6m"
select select "1w"
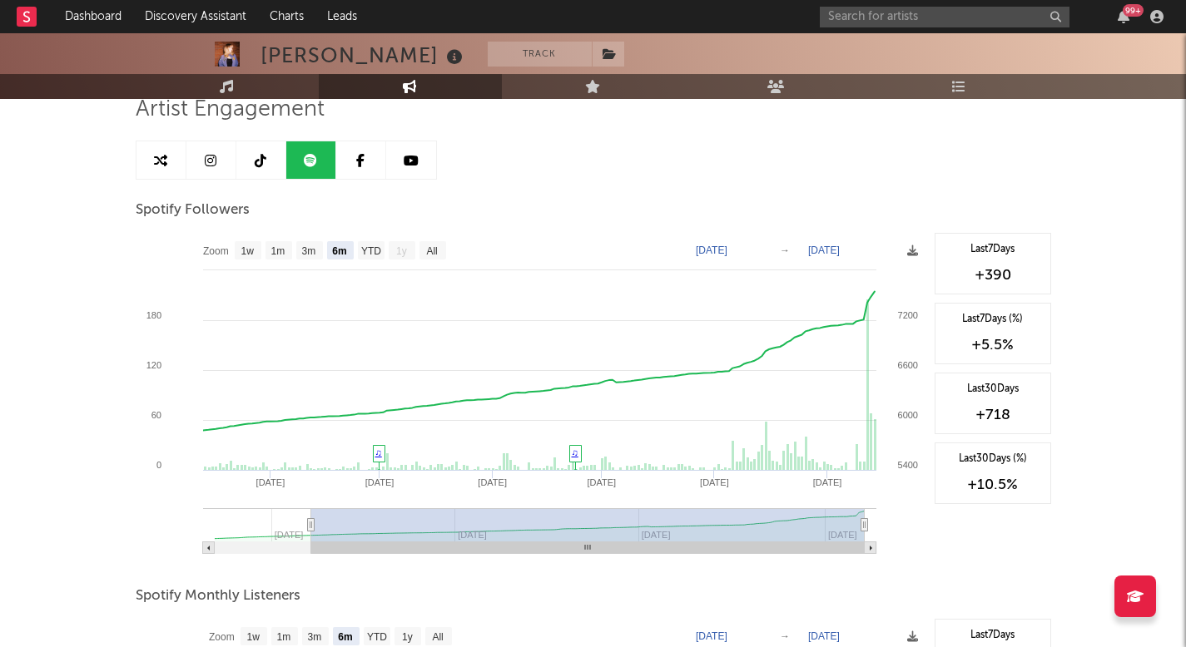
click at [429, 225] on div at bounding box center [593, 229] width 915 height 8
click at [985, 17] on input "text" at bounding box center [945, 17] width 250 height 21
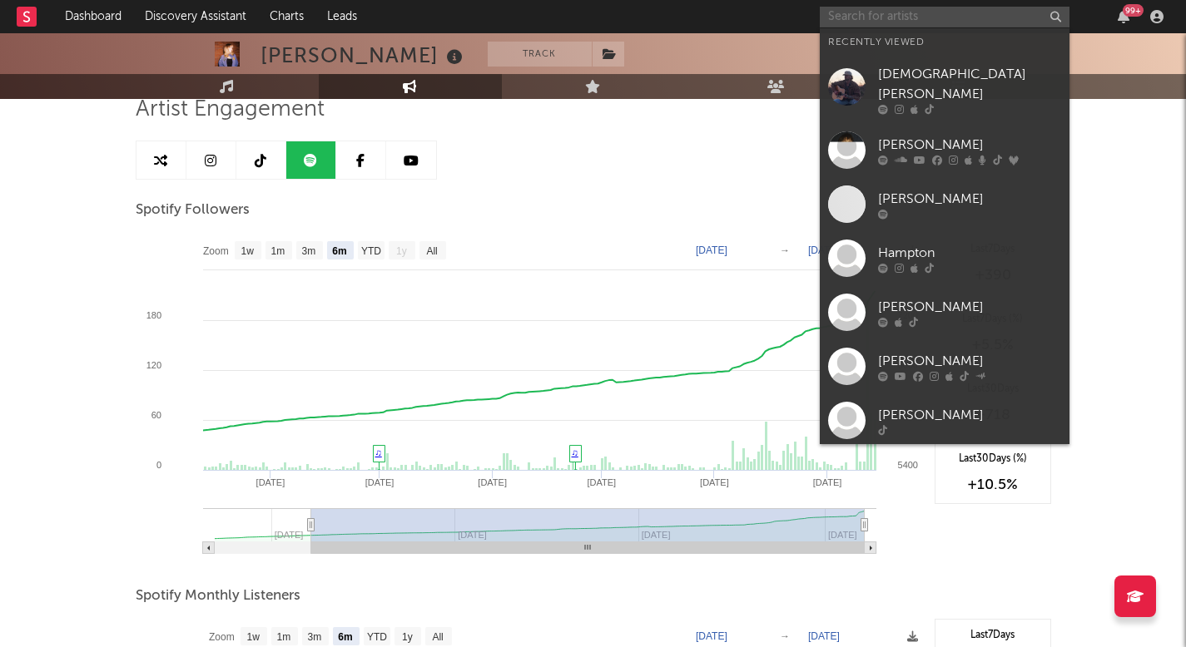
paste input "https://www.tiktok.com/@hannahharpern"
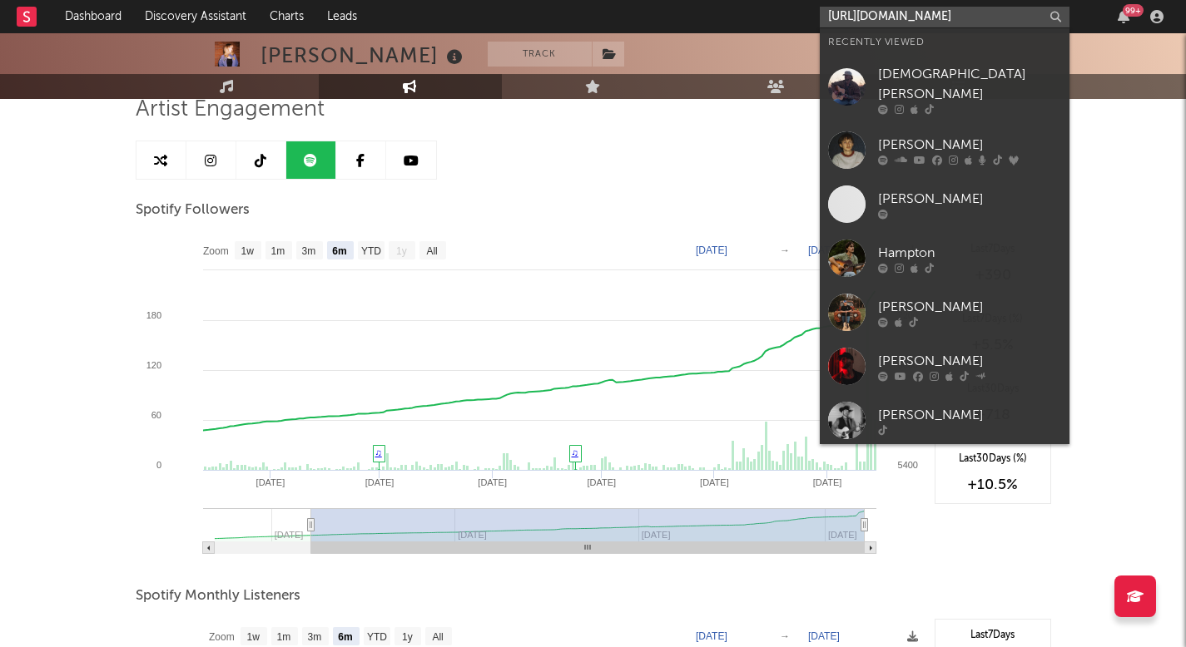
scroll to position [0, 6]
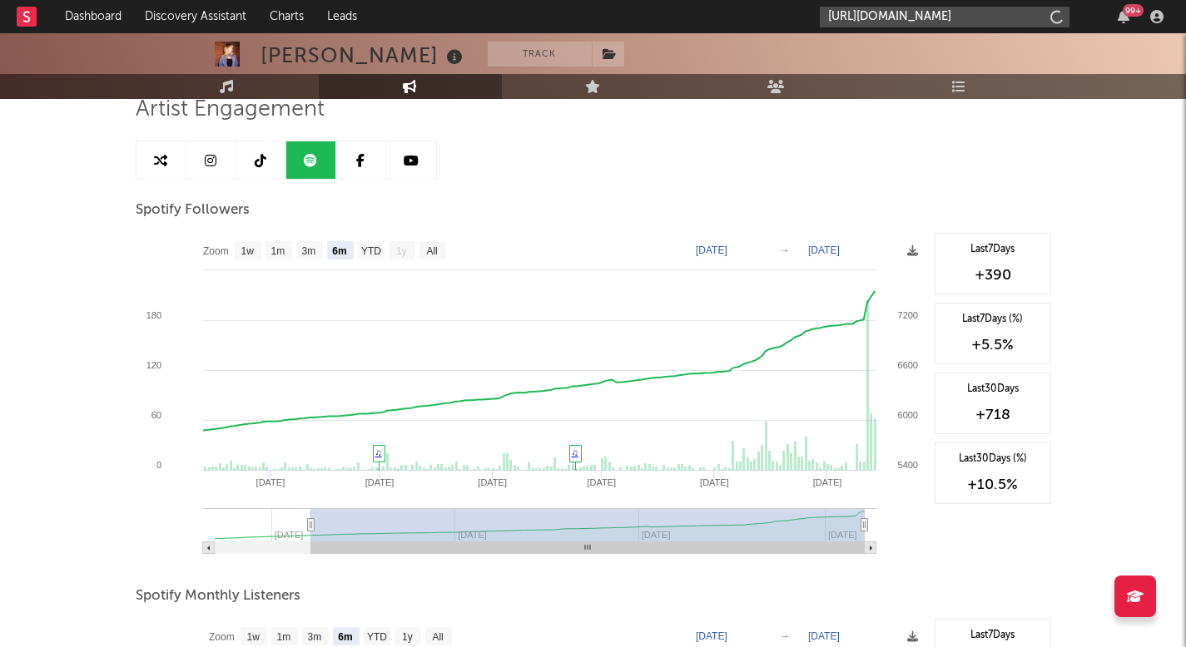
type input "https://www.tiktok.com/@hannahharpern"
click at [938, 27] on div "https://www.tiktok.com/@hannahharpern 99 +" at bounding box center [995, 16] width 350 height 33
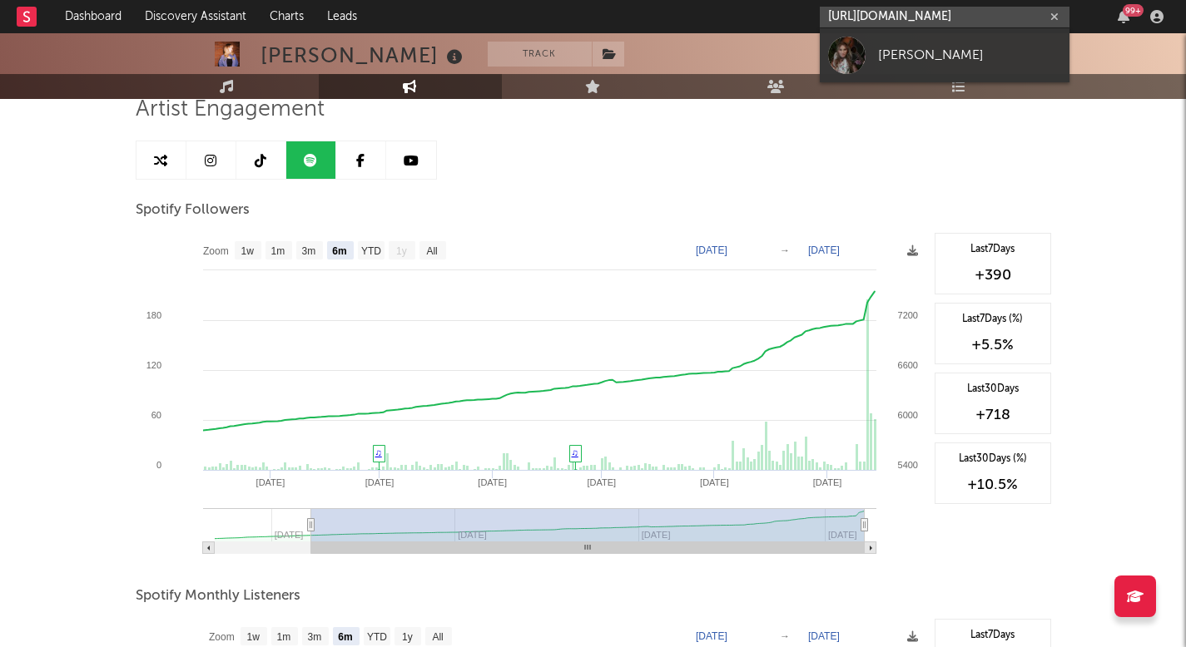
click at [941, 23] on input "https://www.tiktok.com/@hannahharpern" at bounding box center [945, 17] width 250 height 21
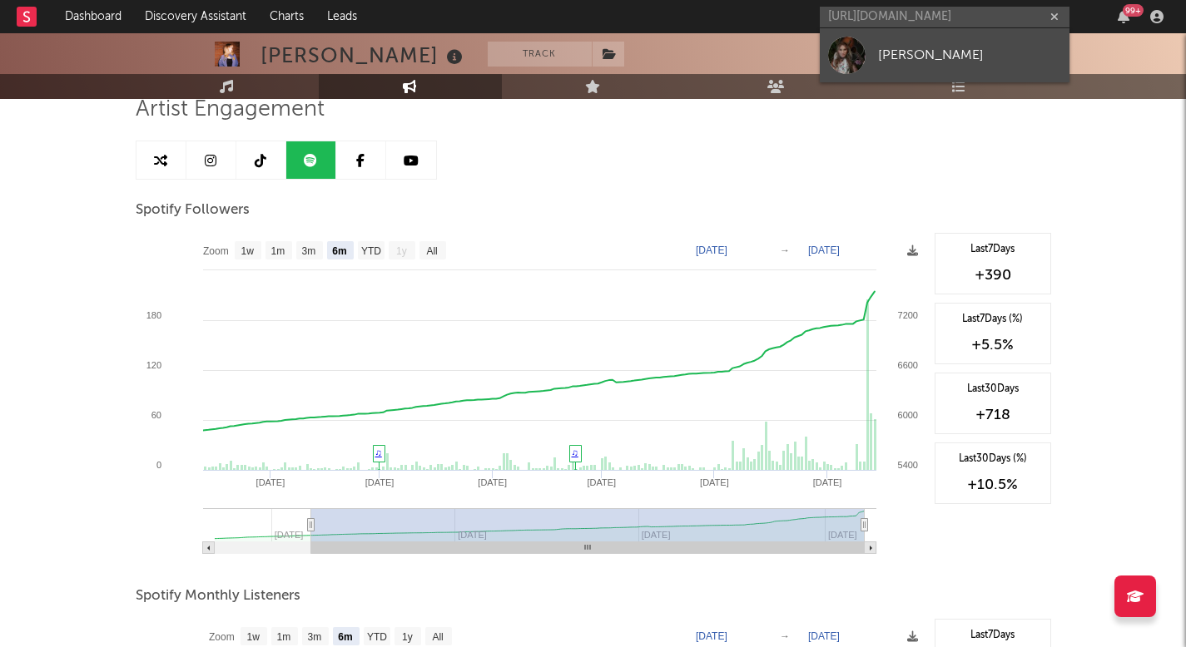
click at [946, 51] on div "hannahharpern" at bounding box center [969, 55] width 183 height 20
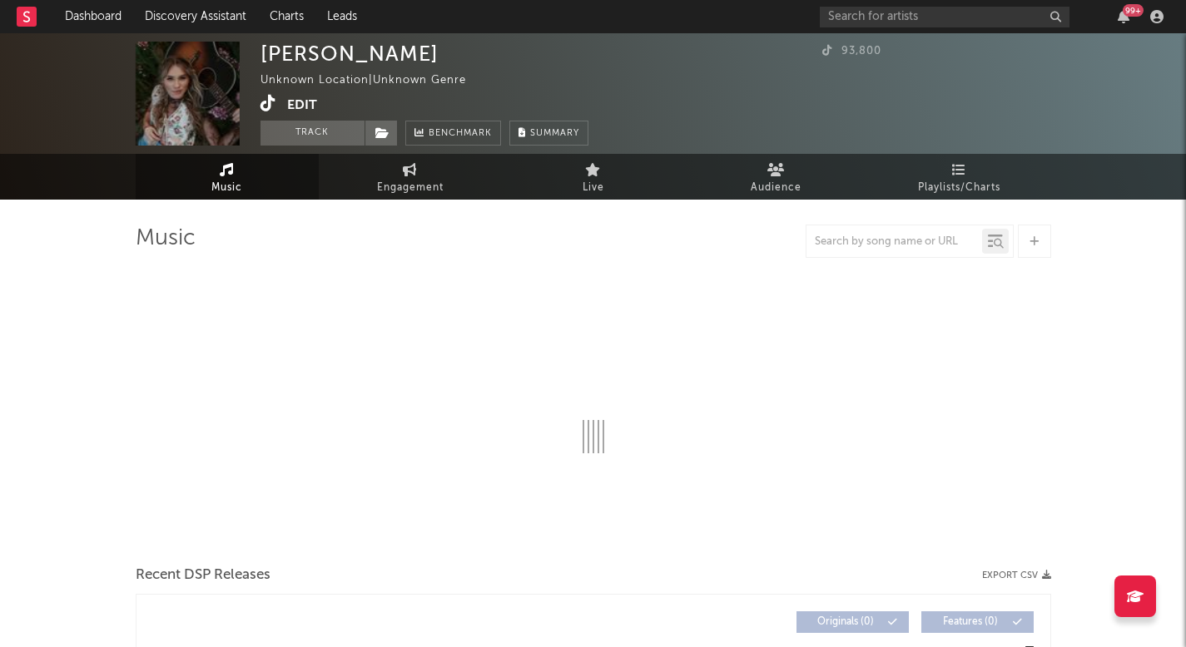
select select "1w"
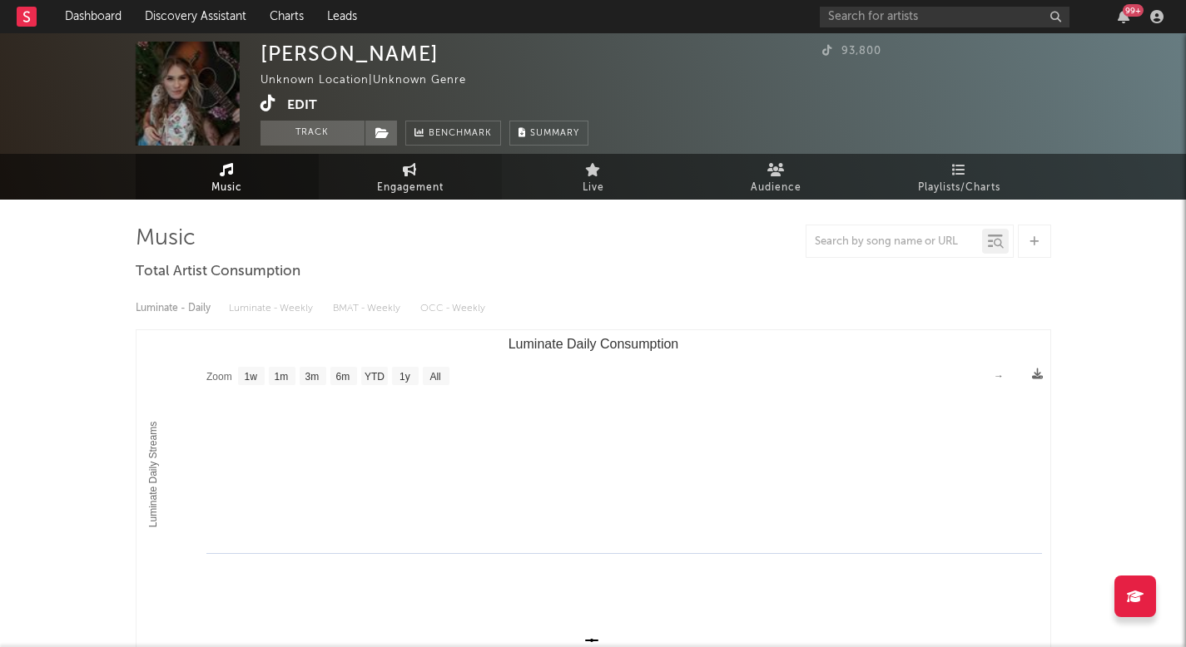
click at [382, 177] on link "Engagement" at bounding box center [410, 177] width 183 height 46
select select "1w"
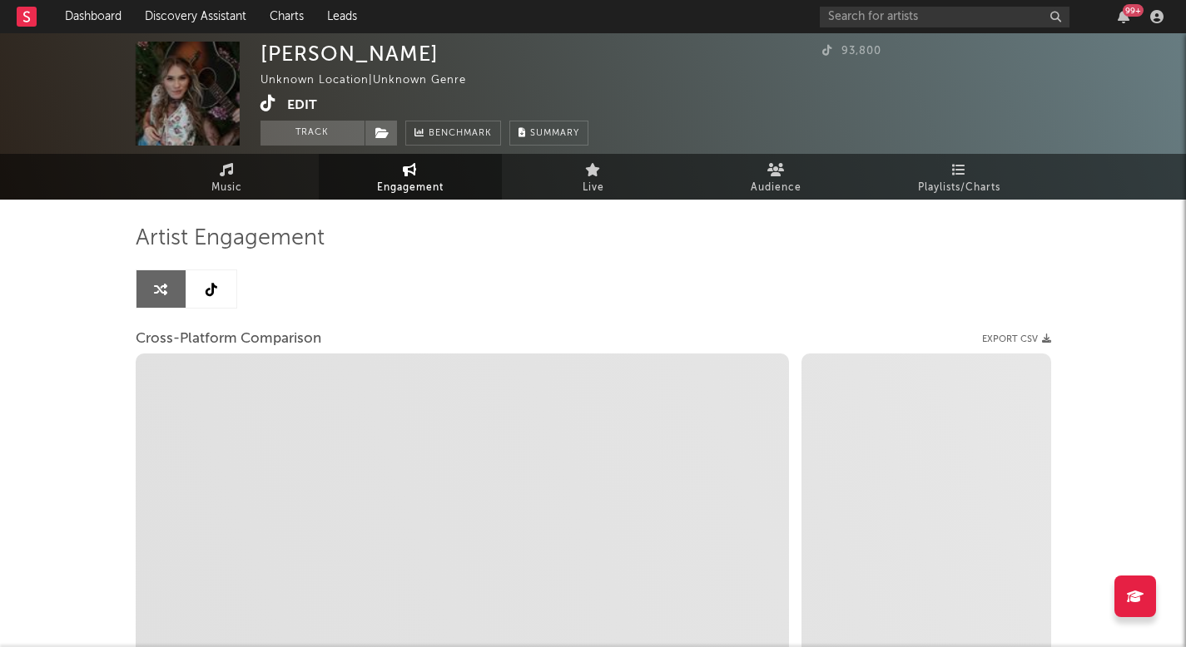
select select "1m"
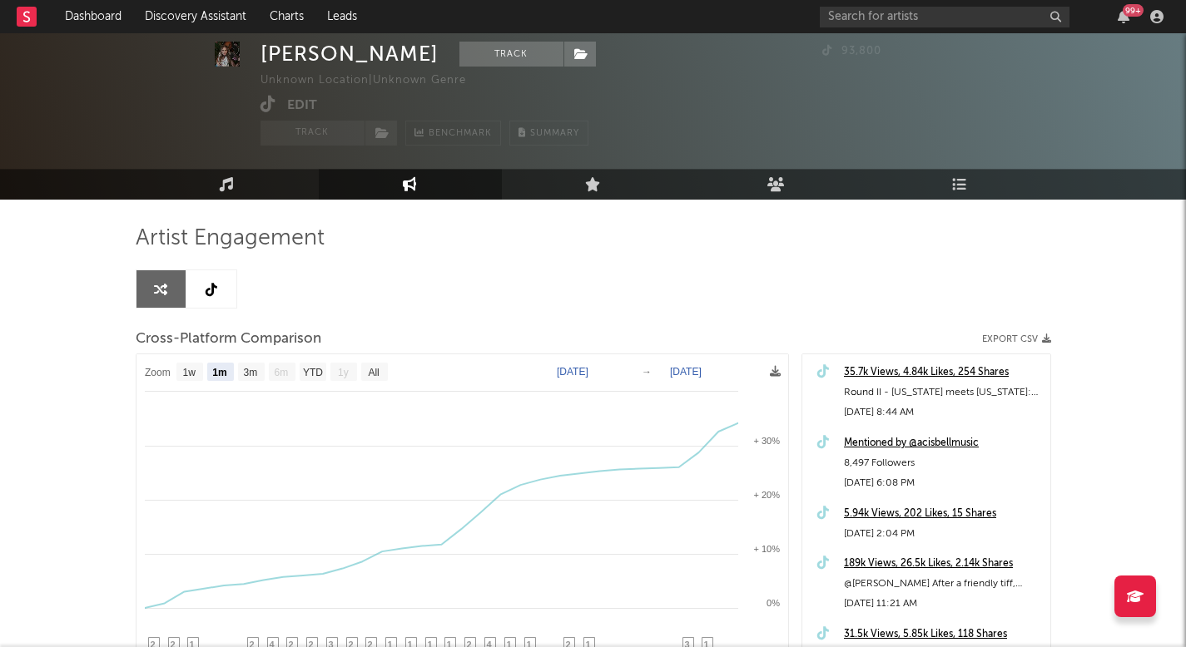
scroll to position [54, 0]
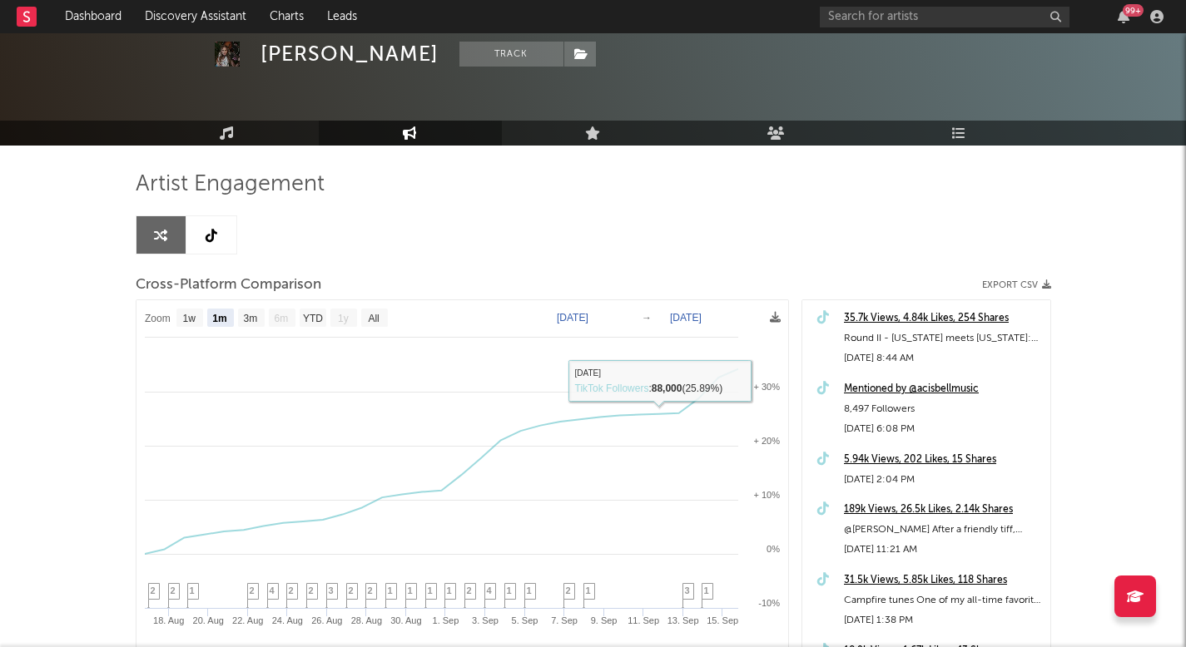
click at [231, 245] on link at bounding box center [211, 234] width 50 height 37
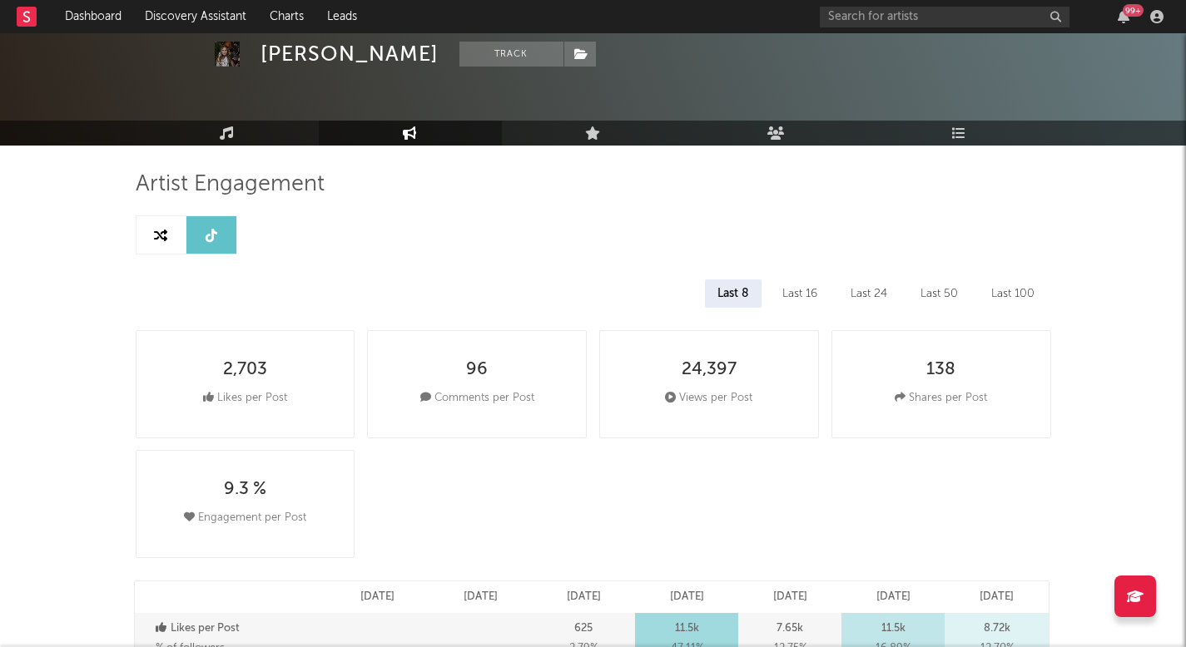
select select "1w"
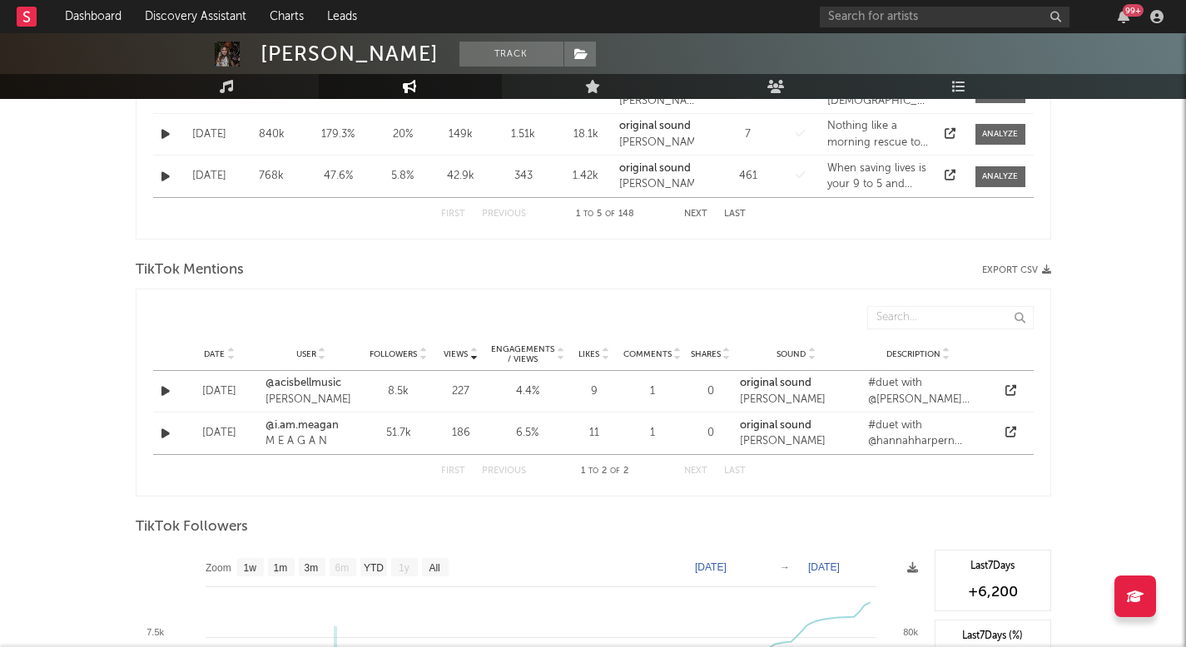
scroll to position [1208, 0]
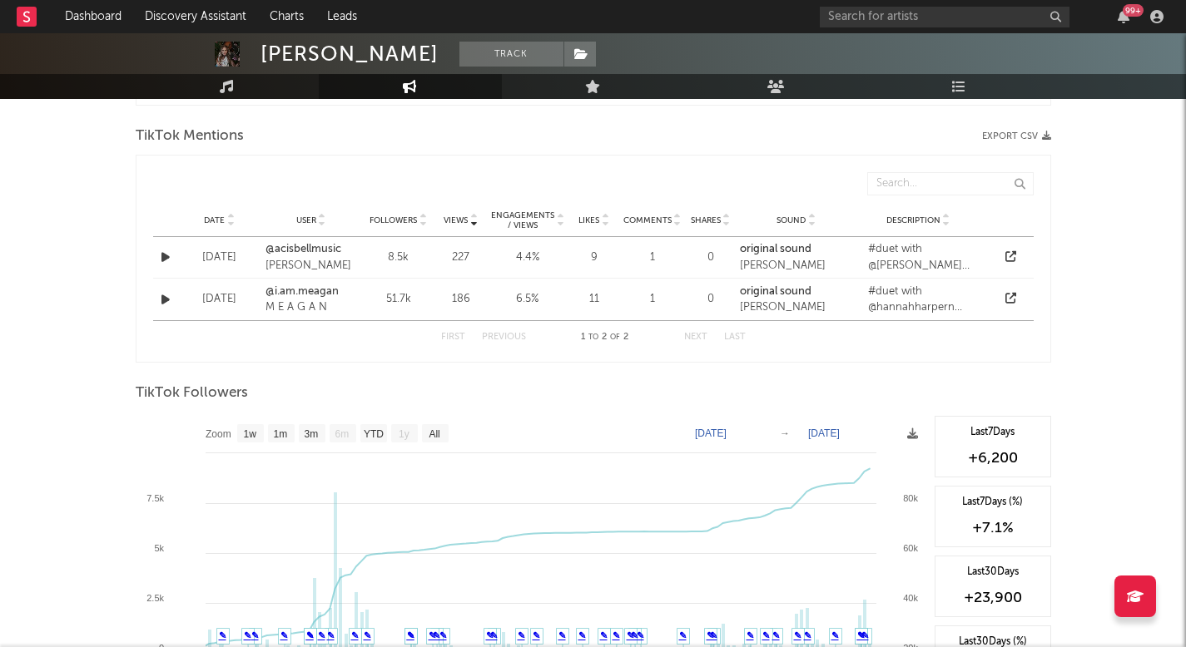
click at [587, 357] on div "Views Date User Followers Views Engagements / Views Likes Comments Shares Sound…" at bounding box center [593, 259] width 915 height 208
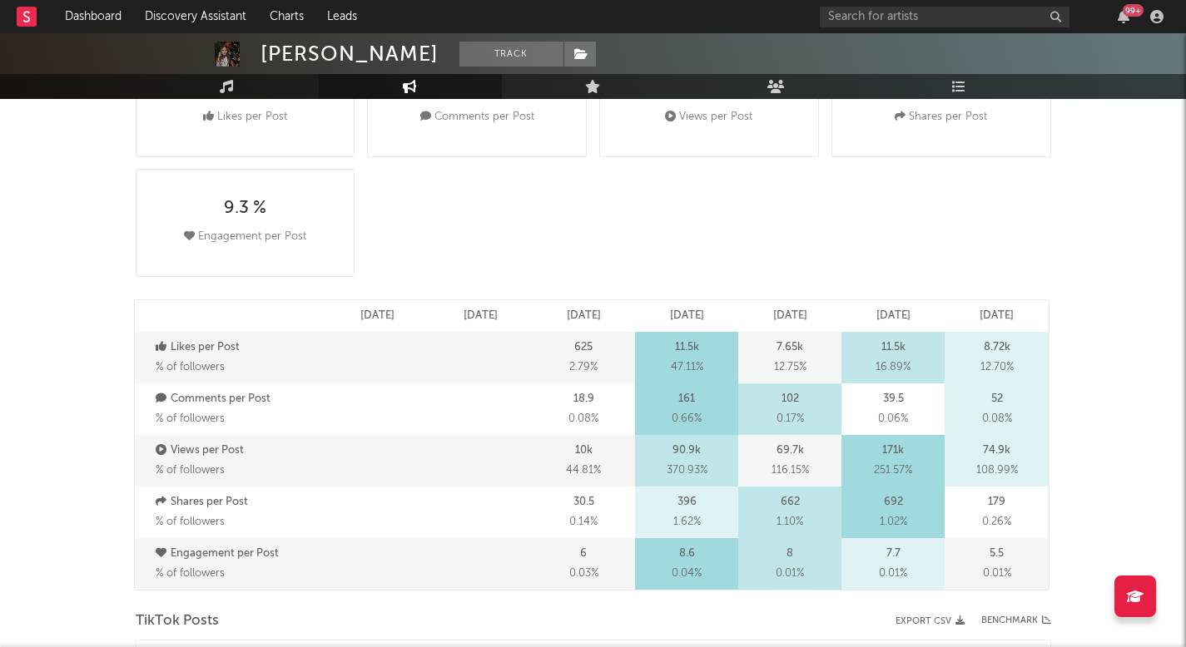
scroll to position [0, 0]
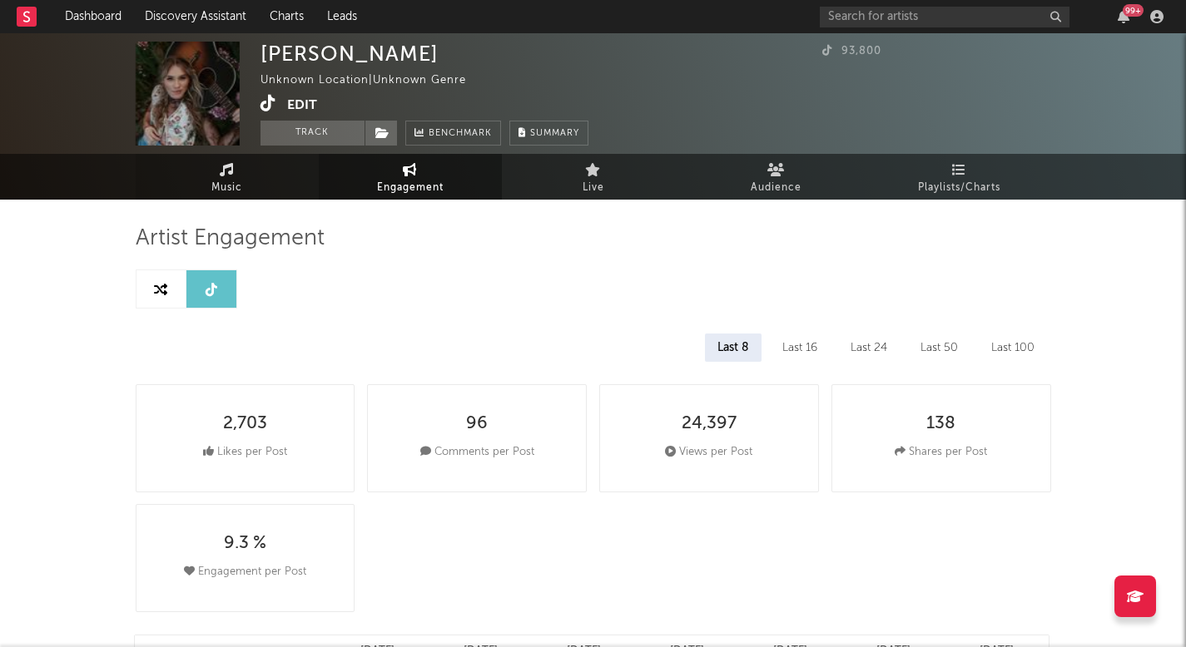
click at [262, 159] on link "Music" at bounding box center [227, 177] width 183 height 46
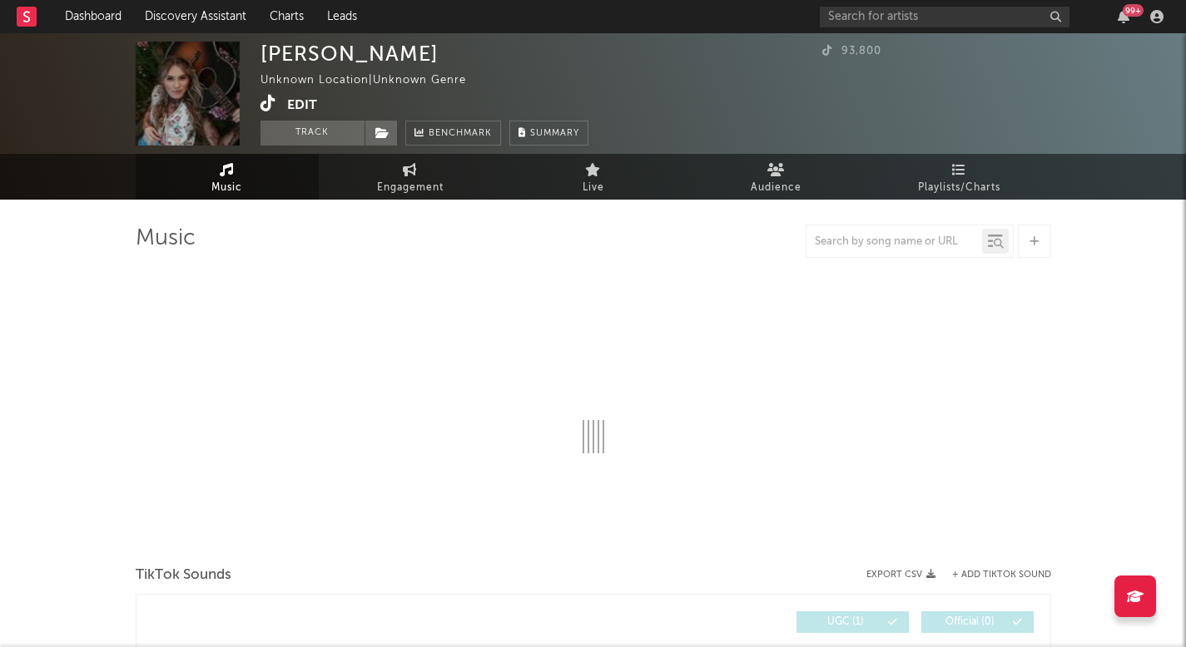
click at [267, 103] on icon at bounding box center [268, 103] width 16 height 17
select select "1w"
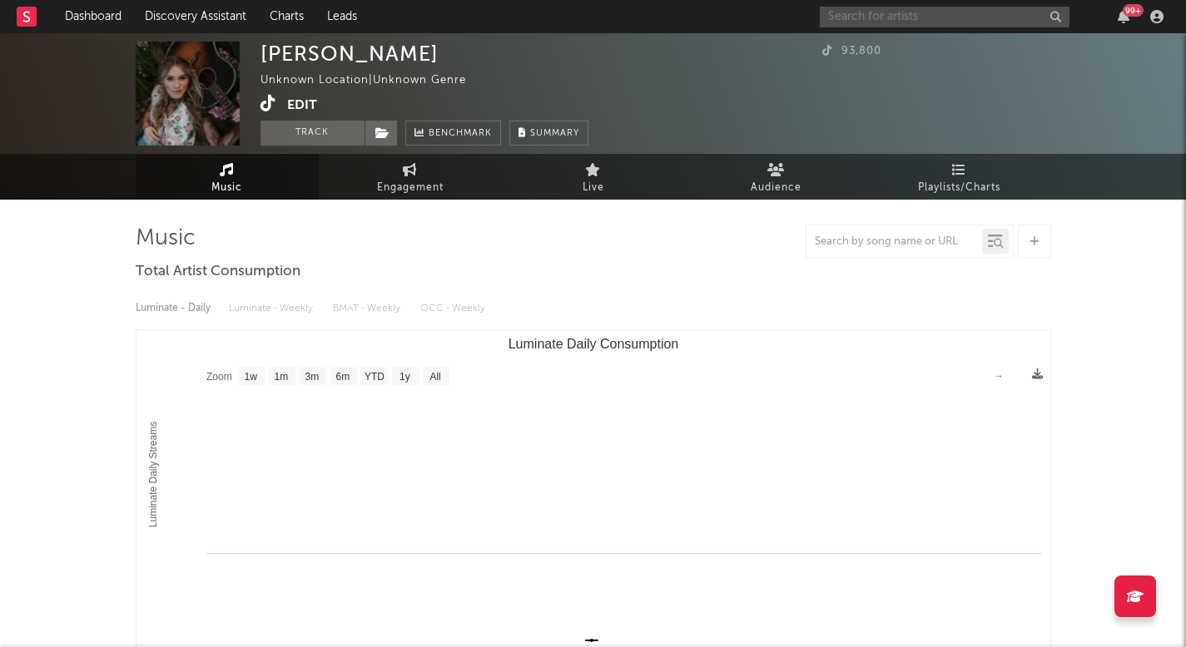
click at [888, 22] on input "text" at bounding box center [945, 17] width 250 height 21
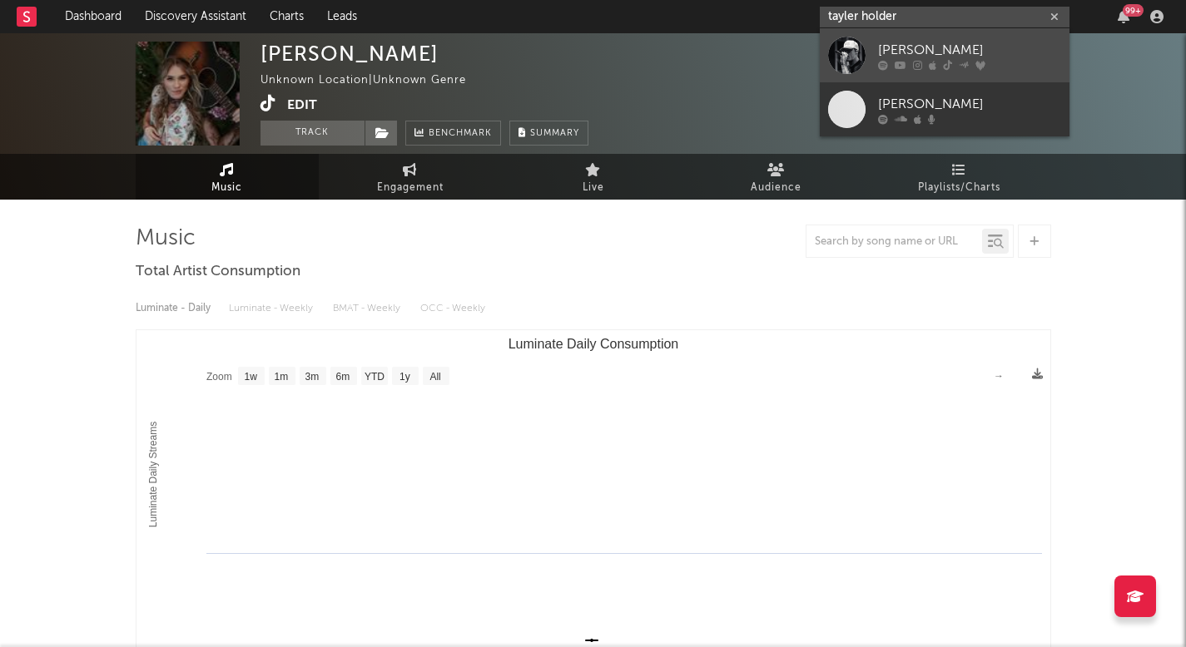
type input "tayler holder"
click at [895, 50] on div "Tayler Holder" at bounding box center [969, 50] width 183 height 20
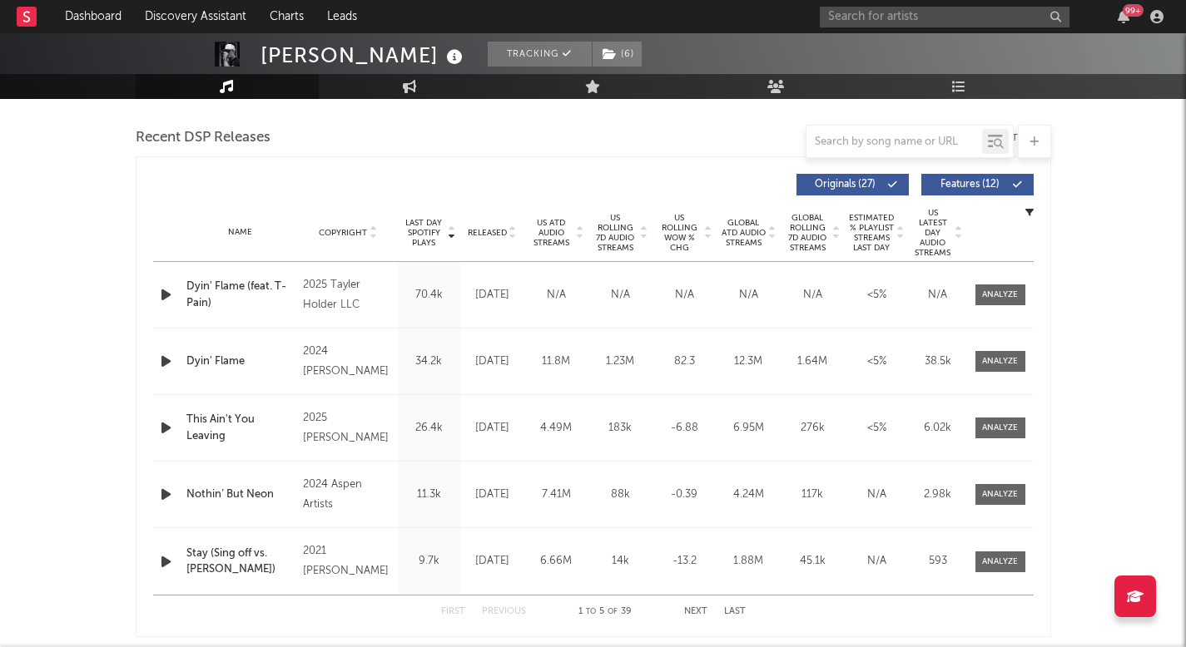
select select "6m"
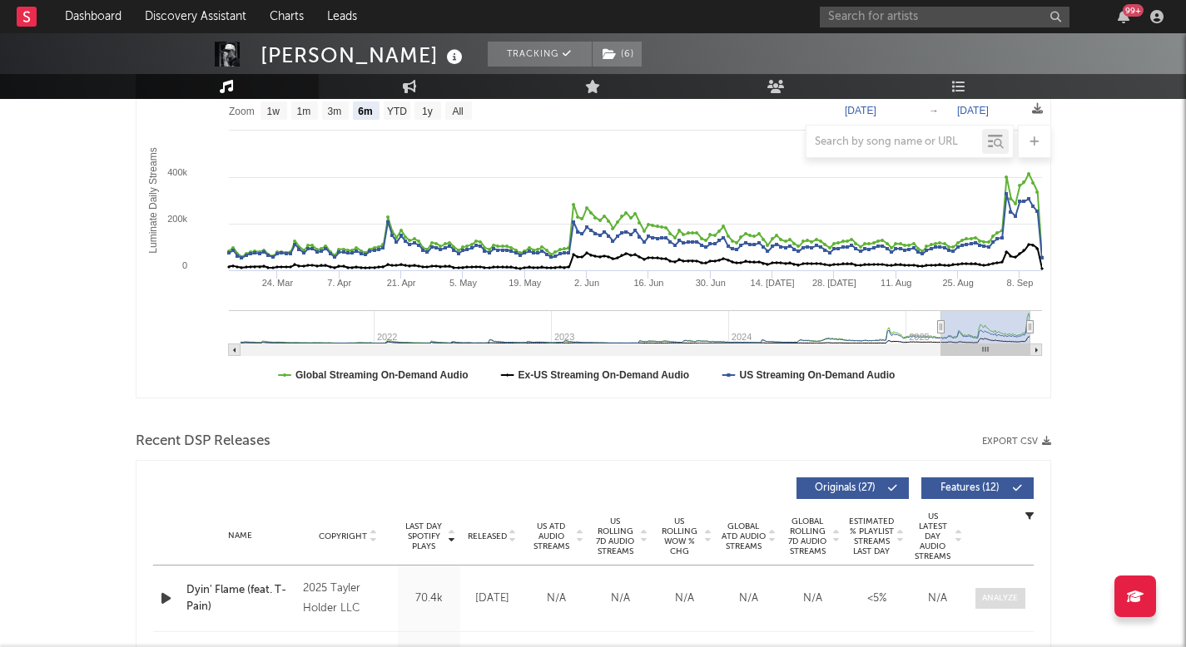
scroll to position [162, 0]
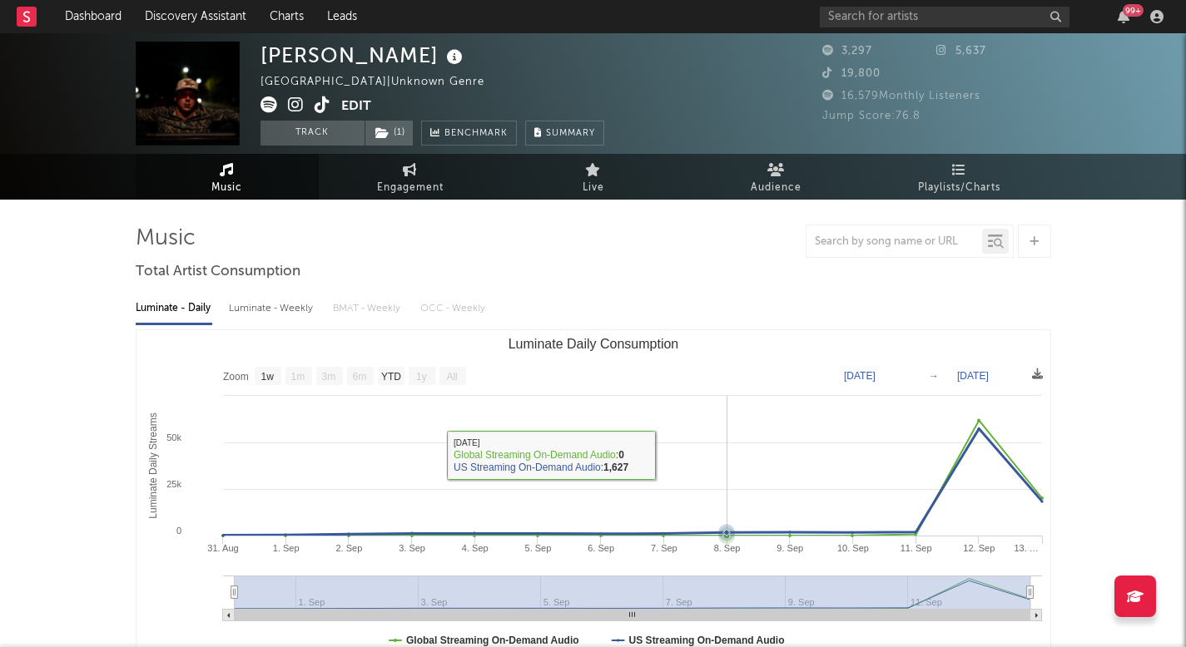
select select "1w"
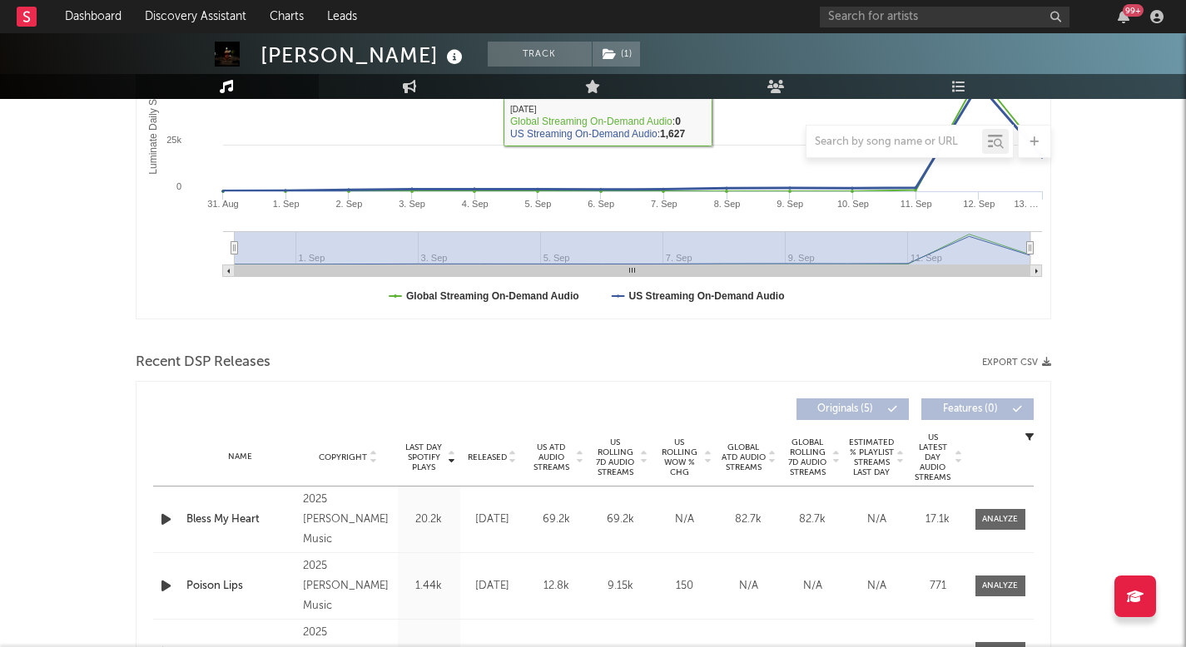
scroll to position [434, 0]
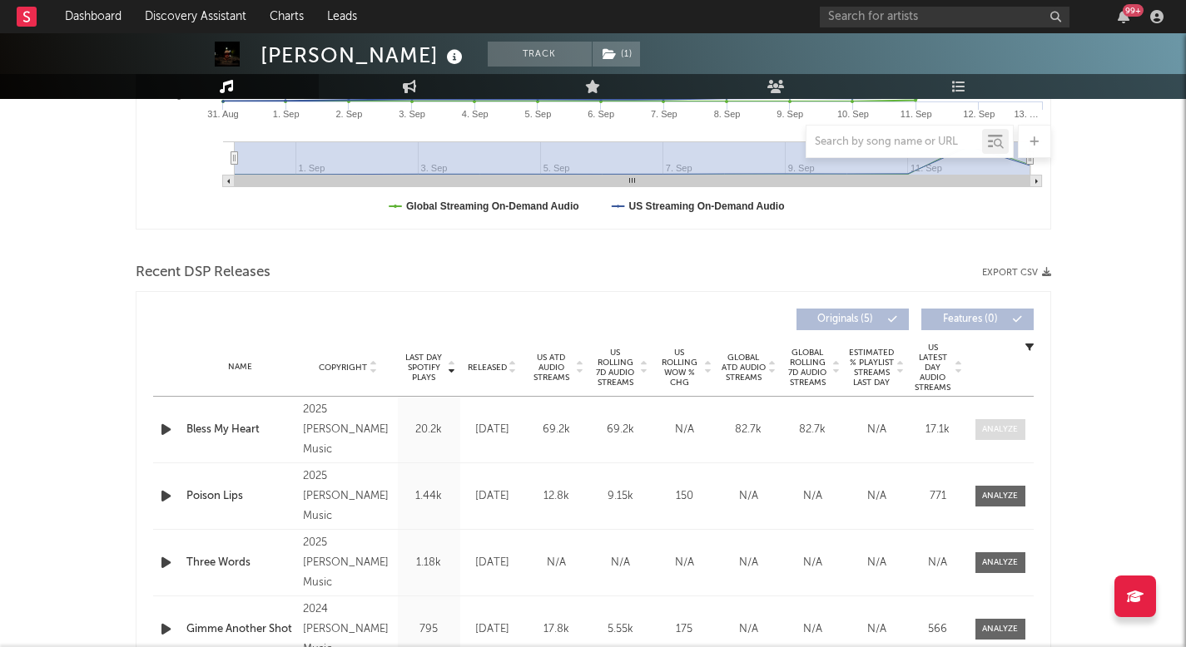
click at [1014, 428] on div at bounding box center [1000, 430] width 36 height 12
select select "1w"
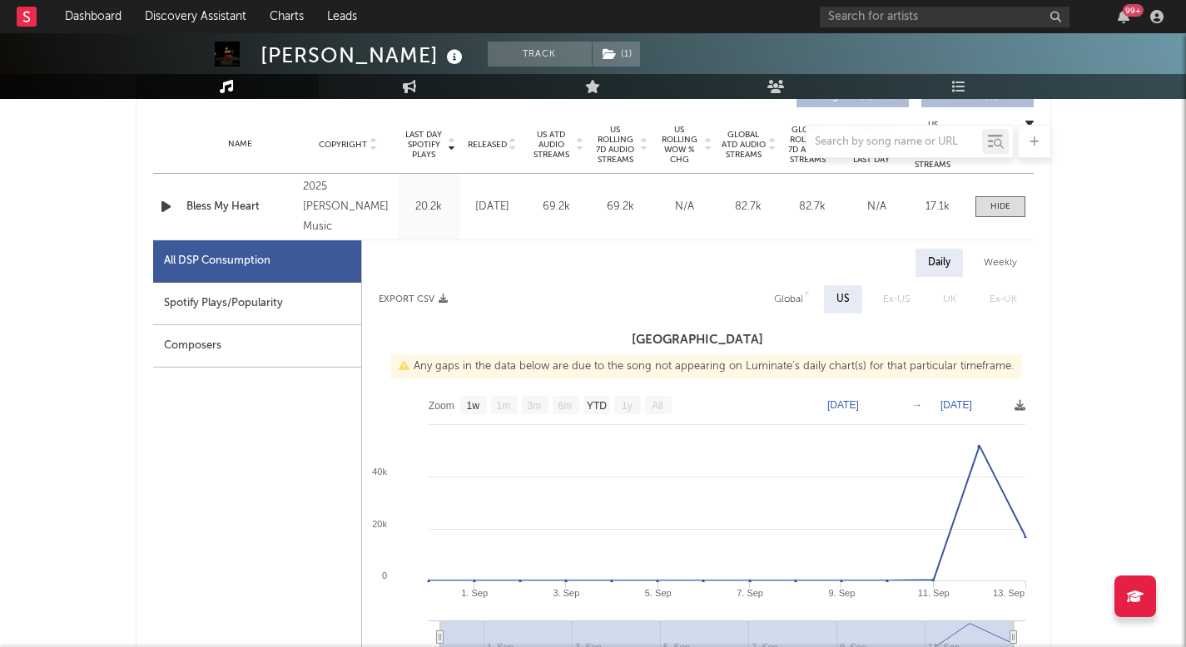
scroll to position [669, 0]
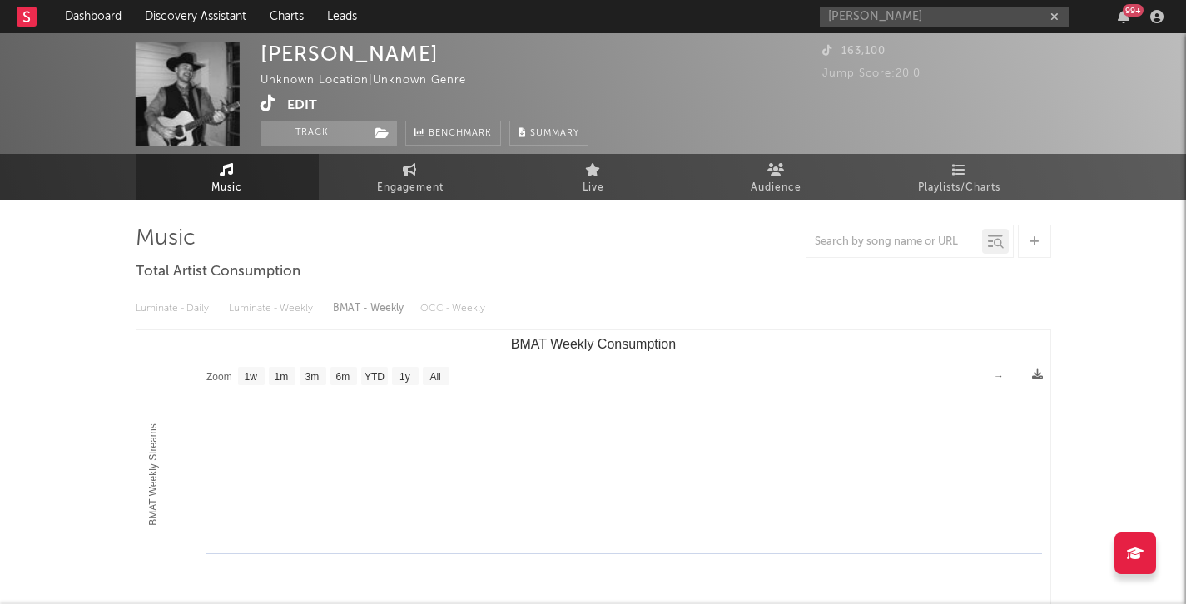
select select "1w"
click at [274, 101] on icon at bounding box center [268, 103] width 16 height 17
click at [265, 107] on icon at bounding box center [268, 103] width 16 height 17
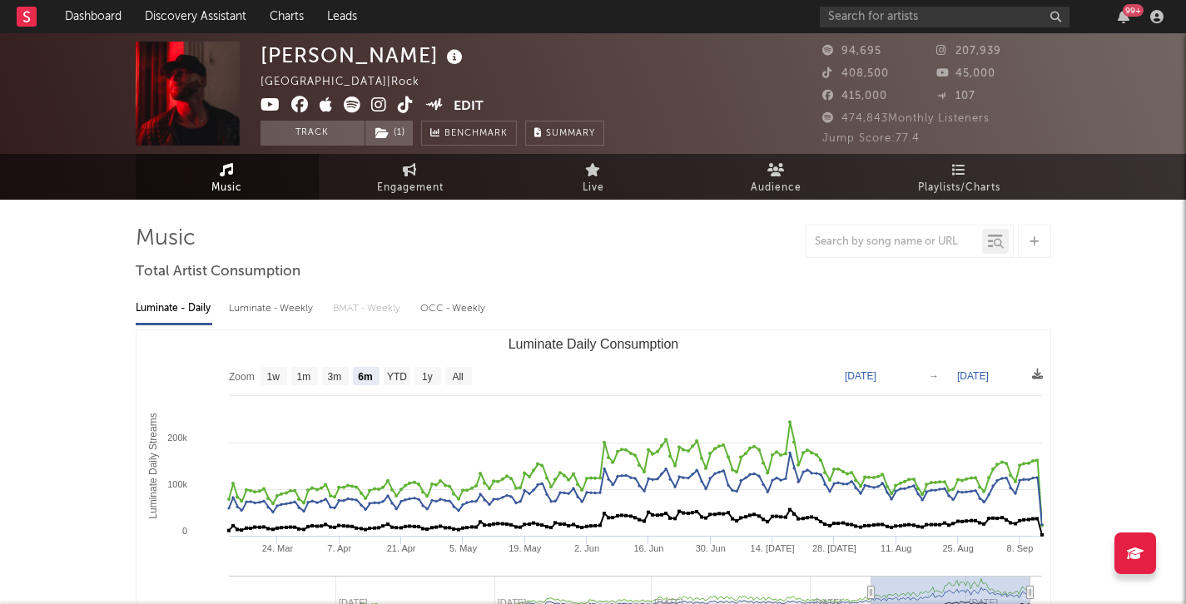
select select "6m"
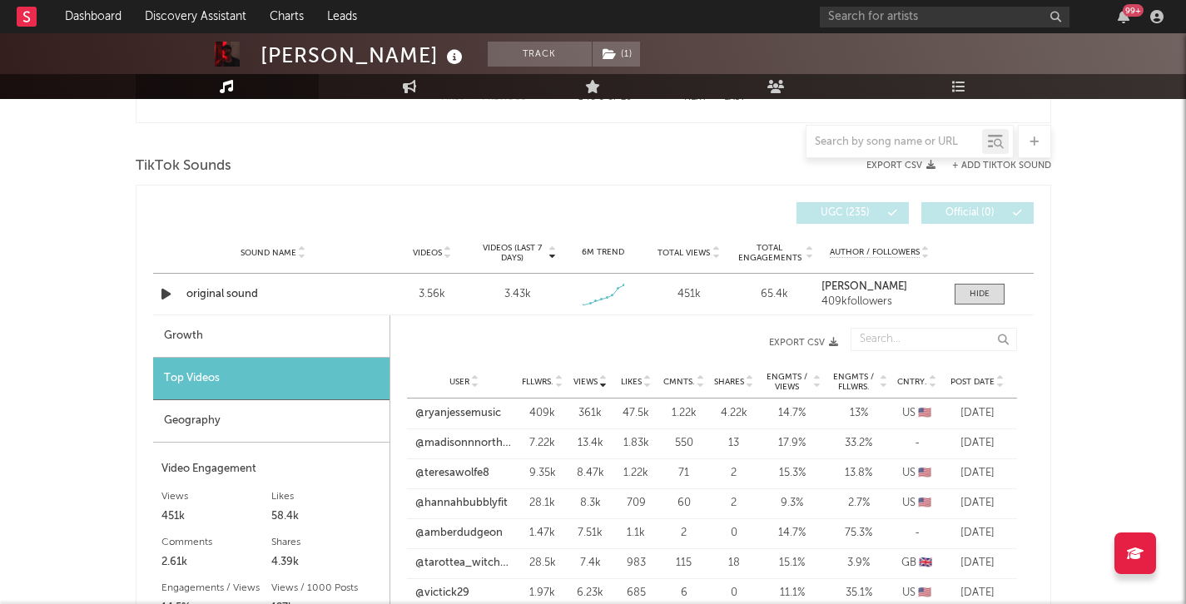
scroll to position [1117, 0]
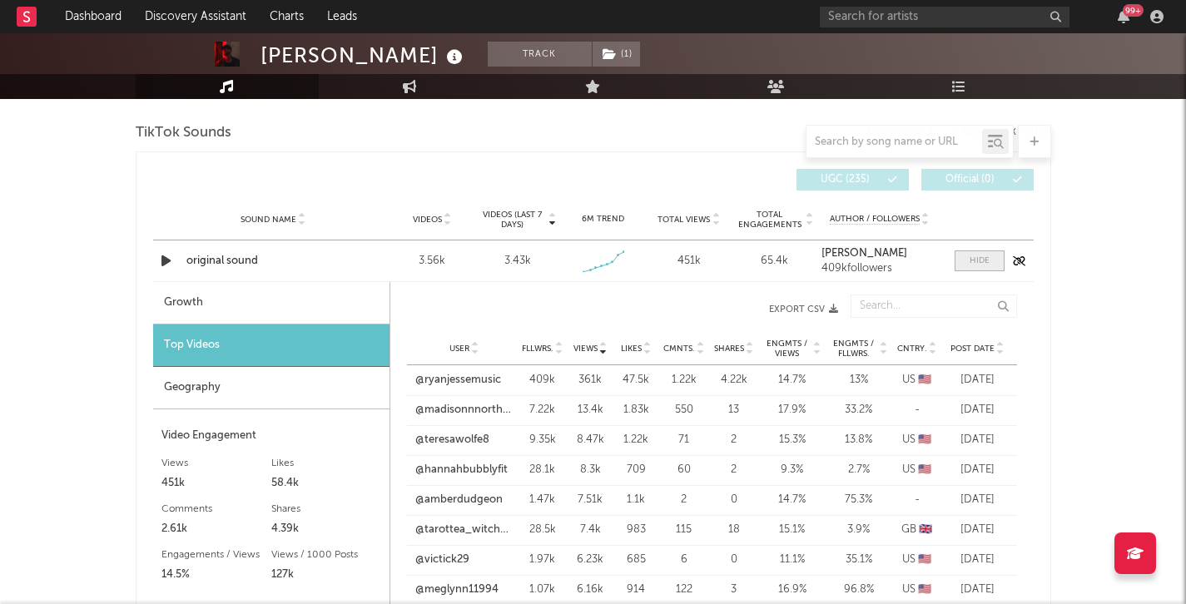
click at [987, 261] on div at bounding box center [979, 261] width 20 height 12
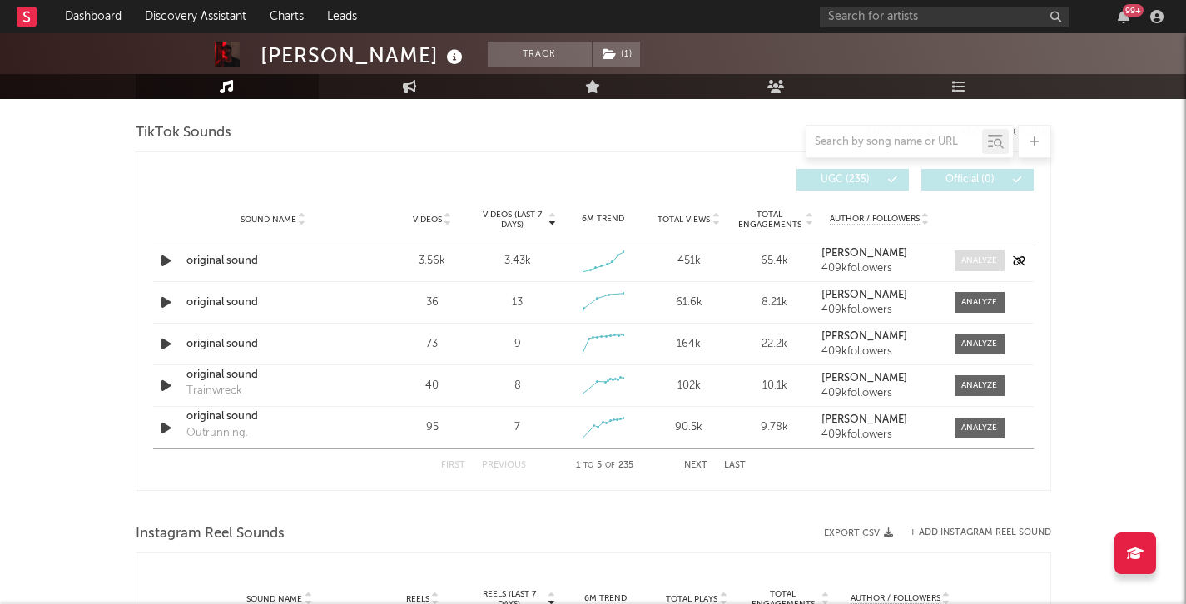
click at [979, 255] on div at bounding box center [979, 261] width 36 height 12
select select "1w"
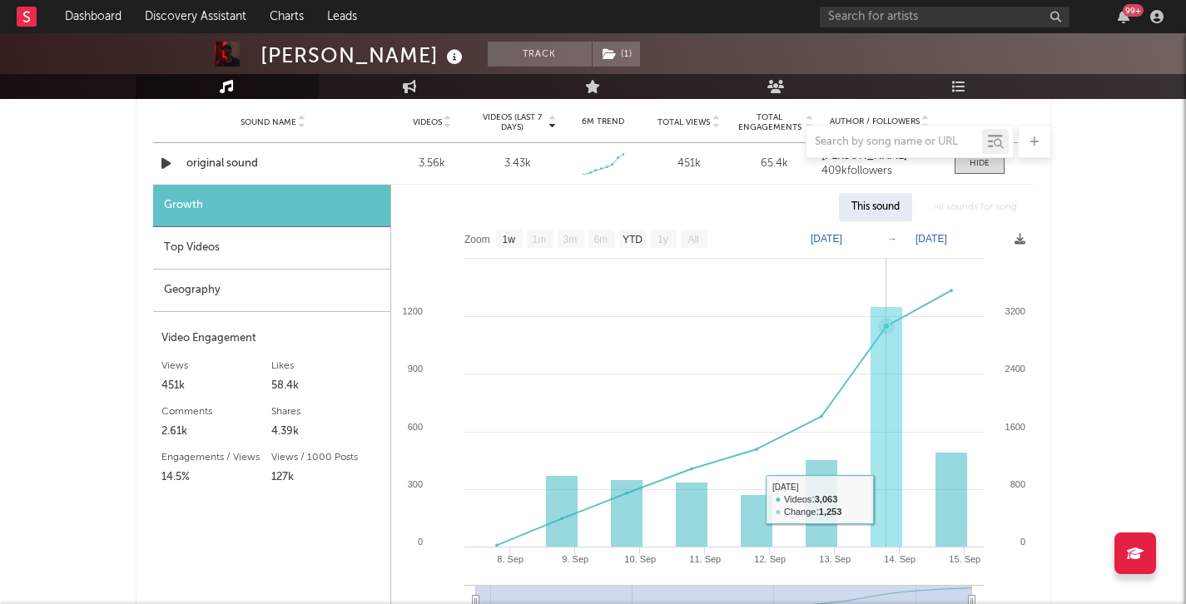
scroll to position [1213, 0]
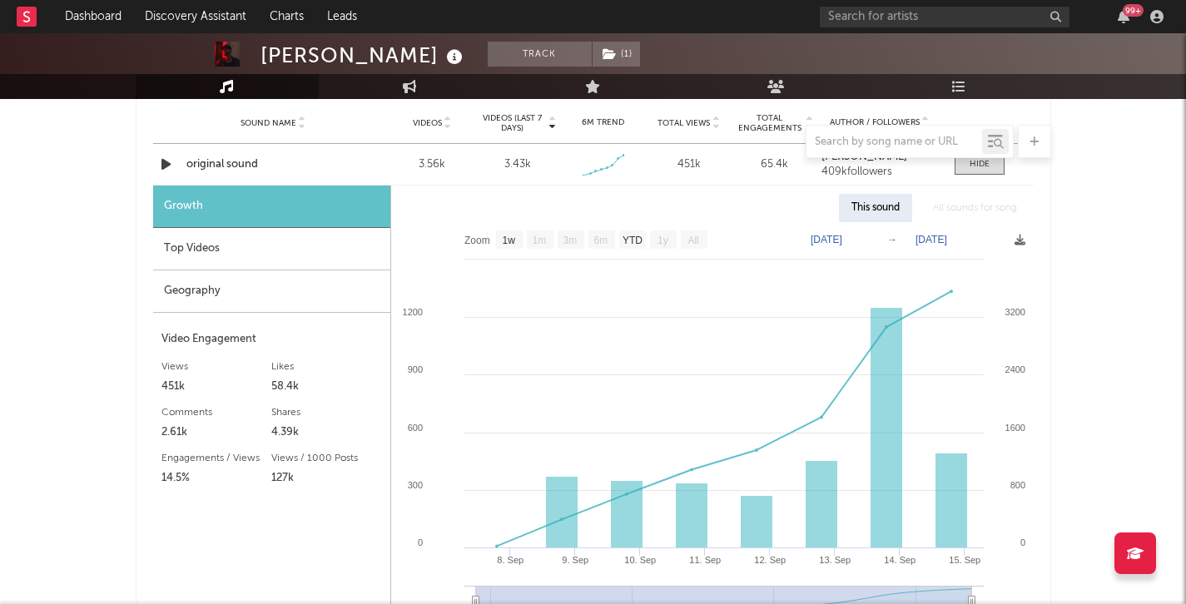
click at [245, 272] on div "Geography" at bounding box center [271, 291] width 237 height 42
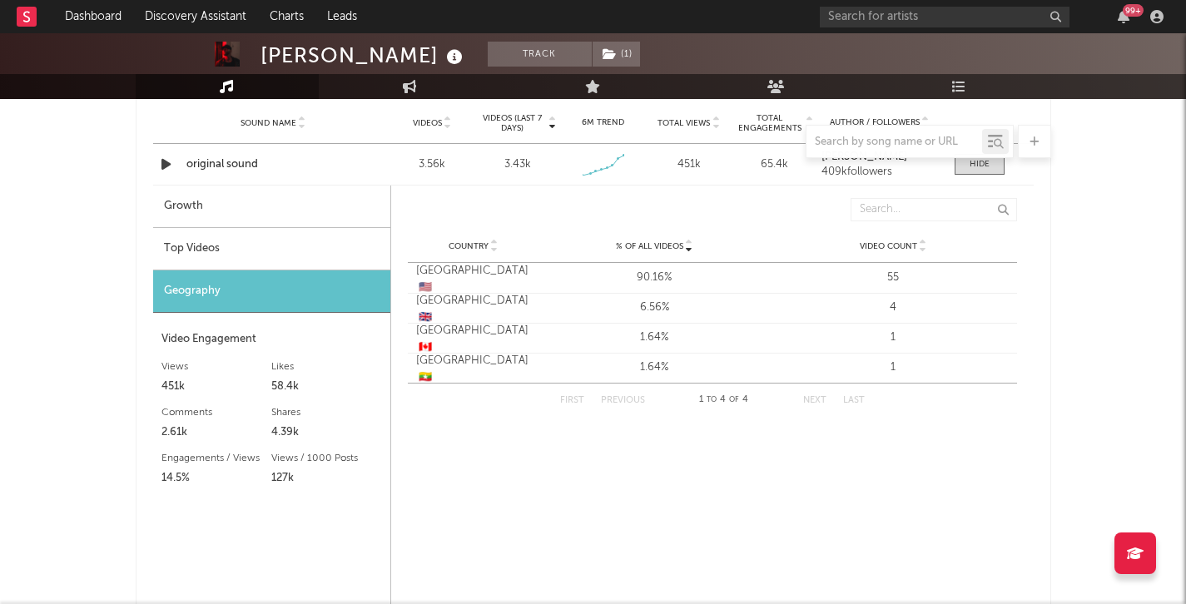
click at [262, 244] on div "Top Videos" at bounding box center [271, 249] width 237 height 42
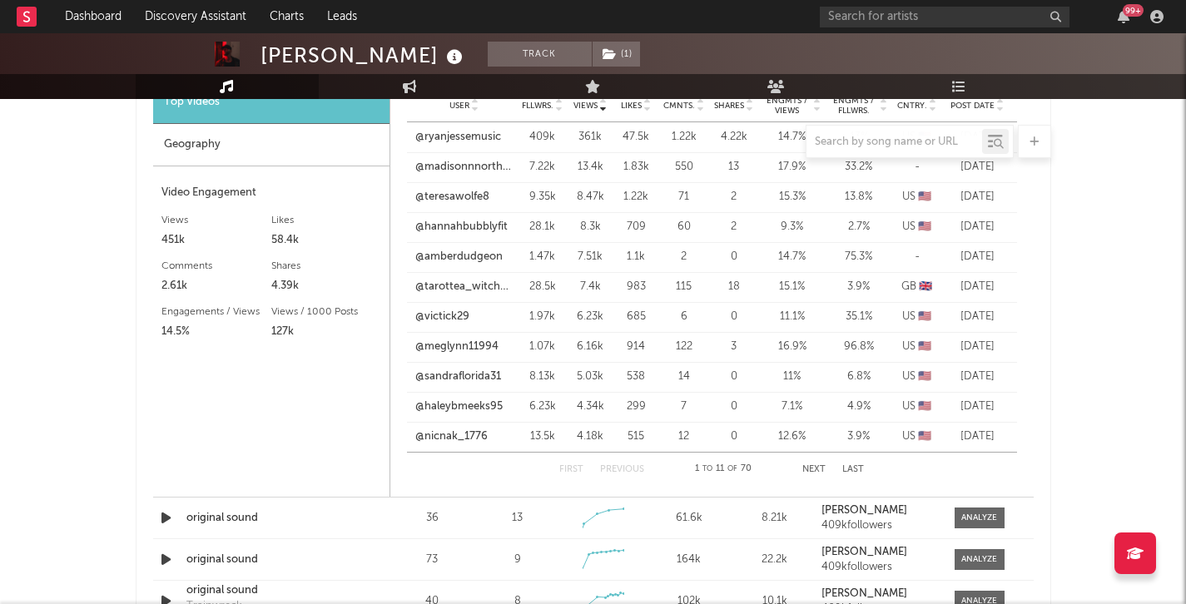
scroll to position [1354, 0]
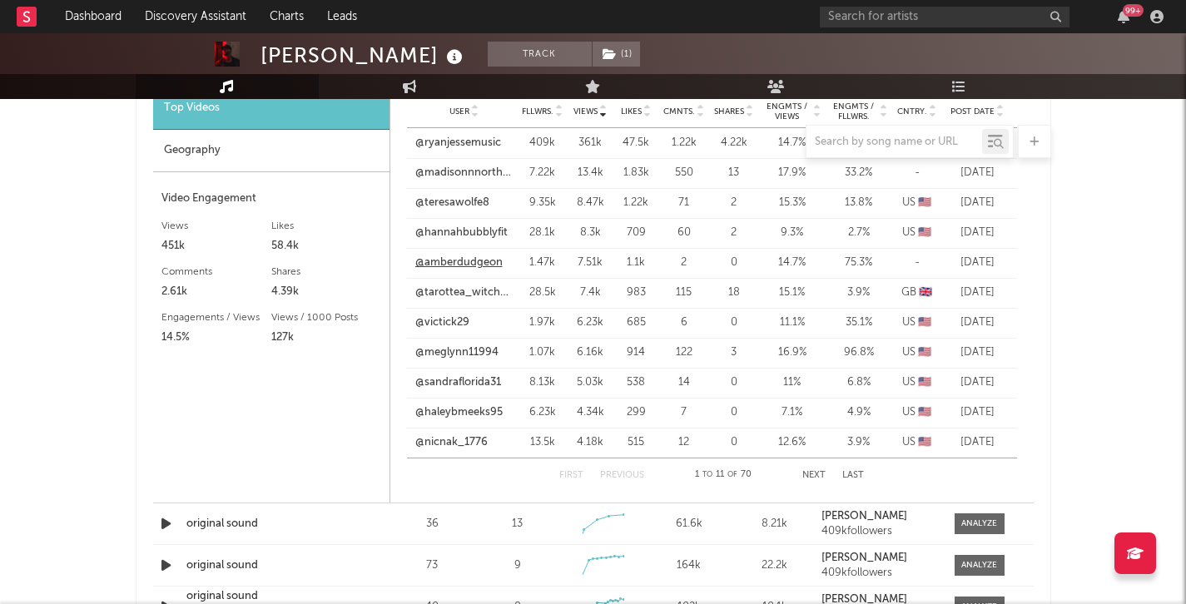
click at [454, 260] on link "@amberdudgeon" at bounding box center [458, 263] width 87 height 17
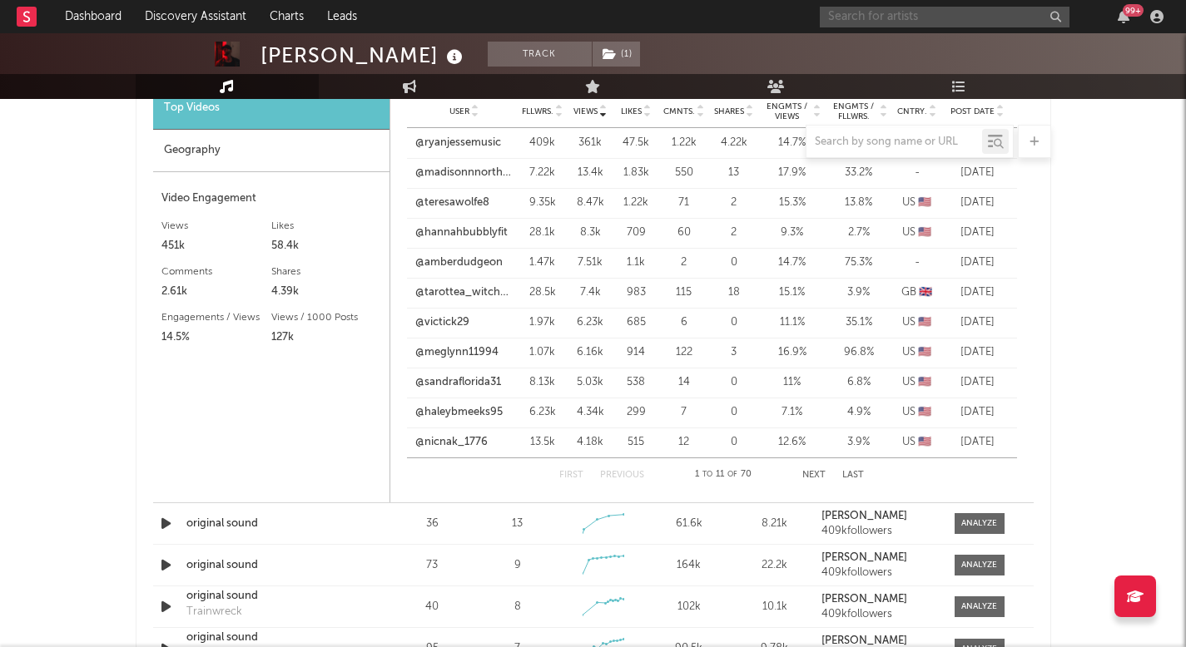
click at [891, 15] on input "text" at bounding box center [945, 17] width 250 height 21
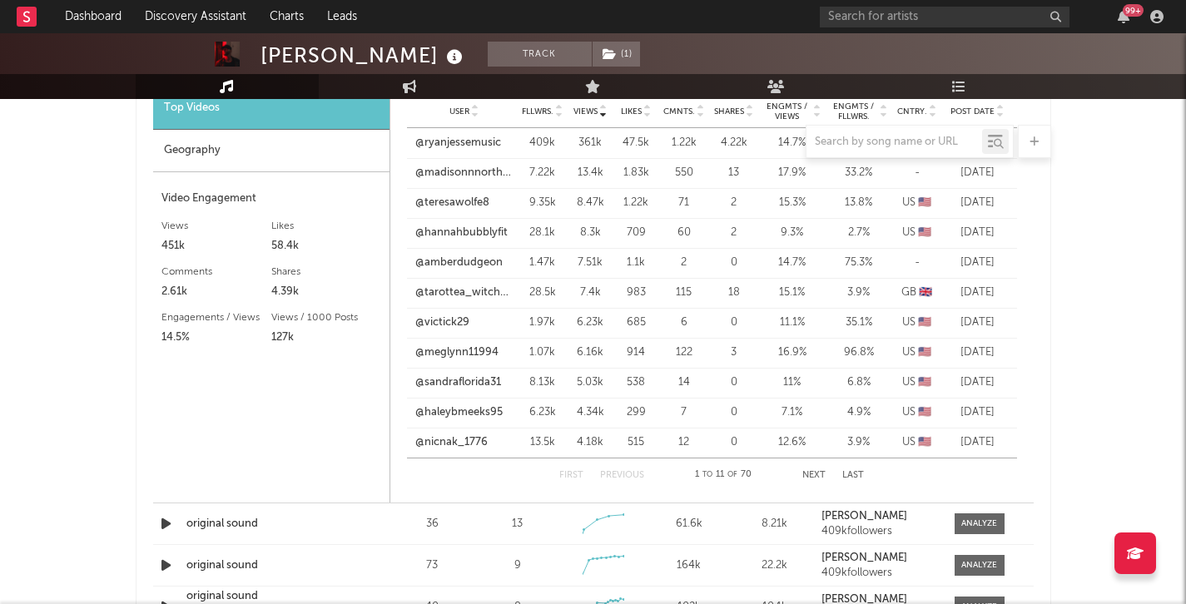
click at [1125, 392] on div "Ryan Jesse Track ( 1 ) United States | Rock Edit Track ( 1 ) Benchmark Summary …" at bounding box center [593, 165] width 1186 height 2973
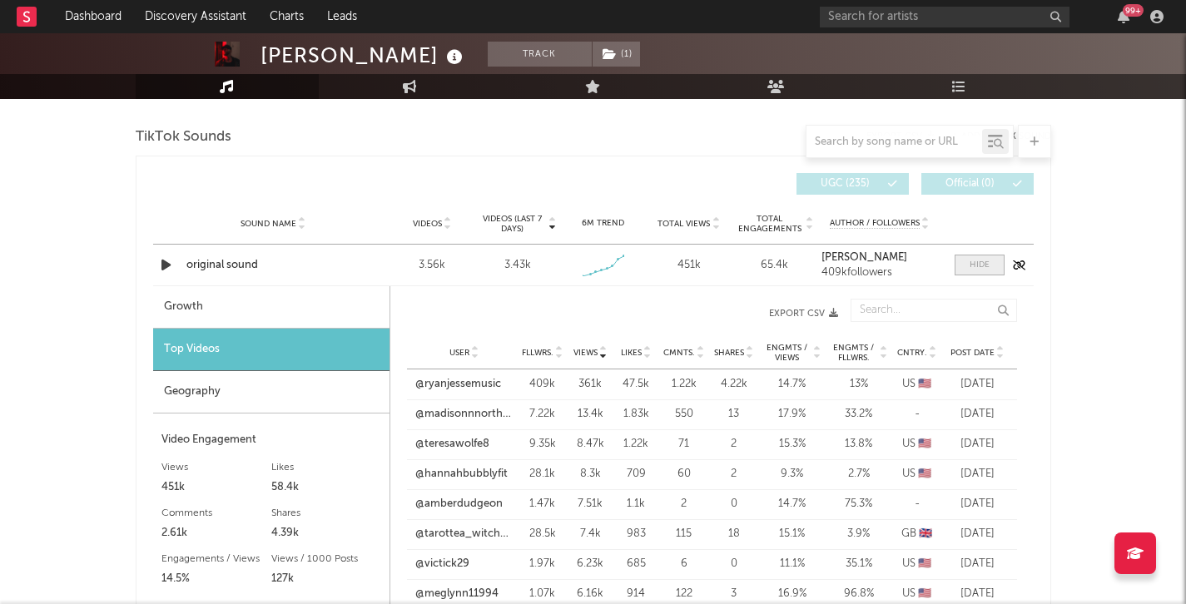
scroll to position [1084, 0]
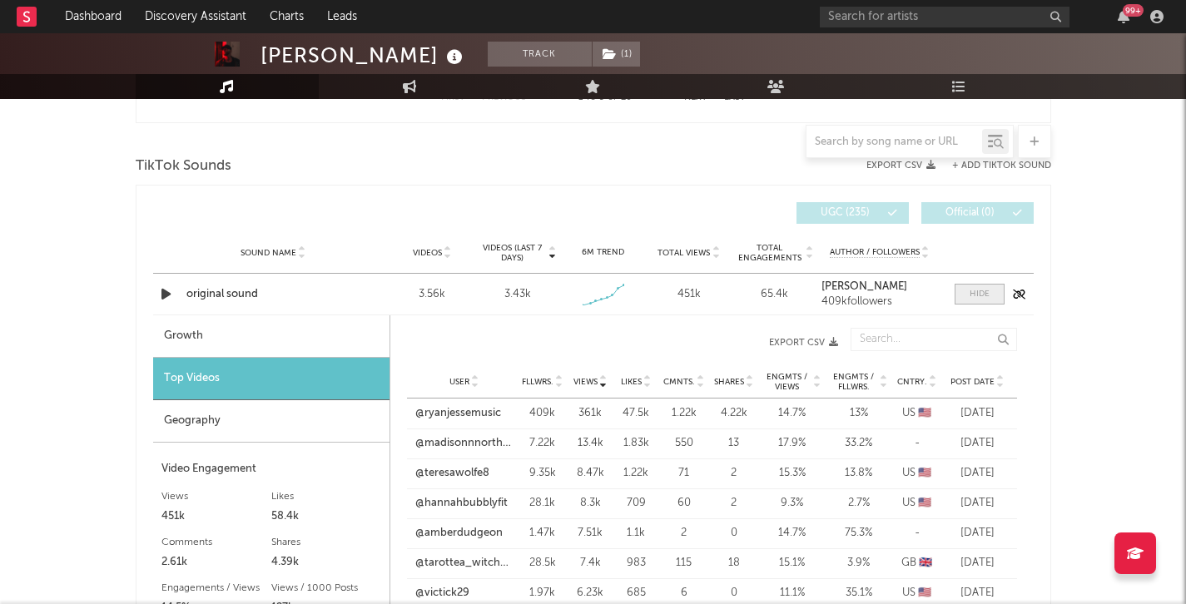
click at [984, 289] on div at bounding box center [979, 294] width 20 height 12
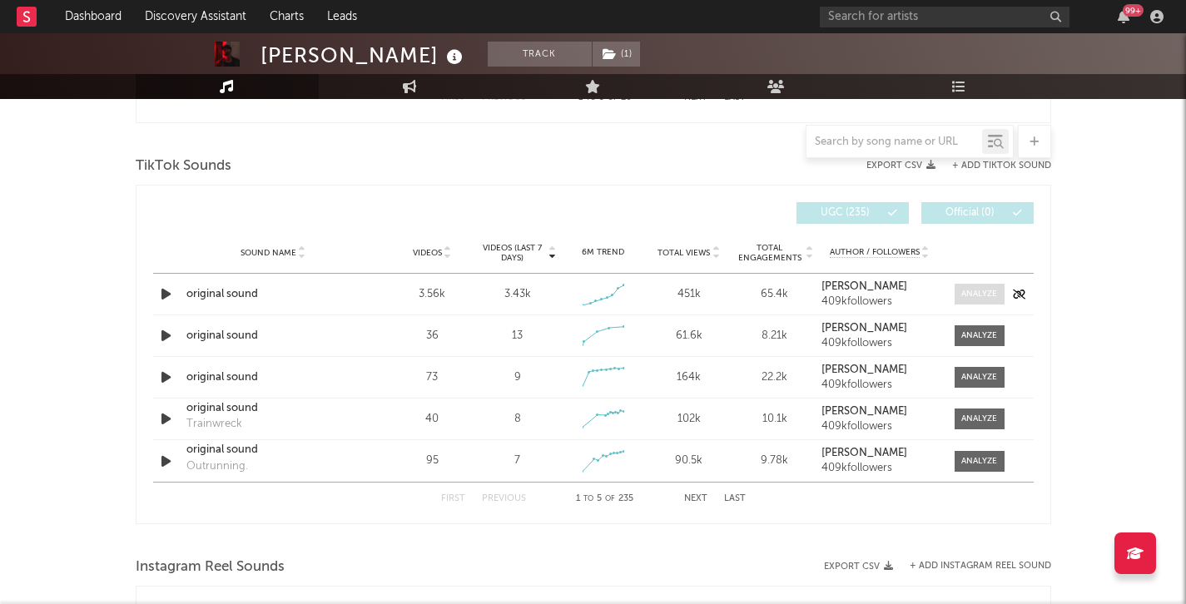
click at [966, 294] on div at bounding box center [979, 294] width 36 height 12
select select "1w"
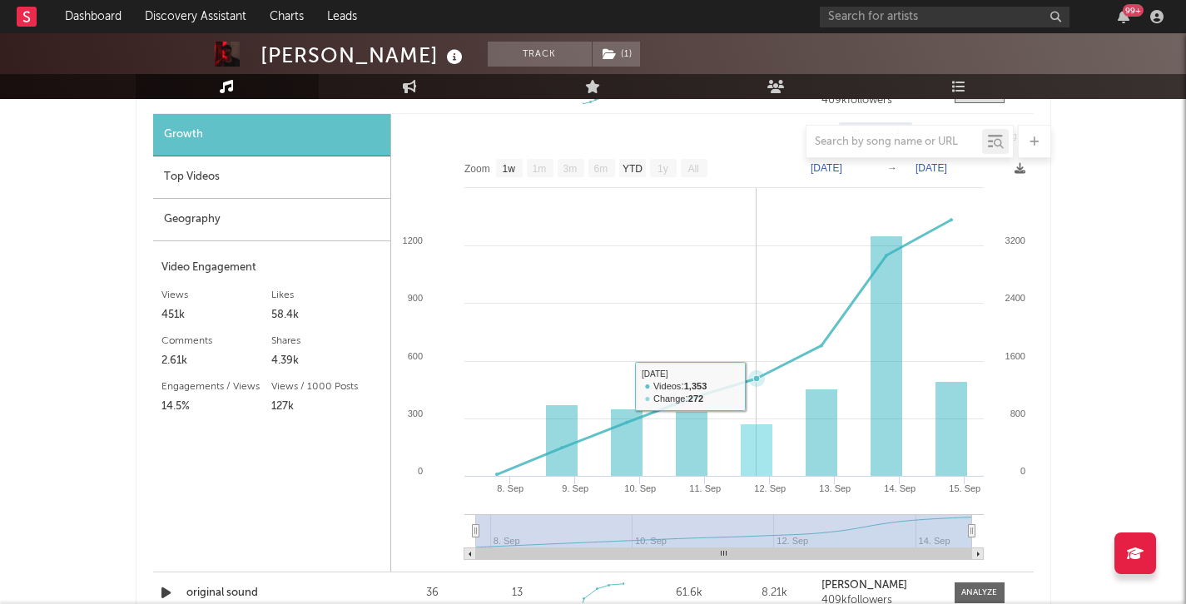
scroll to position [1193, 0]
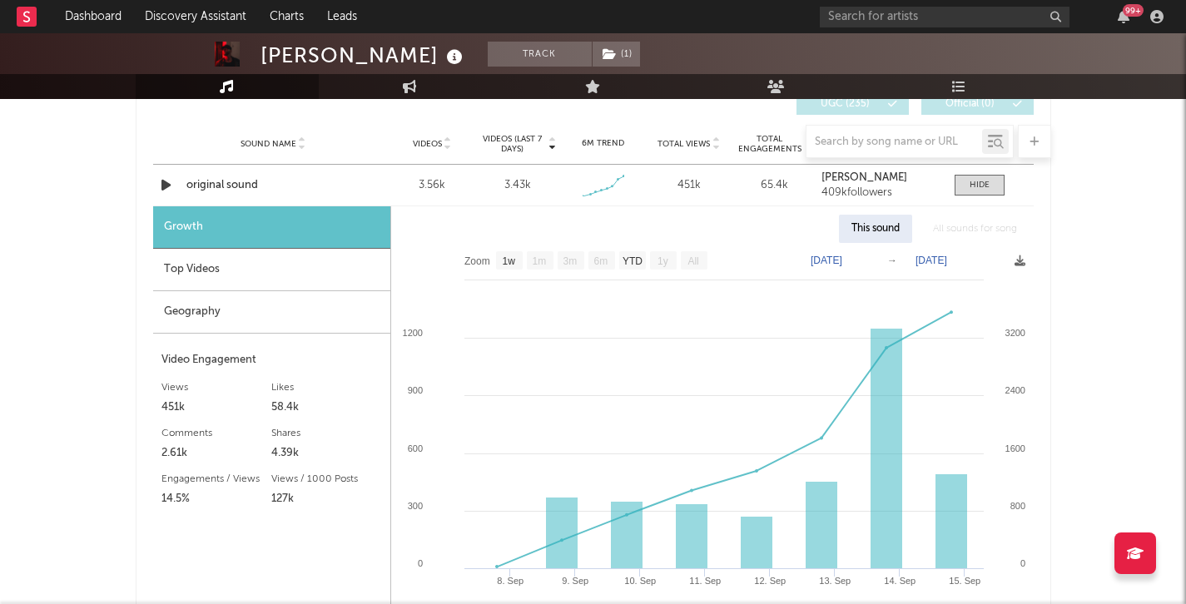
click at [311, 263] on div "Top Videos" at bounding box center [271, 270] width 237 height 42
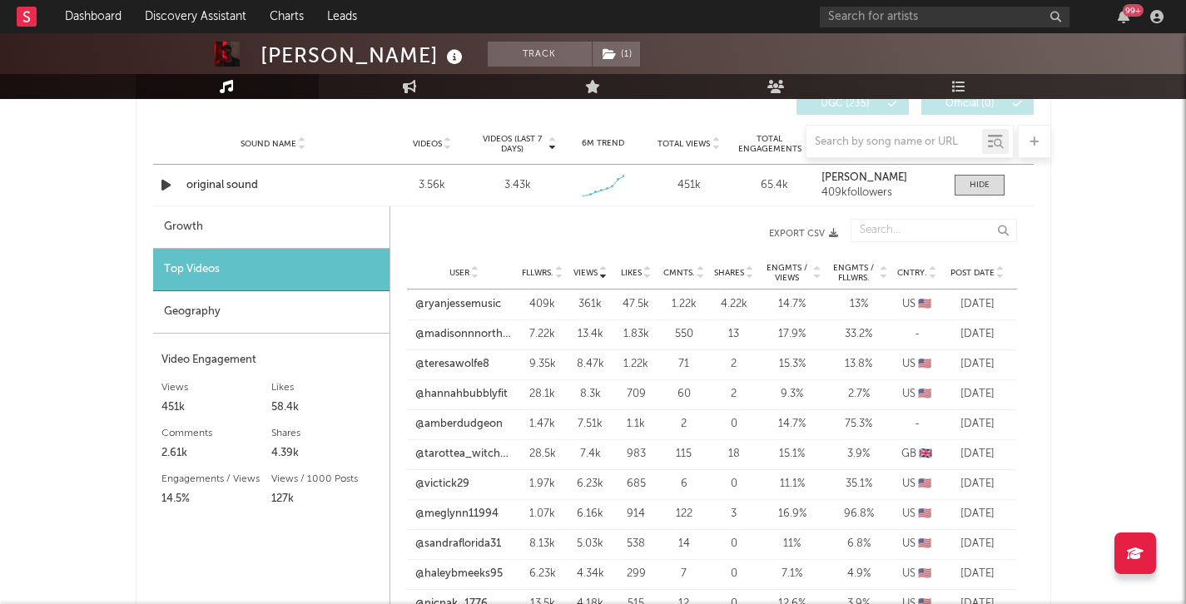
click at [320, 237] on div "Growth" at bounding box center [271, 227] width 236 height 42
select select "1w"
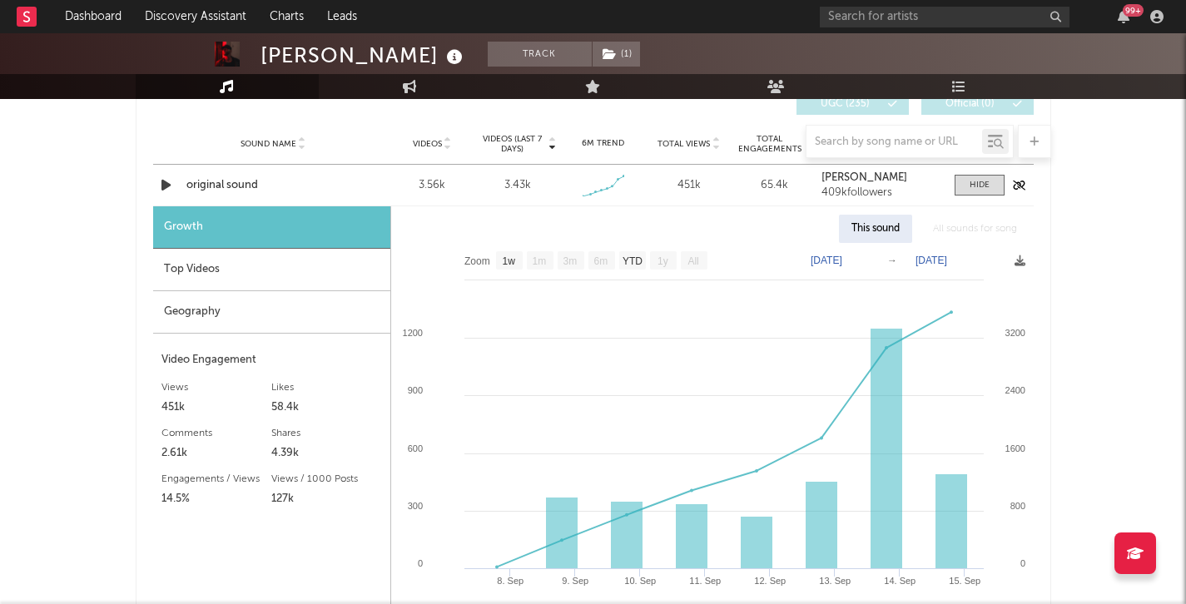
click at [231, 182] on div "original sound" at bounding box center [273, 185] width 174 height 17
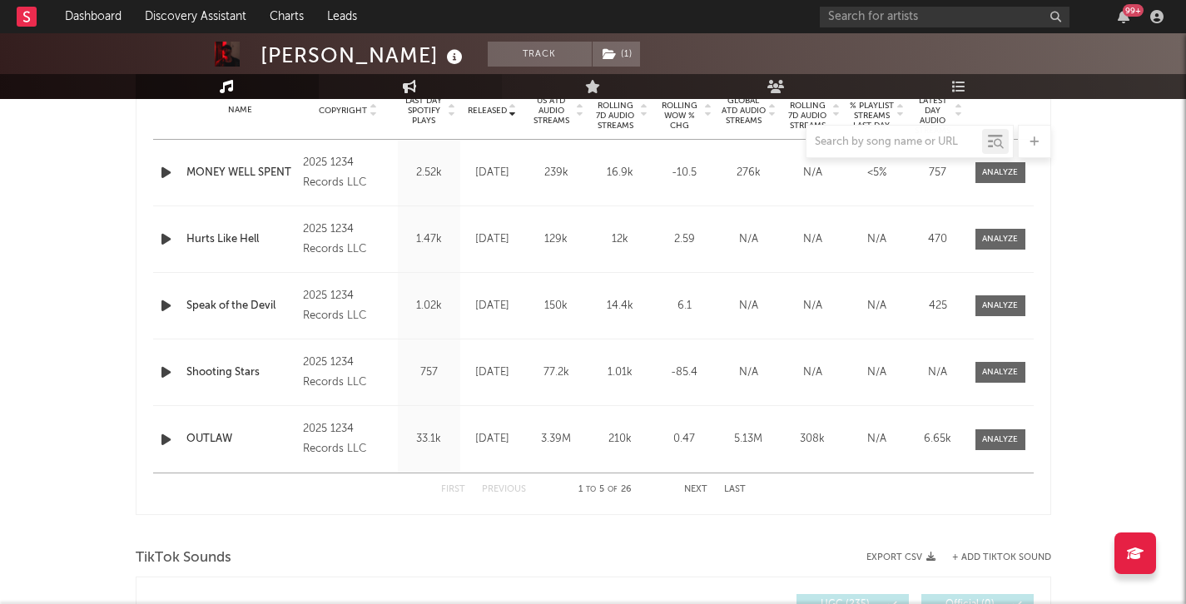
click at [404, 75] on link "Engagement" at bounding box center [410, 86] width 183 height 25
select select "1w"
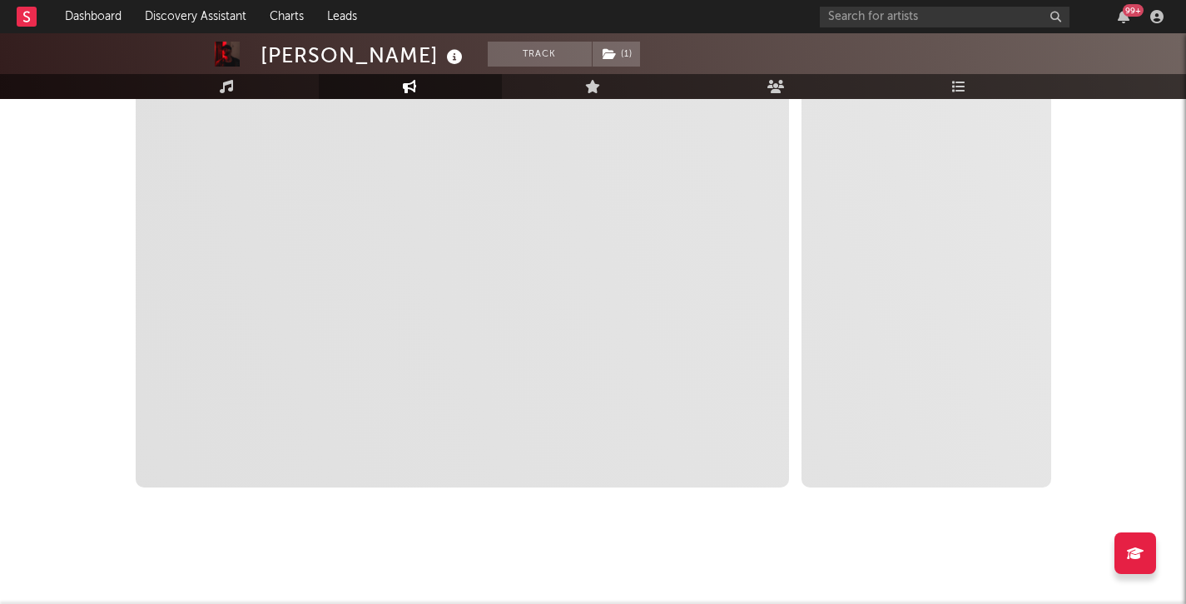
scroll to position [303, 0]
select select "1m"
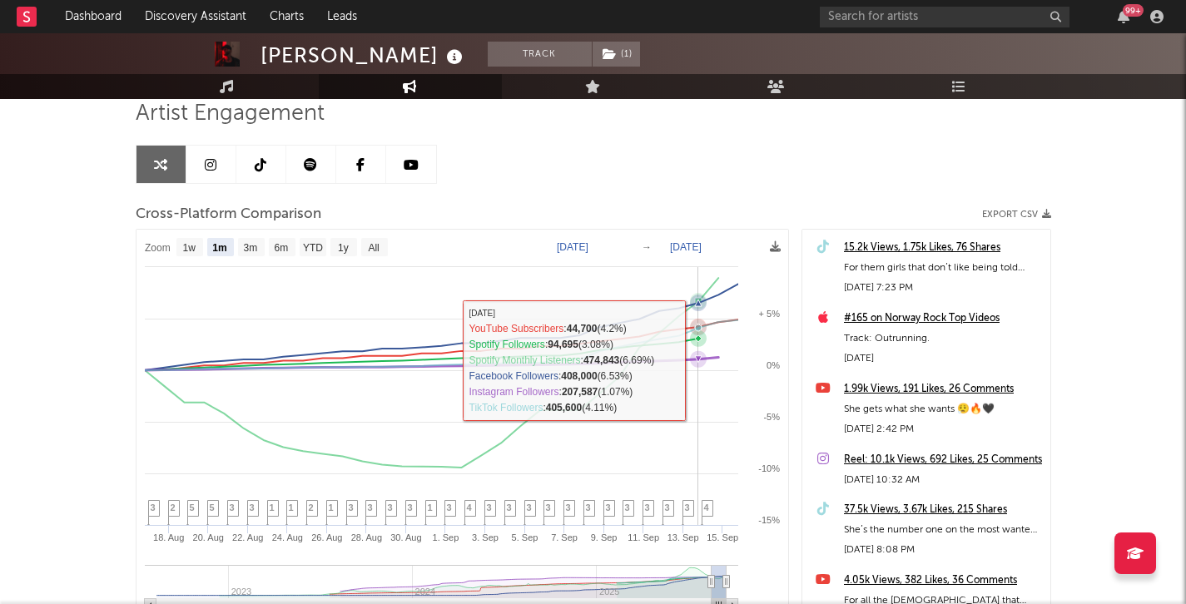
scroll to position [117, 0]
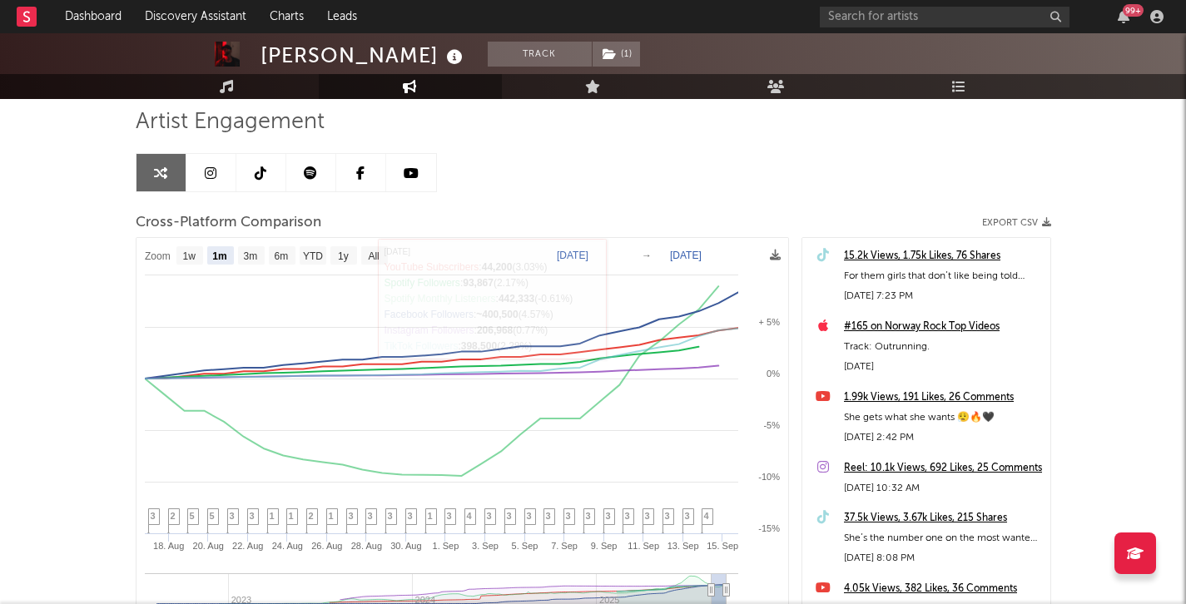
click at [312, 183] on link at bounding box center [311, 172] width 50 height 37
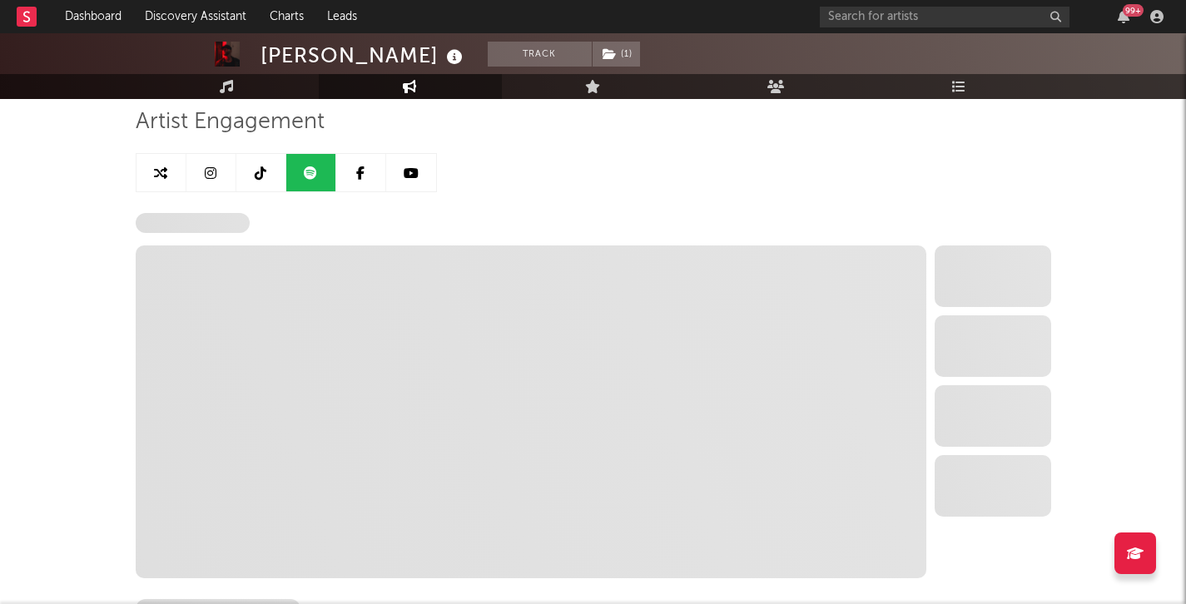
select select "6m"
select select "1w"
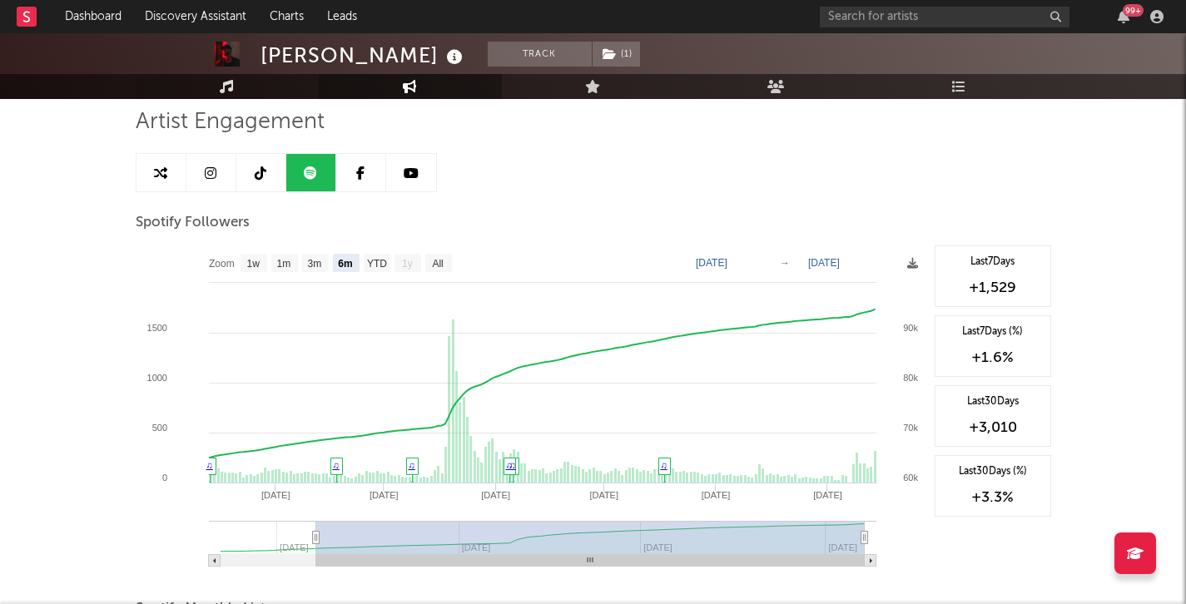
click at [199, 83] on link "Music" at bounding box center [227, 86] width 183 height 25
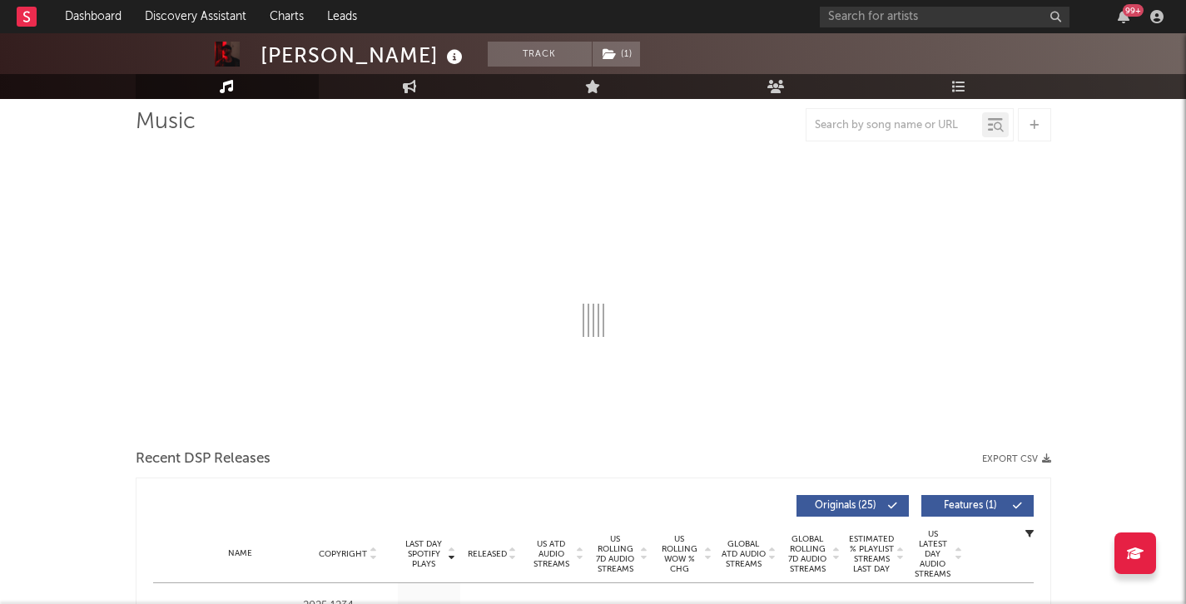
select select "6m"
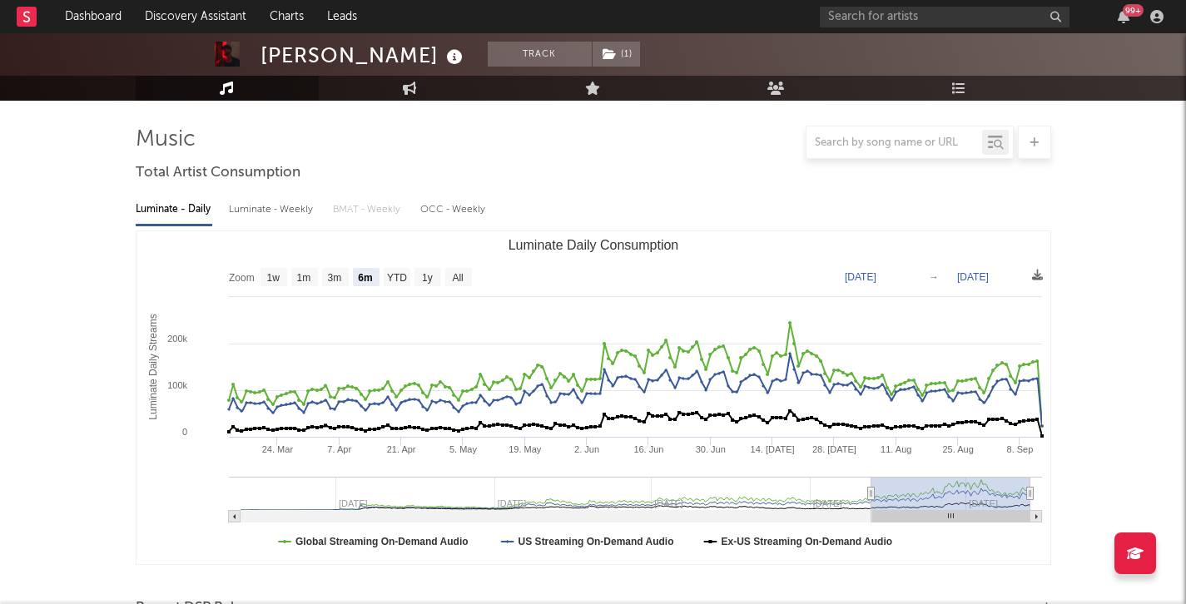
scroll to position [161, 0]
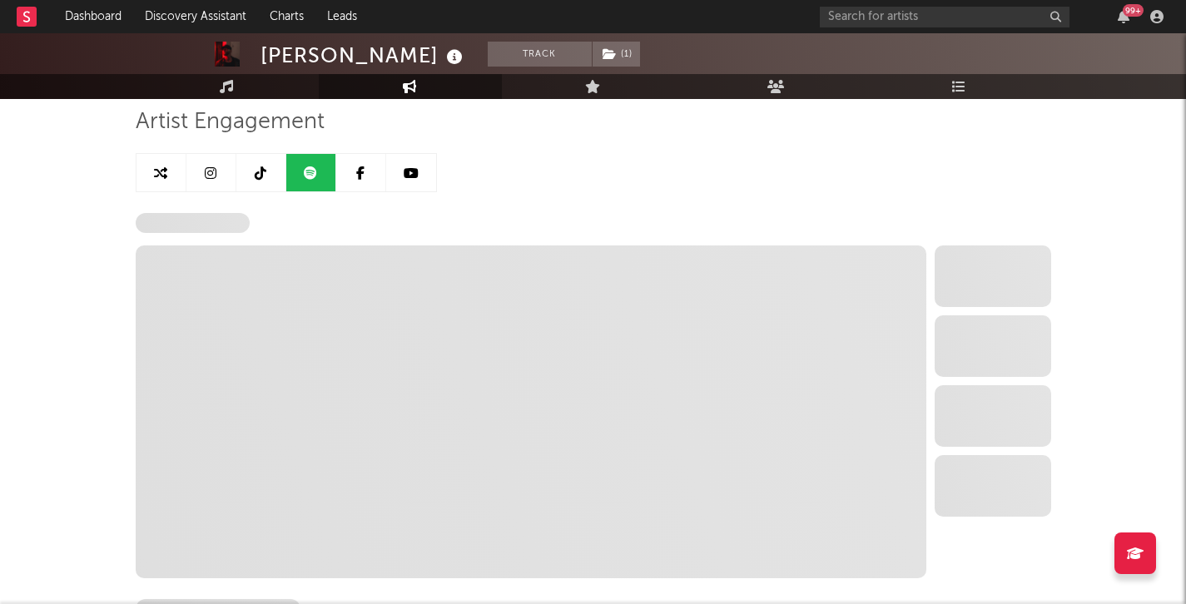
select select "6m"
select select "1w"
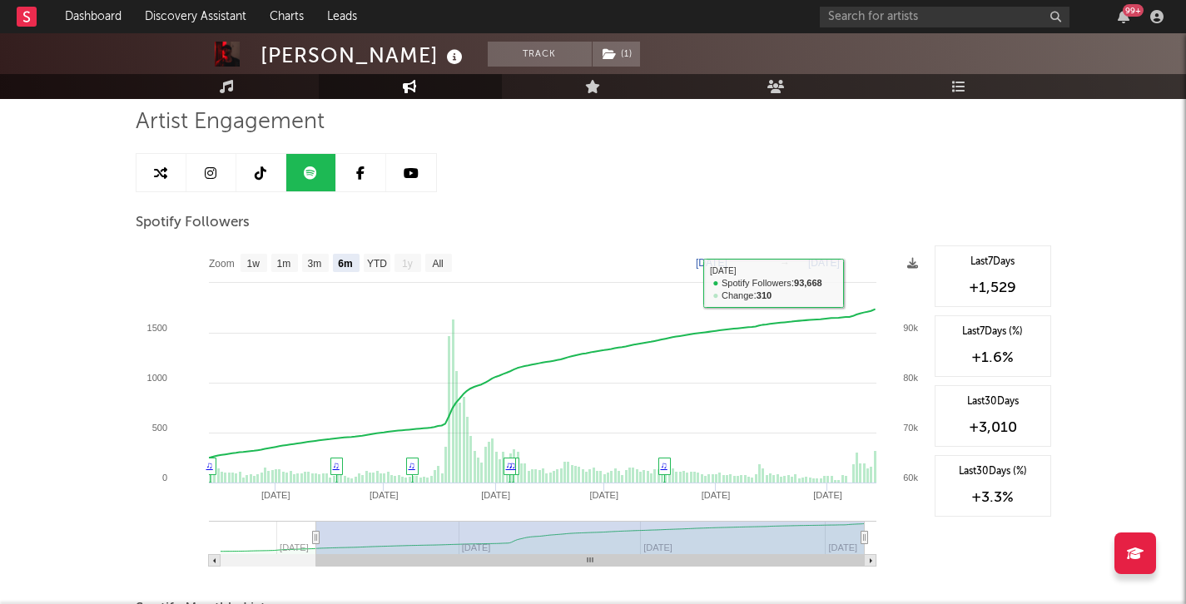
scroll to position [116, 0]
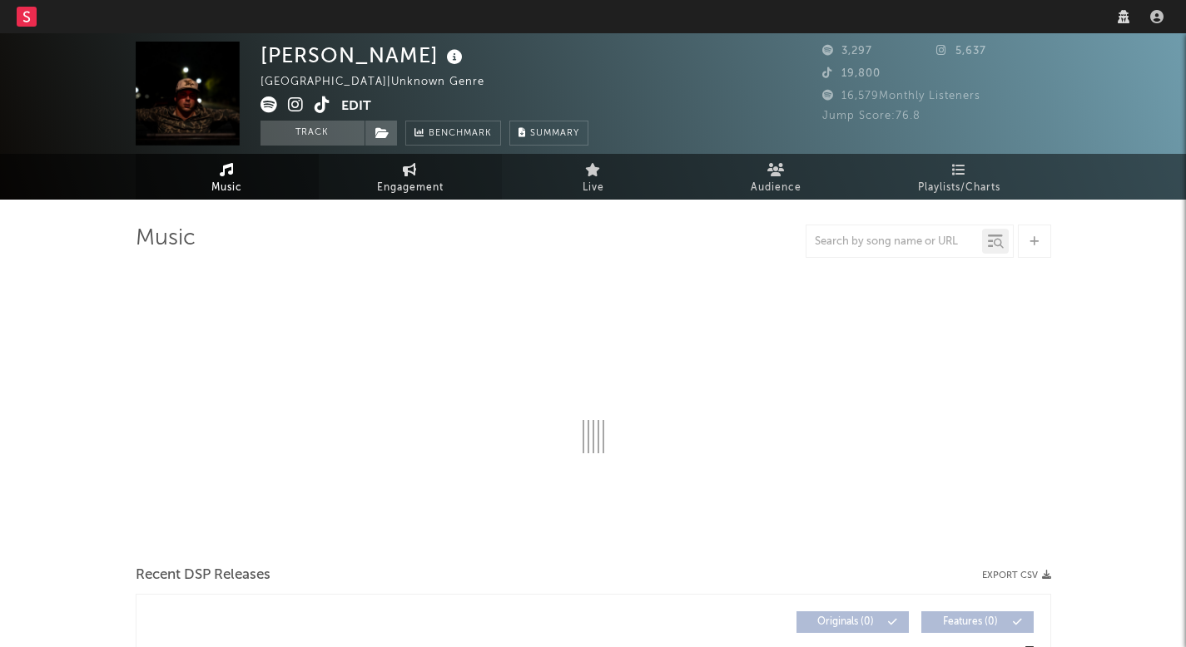
click at [416, 198] on link "Engagement" at bounding box center [410, 177] width 183 height 46
select select "1w"
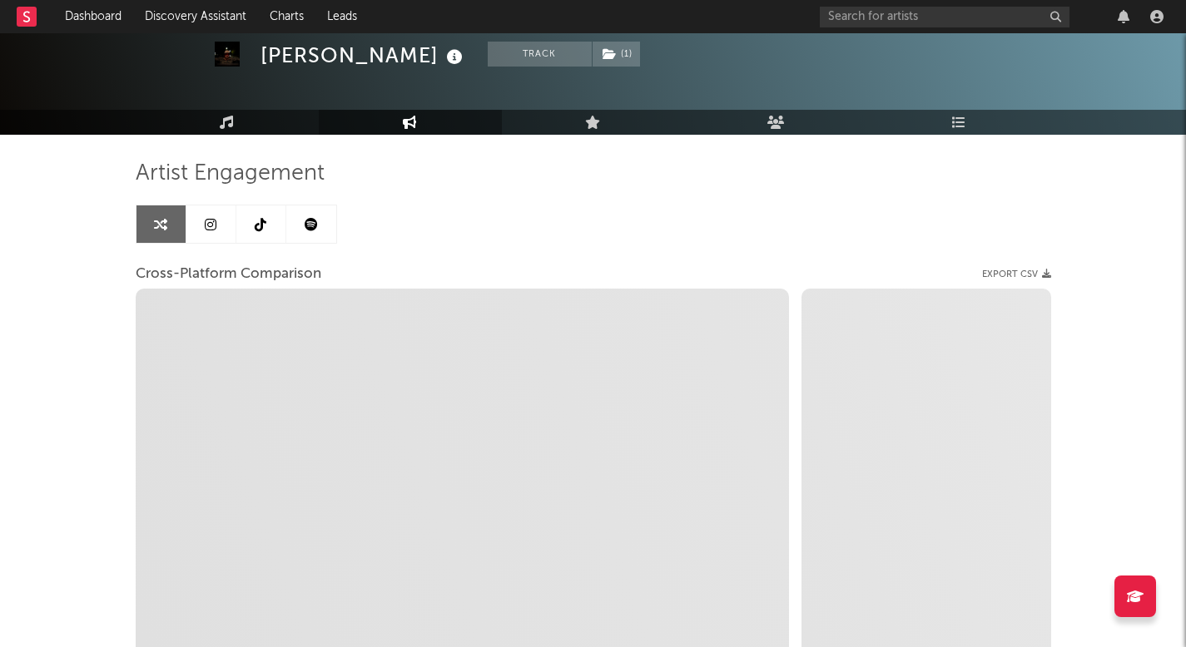
scroll to position [68, 0]
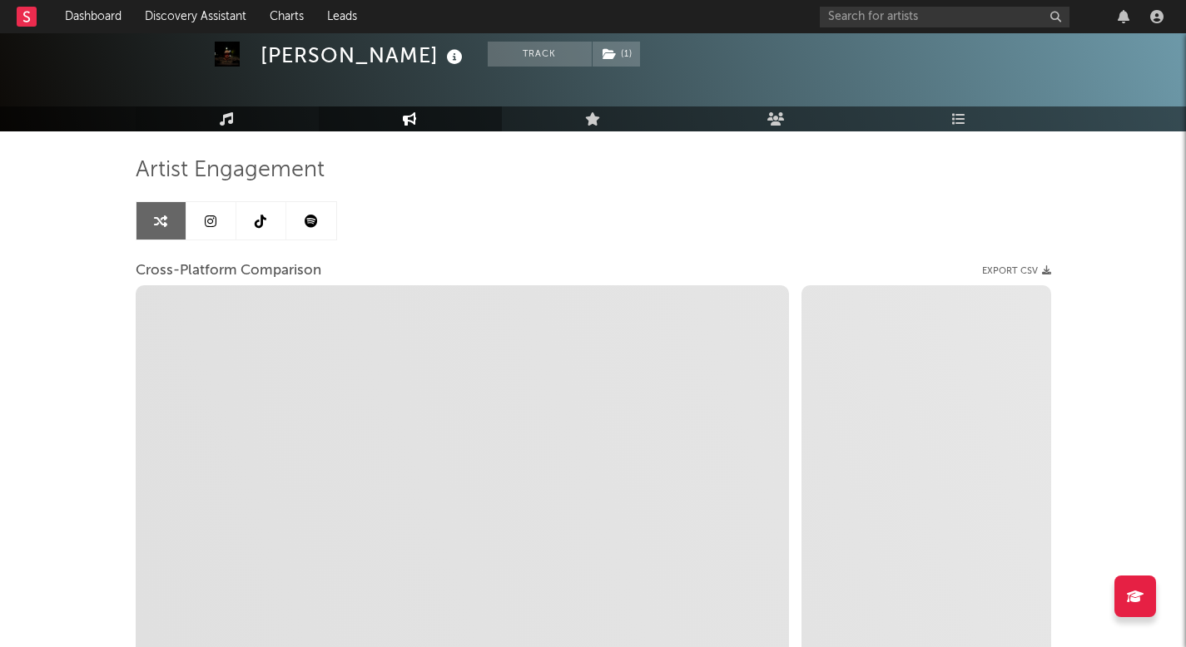
click at [249, 120] on link "Music" at bounding box center [227, 119] width 183 height 25
select select "1w"
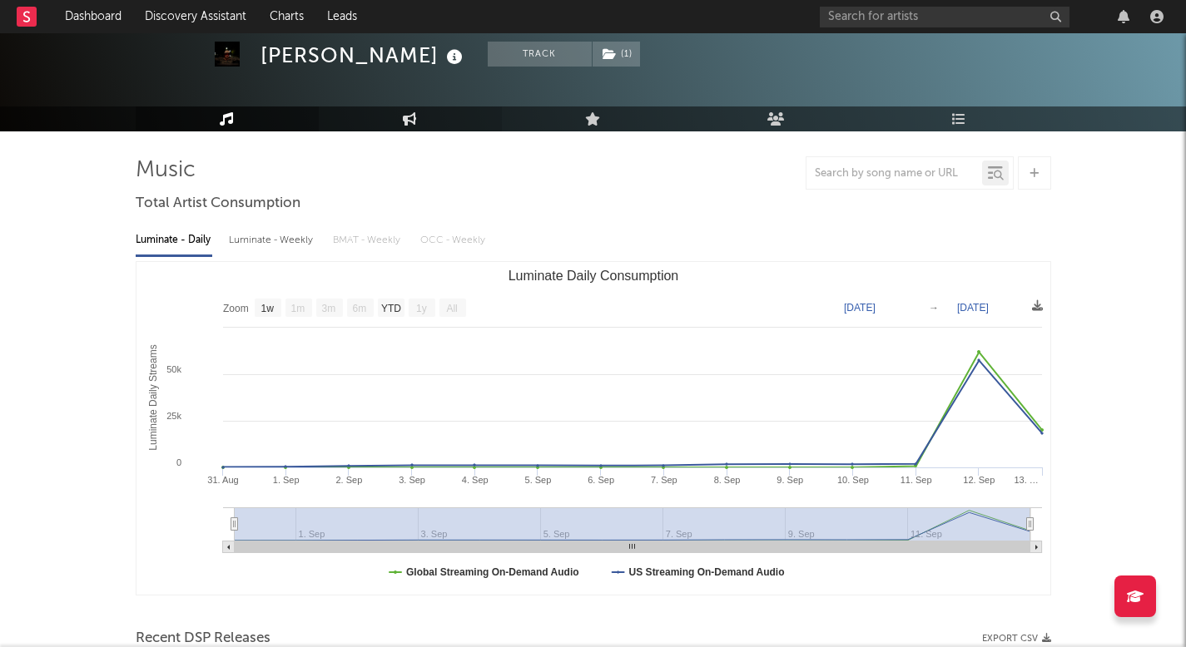
click at [409, 120] on icon at bounding box center [410, 118] width 14 height 13
select select "1w"
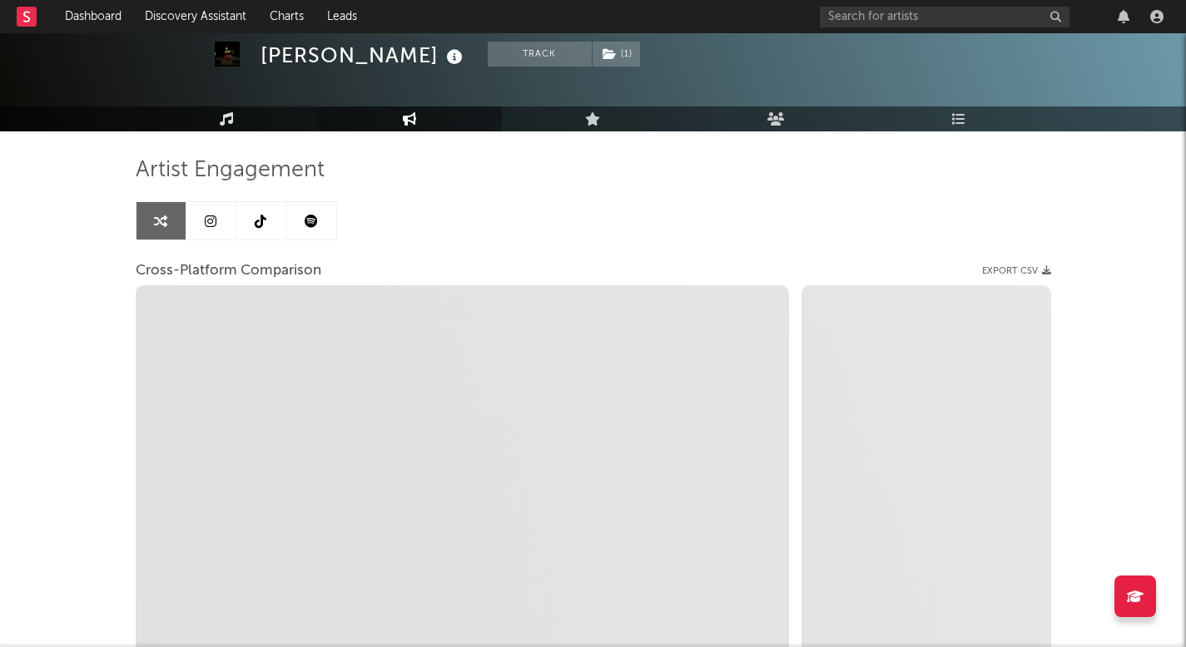
click at [233, 121] on icon at bounding box center [227, 118] width 14 height 13
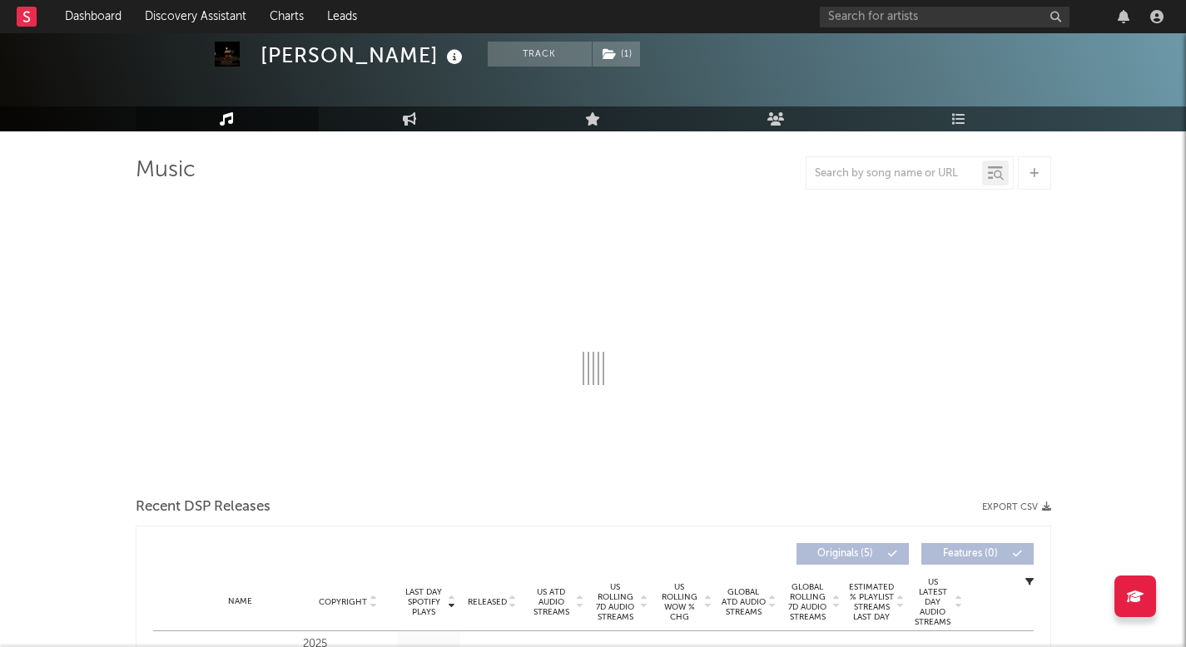
select select "1w"
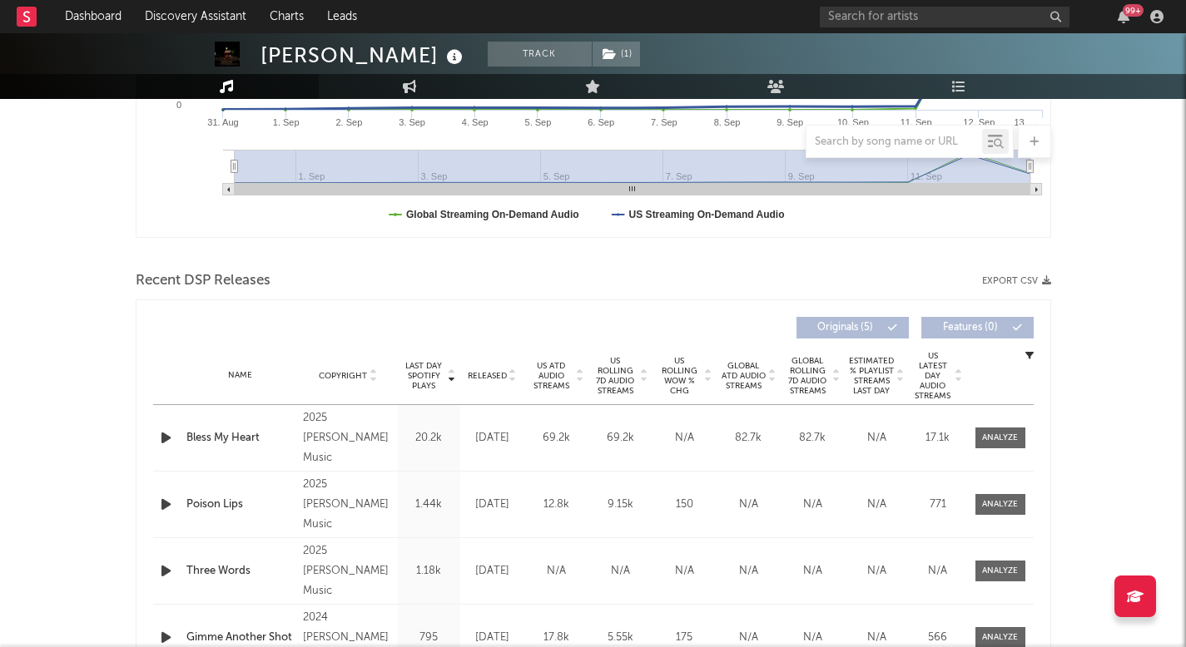
scroll to position [433, 0]
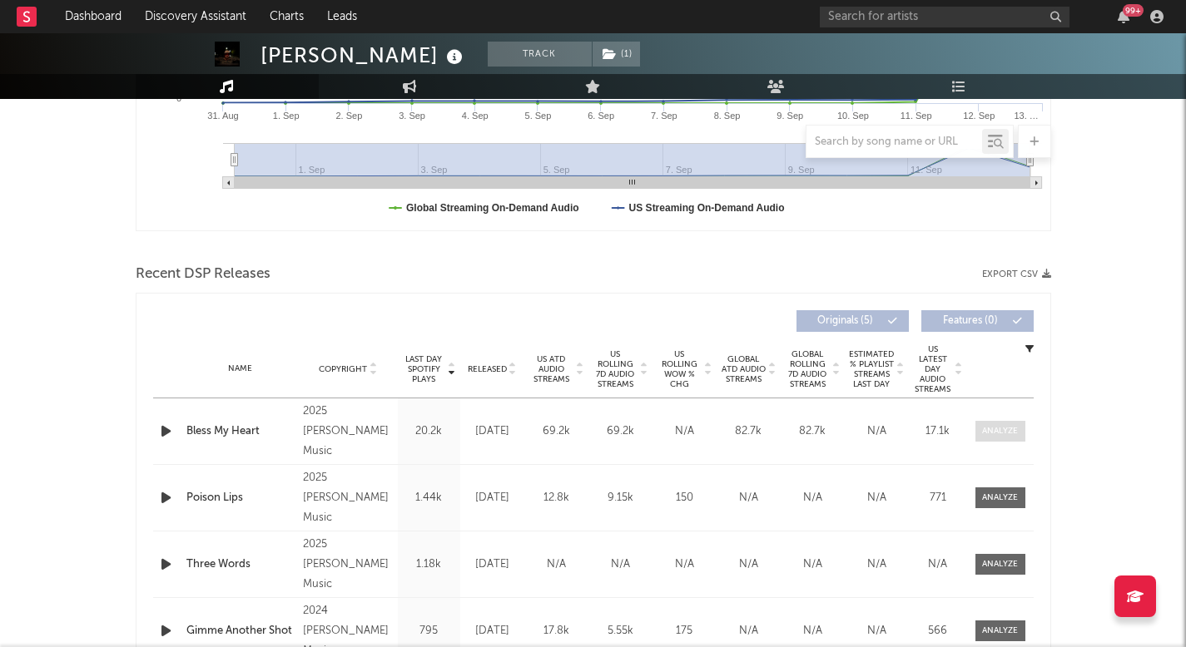
click at [1001, 441] on span at bounding box center [1000, 431] width 50 height 21
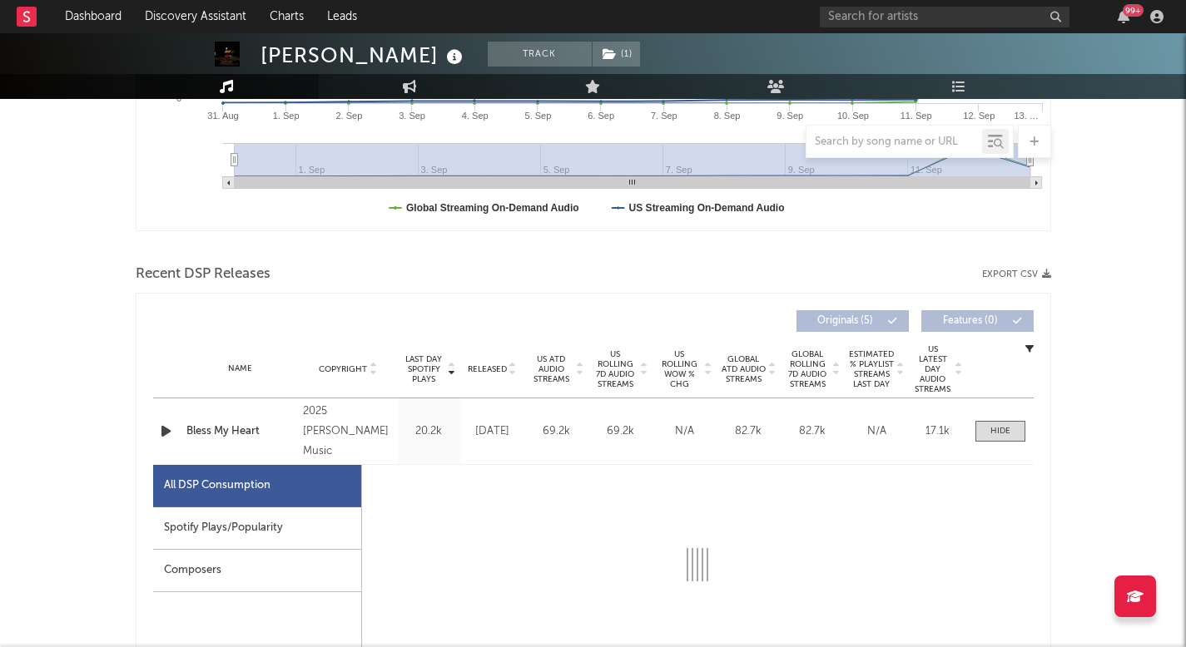
select select "1w"
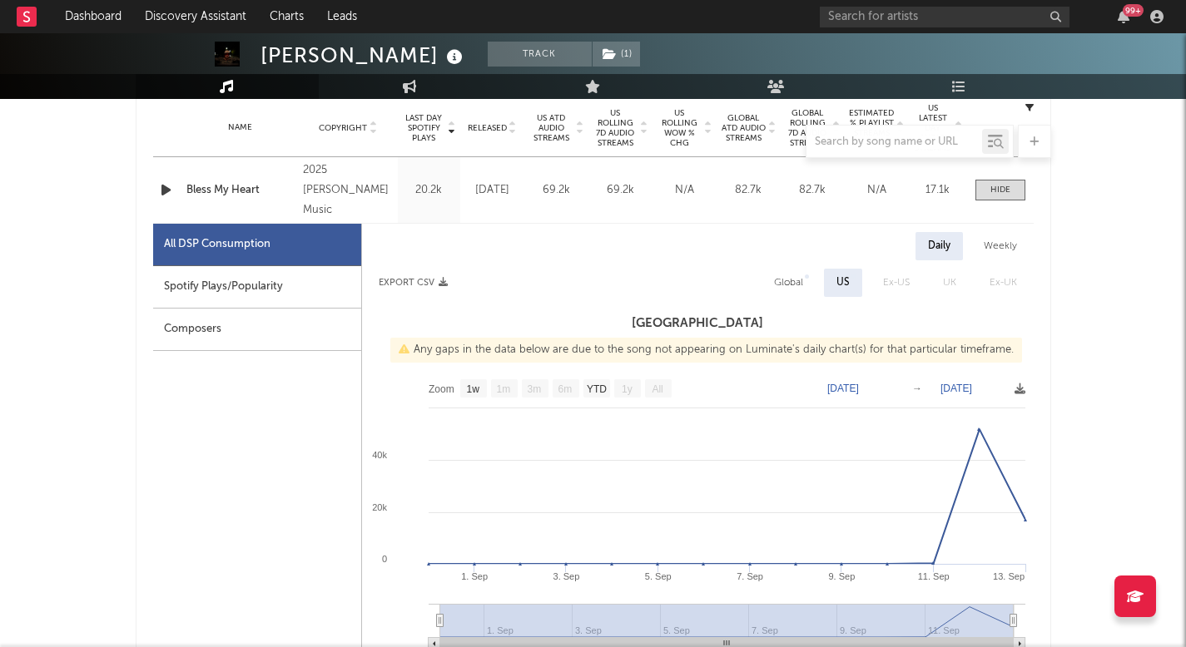
scroll to position [676, 0]
click at [300, 288] on div "Spotify Plays/Popularity" at bounding box center [257, 286] width 208 height 42
select select "1w"
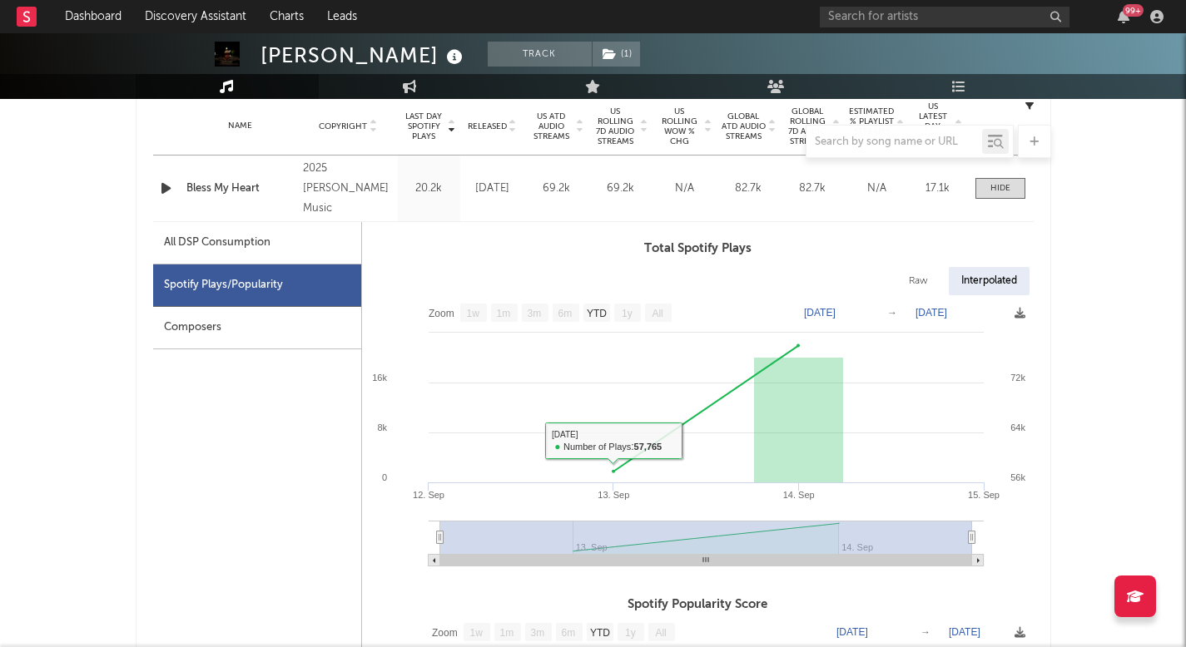
click at [229, 241] on div "All DSP Consumption" at bounding box center [217, 243] width 107 height 20
select select "1w"
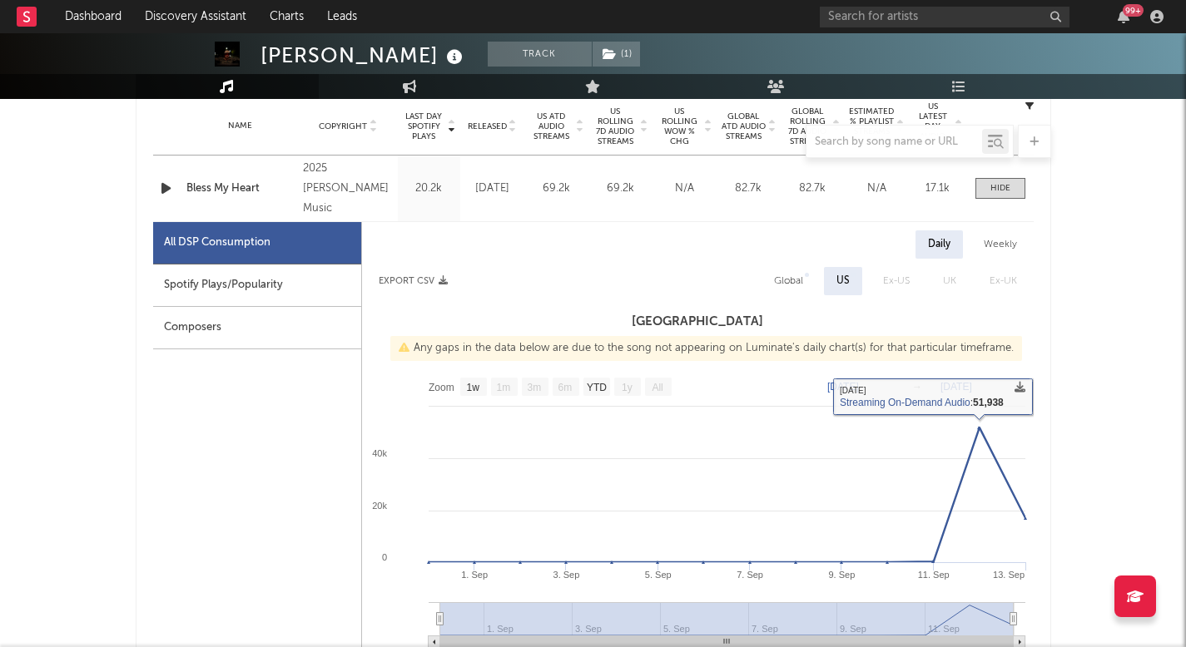
click at [811, 278] on div "Global" at bounding box center [788, 281] width 54 height 28
select select "1w"
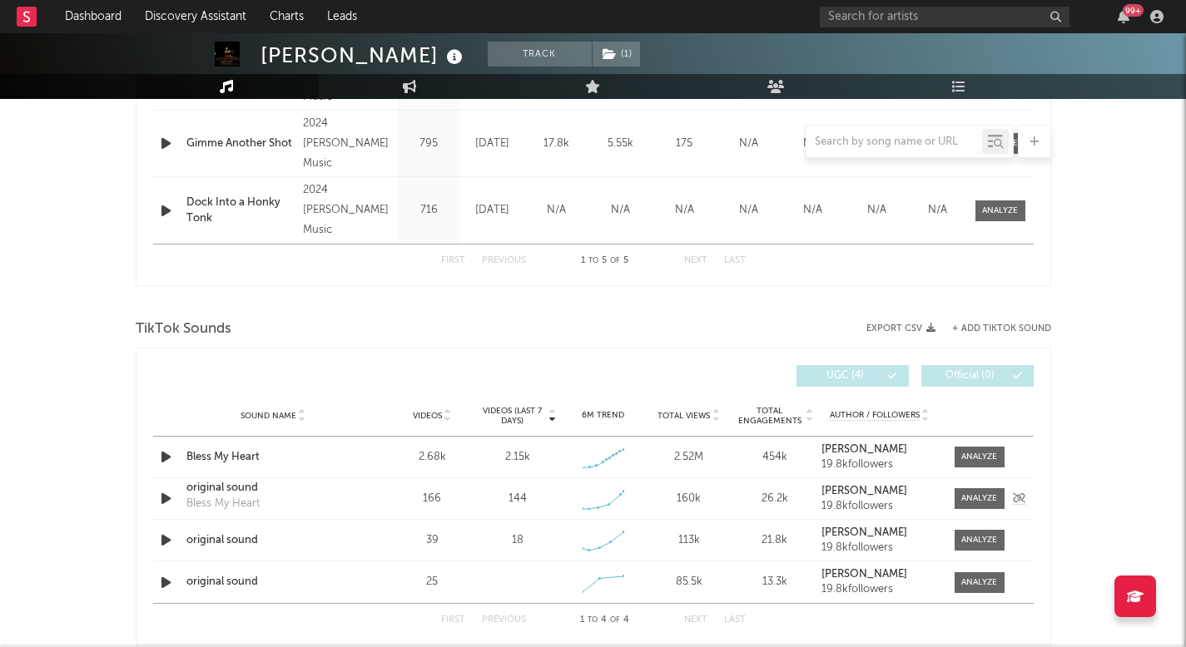
scroll to position [1723, 0]
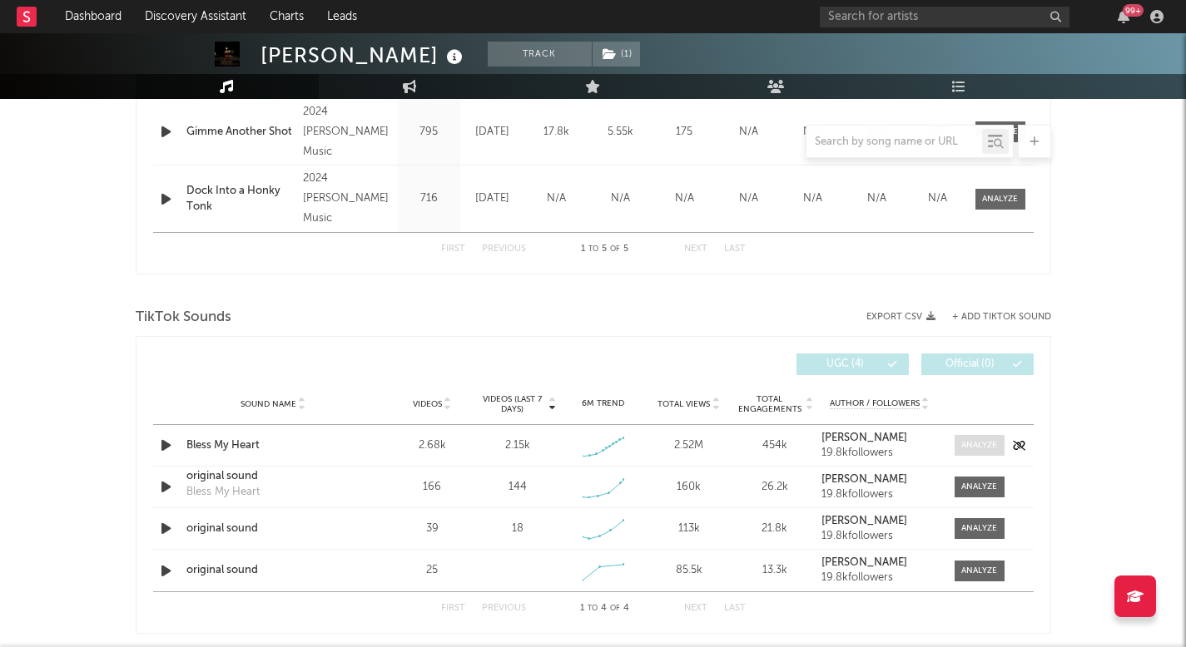
click at [968, 447] on div at bounding box center [979, 445] width 36 height 12
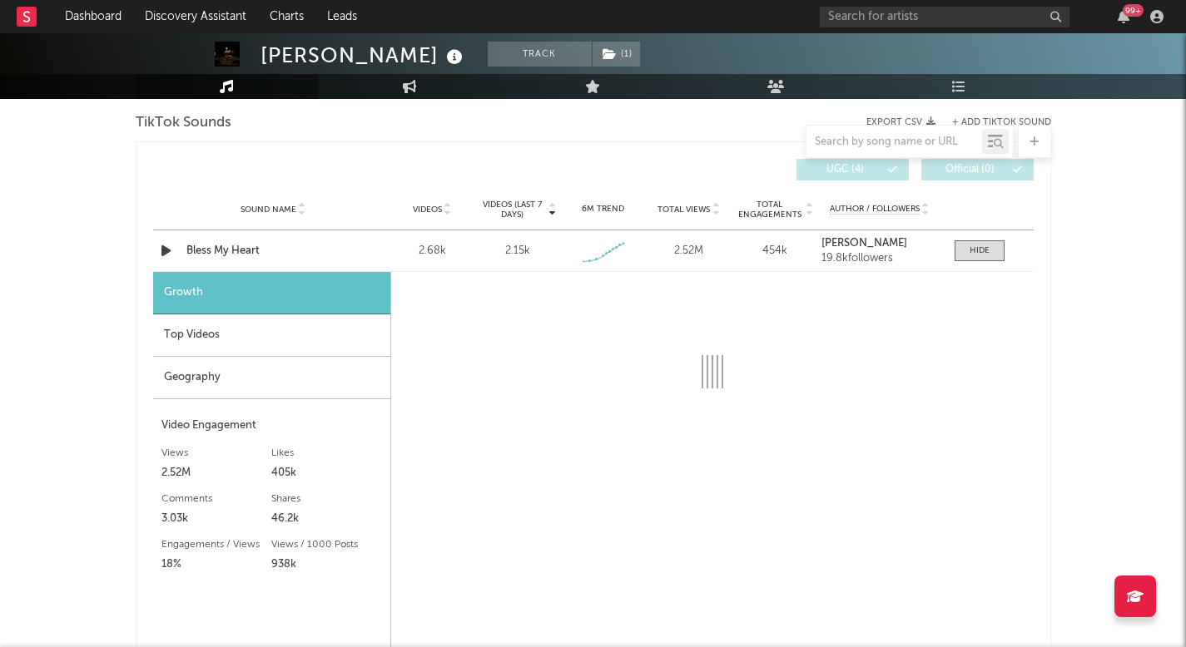
scroll to position [1941, 0]
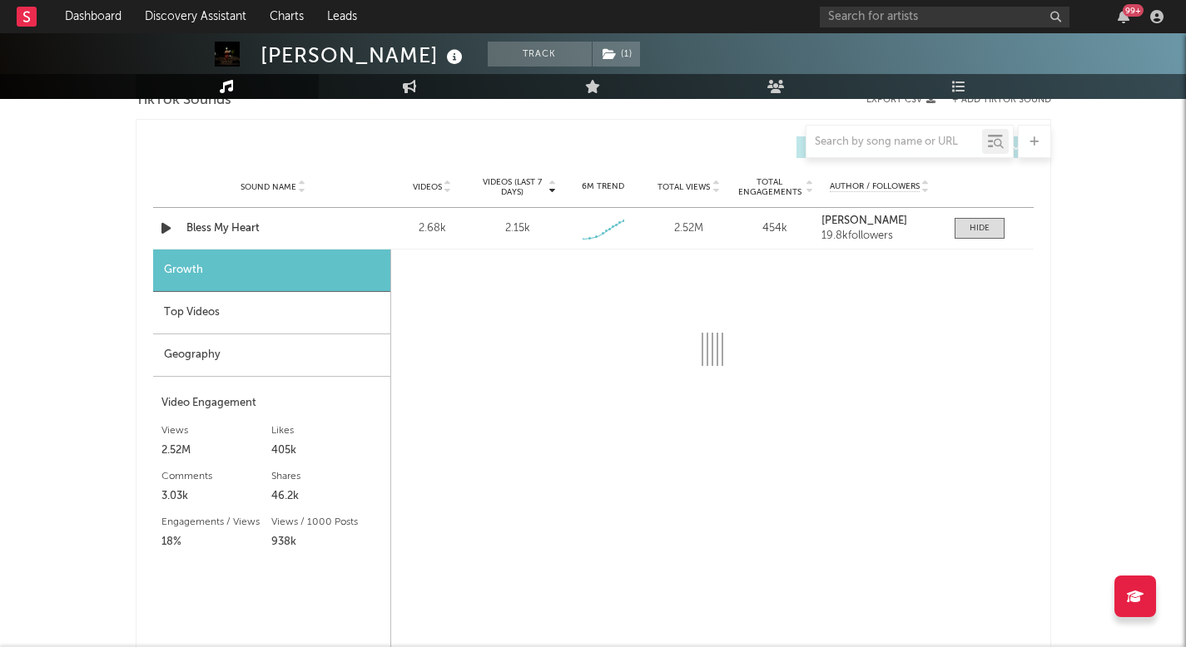
select select "1w"
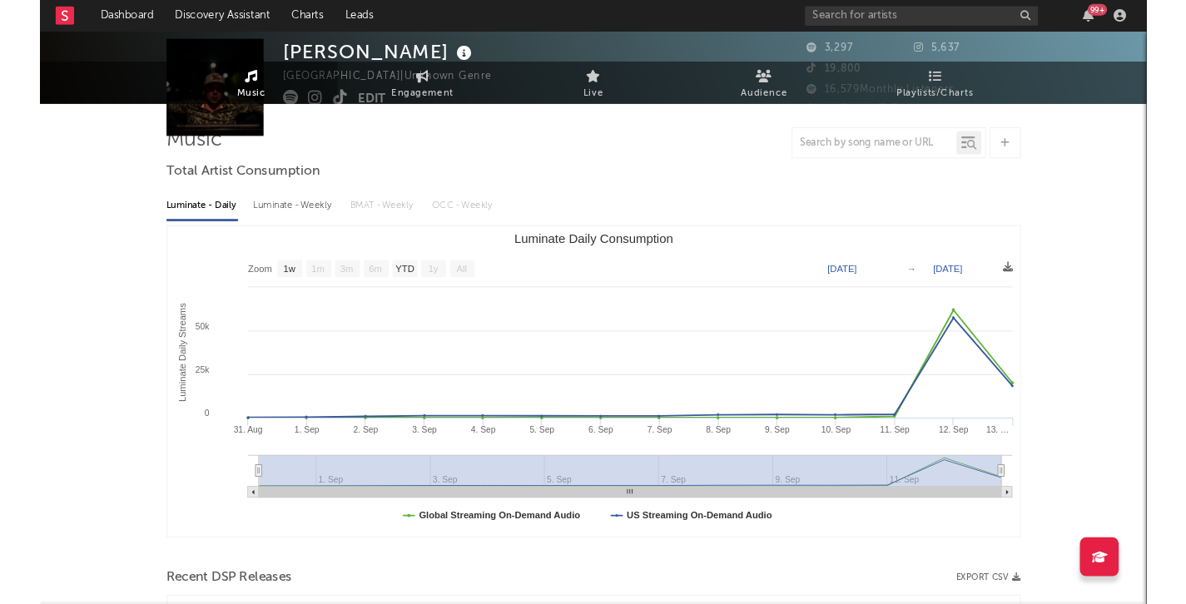
scroll to position [0, 0]
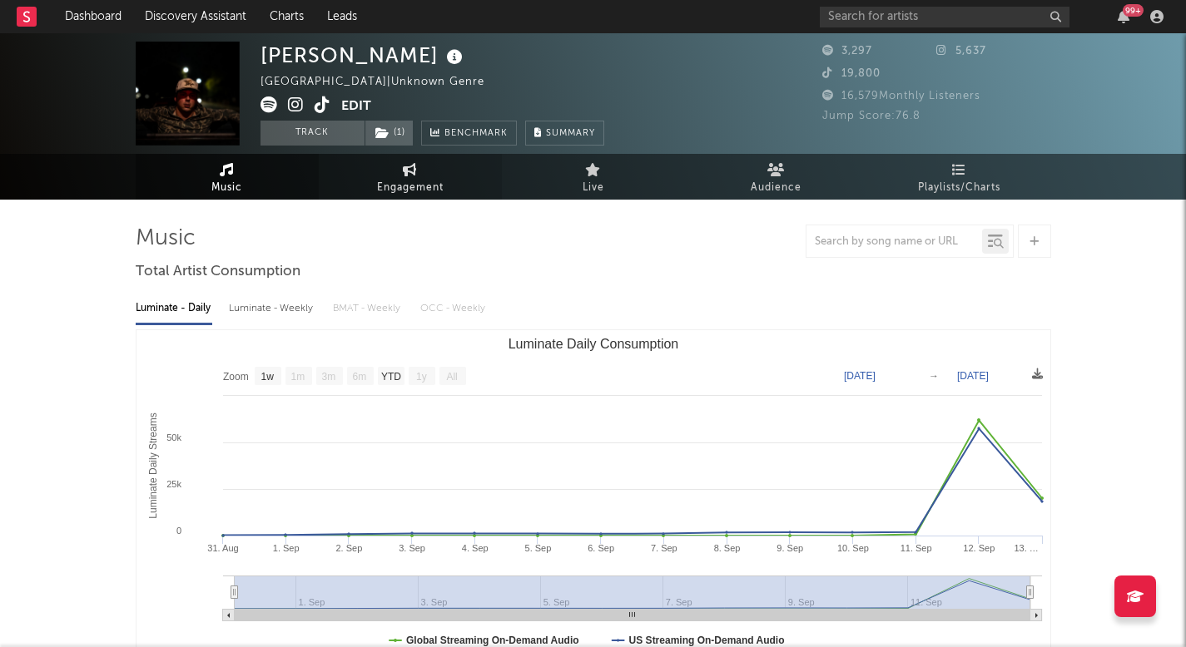
click at [415, 196] on span "Engagement" at bounding box center [410, 188] width 67 height 20
select select "1m"
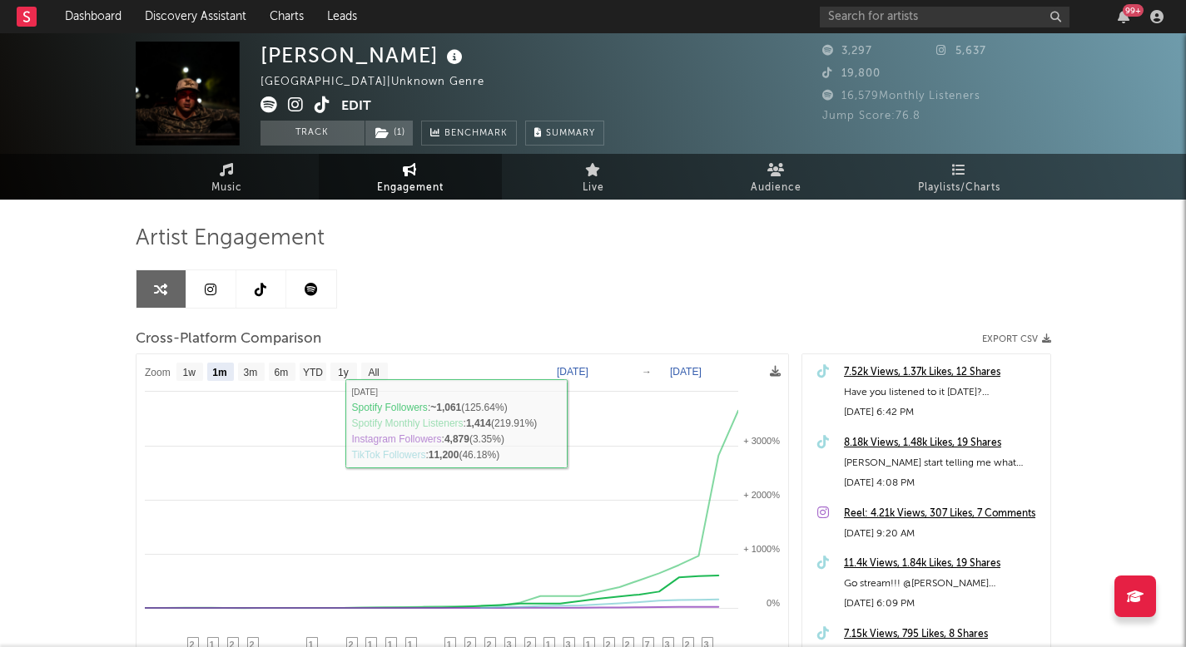
click at [315, 290] on icon at bounding box center [311, 289] width 13 height 13
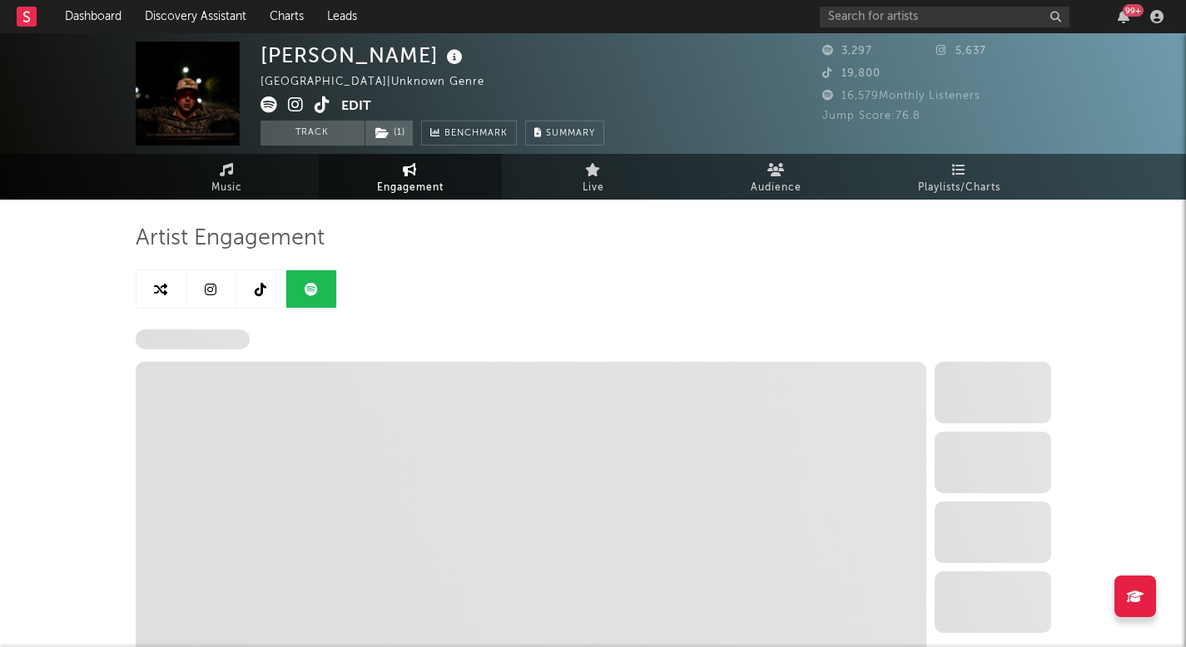
select select "6m"
select select "1w"
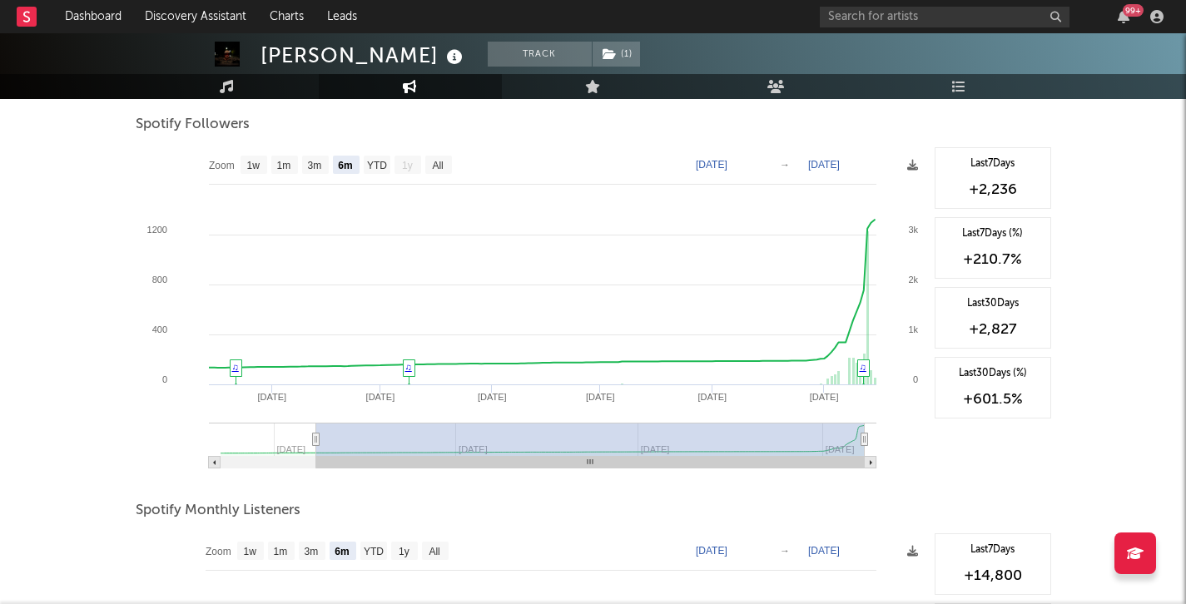
scroll to position [129, 0]
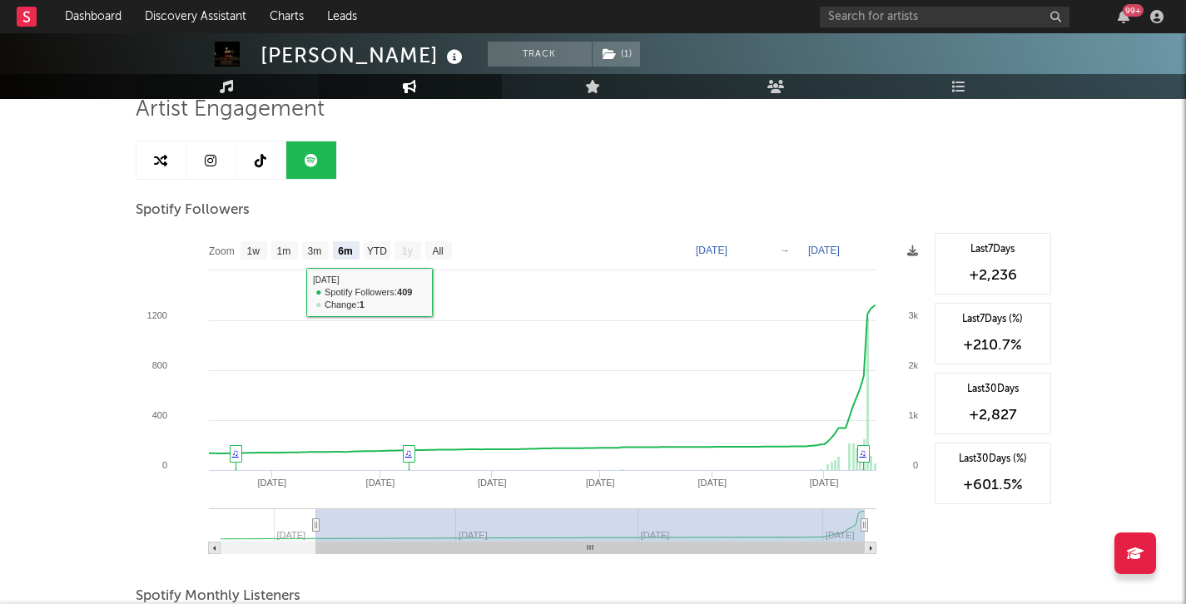
click at [238, 89] on link "Music" at bounding box center [227, 86] width 183 height 25
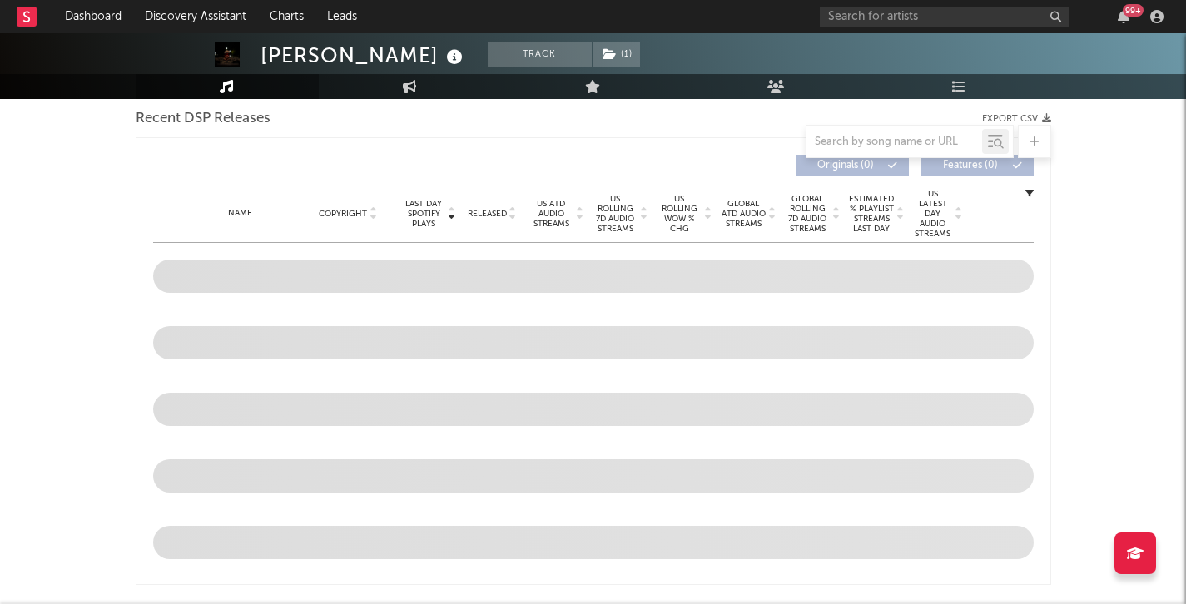
select select "1w"
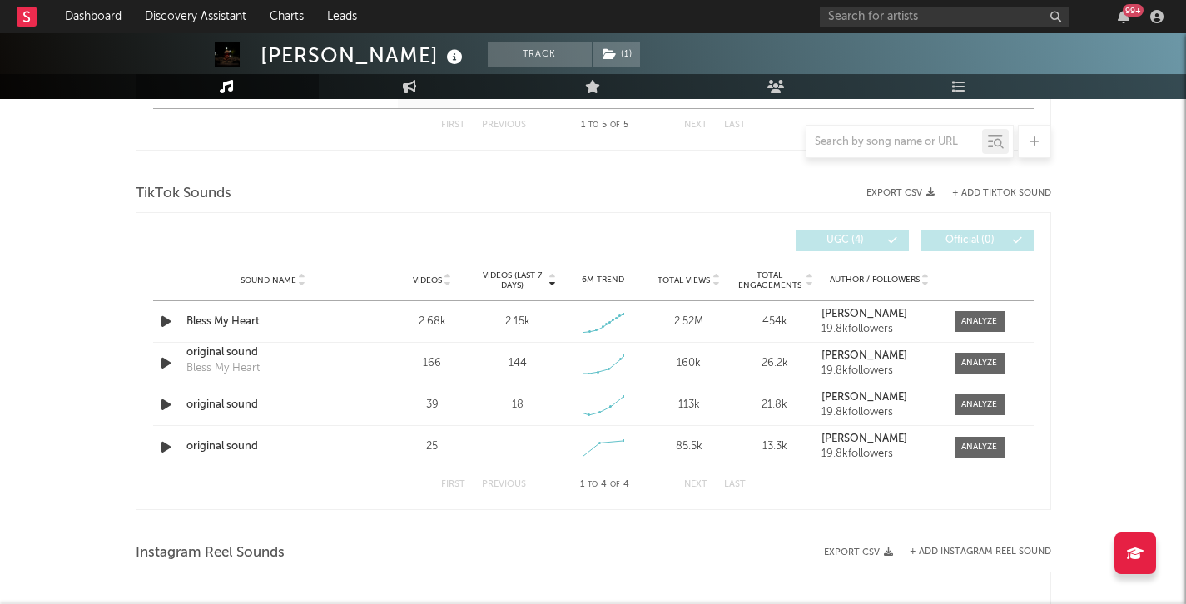
scroll to position [1082, 0]
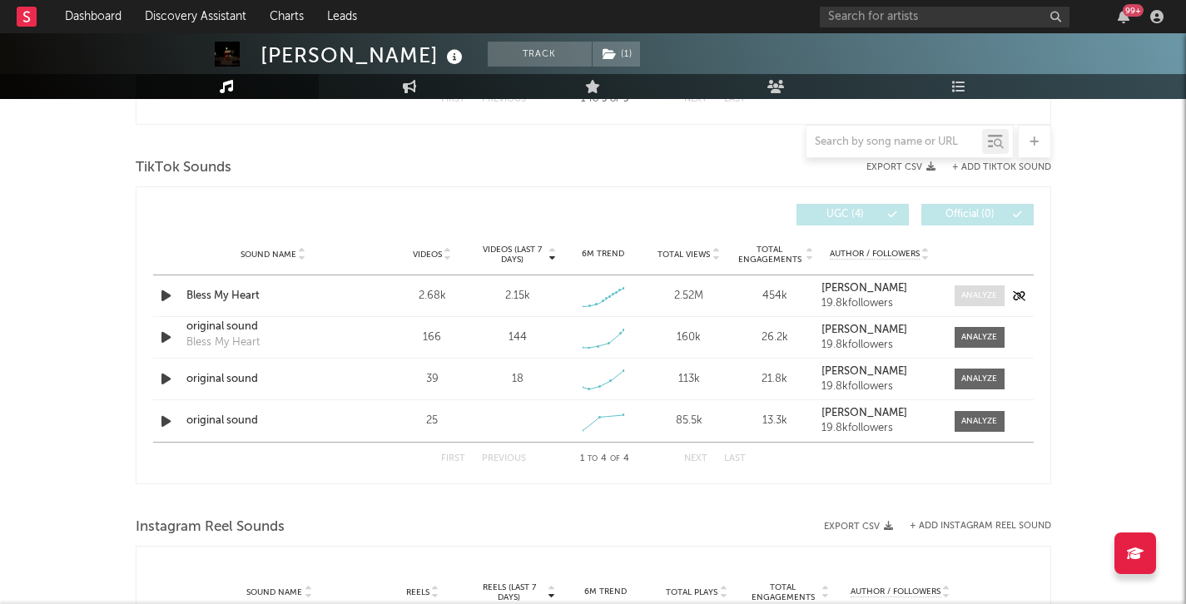
click at [956, 290] on span at bounding box center [980, 295] width 50 height 21
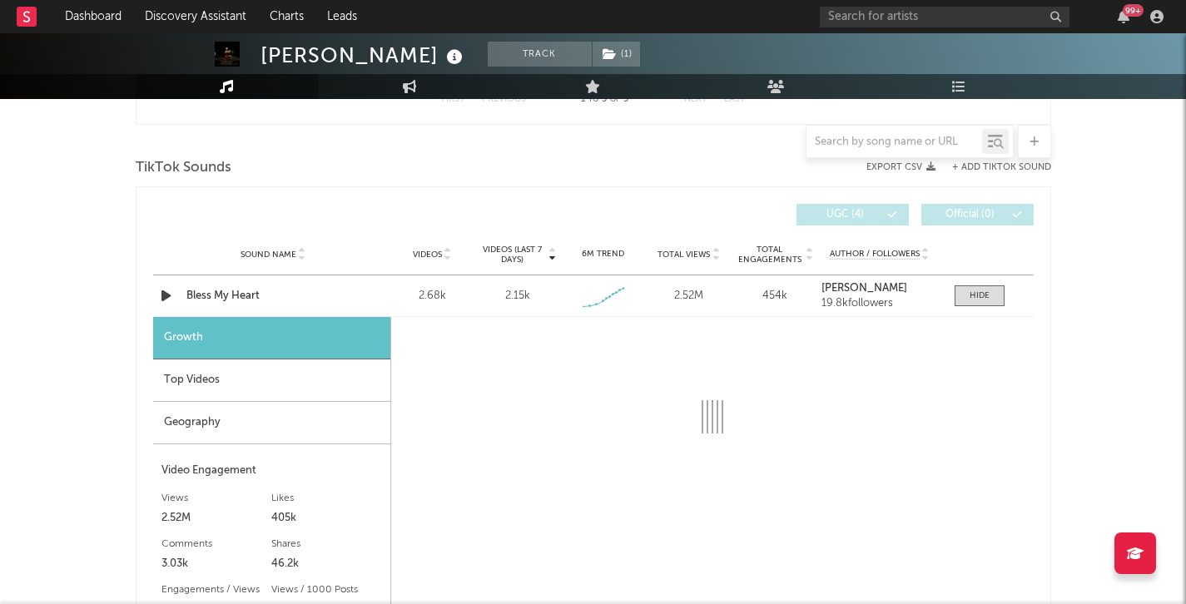
select select "1w"
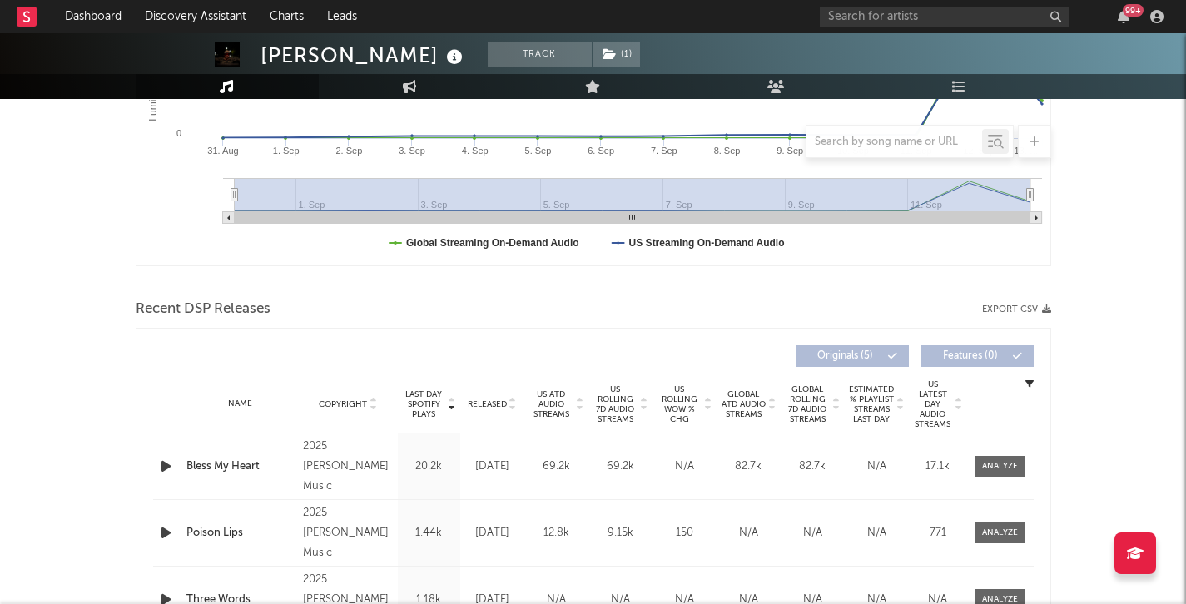
scroll to position [399, 0]
click at [993, 474] on span at bounding box center [1000, 465] width 50 height 21
select select "1w"
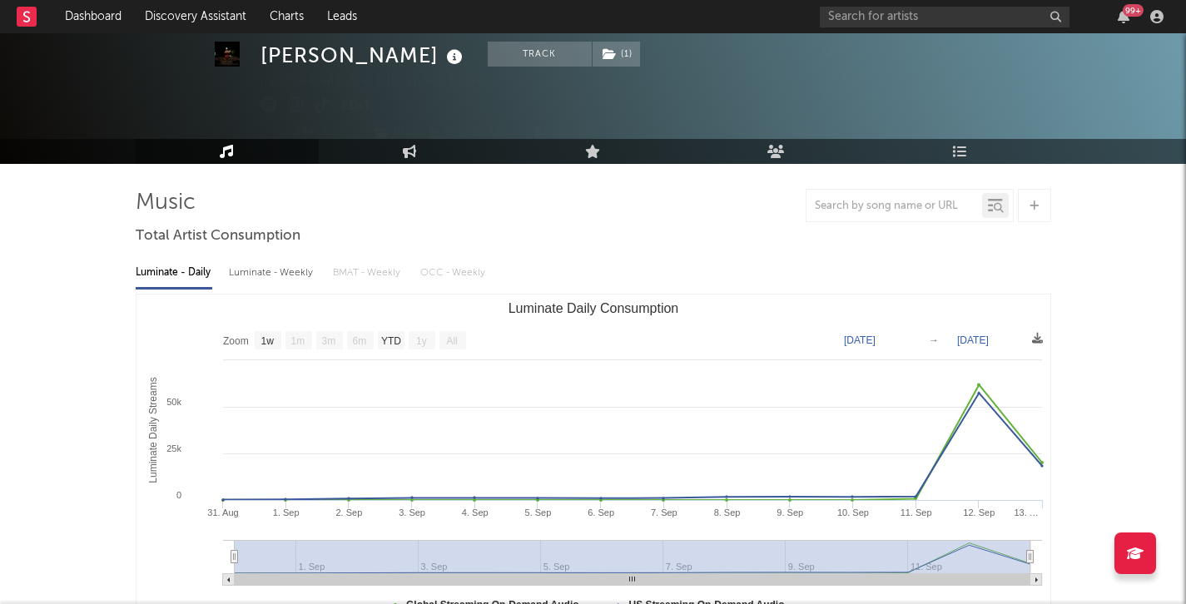
scroll to position [0, 0]
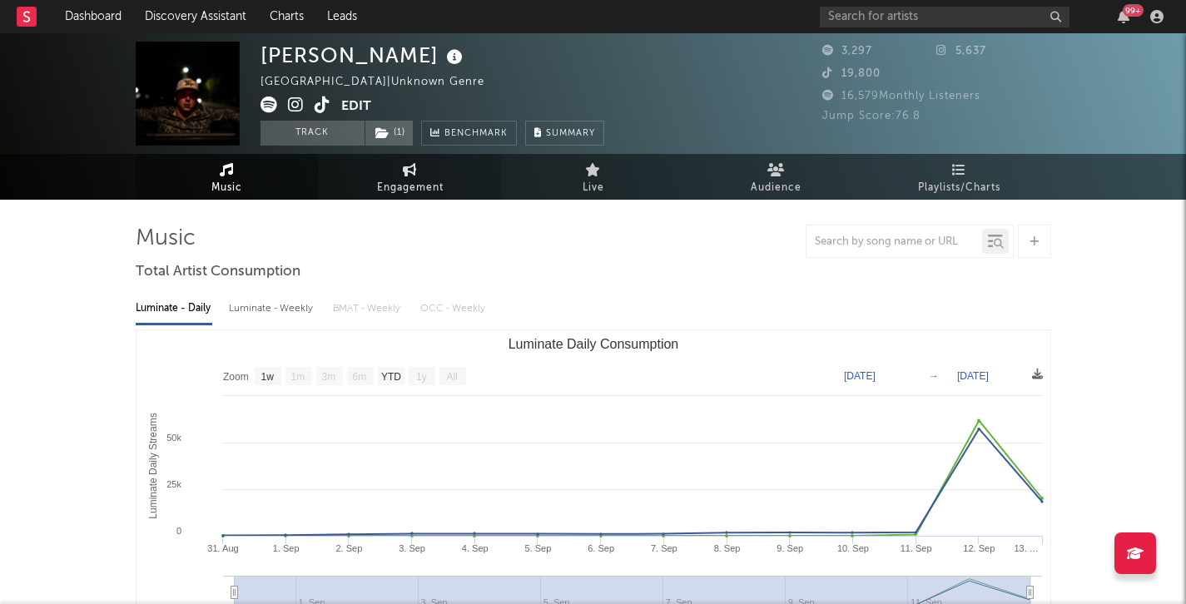
click at [425, 191] on span "Engagement" at bounding box center [410, 188] width 67 height 20
select select "1w"
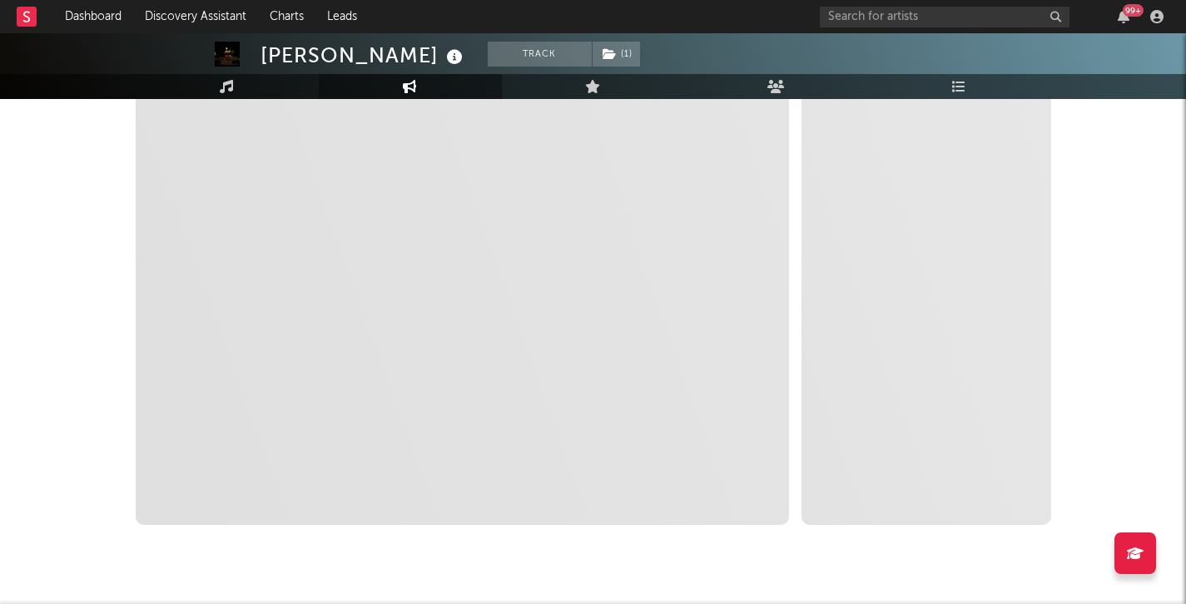
select select "1m"
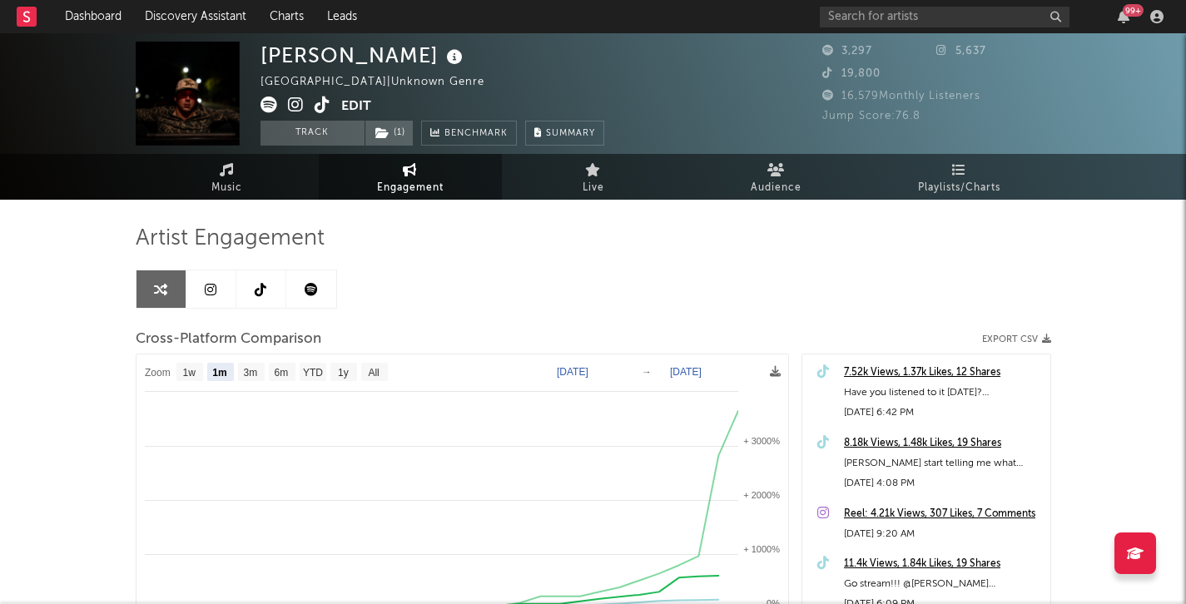
click at [248, 201] on div "Artist Engagement Cross-Platform Comparison Export CSV Zoom 1w 1m 3m 6m YTD 1y …" at bounding box center [593, 528] width 915 height 657
click at [242, 181] on link "Music" at bounding box center [227, 177] width 183 height 46
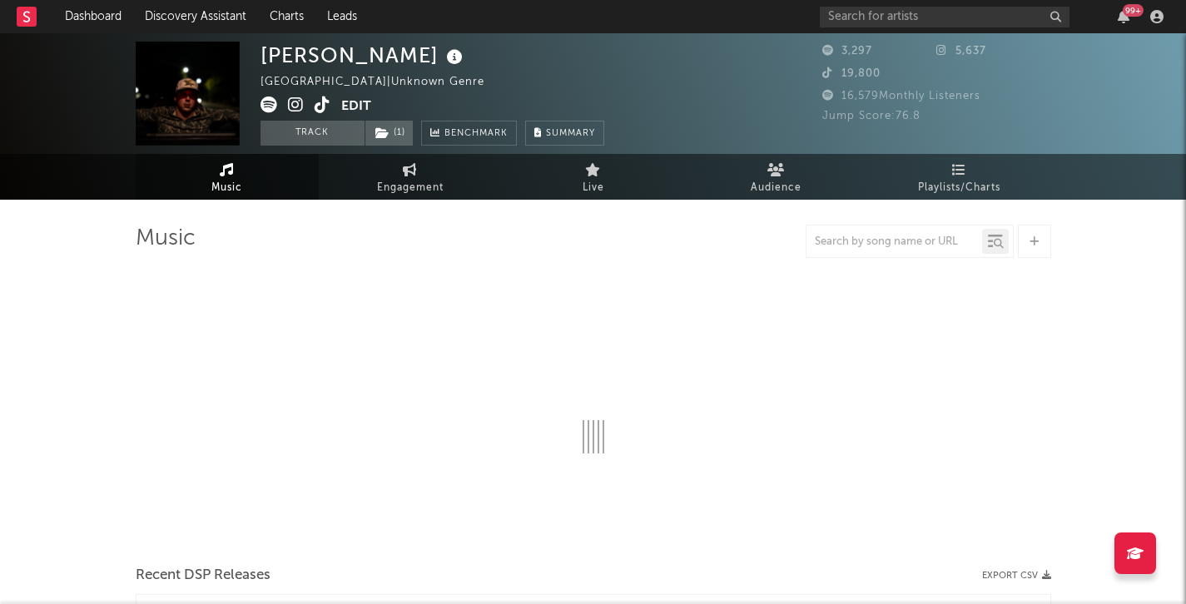
select select "1w"
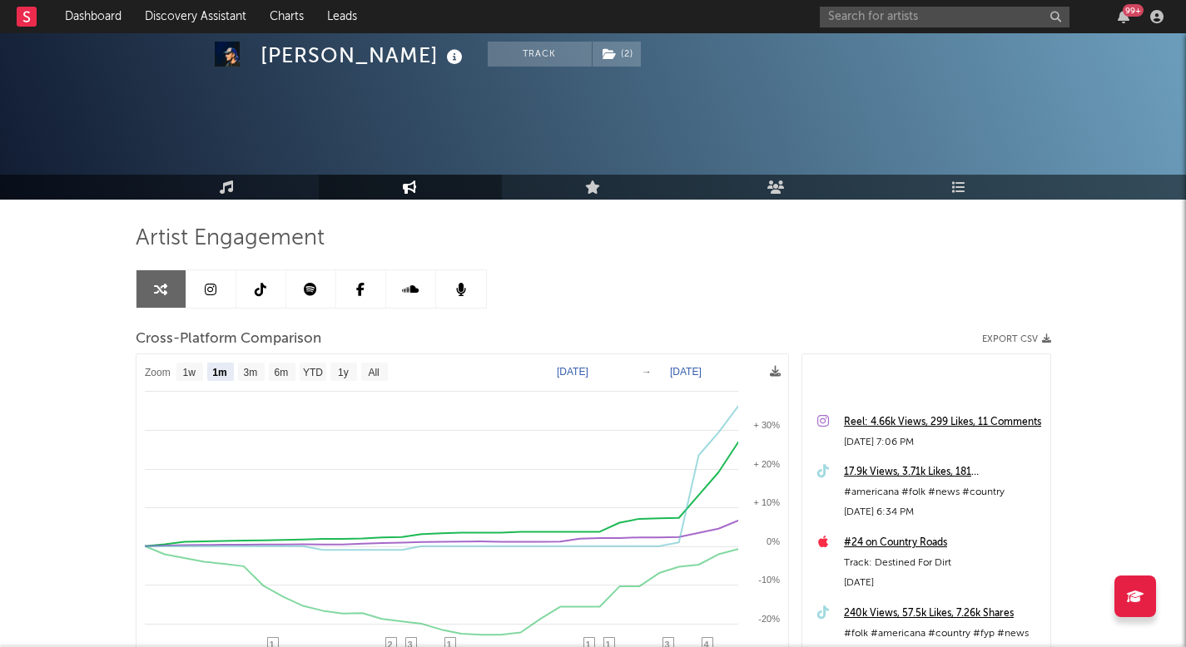
select select "1m"
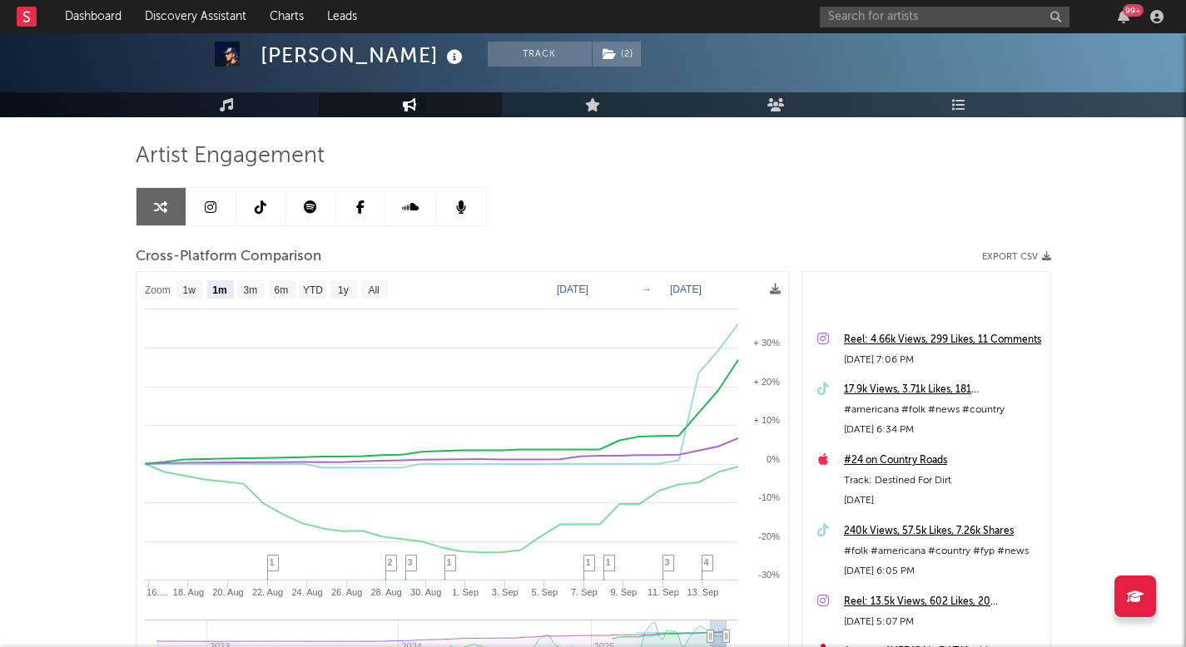
scroll to position [171, 0]
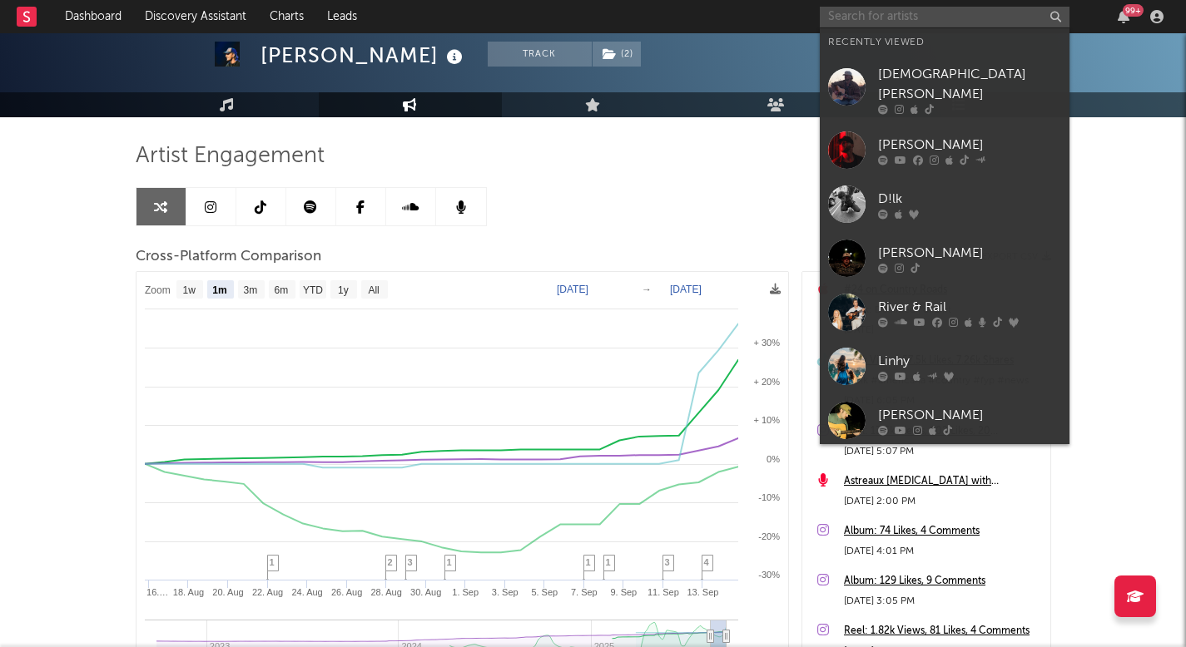
click at [867, 14] on input "text" at bounding box center [945, 17] width 250 height 21
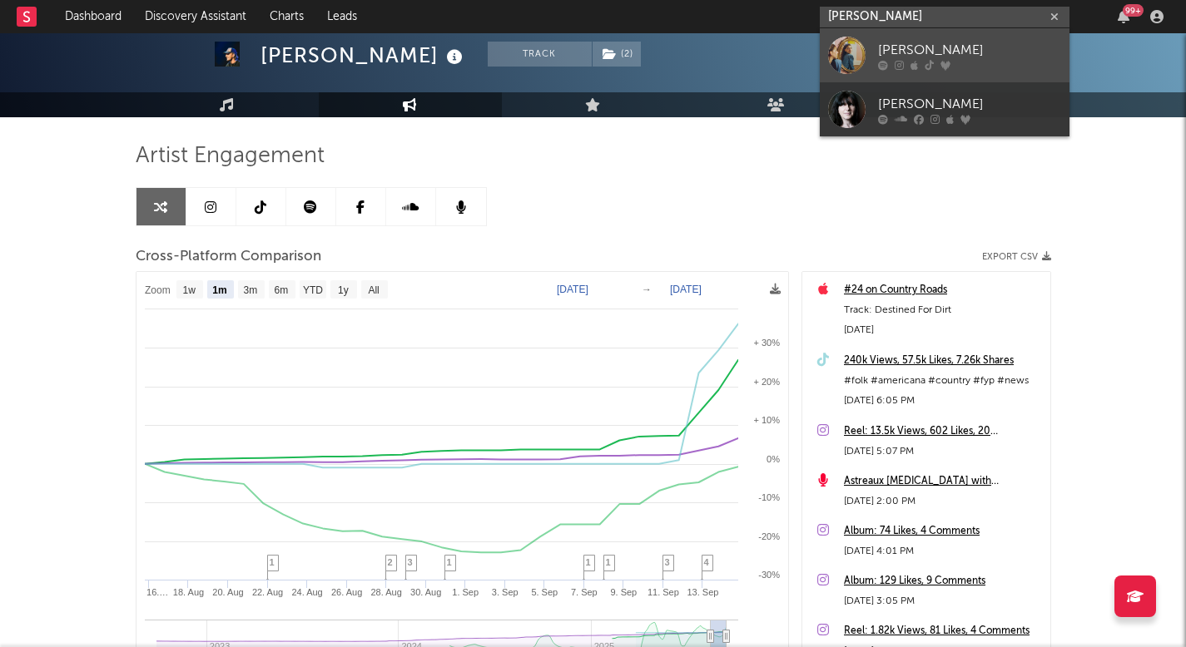
type input "[PERSON_NAME]"
click at [895, 66] on icon at bounding box center [899, 65] width 9 height 10
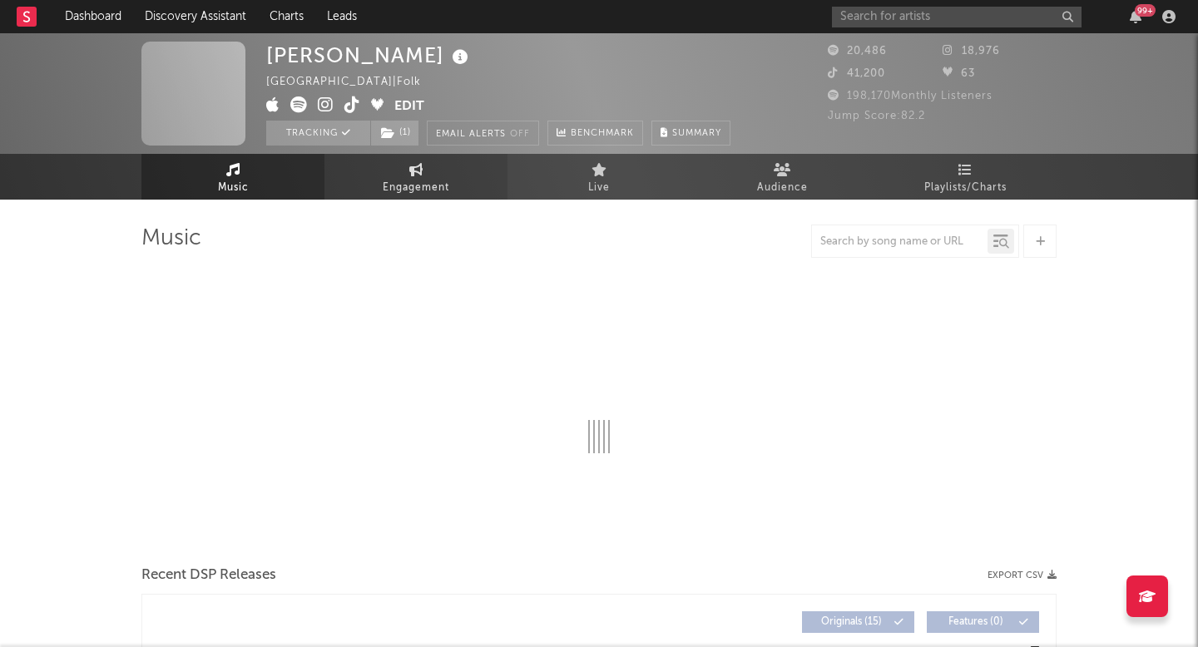
select select "6m"
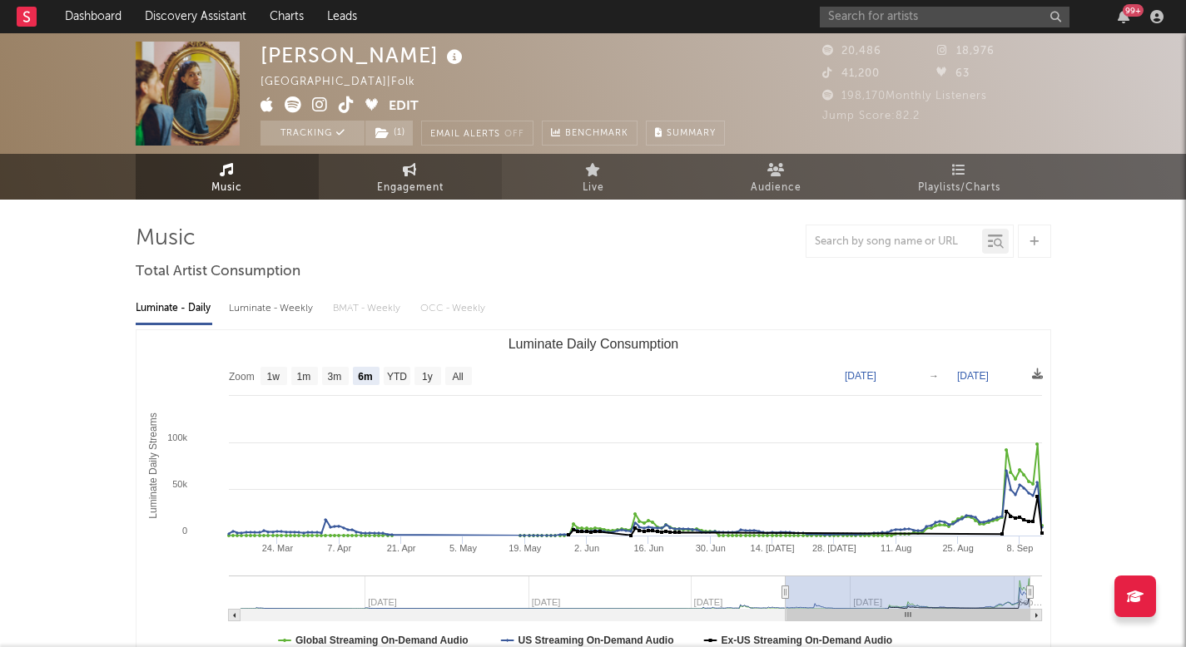
click at [435, 194] on span "Engagement" at bounding box center [410, 188] width 67 height 20
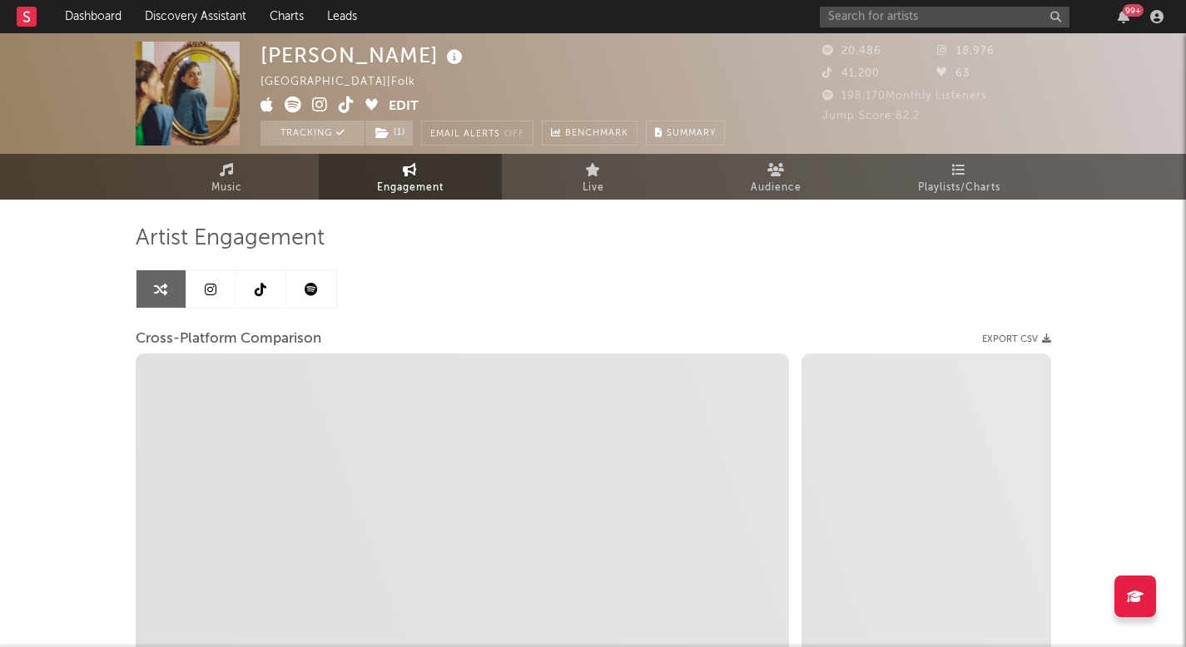
select select "1w"
click at [331, 284] on link at bounding box center [311, 288] width 50 height 37
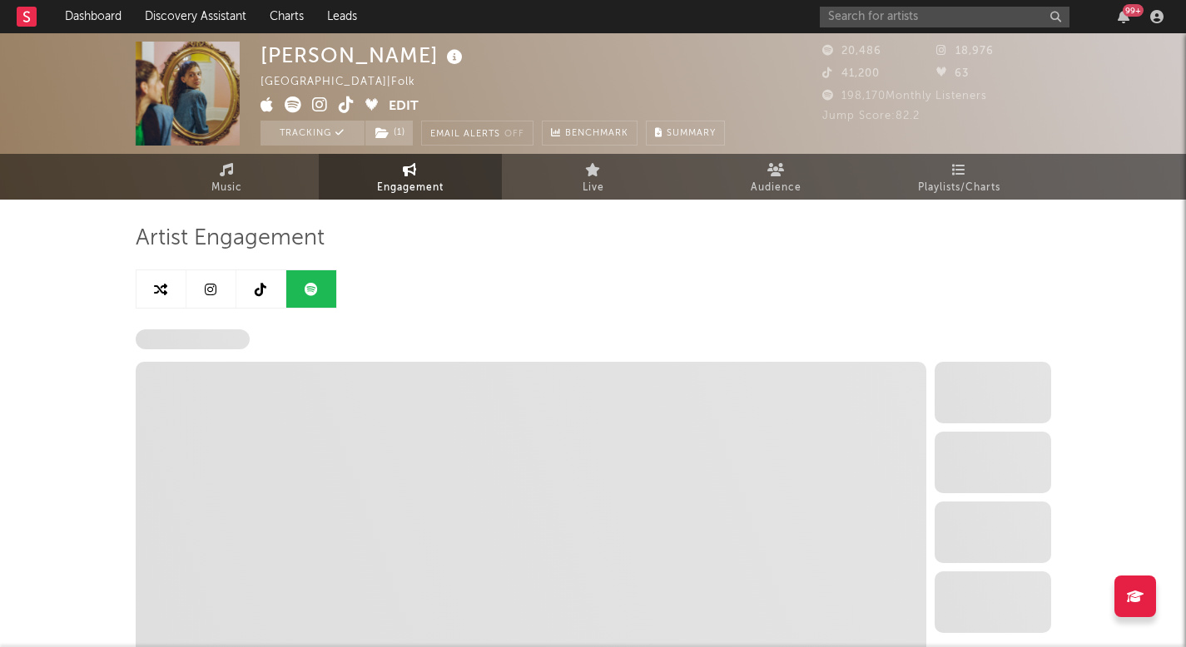
select select "6m"
select select "1w"
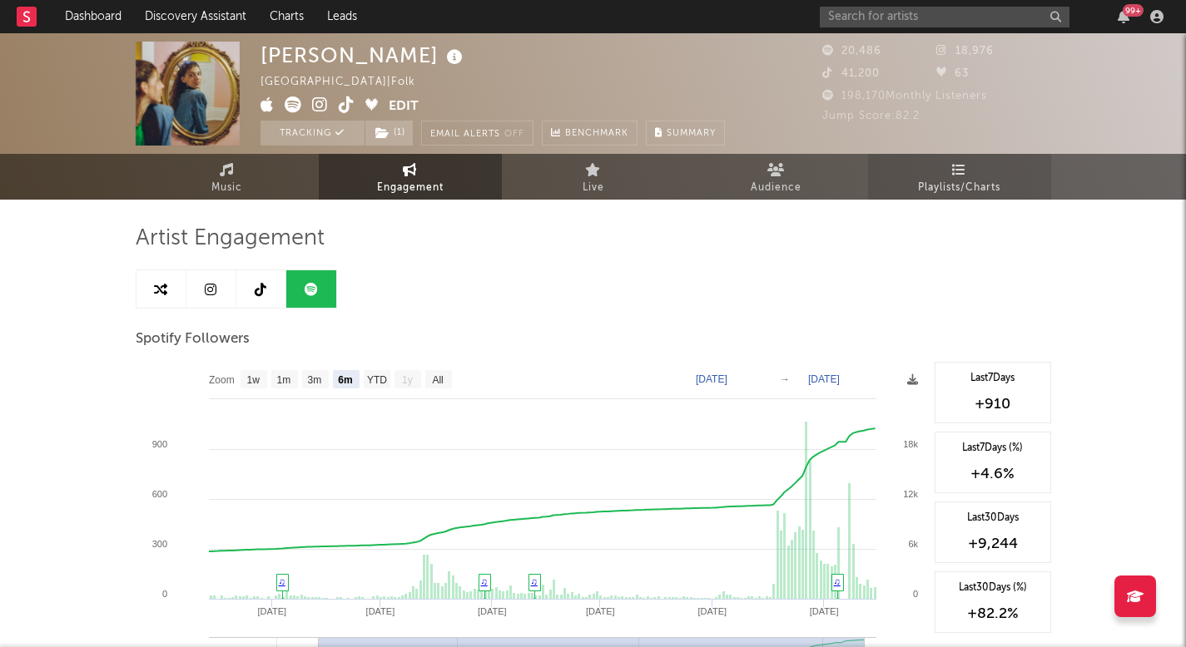
click at [969, 192] on span "Playlists/Charts" at bounding box center [959, 188] width 82 height 20
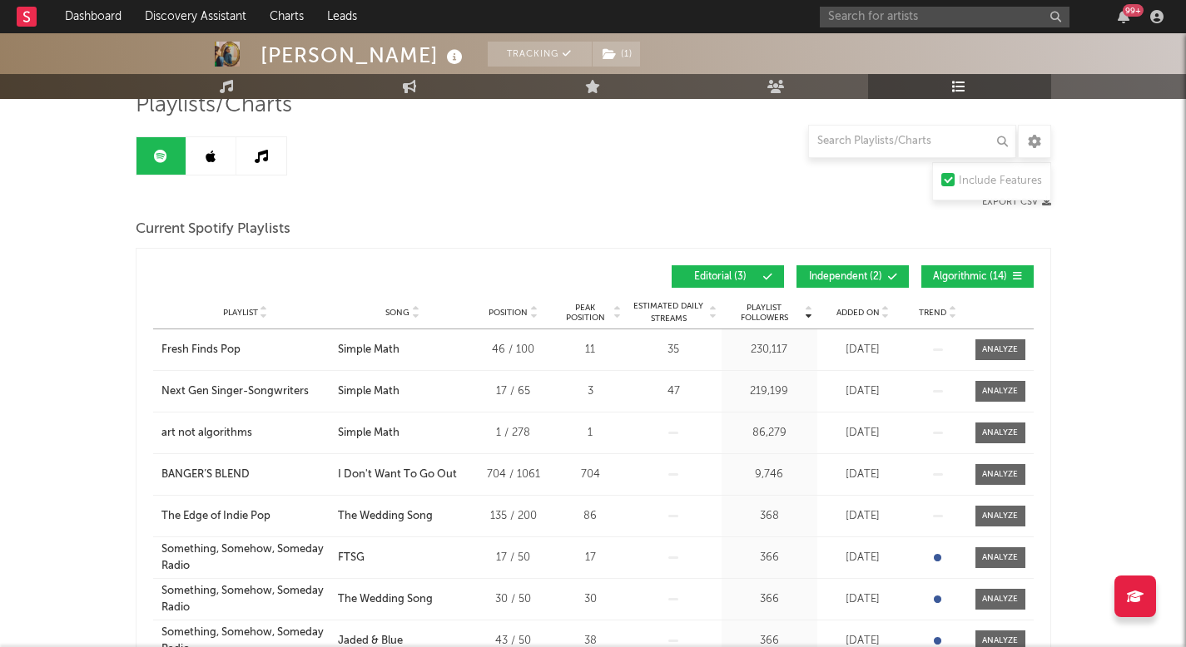
scroll to position [143, 0]
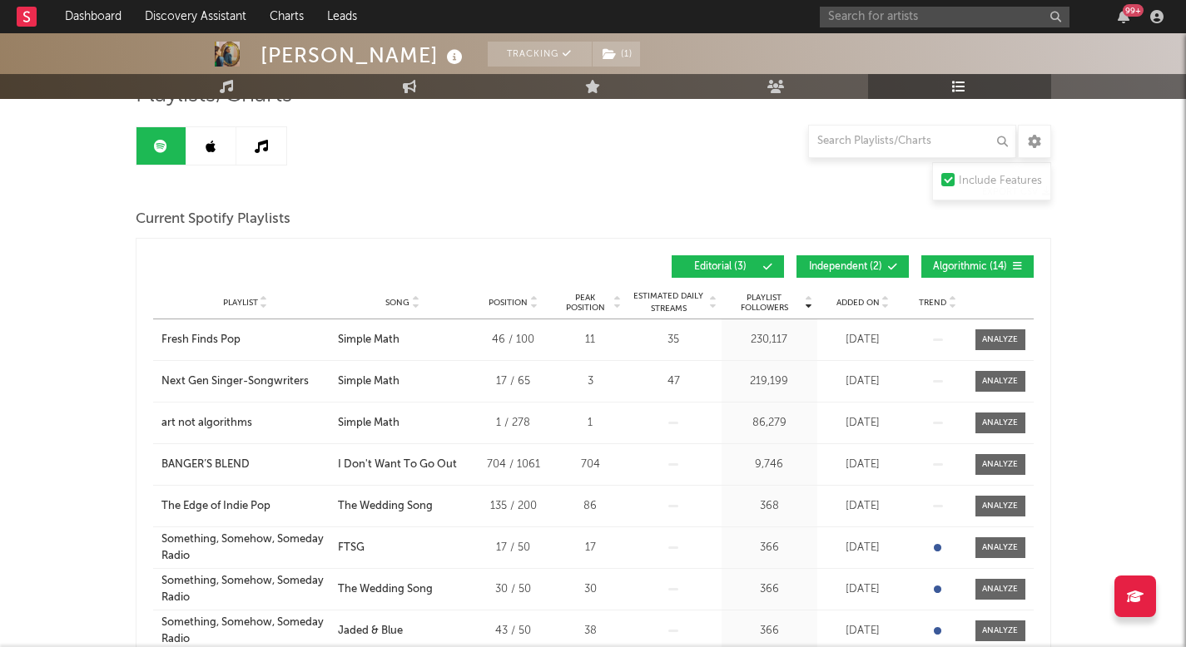
click at [868, 307] on div "Added On" at bounding box center [862, 302] width 83 height 12
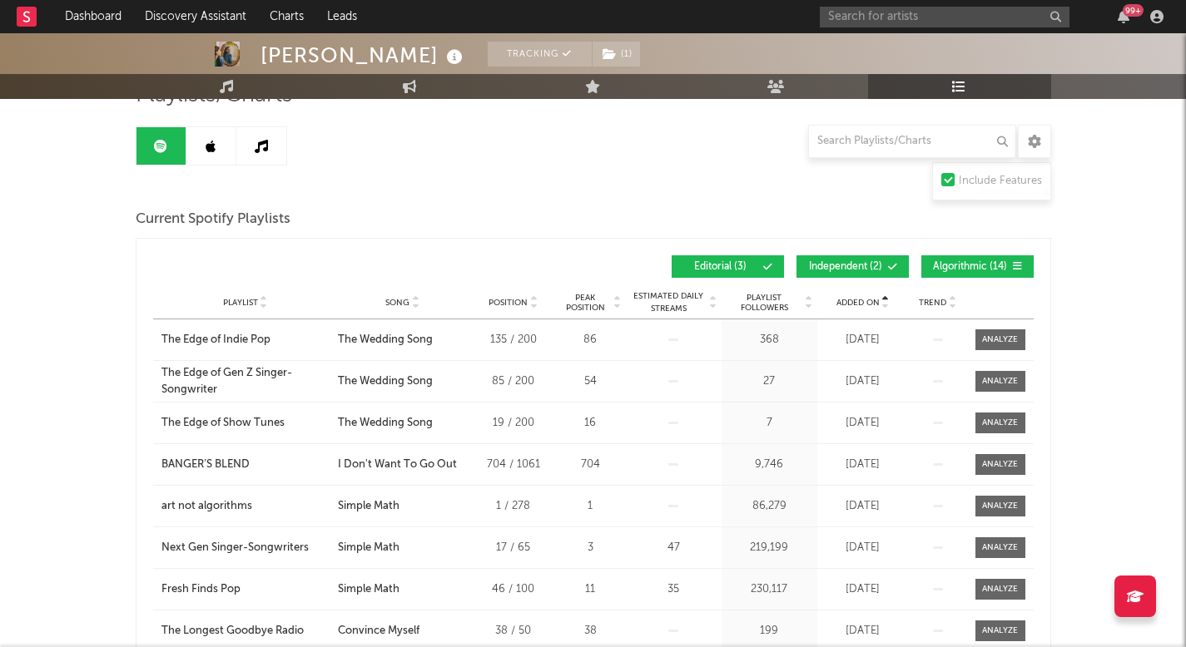
click at [217, 151] on link at bounding box center [211, 145] width 50 height 37
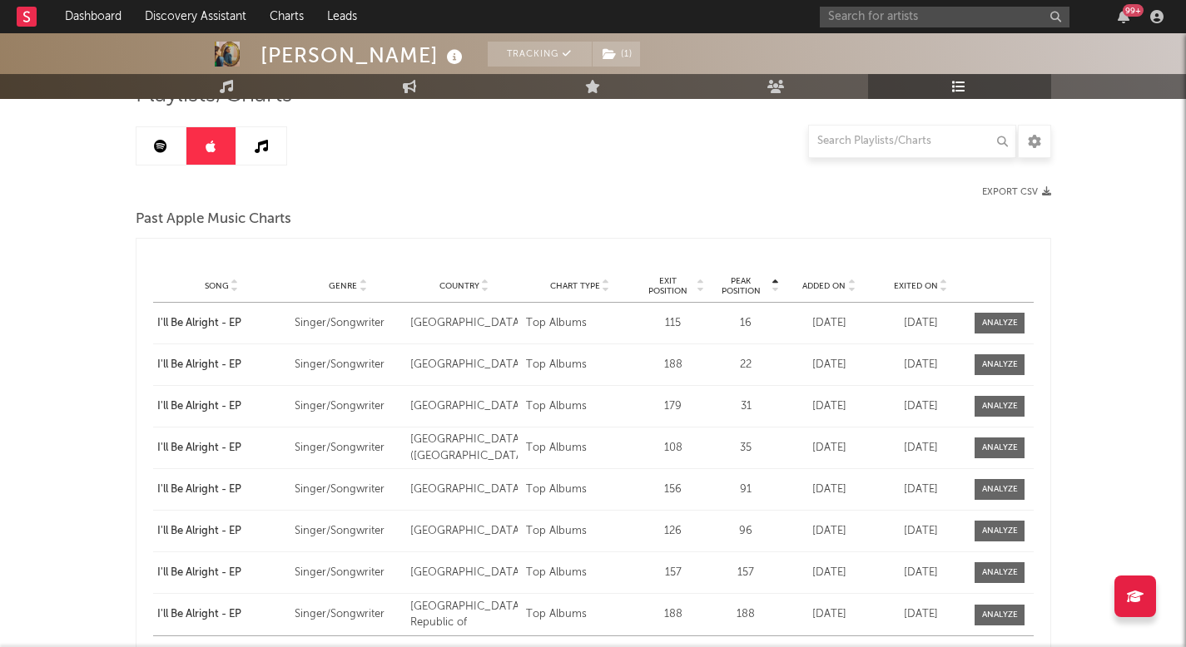
click at [247, 151] on link at bounding box center [261, 145] width 50 height 37
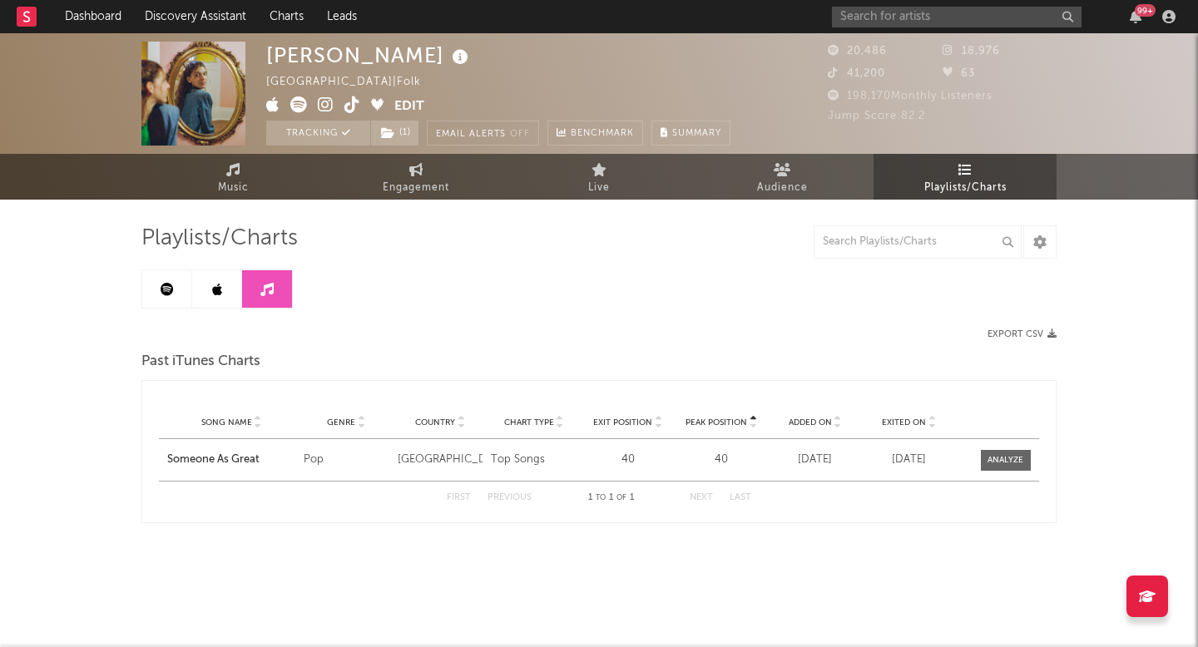
click at [192, 281] on link at bounding box center [217, 288] width 50 height 37
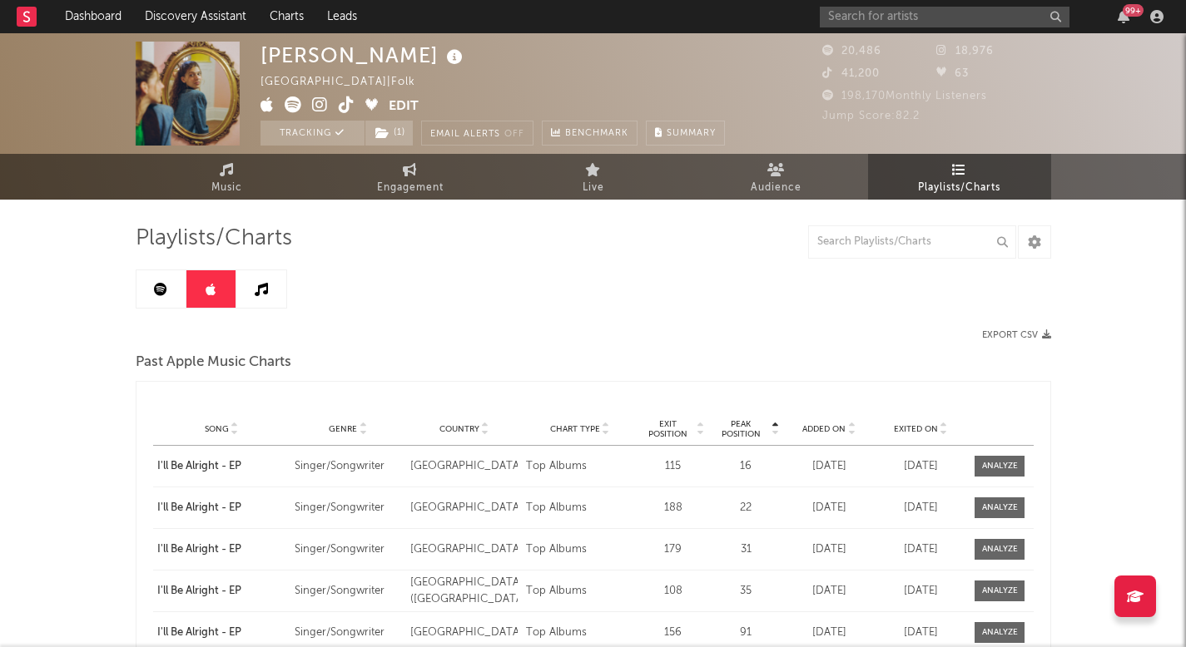
click at [169, 289] on link at bounding box center [161, 288] width 50 height 37
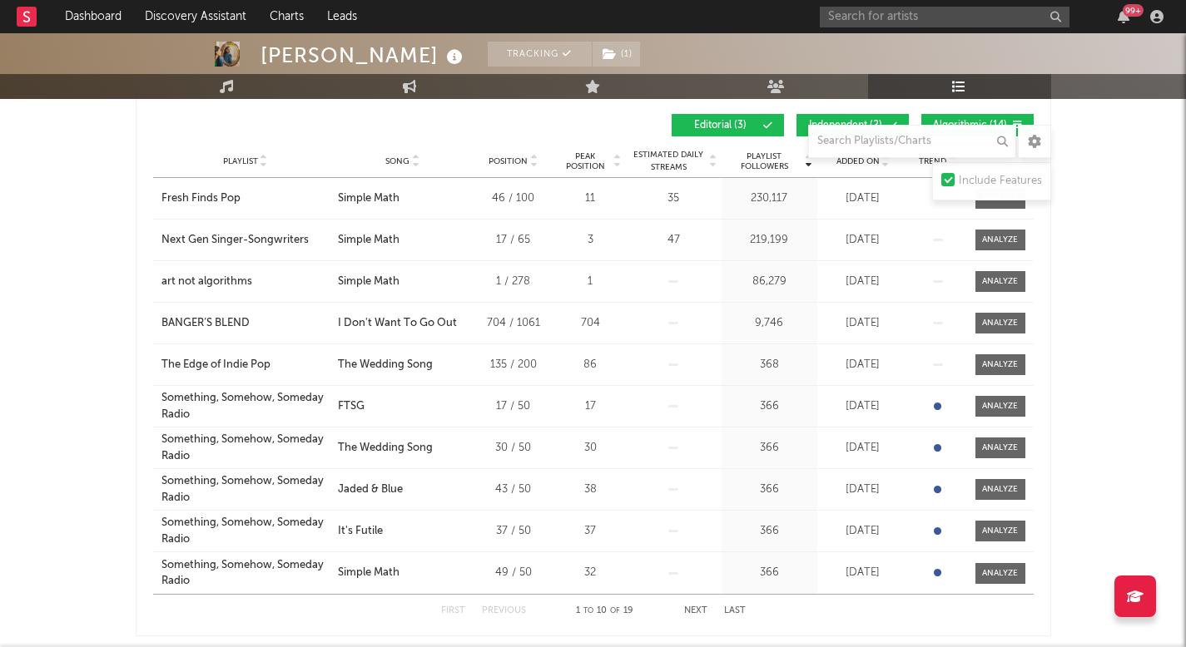
scroll to position [196, 0]
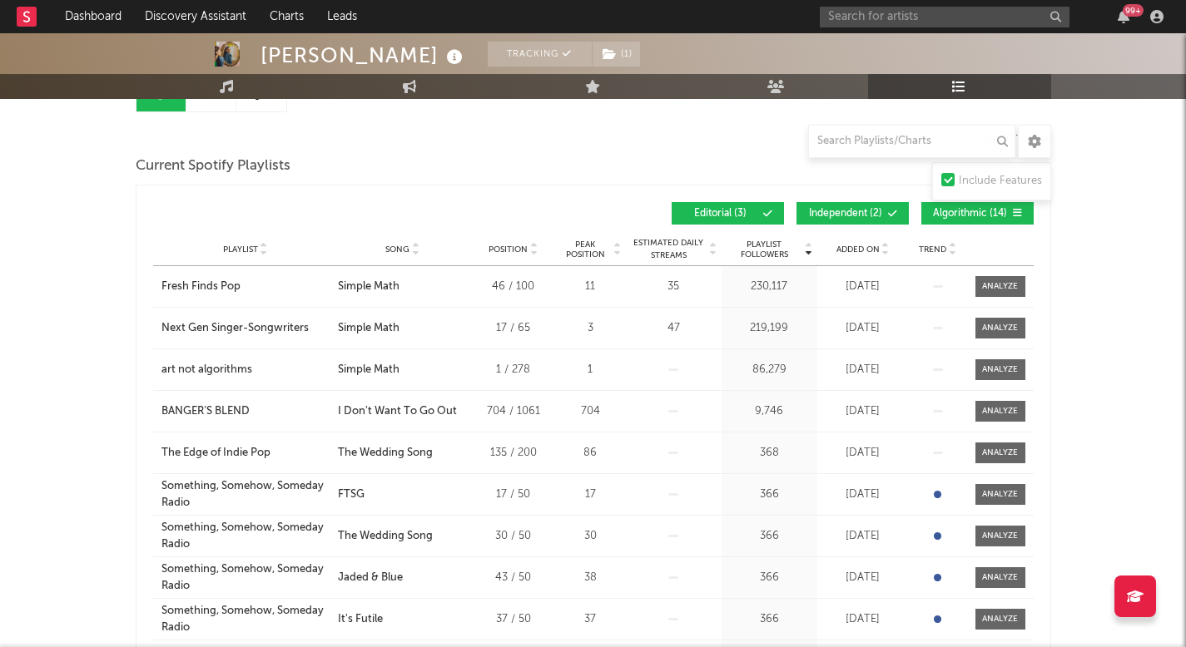
click at [856, 245] on span "Added On" at bounding box center [857, 250] width 43 height 10
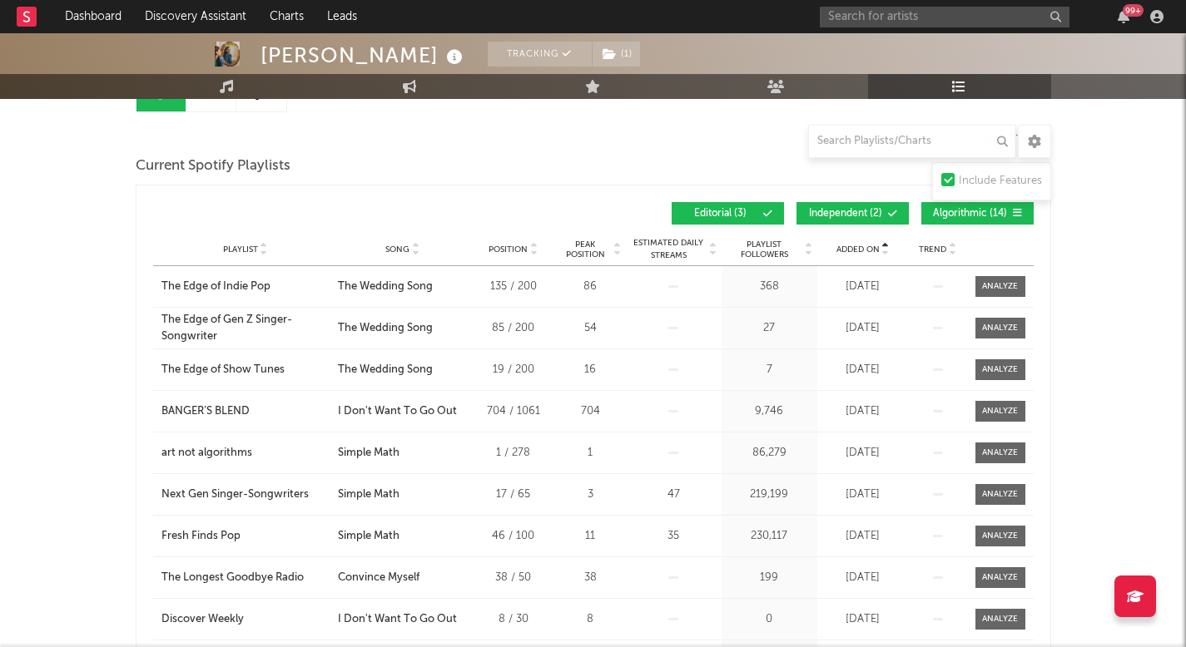
click at [856, 245] on span "Added On" at bounding box center [857, 250] width 43 height 10
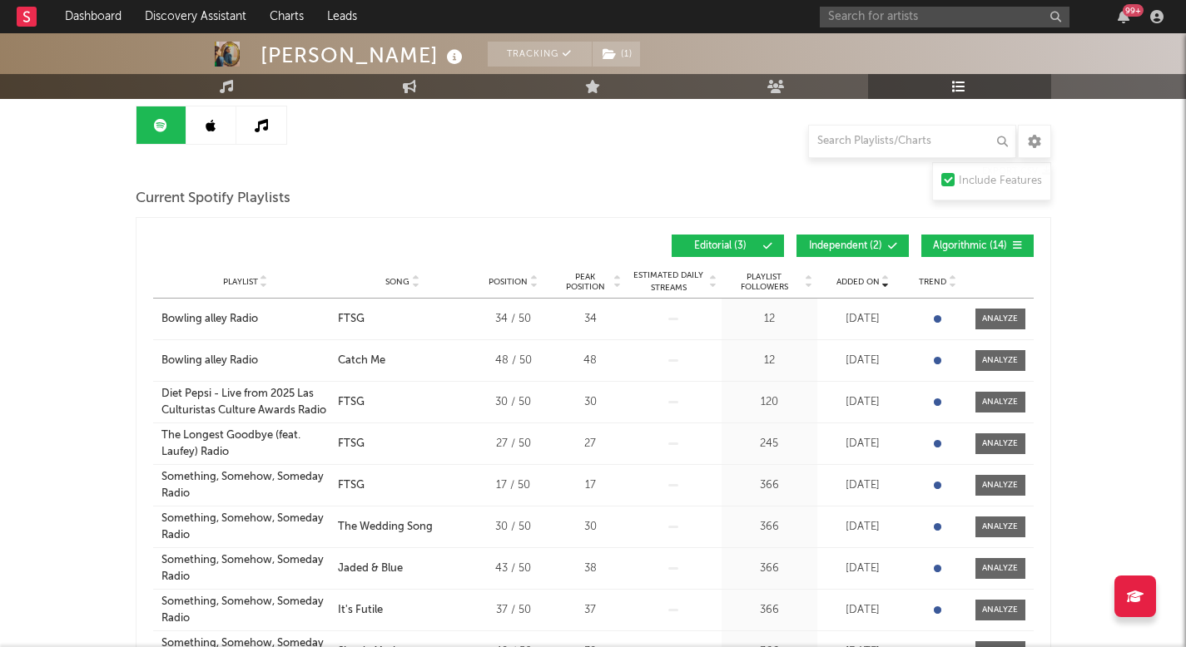
scroll to position [0, 0]
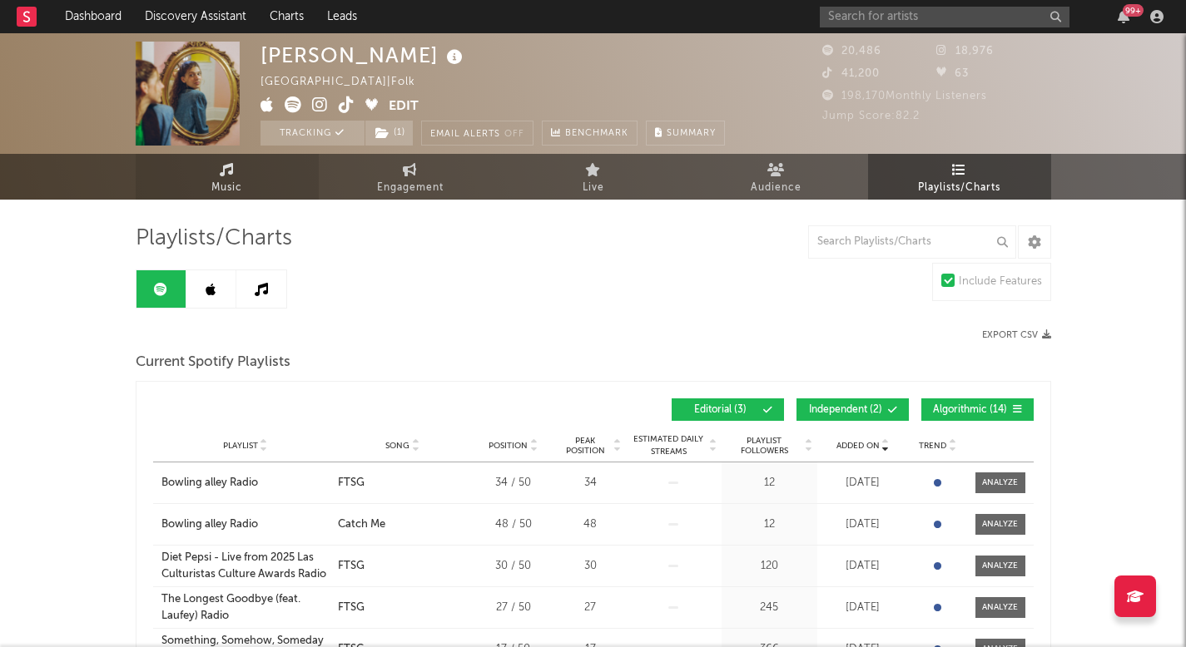
click at [258, 196] on link "Music" at bounding box center [227, 177] width 183 height 46
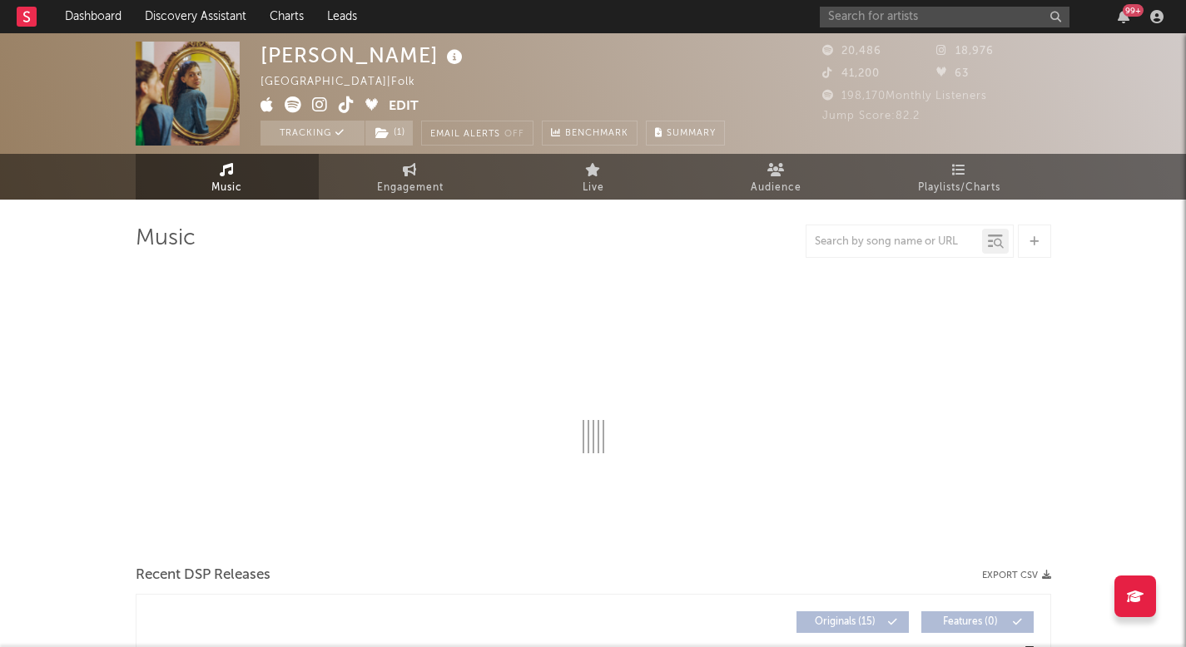
select select "6m"
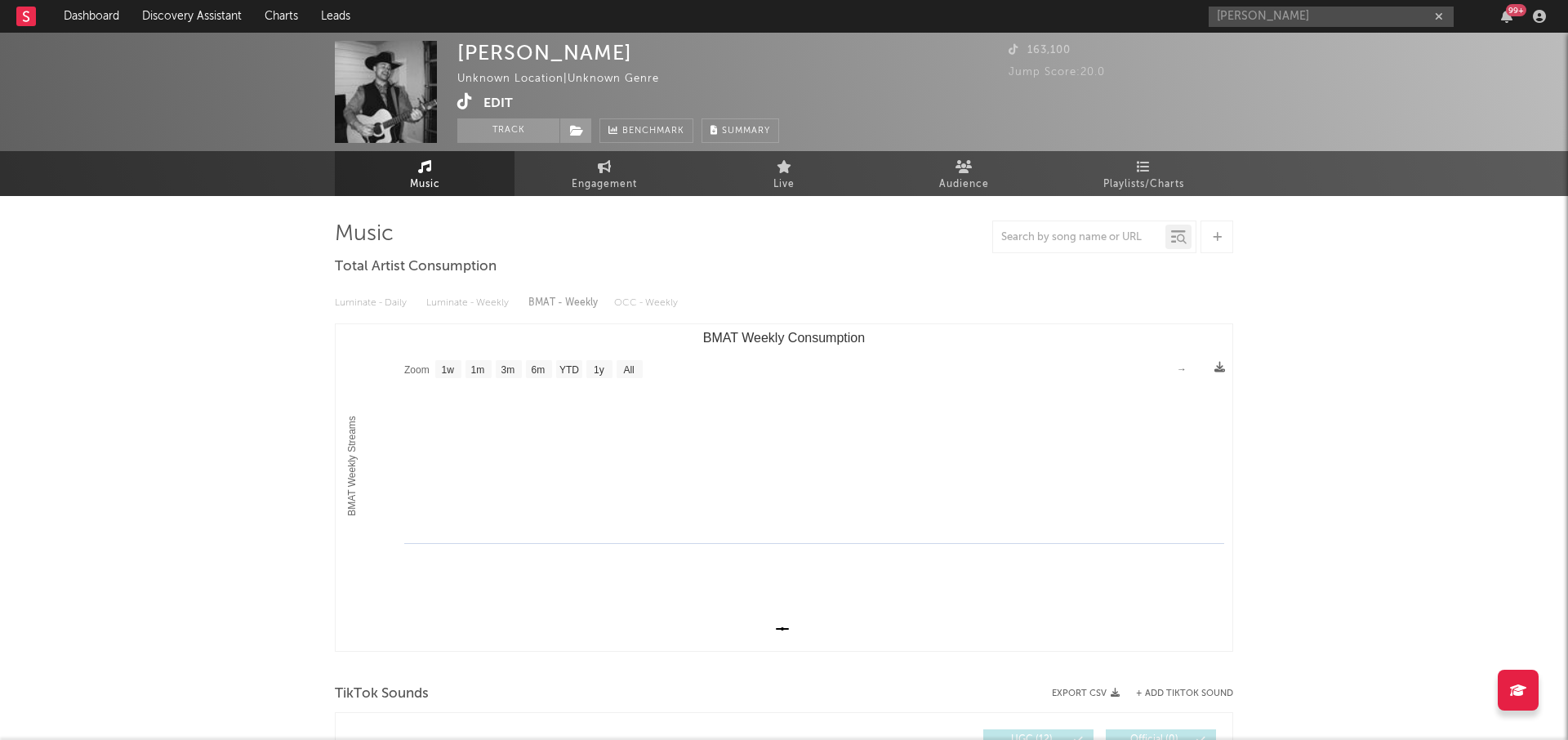
select select "1w"
click at [1319, 21] on input "[PERSON_NAME]" at bounding box center [1332, 17] width 245 height 21
drag, startPoint x: 1319, startPoint y: 21, endPoint x: 1154, endPoint y: 2, distance: 166.1
click at [1154, 2] on nav "Dashboard Discovery Assistant Charts Leads [PERSON_NAME] 99 +" at bounding box center [784, 16] width 1568 height 32
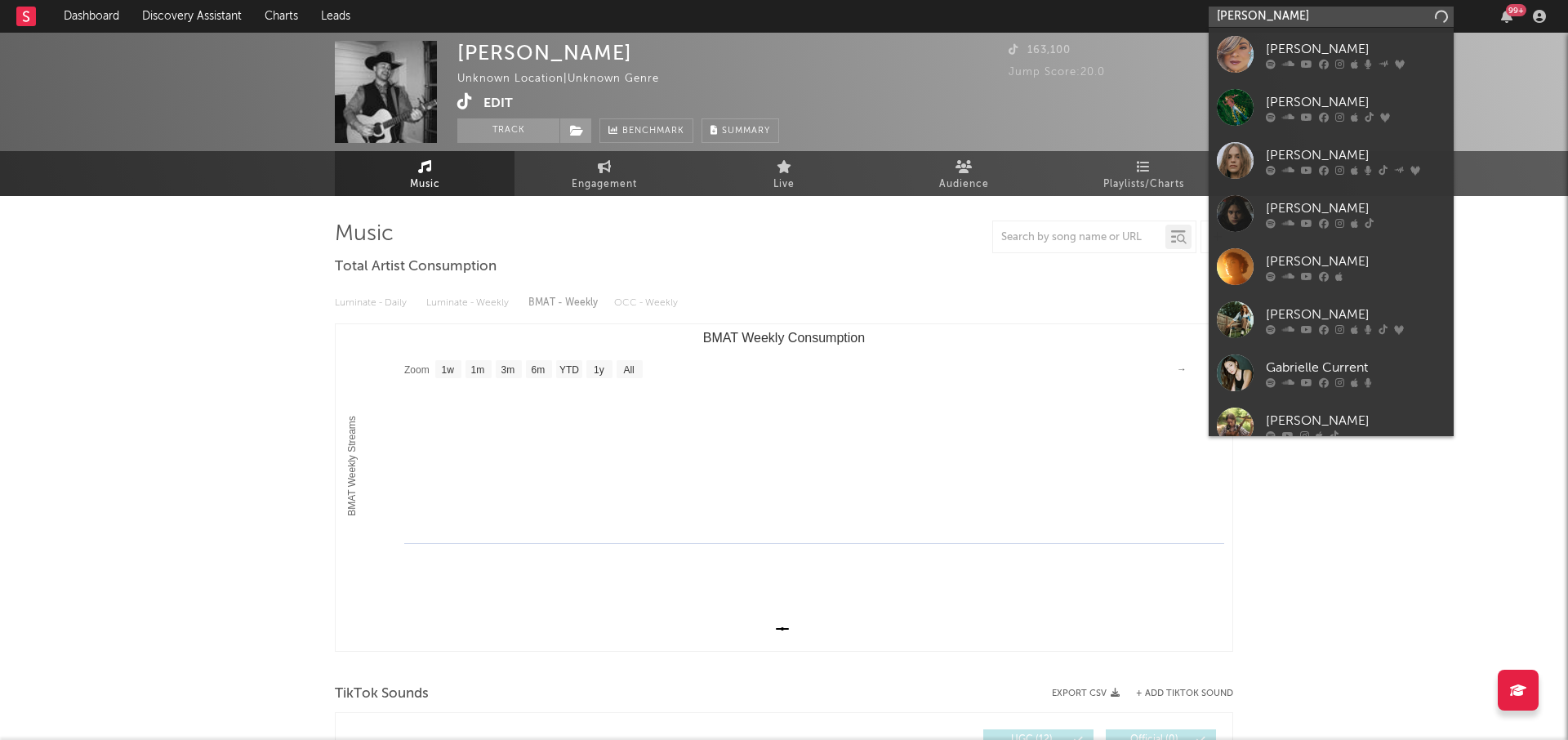
type input "[PERSON_NAME]"
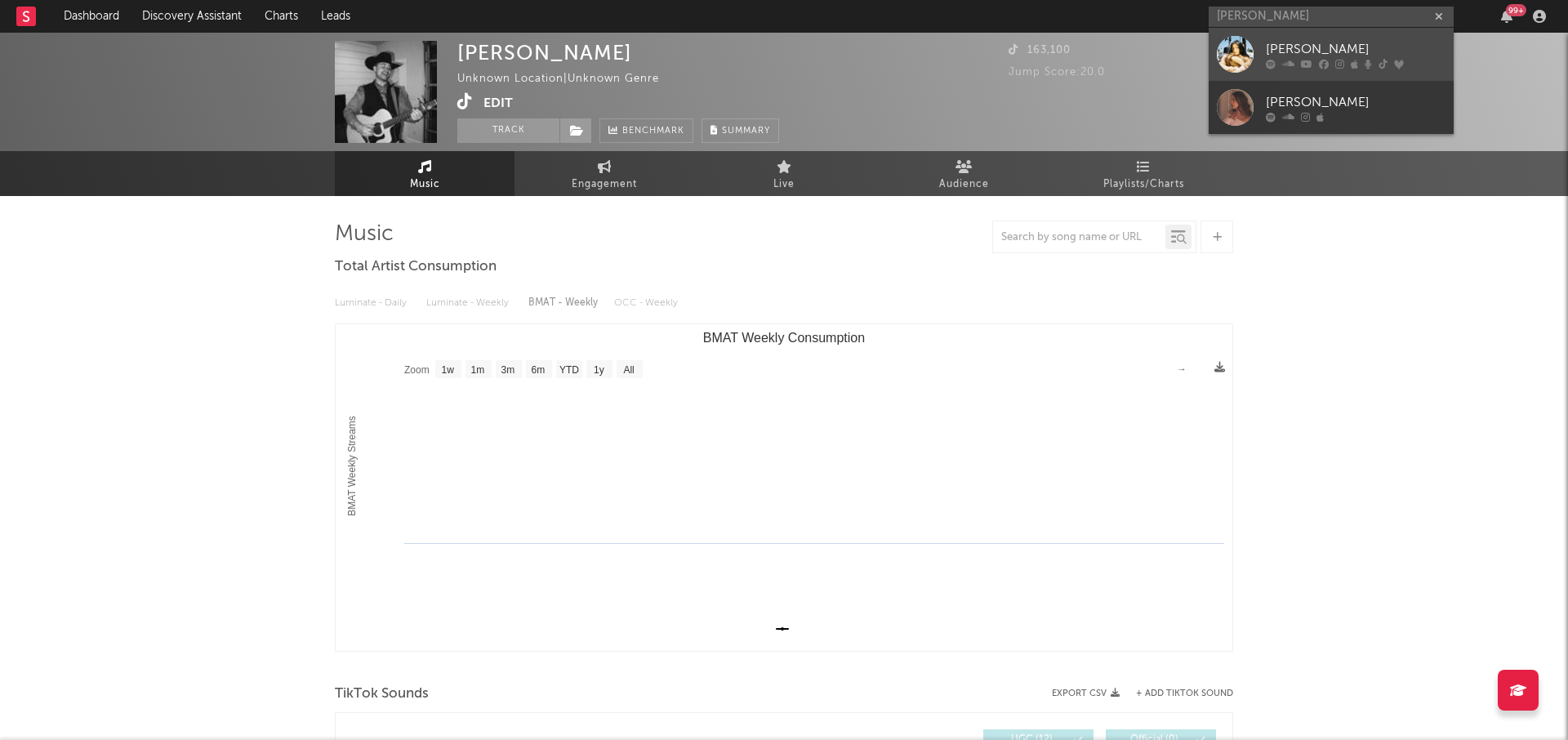
click at [1271, 59] on icon at bounding box center [1271, 64] width 10 height 10
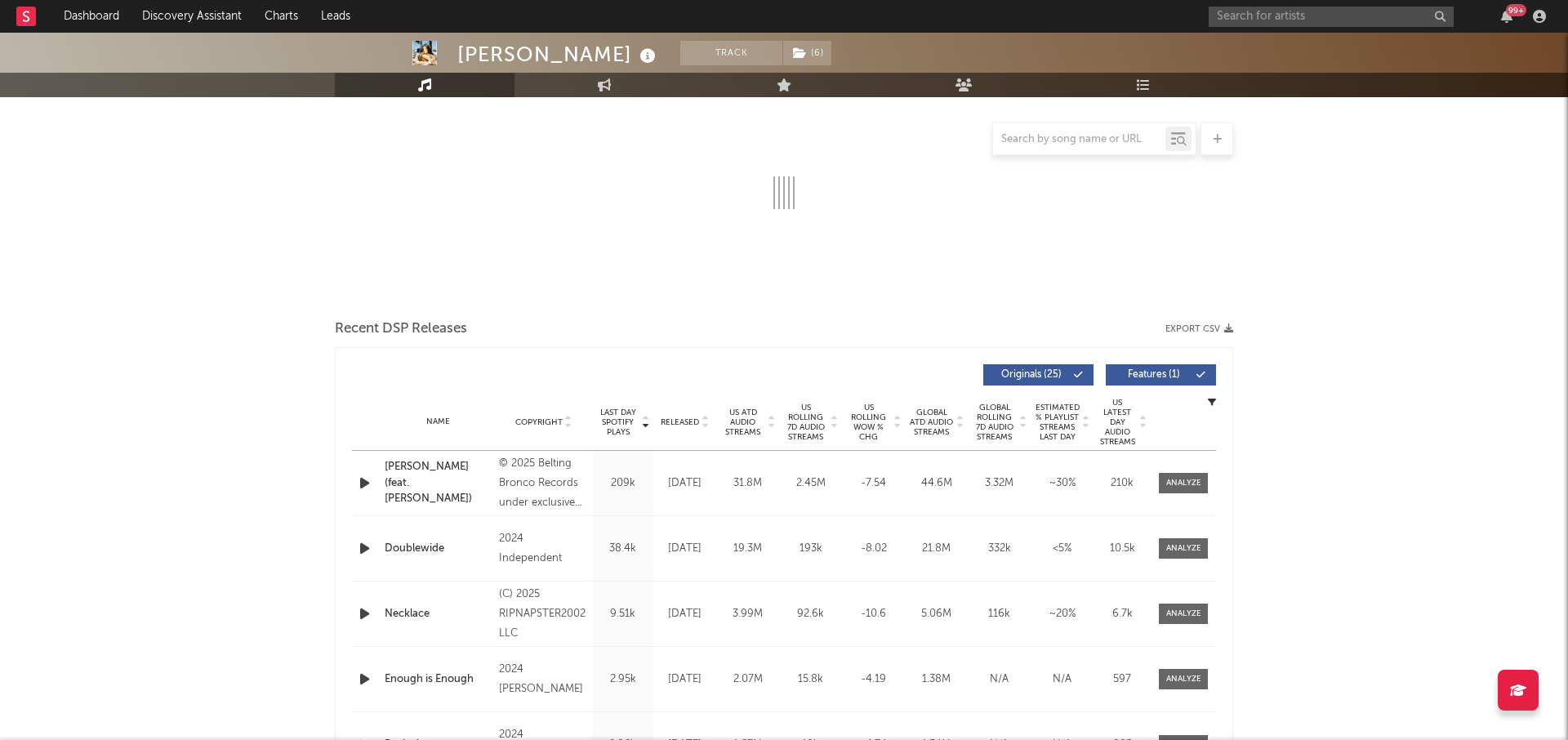
select select "6m"
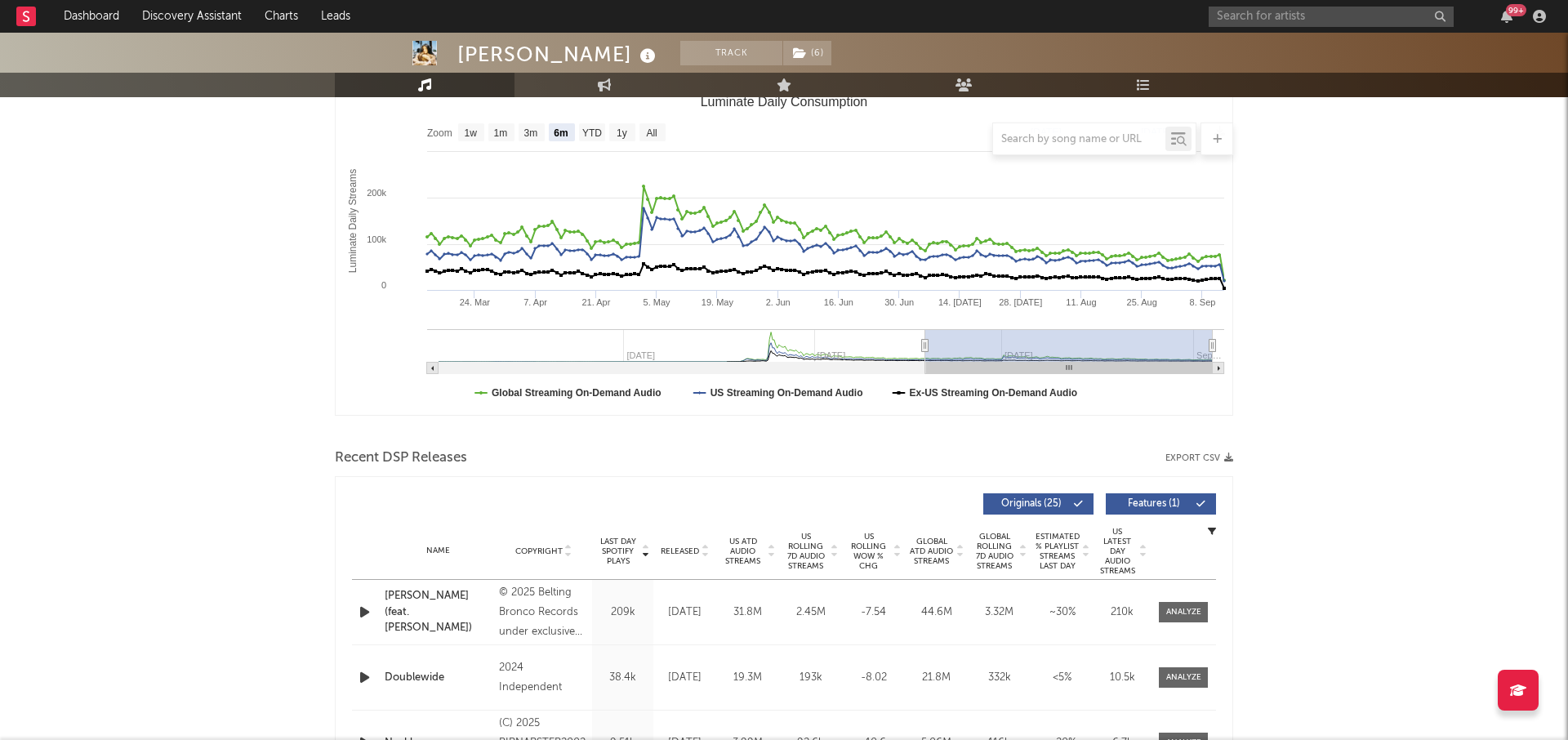
scroll to position [294, 0]
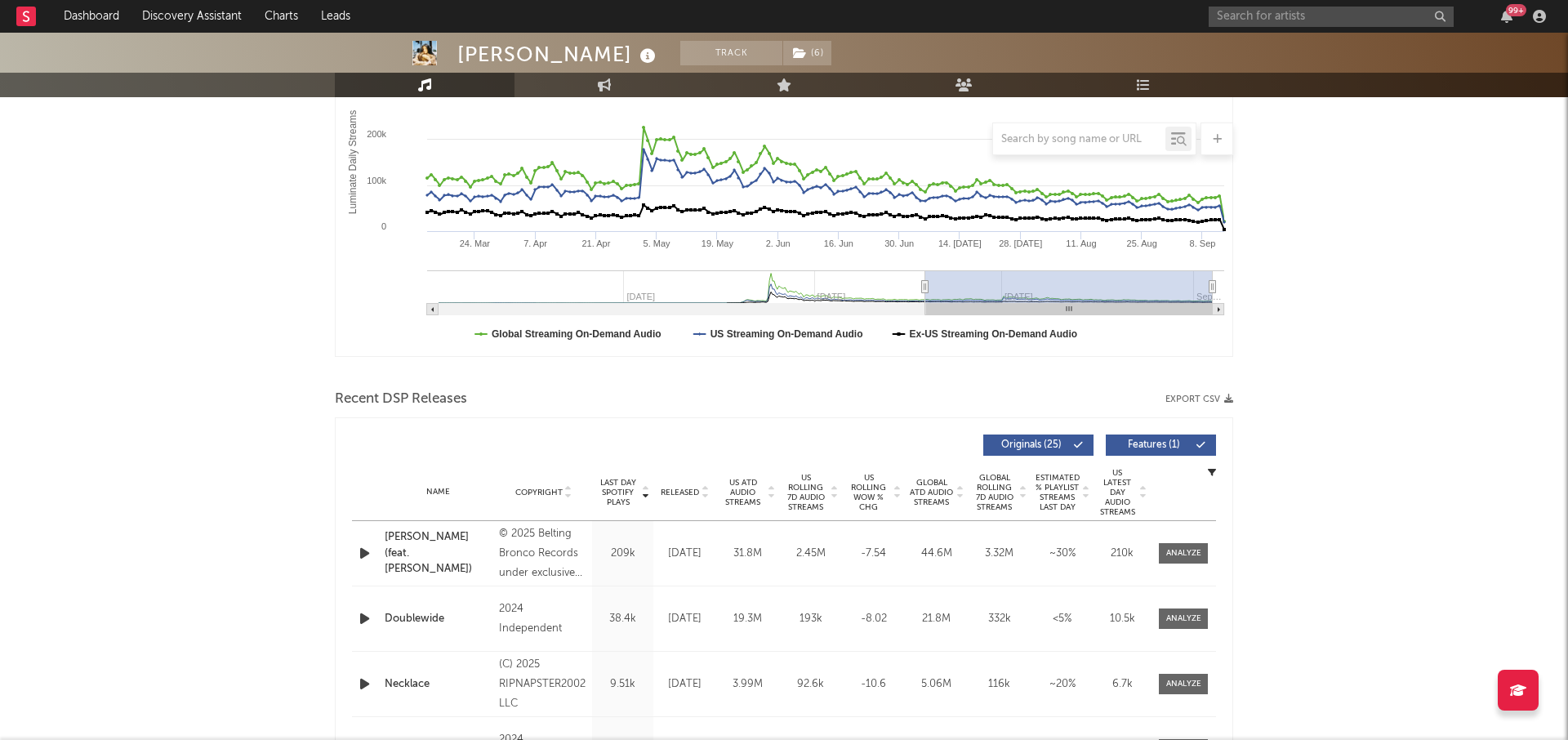
click at [805, 485] on span "US Rolling 7D Audio Streams" at bounding box center [806, 493] width 45 height 39
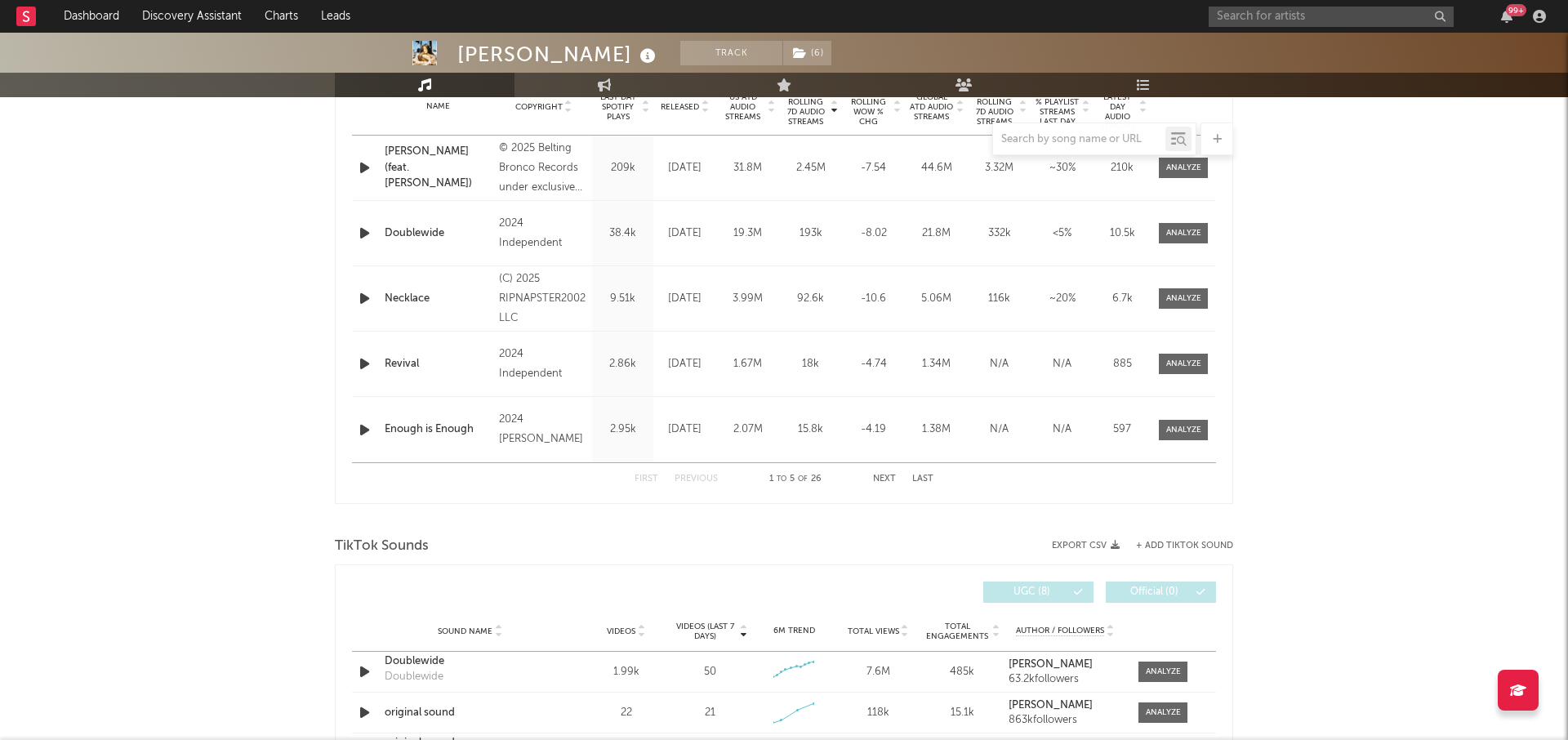
scroll to position [687, 0]
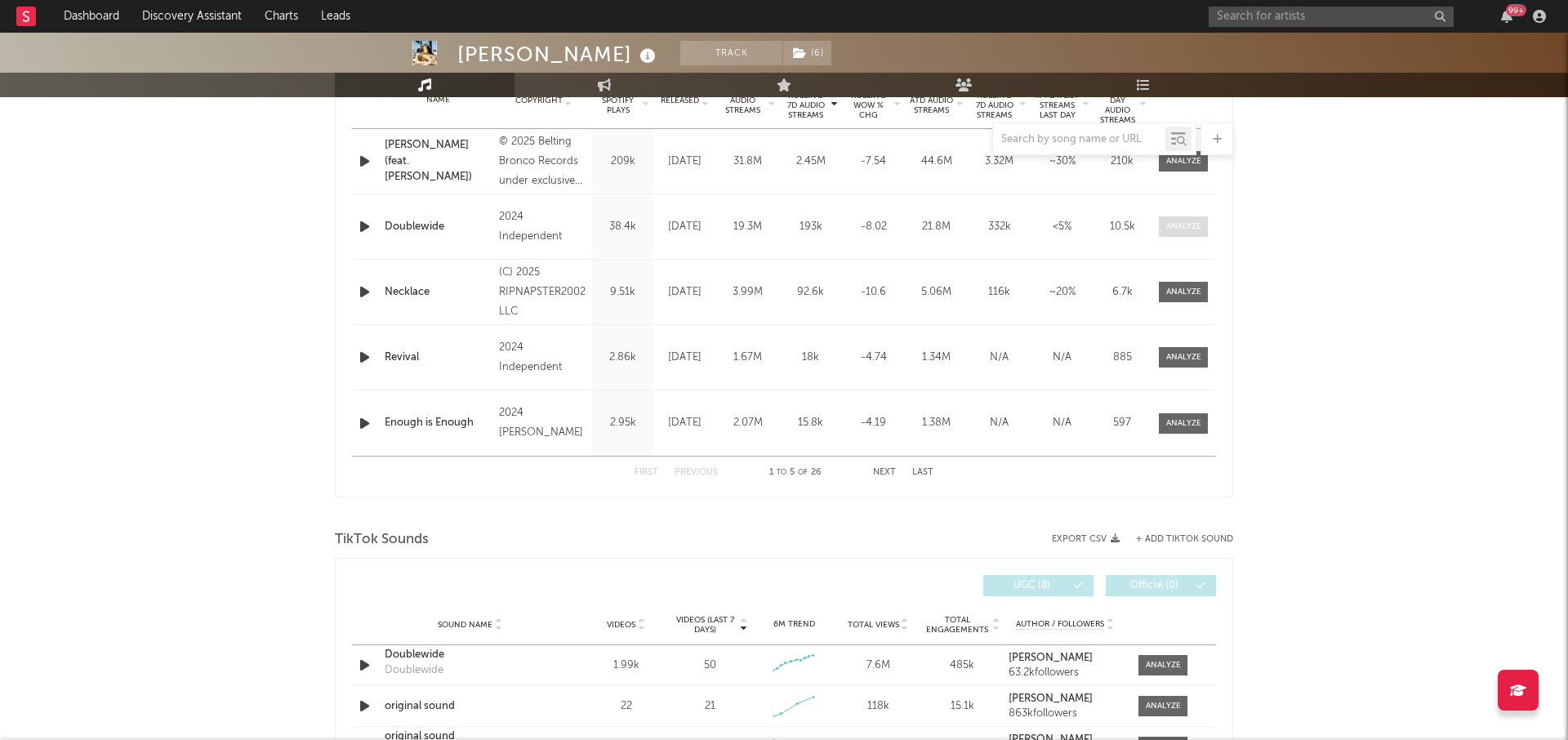
click at [1199, 235] on span at bounding box center [1183, 227] width 49 height 21
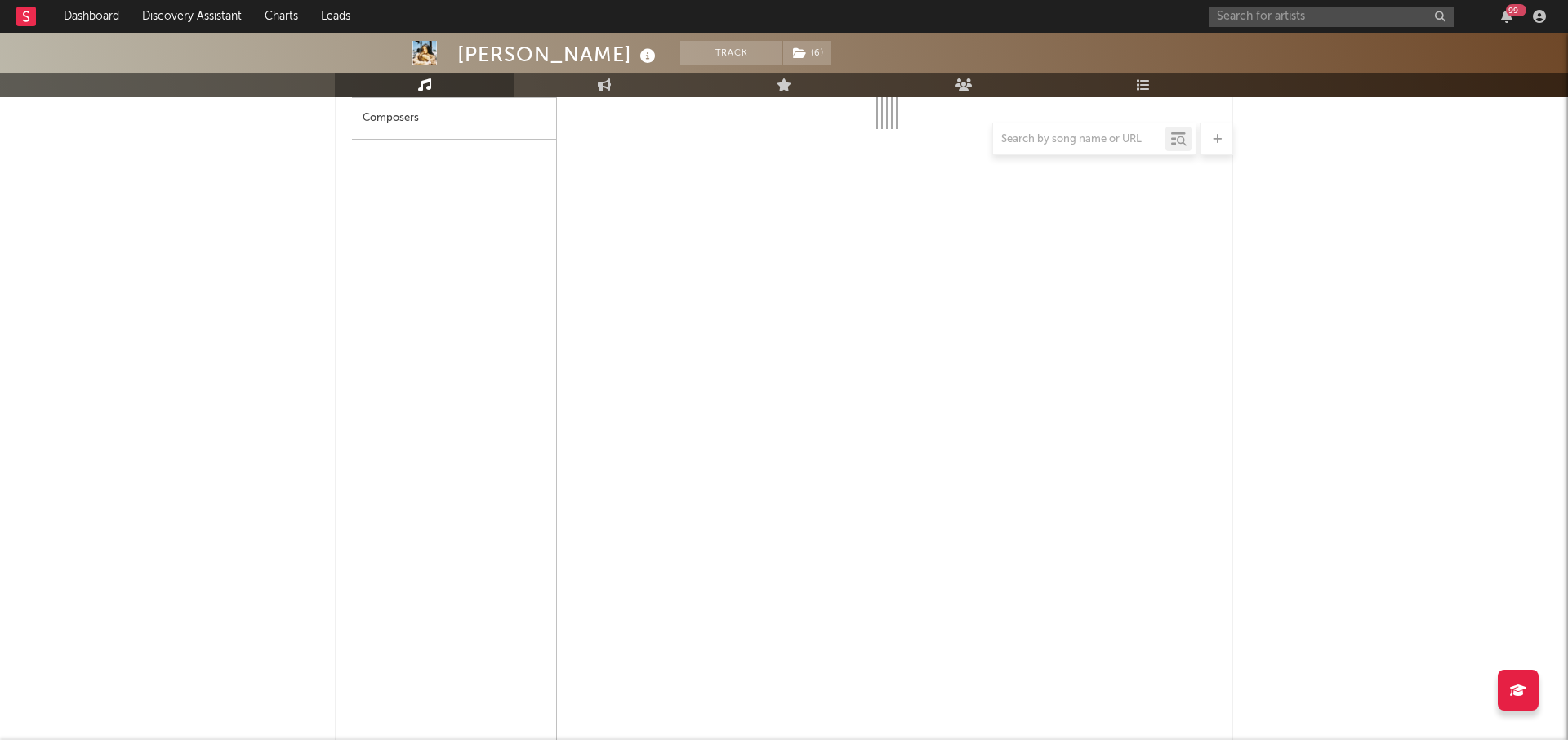
select select "6m"
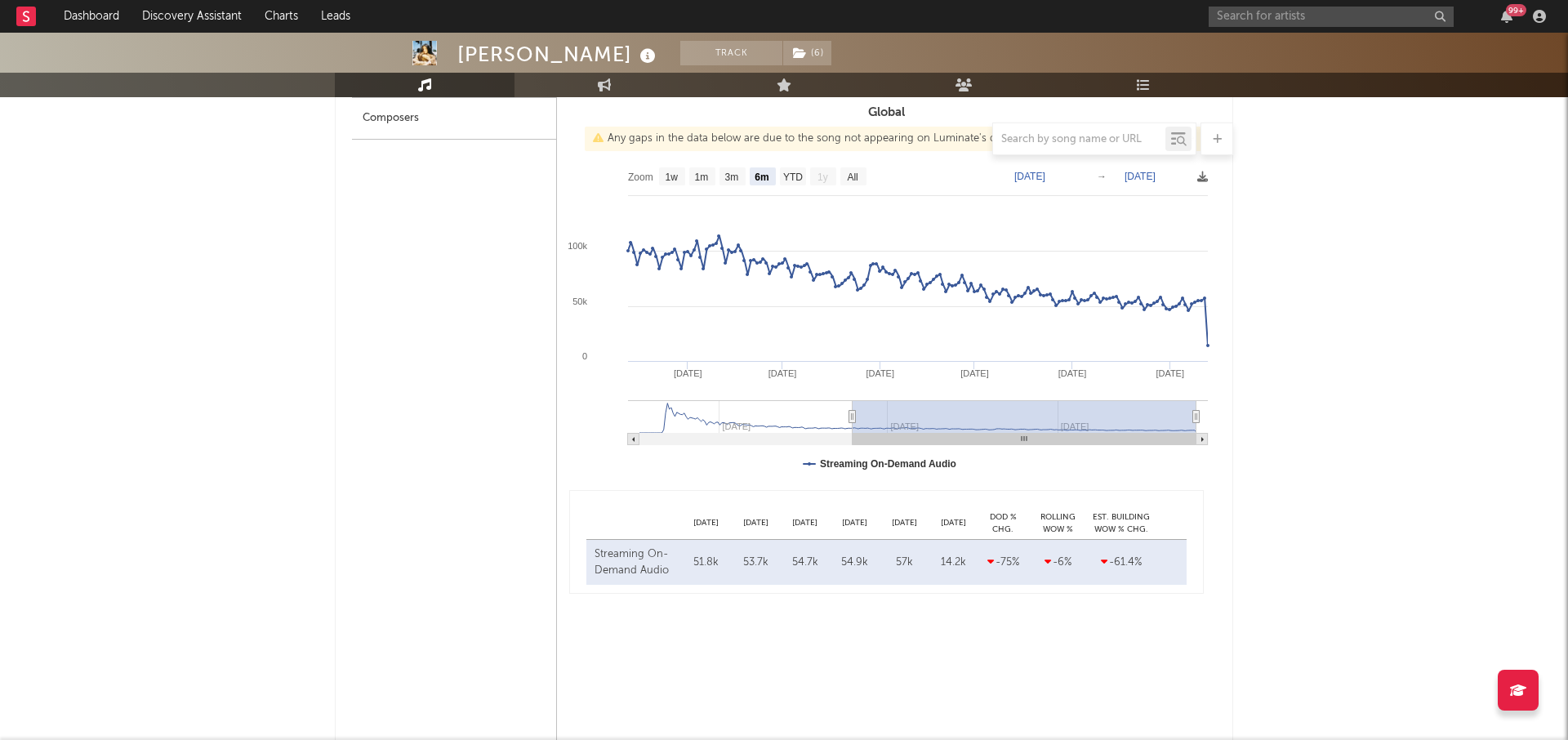
scroll to position [844, 0]
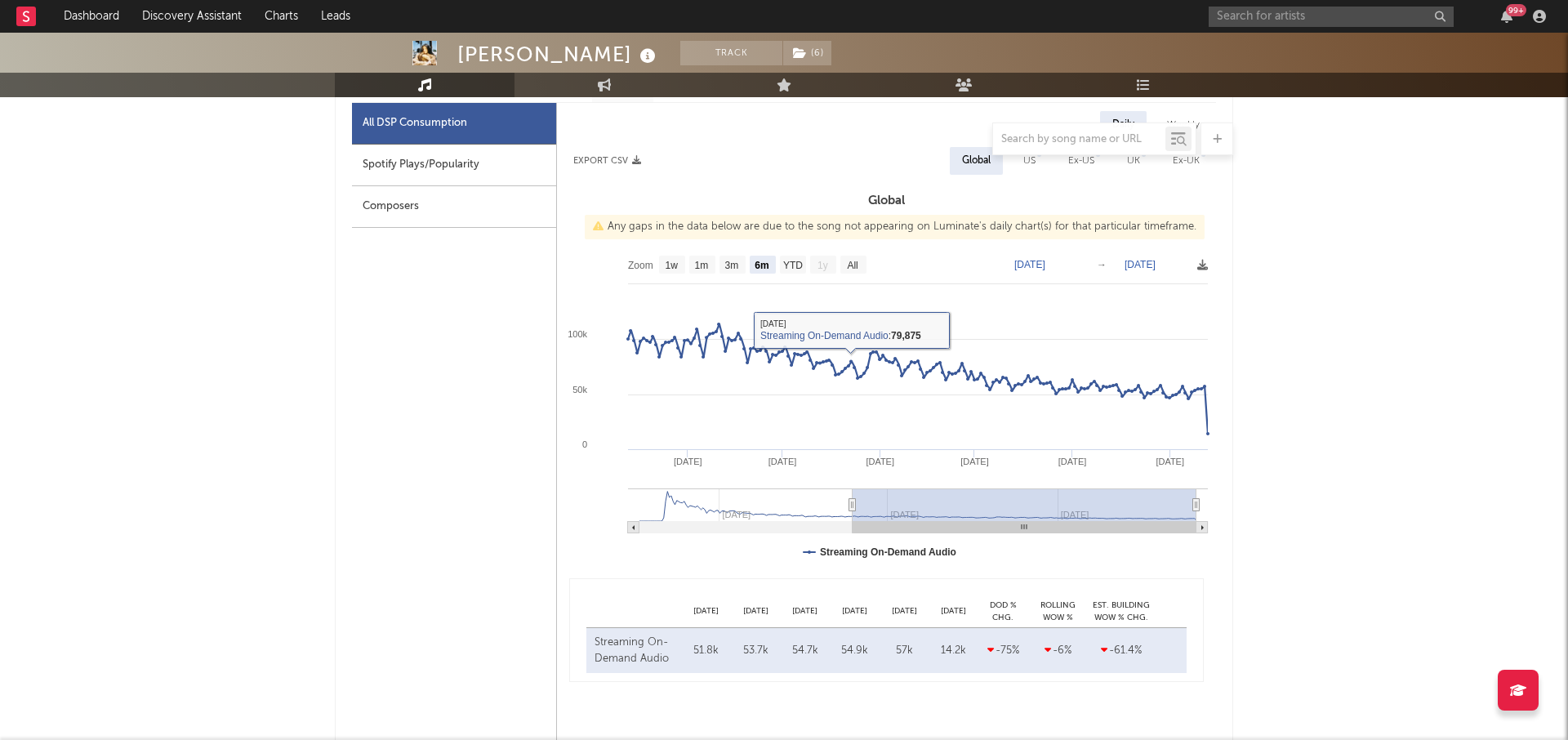
click at [848, 260] on text "All" at bounding box center [852, 266] width 11 height 12
select select "All"
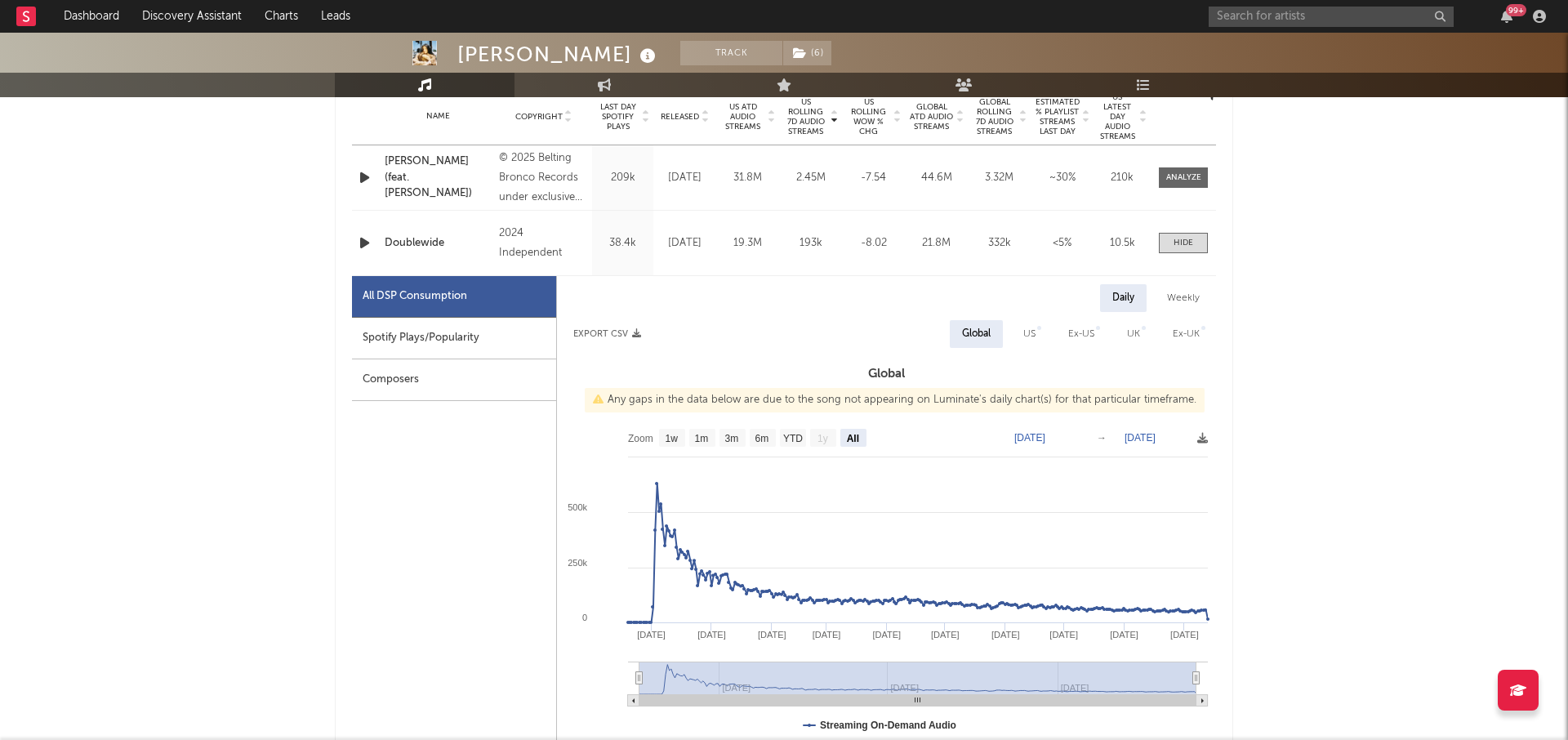
scroll to position [67, 0]
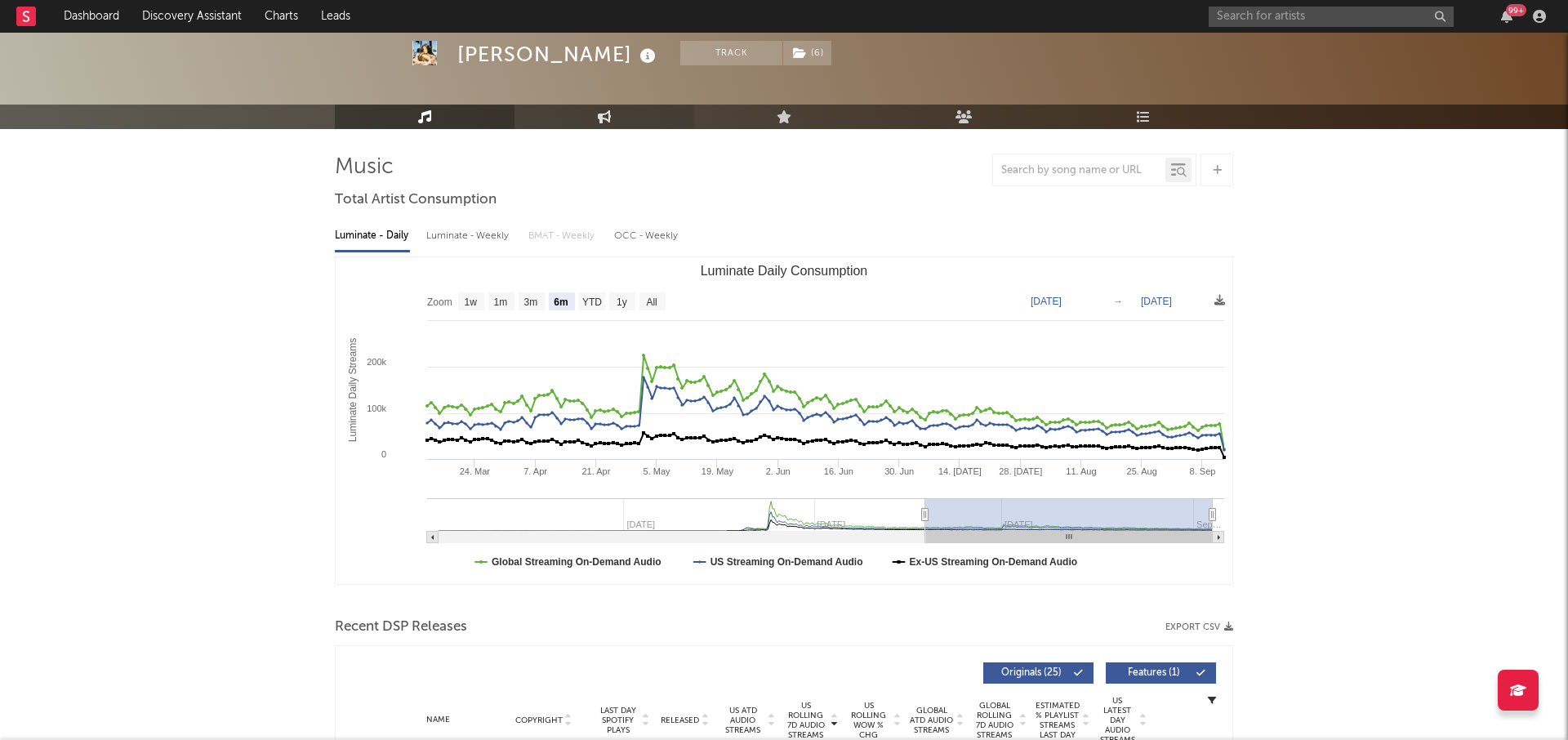
click at [591, 119] on link "Engagement" at bounding box center [603, 117] width 180 height 25
select select "1w"
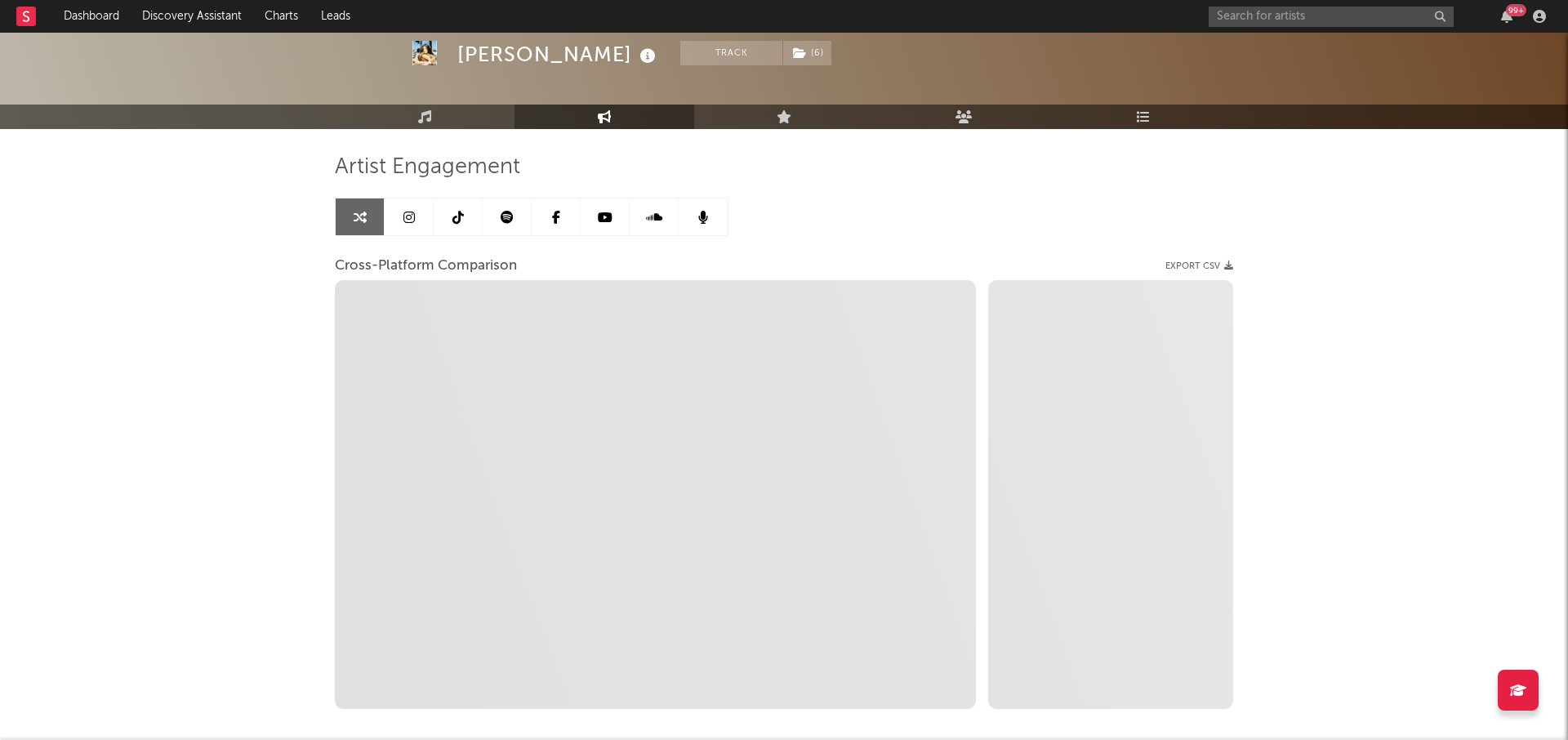
click at [473, 94] on div at bounding box center [784, 47] width 1568 height 163
click at [460, 109] on link "Music" at bounding box center [424, 117] width 180 height 25
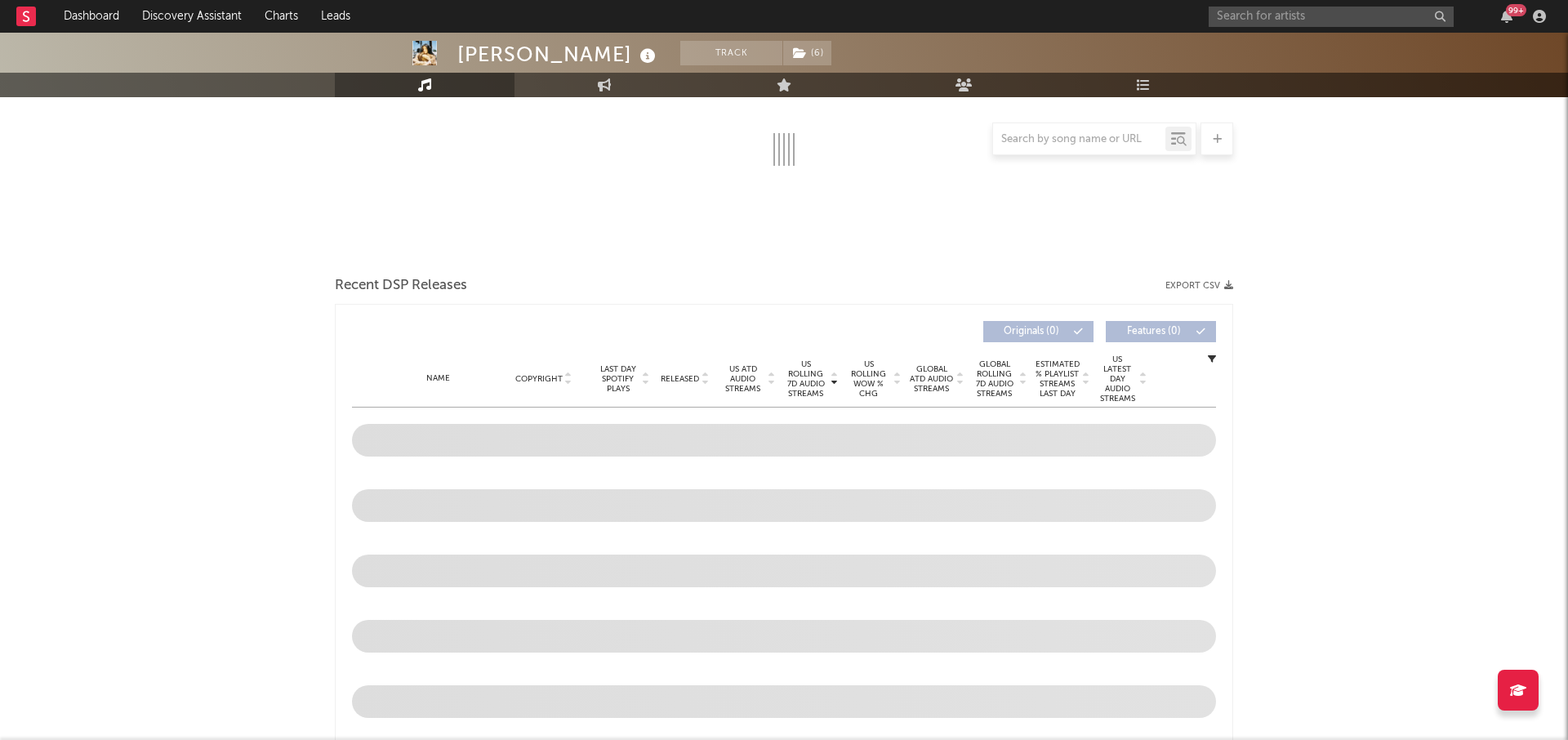
select select "6m"
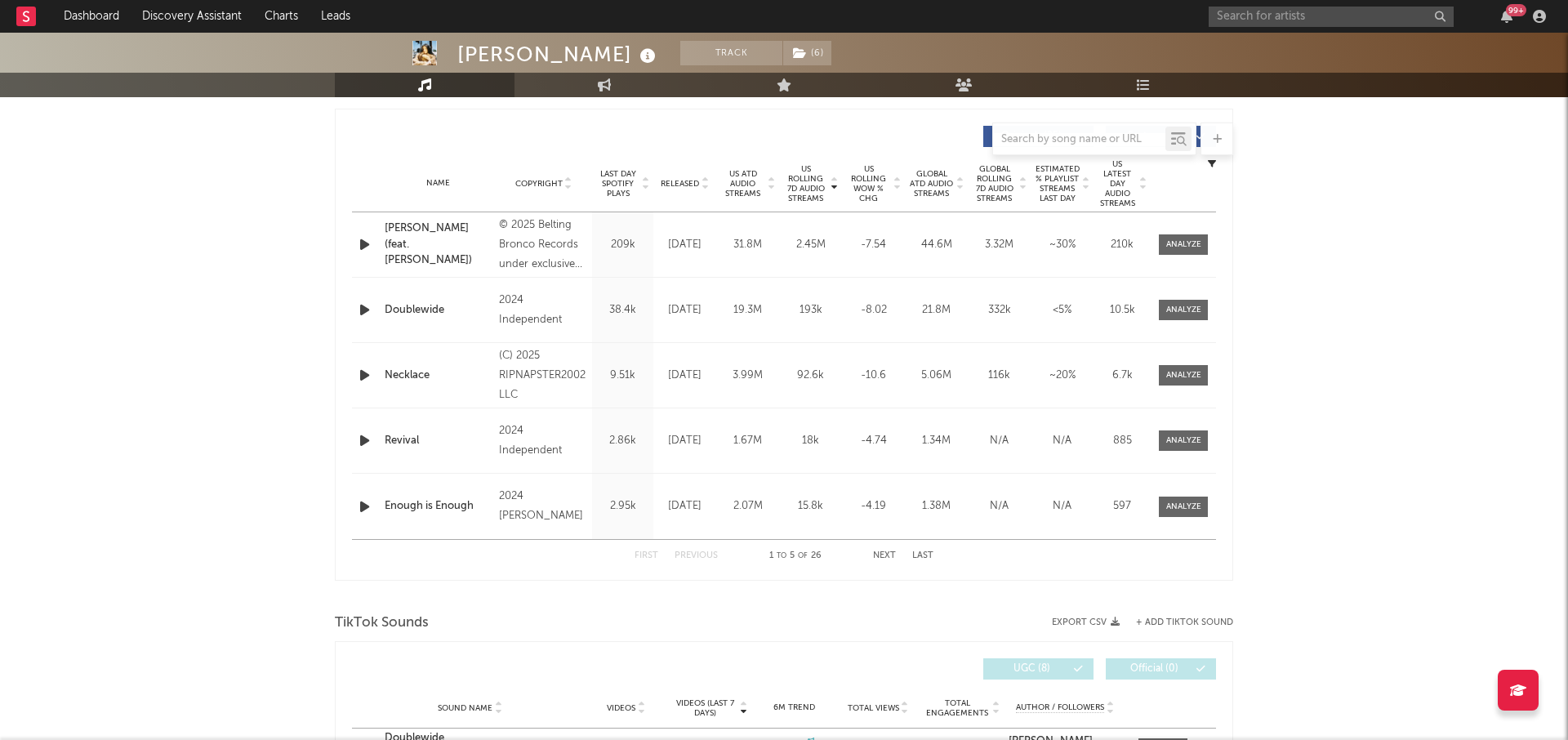
scroll to position [615, 0]
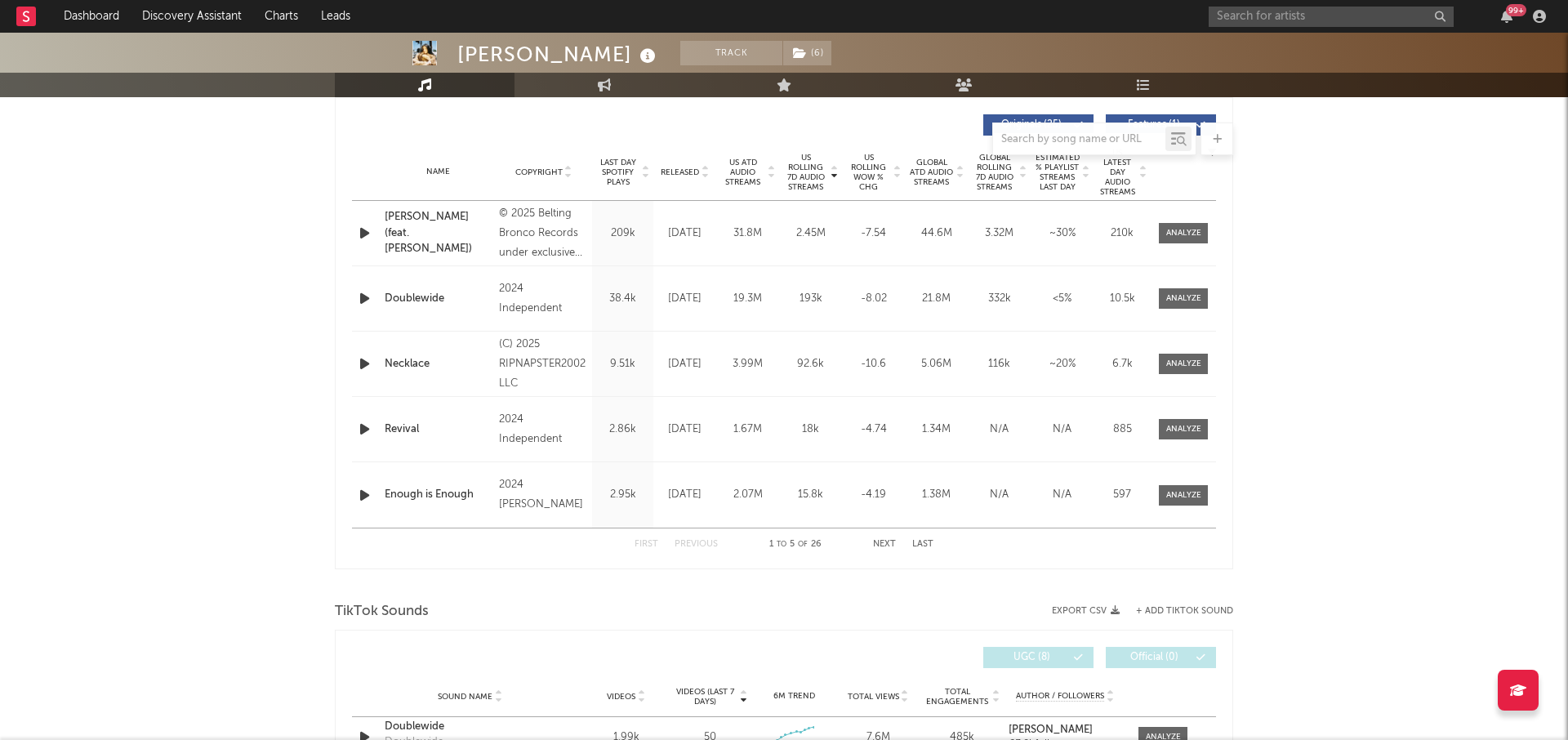
click at [690, 174] on span "Released" at bounding box center [679, 173] width 38 height 10
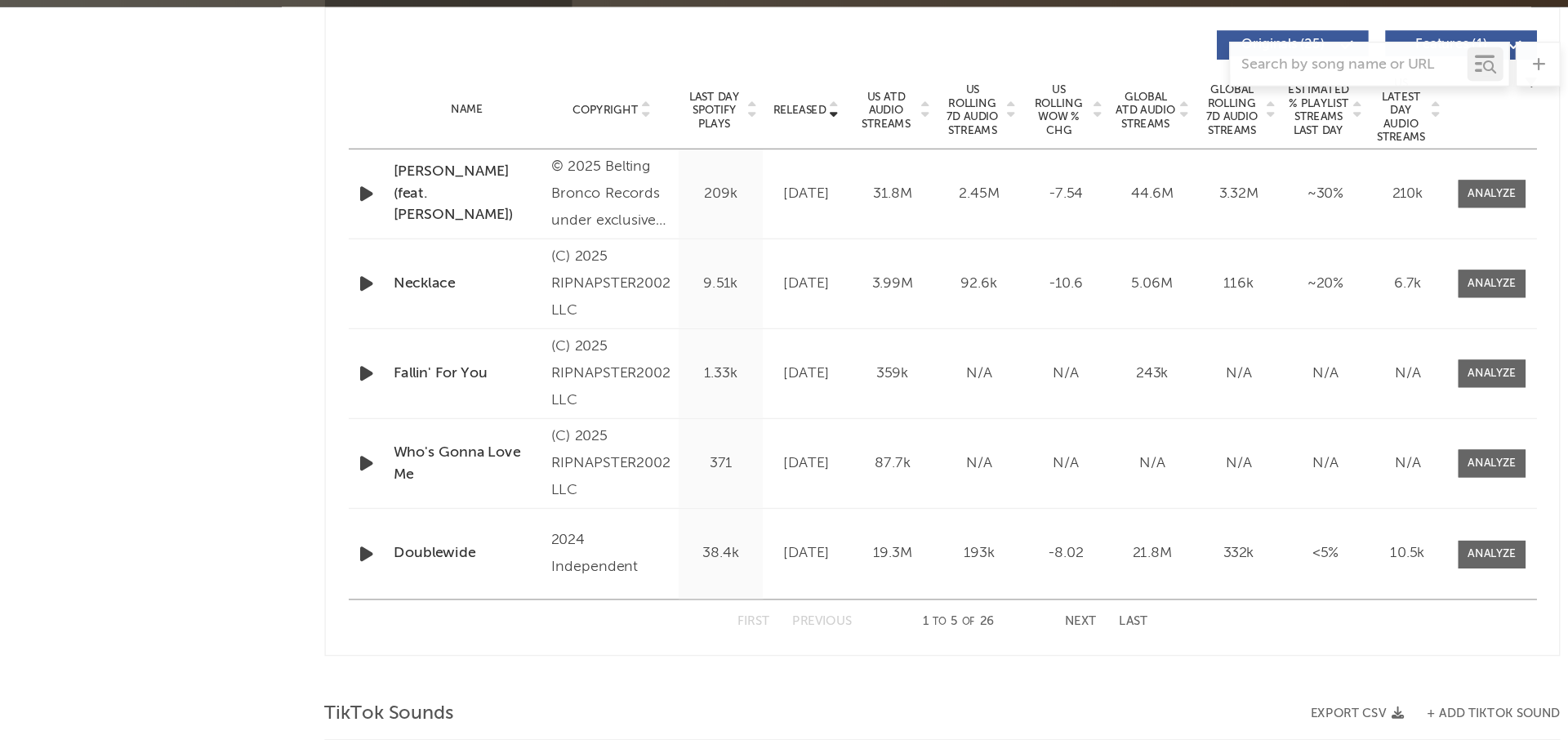
click at [511, 305] on div "(C) 2025 RIPNAPSTER2002 LLC" at bounding box center [543, 299] width 89 height 59
click at [504, 291] on div "(C) 2025 RIPNAPSTER2002 LLC" at bounding box center [543, 299] width 89 height 59
click at [403, 296] on div "Necklace" at bounding box center [438, 298] width 106 height 17
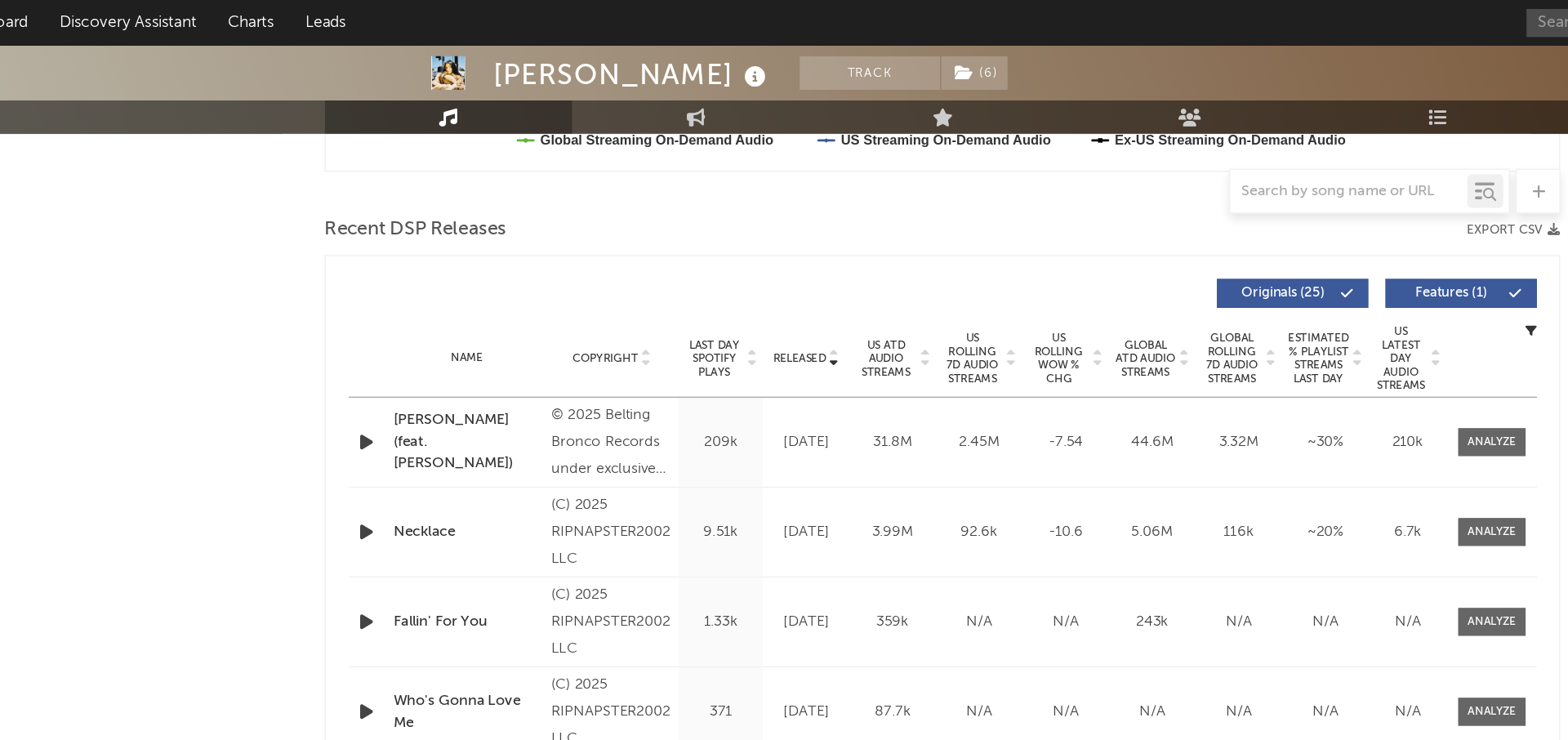
scroll to position [524, 0]
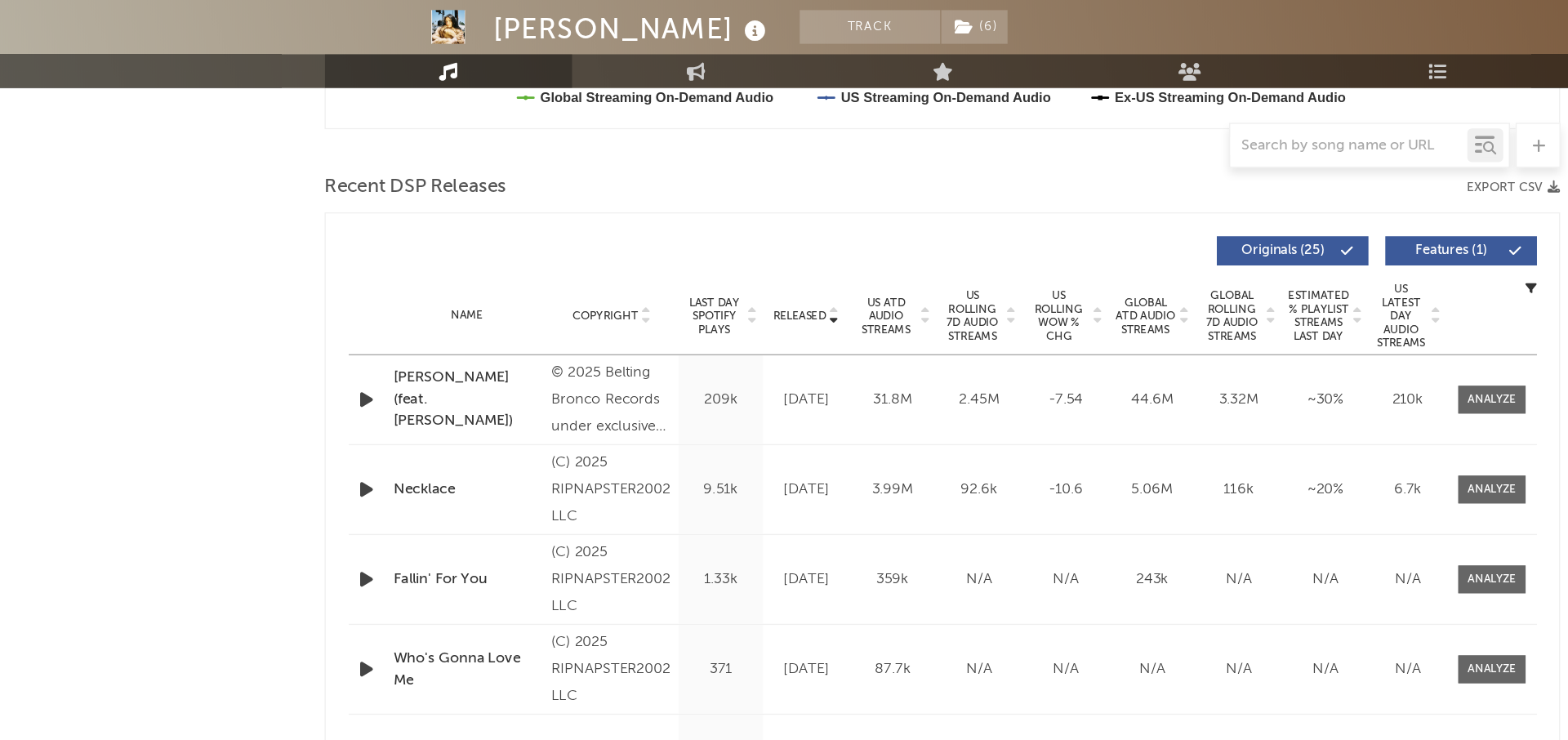
click at [684, 262] on span "Released" at bounding box center [679, 263] width 38 height 10
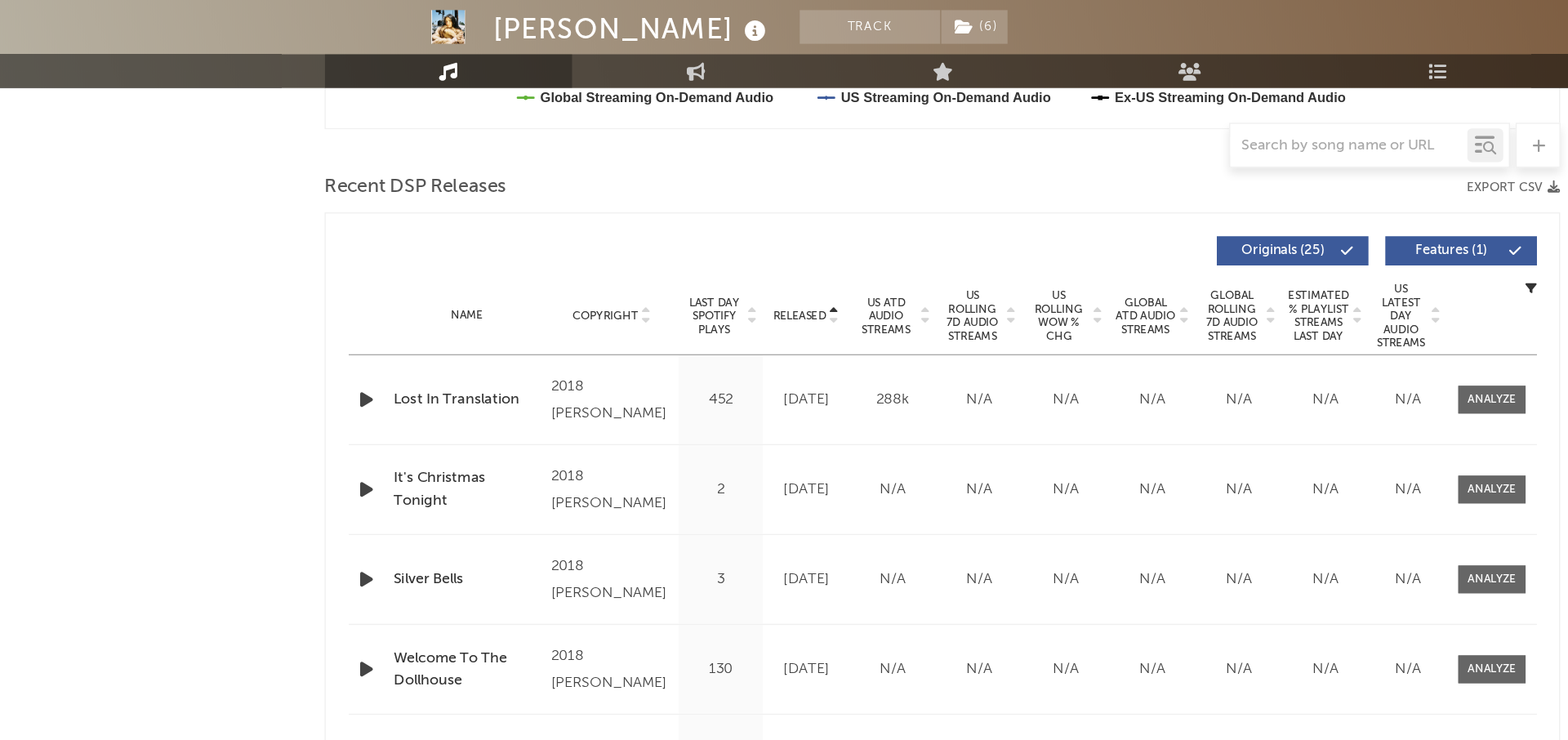
click at [684, 262] on span "Released" at bounding box center [679, 263] width 38 height 10
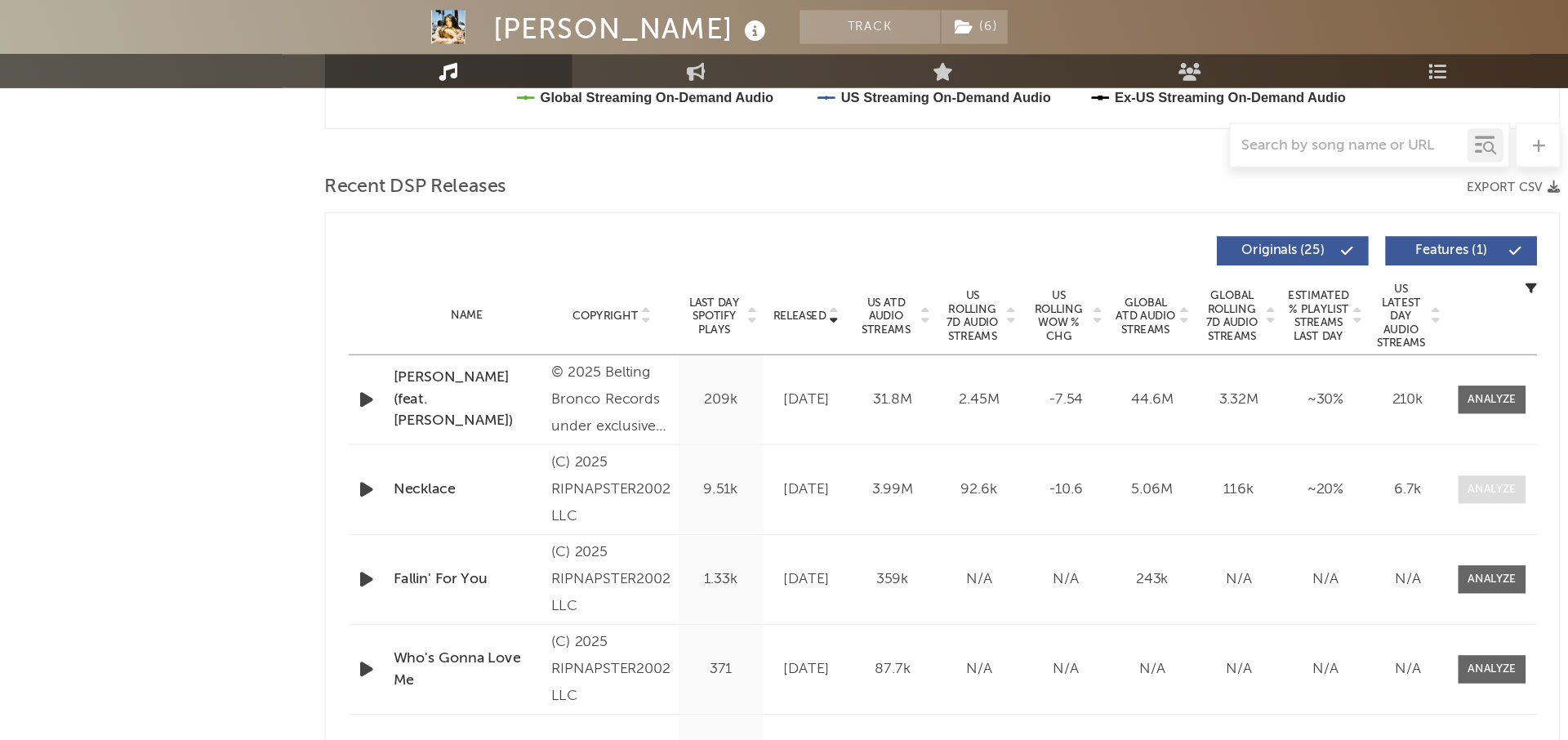
click at [1175, 395] on div at bounding box center [1183, 389] width 35 height 12
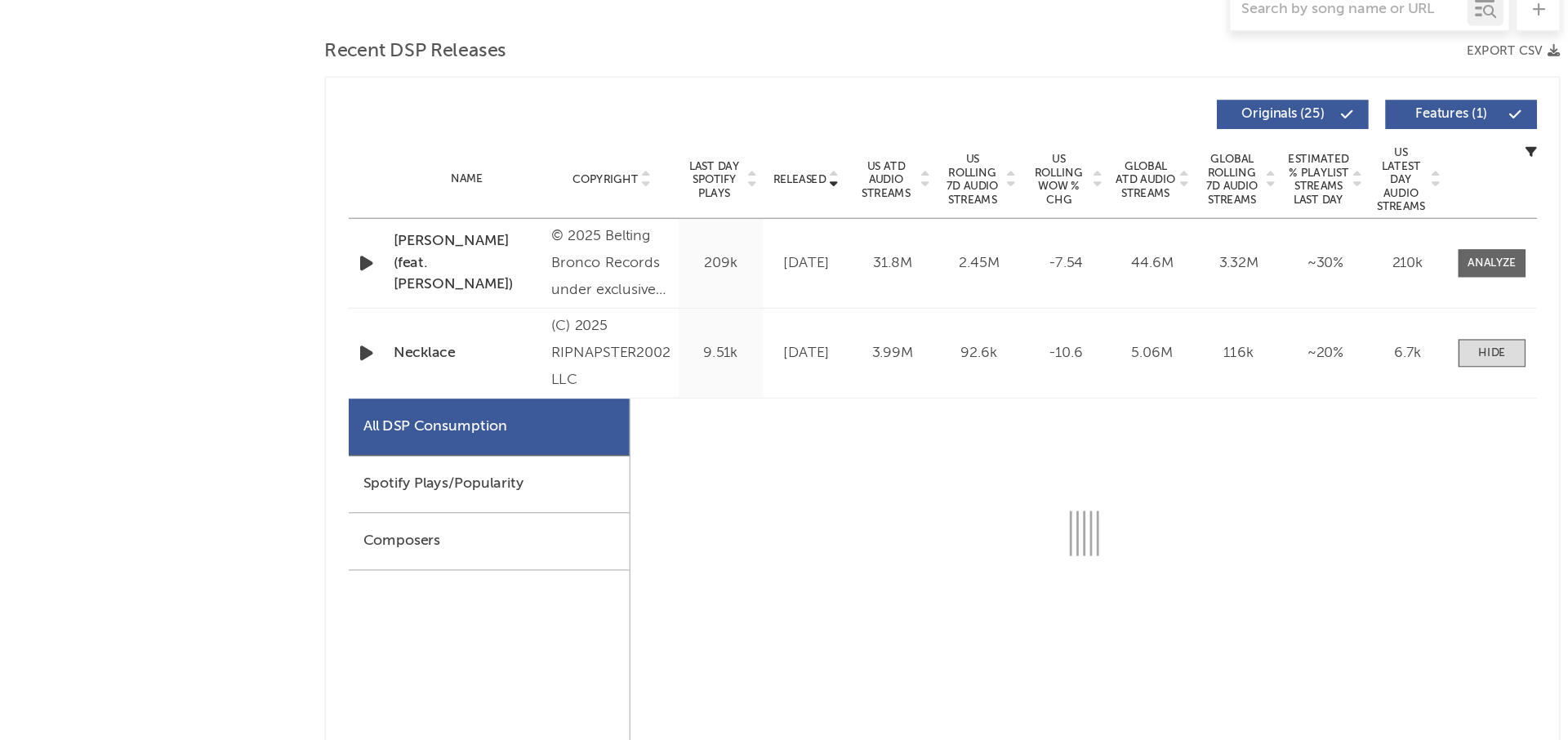
select select "1w"
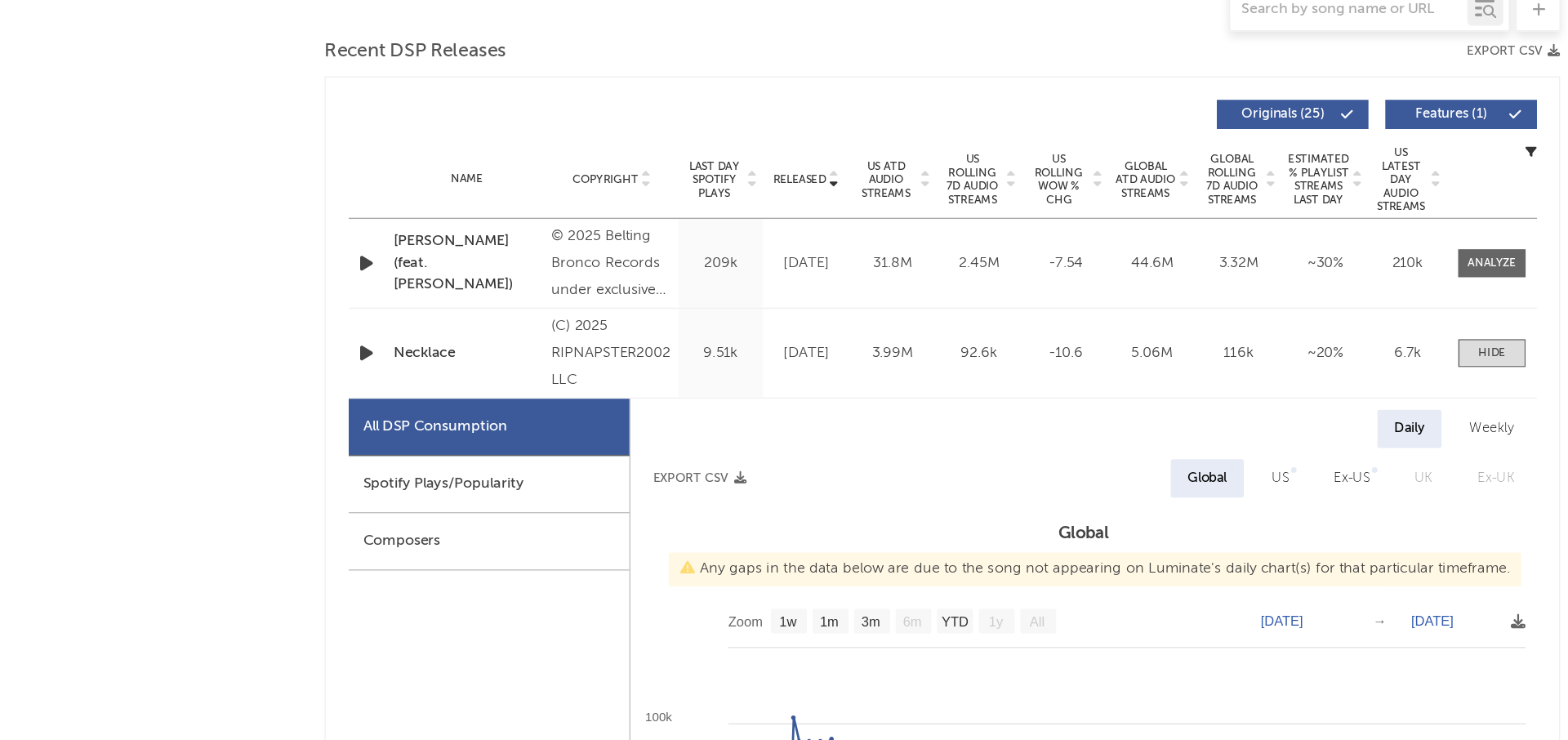
scroll to position [532, 0]
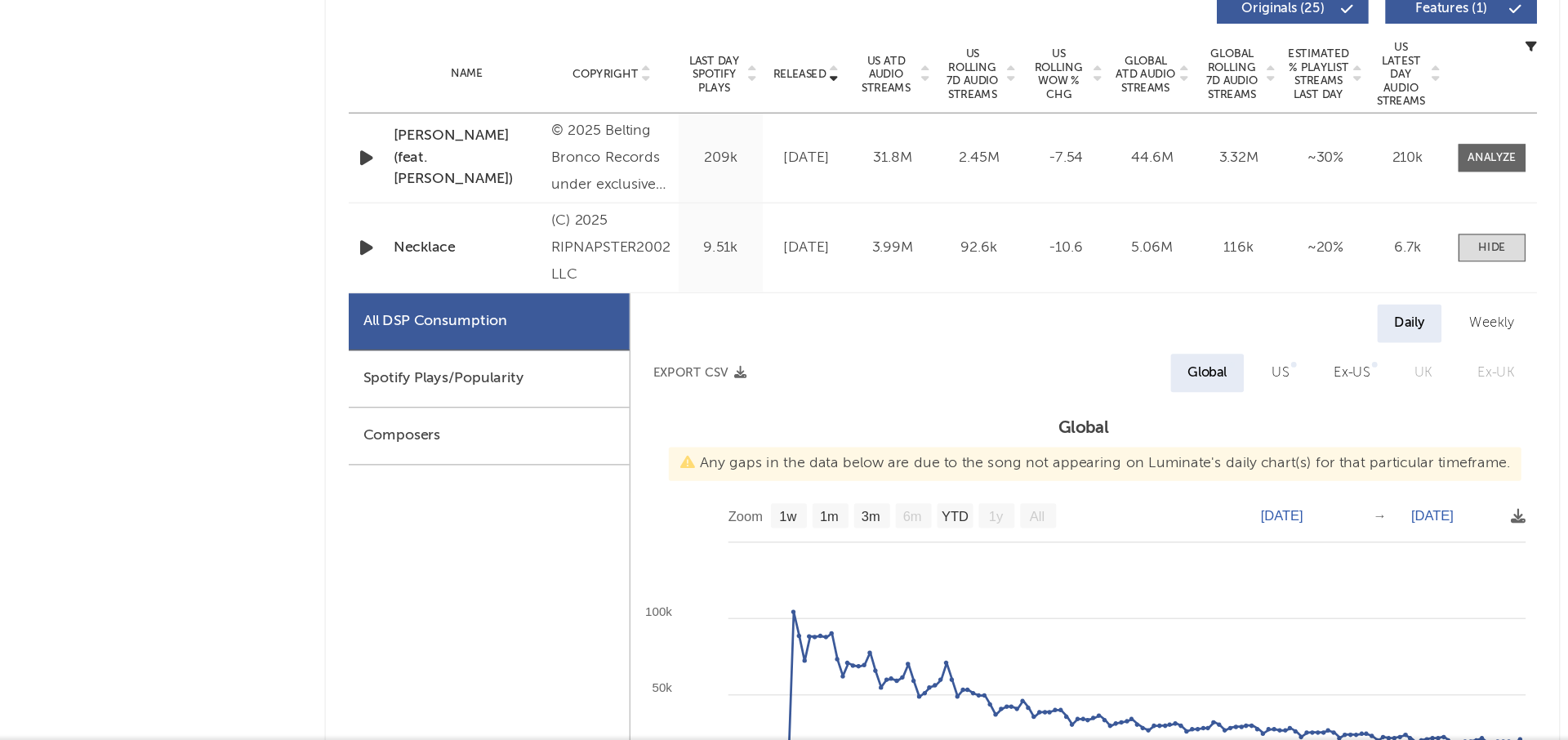
click at [1025, 475] on div "US" at bounding box center [1029, 473] width 12 height 20
select select "1w"
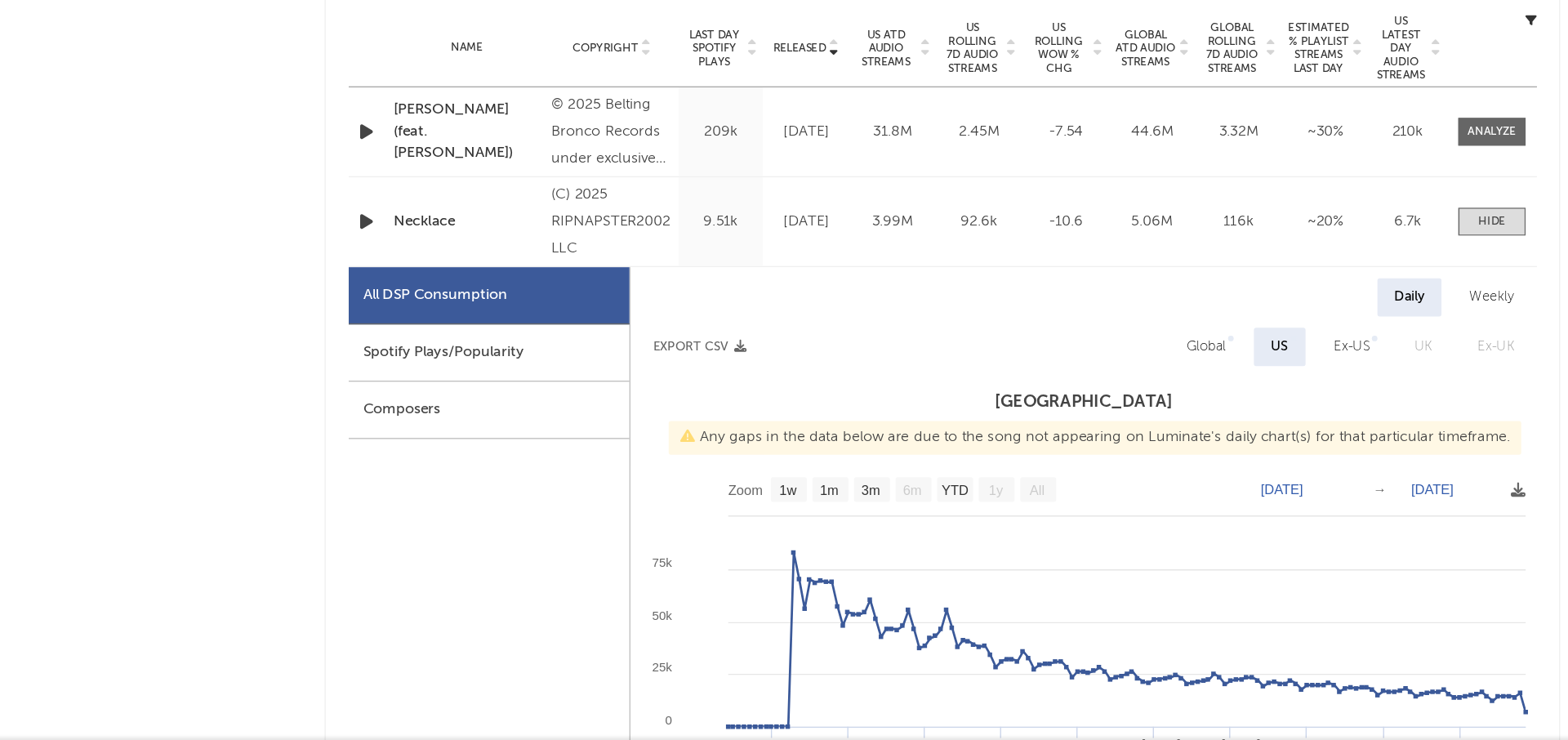
scroll to position [555, 0]
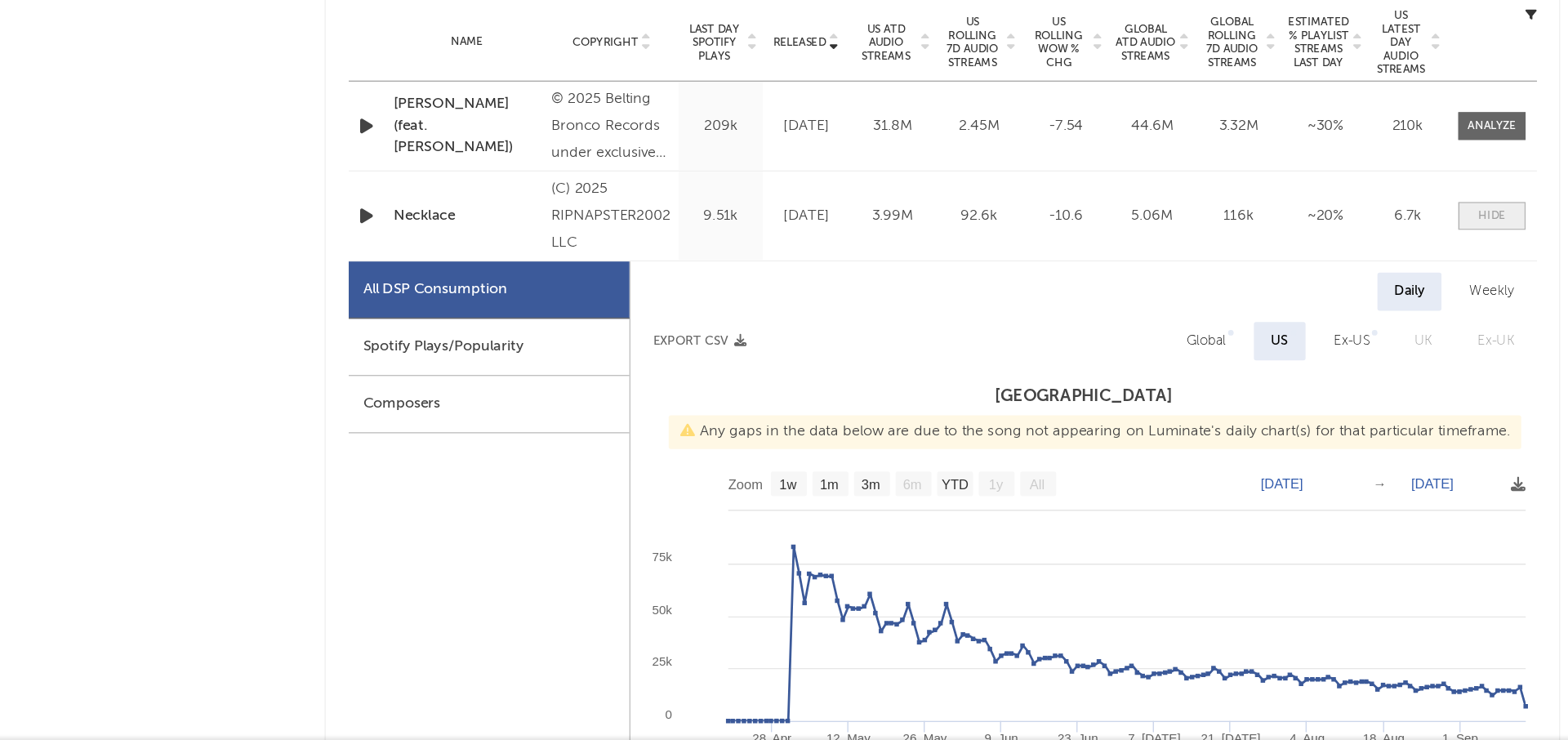
click at [1204, 351] on span at bounding box center [1183, 358] width 49 height 21
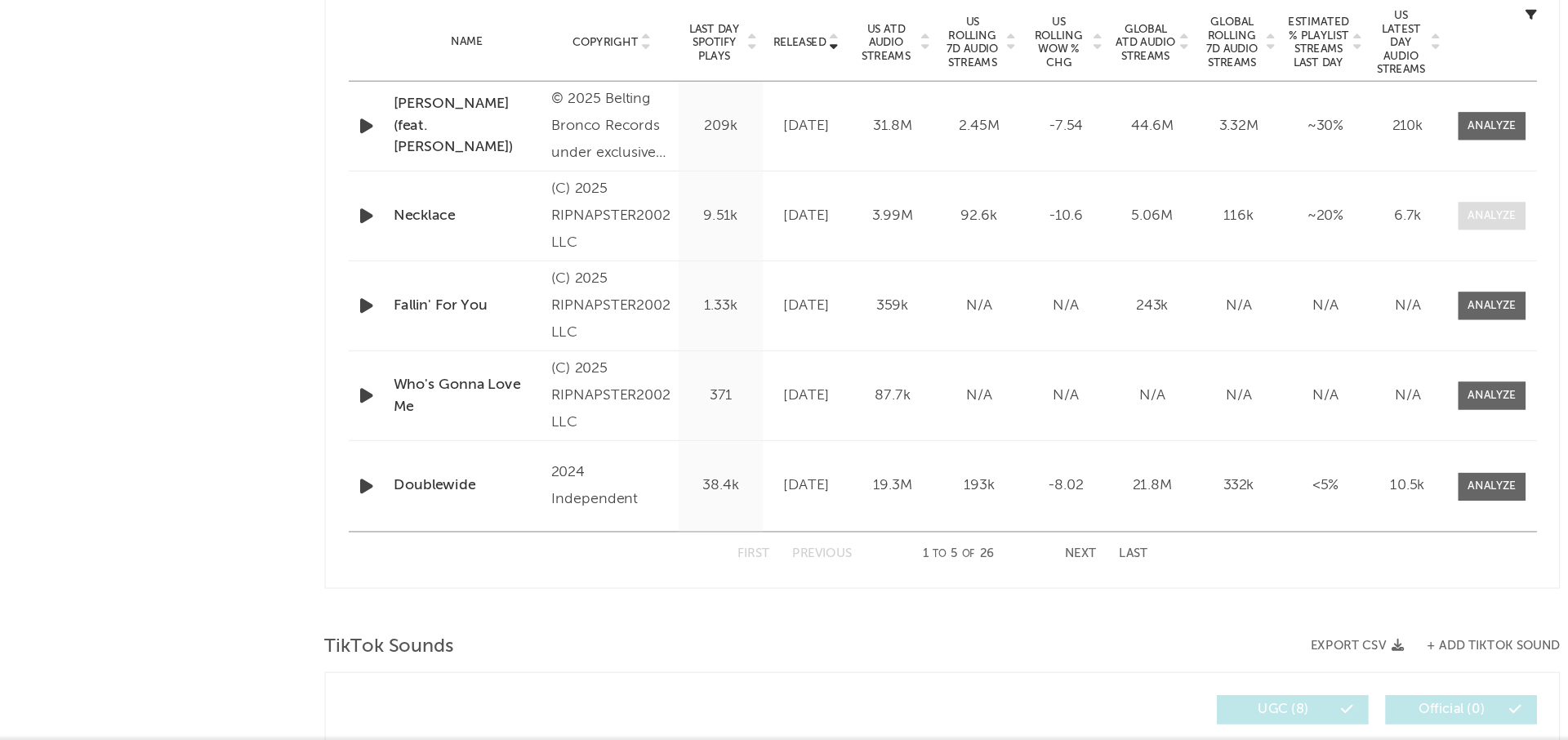
click at [1189, 362] on div at bounding box center [1183, 359] width 35 height 12
select select "1w"
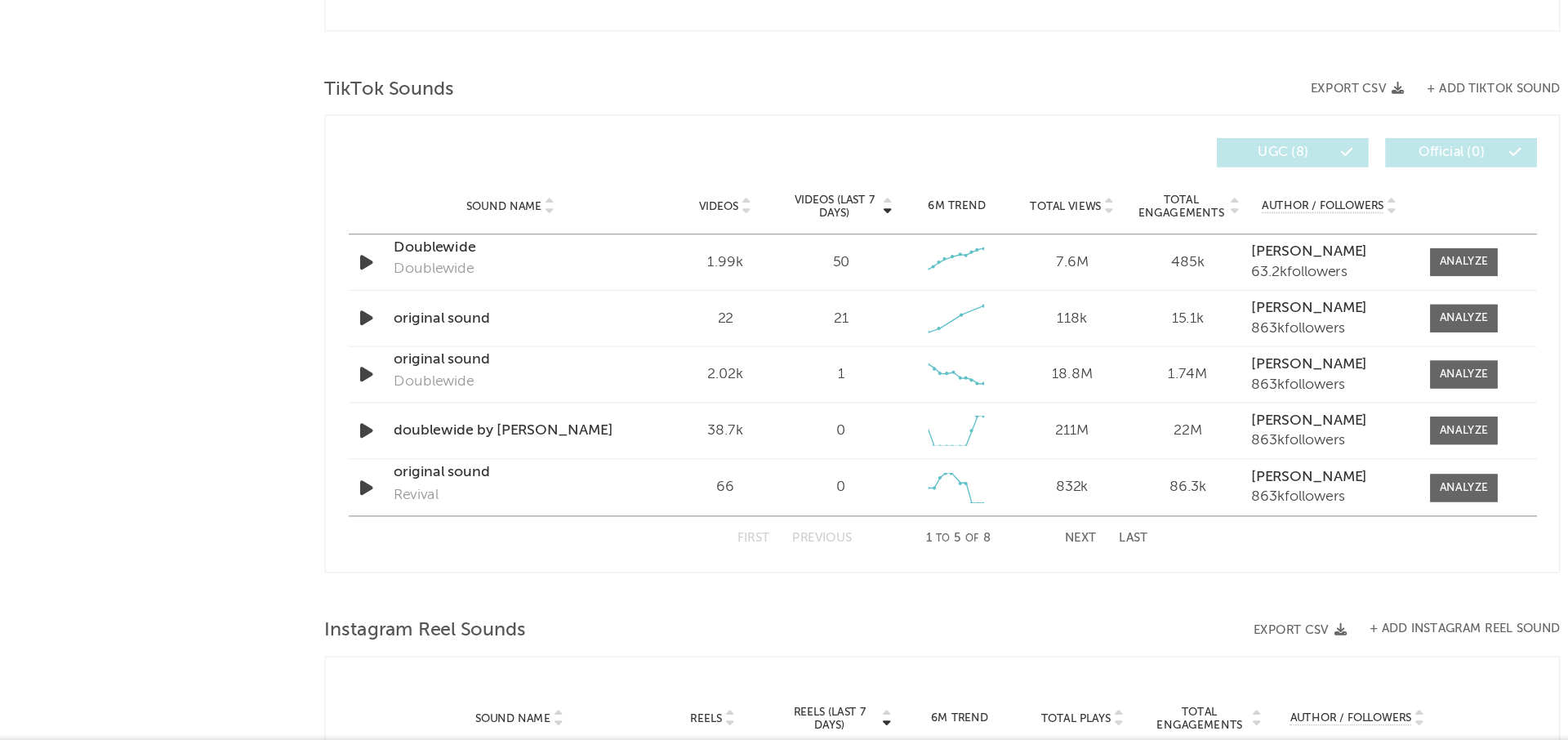
scroll to position [1757, 0]
click at [635, 334] on div "Videos" at bounding box center [625, 331] width 76 height 12
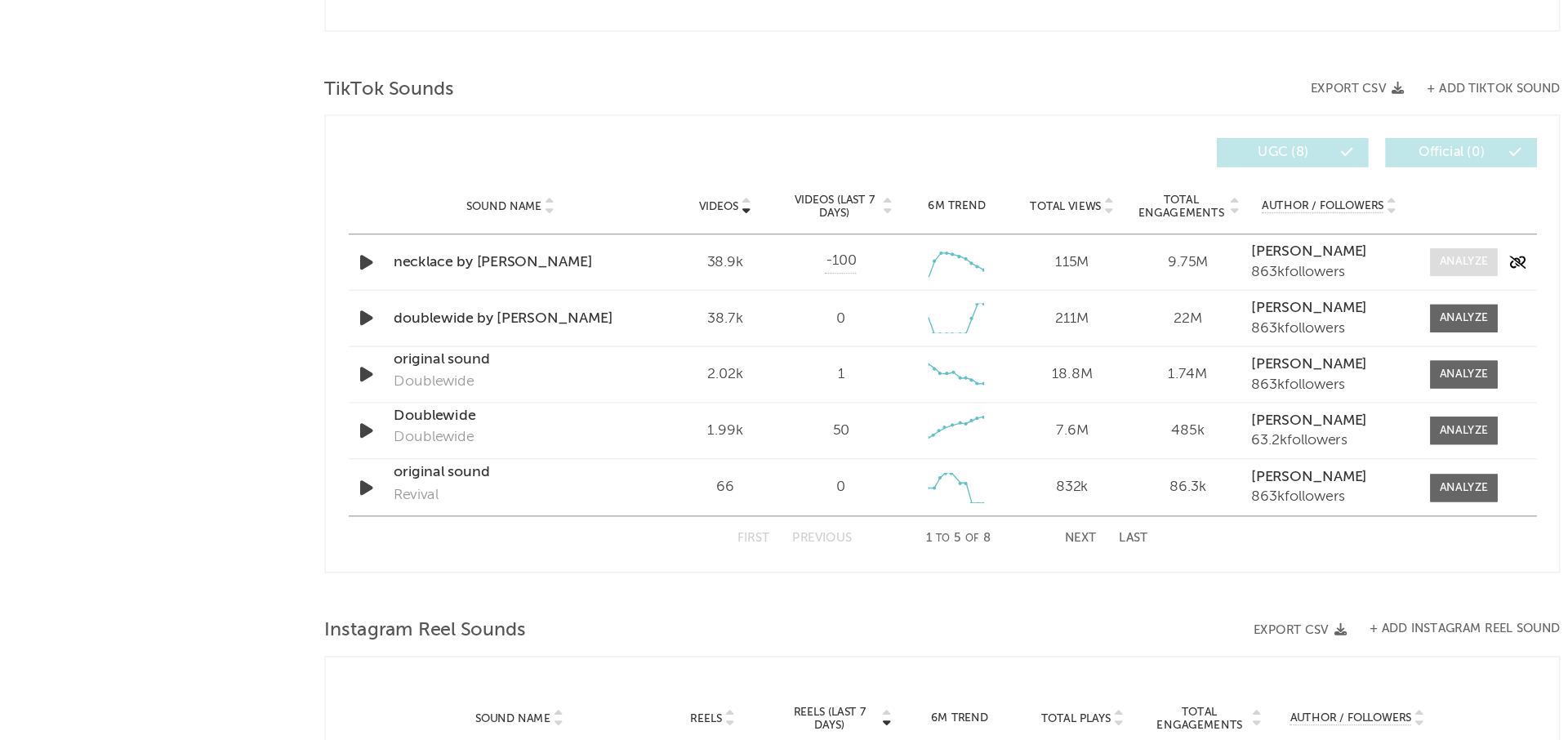
click at [1149, 372] on div at bounding box center [1164, 372] width 35 height 12
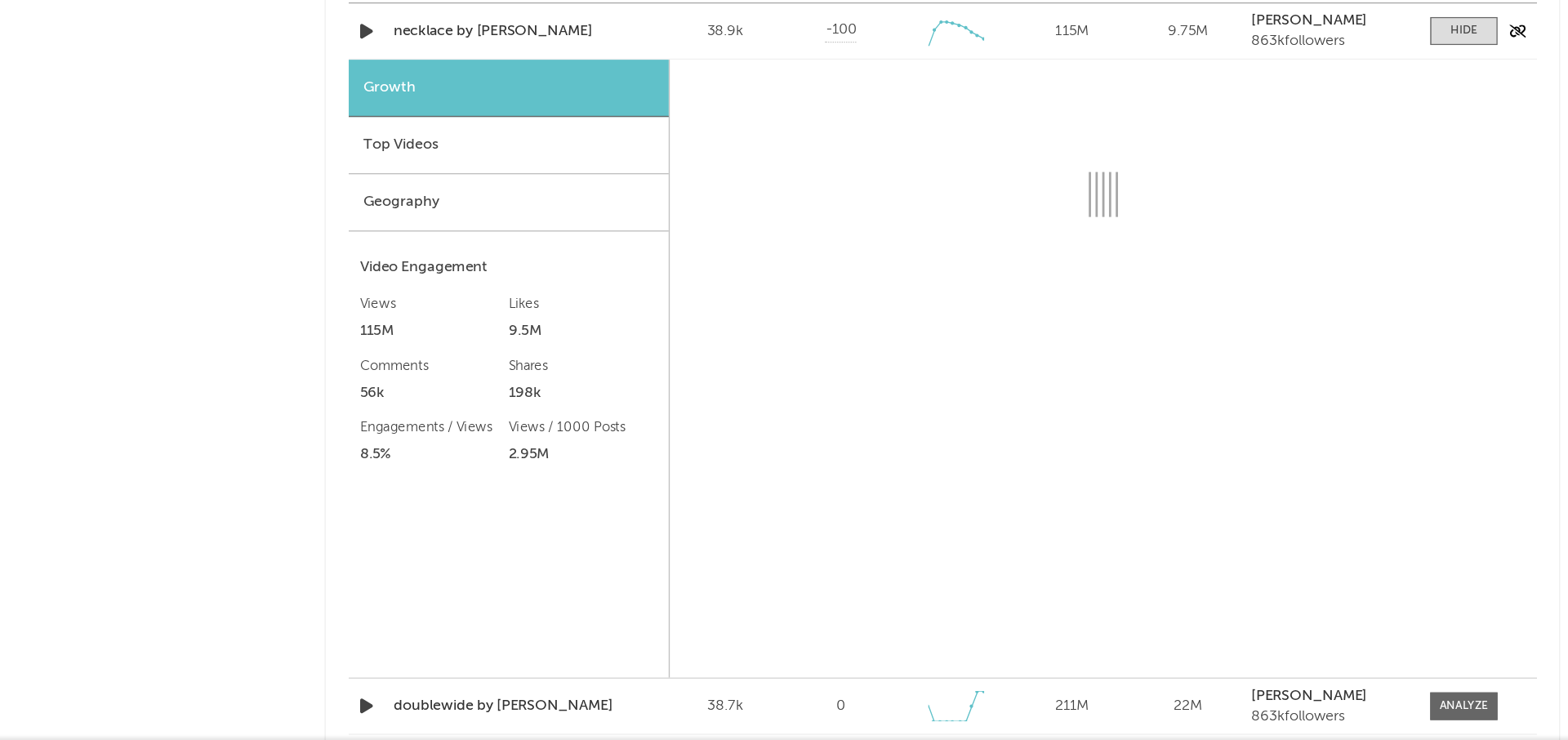
scroll to position [1929, 0]
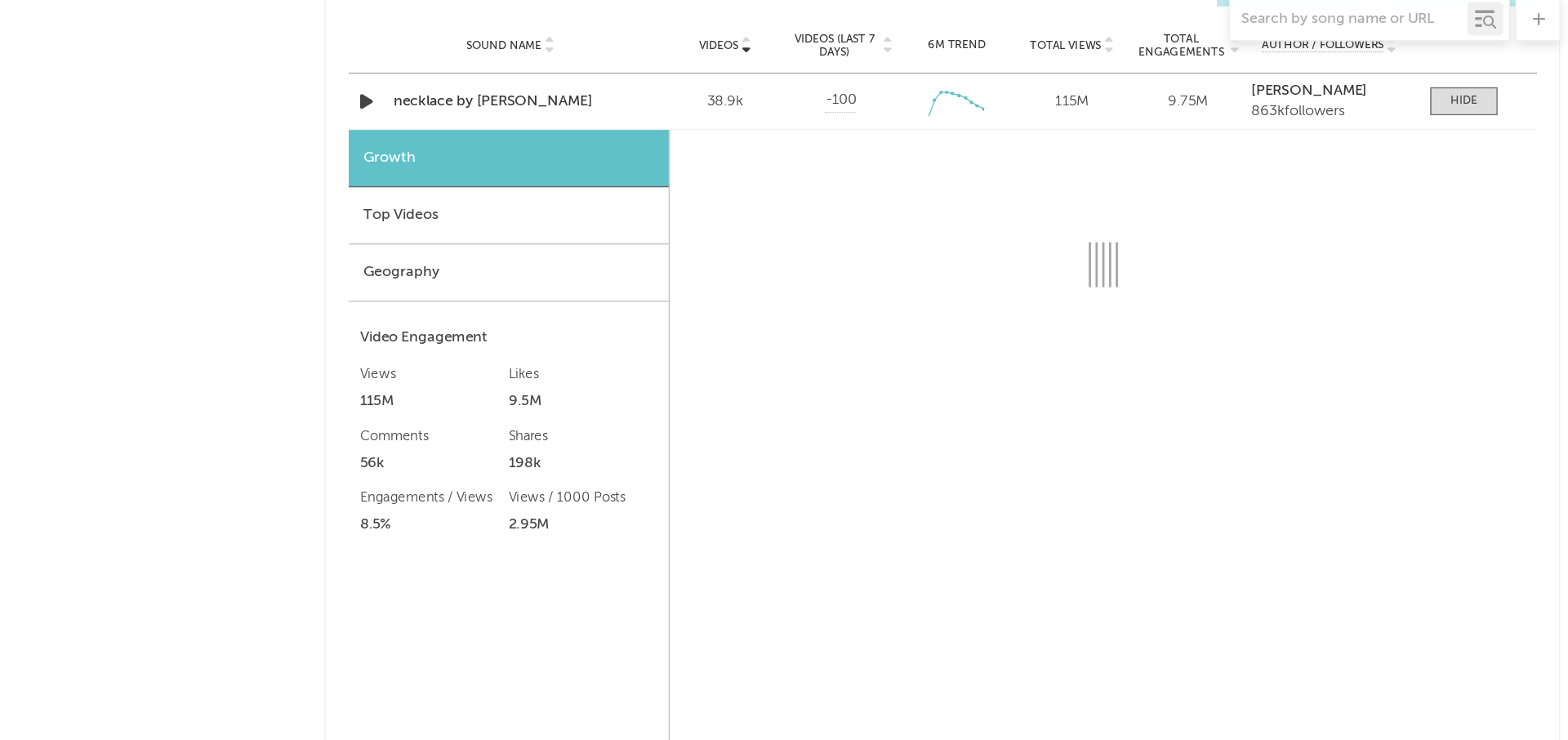
select select "6m"
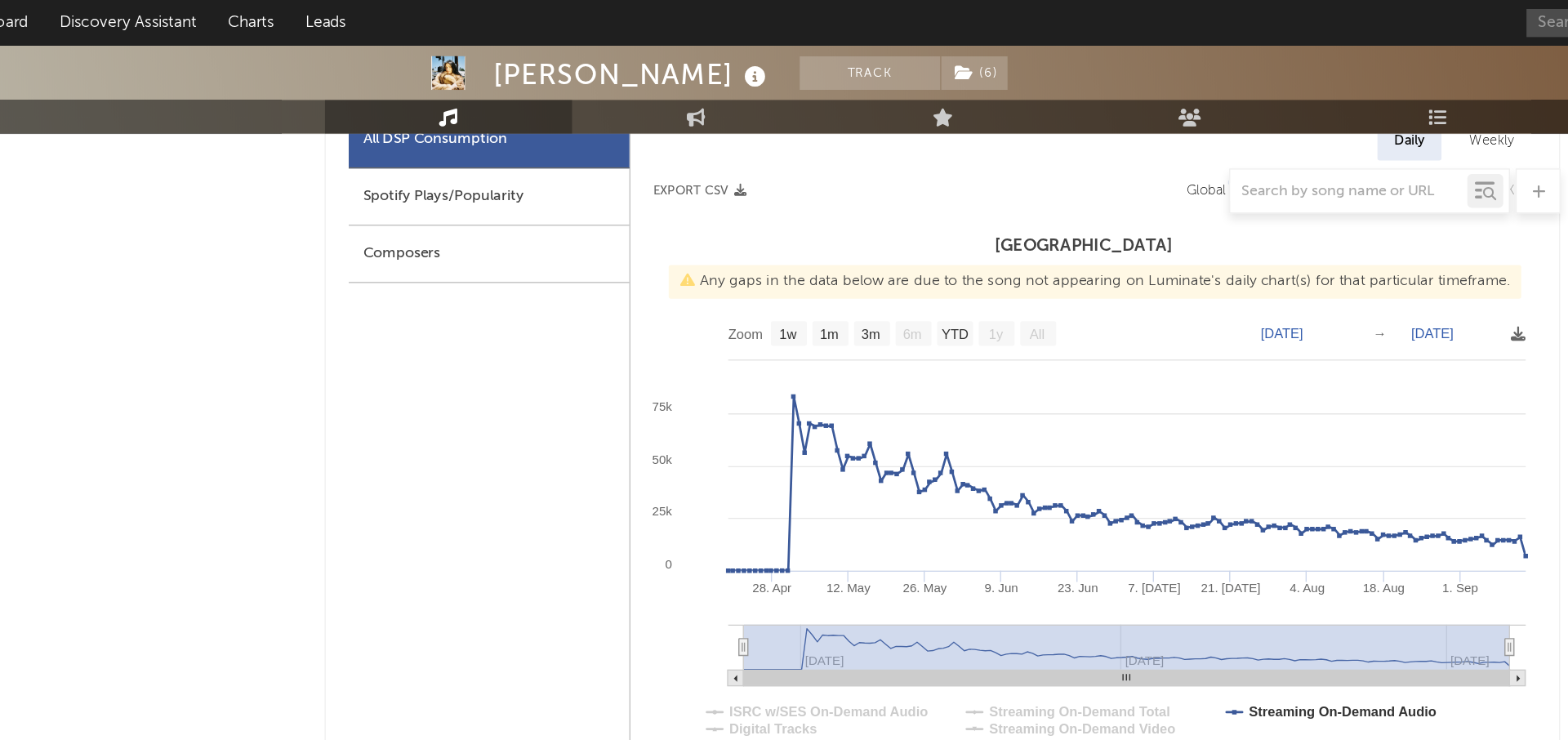
scroll to position [622, 0]
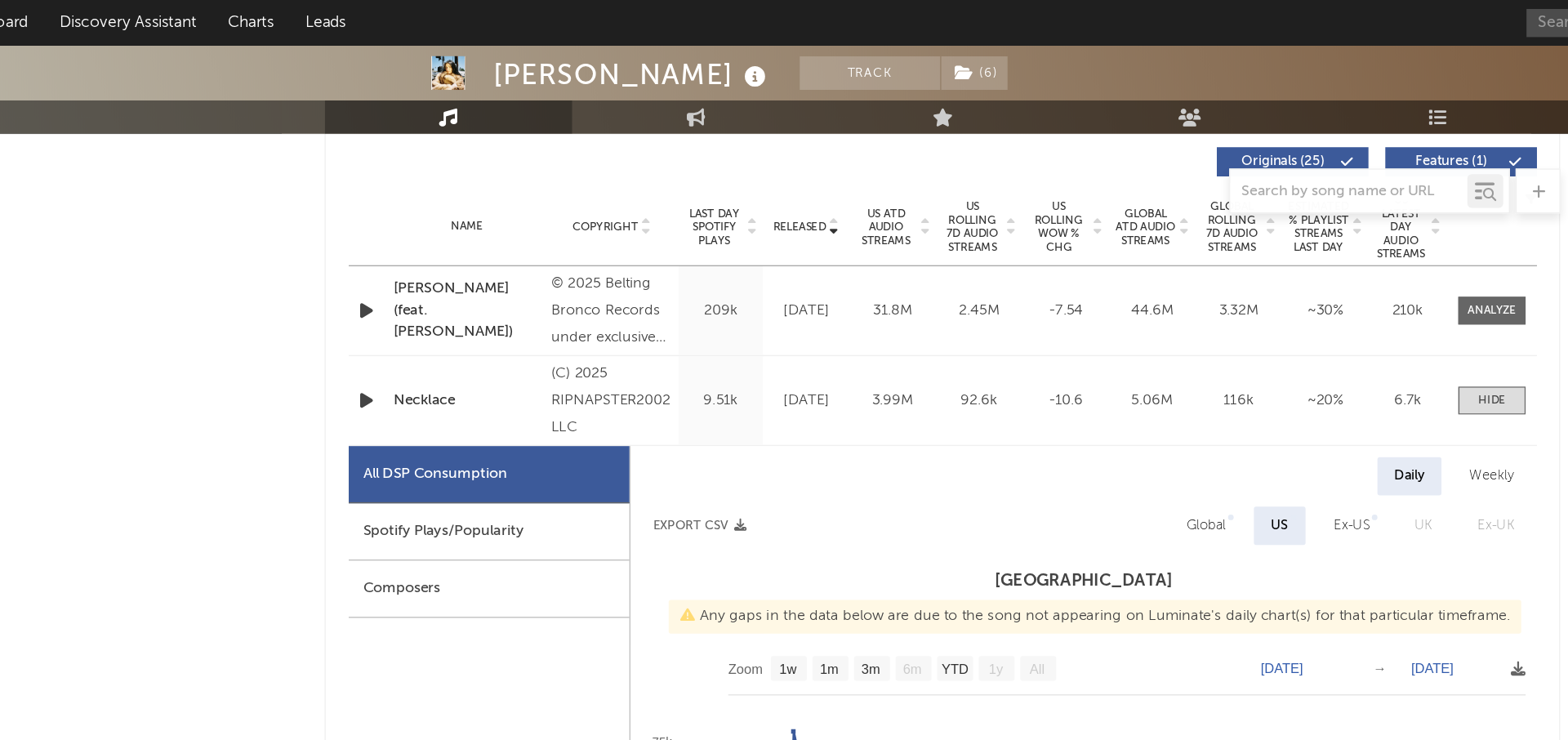
click at [1209, 290] on div at bounding box center [1183, 291] width 66 height 21
click at [1190, 292] on div at bounding box center [1183, 291] width 20 height 12
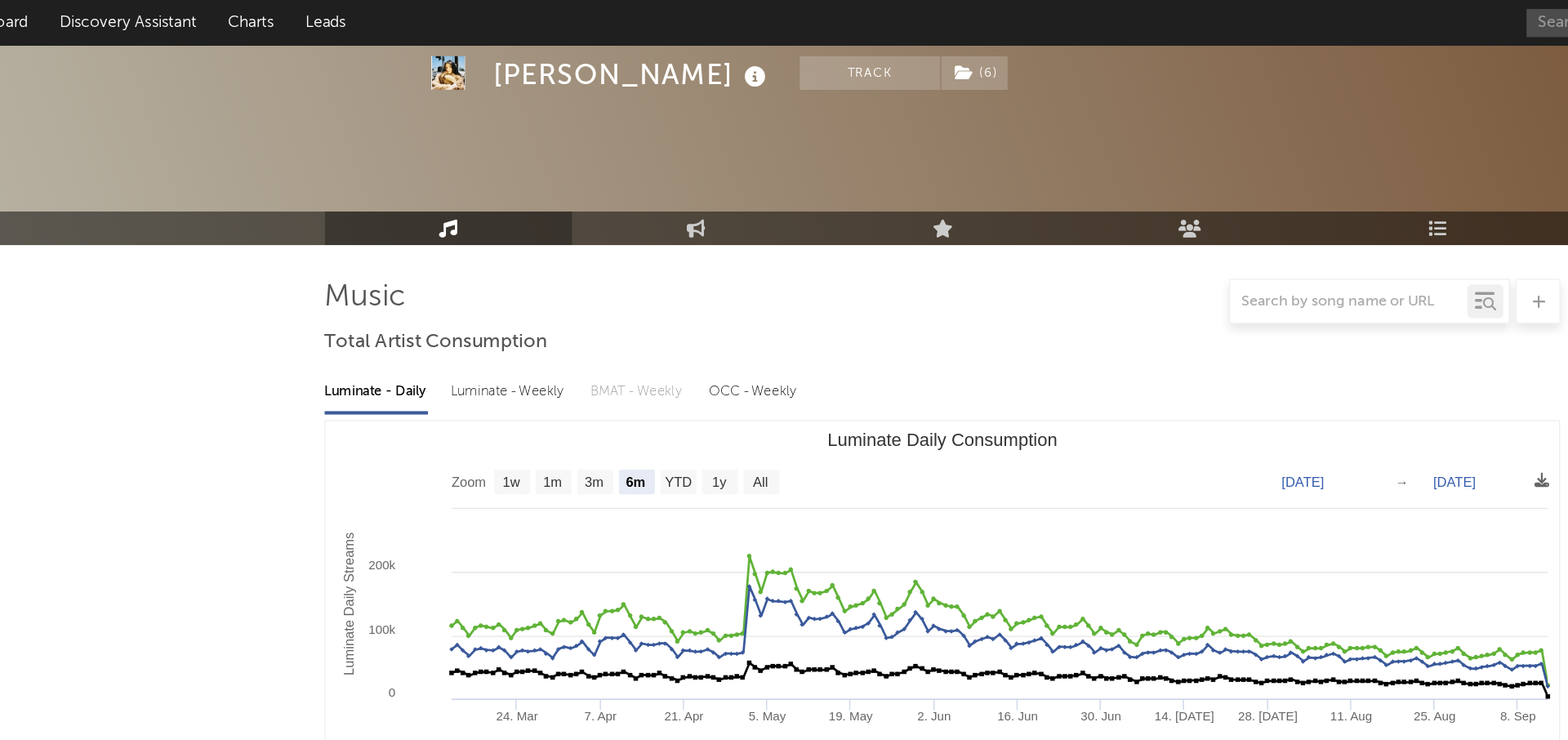
scroll to position [0, 0]
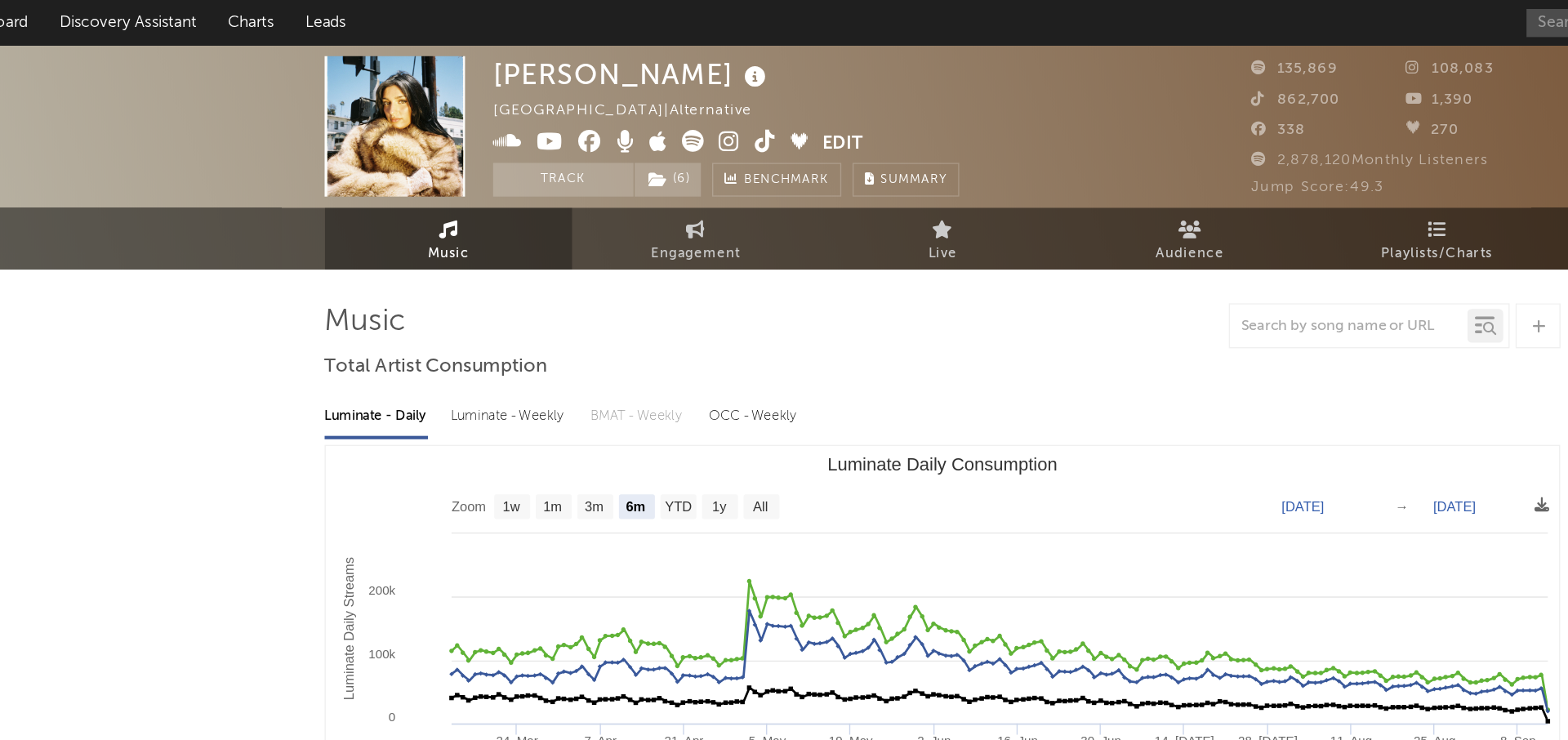
click at [659, 109] on icon at bounding box center [655, 103] width 16 height 17
click at [1224, 26] on input "text" at bounding box center [1332, 17] width 245 height 21
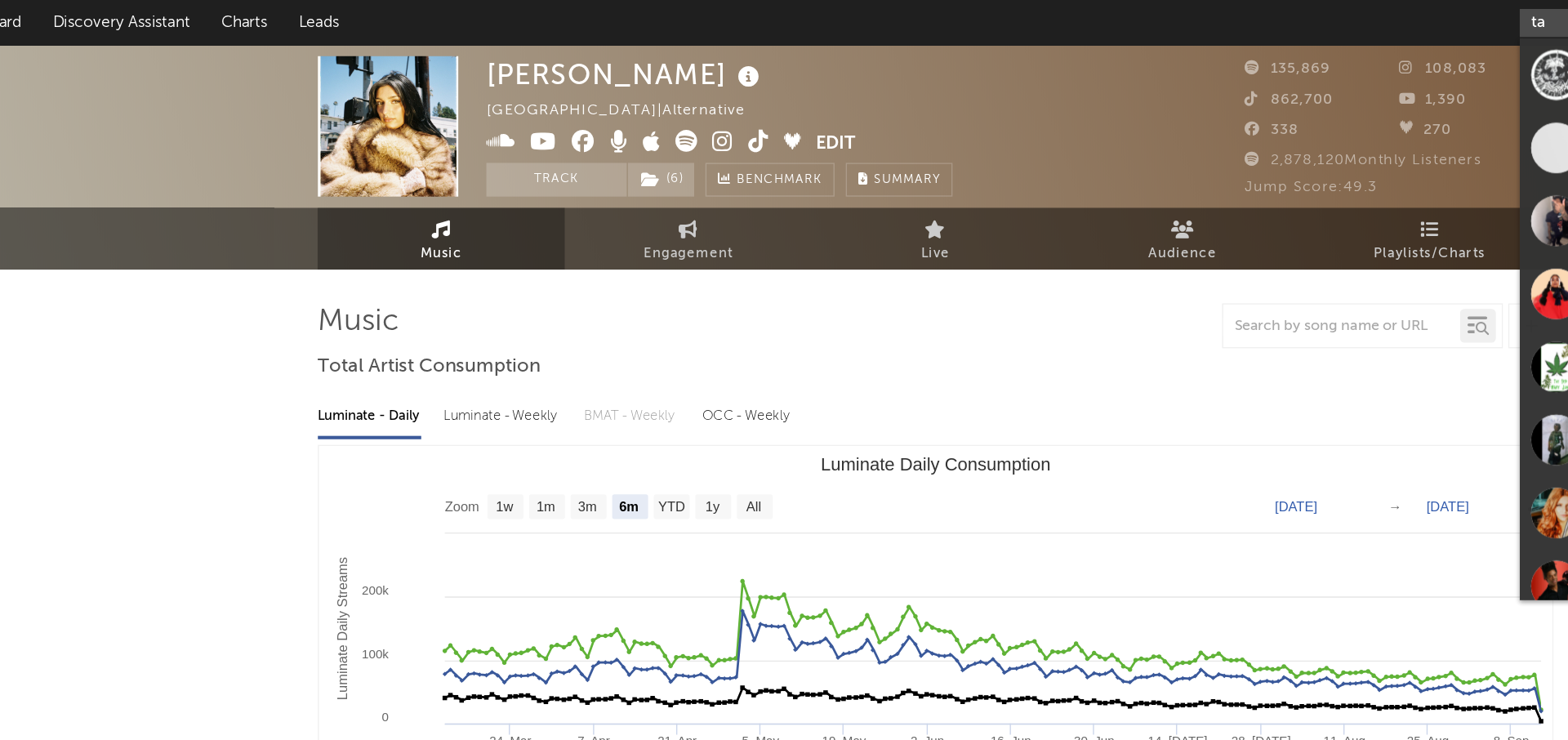
type input "t"
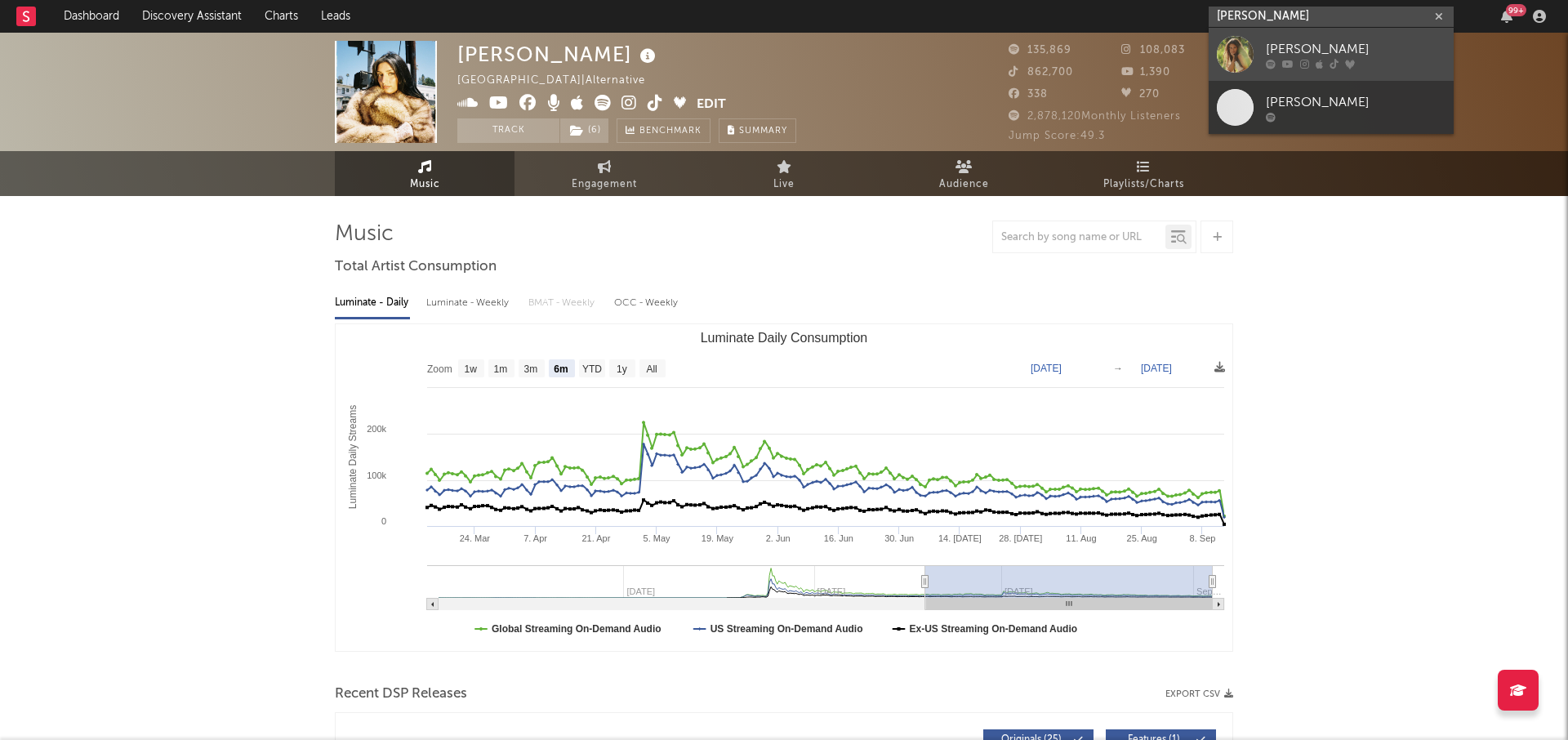
type input "[PERSON_NAME]"
click at [1368, 46] on div "[PERSON_NAME]" at bounding box center [1355, 49] width 180 height 20
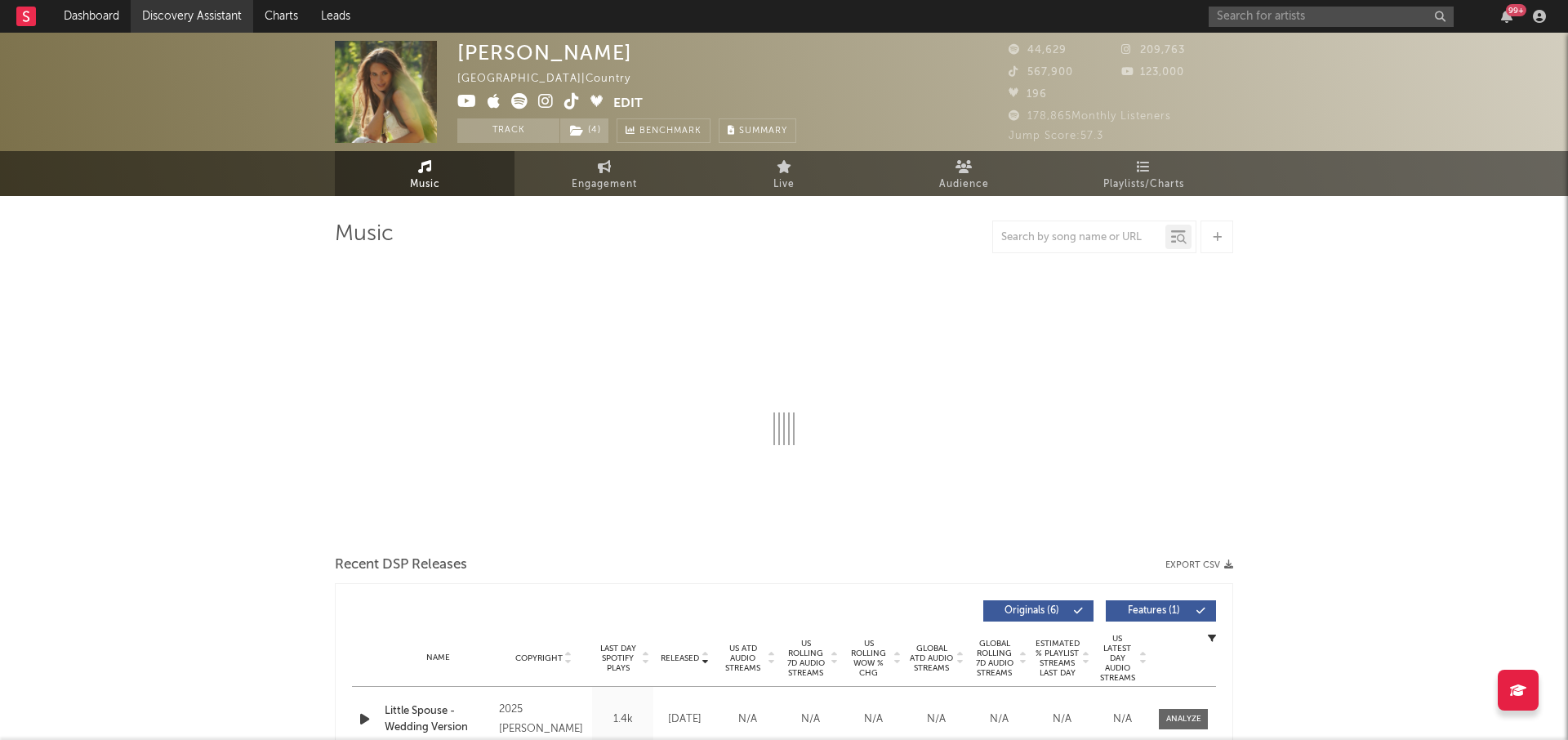
select select "6m"
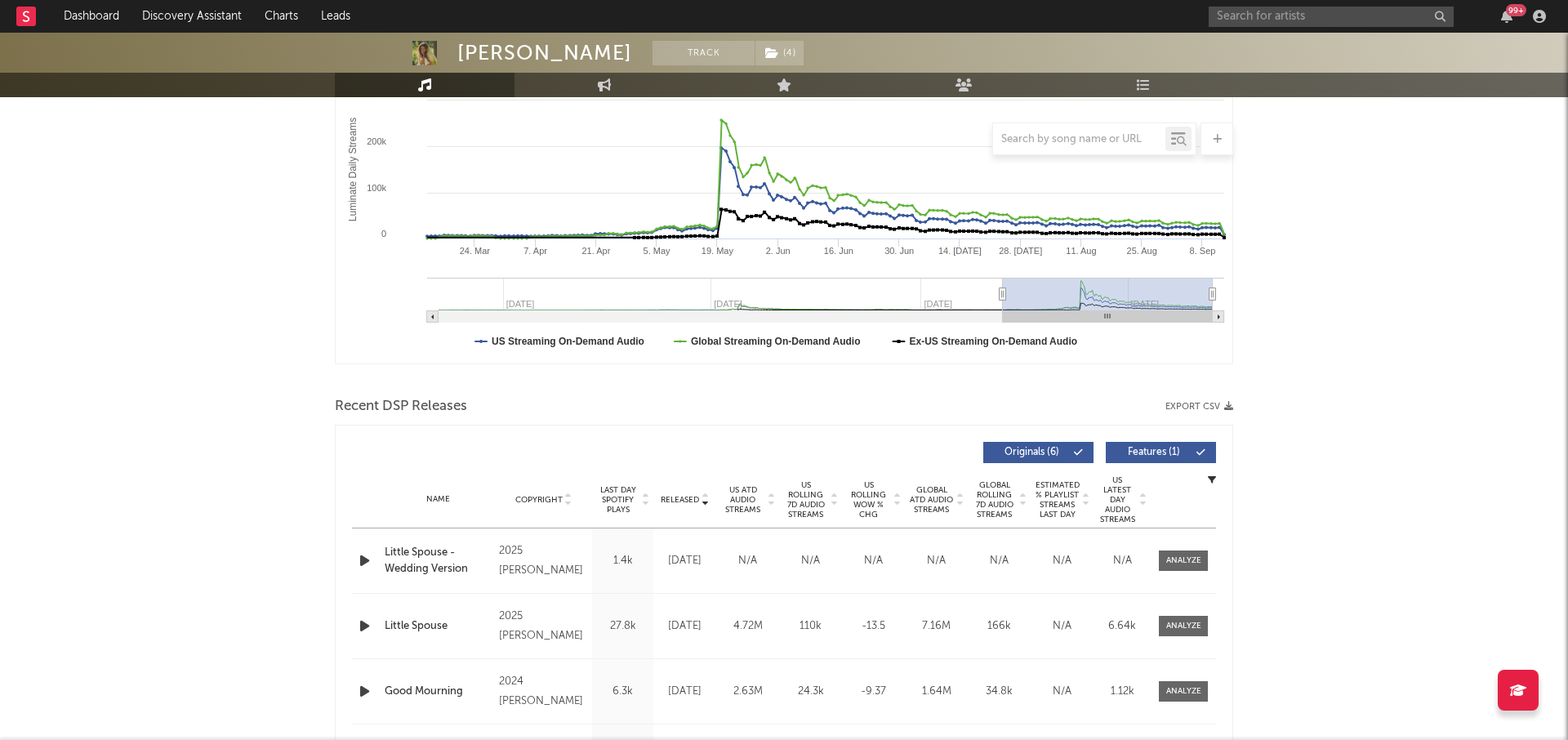
scroll to position [294, 0]
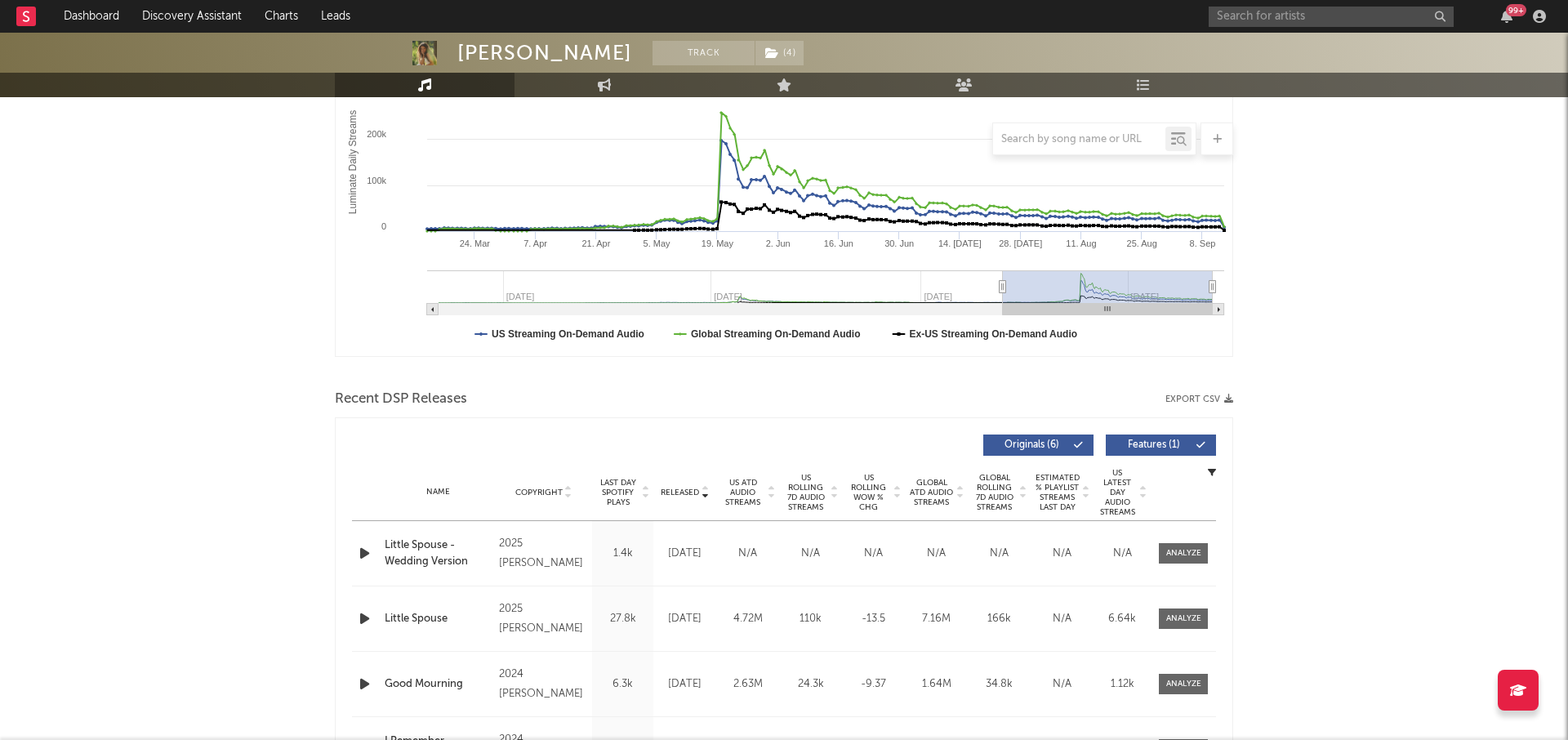
click at [759, 490] on span "US ATD Audio Streams" at bounding box center [743, 493] width 45 height 29
click at [788, 489] on span "US Rolling 7D Audio Streams" at bounding box center [806, 493] width 45 height 39
click at [806, 489] on span "US Rolling 7D Audio Streams" at bounding box center [806, 493] width 45 height 39
click at [804, 489] on span "US Rolling 7D Audio Streams" at bounding box center [806, 493] width 45 height 39
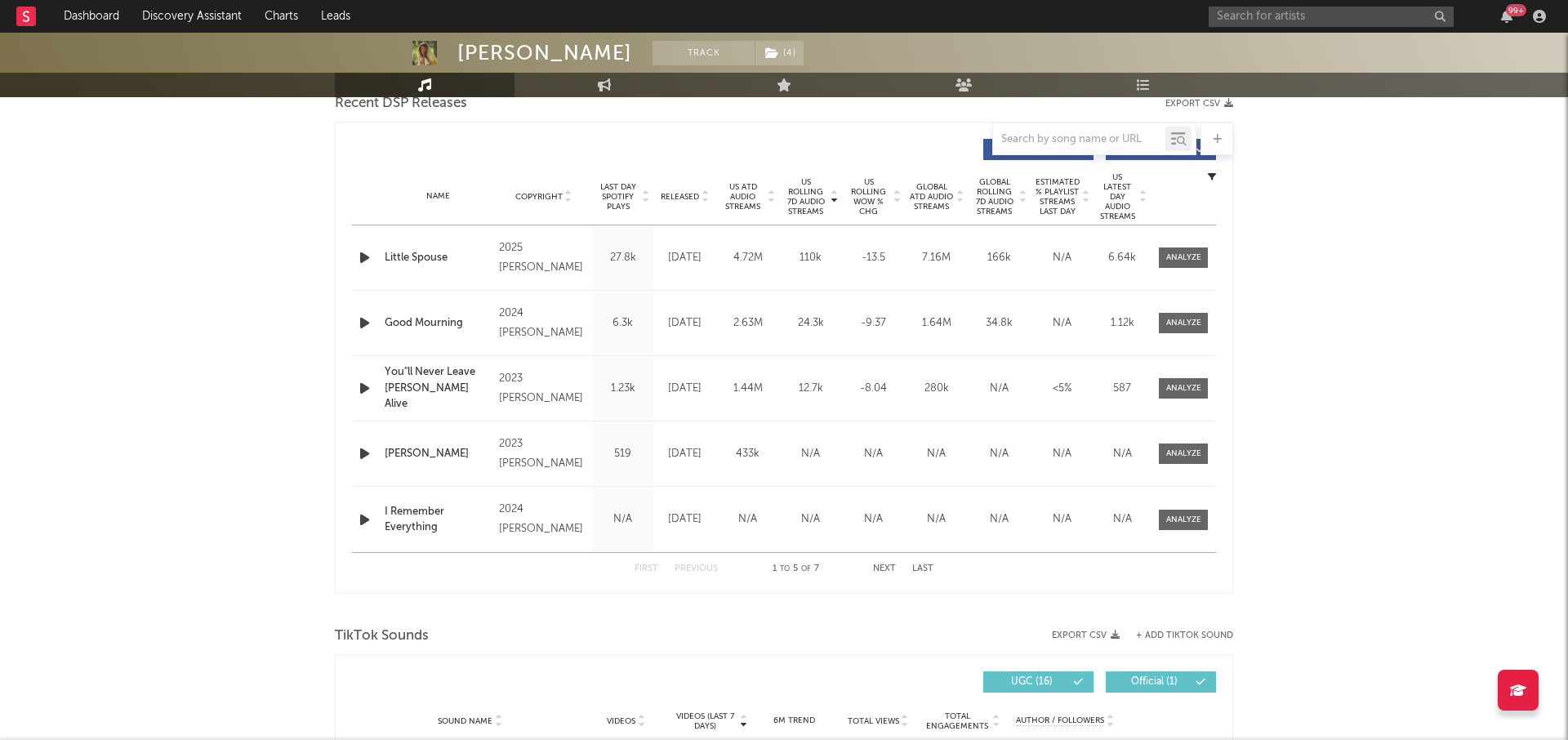
scroll to position [0, 0]
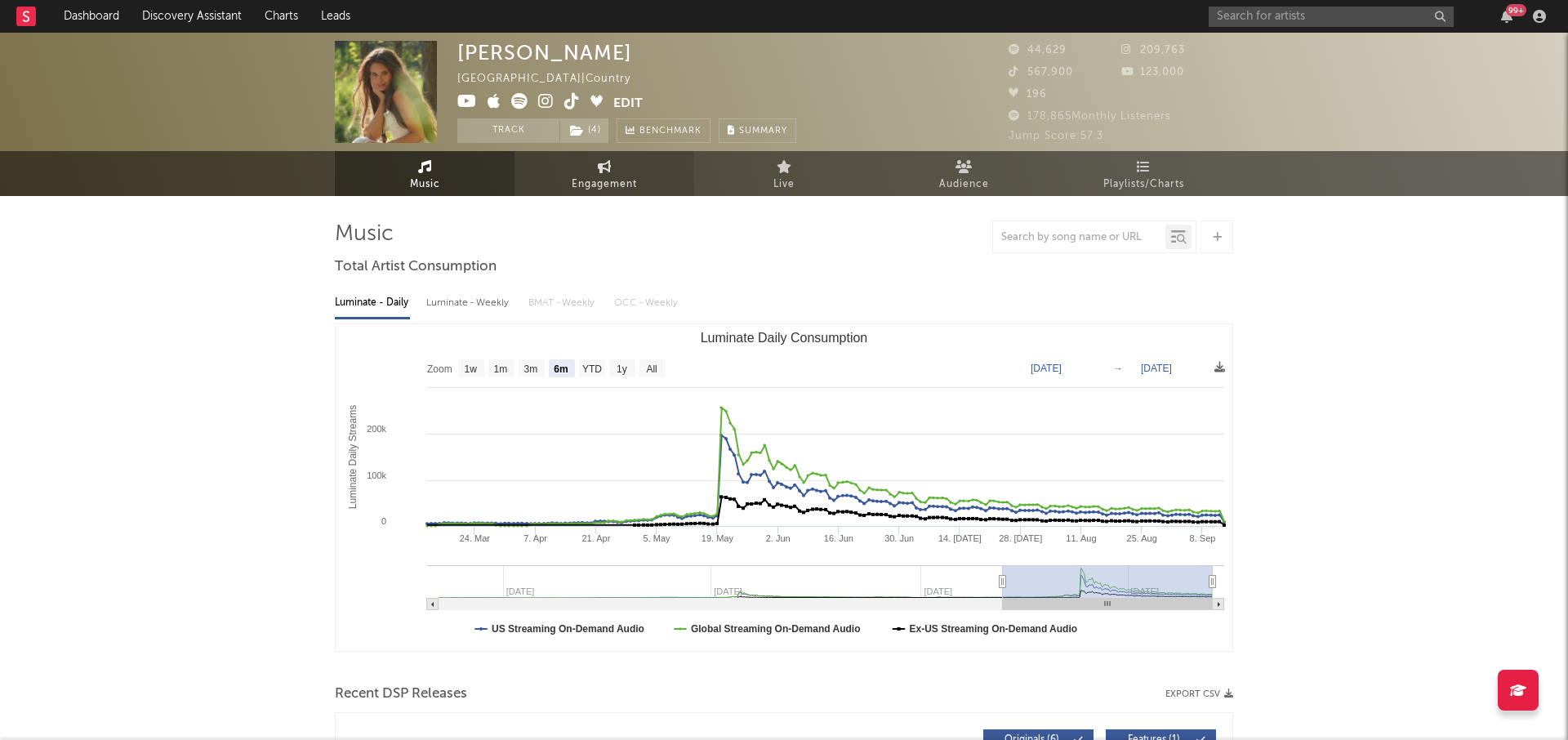
click at [619, 191] on span "Engagement" at bounding box center [604, 185] width 66 height 20
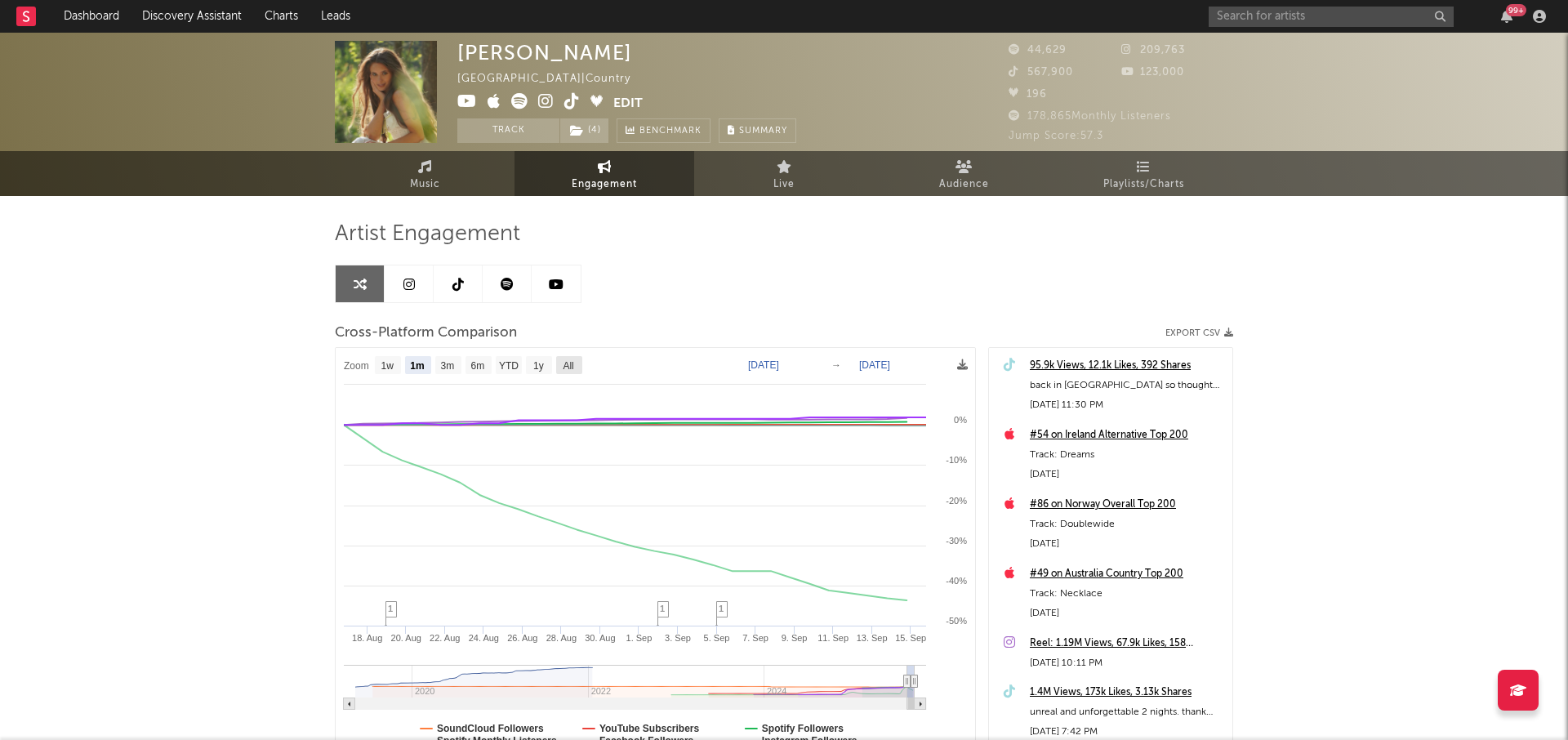
click at [563, 363] on text "All" at bounding box center [567, 366] width 11 height 12
select select "All"
type input "[DATE]"
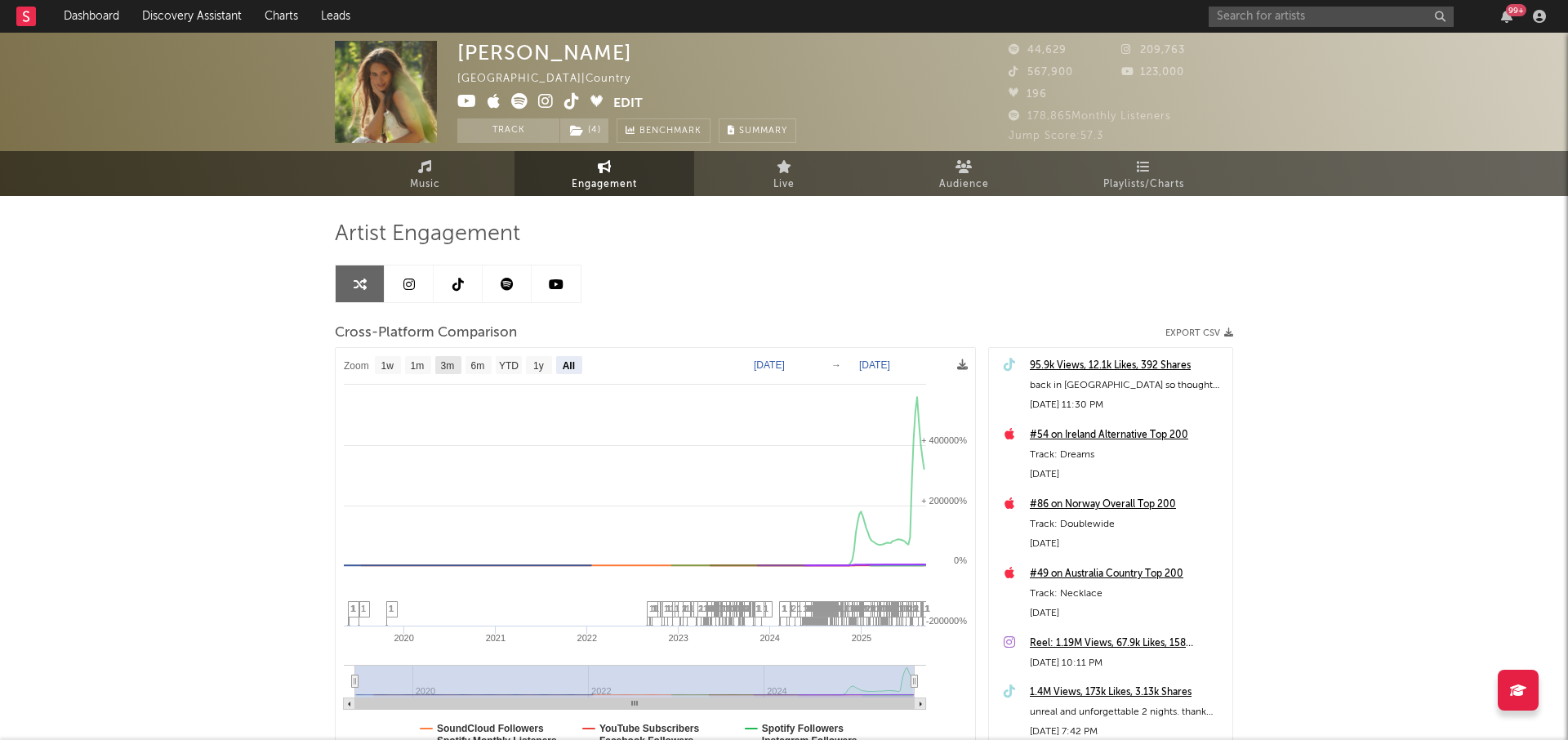
click at [450, 367] on text "3m" at bounding box center [447, 366] width 14 height 12
select select "3m"
type input "[DATE]"
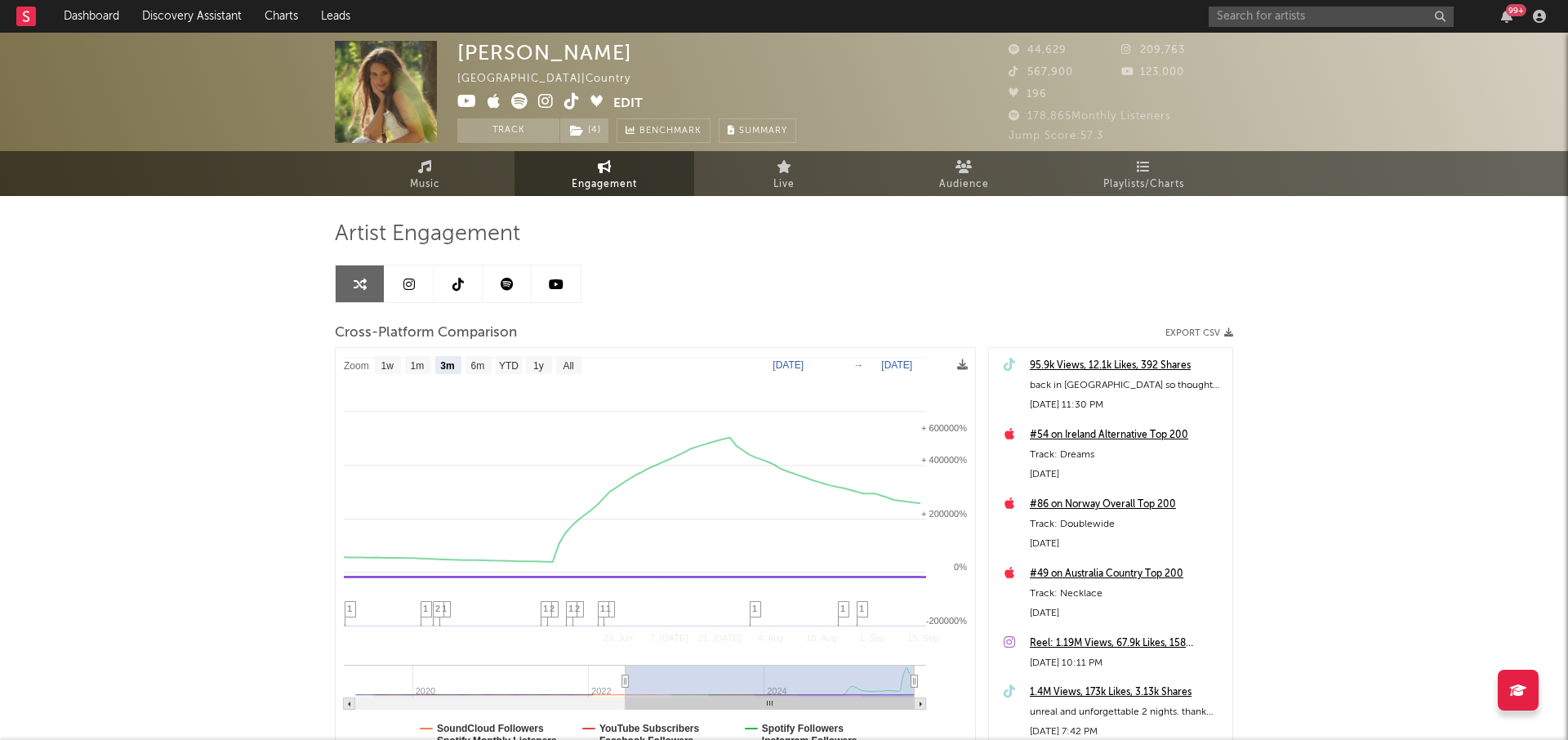
select select "3m"
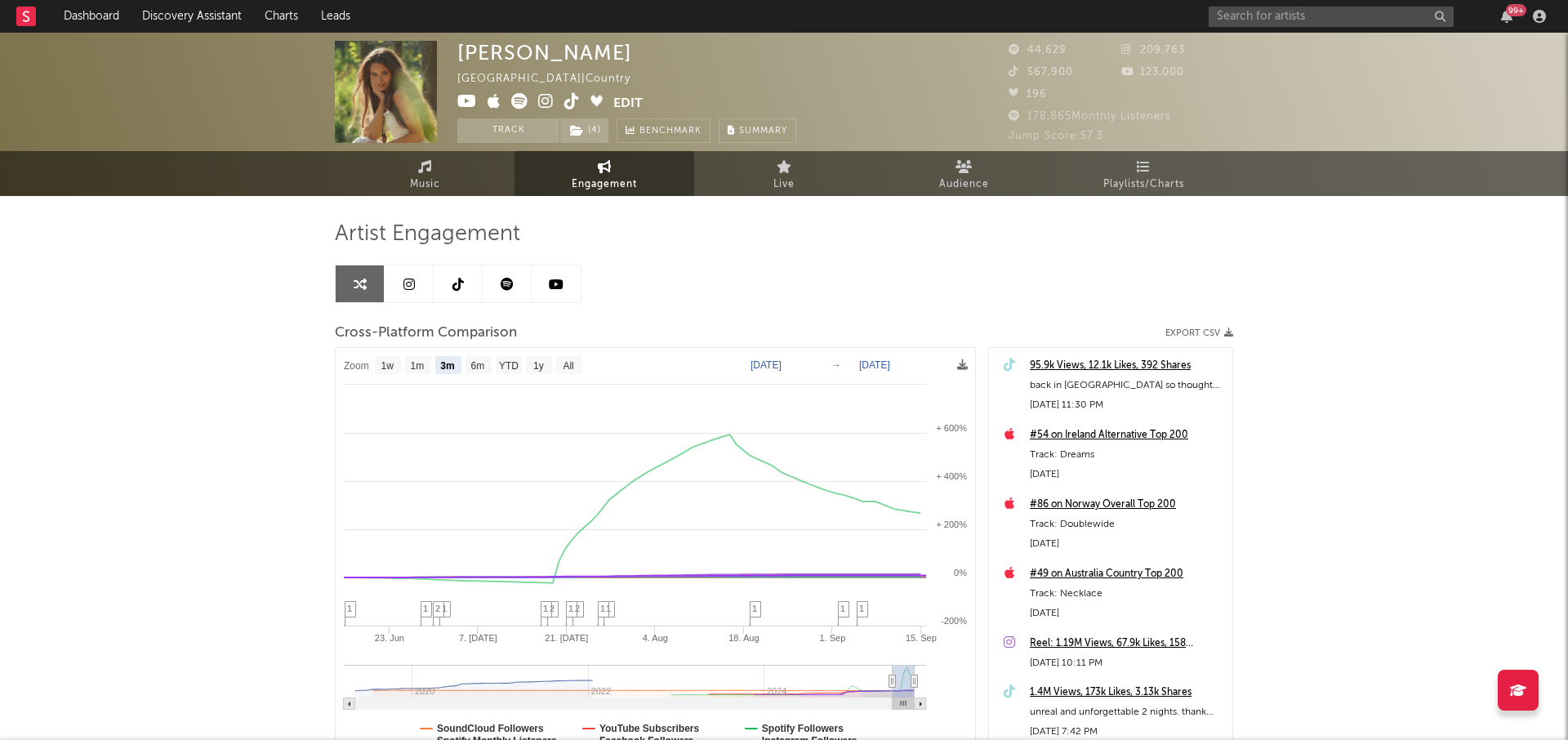
click at [494, 271] on link at bounding box center [507, 283] width 49 height 36
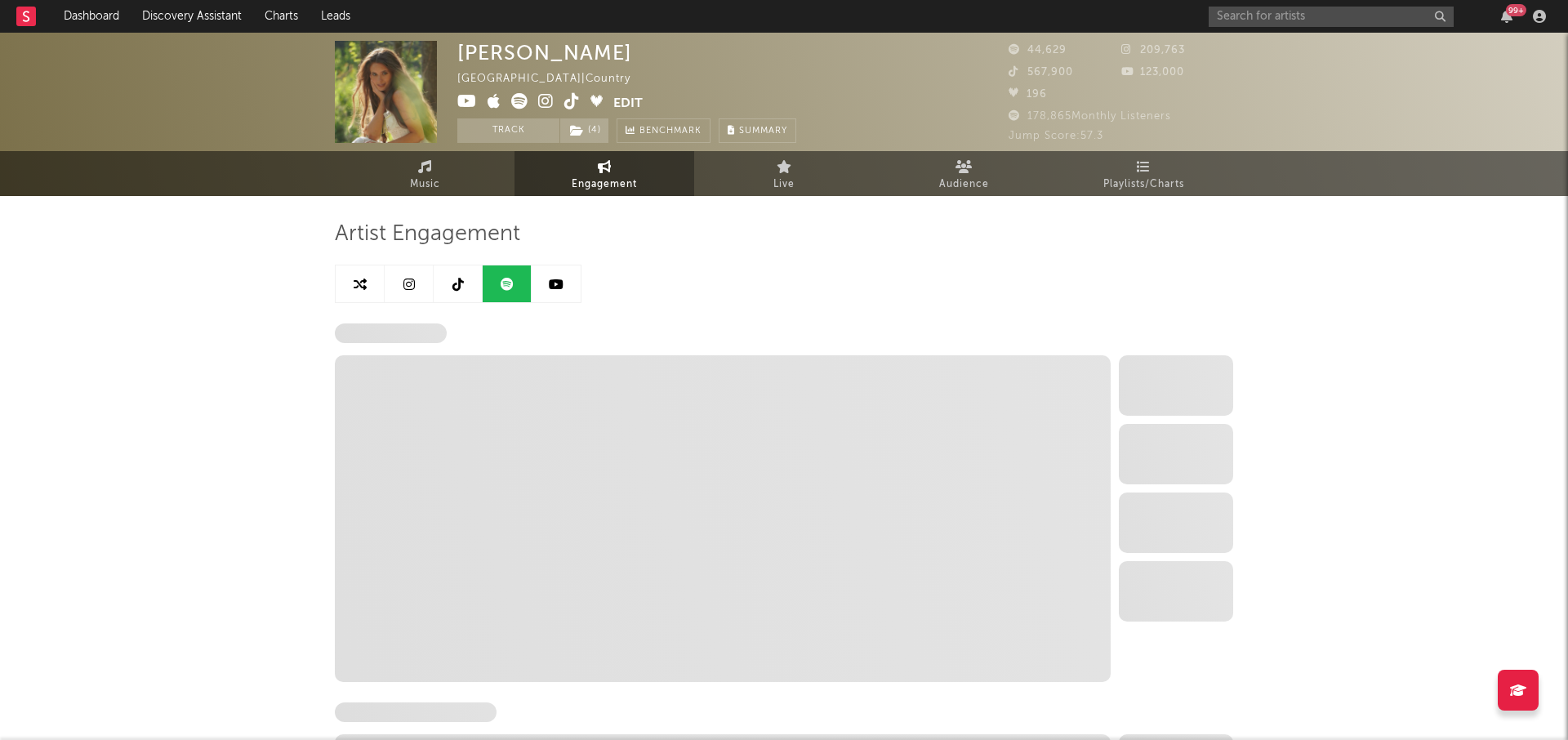
select select "6m"
select select "1w"
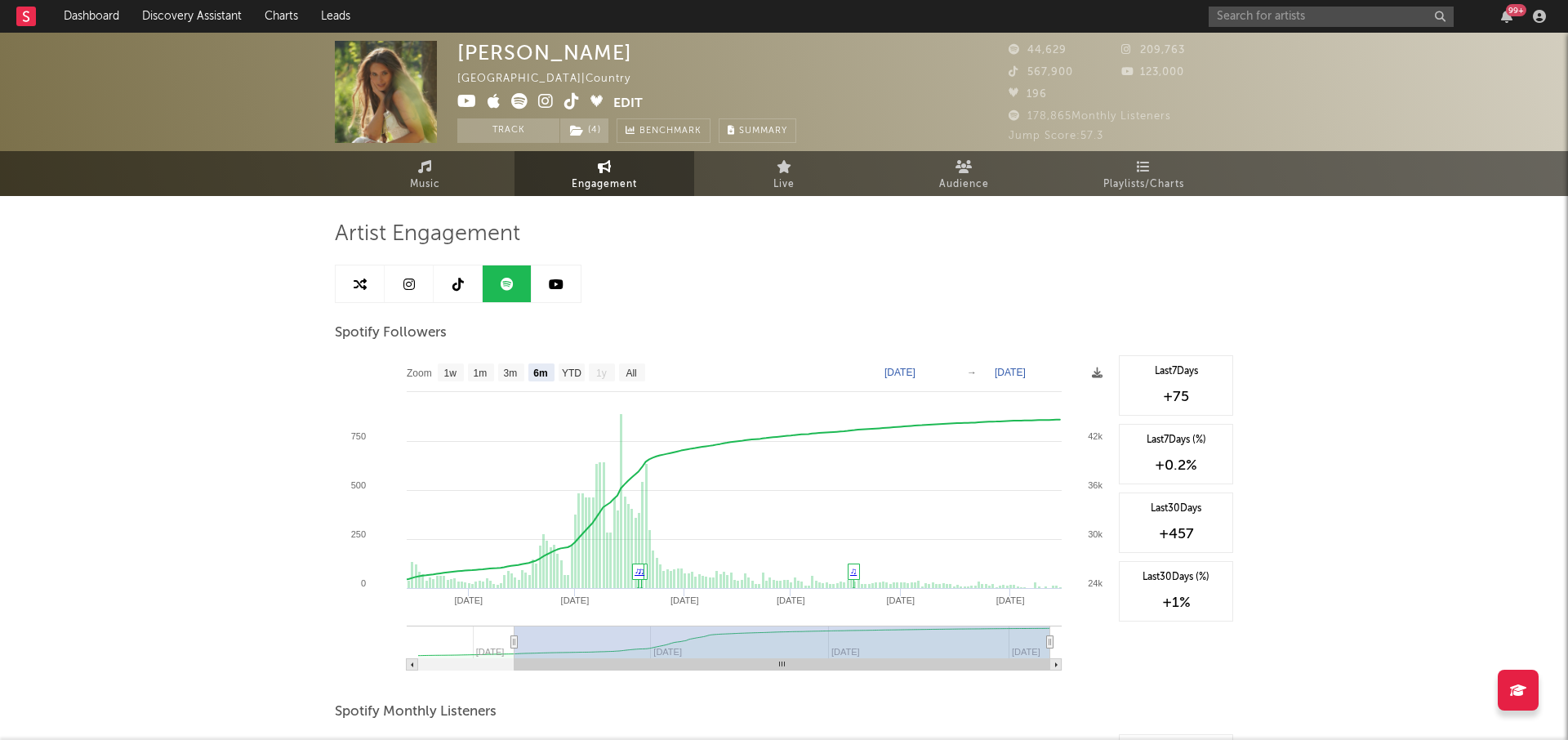
click at [465, 294] on link at bounding box center [458, 283] width 49 height 36
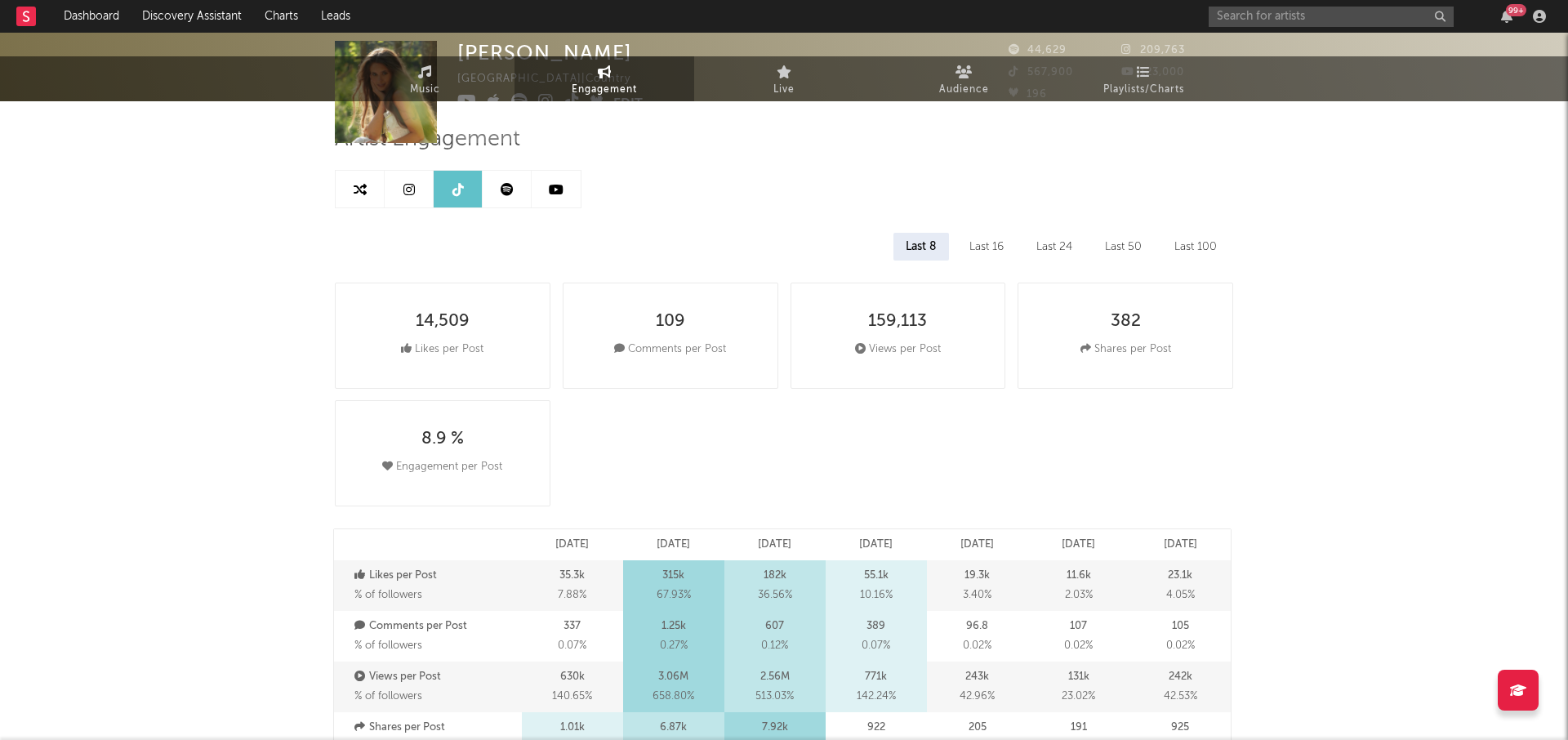
select select "6m"
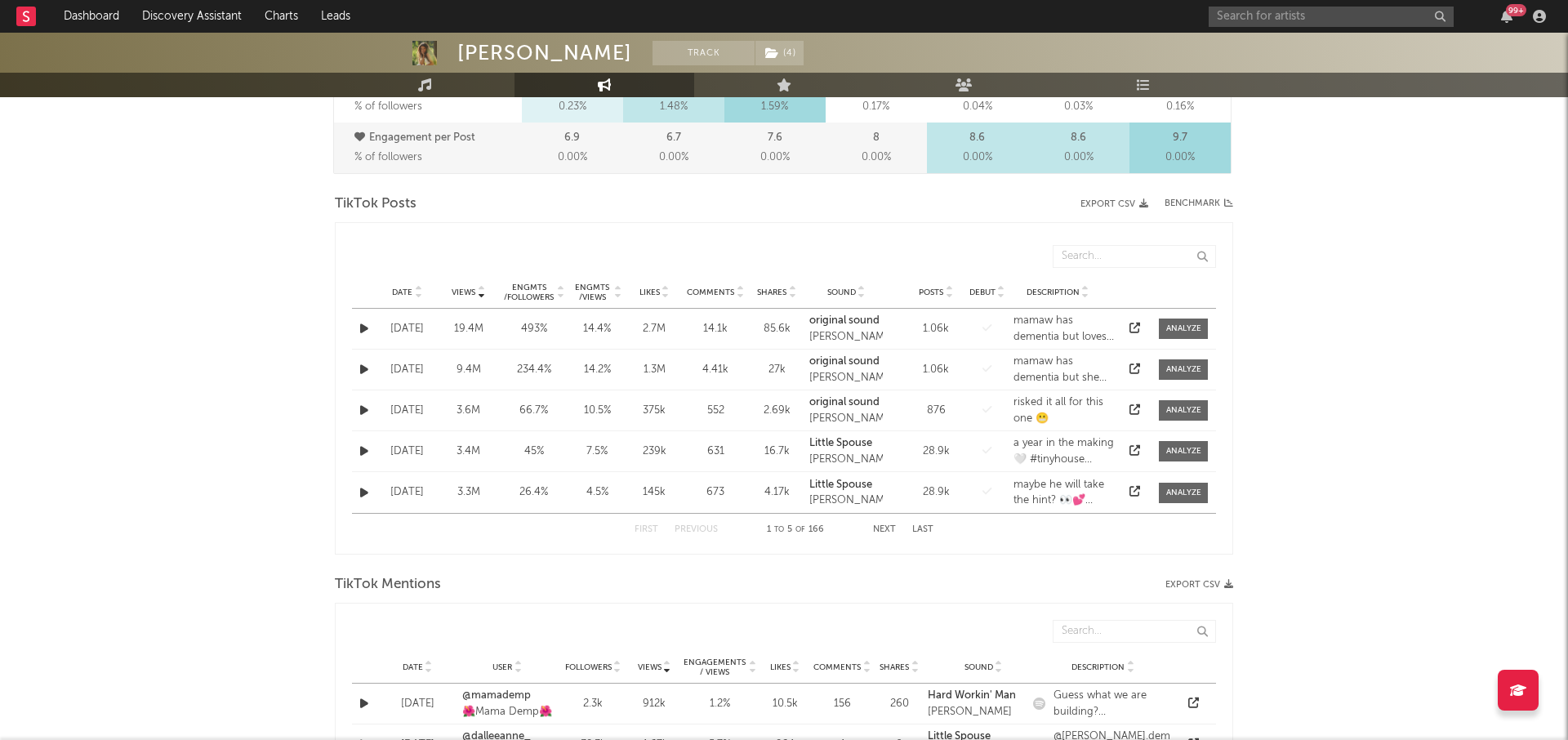
scroll to position [744, 0]
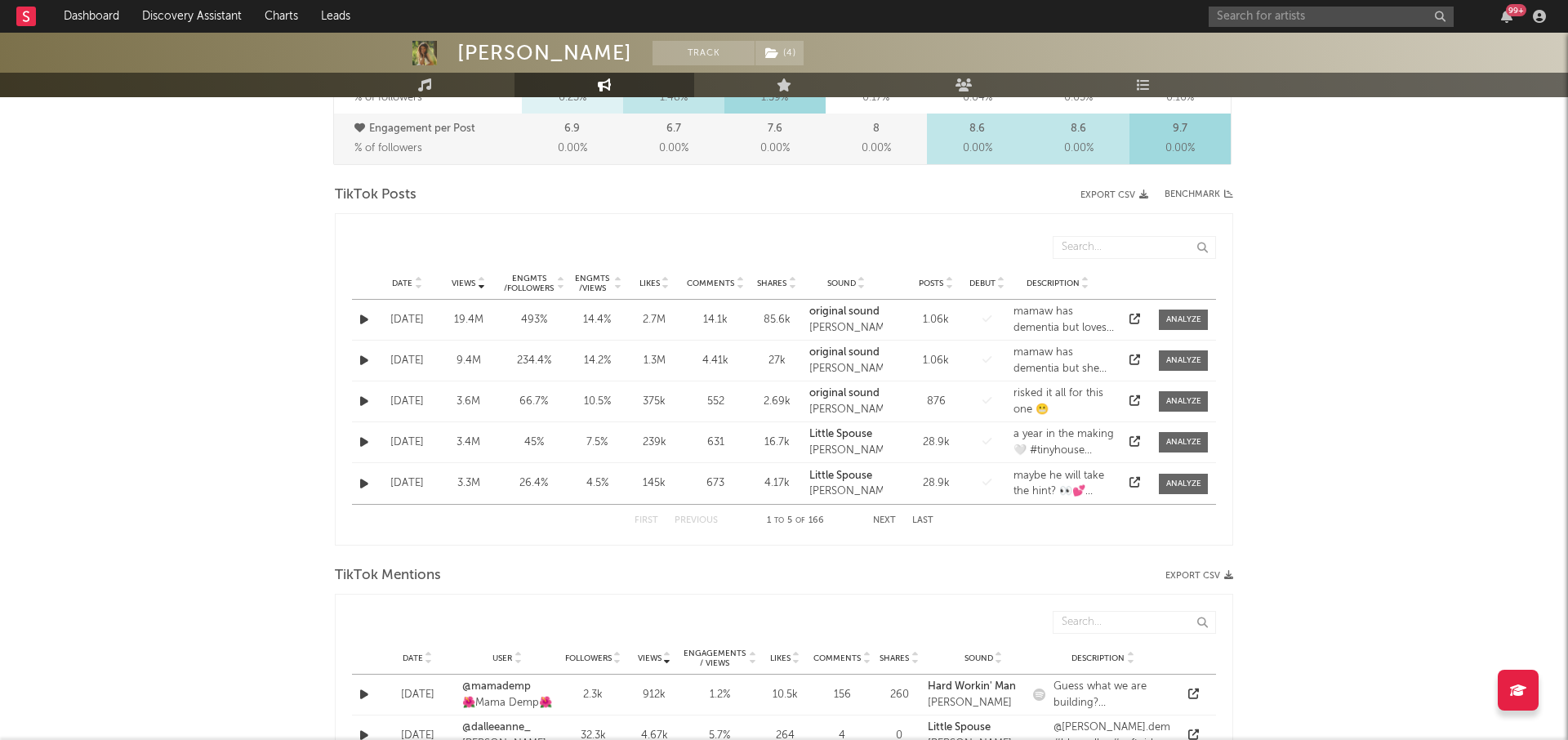
click at [415, 284] on icon at bounding box center [418, 287] width 8 height 7
click at [433, 314] on div "[DATE]" at bounding box center [407, 320] width 53 height 17
click at [425, 320] on div "[DATE]" at bounding box center [407, 320] width 53 height 17
click at [497, 321] on div "Views 422k" at bounding box center [468, 320] width 61 height 17
click at [510, 320] on div "7.5 %" at bounding box center [534, 320] width 61 height 17
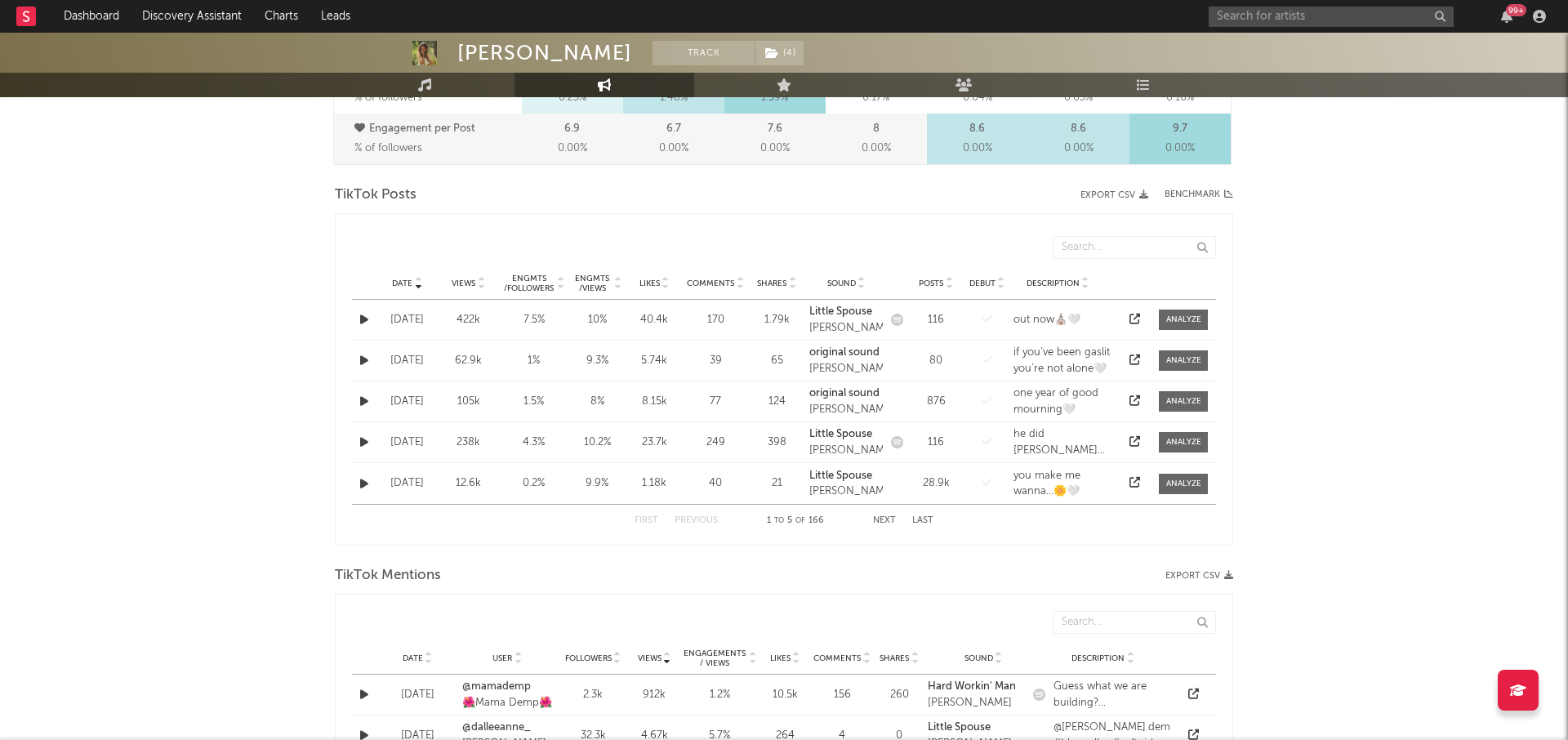
click at [510, 320] on div "7.5 %" at bounding box center [534, 320] width 61 height 17
click at [1129, 317] on icon at bounding box center [1134, 319] width 11 height 11
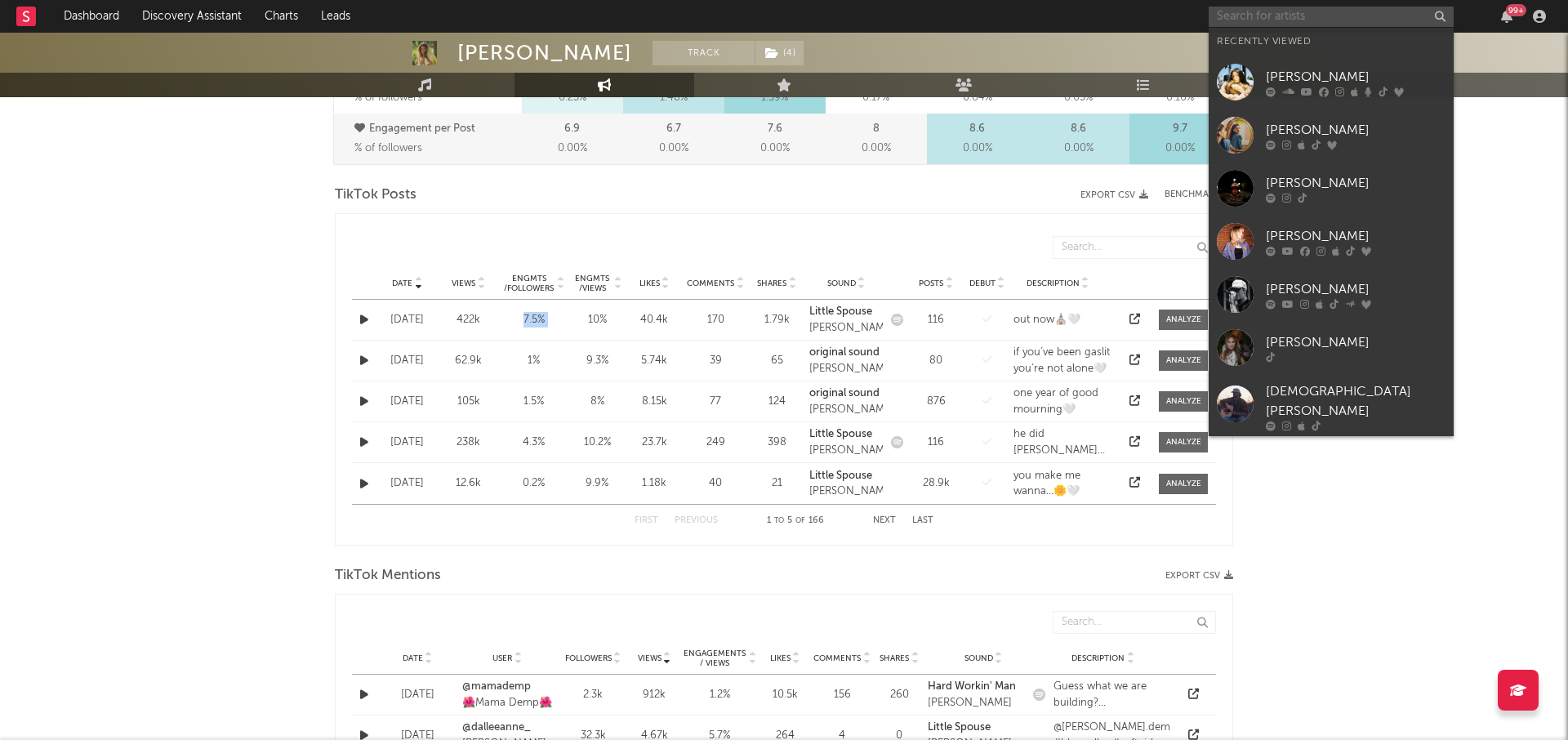
click at [1239, 12] on input "text" at bounding box center [1332, 17] width 245 height 21
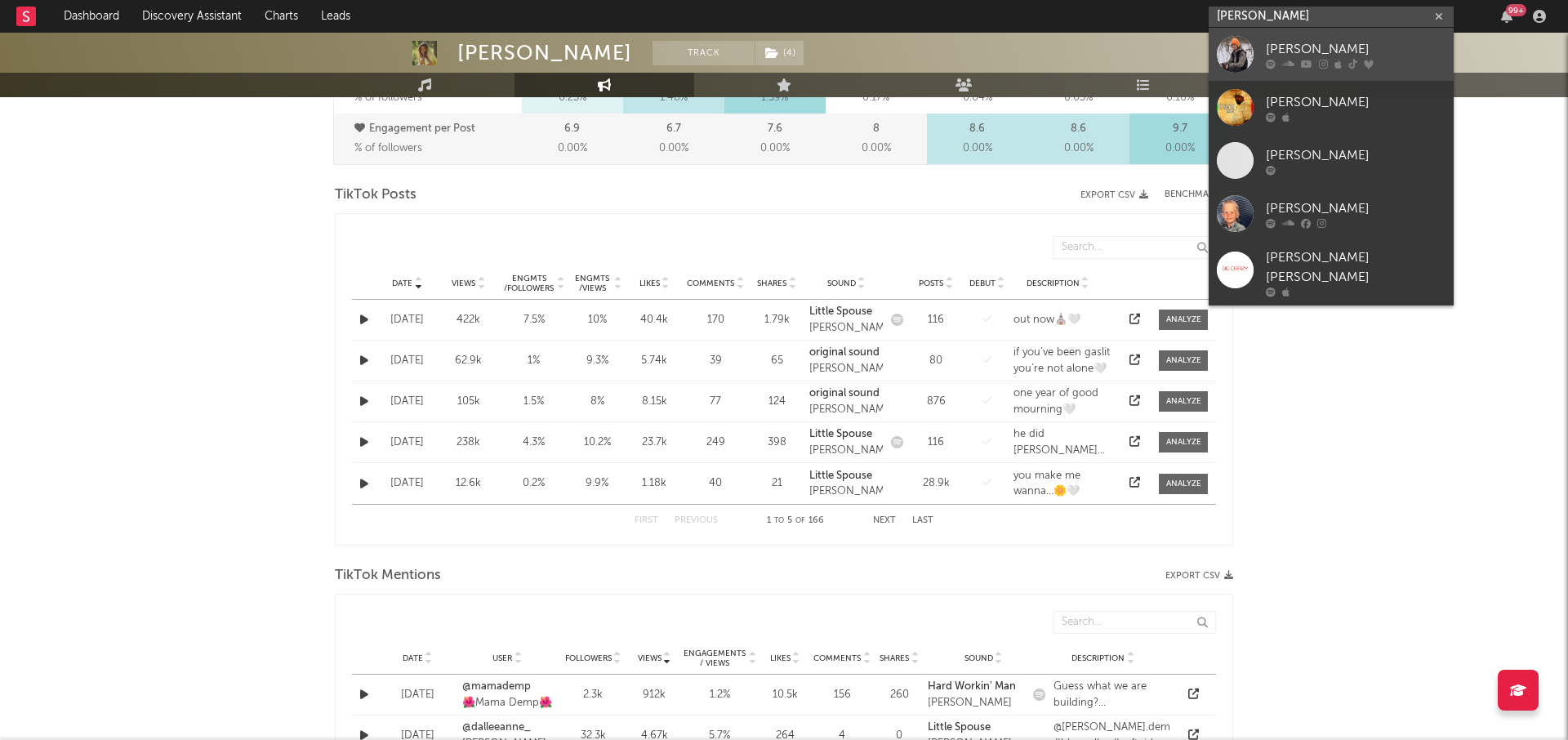
type input "[PERSON_NAME]"
click at [1314, 36] on link "[PERSON_NAME]" at bounding box center [1332, 54] width 245 height 53
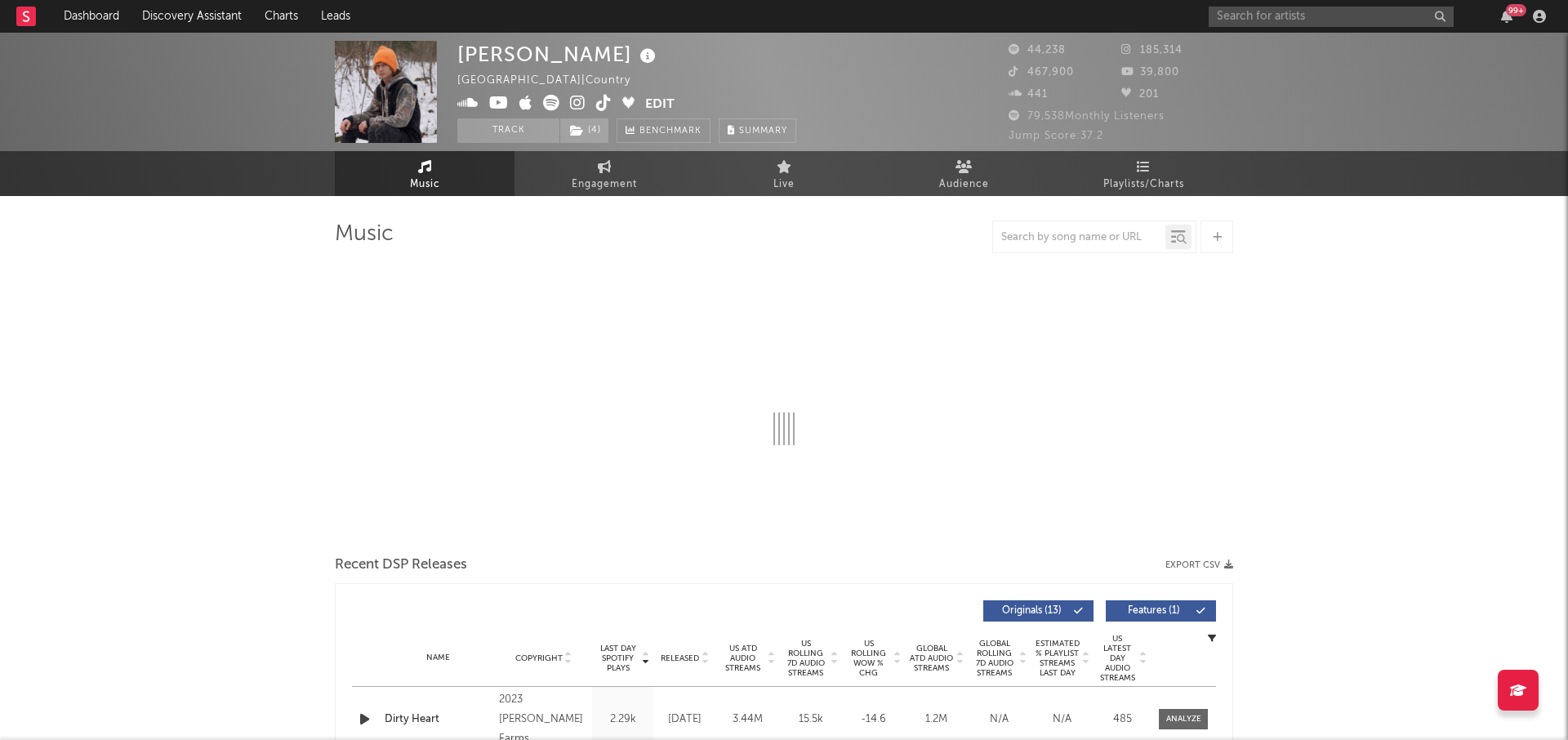
select select "6m"
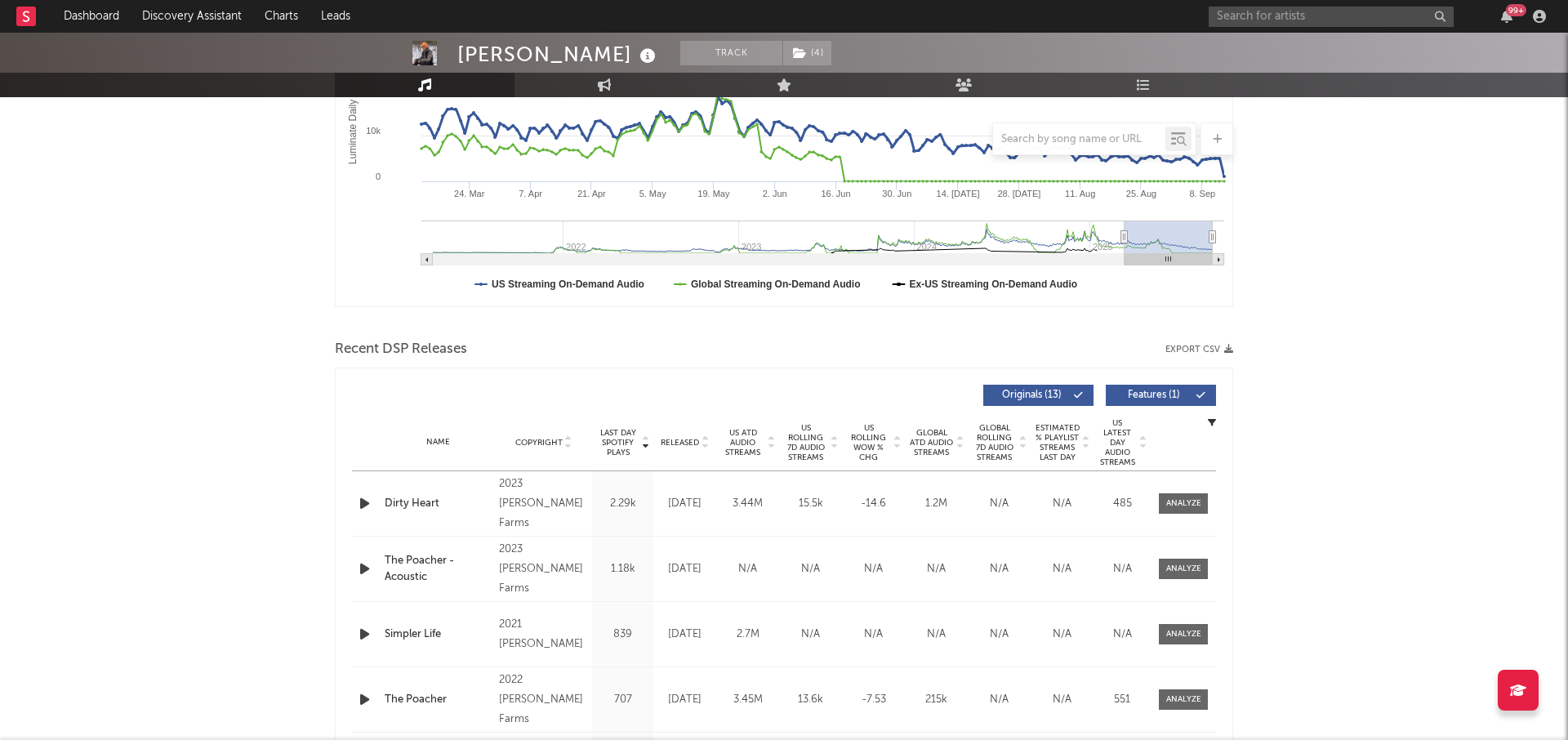
scroll to position [436, 0]
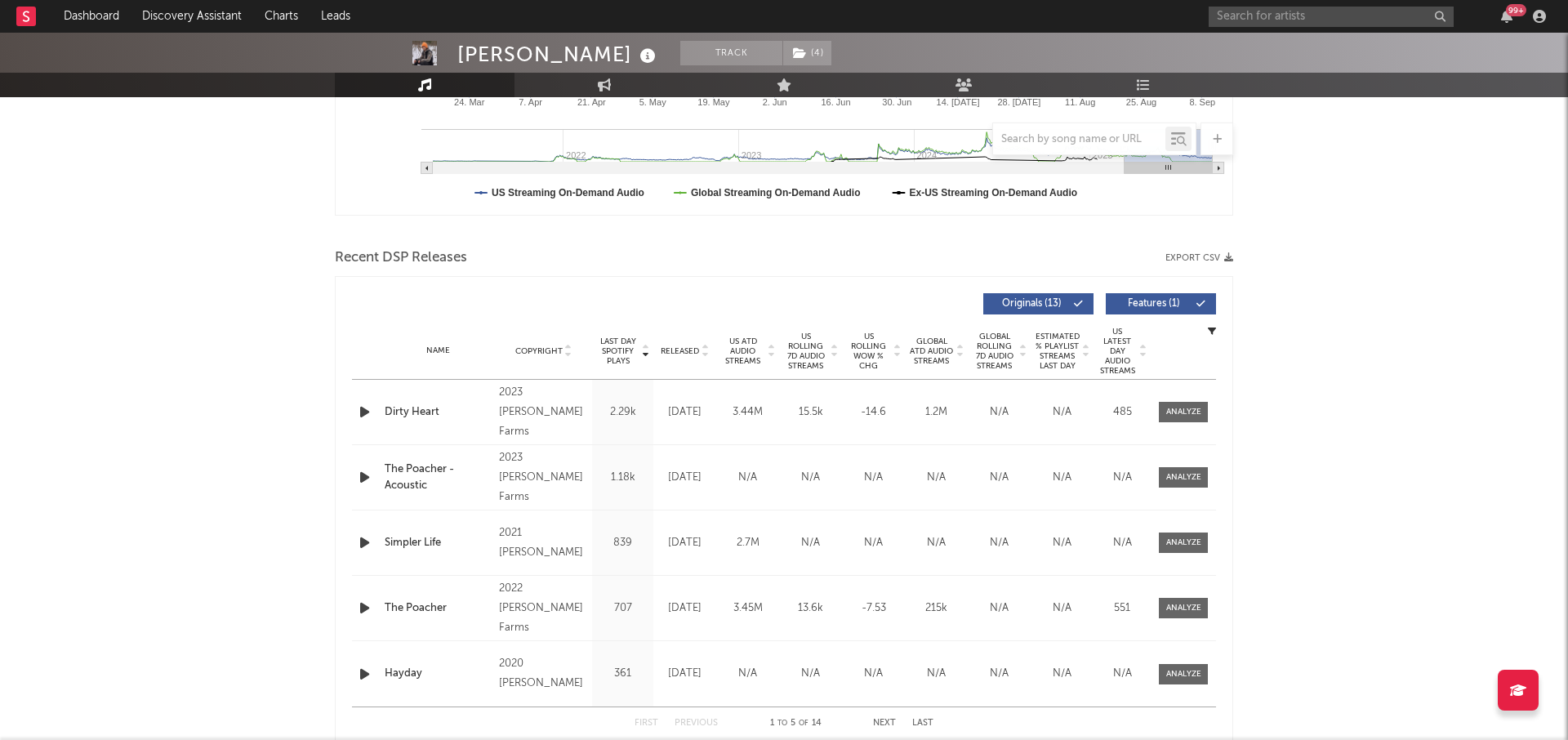
click at [793, 346] on span "US Rolling 7D Audio Streams" at bounding box center [806, 351] width 45 height 39
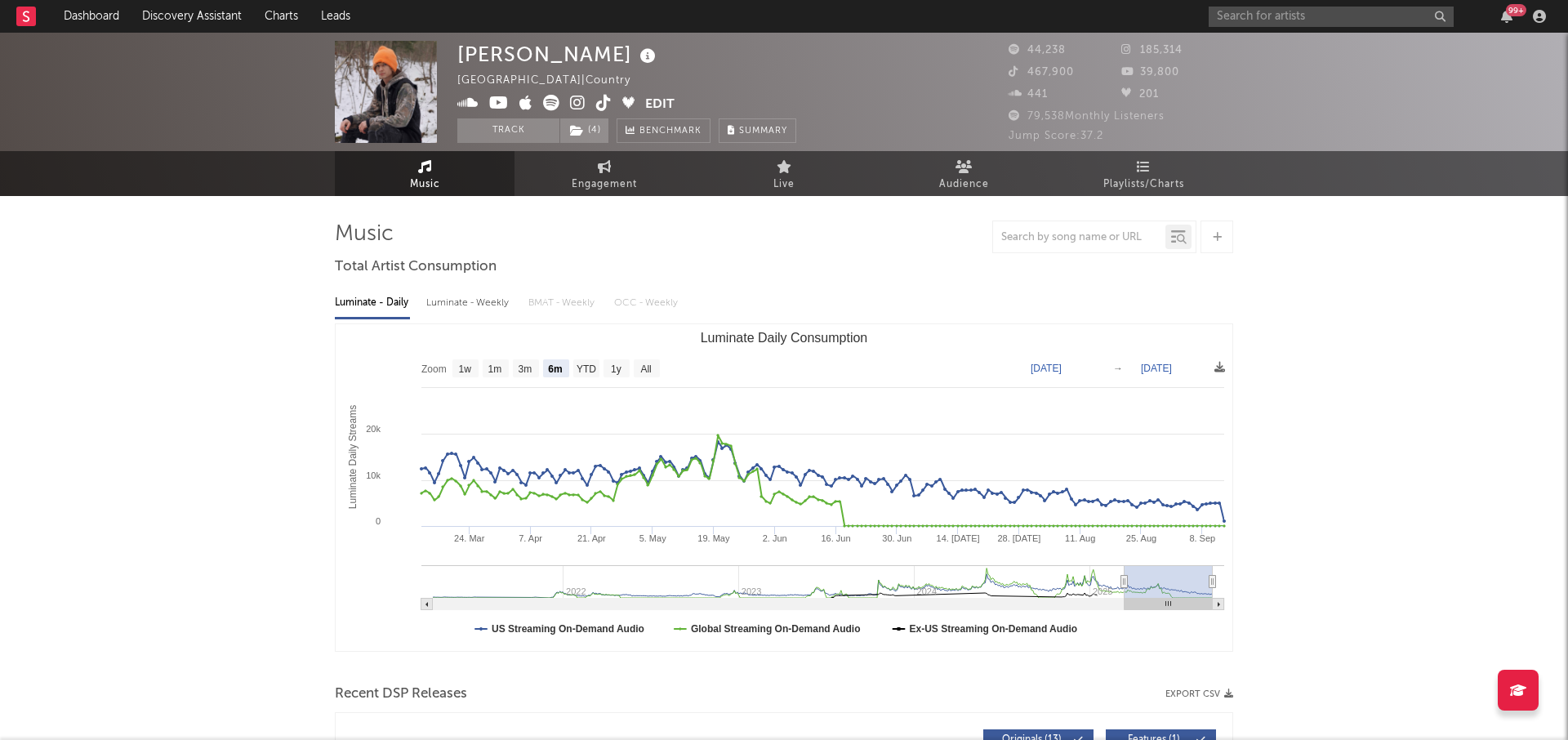
scroll to position [293, 0]
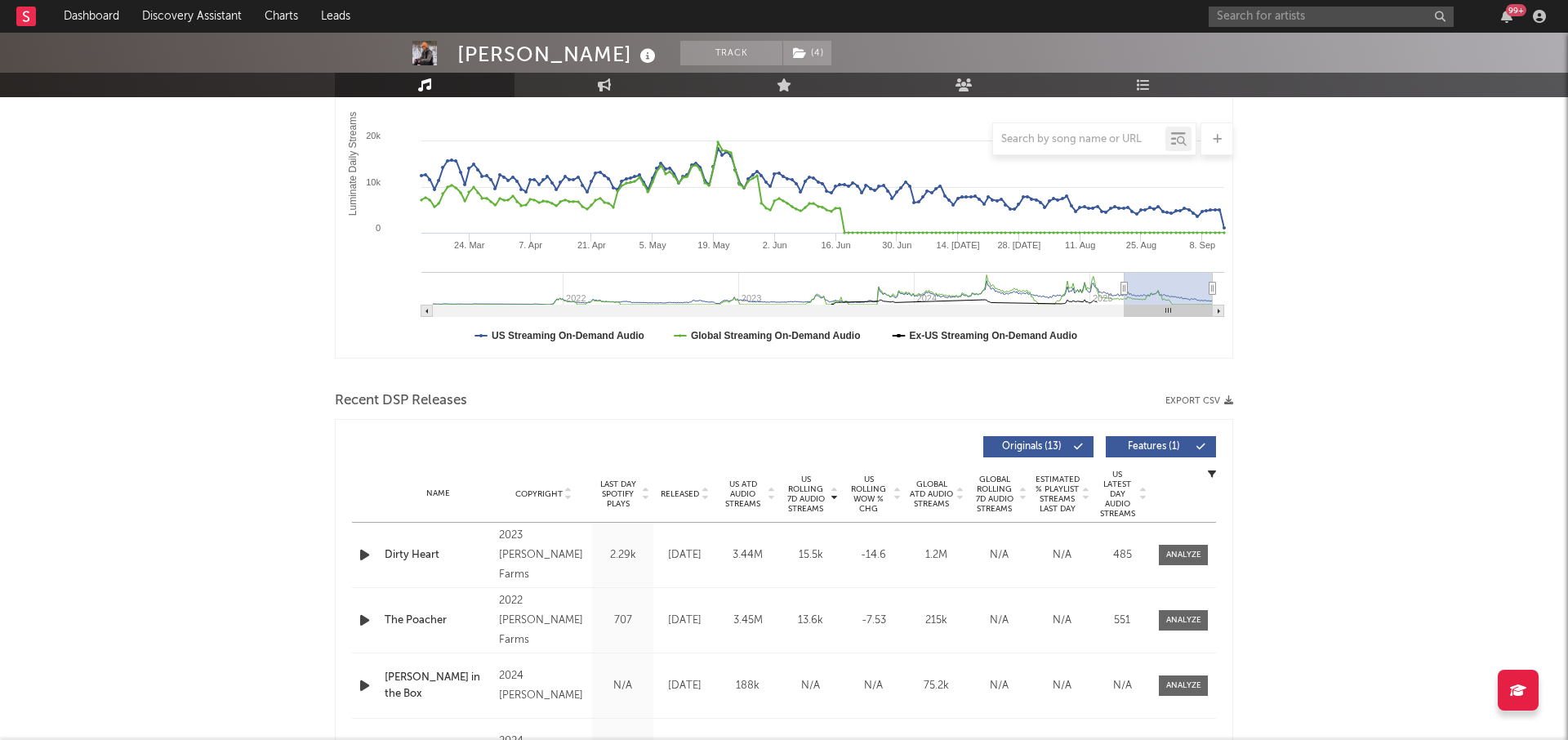
click at [690, 491] on span "Released" at bounding box center [679, 494] width 38 height 10
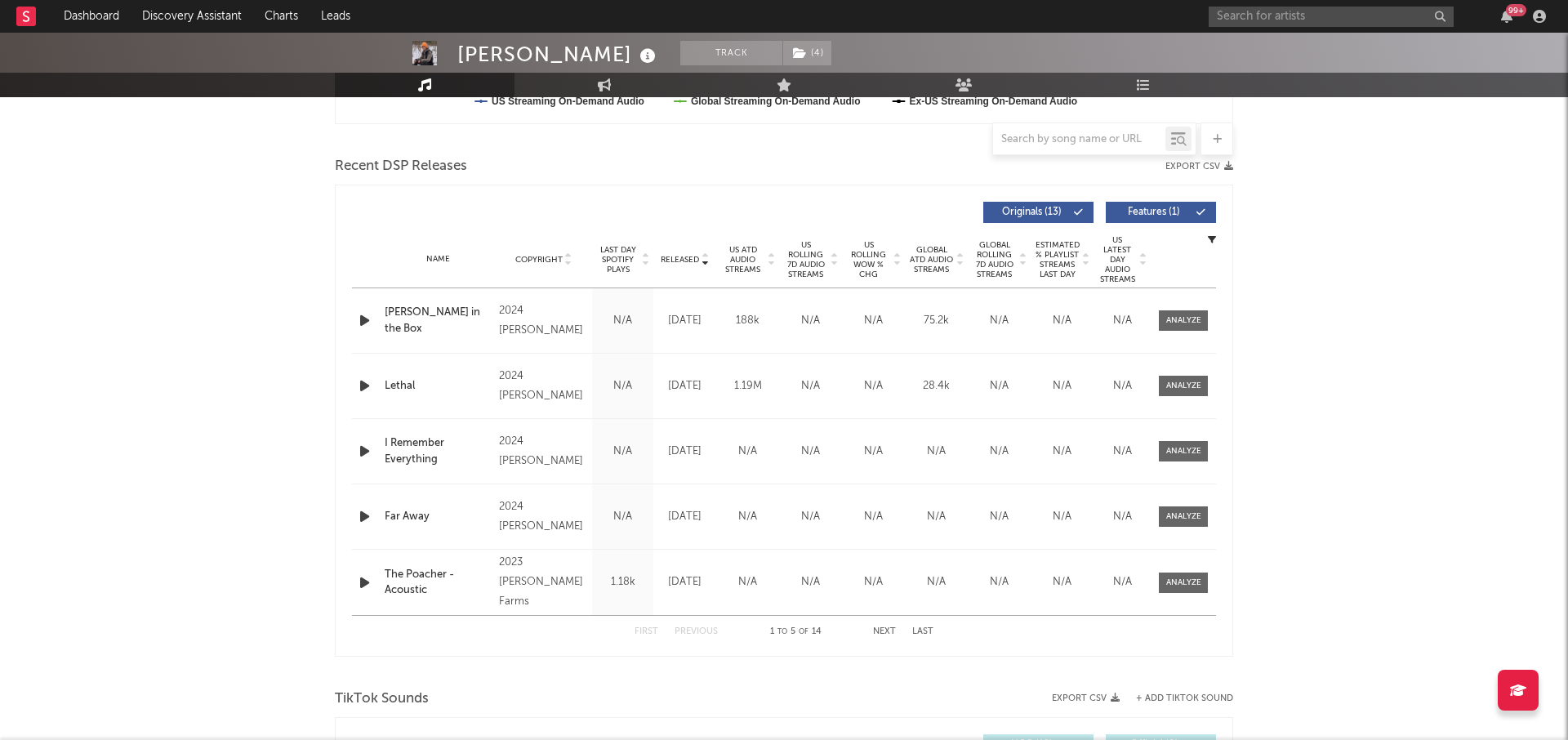
scroll to position [0, 0]
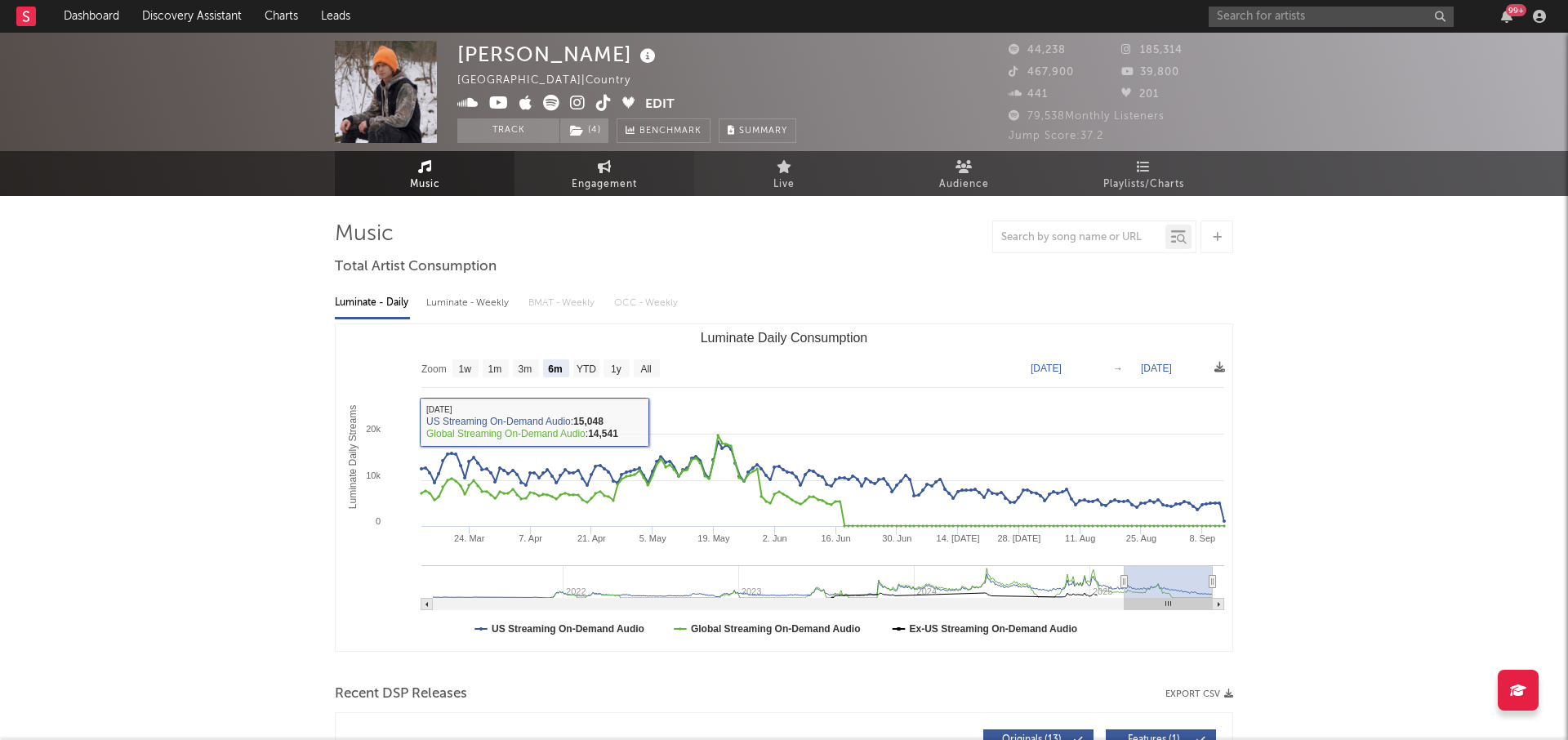
click at [622, 183] on span "Engagement" at bounding box center [604, 185] width 66 height 20
select select "1w"
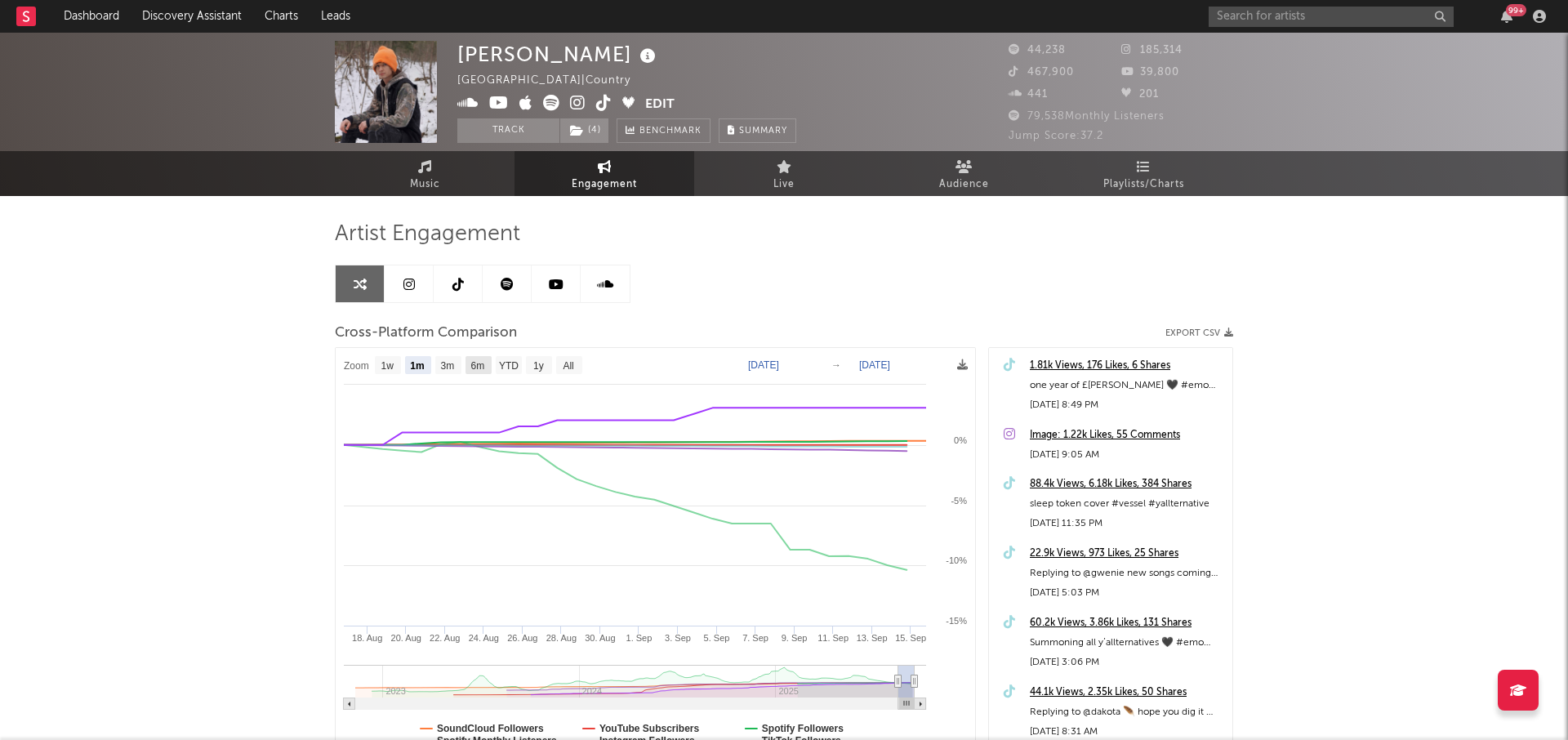
click at [475, 367] on text "6m" at bounding box center [478, 366] width 14 height 12
select select "6m"
type input "[DATE]"
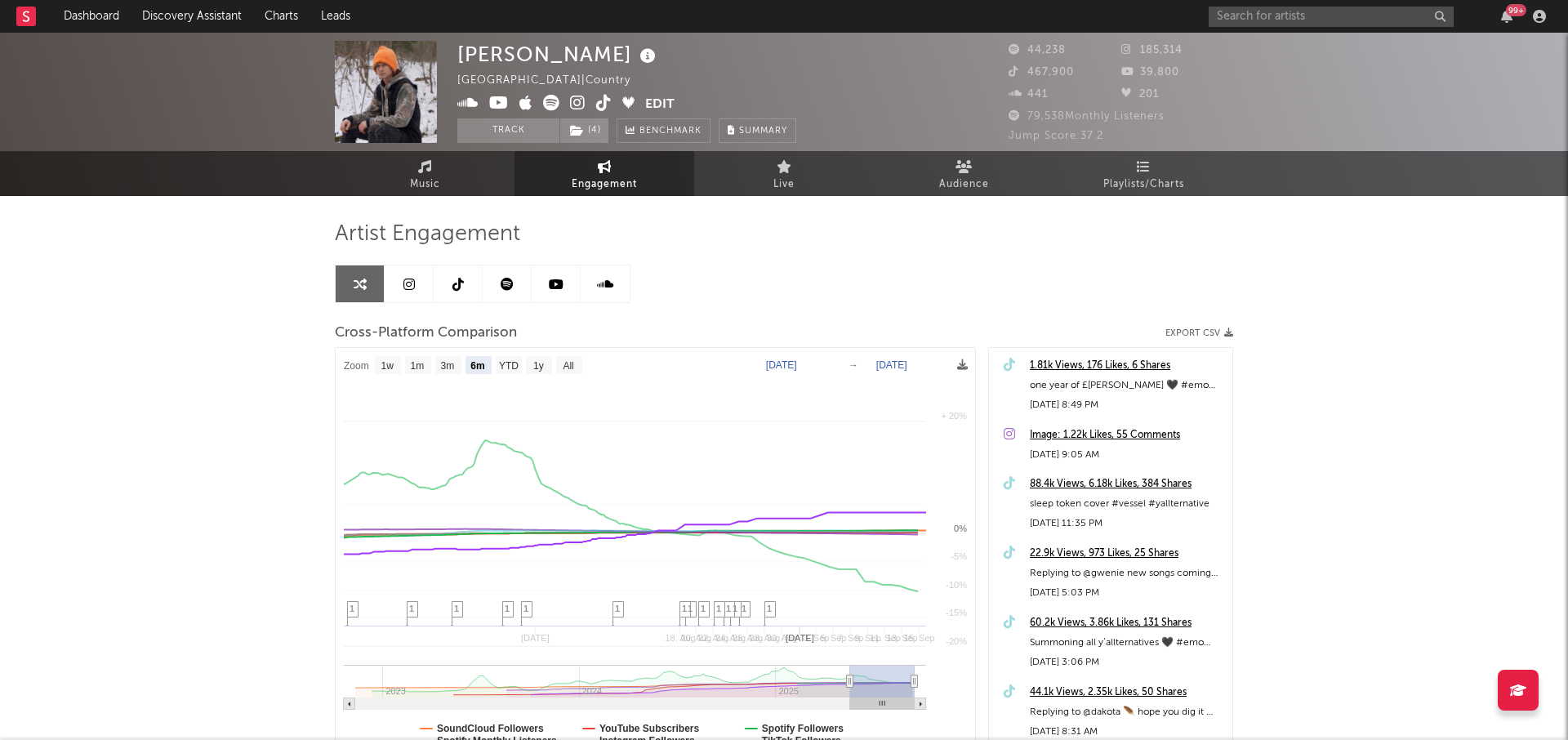
select select "6m"
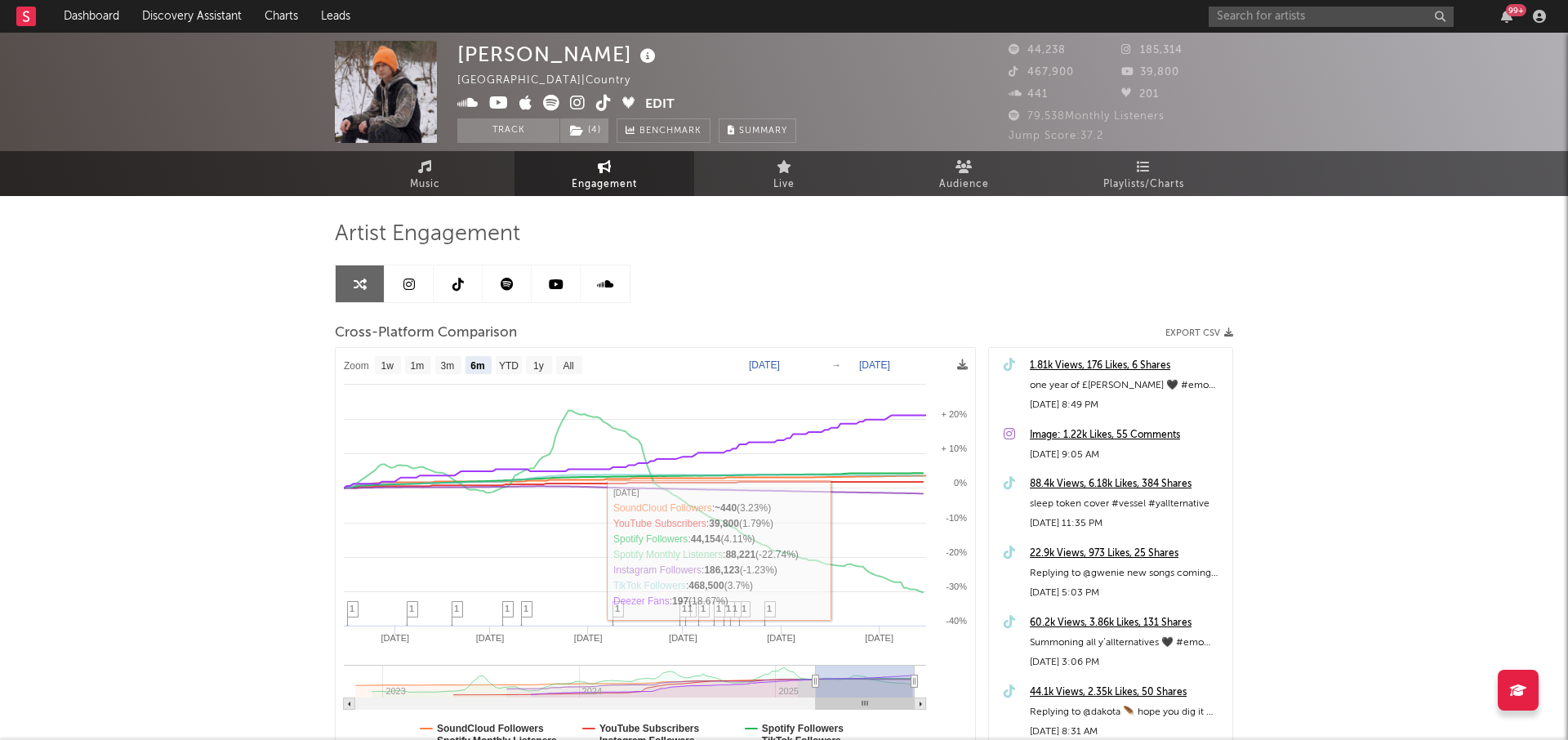
click at [496, 294] on link at bounding box center [507, 283] width 49 height 36
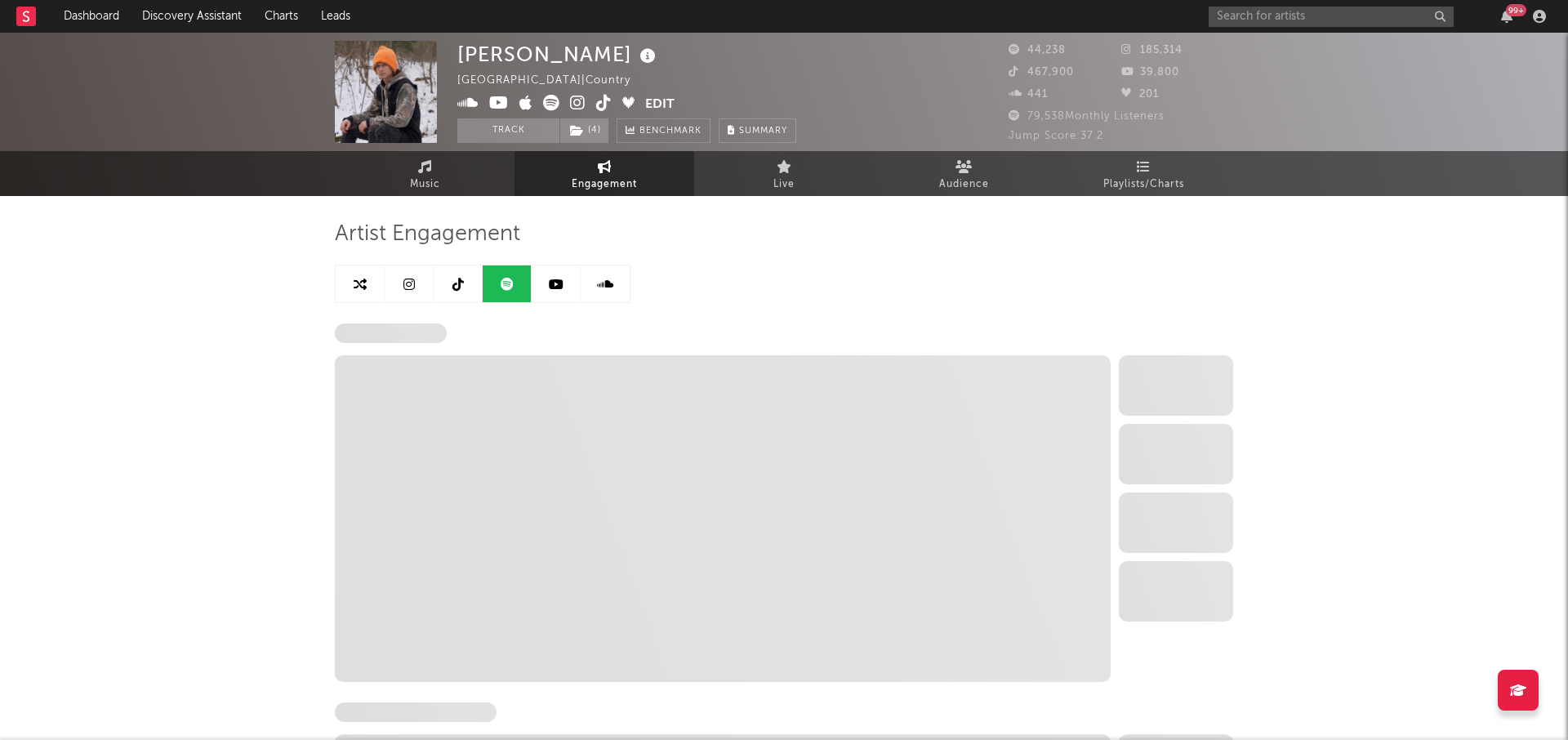
select select "6m"
select select "1w"
